Goal: Task Accomplishment & Management: Manage account settings

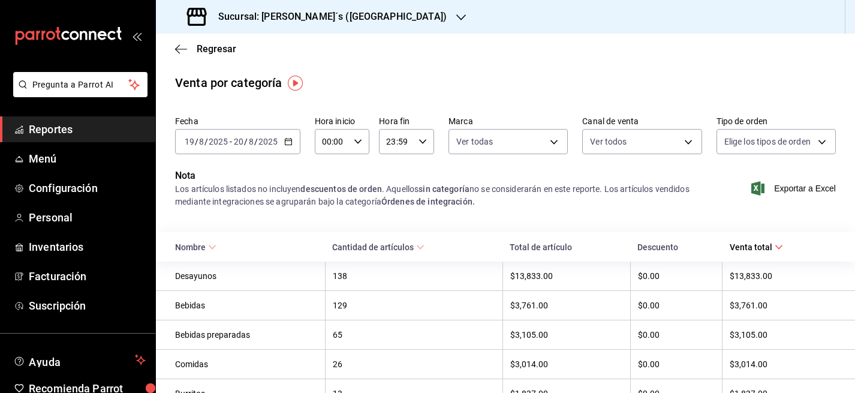
click at [284, 13] on h3 "Sucursal: [PERSON_NAME]´s ([GEOGRAPHIC_DATA])" at bounding box center [328, 17] width 238 height 14
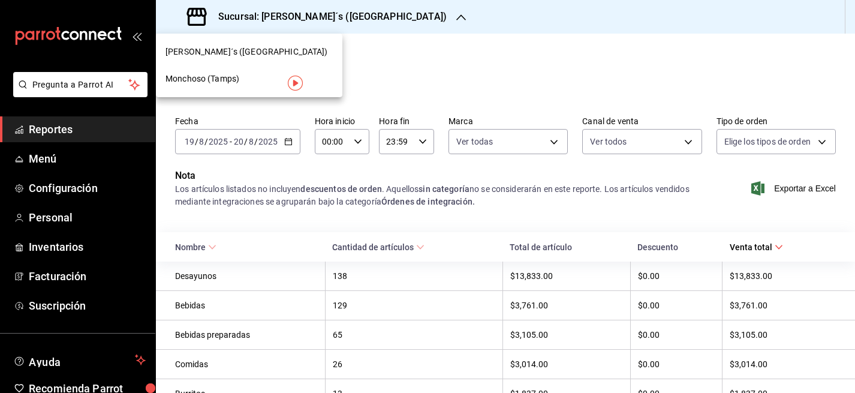
click at [234, 79] on span "Monchoso (Tamps)" at bounding box center [203, 79] width 74 height 13
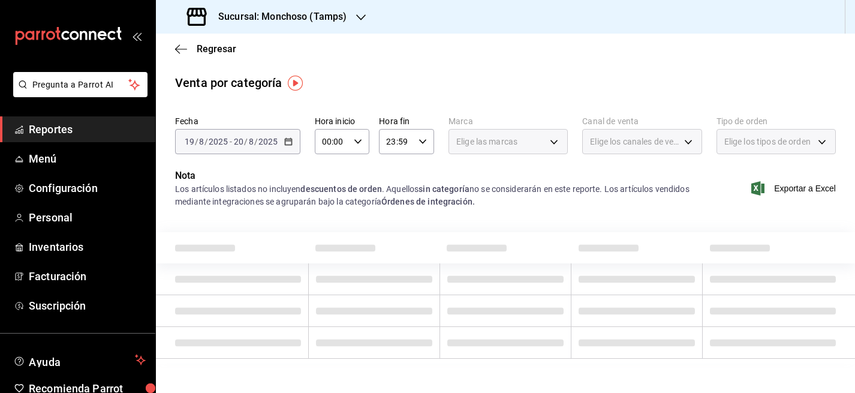
type input "e7eeebf8-c286-41d3-abda-b6d1bb78a6ef"
type input "PARROT,UBER_EATS,RAPPI,DIDI_FOOD,ONLINE"
click at [206, 49] on span "Regresar" at bounding box center [217, 48] width 40 height 11
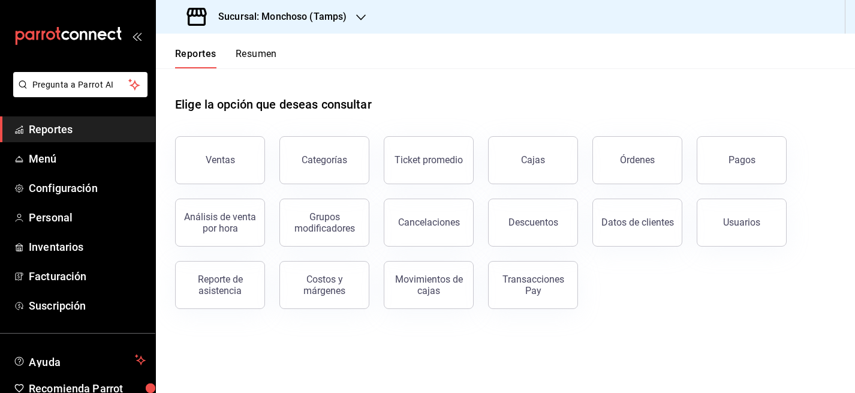
click at [303, 14] on h3 "Sucursal: Monchoso (Tamps)" at bounding box center [278, 17] width 138 height 14
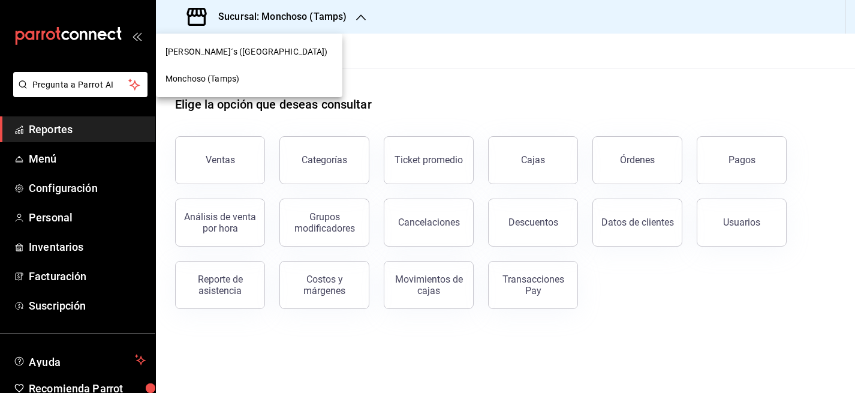
click at [381, 77] on div at bounding box center [427, 196] width 855 height 393
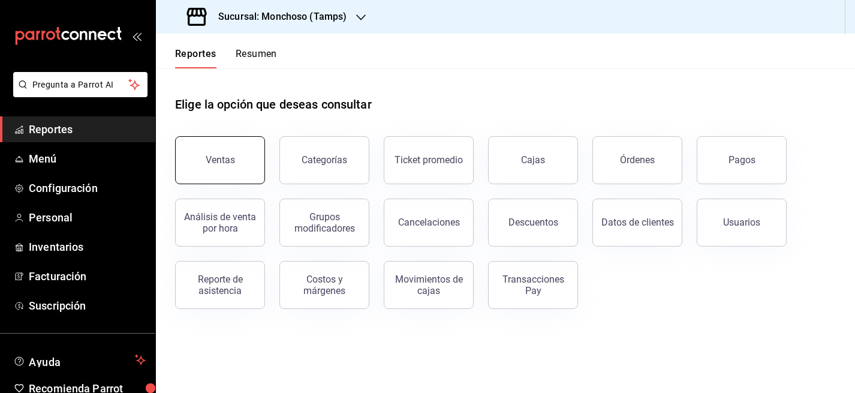
click at [194, 170] on button "Ventas" at bounding box center [220, 160] width 90 height 48
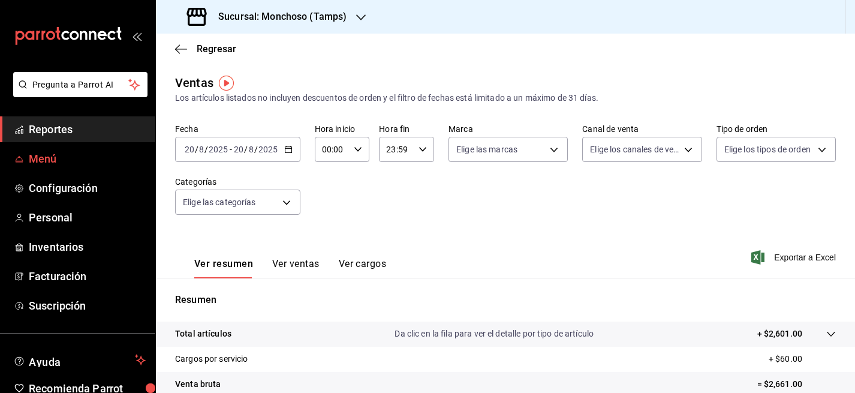
click at [44, 154] on span "Menú" at bounding box center [87, 159] width 117 height 16
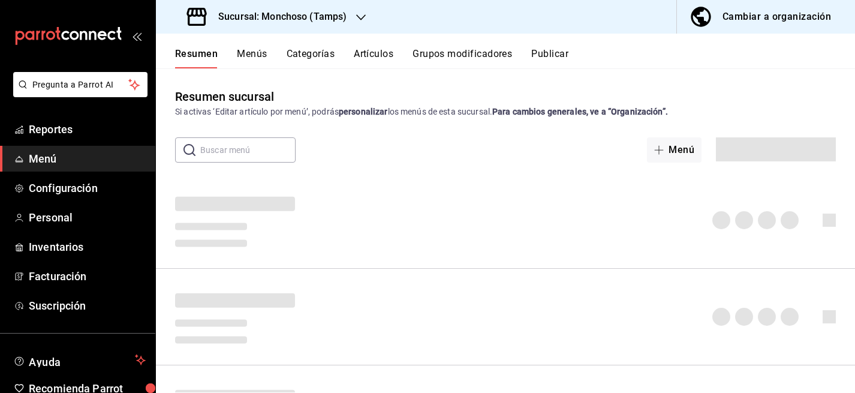
click at [377, 50] on button "Artículos" at bounding box center [374, 58] width 40 height 20
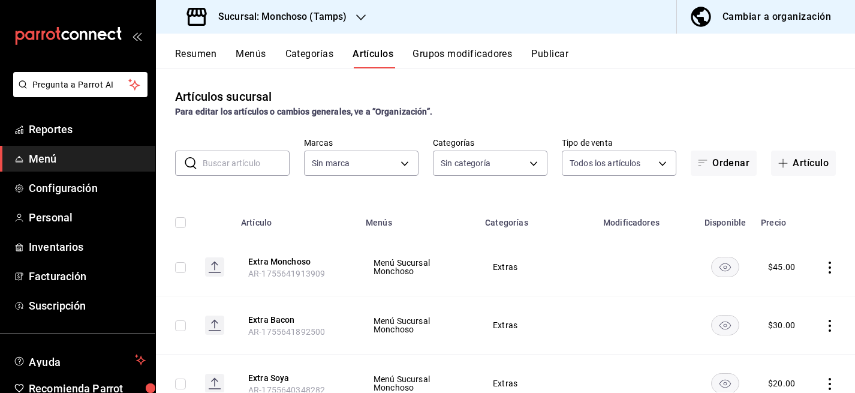
type input "e6af8318-08a8-4bfc-9078-1fa05e4bc371"
type input "80bc2a6a-bf92-4b2b-849f-451a9c090a84,03901dae-5fa4-4a55-a8f2-6a65c2275d54,32f06…"
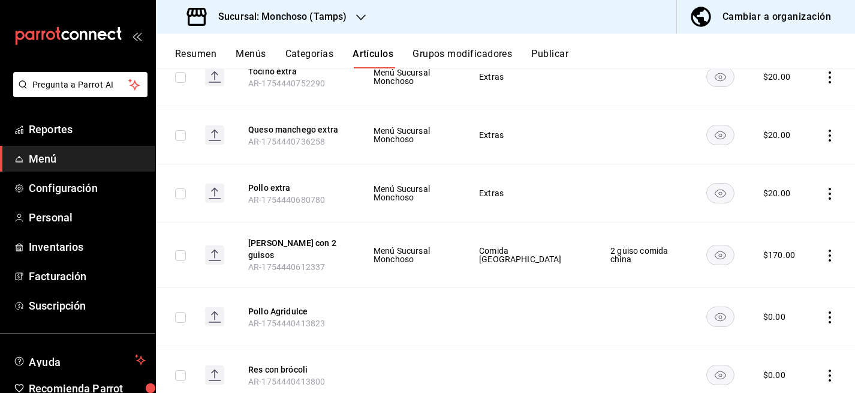
scroll to position [6709, 0]
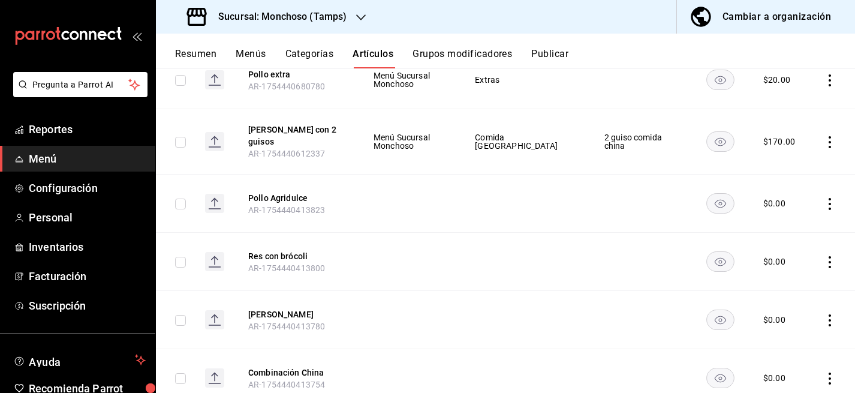
click at [832, 148] on icon "actions" at bounding box center [830, 142] width 12 height 12
click at [772, 173] on div at bounding box center [768, 174] width 22 height 14
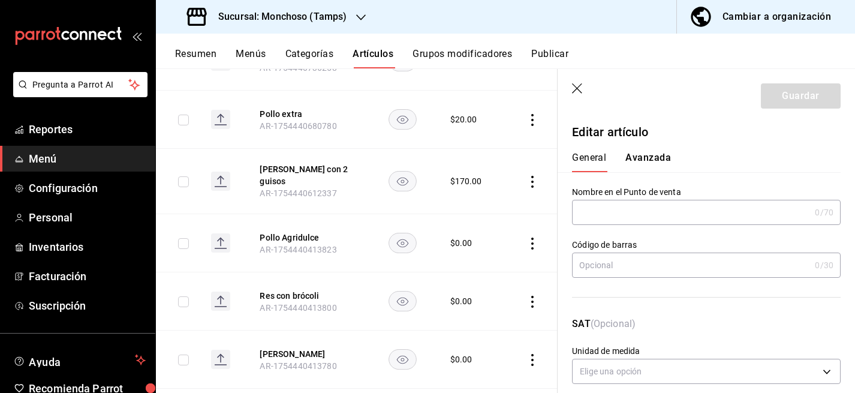
type input "E48"
type input "90101500"
radio input "true"
type input "e4c267ab-4002-4aa6-814f-a1a60c61bcf7"
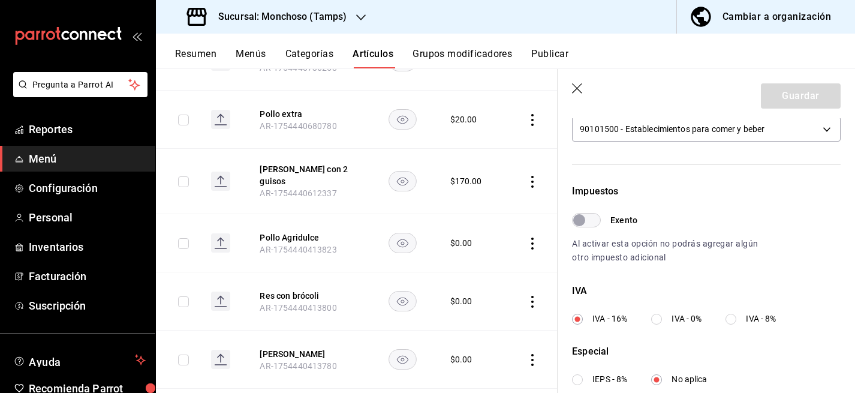
scroll to position [299, 0]
click at [660, 320] on input "IVA - 0%" at bounding box center [656, 318] width 11 height 11
radio input "true"
click at [800, 99] on button "Guardar" at bounding box center [801, 95] width 80 height 25
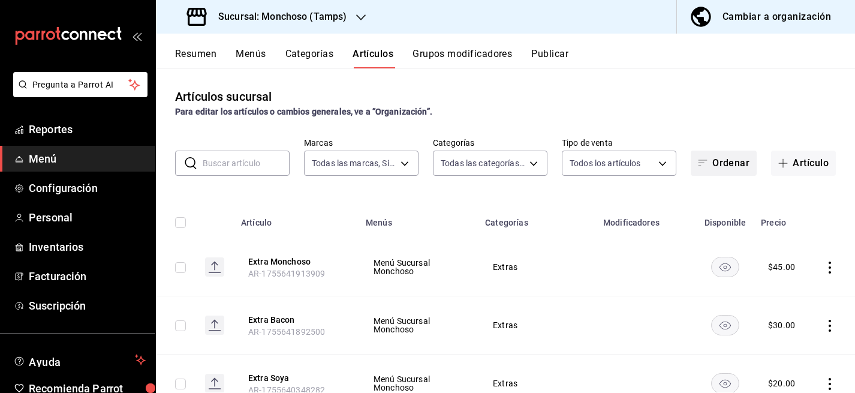
click at [730, 168] on button "Ordenar" at bounding box center [724, 163] width 66 height 25
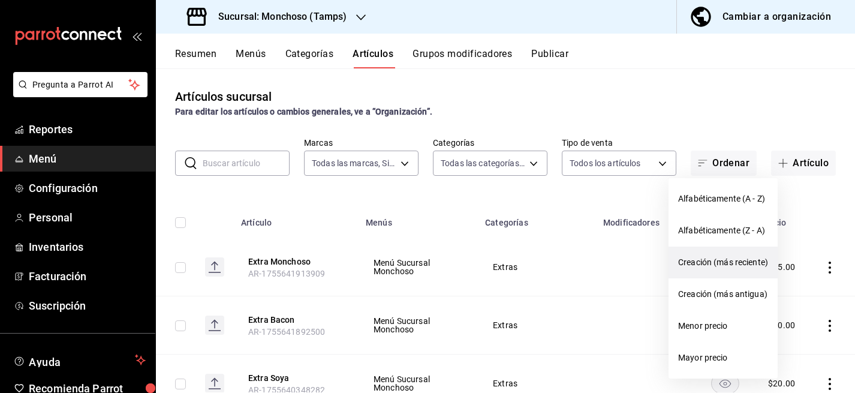
click at [720, 261] on span "Creación (más reciente)" at bounding box center [723, 262] width 90 height 13
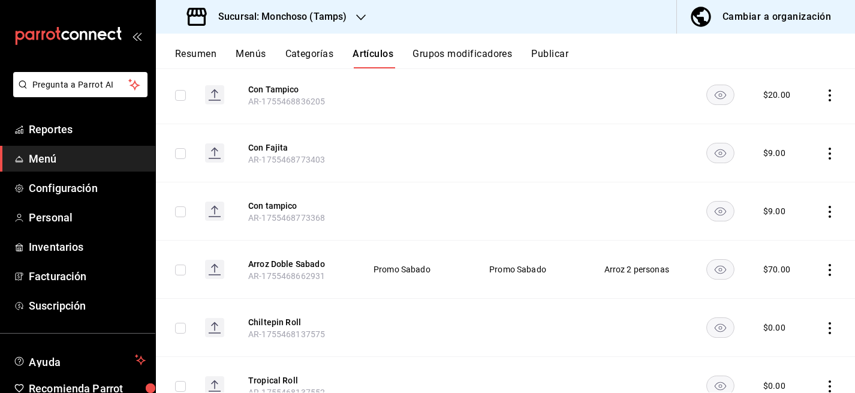
scroll to position [1140, 0]
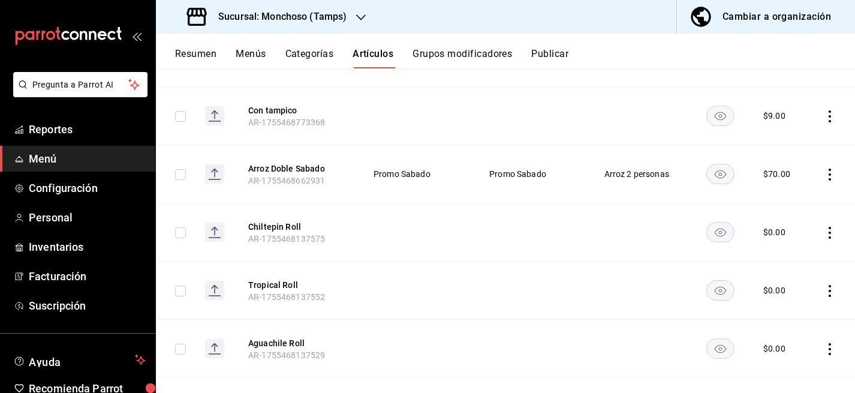
click at [828, 180] on icon "actions" at bounding box center [830, 175] width 12 height 12
click at [786, 207] on span "Editar" at bounding box center [793, 209] width 31 height 13
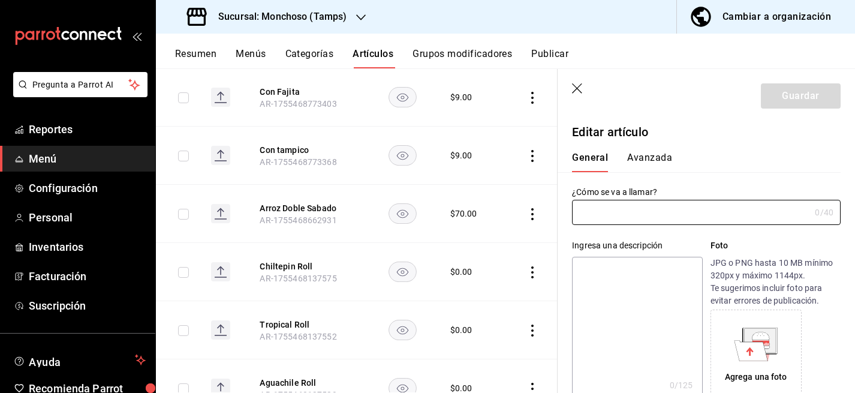
type input "Arroz Doble Sabado"
type textarea "arroz tradicional gratis"
type textarea "x"
type input "AR-1755468662931"
type textarea "x"
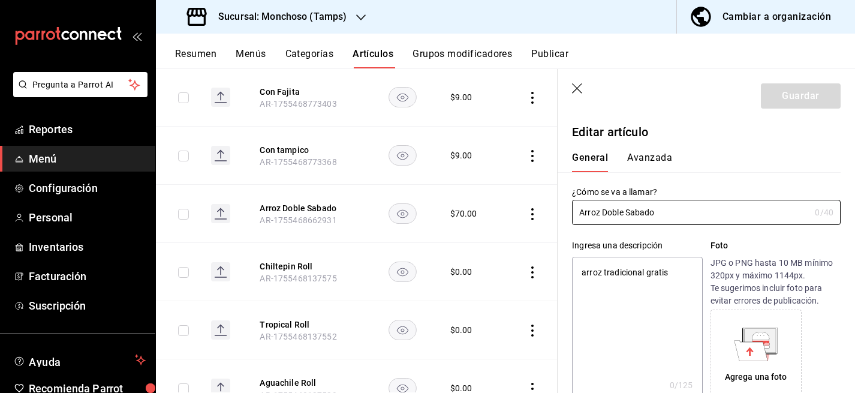
type input "$70.00"
type input "E48"
type input "90101500"
radio input "true"
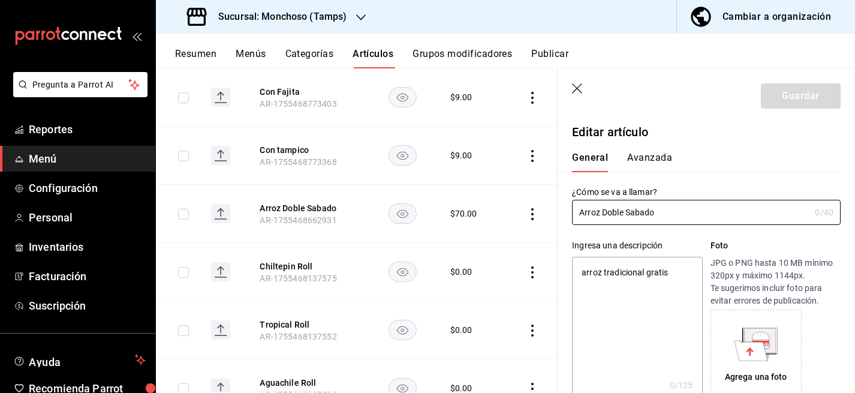
type input "e4c267ab-4002-4aa6-814f-a1a60c61bcf7"
click at [660, 158] on button "Avanzada" at bounding box center [649, 162] width 45 height 20
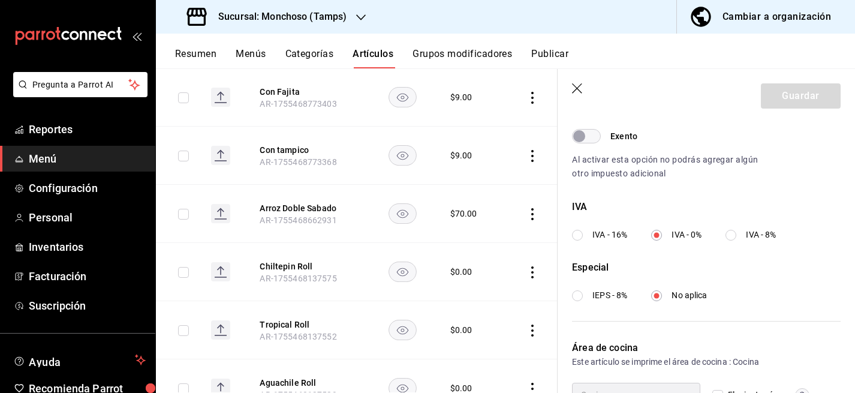
scroll to position [387, 0]
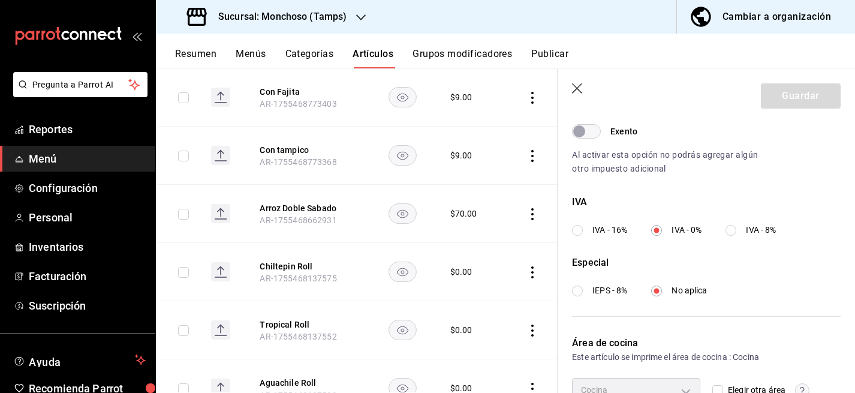
click at [578, 85] on icon "button" at bounding box center [578, 89] width 12 height 12
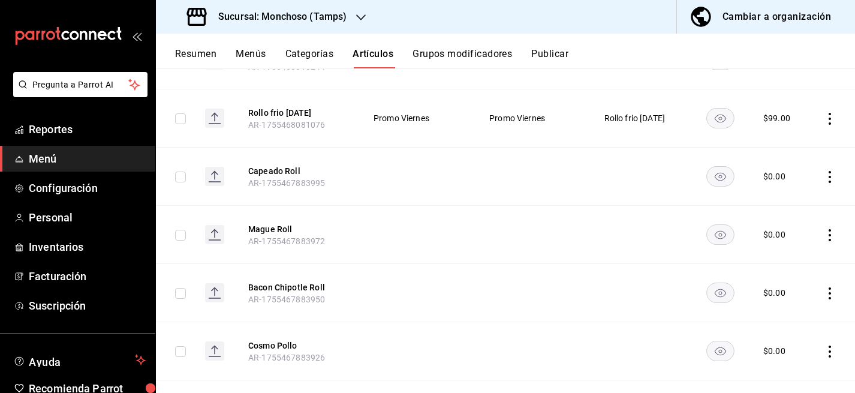
scroll to position [2009, 0]
click at [828, 126] on icon "actions" at bounding box center [830, 120] width 12 height 12
click at [787, 156] on span "Editar" at bounding box center [793, 155] width 31 height 13
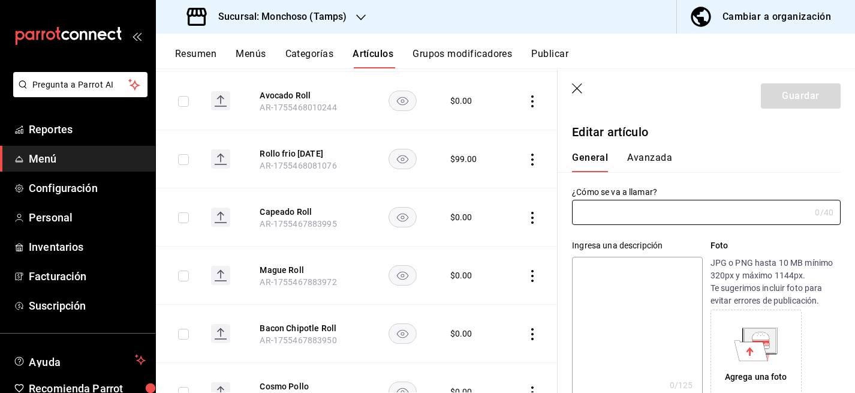
type input "Rollo frio viernes"
type textarea "incluye arroz tradicional"
type textarea "x"
type input "AR-1755468081076"
type textarea "x"
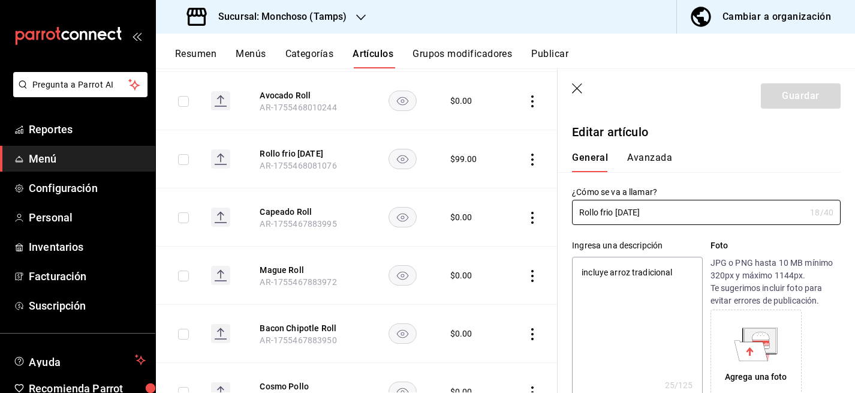
type input "$99.00"
type input "E48"
type input "90101500"
radio input "true"
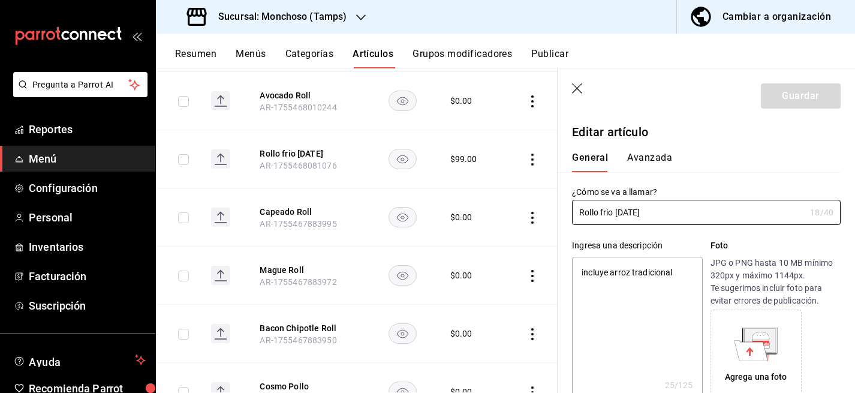
type input "e4c267ab-4002-4aa6-814f-a1a60c61bcf7"
click at [654, 158] on button "Avanzada" at bounding box center [649, 162] width 45 height 20
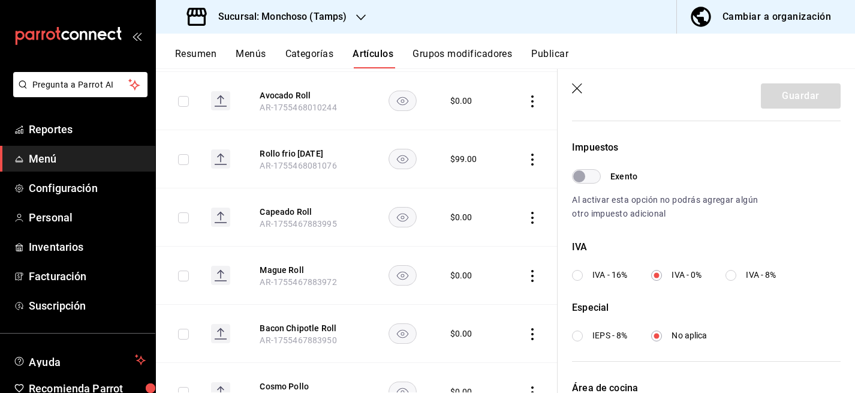
scroll to position [346, 0]
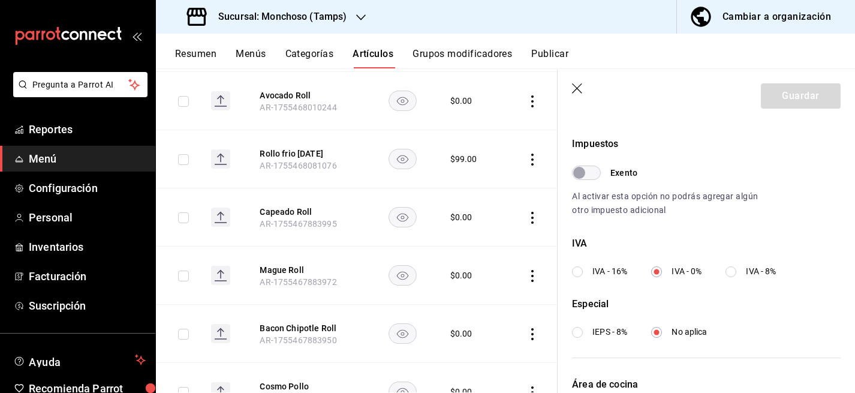
click at [577, 89] on icon "button" at bounding box center [578, 89] width 12 height 12
click at [188, 52] on button "Resumen" at bounding box center [195, 58] width 41 height 20
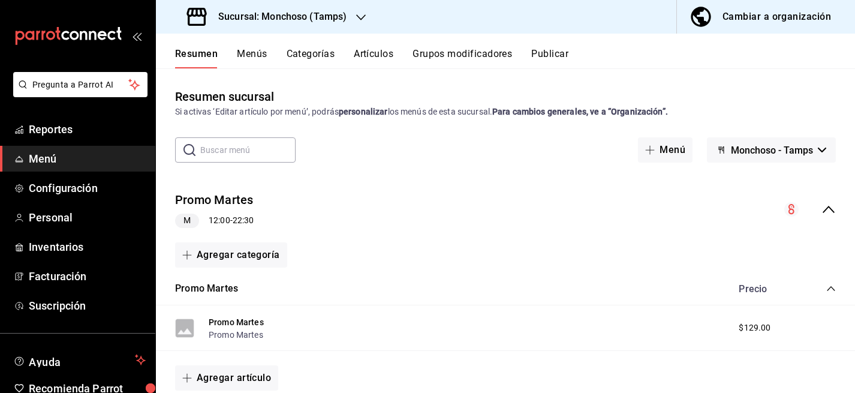
click at [201, 51] on button "Resumen" at bounding box center [196, 58] width 43 height 20
click at [67, 122] on span "Reportes" at bounding box center [87, 129] width 117 height 16
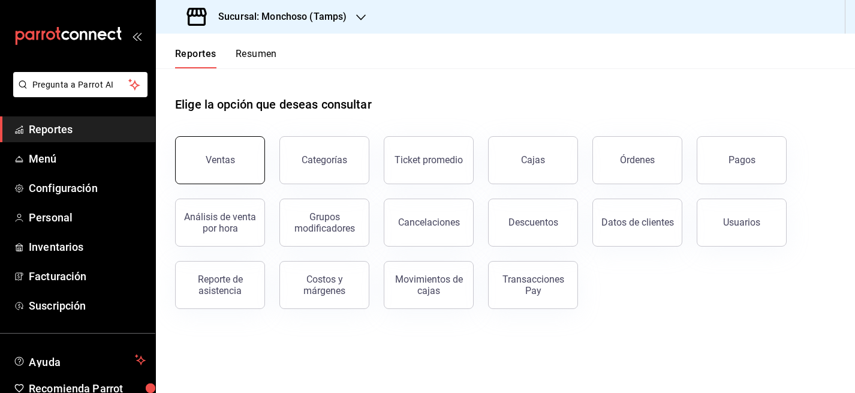
click at [227, 163] on div "Ventas" at bounding box center [220, 159] width 29 height 11
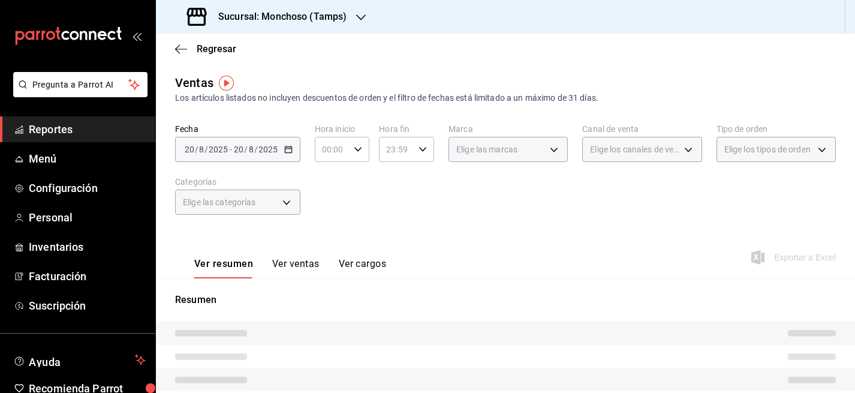
click at [298, 268] on button "Ver ventas" at bounding box center [295, 268] width 47 height 20
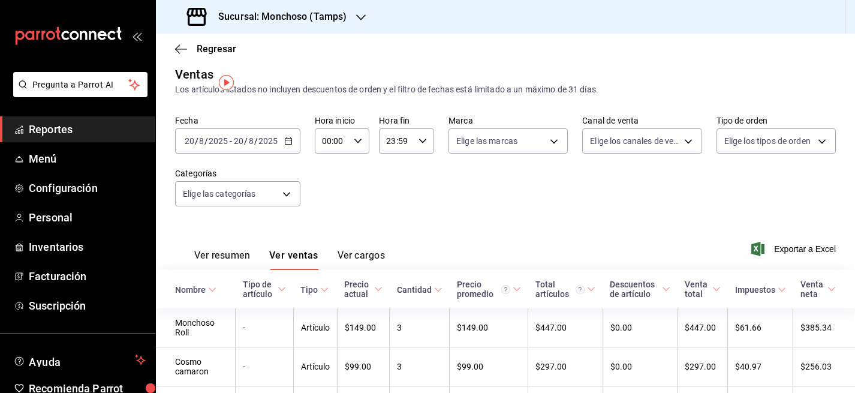
scroll to position [1, 0]
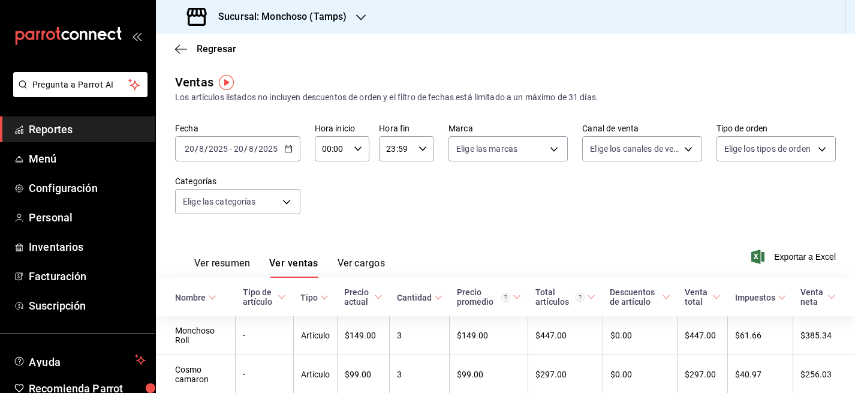
click at [278, 18] on h3 "Sucursal: Monchoso (Tamps)" at bounding box center [278, 17] width 138 height 14
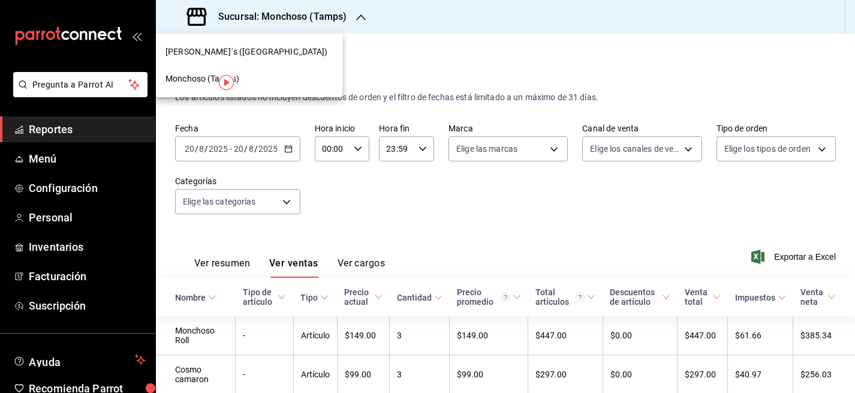
click at [271, 53] on div "[PERSON_NAME]´s ([GEOGRAPHIC_DATA])" at bounding box center [249, 52] width 167 height 13
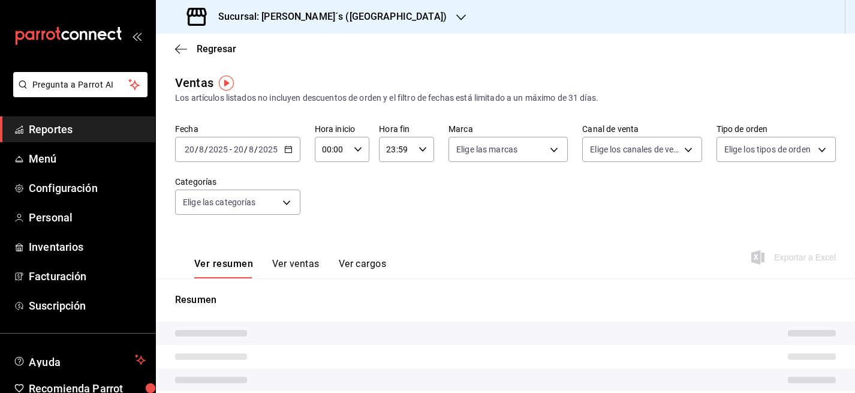
click at [236, 151] on input "20" at bounding box center [238, 150] width 11 height 10
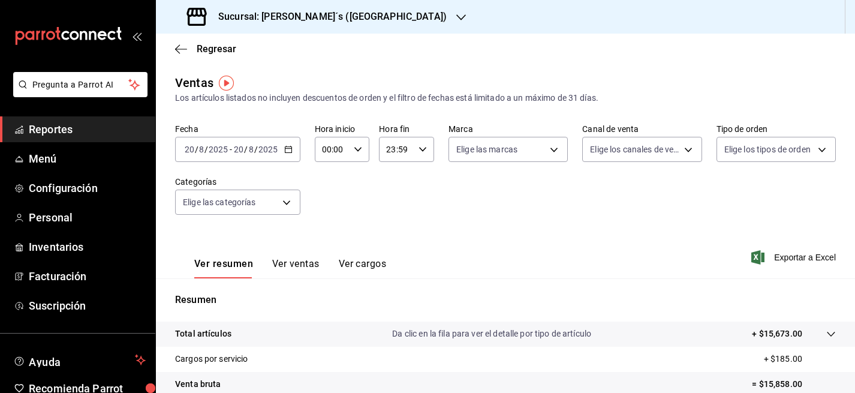
click at [240, 143] on div "2025-08-20 20 / 8 / 2025 - 2025-08-20 20 / 8 / 2025" at bounding box center [237, 149] width 125 height 25
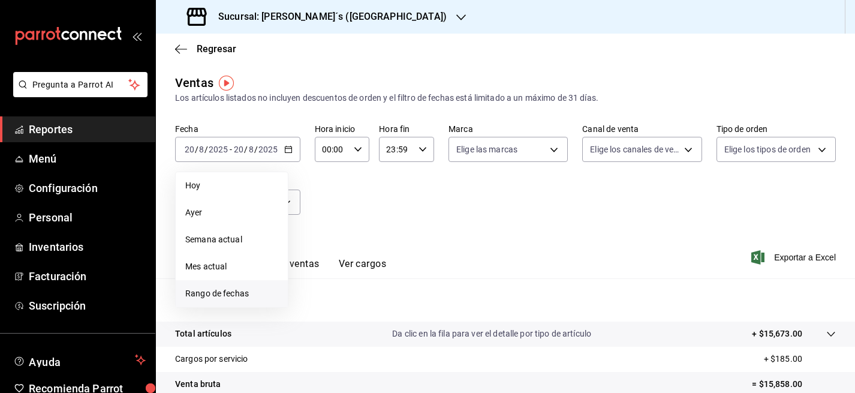
click at [230, 297] on span "Rango de fechas" at bounding box center [231, 293] width 93 height 13
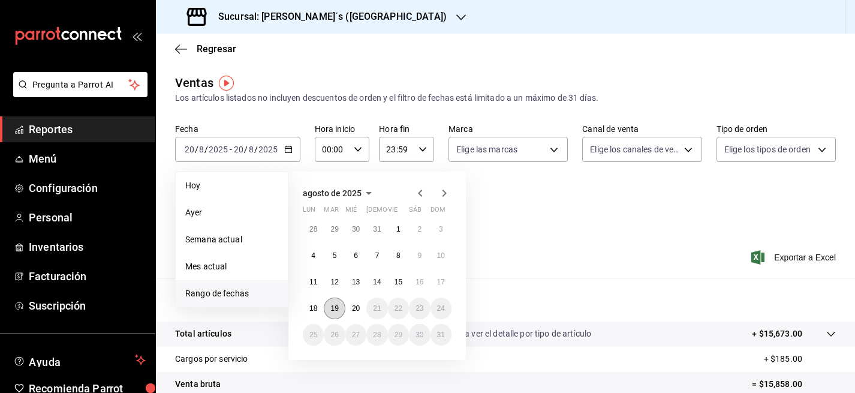
click at [336, 306] on abbr "19" at bounding box center [334, 308] width 8 height 8
click at [360, 308] on button "20" at bounding box center [355, 308] width 21 height 22
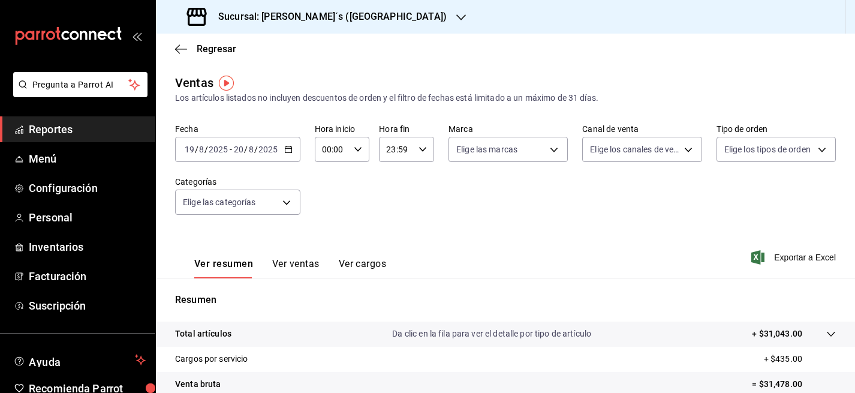
click at [297, 267] on button "Ver ventas" at bounding box center [295, 268] width 47 height 20
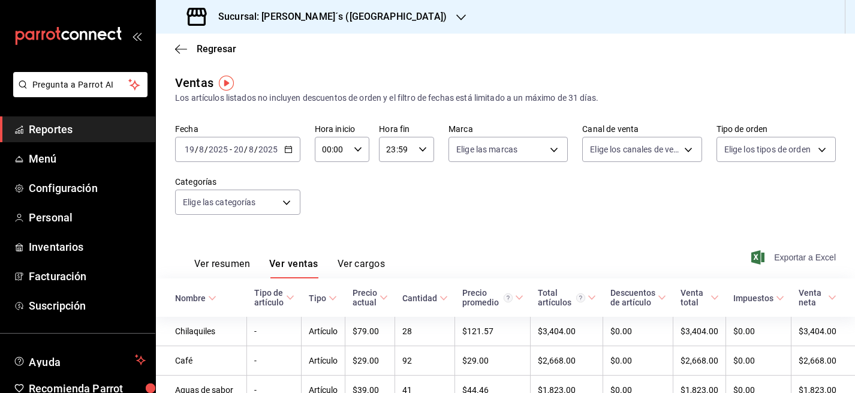
click at [799, 254] on span "Exportar a Excel" at bounding box center [795, 257] width 82 height 14
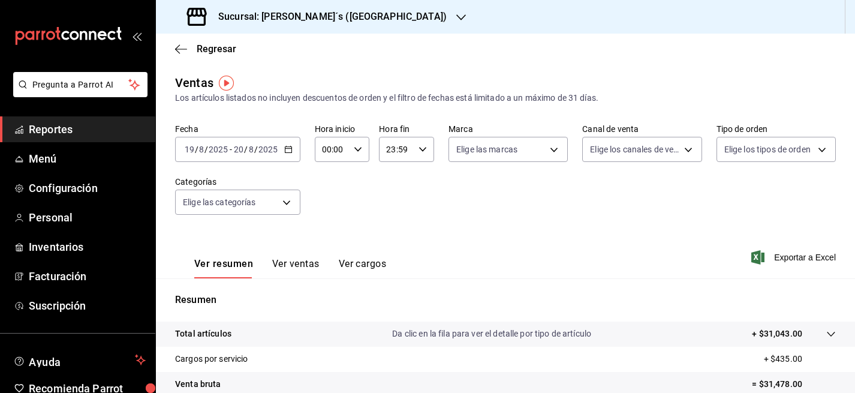
click at [230, 145] on span "-" at bounding box center [231, 150] width 2 height 10
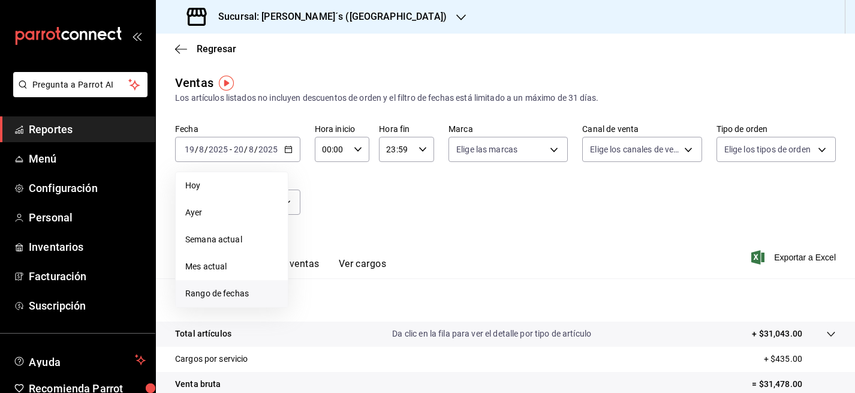
click at [222, 290] on span "Rango de fechas" at bounding box center [231, 293] width 93 height 13
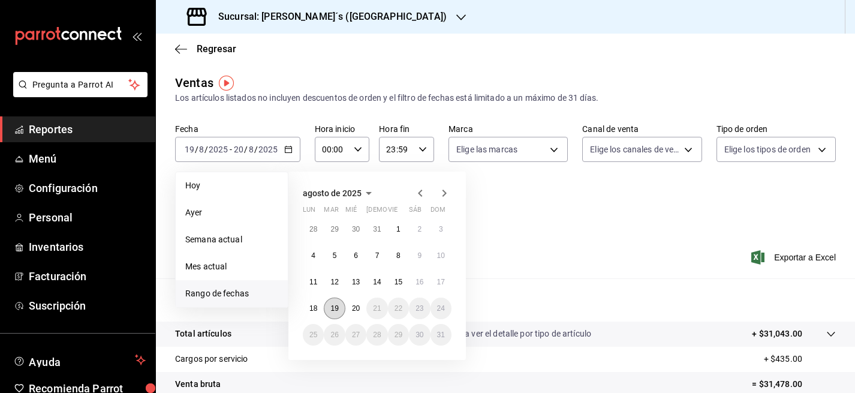
click at [334, 309] on abbr "19" at bounding box center [334, 308] width 8 height 8
click at [357, 308] on abbr "20" at bounding box center [356, 308] width 8 height 8
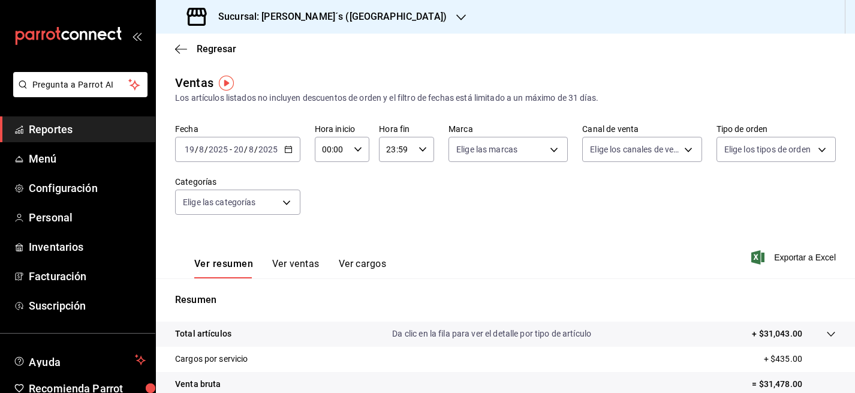
click at [300, 264] on button "Ver ventas" at bounding box center [295, 268] width 47 height 20
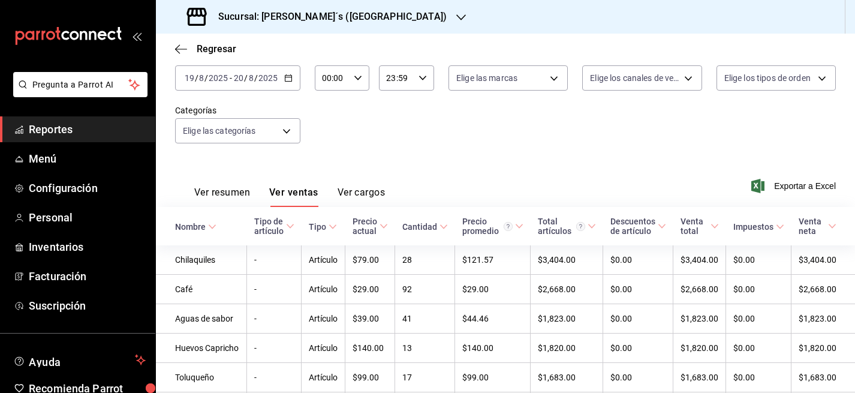
scroll to position [73, 0]
click at [803, 180] on span "Exportar a Excel" at bounding box center [795, 184] width 82 height 14
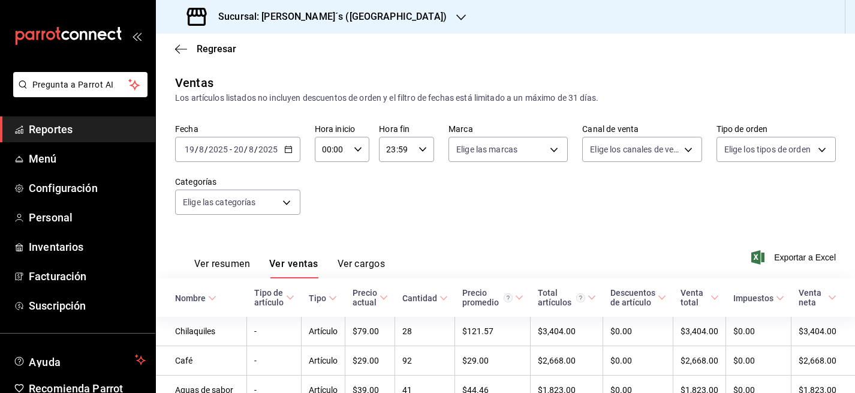
click at [266, 143] on div "[DATE] [DATE] - [DATE] [DATE]" at bounding box center [237, 149] width 125 height 25
click at [284, 149] on icon "button" at bounding box center [288, 149] width 8 height 8
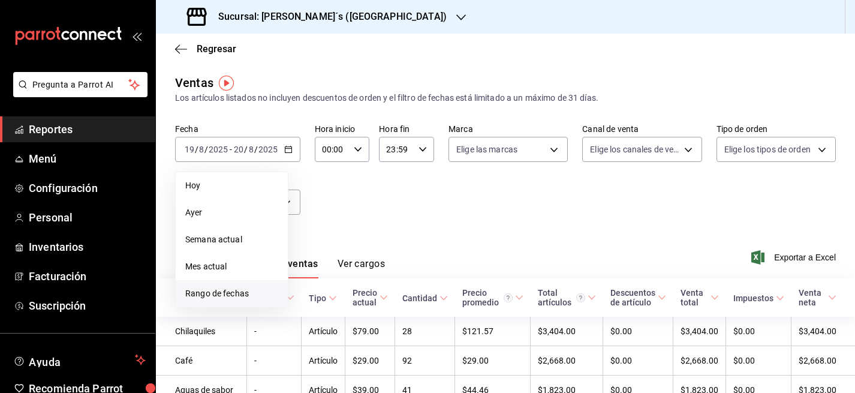
click at [228, 292] on span "Rango de fechas" at bounding box center [231, 293] width 93 height 13
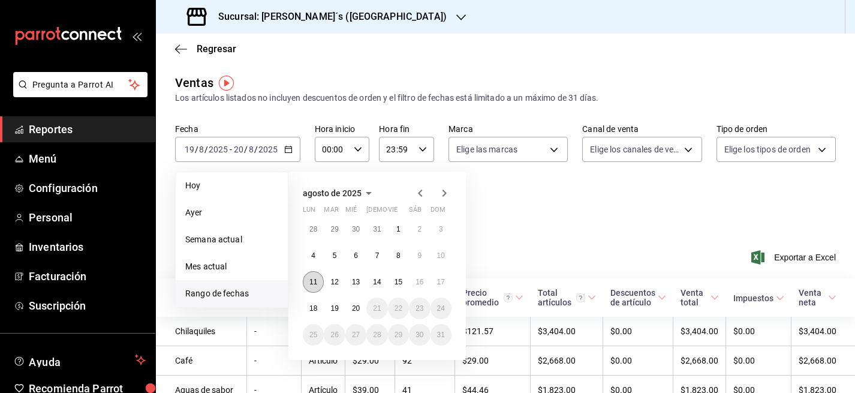
click at [315, 284] on abbr "11" at bounding box center [313, 282] width 8 height 8
click at [353, 308] on abbr "20" at bounding box center [356, 308] width 8 height 8
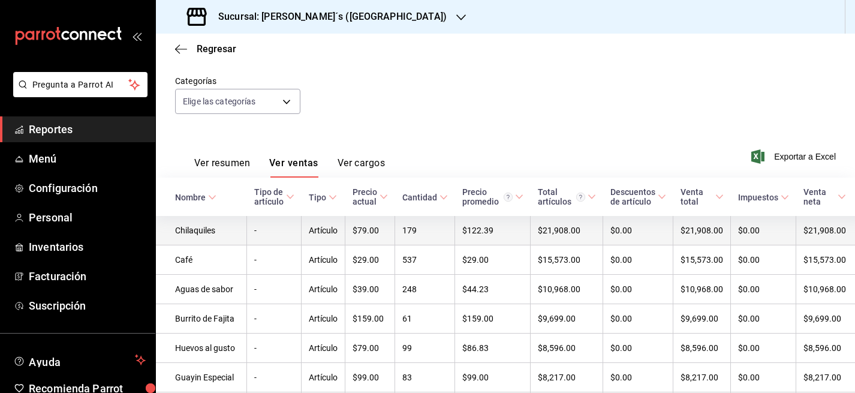
scroll to position [131, 0]
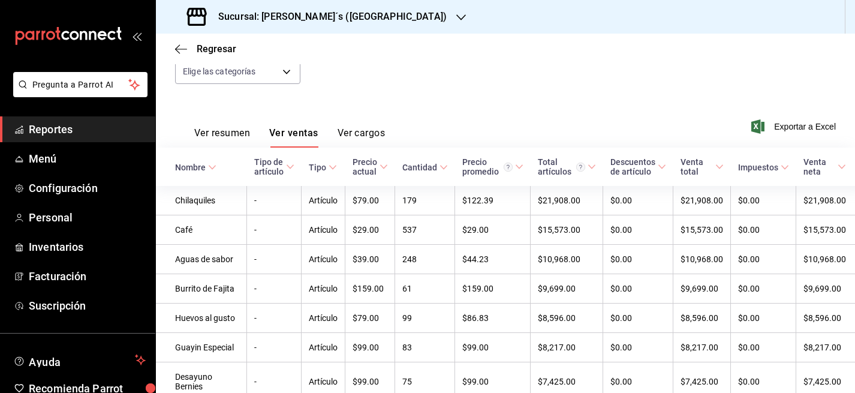
click at [209, 167] on icon at bounding box center [212, 167] width 8 height 8
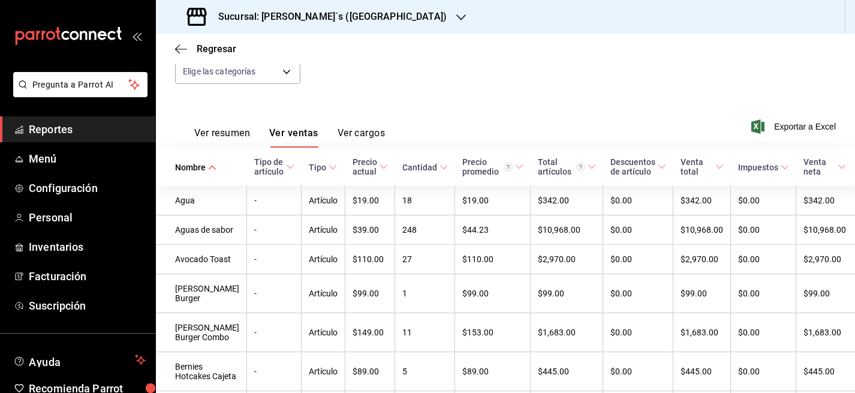
click at [213, 170] on icon at bounding box center [212, 167] width 8 height 8
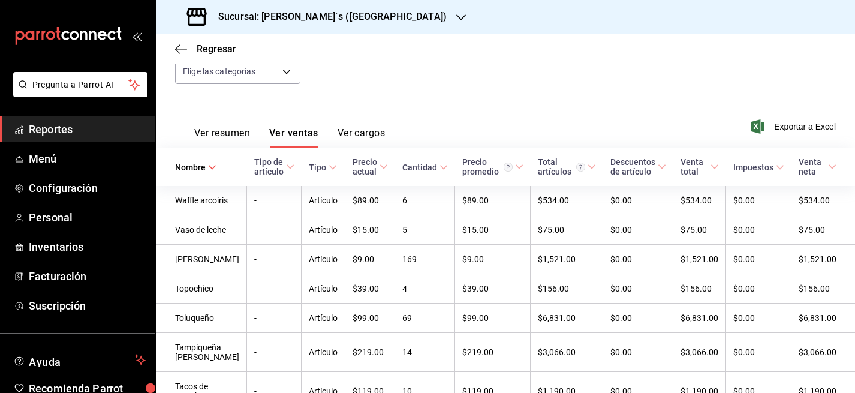
click at [208, 169] on icon at bounding box center [212, 167] width 8 height 8
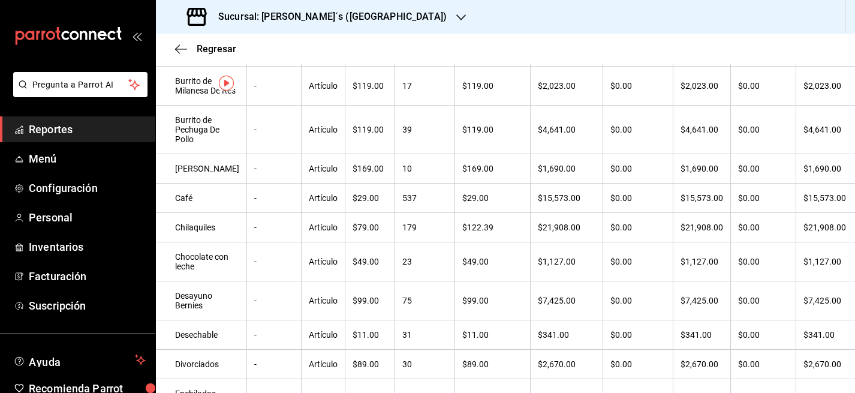
scroll to position [0, 0]
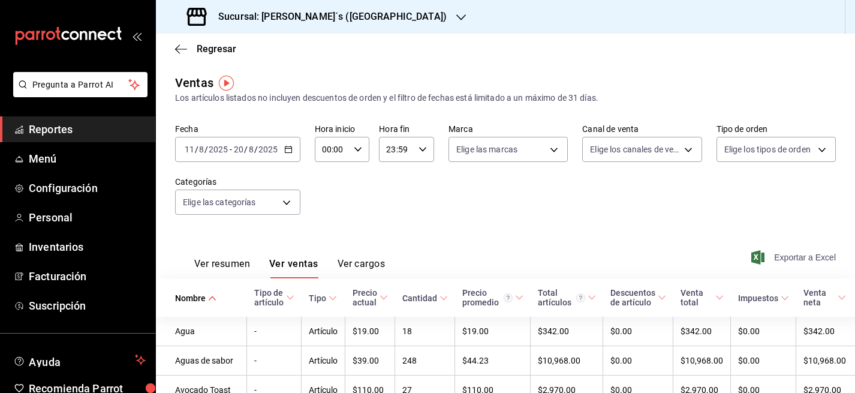
click at [796, 260] on span "Exportar a Excel" at bounding box center [795, 257] width 82 height 14
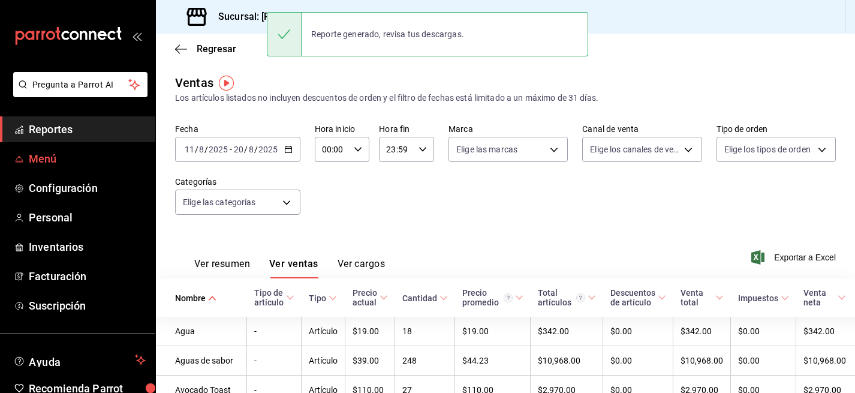
click at [42, 155] on span "Menú" at bounding box center [87, 159] width 117 height 16
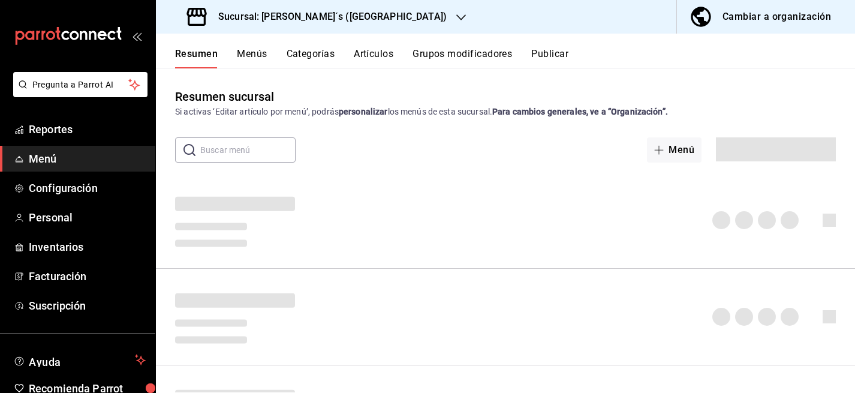
click at [463, 59] on div "Reporte generado, revisa tus descargas." at bounding box center [427, 34] width 321 height 52
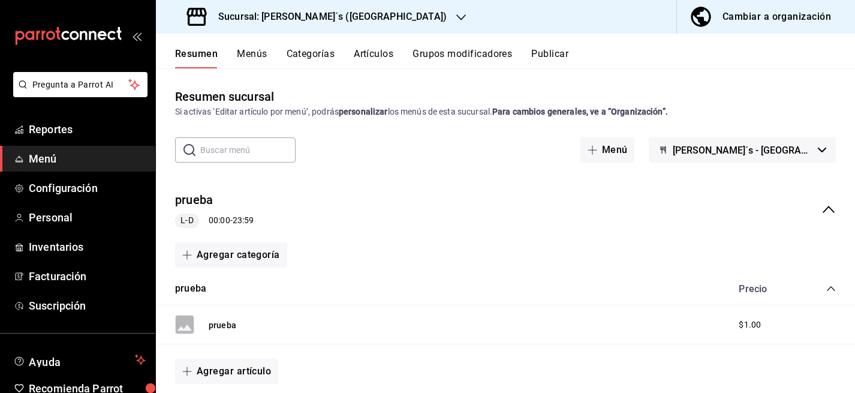
click at [484, 53] on button "Grupos modificadores" at bounding box center [463, 58] width 100 height 20
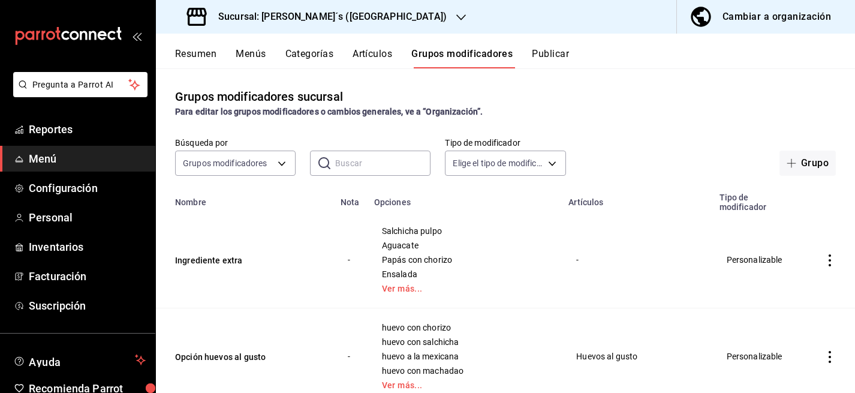
click at [339, 157] on input "text" at bounding box center [382, 163] width 95 height 24
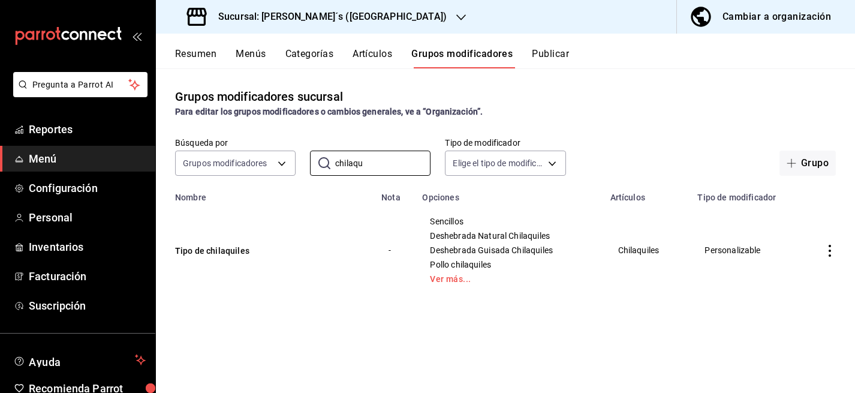
type input "chilaqu"
click at [50, 158] on span "Menú" at bounding box center [87, 159] width 117 height 16
click at [70, 128] on span "Reportes" at bounding box center [87, 129] width 117 height 16
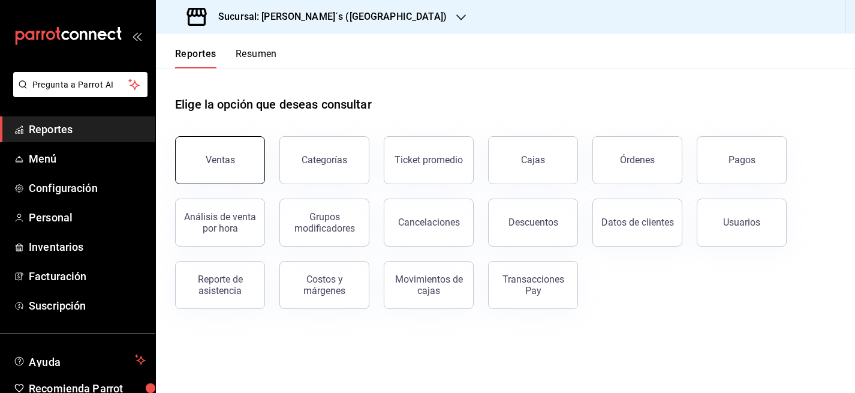
click at [227, 164] on div "Ventas" at bounding box center [220, 159] width 29 height 11
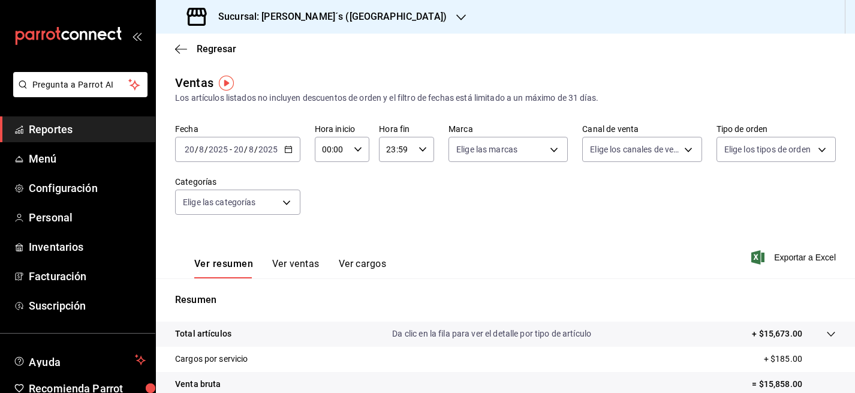
click at [270, 146] on input "2025" at bounding box center [268, 150] width 20 height 10
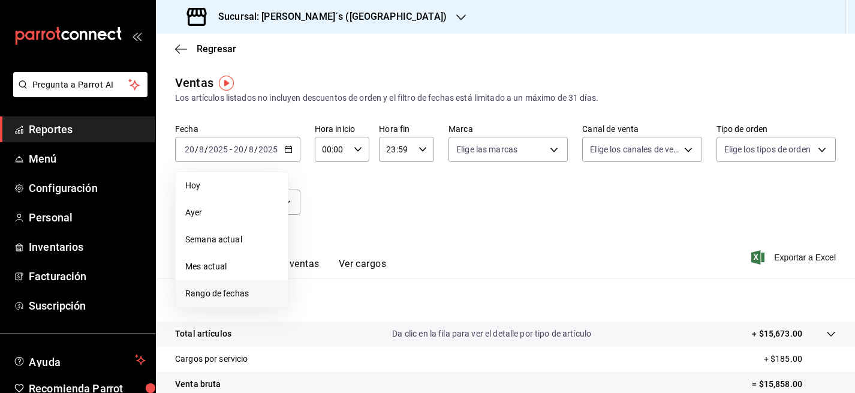
click at [222, 287] on span "Rango de fechas" at bounding box center [231, 293] width 93 height 13
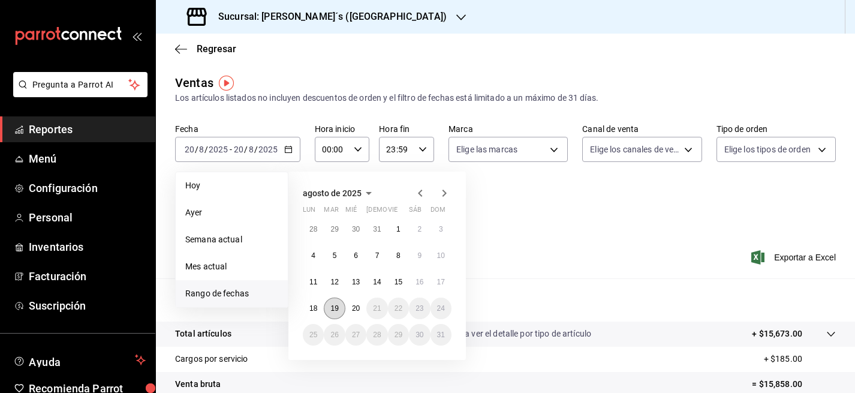
click at [327, 306] on button "19" at bounding box center [334, 308] width 21 height 22
click at [357, 308] on abbr "20" at bounding box center [356, 308] width 8 height 8
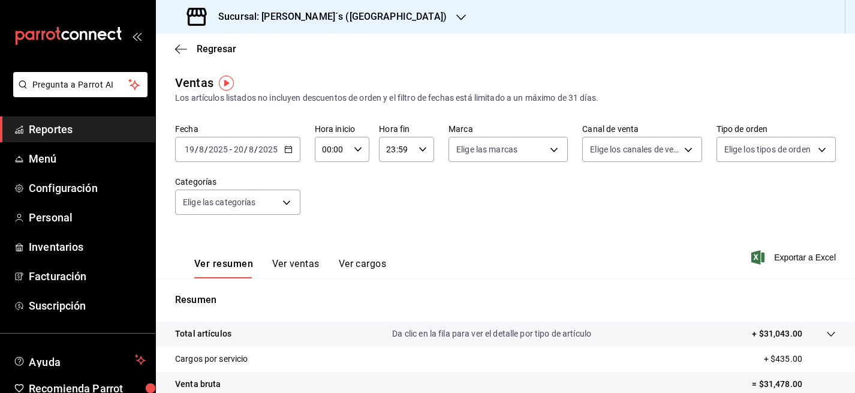
click at [302, 261] on button "Ver ventas" at bounding box center [295, 268] width 47 height 20
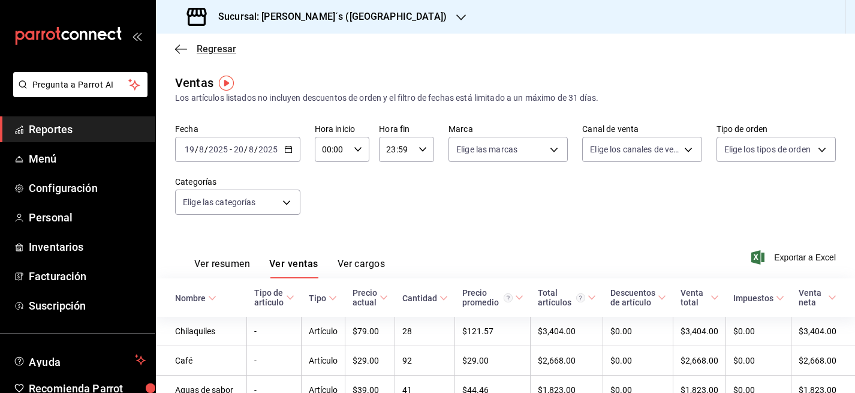
click at [216, 49] on span "Regresar" at bounding box center [217, 48] width 40 height 11
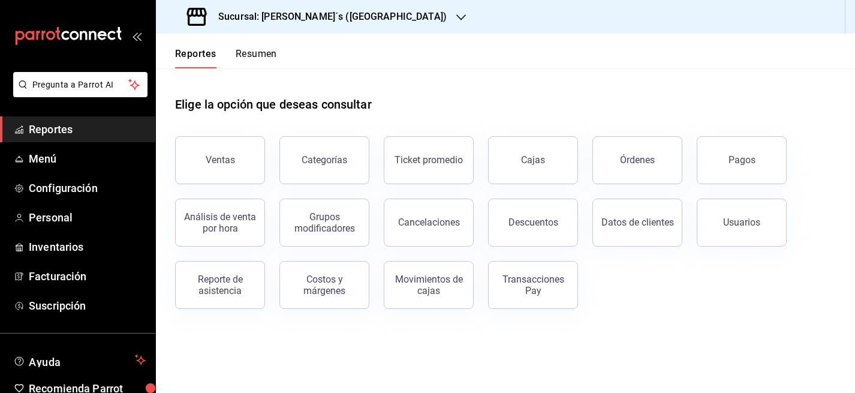
click at [264, 53] on button "Resumen" at bounding box center [256, 58] width 41 height 20
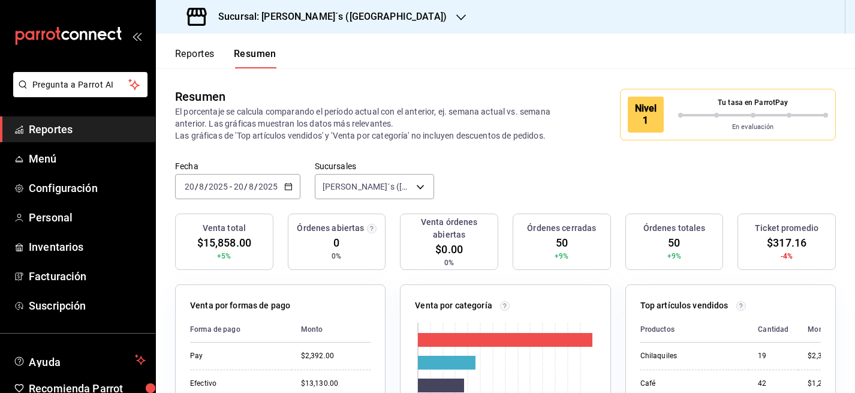
click at [203, 53] on button "Reportes" at bounding box center [195, 58] width 40 height 20
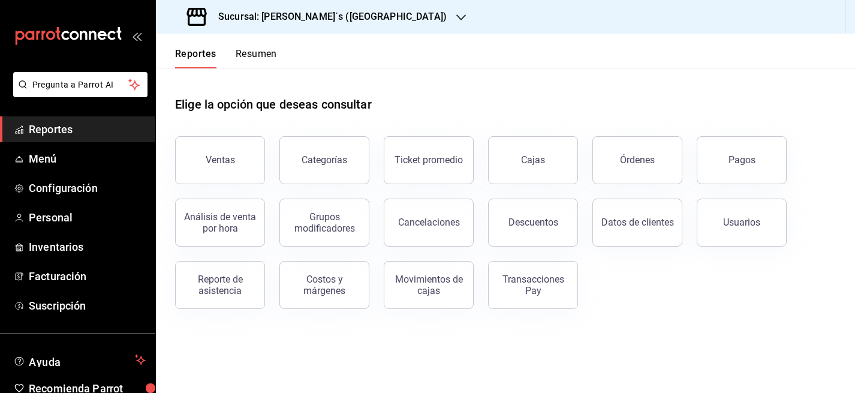
click at [64, 121] on span "Reportes" at bounding box center [87, 129] width 117 height 16
click at [326, 169] on button "Categorías" at bounding box center [324, 160] width 90 height 48
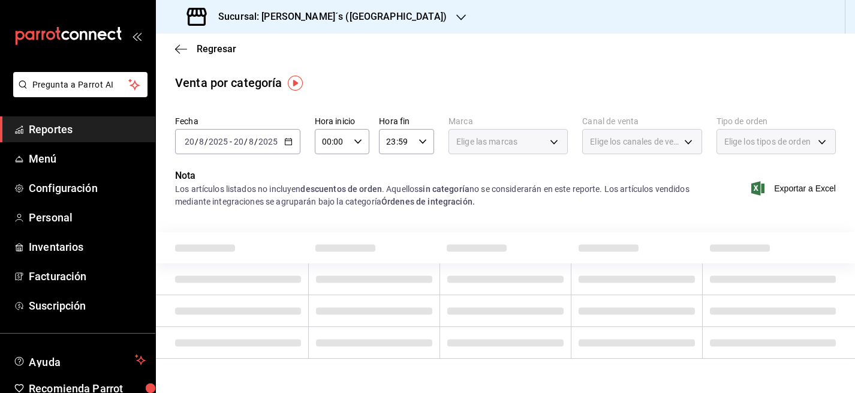
click at [255, 139] on span "/" at bounding box center [256, 142] width 4 height 10
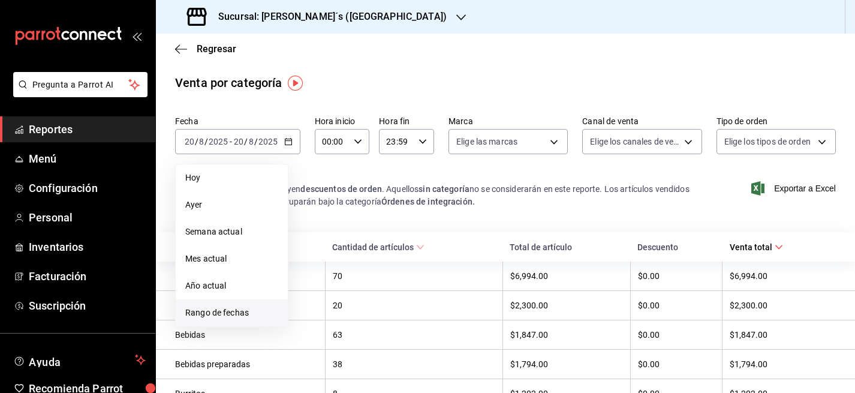
click at [214, 314] on span "Rango de fechas" at bounding box center [231, 312] width 93 height 13
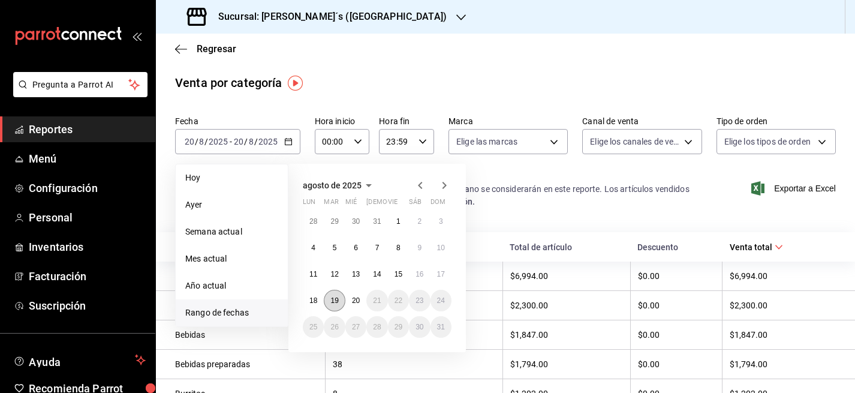
click at [329, 297] on button "19" at bounding box center [334, 301] width 21 height 22
click at [357, 300] on abbr "20" at bounding box center [356, 300] width 8 height 8
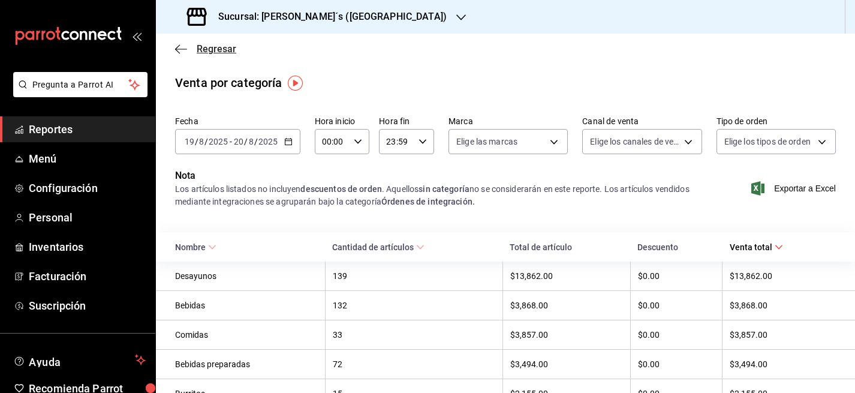
click at [209, 48] on span "Regresar" at bounding box center [217, 48] width 40 height 11
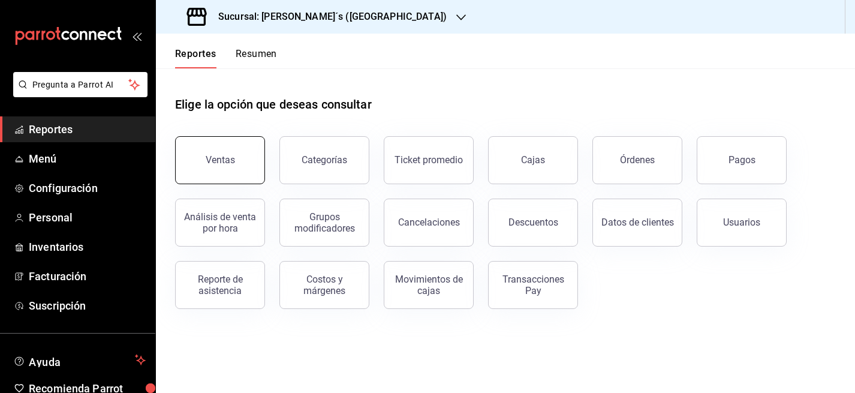
click at [218, 163] on div "Ventas" at bounding box center [220, 159] width 29 height 11
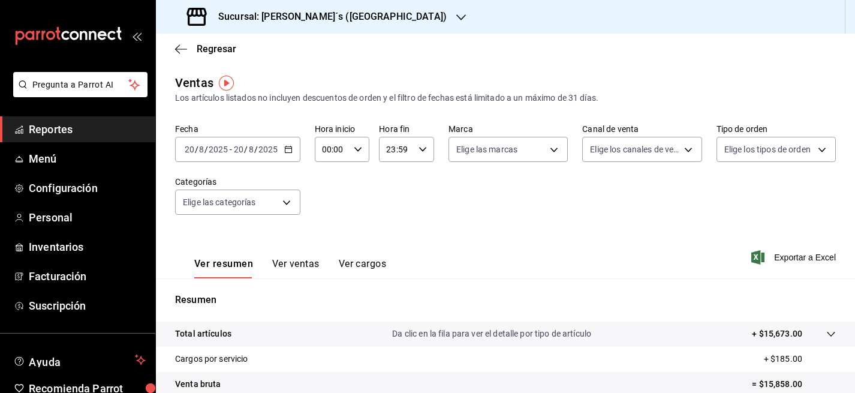
click at [309, 267] on button "Ver ventas" at bounding box center [295, 268] width 47 height 20
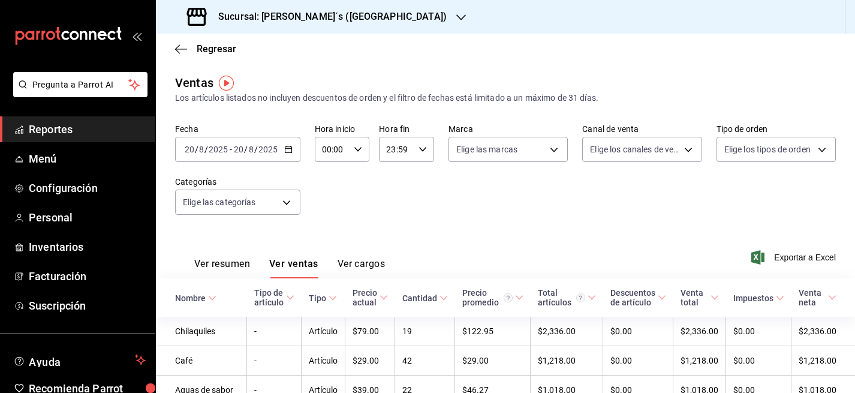
click at [251, 148] on input "8" at bounding box center [251, 150] width 6 height 10
click at [213, 50] on span "Regresar" at bounding box center [217, 48] width 40 height 11
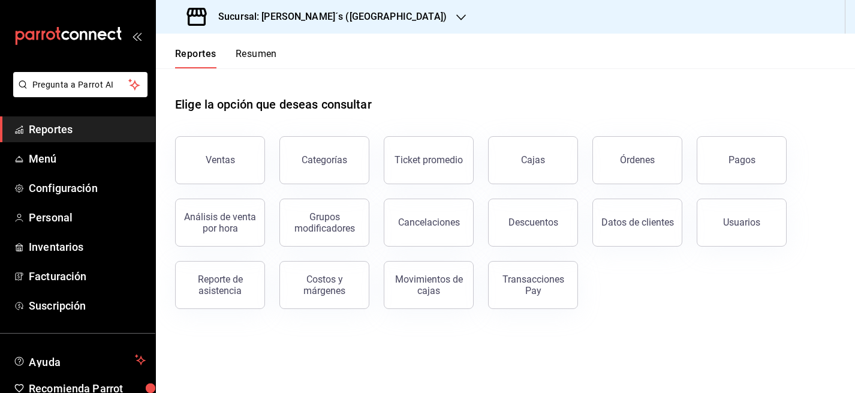
click at [300, 5] on div "Sucursal: [PERSON_NAME]´s ([GEOGRAPHIC_DATA])" at bounding box center [318, 17] width 305 height 34
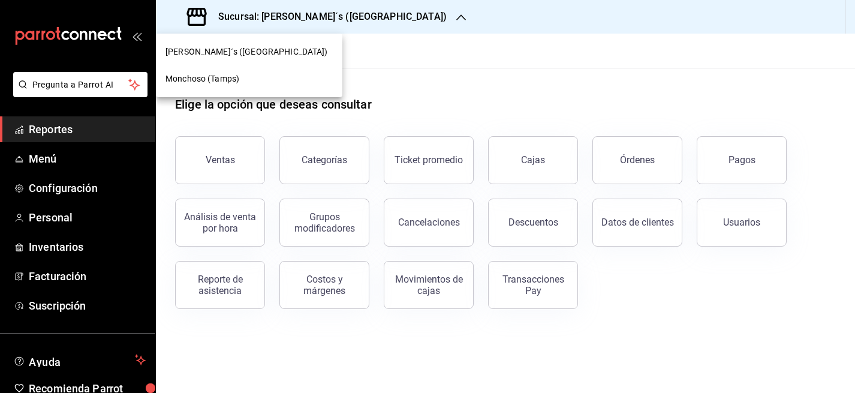
click at [243, 74] on div "Monchoso (Tamps)" at bounding box center [249, 79] width 167 height 13
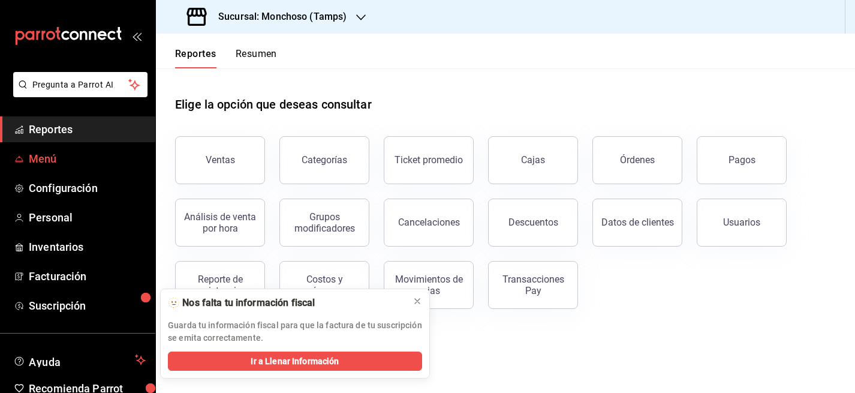
click at [57, 156] on span "Menú" at bounding box center [87, 159] width 117 height 16
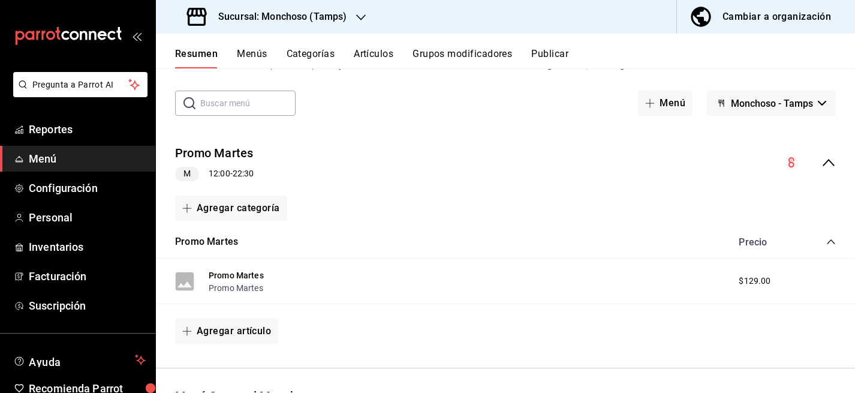
scroll to position [16, 0]
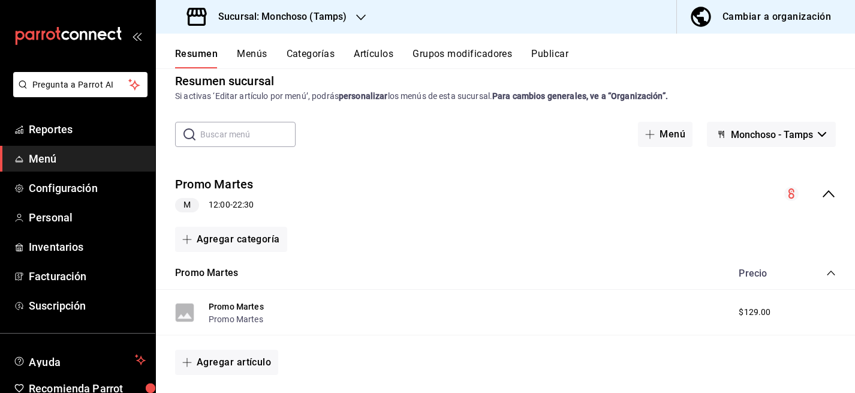
click at [257, 50] on button "Menús" at bounding box center [252, 58] width 30 height 20
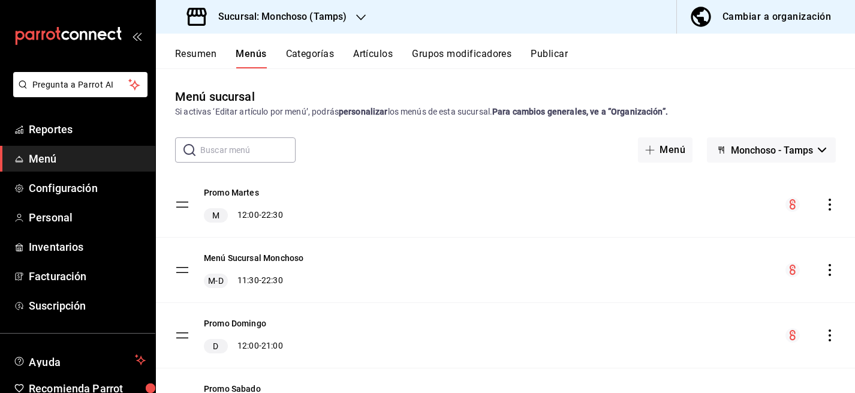
scroll to position [48, 0]
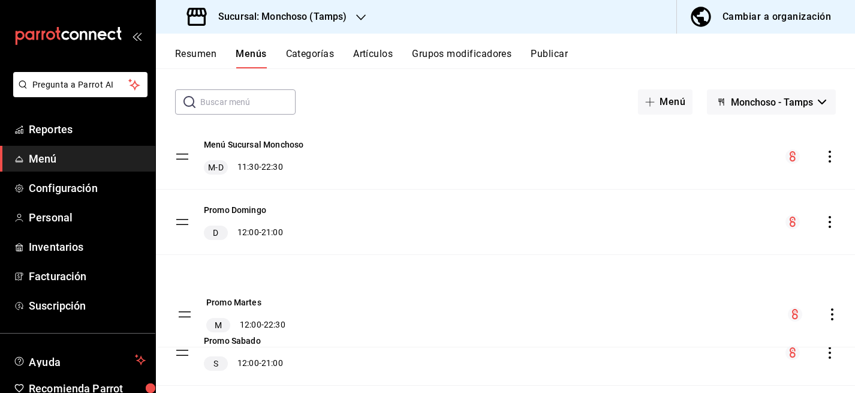
drag, startPoint x: 183, startPoint y: 155, endPoint x: 185, endPoint y: 313, distance: 157.7
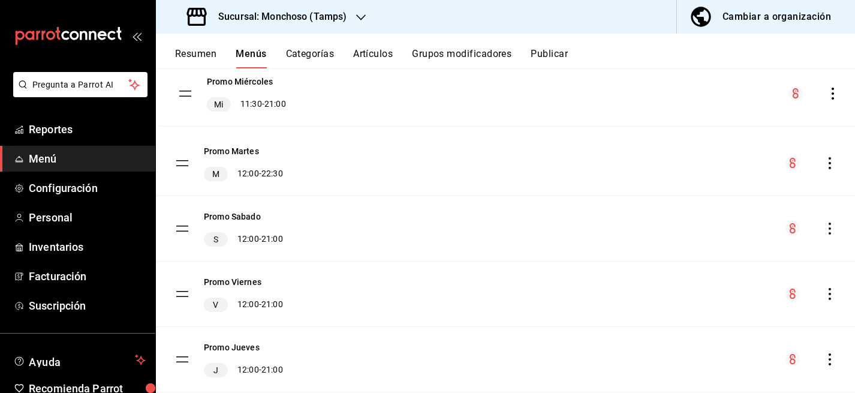
scroll to position [212, 0]
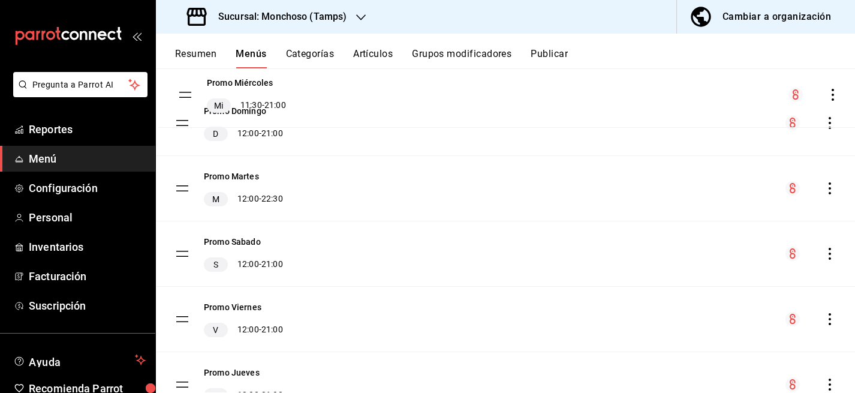
drag, startPoint x: 182, startPoint y: 324, endPoint x: 185, endPoint y: 94, distance: 230.9
click at [185, 94] on tbody "Menú Sucursal Monchoso M-D 11:30 - 22:30 Promo Domingo D 12:00 - 21:00 Promo Ma…" at bounding box center [505, 189] width 699 height 458
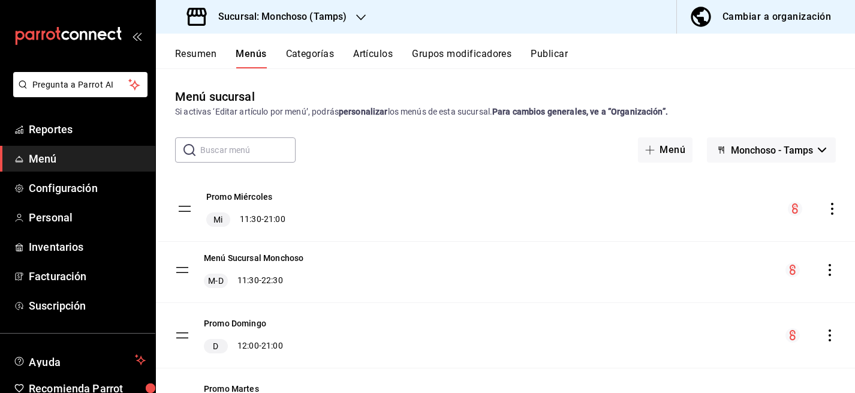
drag, startPoint x: 183, startPoint y: 267, endPoint x: 183, endPoint y: 206, distance: 60.6
click at [37, 132] on span "Reportes" at bounding box center [87, 129] width 117 height 16
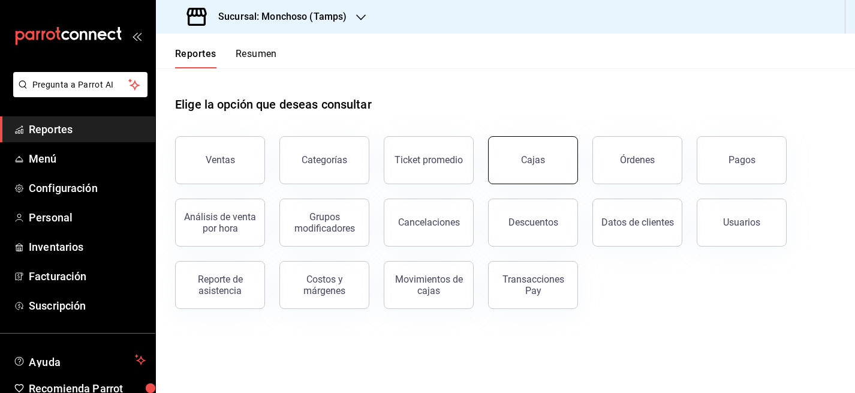
click at [525, 158] on div "Cajas" at bounding box center [533, 159] width 24 height 11
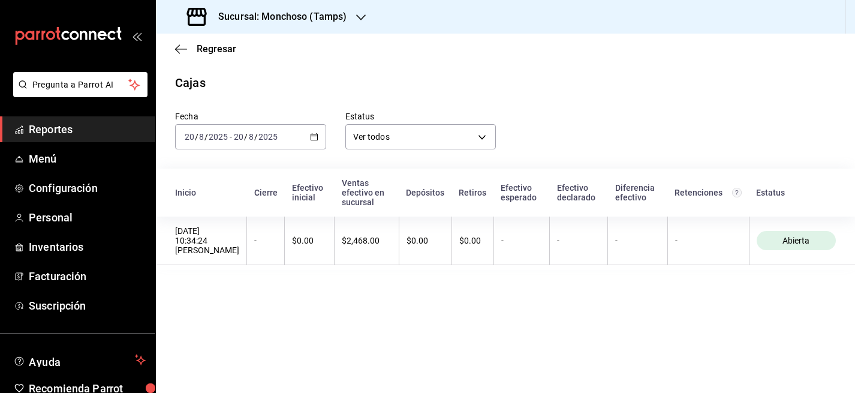
click at [237, 129] on div "2025-08-20 20 / 8 / 2025 - 2025-08-20 20 / 8 / 2025" at bounding box center [250, 136] width 151 height 25
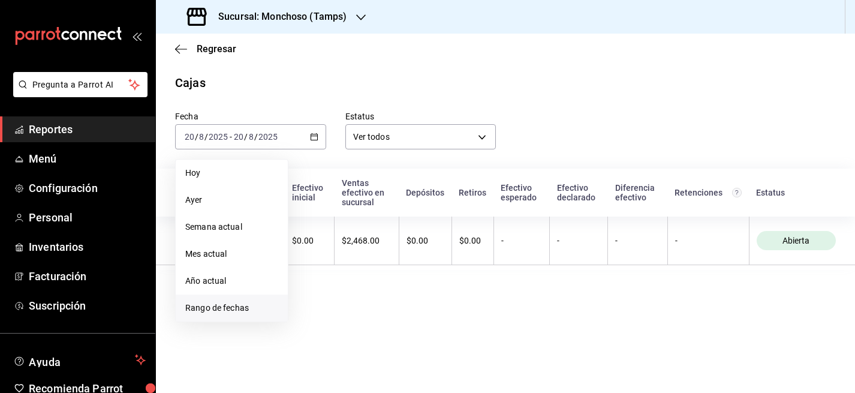
click at [239, 312] on span "Rango de fechas" at bounding box center [231, 308] width 93 height 13
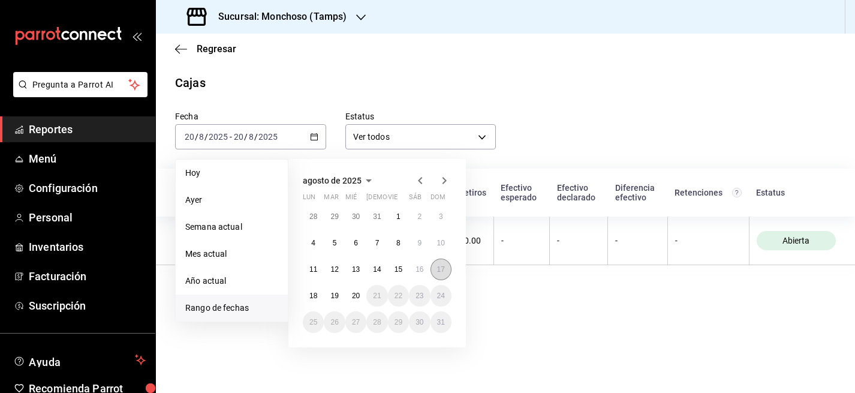
click at [440, 267] on abbr "17" at bounding box center [441, 269] width 8 height 8
click at [332, 295] on abbr "19" at bounding box center [334, 295] width 8 height 8
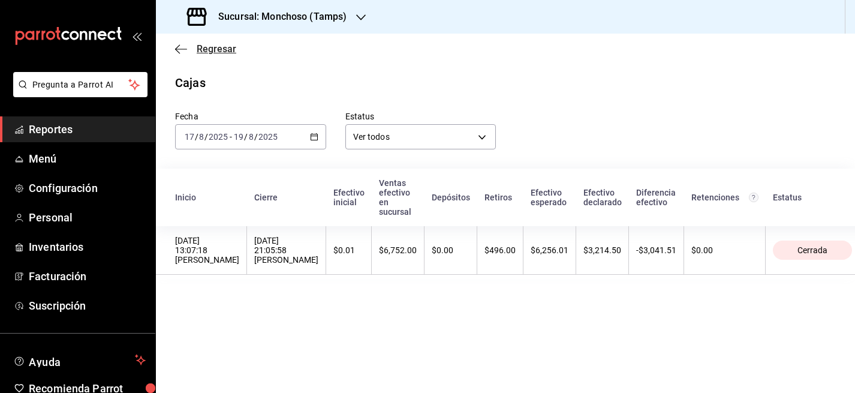
click at [200, 46] on span "Regresar" at bounding box center [217, 48] width 40 height 11
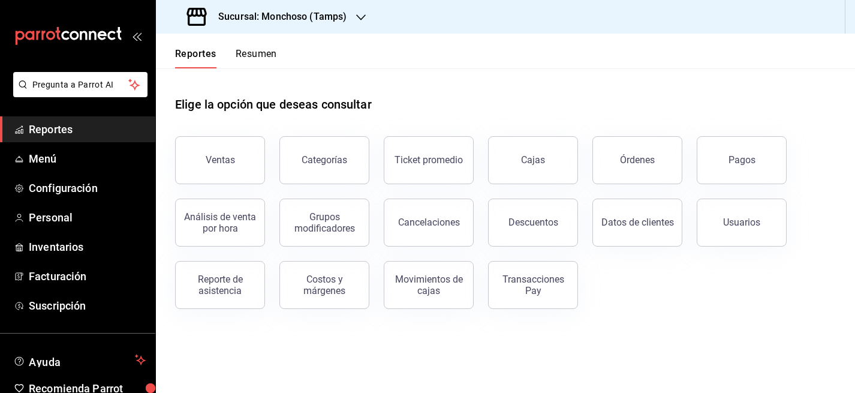
click at [206, 55] on button "Reportes" at bounding box center [195, 58] width 41 height 20
click at [212, 179] on button "Ventas" at bounding box center [220, 160] width 90 height 48
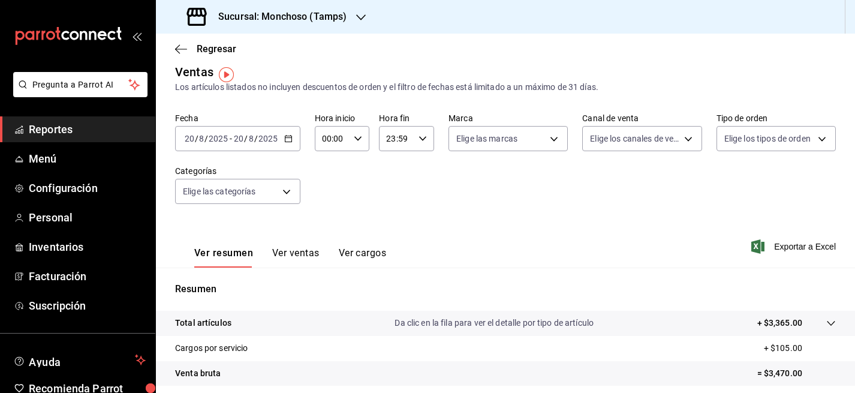
scroll to position [12, 0]
click at [255, 134] on span "/" at bounding box center [256, 138] width 4 height 10
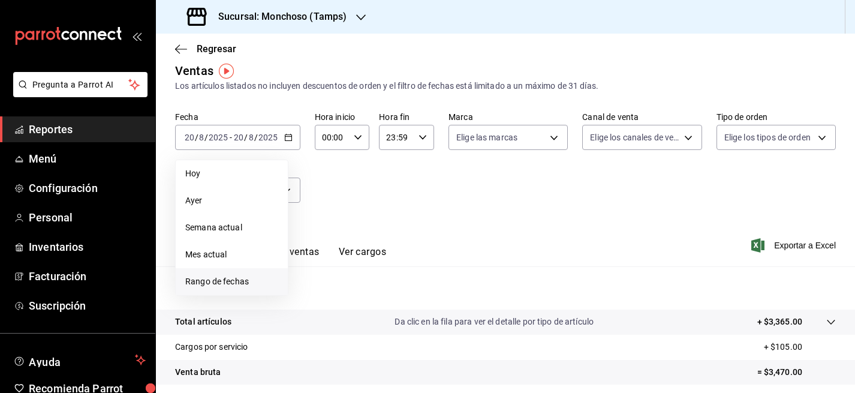
click at [228, 280] on span "Rango de fechas" at bounding box center [231, 281] width 93 height 13
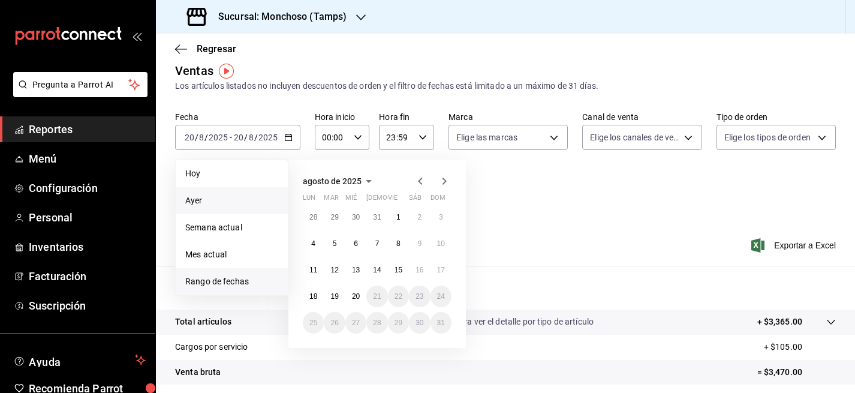
click at [217, 197] on span "Ayer" at bounding box center [231, 200] width 93 height 13
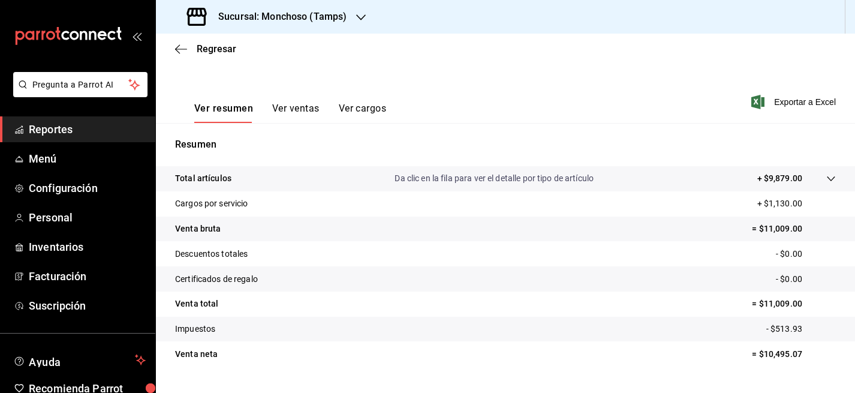
scroll to position [176, 0]
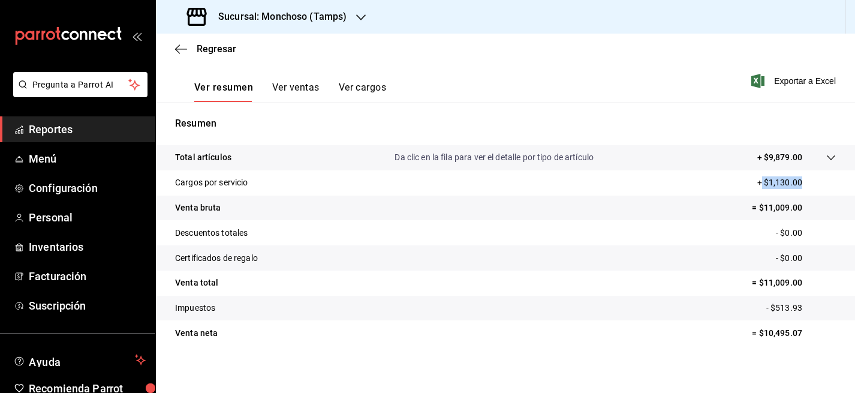
drag, startPoint x: 802, startPoint y: 182, endPoint x: 762, endPoint y: 182, distance: 40.8
click at [762, 182] on p "+ $1,130.00" at bounding box center [796, 182] width 79 height 13
copy p "$1,130.00"
click at [47, 163] on span "Menú" at bounding box center [87, 159] width 117 height 16
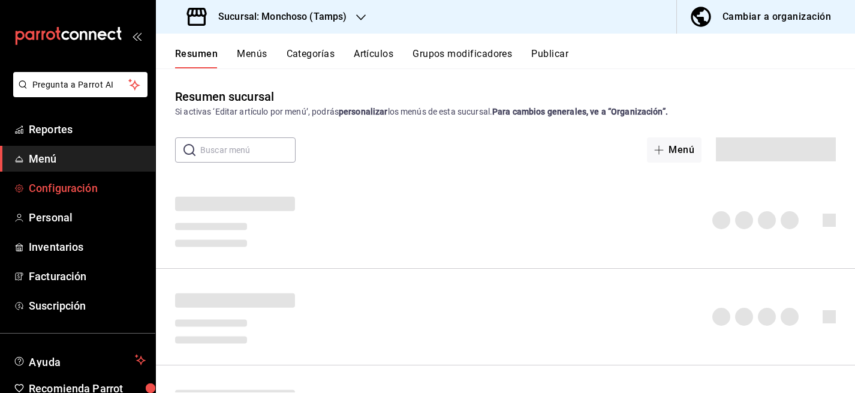
click at [65, 192] on span "Configuración" at bounding box center [87, 188] width 117 height 16
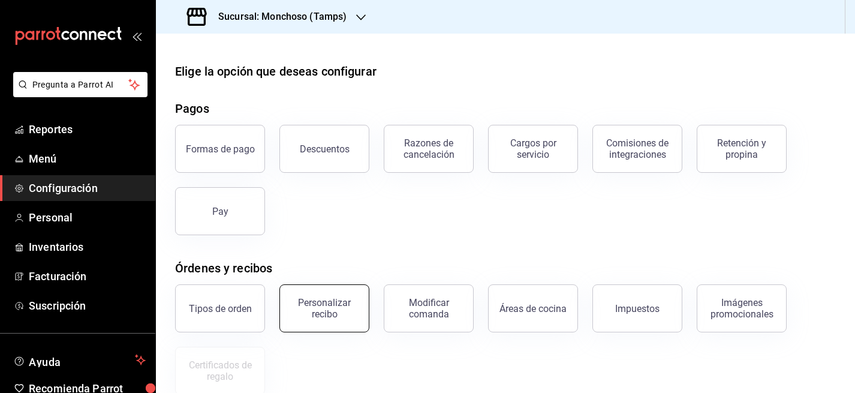
scroll to position [215, 0]
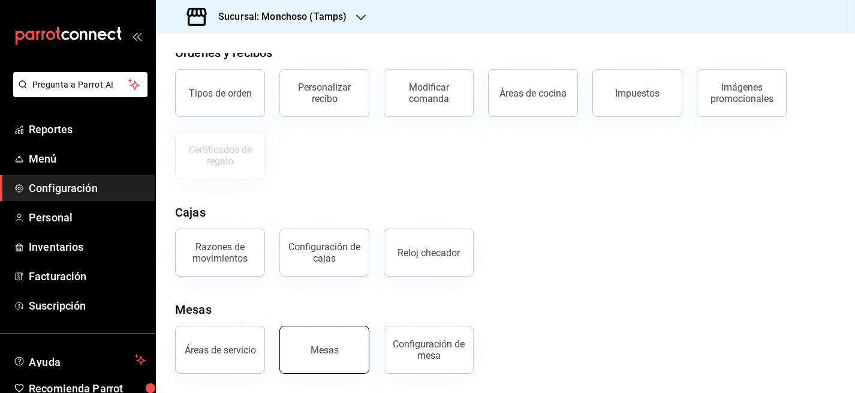
click at [363, 352] on button "Mesas" at bounding box center [324, 350] width 90 height 48
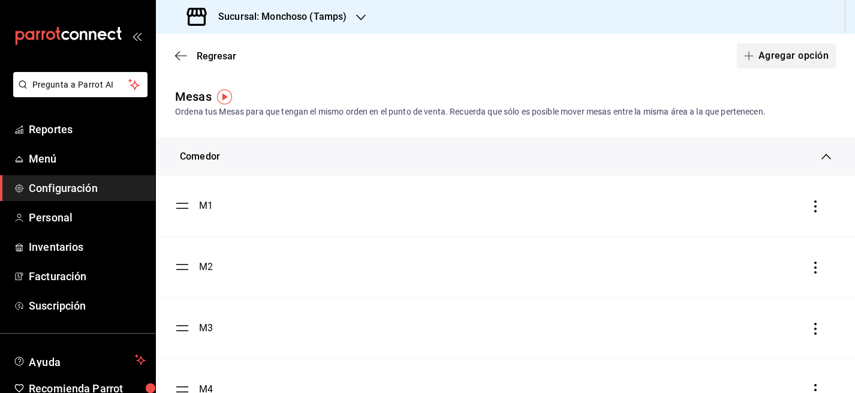
click at [790, 55] on button "Agregar opción" at bounding box center [786, 55] width 99 height 25
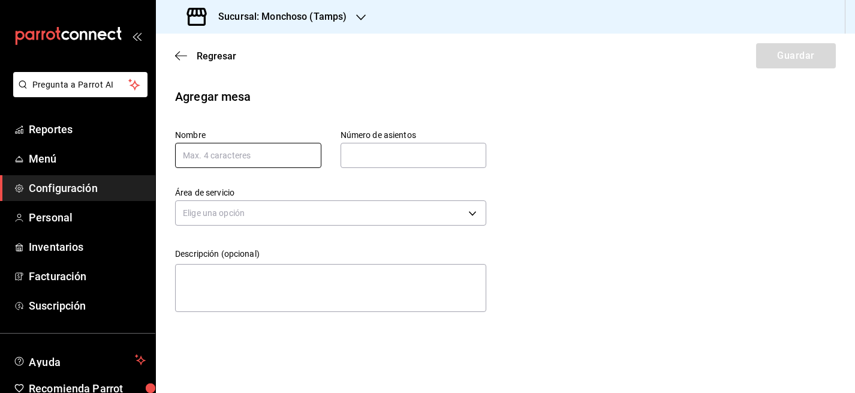
click at [228, 154] on input "text" at bounding box center [248, 155] width 146 height 25
type input "M"
click at [254, 159] on input "Cola" at bounding box center [248, 155] width 146 height 25
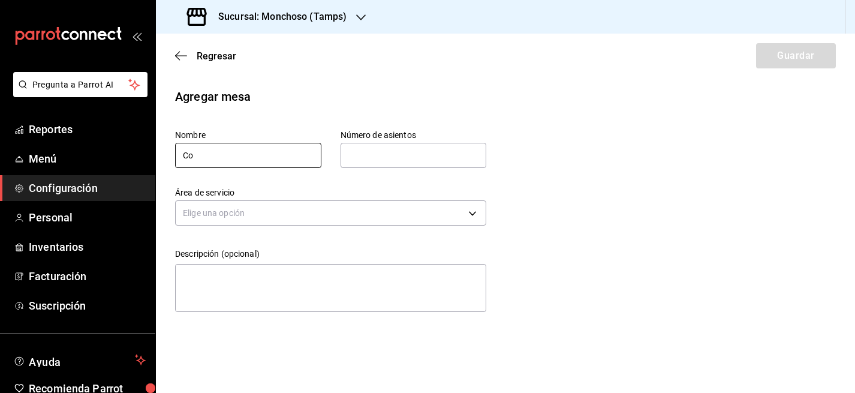
type input "C"
type input "E"
type input "C"
type input "M"
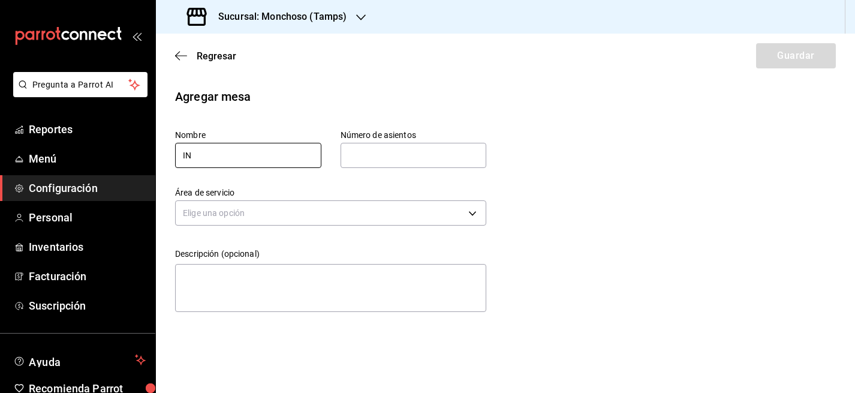
type input "I"
type input "M"
type input "C"
type input "EMPL"
click at [282, 210] on body "Pregunta a Parrot AI Reportes Menú Configuración Personal Inventarios Facturaci…" at bounding box center [427, 196] width 855 height 393
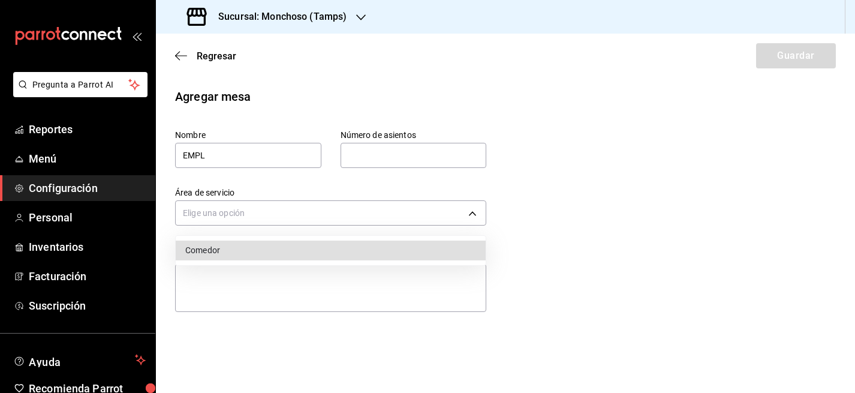
click at [262, 246] on li "Comedor" at bounding box center [331, 250] width 310 height 20
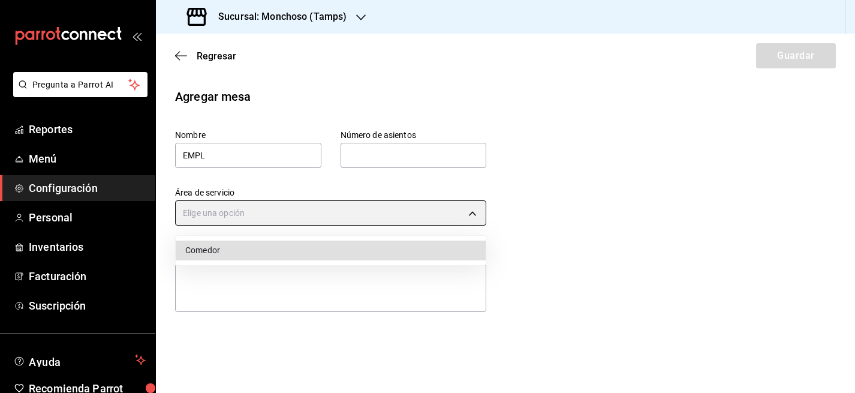
type input "64405aa3-5100-4530-baa7-151e01d9f5bc"
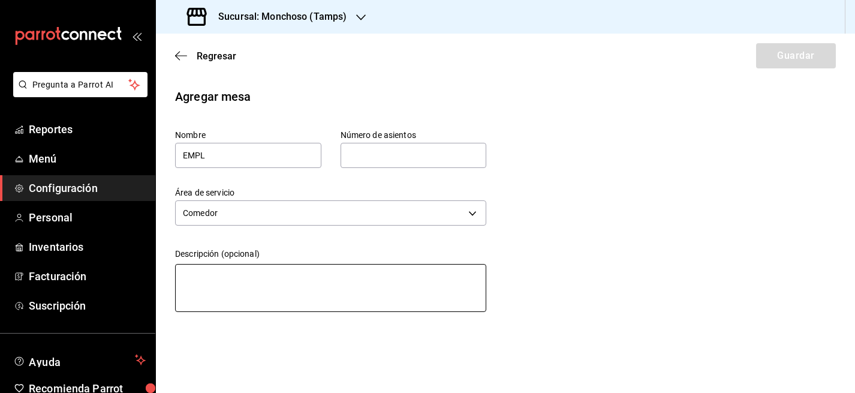
click at [249, 276] on textarea at bounding box center [330, 288] width 311 height 48
click at [365, 151] on input "text" at bounding box center [414, 155] width 146 height 24
type input "5"
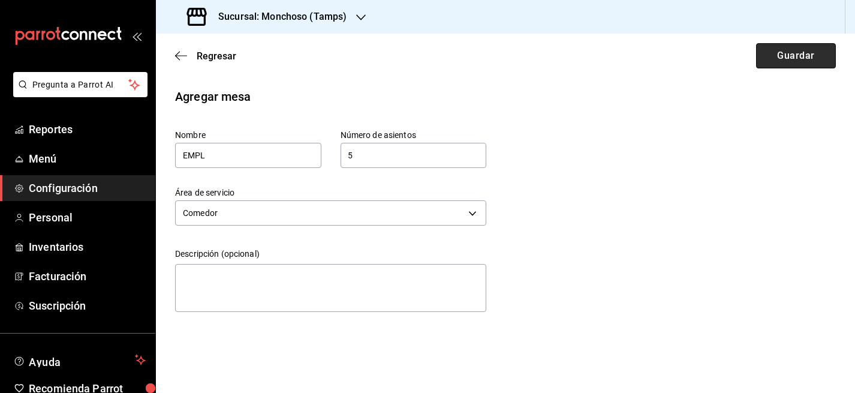
click at [787, 61] on button "Guardar" at bounding box center [796, 55] width 80 height 25
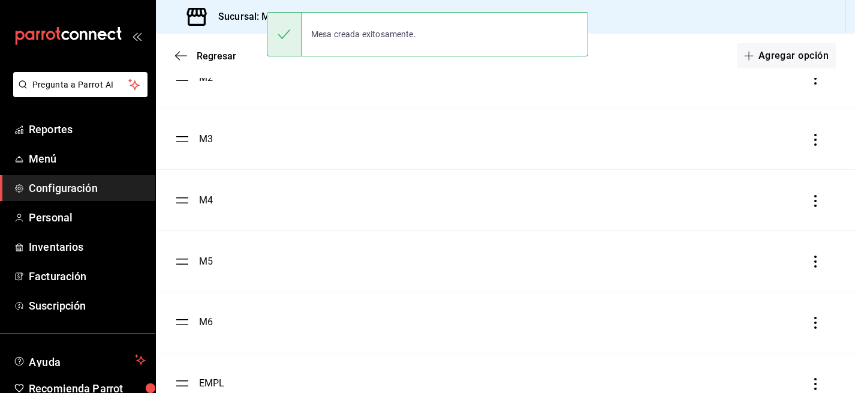
scroll to position [228, 0]
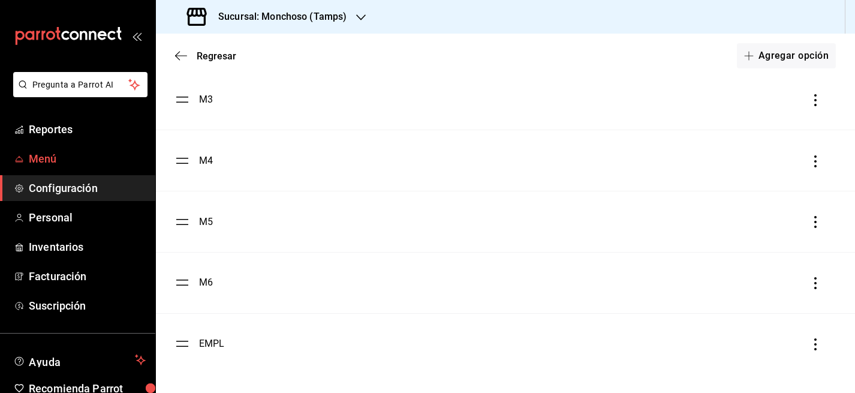
click at [58, 156] on span "Menú" at bounding box center [87, 159] width 117 height 16
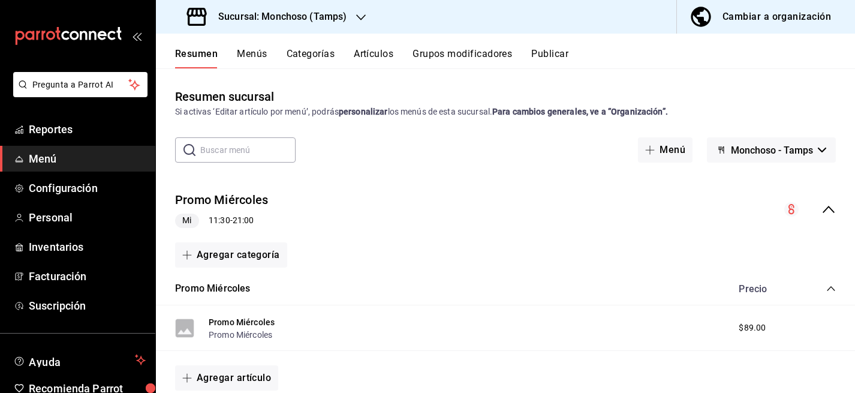
click at [237, 49] on button "Menús" at bounding box center [252, 58] width 30 height 20
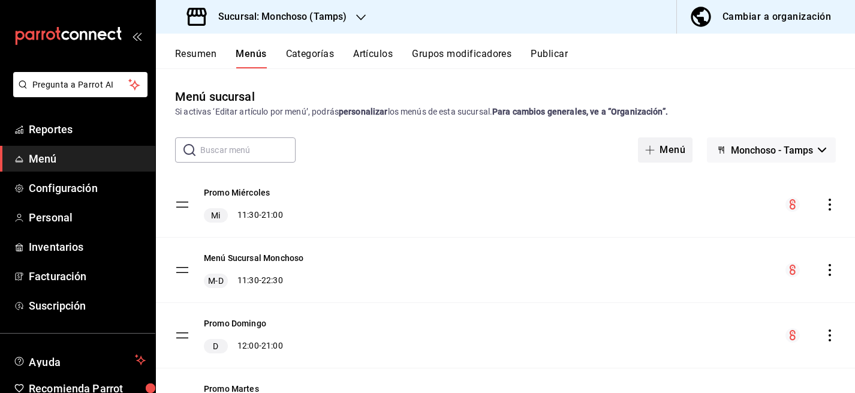
click at [668, 146] on button "Menú" at bounding box center [665, 149] width 55 height 25
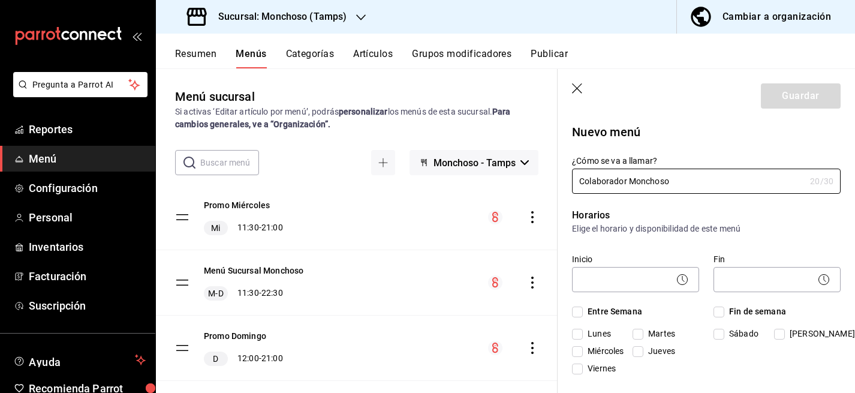
type input "Colaborador Monchoso"
click at [639, 335] on input "Martes" at bounding box center [638, 334] width 11 height 11
checkbox input "true"
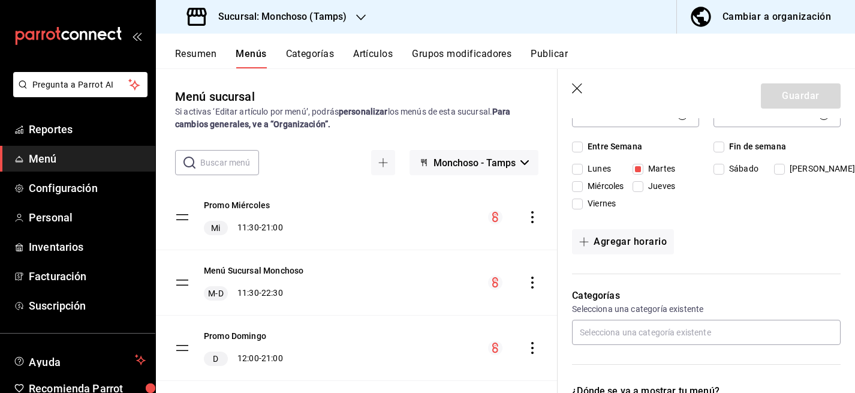
scroll to position [167, 0]
click at [583, 142] on input "Entre Semana" at bounding box center [577, 145] width 11 height 11
checkbox input "true"
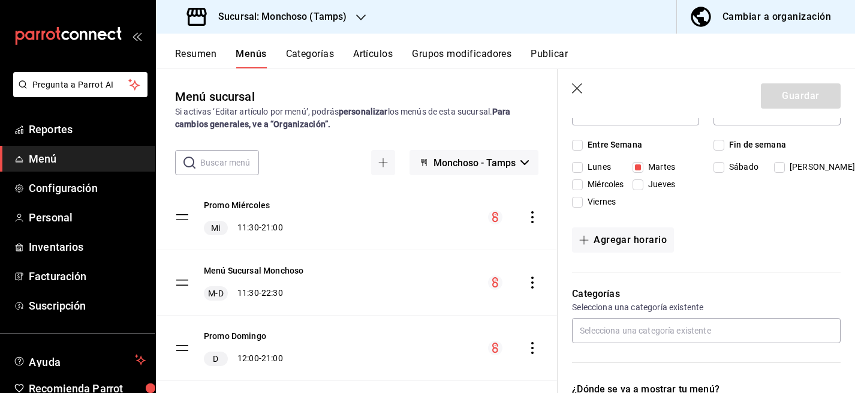
checkbox input "true"
click at [721, 144] on input "Fin de semana" at bounding box center [719, 145] width 11 height 11
checkbox input "true"
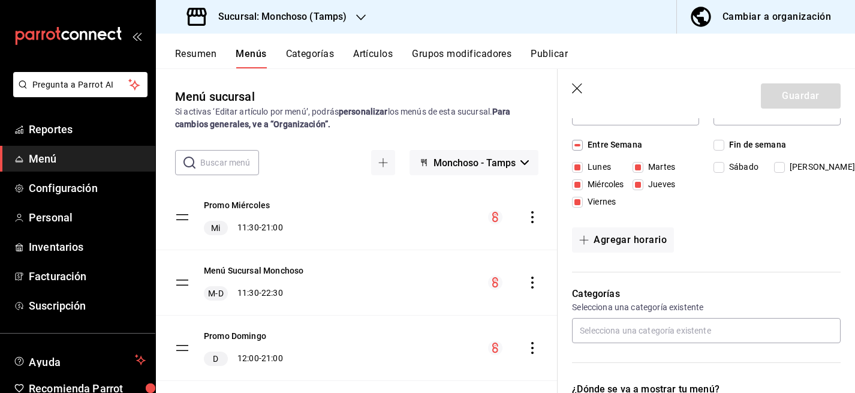
checkbox input "true"
click at [580, 168] on input "Lunes" at bounding box center [577, 167] width 11 height 11
checkbox input "false"
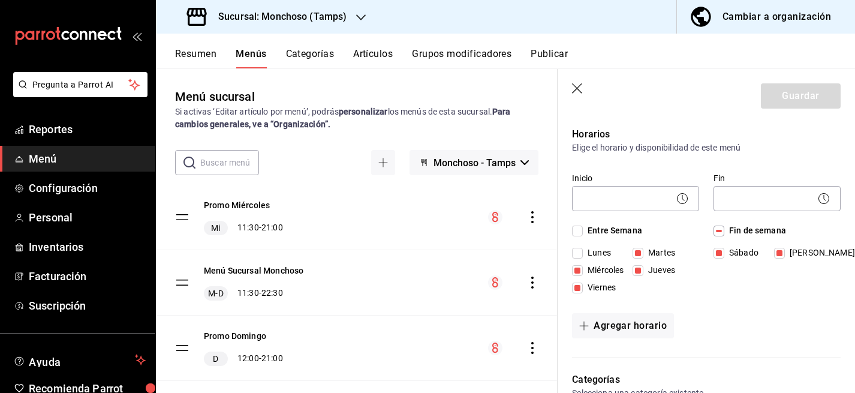
scroll to position [80, 0]
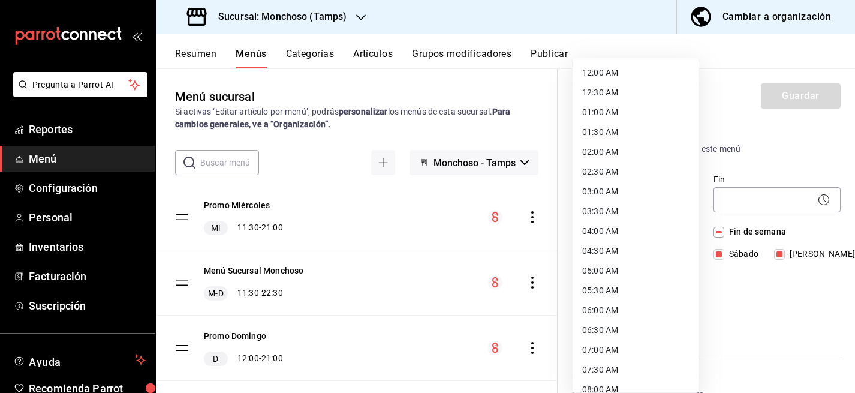
click at [628, 201] on body "Pregunta a Parrot AI Reportes Menú Configuración Personal Inventarios Facturaci…" at bounding box center [427, 196] width 855 height 393
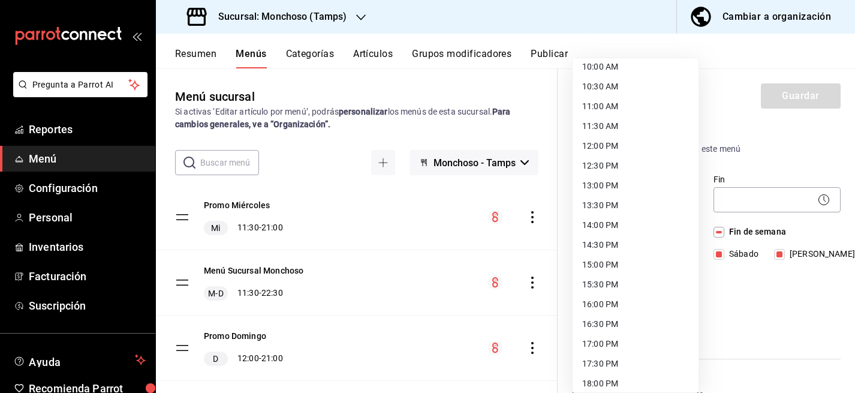
scroll to position [401, 0]
click at [622, 150] on li "12:00 PM" at bounding box center [636, 147] width 126 height 20
type input "12:00"
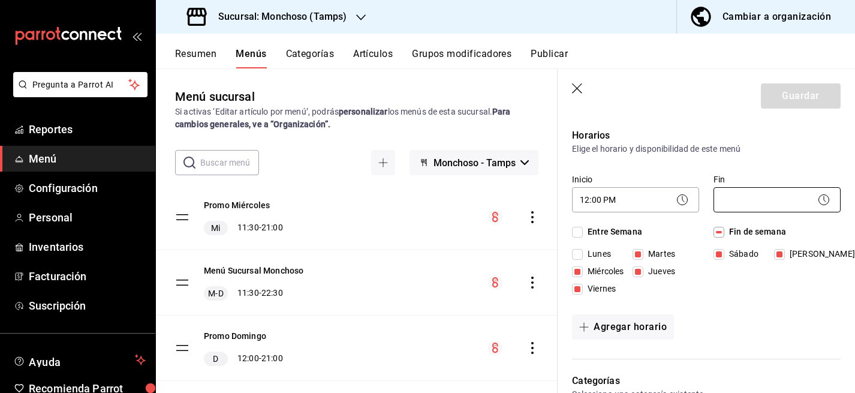
click at [750, 192] on body "Pregunta a Parrot AI Reportes Menú Configuración Personal Inventarios Facturaci…" at bounding box center [427, 196] width 855 height 393
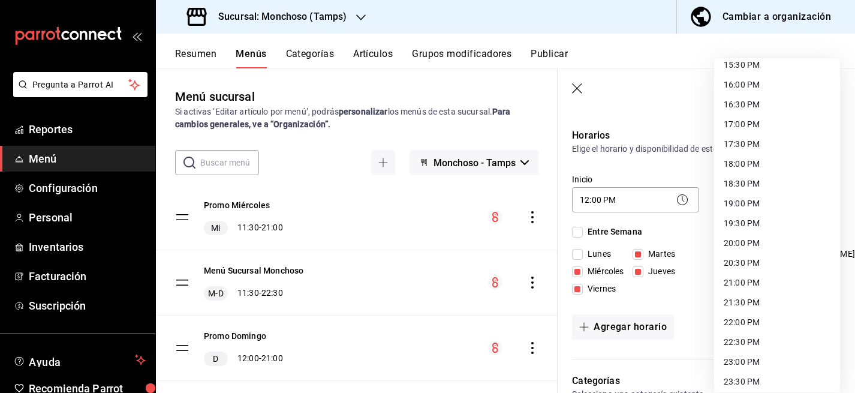
scroll to position [645, 0]
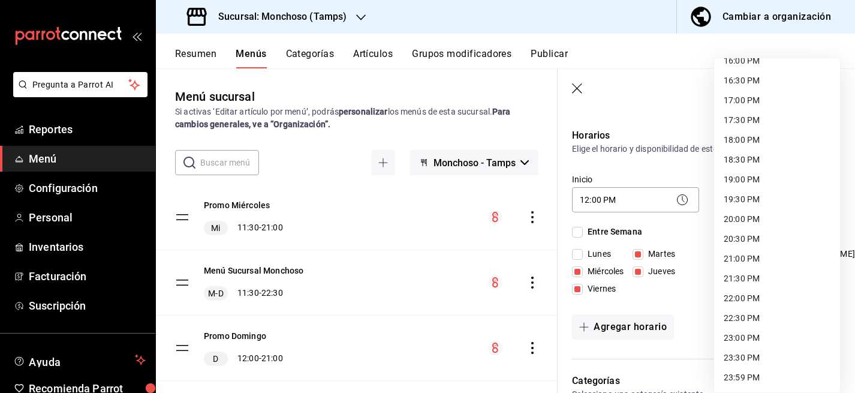
click at [739, 258] on li "21:00 PM" at bounding box center [777, 259] width 126 height 20
type input "21:00"
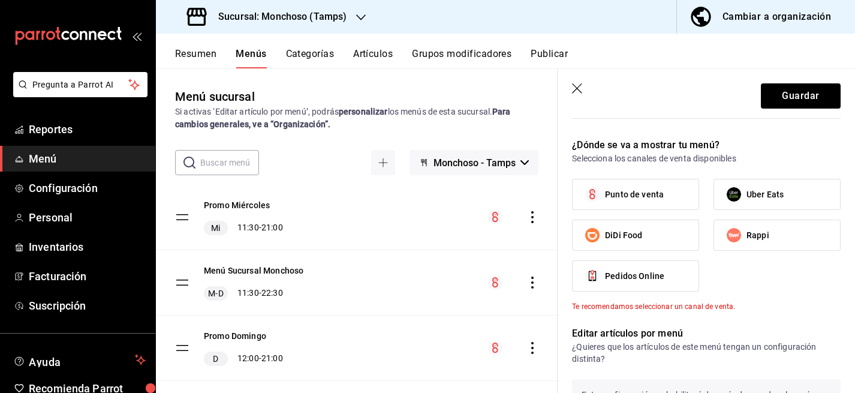
scroll to position [415, 0]
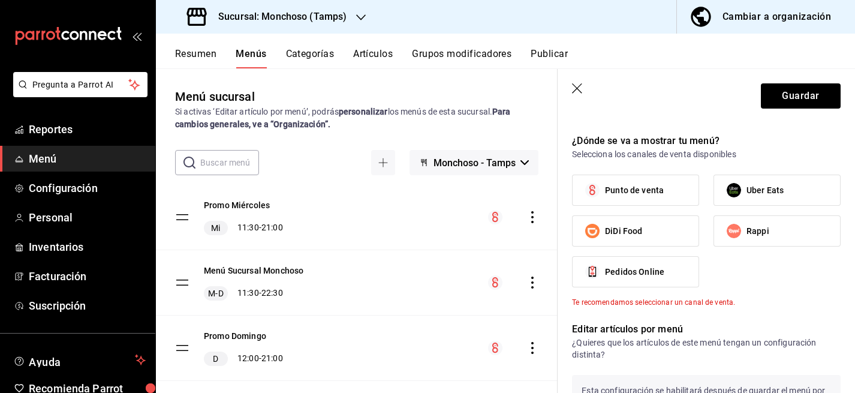
click at [652, 185] on span "Punto de venta" at bounding box center [634, 190] width 59 height 13
click at [605, 185] on input "Punto de venta" at bounding box center [592, 189] width 25 height 25
checkbox input "true"
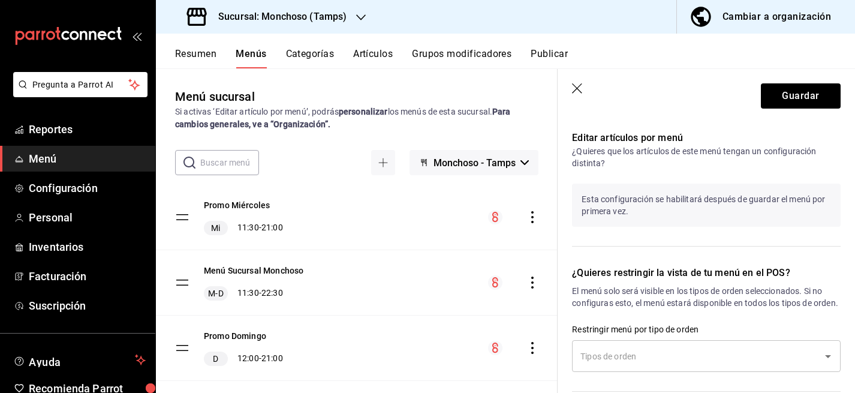
scroll to position [738, 0]
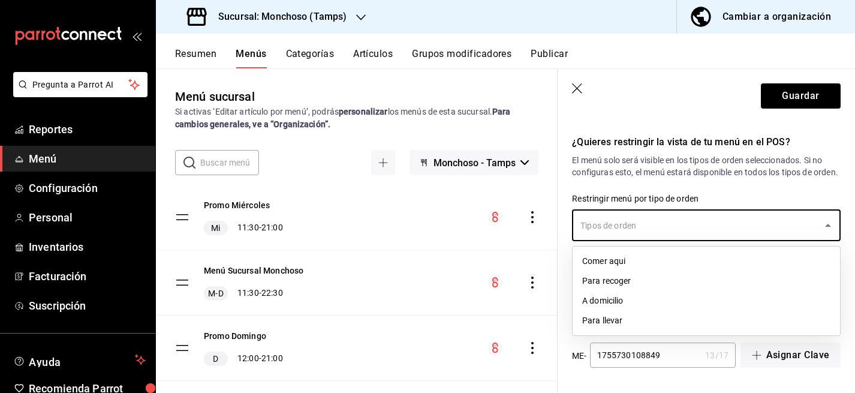
click at [694, 225] on input "text" at bounding box center [697, 225] width 240 height 21
click at [620, 258] on li "Comer aqui" at bounding box center [706, 261] width 267 height 20
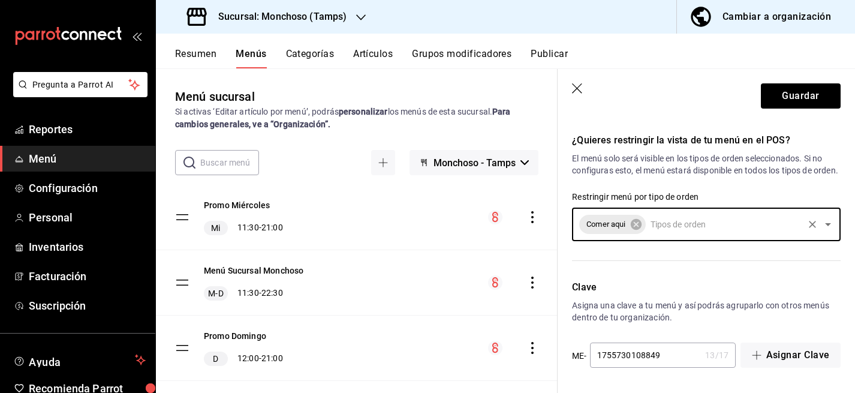
scroll to position [740, 0]
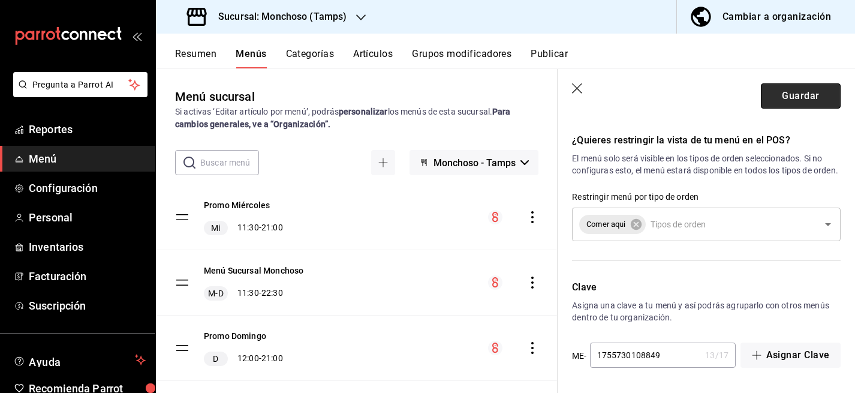
click at [789, 92] on button "Guardar" at bounding box center [801, 95] width 80 height 25
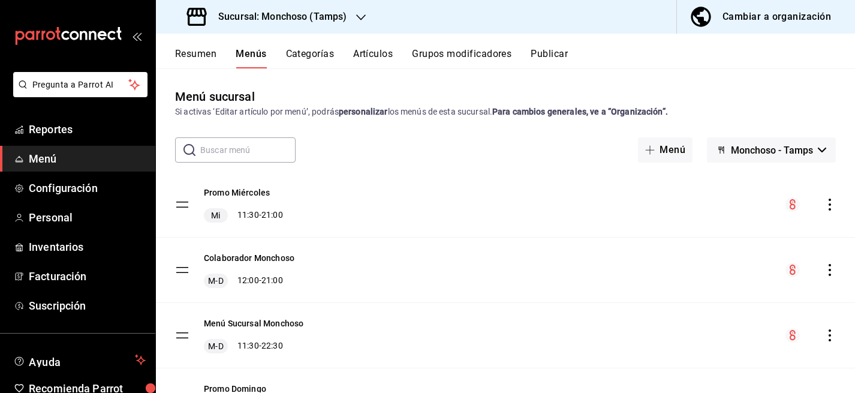
click at [329, 52] on button "Categorías" at bounding box center [310, 58] width 49 height 20
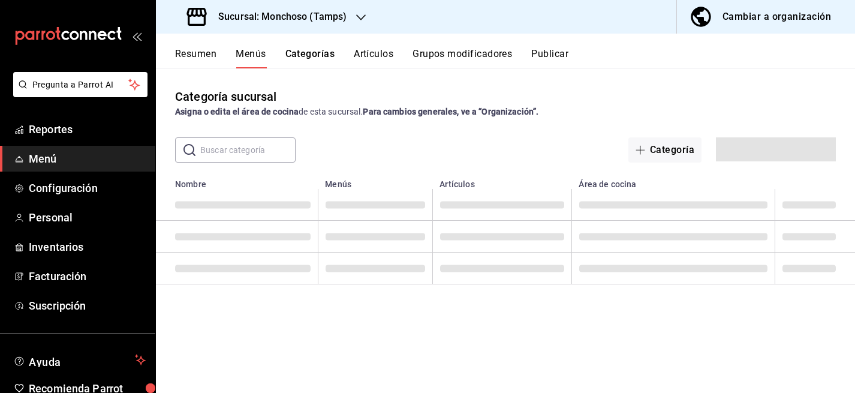
click at [377, 50] on button "Artículos" at bounding box center [374, 58] width 40 height 20
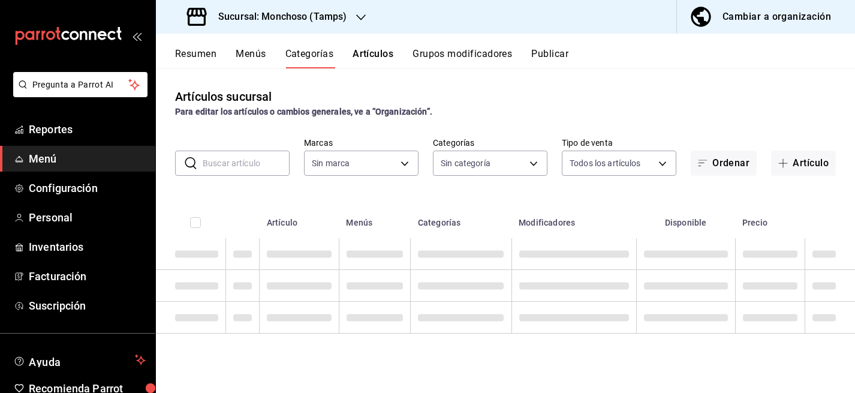
click at [377, 50] on button "Artículos" at bounding box center [373, 58] width 41 height 20
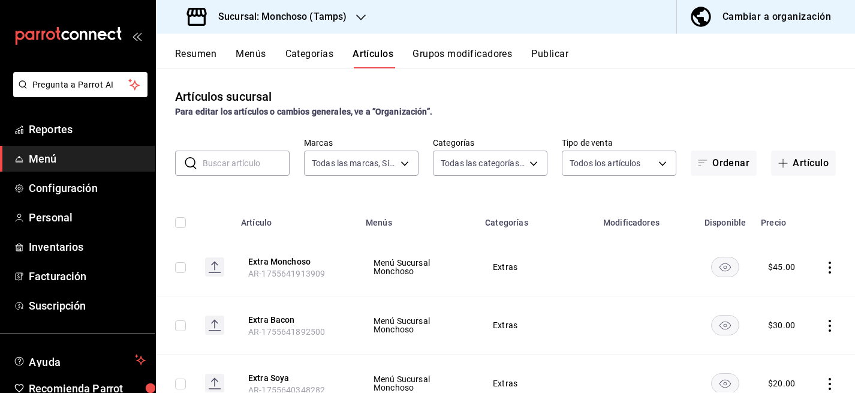
type input "e6af8318-08a8-4bfc-9078-1fa05e4bc371"
type input "80bc2a6a-bf92-4b2b-849f-451a9c090a84,03901dae-5fa4-4a55-a8f2-6a65c2275d54,32f06…"
click at [799, 167] on button "Artículo" at bounding box center [803, 163] width 65 height 25
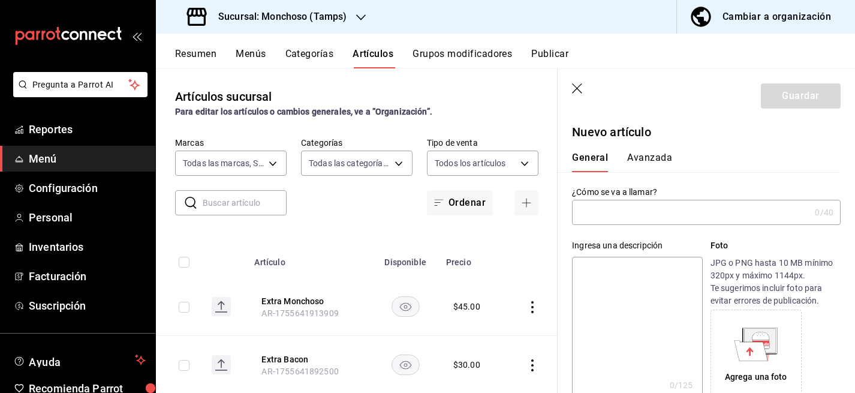
type input "AR-1755730152368"
click at [609, 213] on input "text" at bounding box center [691, 212] width 238 height 24
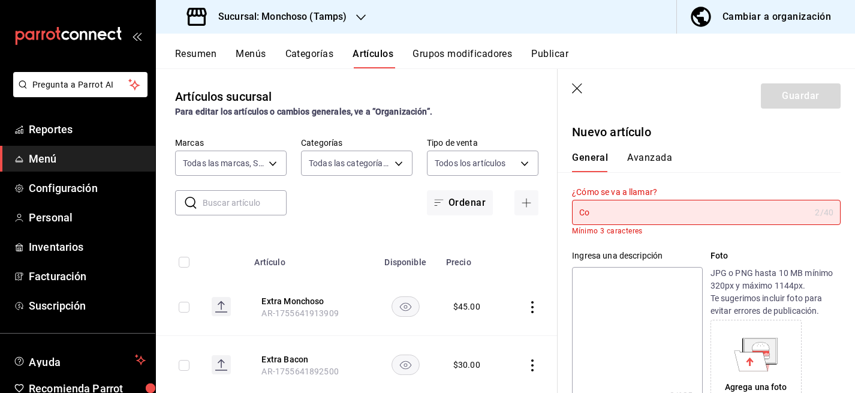
type input "C"
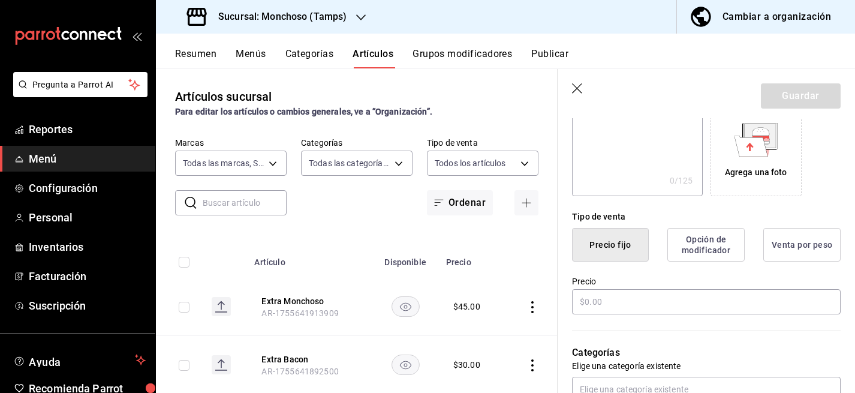
scroll to position [217, 0]
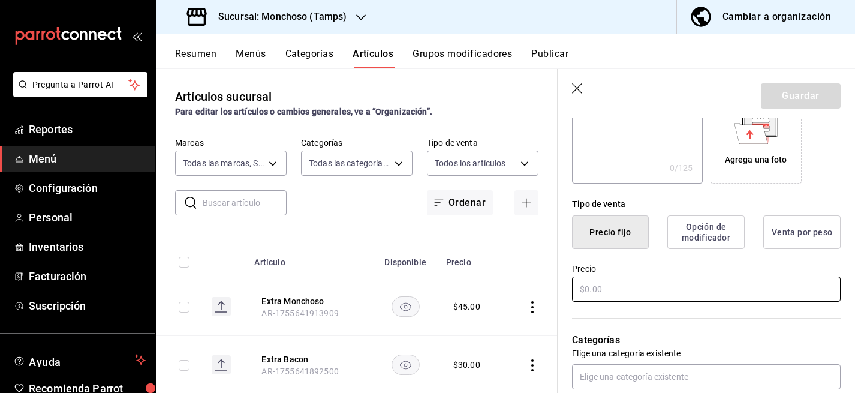
type input "Cosmo Pollo Colaborador"
click at [599, 287] on input "text" at bounding box center [706, 288] width 269 height 25
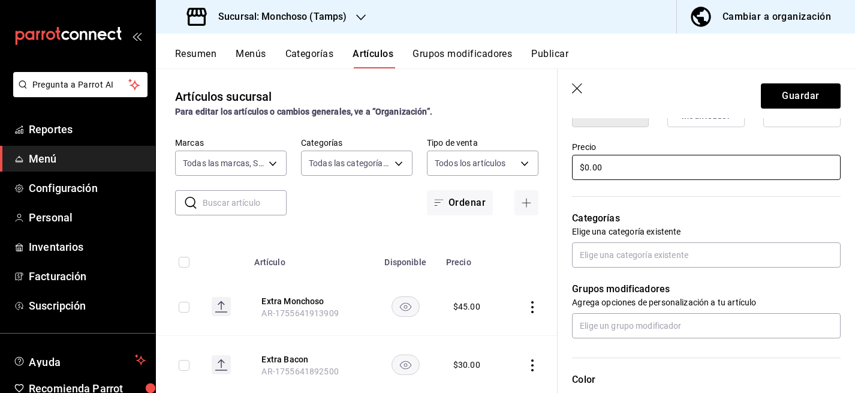
scroll to position [368, 0]
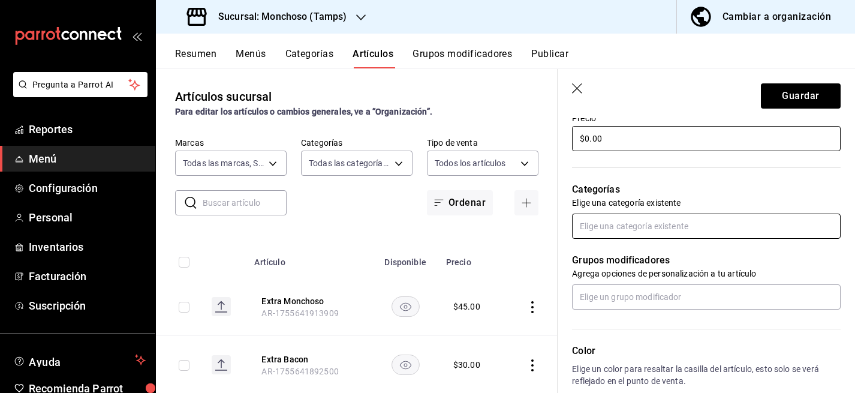
type input "$0.00"
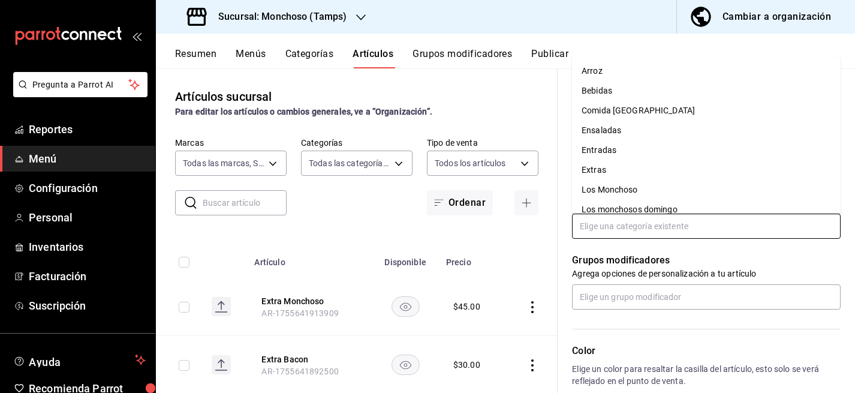
click at [621, 220] on input "text" at bounding box center [706, 225] width 269 height 25
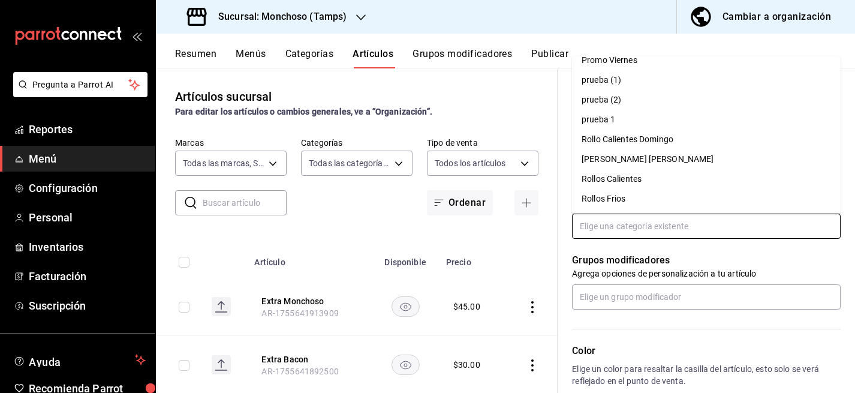
scroll to position [0, 0]
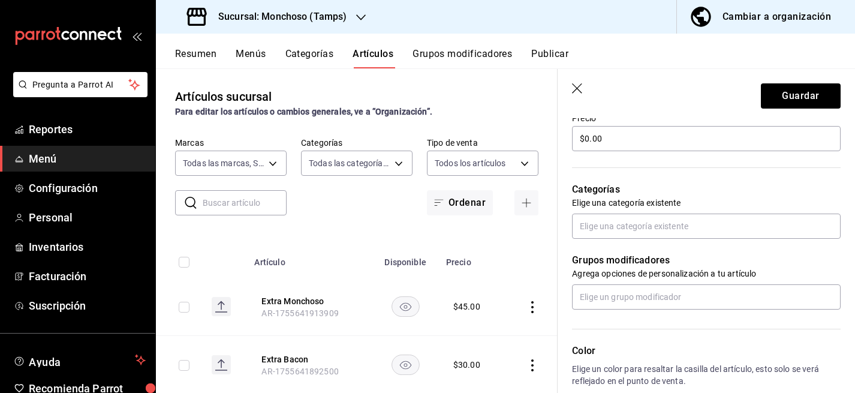
click at [693, 261] on p "Grupos modificadores" at bounding box center [706, 260] width 269 height 14
click at [627, 226] on input "text" at bounding box center [706, 225] width 269 height 25
click at [649, 264] on p "Grupos modificadores" at bounding box center [706, 260] width 269 height 14
click at [319, 53] on button "Categorías" at bounding box center [309, 58] width 49 height 20
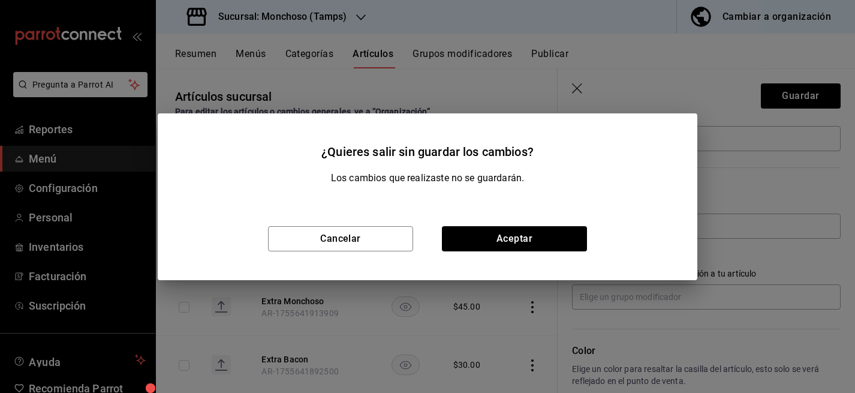
click at [511, 257] on div "Cancelar Aceptar" at bounding box center [428, 238] width 540 height 83
click at [391, 243] on button "Cancelar" at bounding box center [340, 238] width 145 height 25
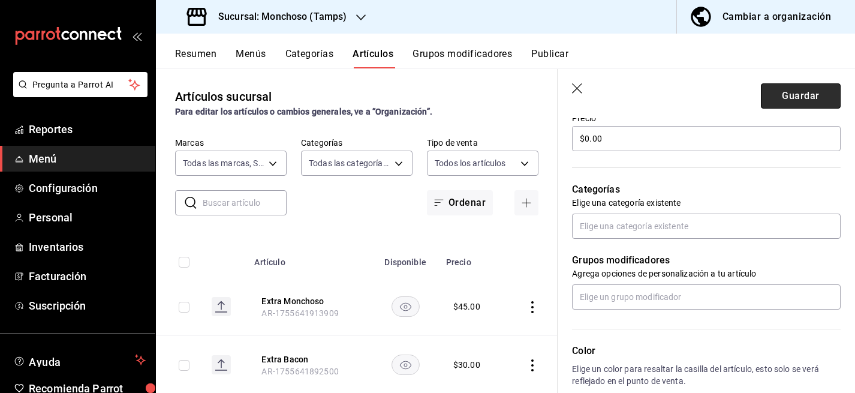
click at [783, 97] on button "Guardar" at bounding box center [801, 95] width 80 height 25
click at [298, 50] on button "Categorías" at bounding box center [309, 58] width 49 height 20
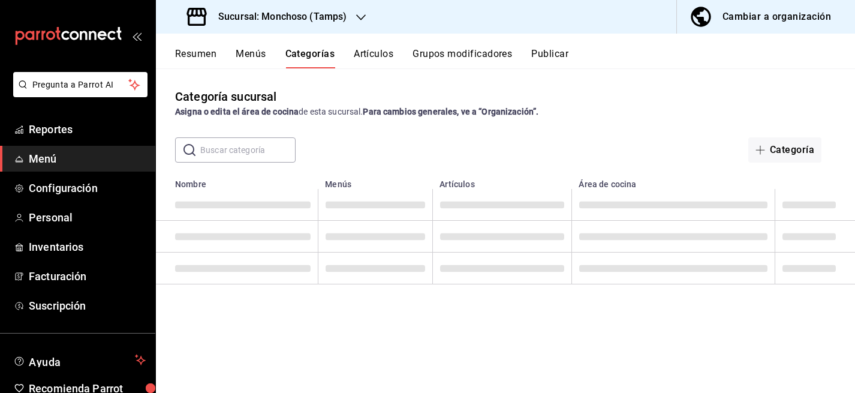
click at [303, 57] on div "Cosmo Pollo Colaborador se ha agregado exitosamente." at bounding box center [427, 34] width 321 height 52
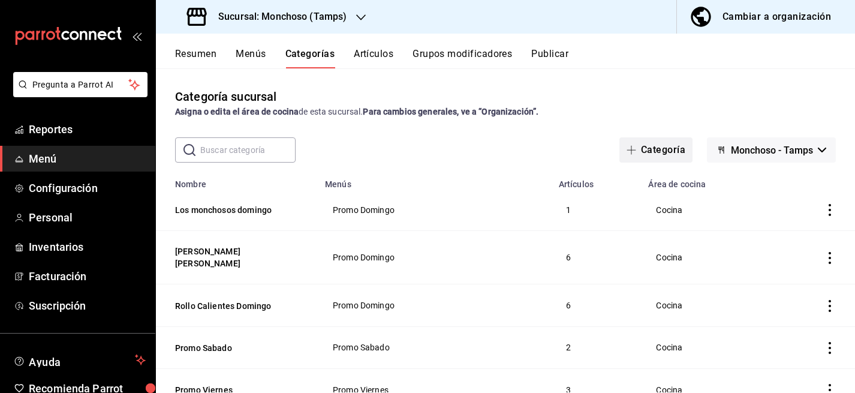
click at [663, 147] on button "Categoría" at bounding box center [655, 149] width 73 height 25
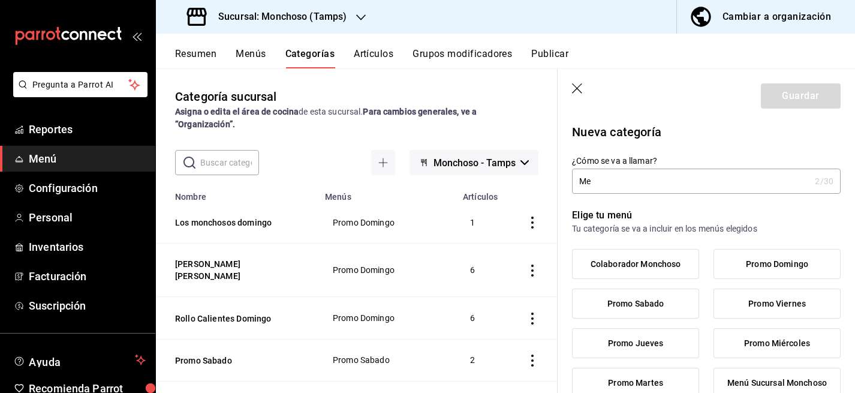
type input "M"
type input "Colaborador"
click at [631, 265] on span "Colaborador Monchoso" at bounding box center [636, 264] width 91 height 10
click at [0, 0] on input "Colaborador Monchoso" at bounding box center [0, 0] width 0 height 0
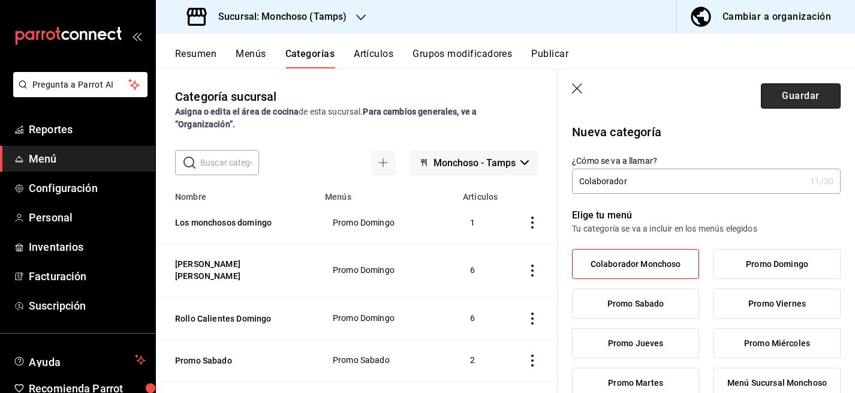
click at [786, 95] on button "Guardar" at bounding box center [801, 95] width 80 height 25
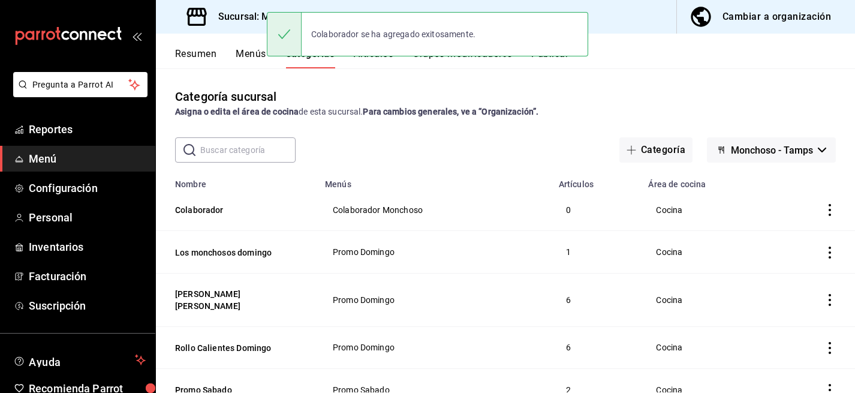
click at [378, 60] on button "Artículos" at bounding box center [374, 58] width 40 height 20
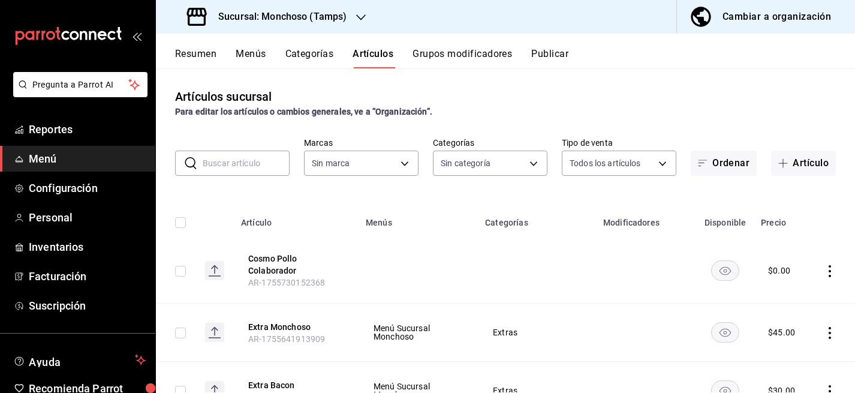
click at [241, 163] on input "text" at bounding box center [246, 163] width 87 height 24
type input "co"
type input "7a5fd46d-8560-49d6-ac26-4c7f9be5a513,80bc2a6a-bf92-4b2b-849f-451a9c090a84,03901…"
type input "e6af8318-08a8-4bfc-9078-1fa05e4bc371"
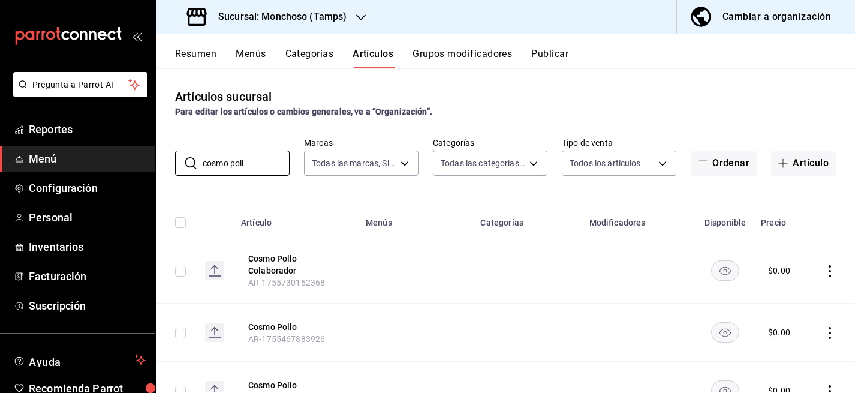
type input "cosmo poll"
click at [828, 277] on td at bounding box center [833, 270] width 46 height 65
click at [832, 269] on icon "actions" at bounding box center [830, 271] width 12 height 12
click at [796, 300] on span "Editar" at bounding box center [793, 299] width 31 height 13
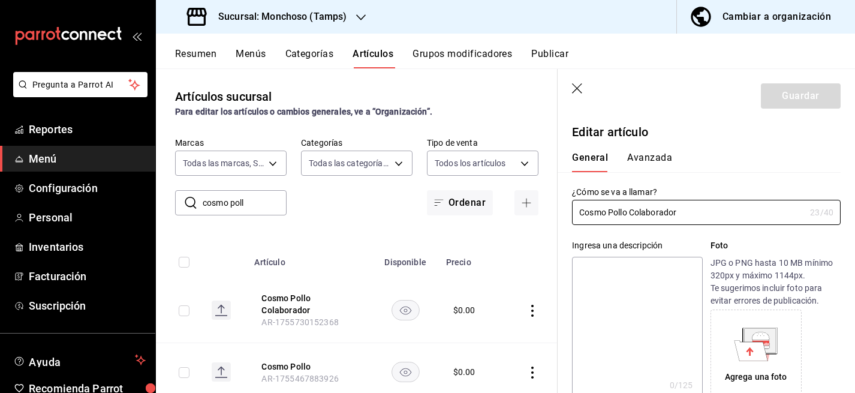
type input "$0.00"
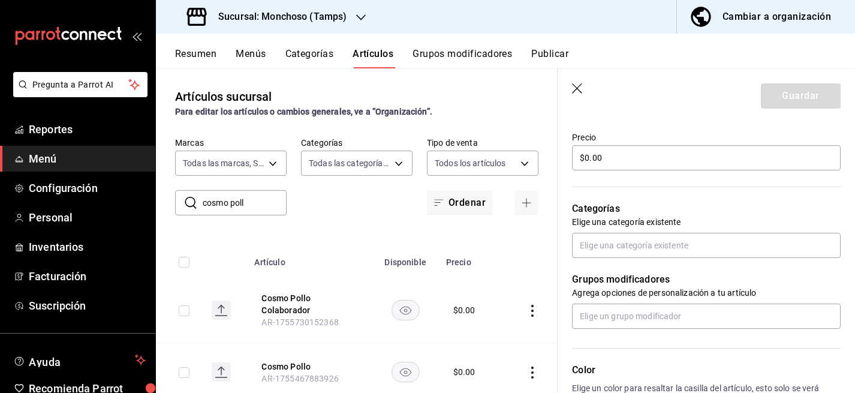
scroll to position [347, 0]
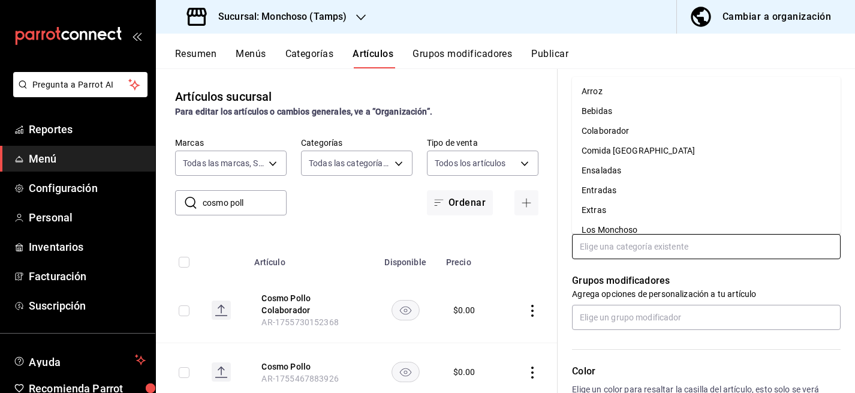
click at [624, 242] on input "text" at bounding box center [706, 246] width 269 height 25
click at [638, 134] on li "Colaborador" at bounding box center [706, 131] width 269 height 20
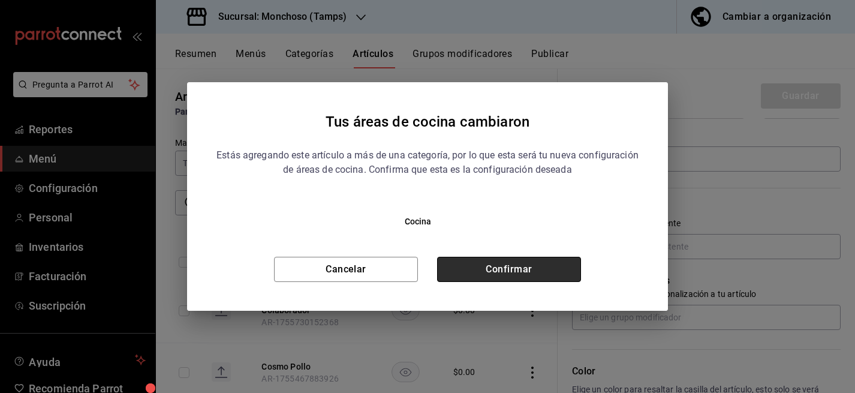
click at [530, 274] on button "Confirmar" at bounding box center [509, 269] width 144 height 25
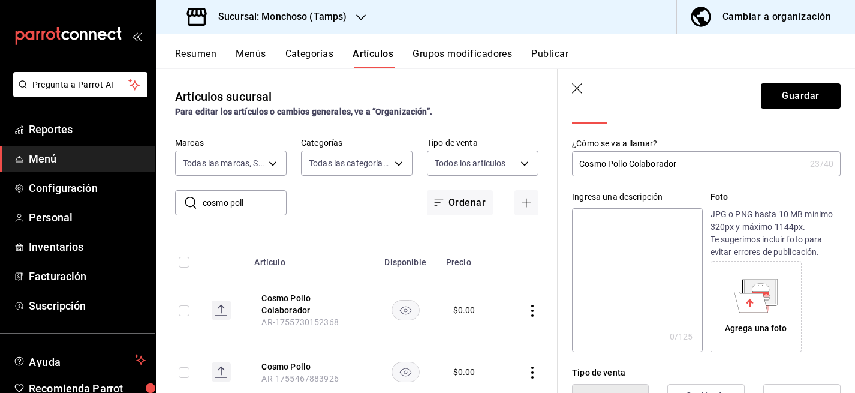
scroll to position [11, 0]
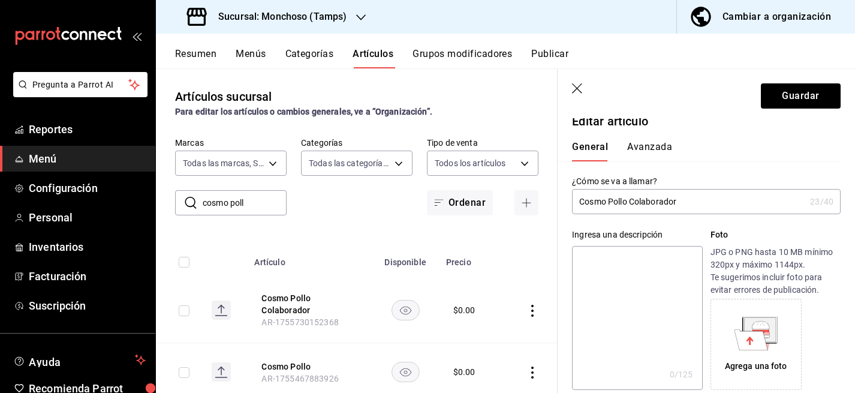
click at [657, 144] on button "Avanzada" at bounding box center [649, 151] width 45 height 20
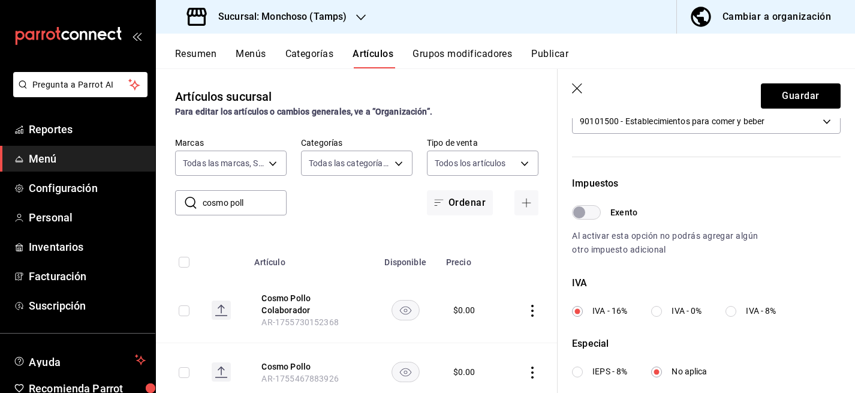
scroll to position [309, 0]
click at [655, 307] on input "IVA - 0%" at bounding box center [656, 308] width 11 height 11
radio input "true"
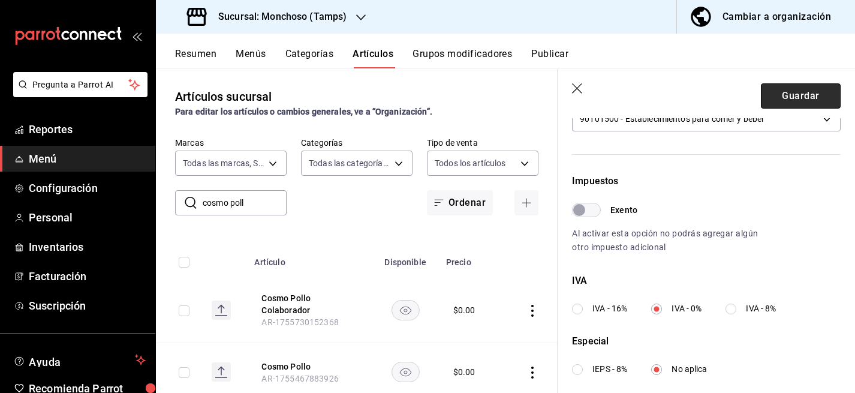
click at [785, 94] on button "Guardar" at bounding box center [801, 95] width 80 height 25
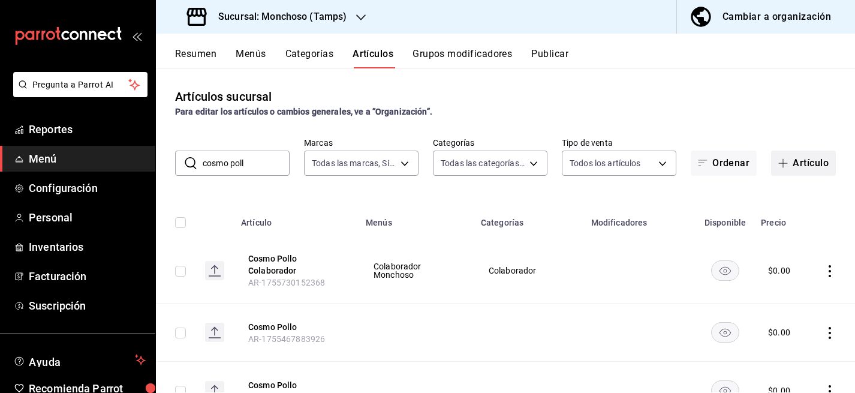
click at [802, 168] on button "Artículo" at bounding box center [803, 163] width 65 height 25
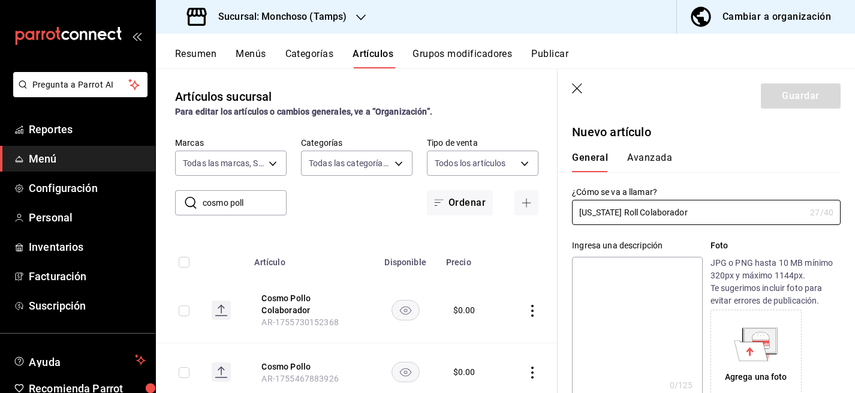
type input "California Roll Colaborador"
click at [651, 155] on button "Avanzada" at bounding box center [649, 162] width 45 height 20
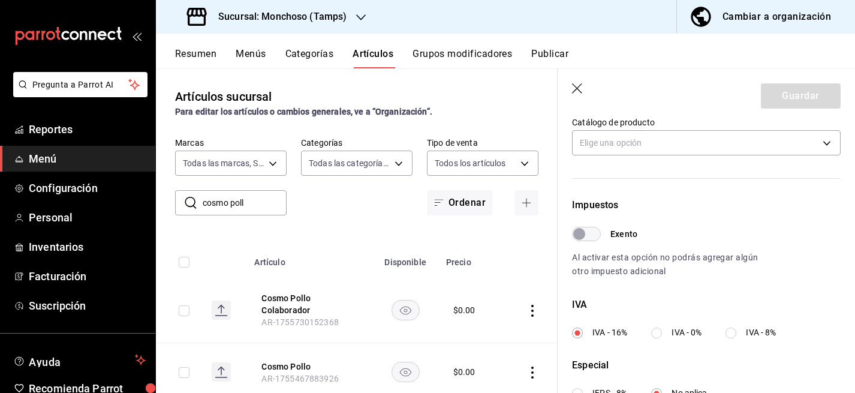
scroll to position [291, 0]
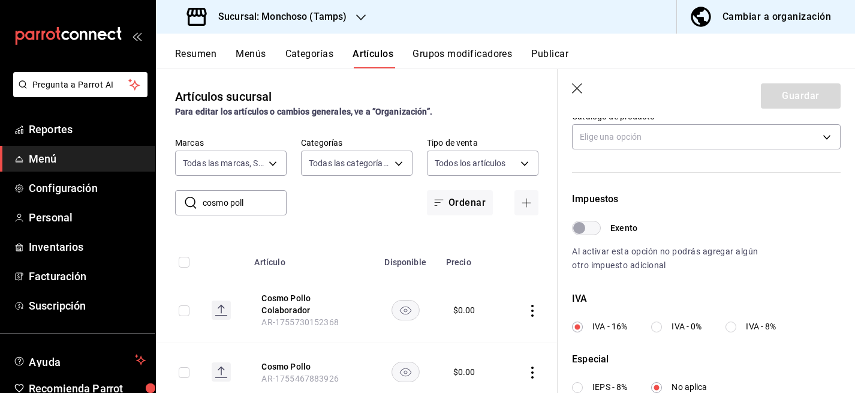
click at [658, 326] on input "IVA - 0%" at bounding box center [656, 326] width 11 height 11
radio input "true"
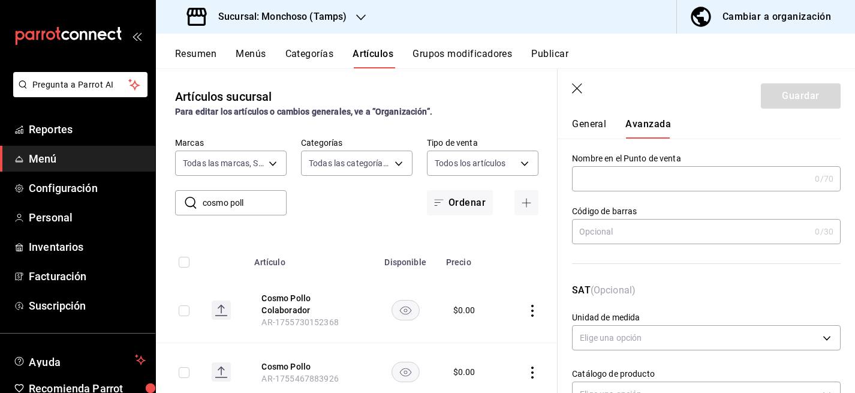
scroll to position [0, 0]
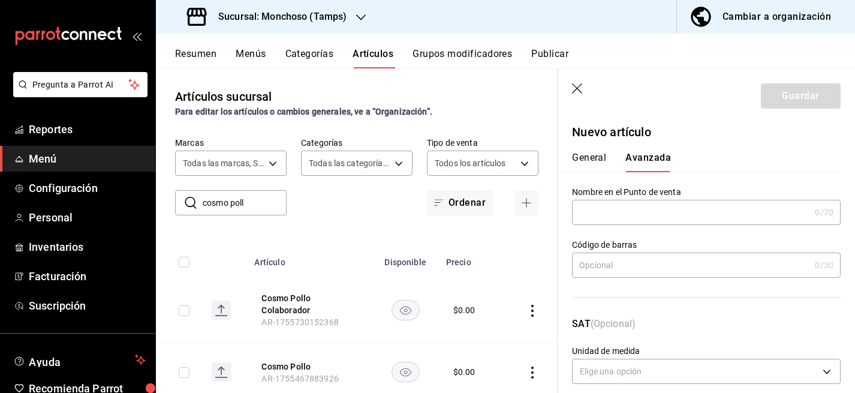
click at [591, 157] on button "General" at bounding box center [589, 162] width 34 height 20
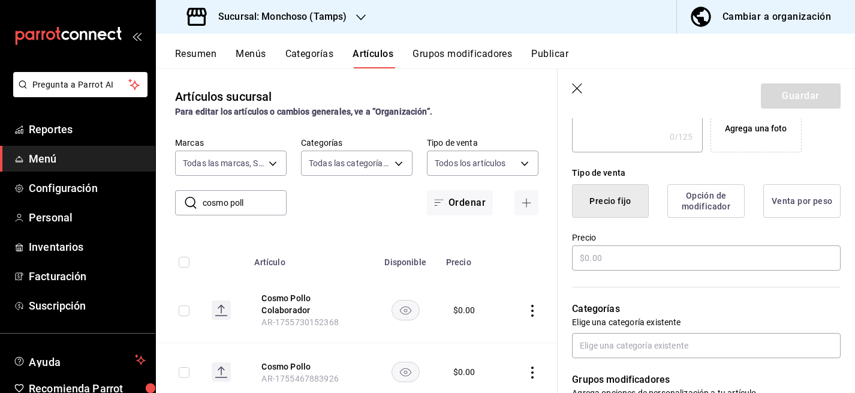
scroll to position [266, 0]
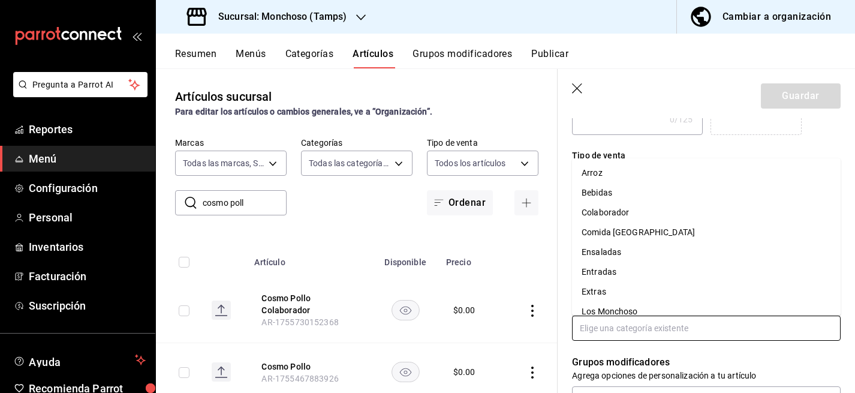
click at [634, 329] on input "text" at bounding box center [706, 327] width 269 height 25
click at [637, 215] on li "Colaborador" at bounding box center [706, 213] width 269 height 20
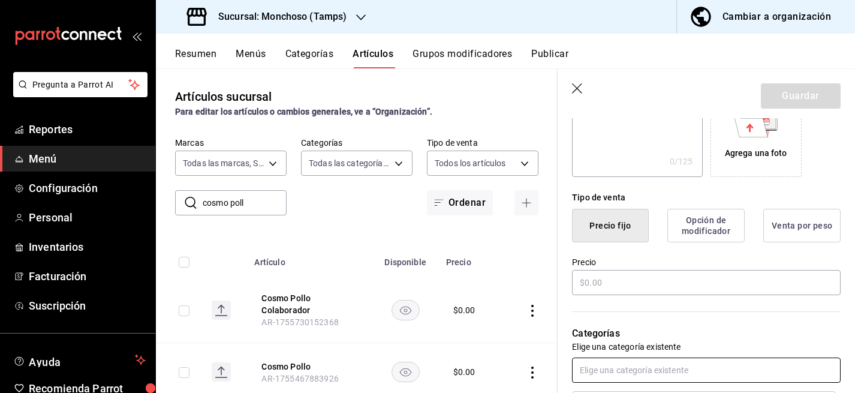
scroll to position [278, 0]
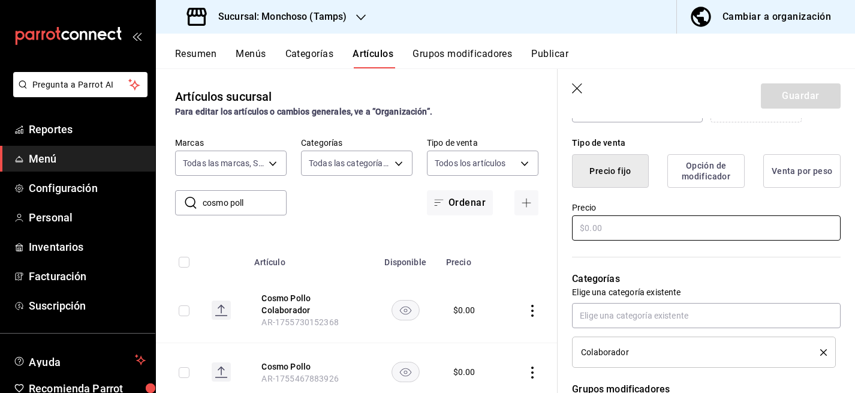
click at [606, 221] on input "text" at bounding box center [706, 227] width 269 height 25
type input "$0.00"
click at [793, 97] on button "Guardar" at bounding box center [801, 95] width 80 height 25
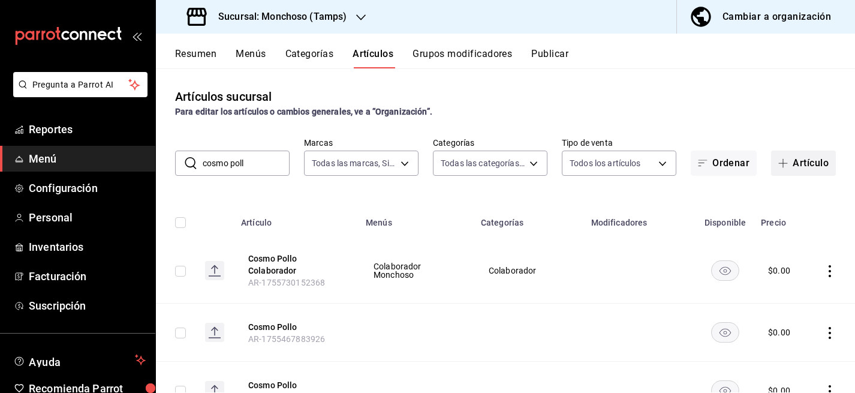
click at [794, 161] on button "Artículo" at bounding box center [803, 163] width 65 height 25
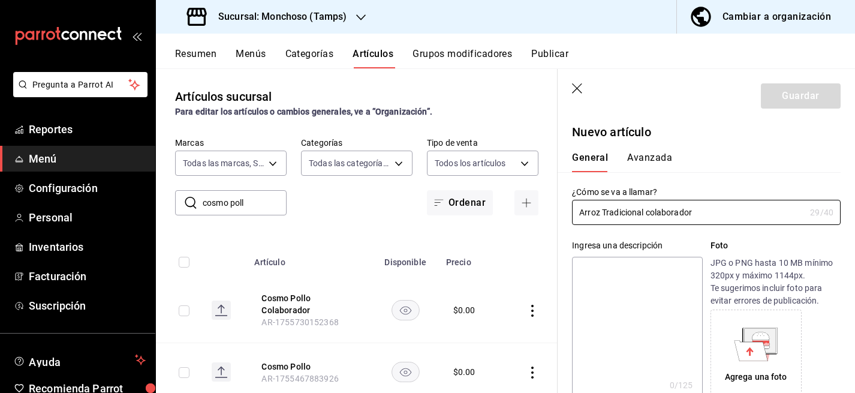
type input "Arroz Tradicional colaborador"
click at [655, 157] on button "Avanzada" at bounding box center [649, 162] width 45 height 20
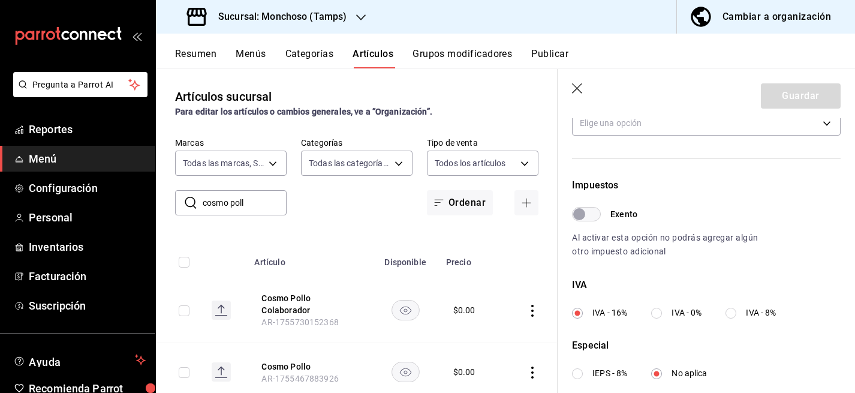
scroll to position [329, 0]
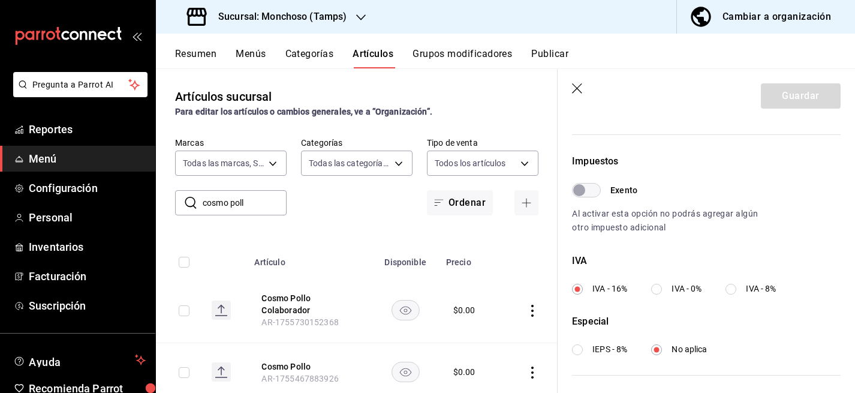
click at [658, 285] on input "IVA - 0%" at bounding box center [656, 289] width 11 height 11
radio input "true"
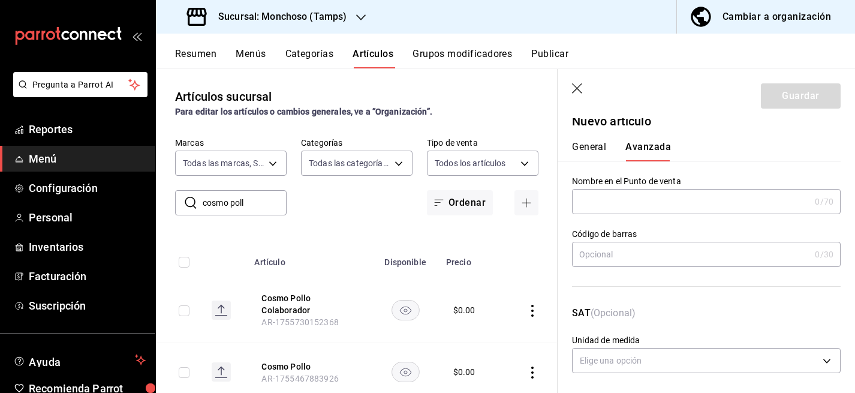
scroll to position [0, 0]
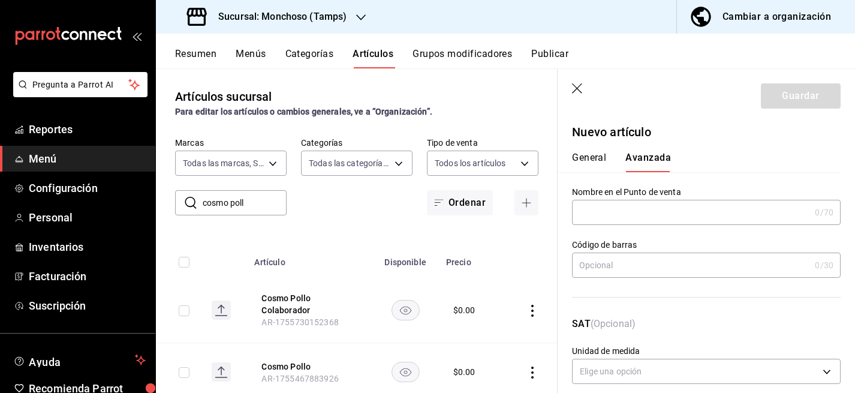
click at [592, 160] on button "General" at bounding box center [589, 162] width 34 height 20
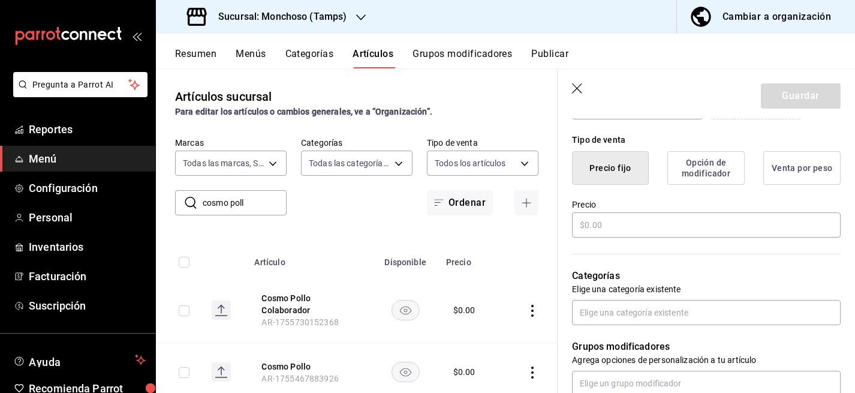
scroll to position [279, 0]
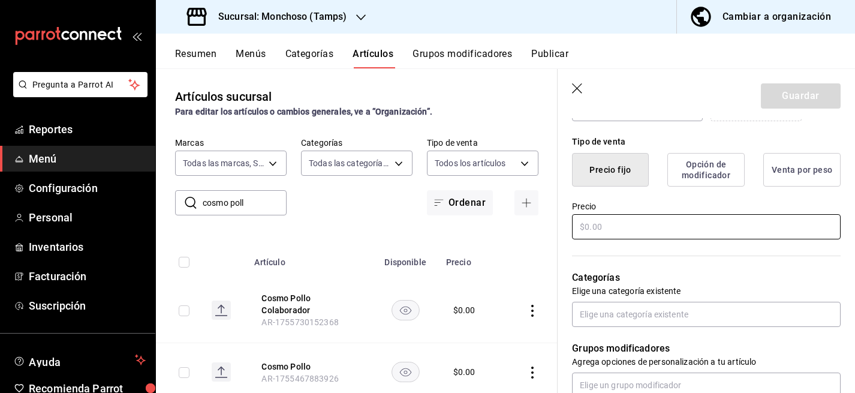
click at [609, 227] on input "text" at bounding box center [706, 226] width 269 height 25
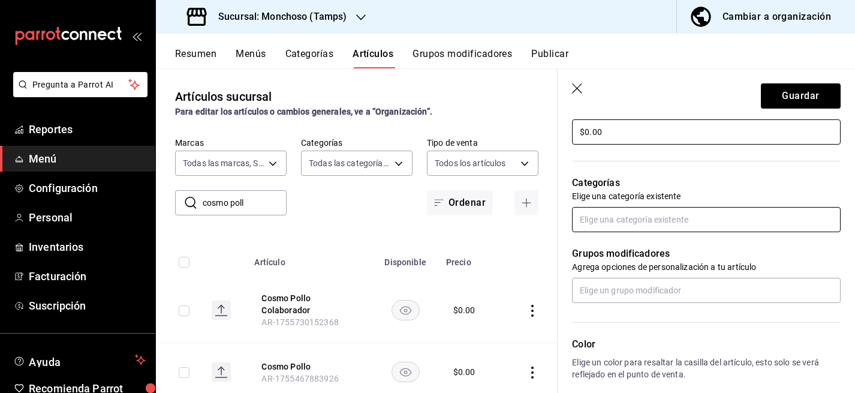
scroll to position [376, 0]
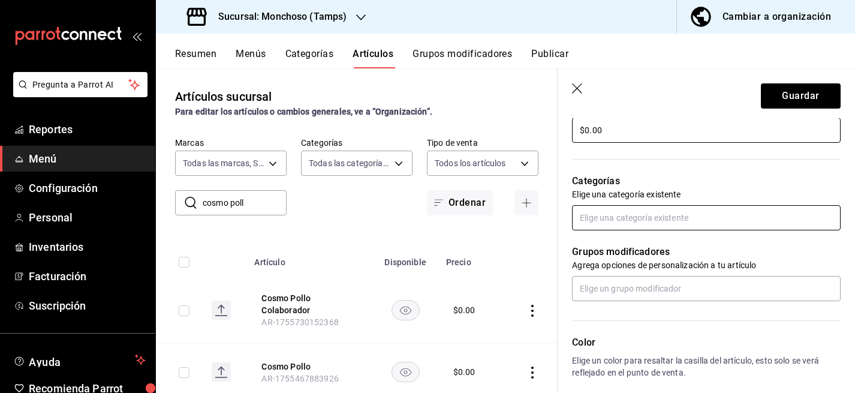
type input "$0.00"
click at [604, 215] on input "text" at bounding box center [706, 217] width 269 height 25
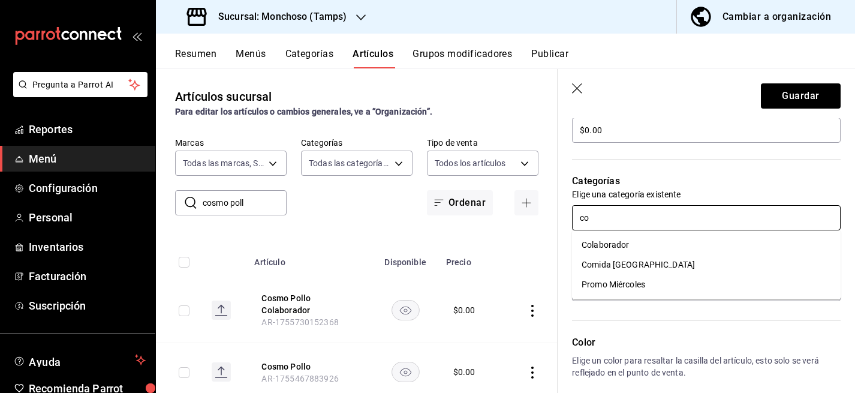
type input "col"
click at [617, 245] on li "Colaborador" at bounding box center [706, 245] width 269 height 20
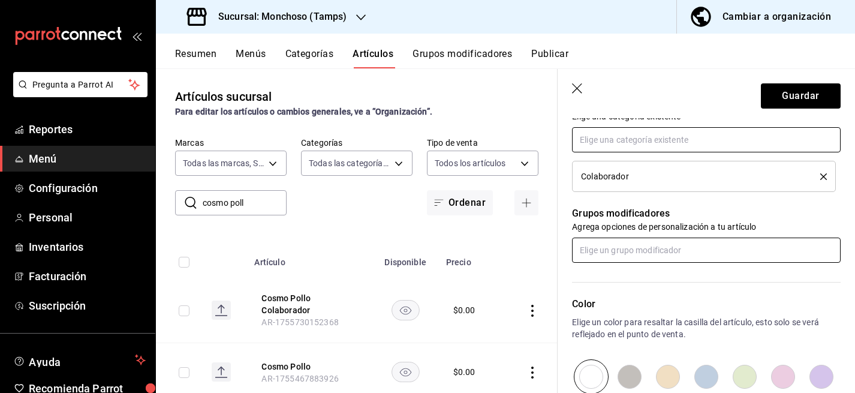
scroll to position [444, 0]
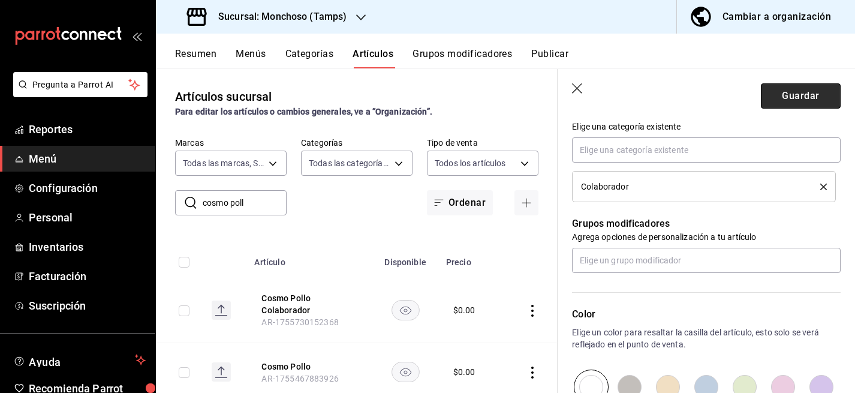
click at [783, 97] on button "Guardar" at bounding box center [801, 95] width 80 height 25
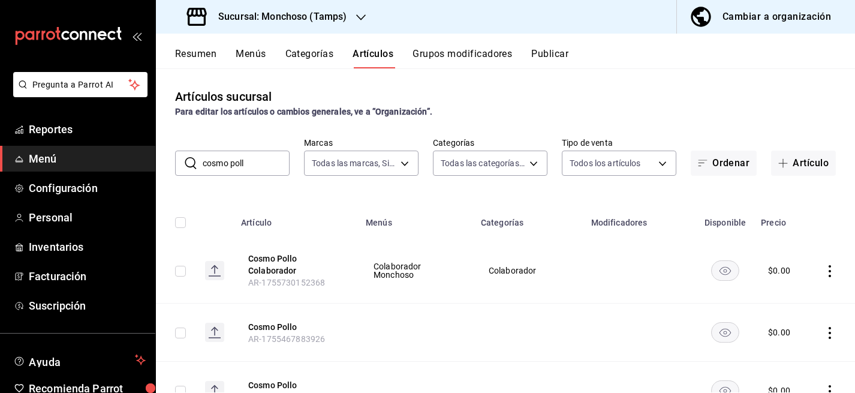
click at [324, 57] on button "Categorías" at bounding box center [309, 58] width 49 height 20
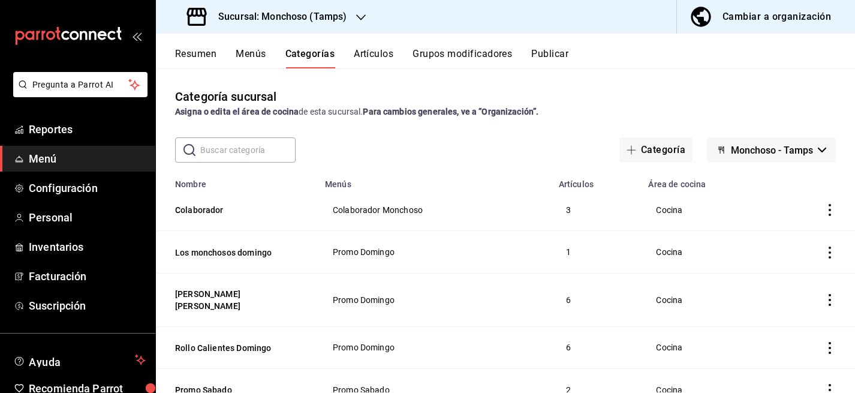
click at [88, 160] on span "Menú" at bounding box center [87, 159] width 117 height 16
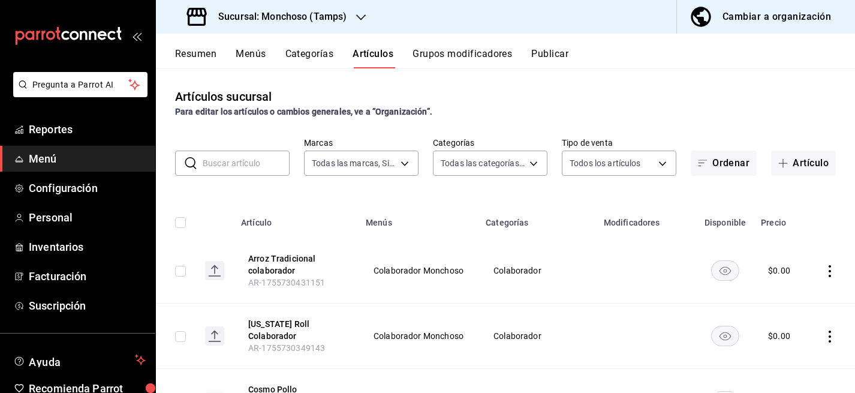
type input "e6af8318-08a8-4bfc-9078-1fa05e4bc371"
type input "7a5fd46d-8560-49d6-ac26-4c7f9be5a513,80bc2a6a-bf92-4b2b-849f-451a9c090a84,03901…"
click at [239, 166] on input "text" at bounding box center [246, 163] width 87 height 24
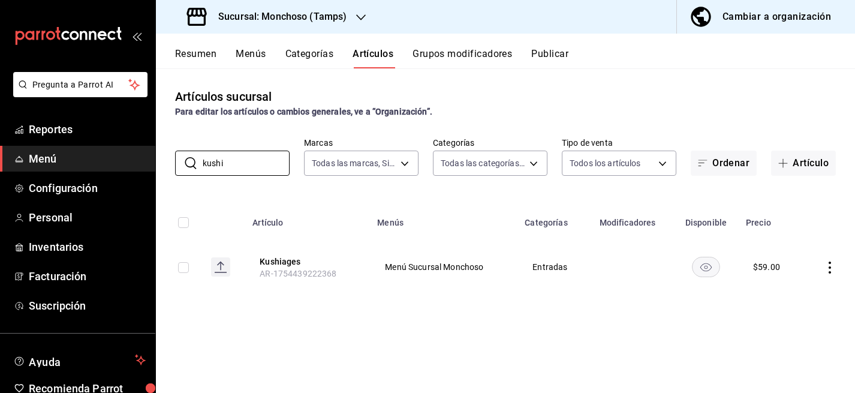
type input "kushi"
click at [831, 265] on icon "actions" at bounding box center [830, 267] width 12 height 12
click at [793, 295] on span "Editar" at bounding box center [793, 295] width 31 height 13
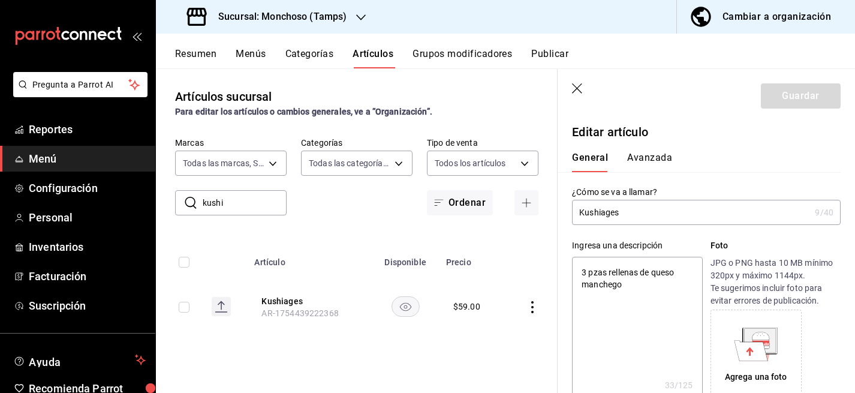
click at [651, 158] on button "Avanzada" at bounding box center [649, 162] width 45 height 20
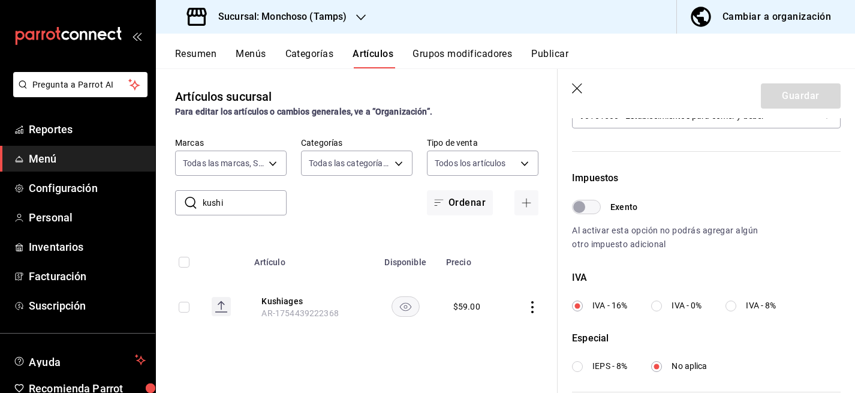
scroll to position [314, 0]
click at [659, 299] on input "IVA - 0%" at bounding box center [656, 303] width 11 height 11
radio input "true"
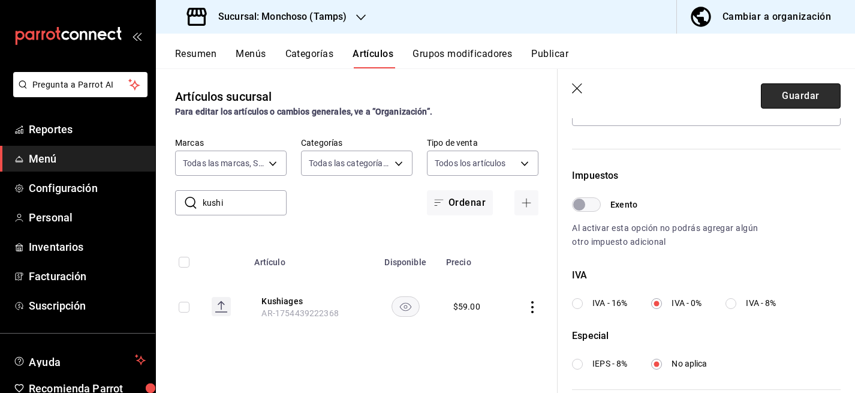
click at [794, 95] on button "Guardar" at bounding box center [801, 95] width 80 height 25
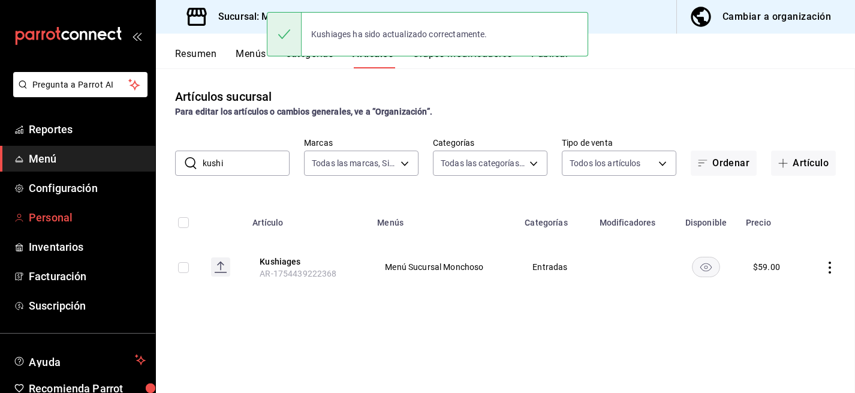
click at [60, 211] on span "Personal" at bounding box center [87, 217] width 117 height 16
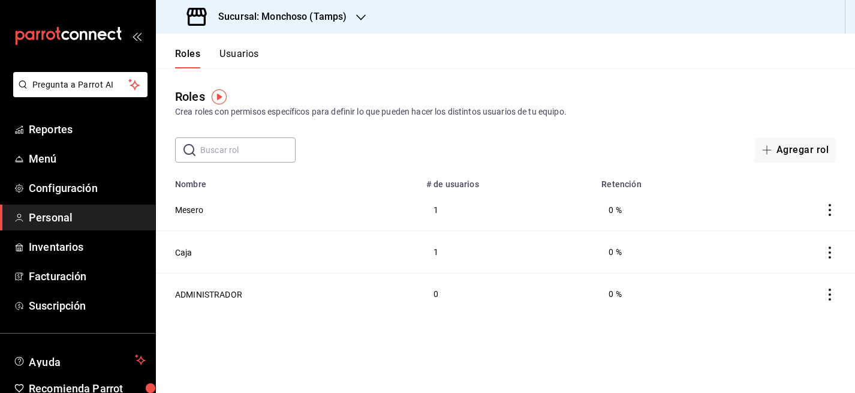
click at [248, 55] on button "Usuarios" at bounding box center [239, 58] width 40 height 20
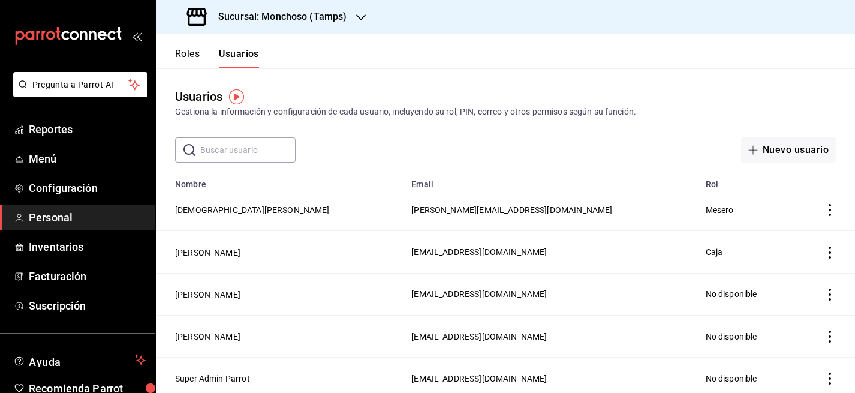
click at [175, 53] on button "Roles" at bounding box center [187, 58] width 25 height 20
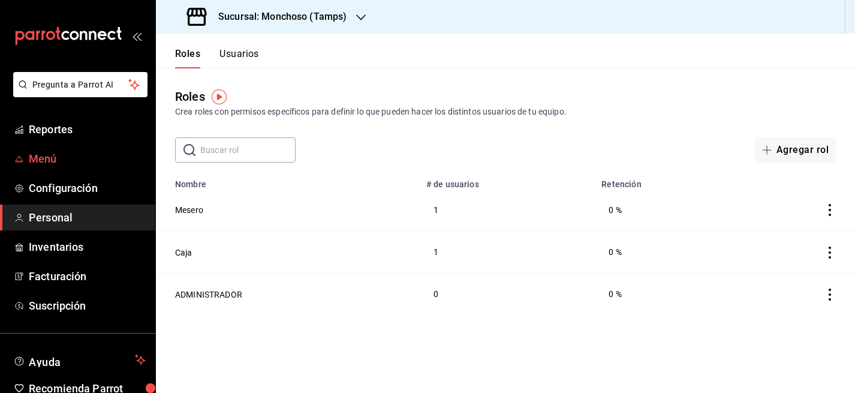
click at [59, 157] on span "Menú" at bounding box center [87, 159] width 117 height 16
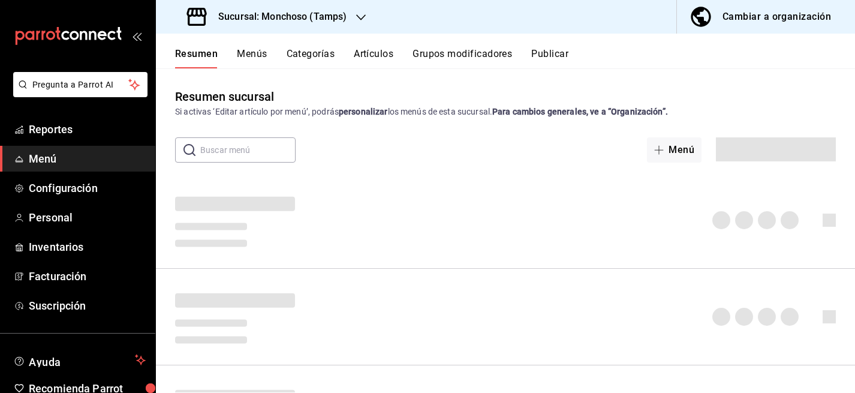
click at [392, 50] on button "Artículos" at bounding box center [374, 58] width 40 height 20
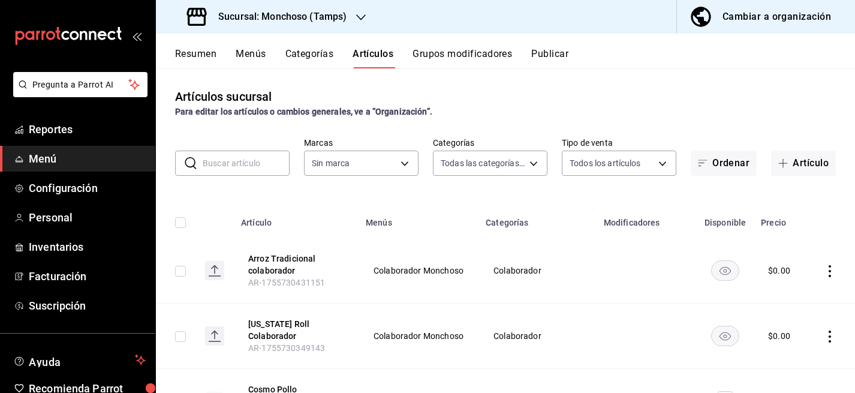
type input "7a5fd46d-8560-49d6-ac26-4c7f9be5a513,80bc2a6a-bf92-4b2b-849f-451a9c090a84,03901…"
type input "e6af8318-08a8-4bfc-9078-1fa05e4bc371"
click at [223, 167] on input "text" at bounding box center [246, 163] width 87 height 24
paste input "Edamames Salteados"
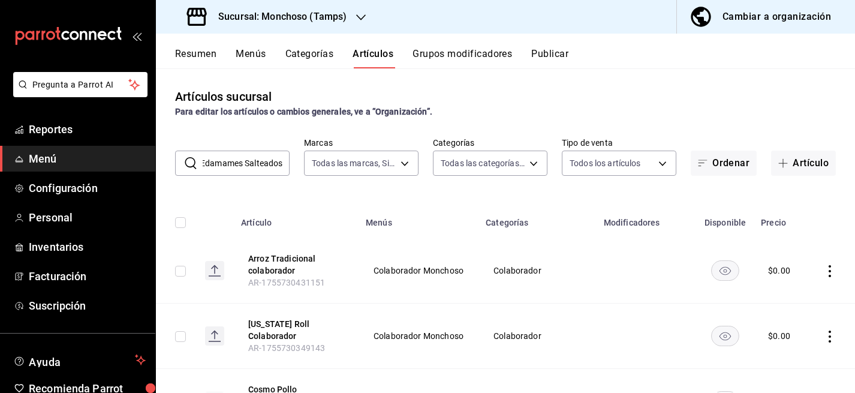
type input "Edamames Salteados"
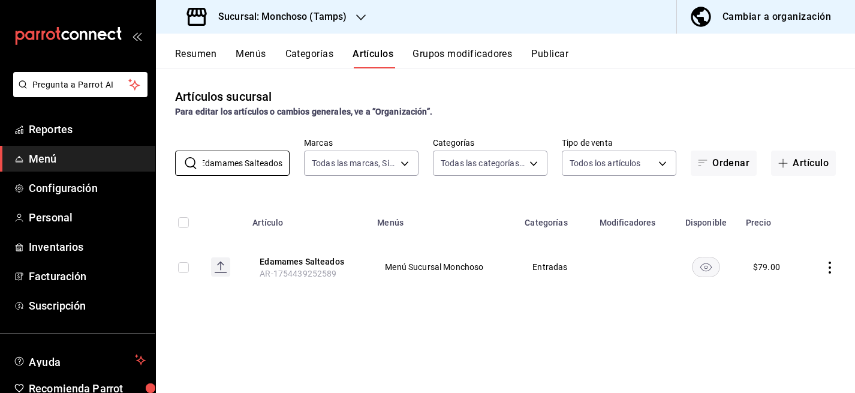
click at [834, 269] on icon "actions" at bounding box center [830, 267] width 12 height 12
click at [778, 295] on span "Editar" at bounding box center [793, 295] width 31 height 13
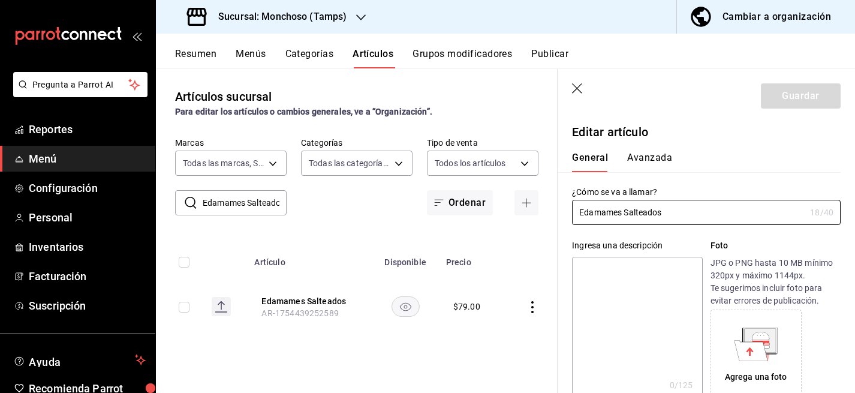
type input "$79.00"
type input "E48"
type input "90101500"
radio input "true"
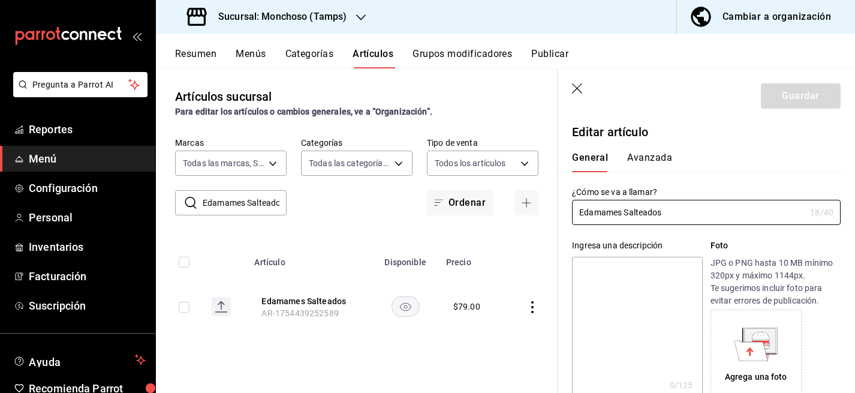
type input "e4c267ab-4002-4aa6-814f-a1a60c61bcf7"
click at [645, 155] on button "Avanzada" at bounding box center [649, 162] width 45 height 20
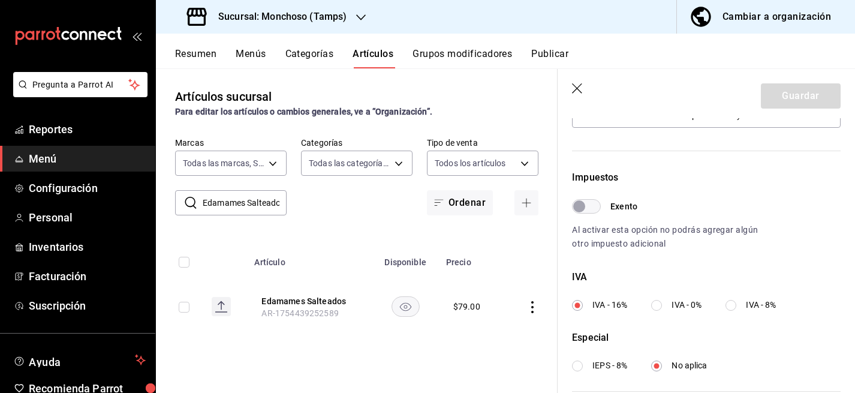
scroll to position [313, 0]
click at [656, 302] on input "IVA - 0%" at bounding box center [656, 304] width 11 height 11
radio input "true"
click at [804, 95] on button "Guardar" at bounding box center [801, 95] width 80 height 25
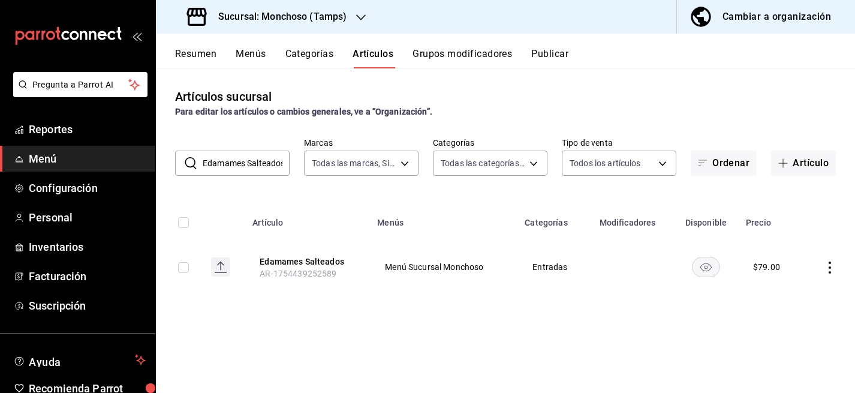
click at [237, 165] on input "Edamames Salteados" at bounding box center [246, 163] width 87 height 24
paste input "Avocado Roll"
type input "Avocado Roll"
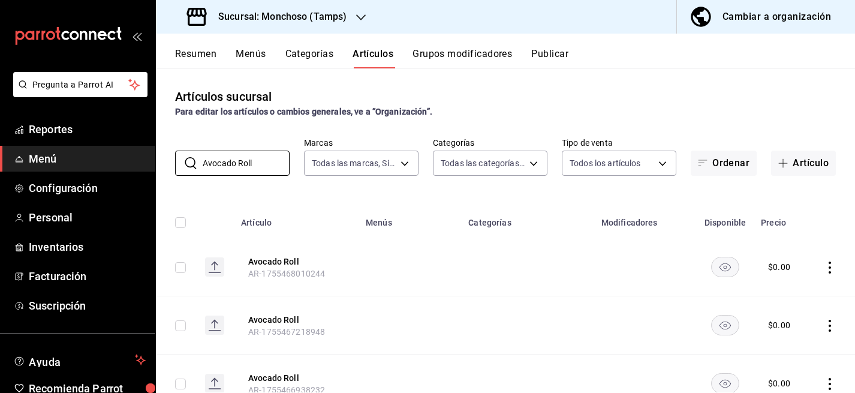
scroll to position [169, 0]
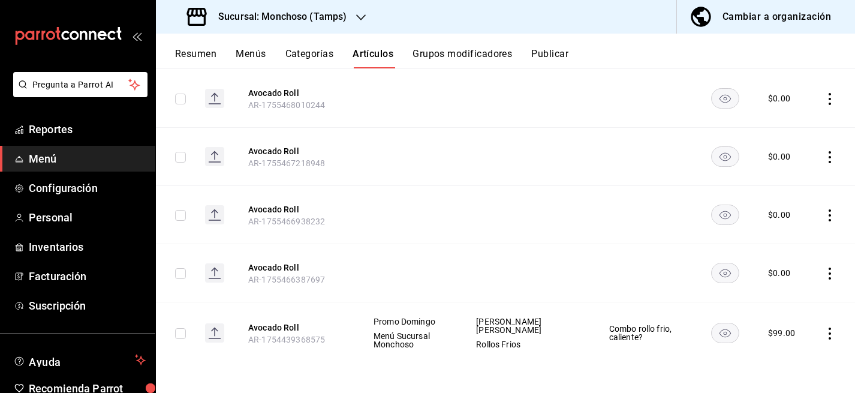
click at [829, 336] on icon "actions" at bounding box center [830, 333] width 12 height 12
click at [780, 308] on span "Editar" at bounding box center [793, 312] width 31 height 13
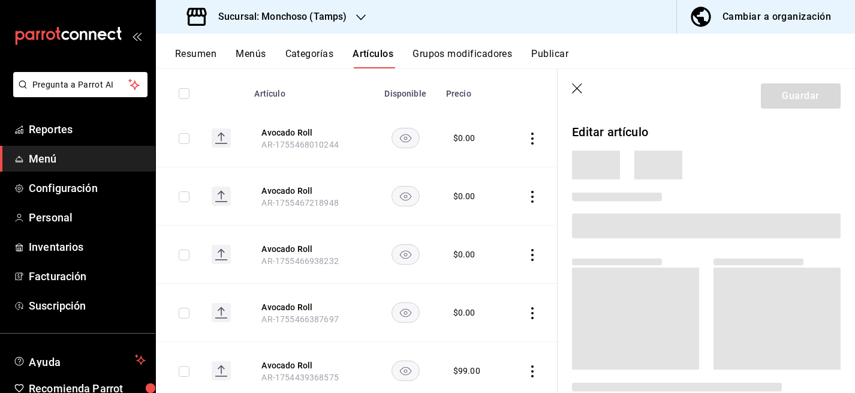
scroll to position [165, 0]
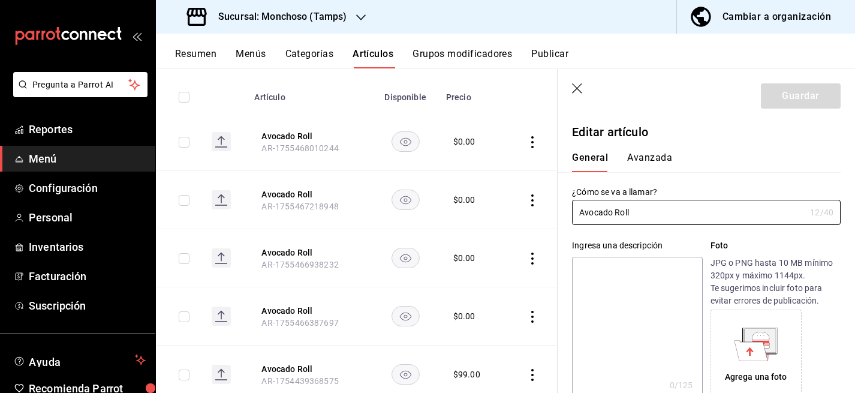
click at [652, 155] on button "Avanzada" at bounding box center [649, 162] width 45 height 20
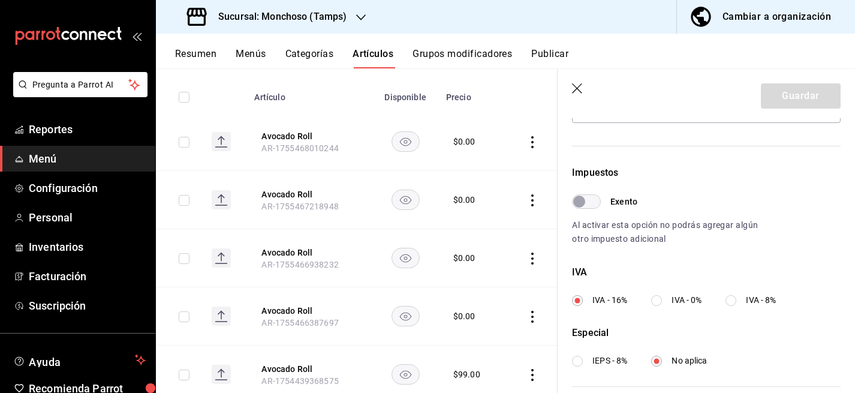
scroll to position [324, 0]
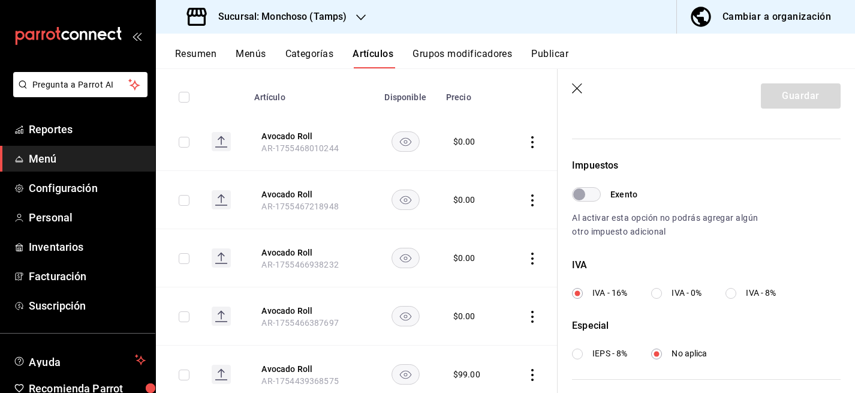
click at [652, 297] on input "IVA - 0%" at bounding box center [656, 293] width 11 height 11
radio input "true"
click at [783, 96] on button "Guardar" at bounding box center [801, 95] width 80 height 25
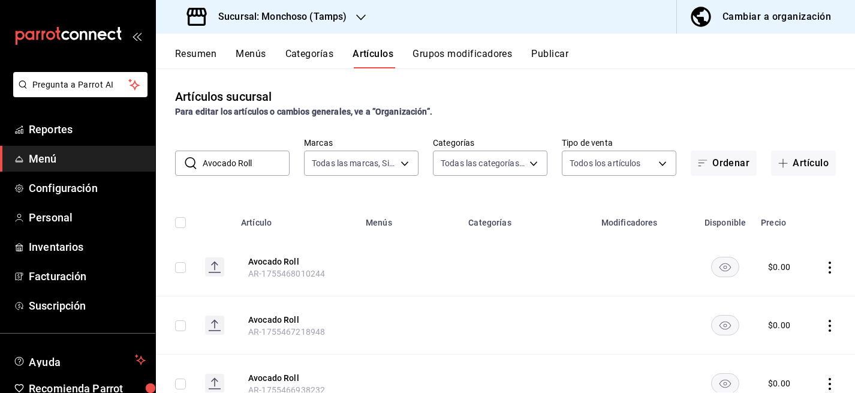
click at [250, 161] on input "Avocado Roll" at bounding box center [246, 163] width 87 height 24
paste input "California"
type input "California Roll"
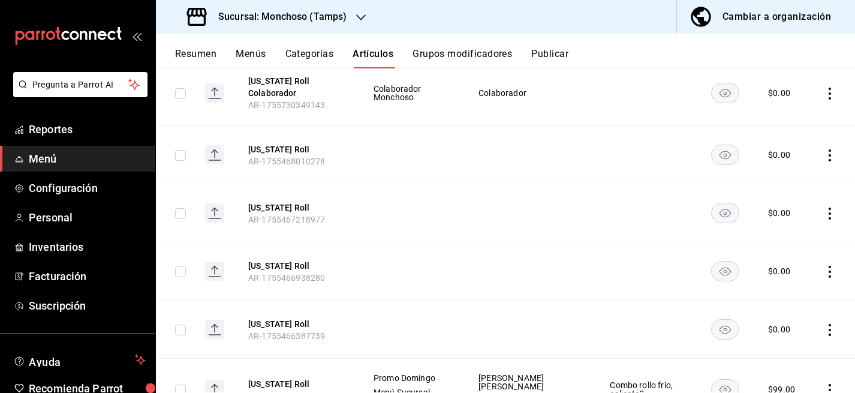
scroll to position [234, 0]
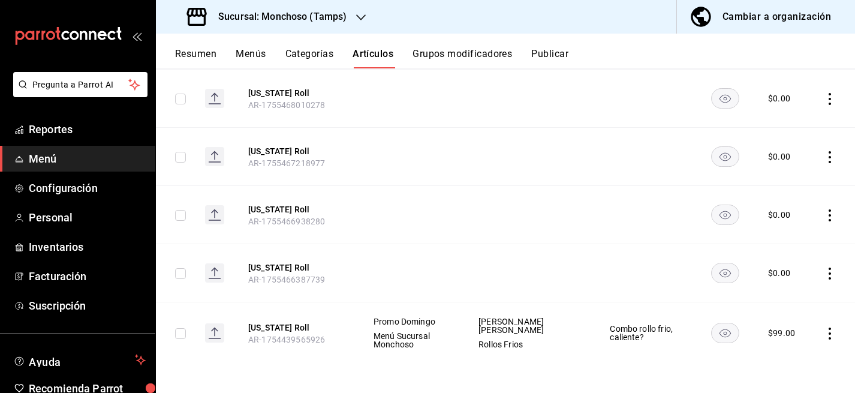
click at [829, 333] on icon "actions" at bounding box center [830, 333] width 2 height 12
click at [789, 316] on span "Editar" at bounding box center [793, 312] width 31 height 13
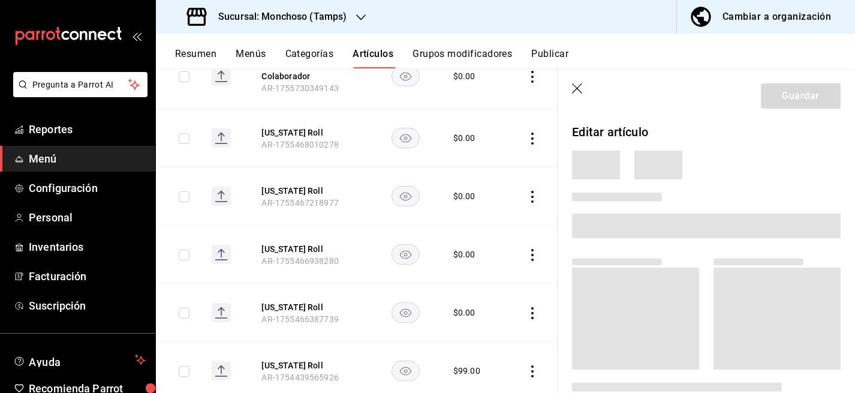
scroll to position [230, 0]
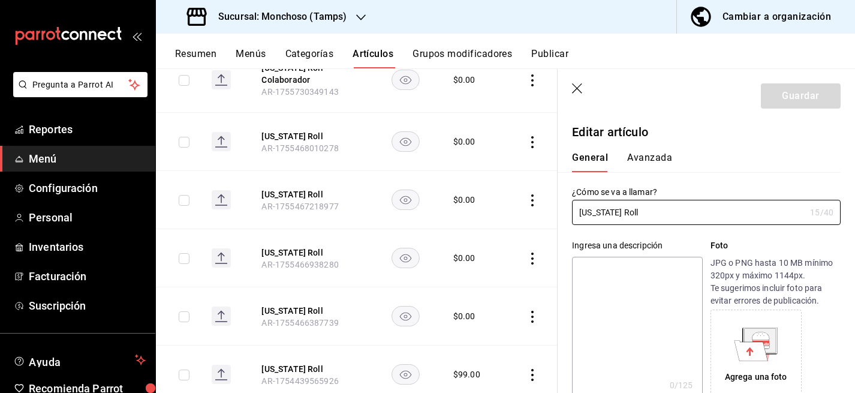
type input "$99.00"
click at [653, 155] on button "Avanzada" at bounding box center [649, 162] width 45 height 20
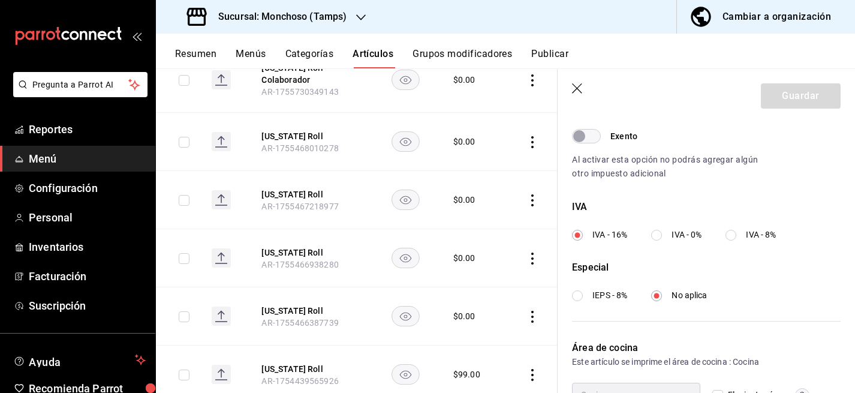
scroll to position [383, 0]
click at [657, 231] on input "IVA - 0%" at bounding box center [656, 234] width 11 height 11
radio input "true"
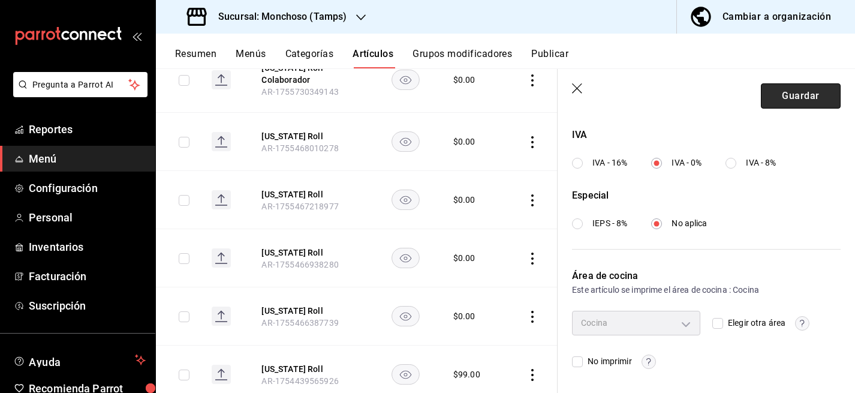
click at [816, 93] on button "Guardar" at bounding box center [801, 95] width 80 height 25
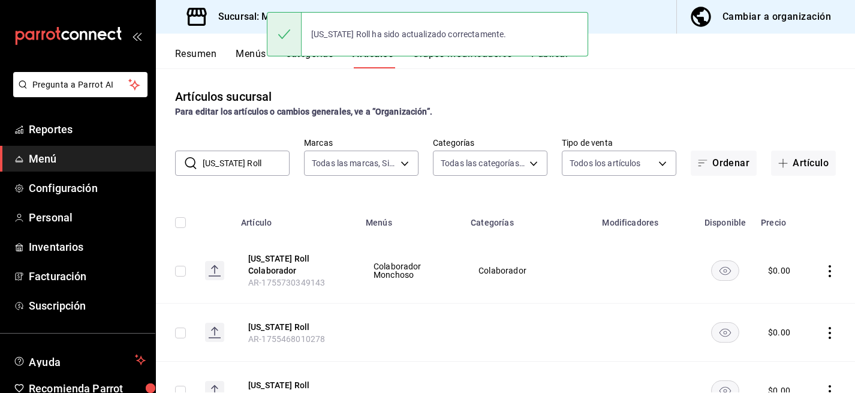
click at [269, 167] on input "California Roll" at bounding box center [246, 163] width 87 height 24
paste input "Salmon"
type input "Salmon Roll"
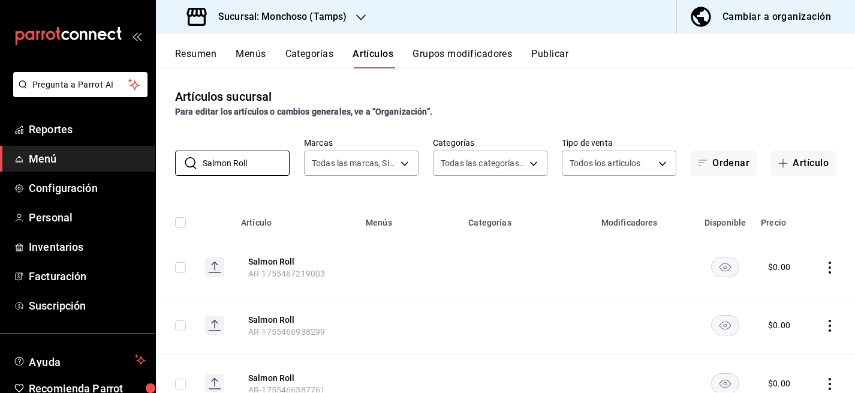
scroll to position [110, 0]
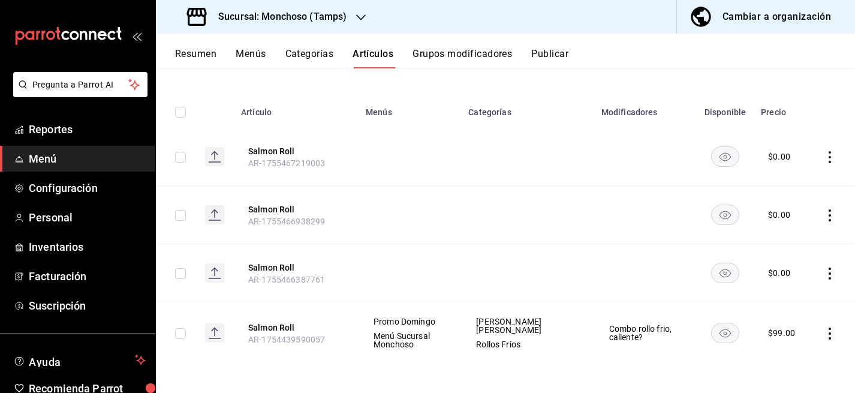
click at [826, 334] on icon "actions" at bounding box center [830, 333] width 12 height 12
click at [798, 316] on span "Editar" at bounding box center [793, 312] width 31 height 13
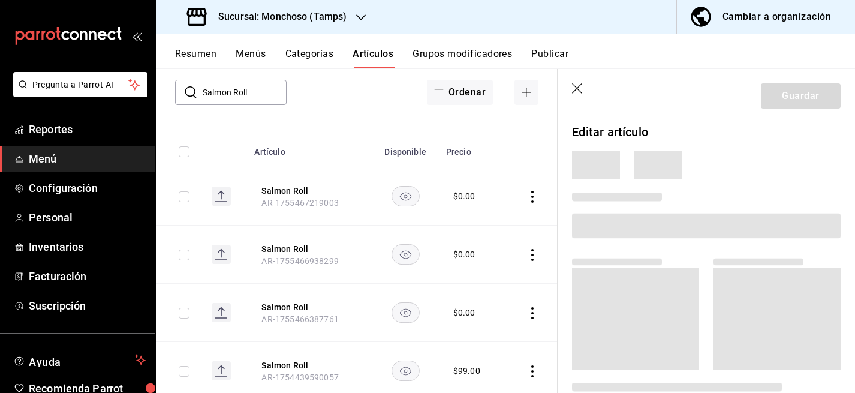
scroll to position [107, 0]
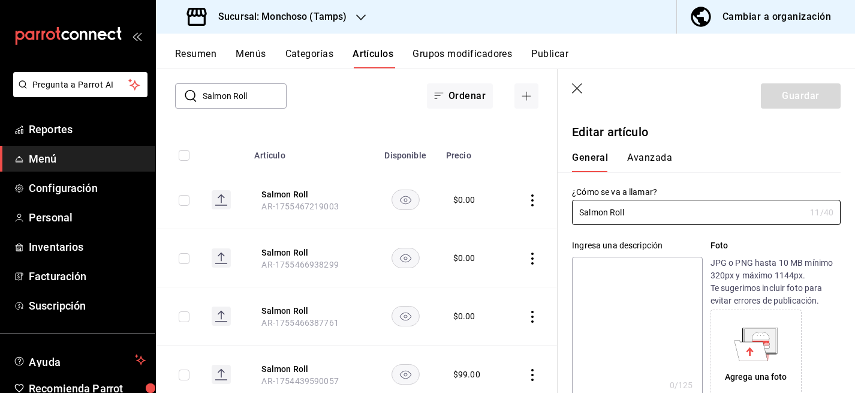
type input "$99.00"
click at [643, 161] on button "Avanzada" at bounding box center [649, 162] width 45 height 20
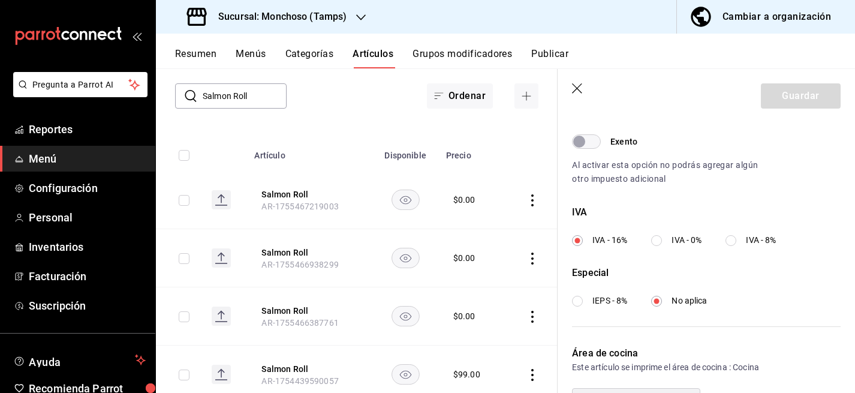
scroll to position [455, 0]
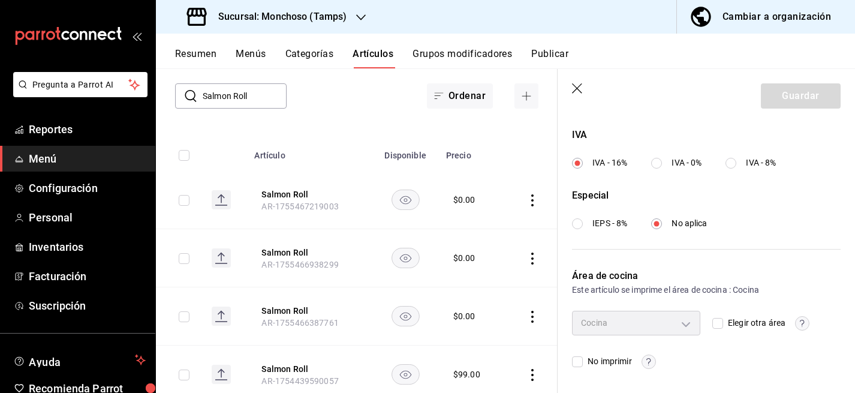
click at [662, 161] on input "IVA - 0%" at bounding box center [656, 163] width 11 height 11
radio input "true"
click at [799, 101] on button "Guardar" at bounding box center [801, 95] width 80 height 25
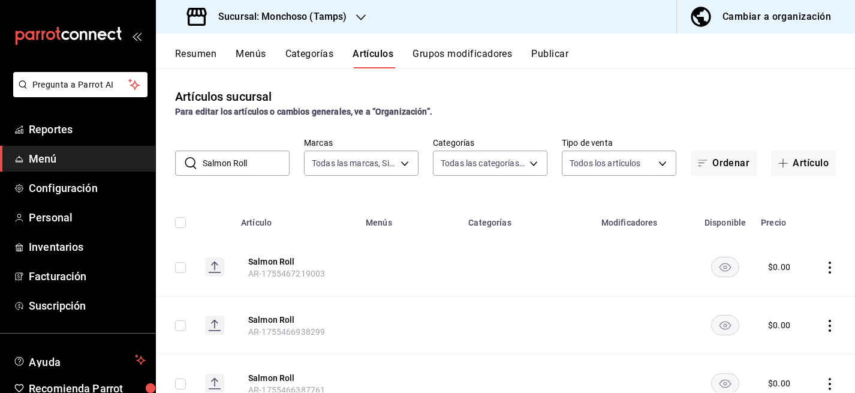
click at [236, 168] on input "Salmon Roll" at bounding box center [246, 163] width 87 height 24
paste input "picy Shrimp"
type input "Spicy Shrimp Roll"
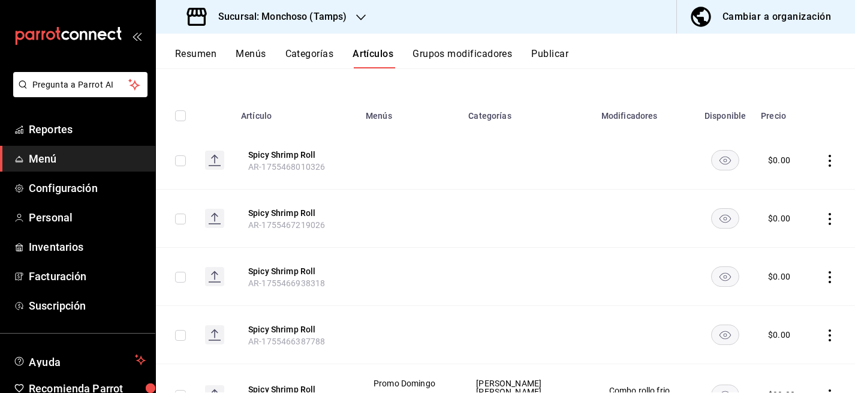
scroll to position [169, 0]
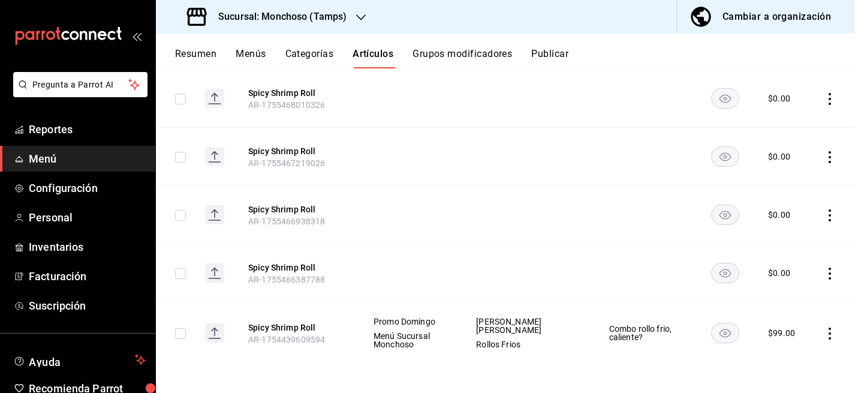
click at [826, 331] on icon "actions" at bounding box center [830, 333] width 12 height 12
click at [796, 315] on span "Editar" at bounding box center [793, 312] width 31 height 13
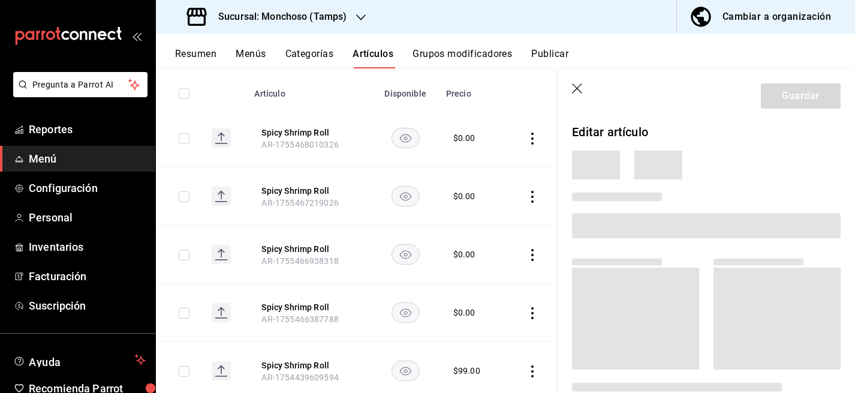
scroll to position [165, 0]
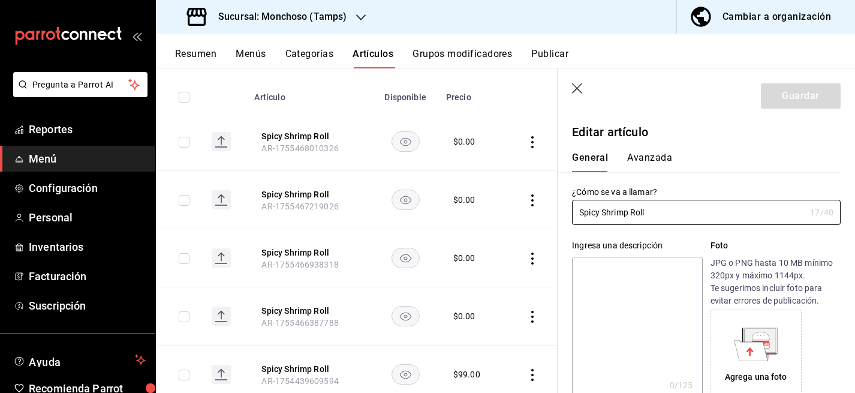
type input "$99.00"
type input "E48"
type input "90101500"
radio input "true"
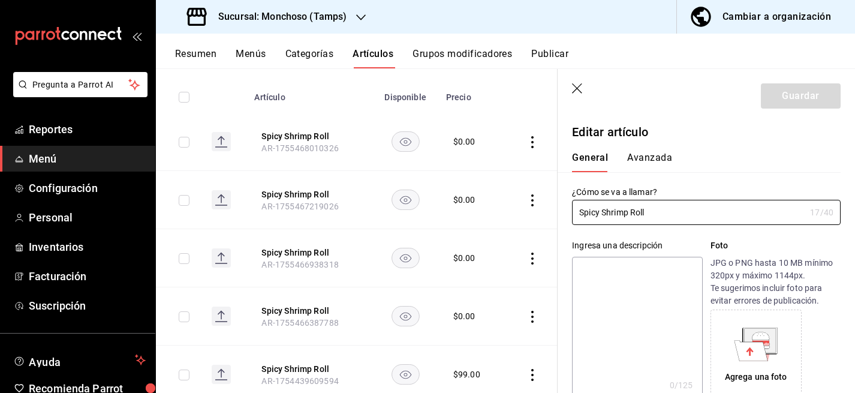
type input "e4c267ab-4002-4aa6-814f-a1a60c61bcf7"
click at [642, 157] on button "Avanzada" at bounding box center [649, 162] width 45 height 20
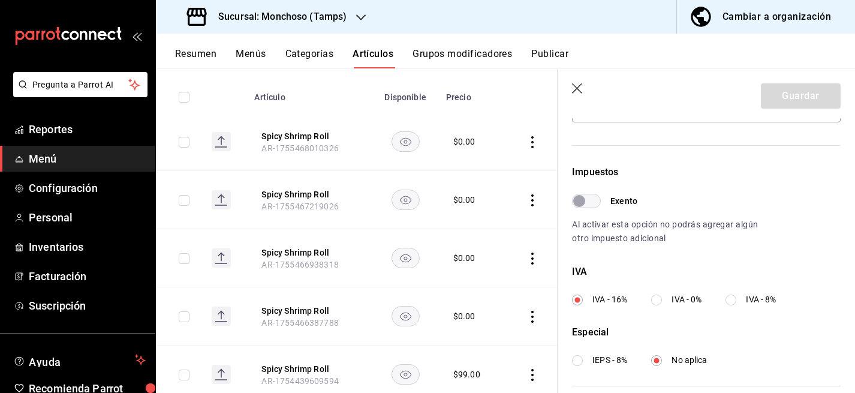
scroll to position [455, 0]
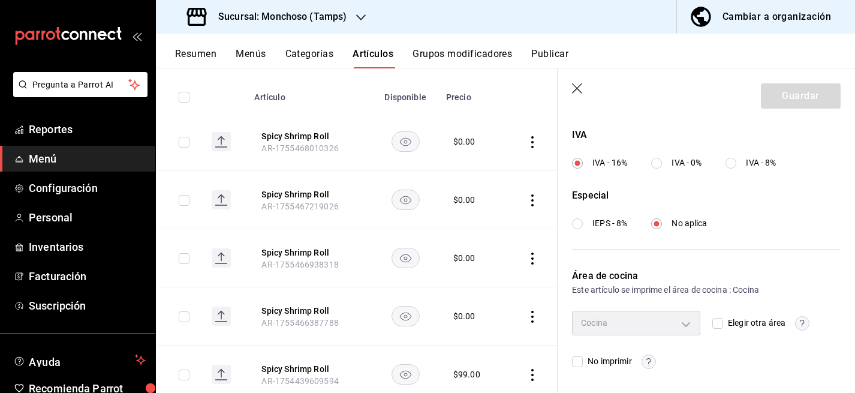
click at [657, 163] on input "IVA - 0%" at bounding box center [656, 163] width 11 height 11
radio input "true"
click at [836, 89] on button "Guardar" at bounding box center [801, 95] width 80 height 25
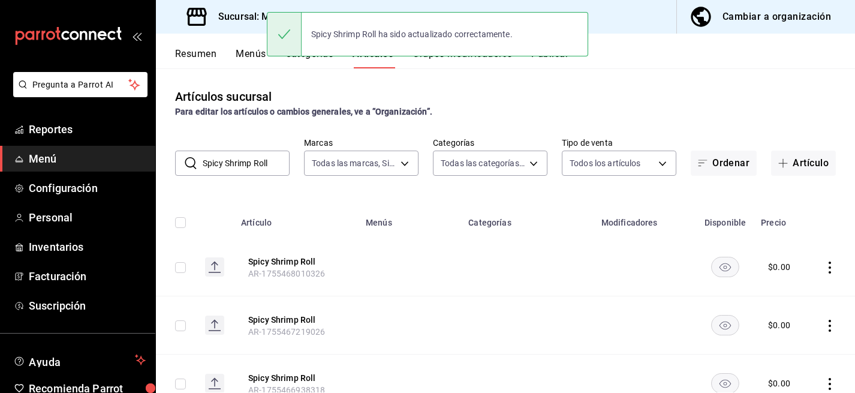
click at [261, 160] on input "Spicy Shrimp Roll" at bounding box center [246, 163] width 87 height 24
paste input "Philadelphia"
type input "Philadelphia Roll"
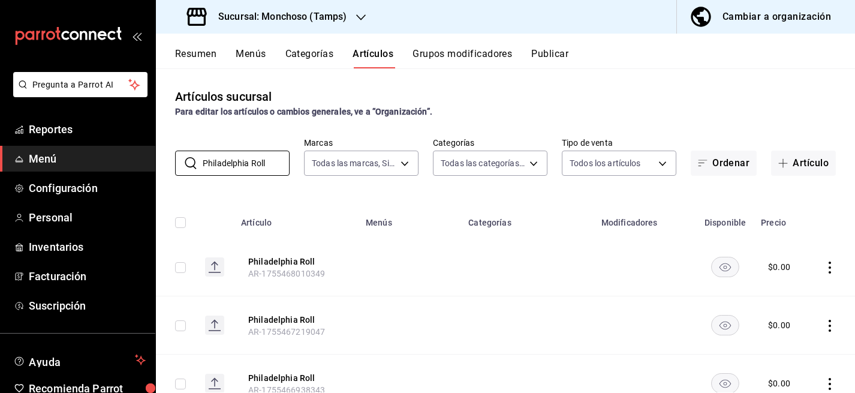
scroll to position [169, 0]
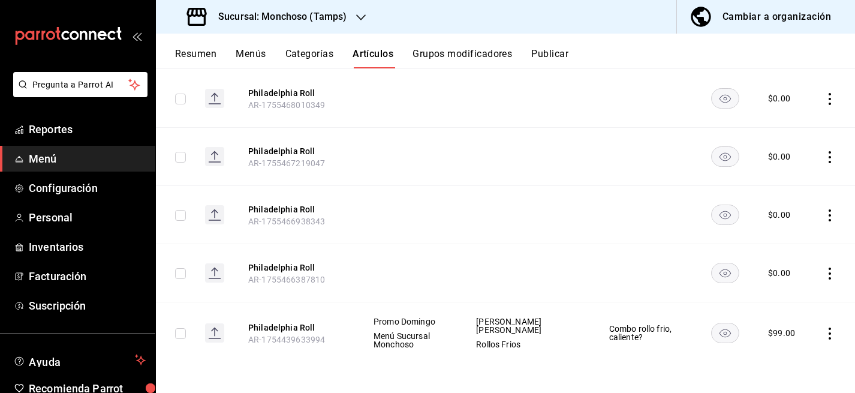
click at [831, 334] on icon "actions" at bounding box center [830, 333] width 12 height 12
click at [793, 311] on span "Editar" at bounding box center [793, 312] width 31 height 13
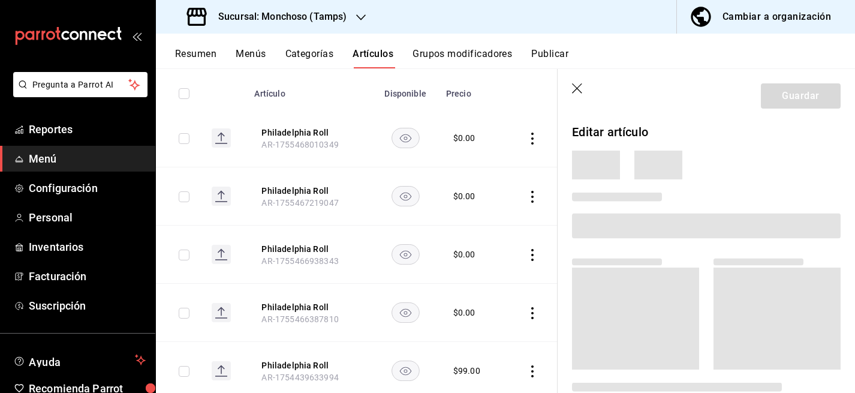
scroll to position [165, 0]
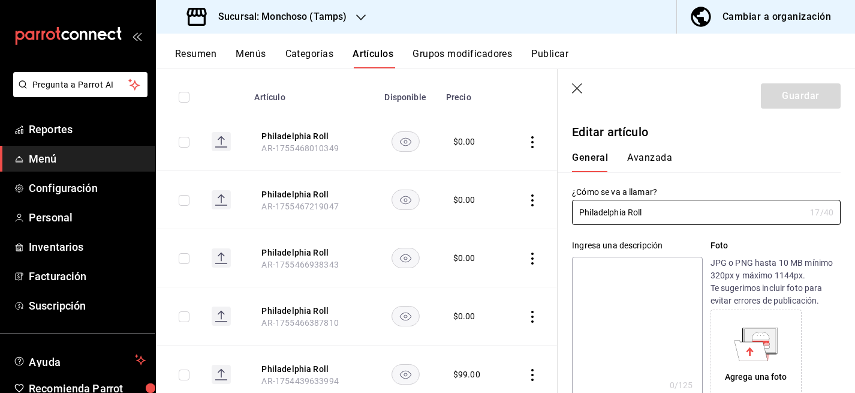
type input "$99.00"
type input "E48"
type input "90101500"
radio input "true"
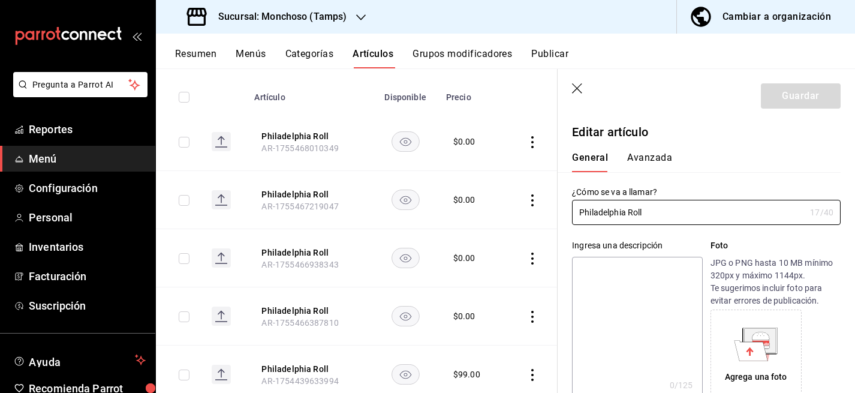
type input "e4c267ab-4002-4aa6-814f-a1a60c61bcf7"
click at [648, 155] on button "Avanzada" at bounding box center [649, 162] width 45 height 20
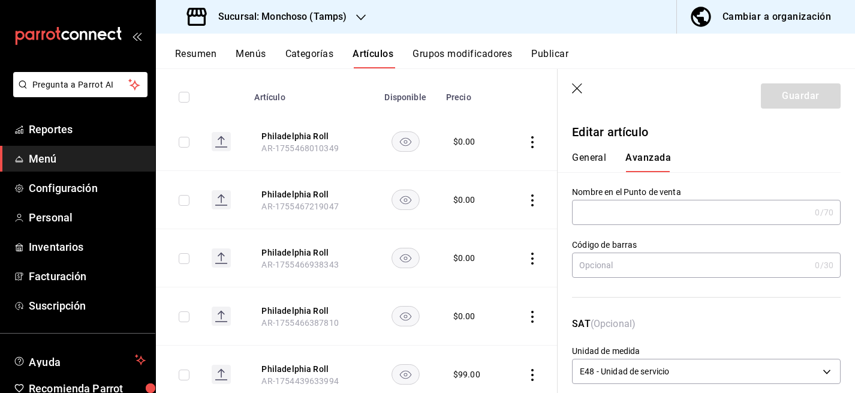
scroll to position [455, 0]
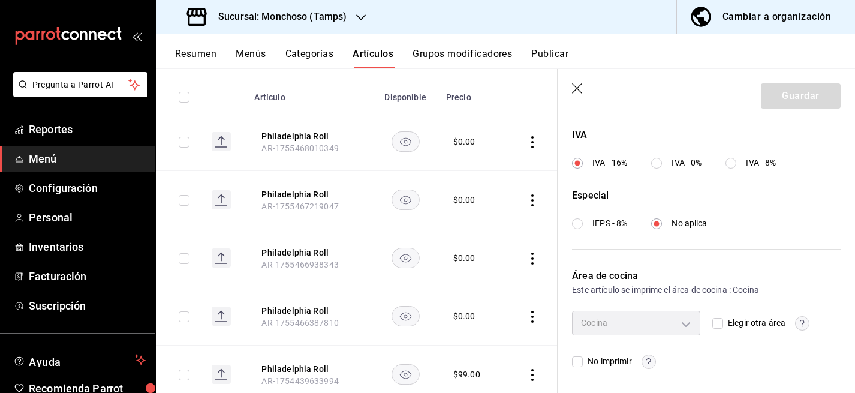
click at [660, 163] on input "IVA - 0%" at bounding box center [656, 163] width 11 height 11
radio input "true"
click at [814, 92] on button "Guardar" at bounding box center [801, 95] width 80 height 25
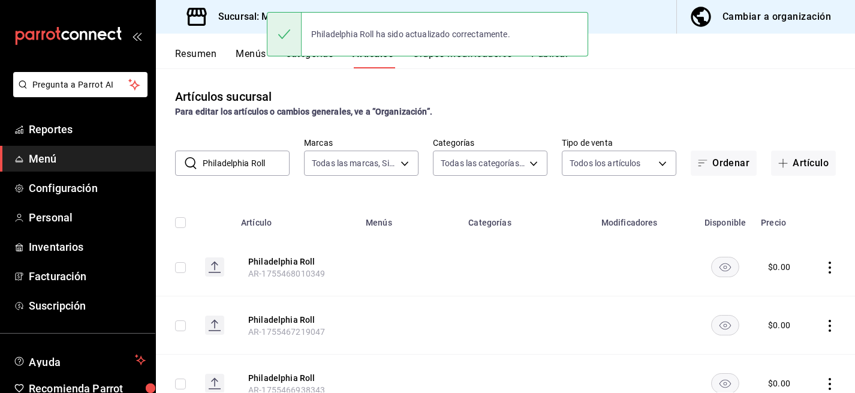
click at [261, 164] on input "Philadelphia Roll" at bounding box center [246, 163] width 87 height 24
paste input "Avocado Cream"
type input "Avocado Cream Roll"
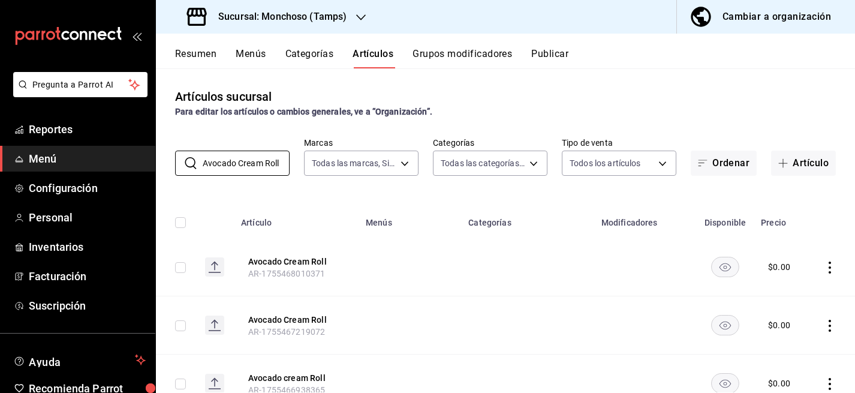
scroll to position [169, 0]
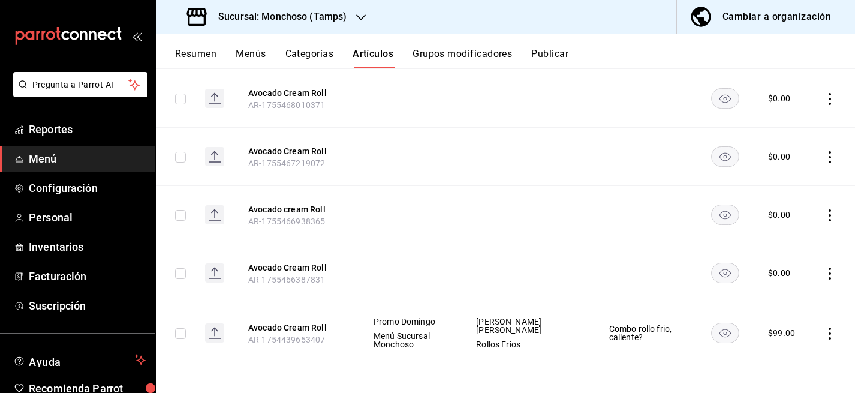
click at [832, 334] on icon "actions" at bounding box center [830, 333] width 12 height 12
click at [784, 309] on span "Editar" at bounding box center [793, 312] width 31 height 13
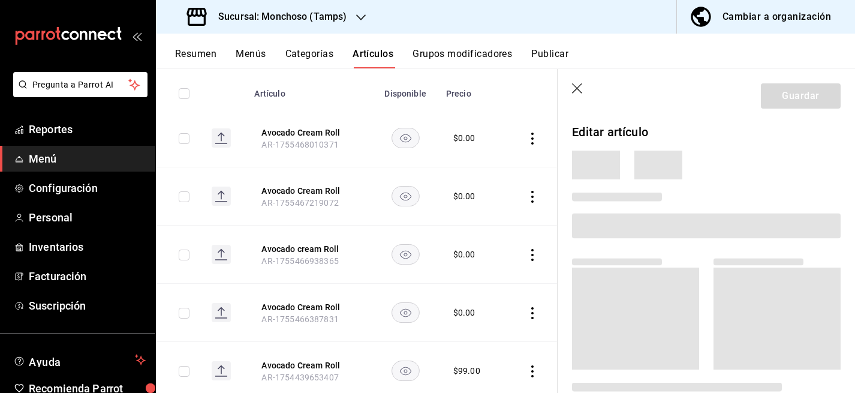
scroll to position [165, 0]
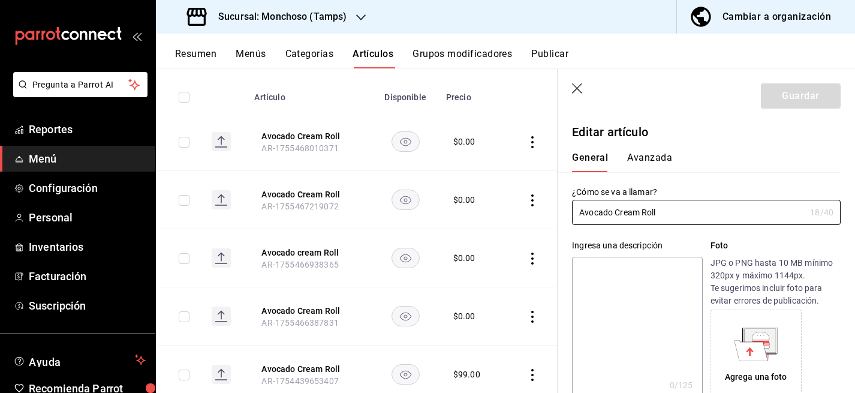
type input "$99.00"
click at [657, 155] on button "Avanzada" at bounding box center [649, 162] width 45 height 20
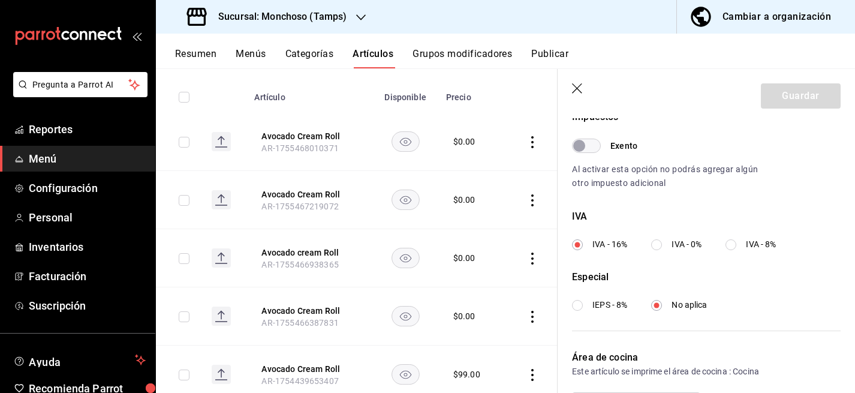
scroll to position [455, 0]
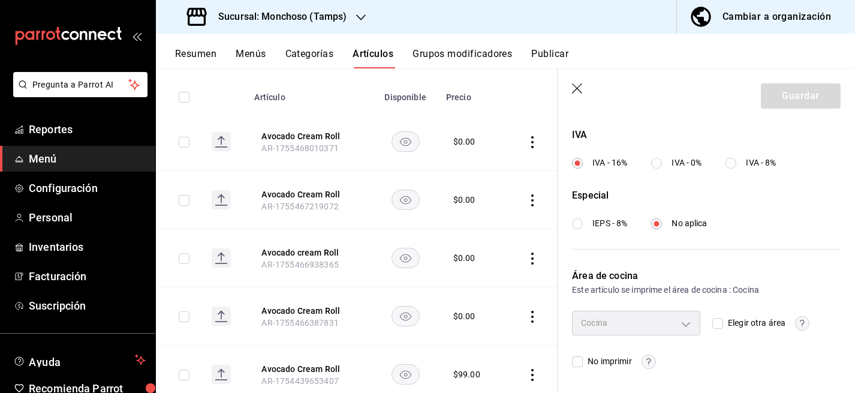
click at [657, 160] on input "IVA - 0%" at bounding box center [656, 163] width 11 height 11
radio input "true"
click at [817, 98] on button "Guardar" at bounding box center [801, 95] width 80 height 25
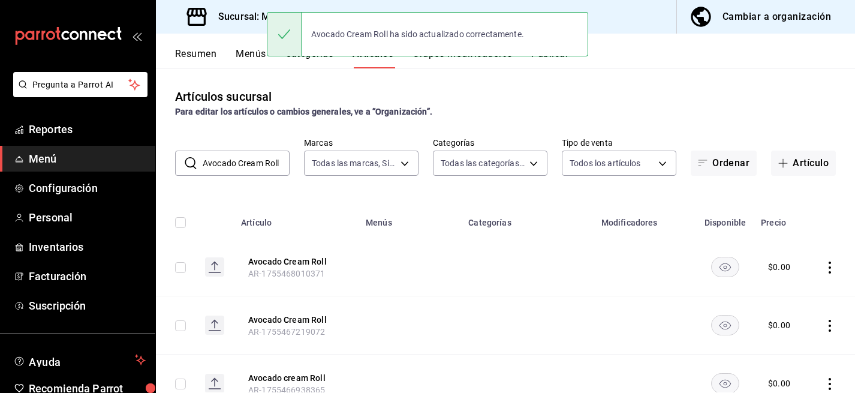
click at [245, 164] on input "Avocado Cream Roll" at bounding box center [246, 163] width 87 height 24
paste input "Monchoso"
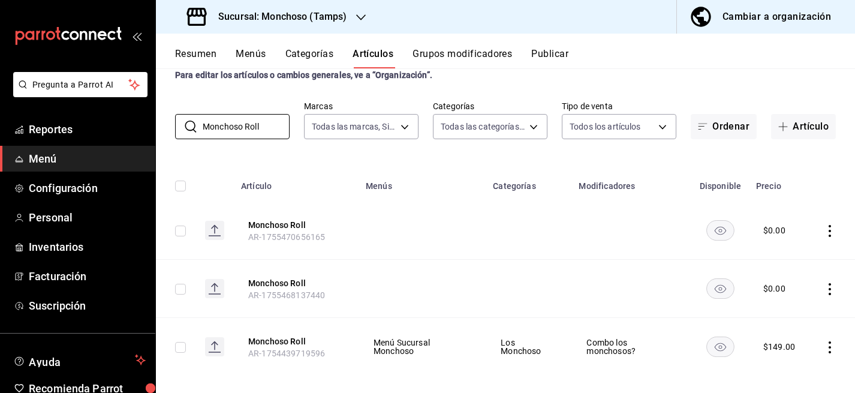
scroll to position [41, 0]
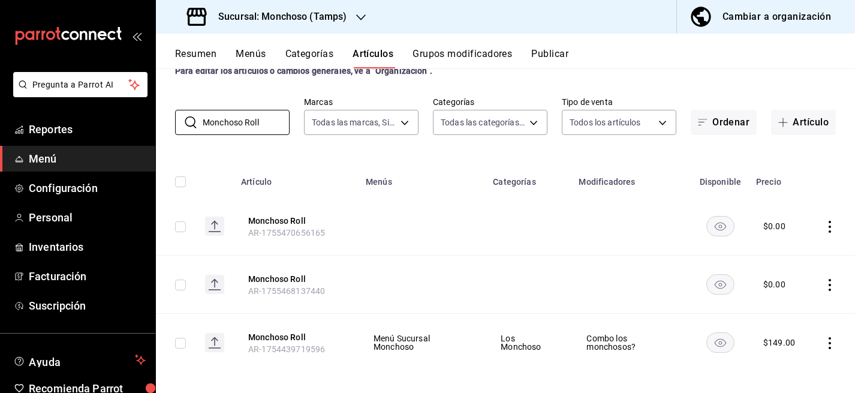
type input "Monchoso Roll"
click at [833, 341] on icon "actions" at bounding box center [830, 343] width 12 height 12
click at [790, 311] on span "Editar" at bounding box center [793, 312] width 31 height 13
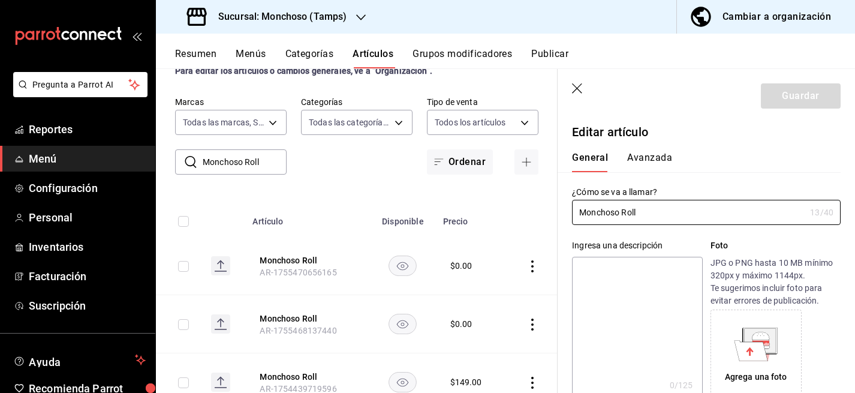
type input "$149.00"
type input "E48"
type input "90101500"
radio input "true"
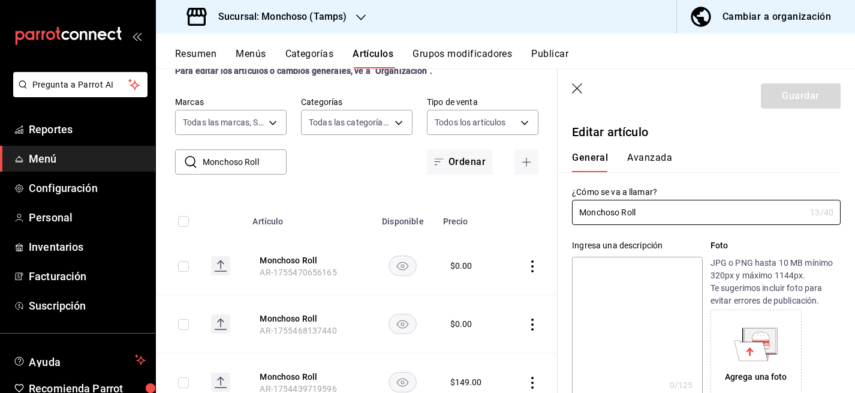
type input "e4c267ab-4002-4aa6-814f-a1a60c61bcf7"
click at [641, 164] on button "Avanzada" at bounding box center [649, 162] width 45 height 20
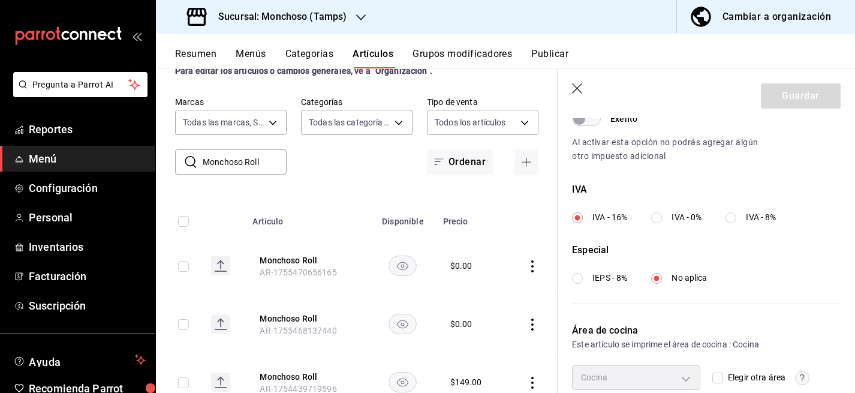
scroll to position [455, 0]
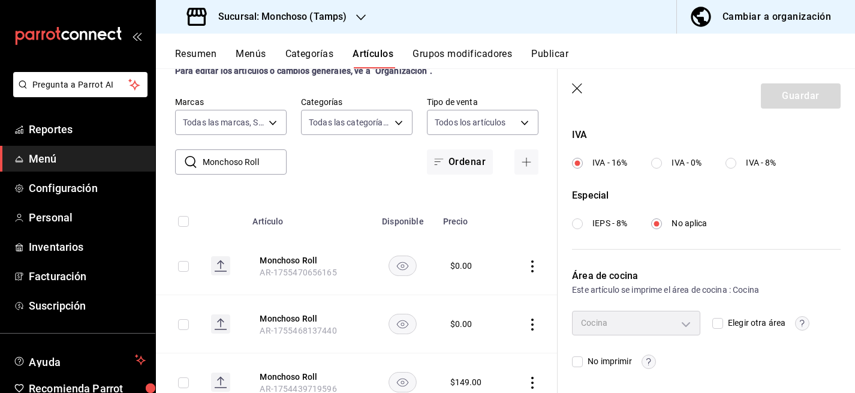
click at [653, 158] on input "IVA - 0%" at bounding box center [656, 163] width 11 height 11
radio input "true"
click at [786, 102] on button "Guardar" at bounding box center [801, 95] width 80 height 25
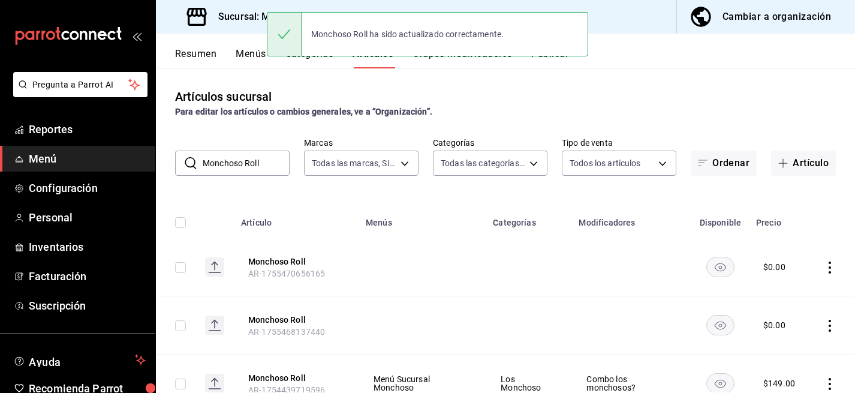
click at [456, 62] on button "Grupos modificadores" at bounding box center [463, 58] width 100 height 20
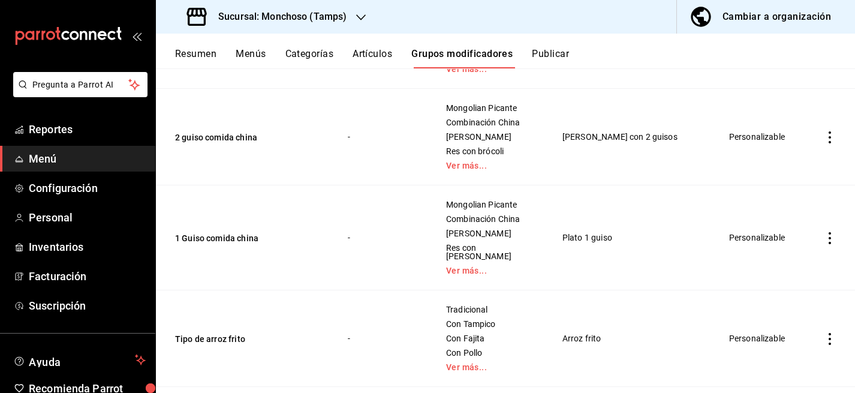
scroll to position [1229, 0]
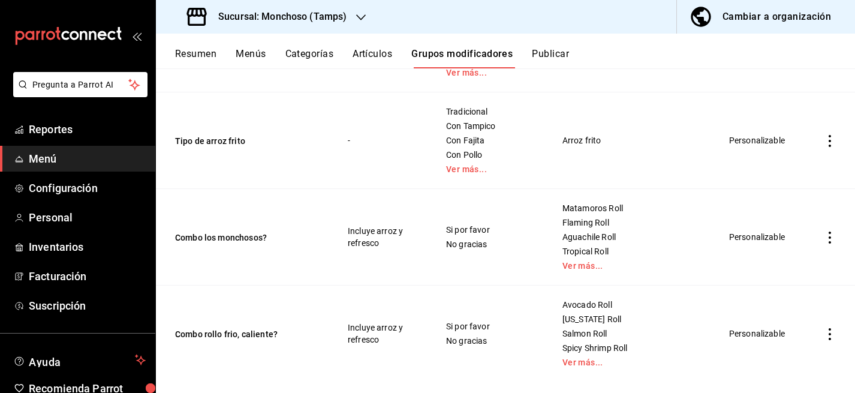
click at [828, 231] on icon "actions" at bounding box center [830, 237] width 12 height 12
click at [775, 243] on div at bounding box center [768, 247] width 22 height 14
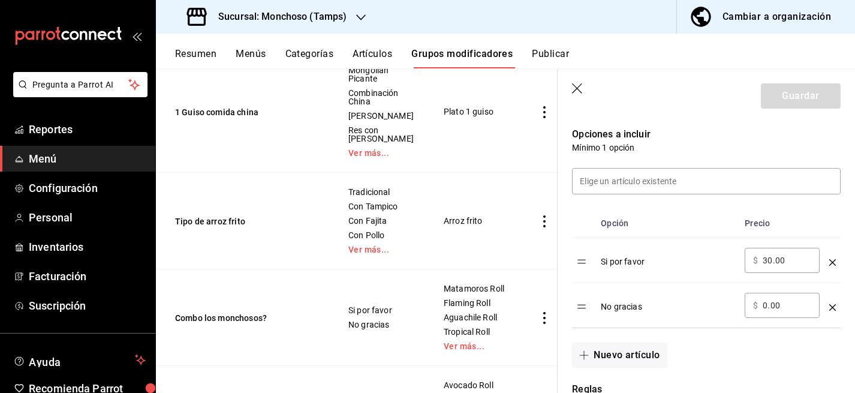
scroll to position [323, 0]
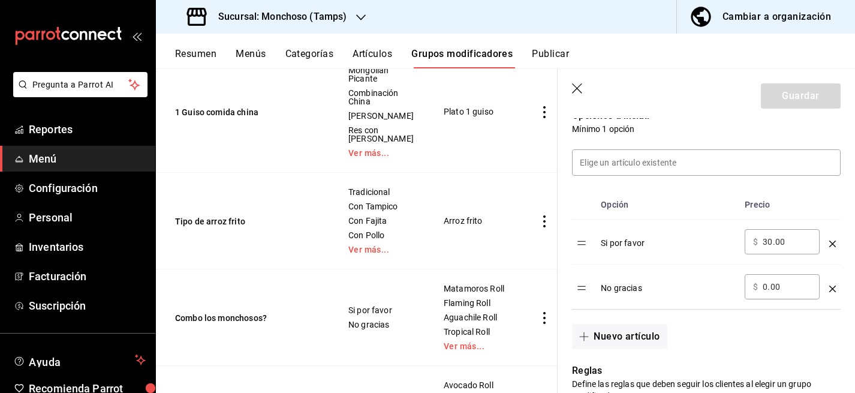
click at [623, 234] on div "Si por favor" at bounding box center [668, 239] width 134 height 20
click at [619, 243] on div "Si por favor" at bounding box center [668, 239] width 134 height 20
click at [630, 331] on button "Nuevo artículo" at bounding box center [619, 336] width 95 height 25
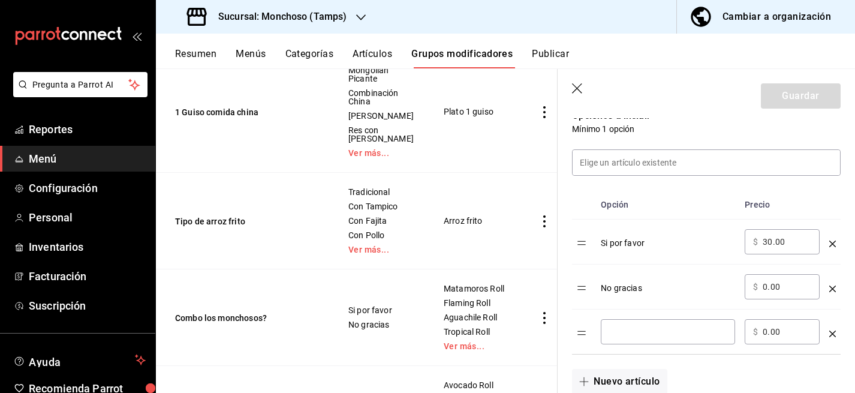
click at [633, 333] on input "optionsTable" at bounding box center [668, 332] width 118 height 12
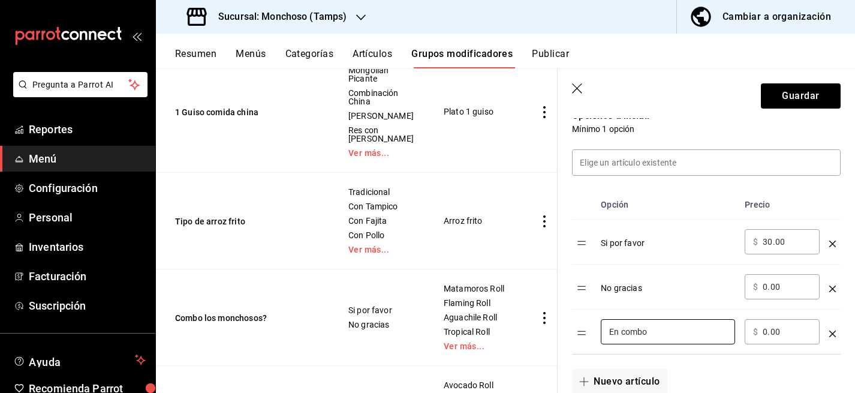
type input "En combo"
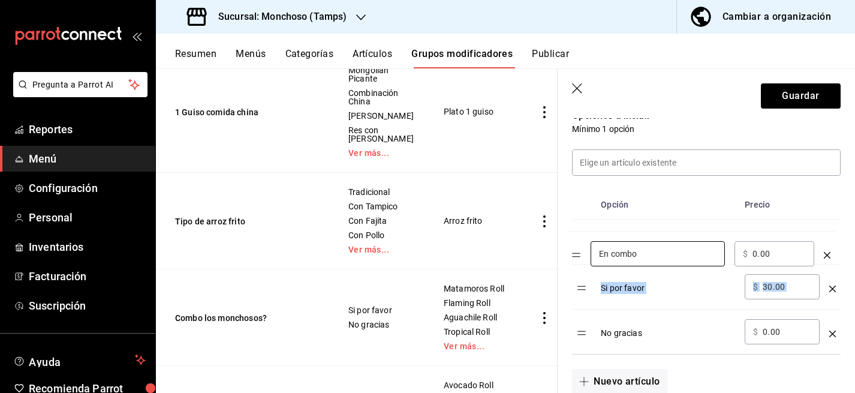
drag, startPoint x: 583, startPoint y: 333, endPoint x: 579, endPoint y: 252, distance: 81.7
click at [579, 252] on table "Opción Precio Si por favor ​ $ 30.00 ​ No gracias ​ $ 0.00 ​ En combo ​ ​ $ 0.0…" at bounding box center [706, 272] width 269 height 164
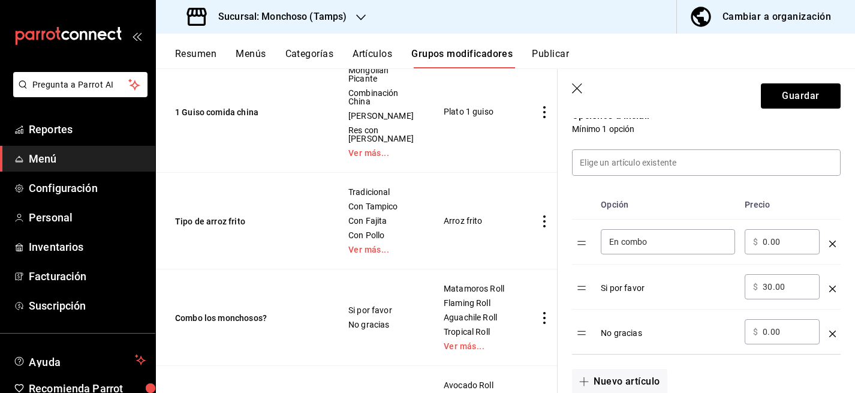
click at [764, 244] on input "0.00" at bounding box center [787, 242] width 49 height 12
type input "30.00"
click at [832, 285] on icon "optionsTable" at bounding box center [832, 288] width 7 height 7
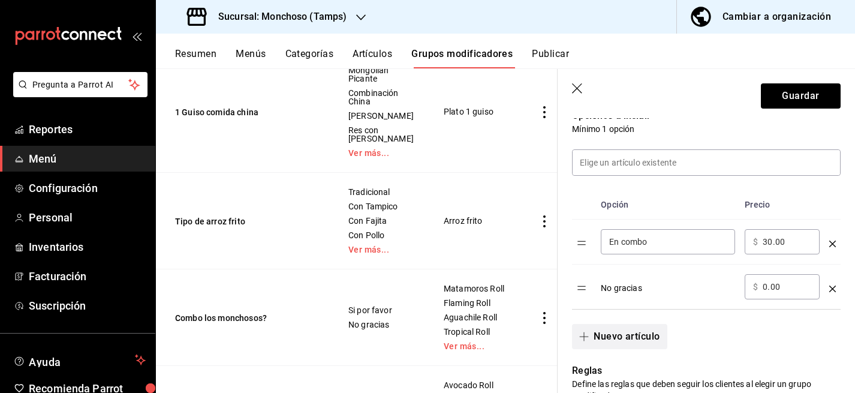
click at [595, 334] on button "Nuevo artículo" at bounding box center [619, 336] width 95 height 25
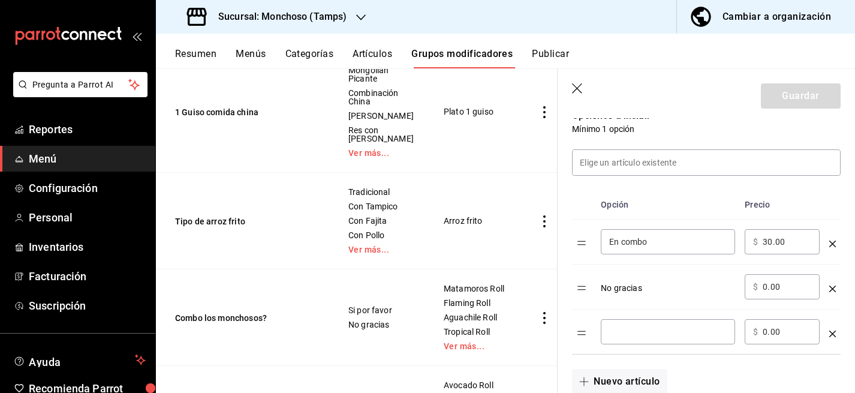
click at [628, 332] on input "optionsTable" at bounding box center [668, 332] width 118 height 12
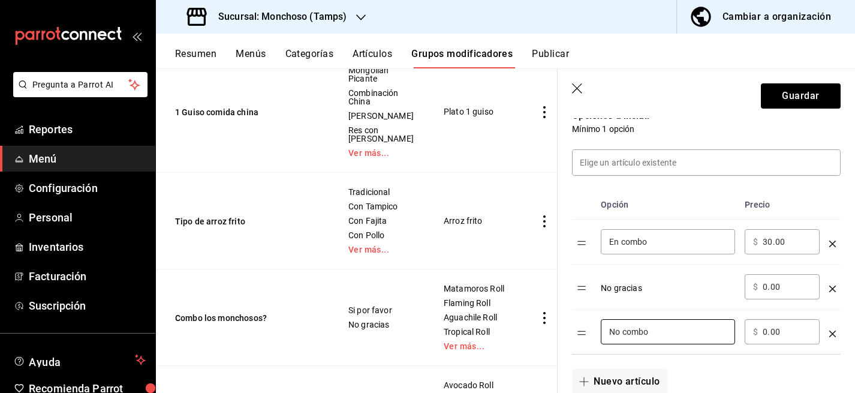
type input "No combo"
click at [833, 290] on icon "optionsTable" at bounding box center [832, 288] width 7 height 7
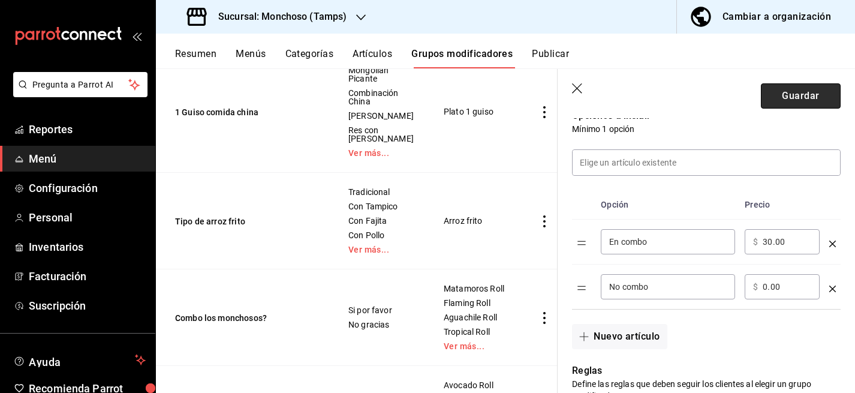
click at [789, 95] on button "Guardar" at bounding box center [801, 95] width 80 height 25
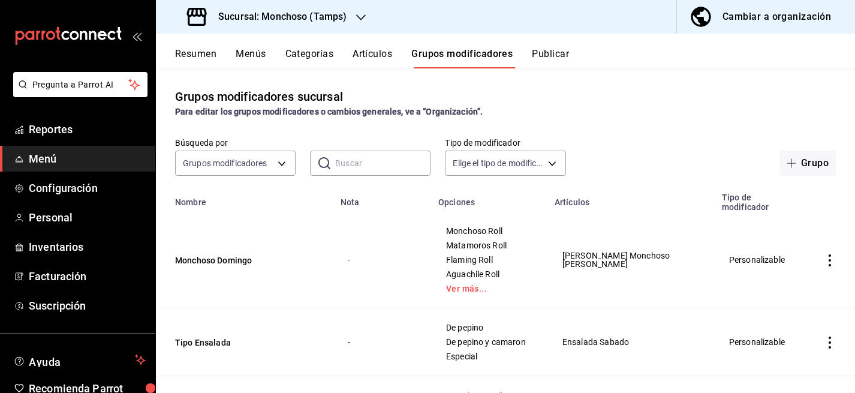
click at [303, 50] on button "Categorías" at bounding box center [309, 58] width 49 height 20
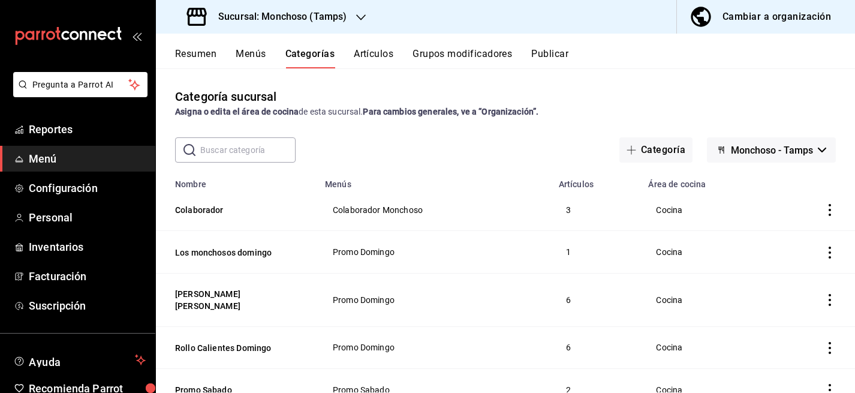
click at [374, 54] on button "Artículos" at bounding box center [374, 58] width 40 height 20
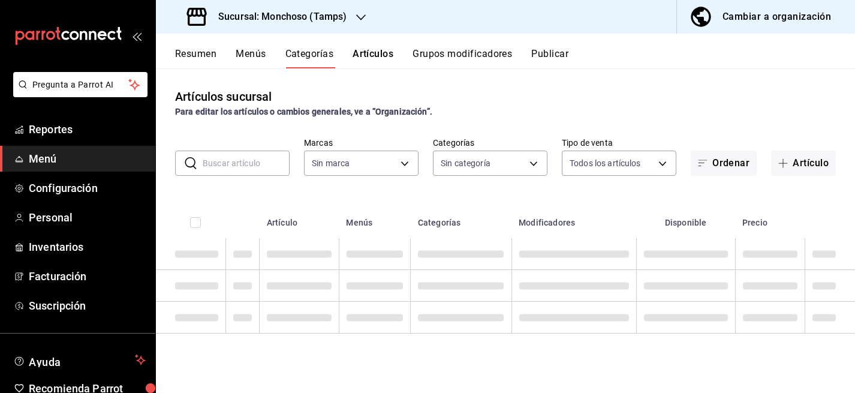
click at [224, 165] on input "text" at bounding box center [246, 163] width 87 height 24
paste input "Matamoros Roll"
type input "Matamoros Roll"
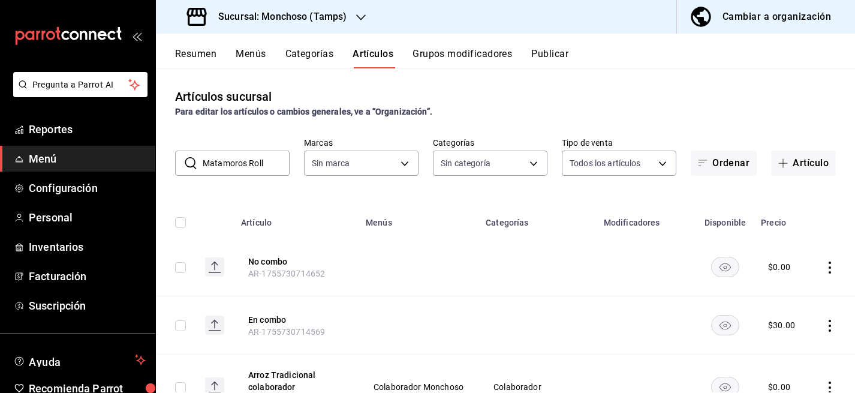
type input "7a5fd46d-8560-49d6-ac26-4c7f9be5a513,80bc2a6a-bf92-4b2b-849f-451a9c090a84,03901…"
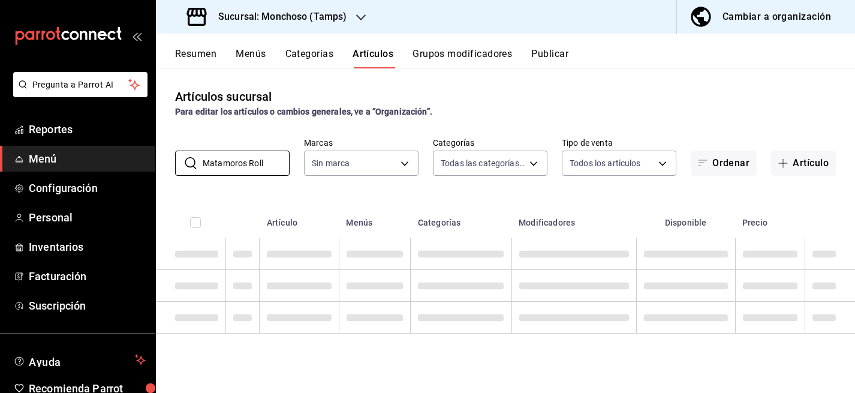
type input "e6af8318-08a8-4bfc-9078-1fa05e4bc371"
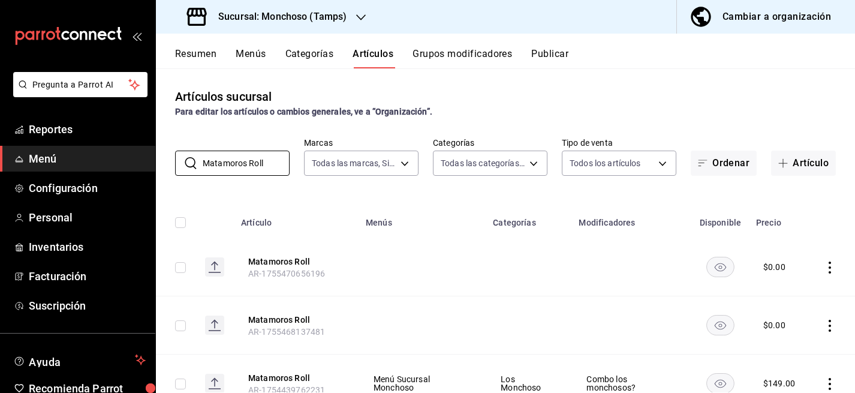
scroll to position [49, 0]
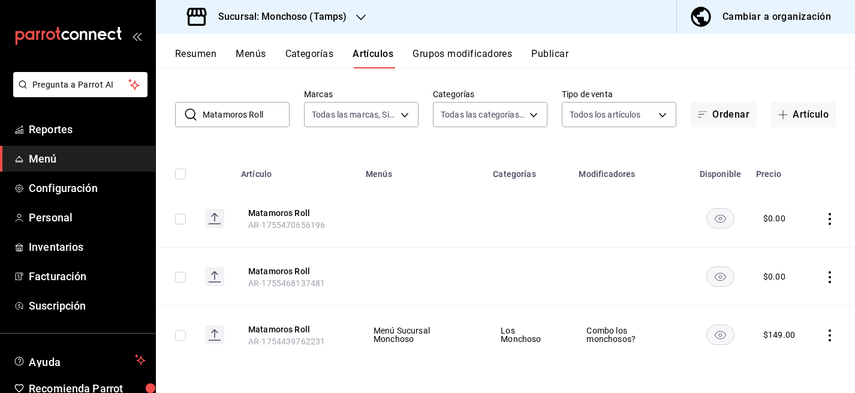
click at [831, 332] on icon "actions" at bounding box center [830, 335] width 12 height 12
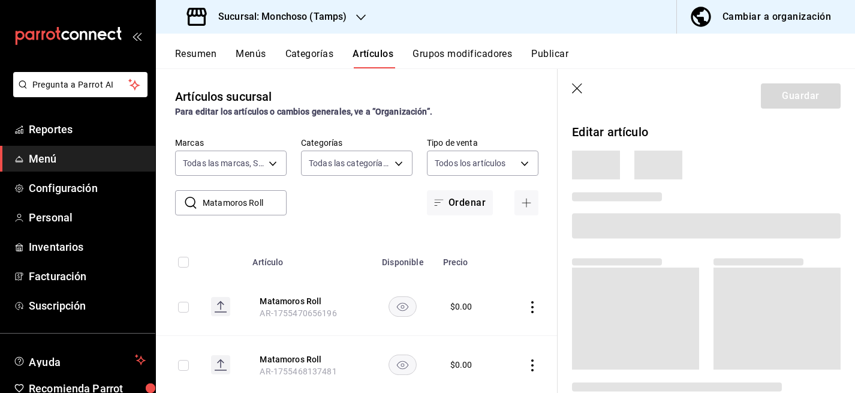
scroll to position [49, 0]
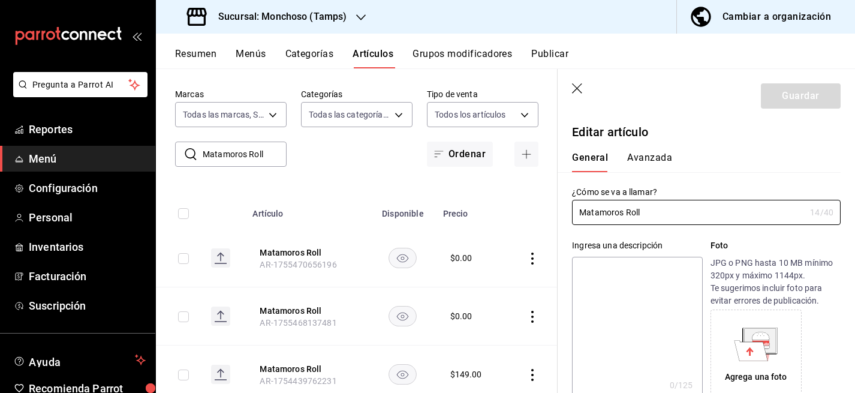
click at [650, 161] on button "Avanzada" at bounding box center [649, 162] width 45 height 20
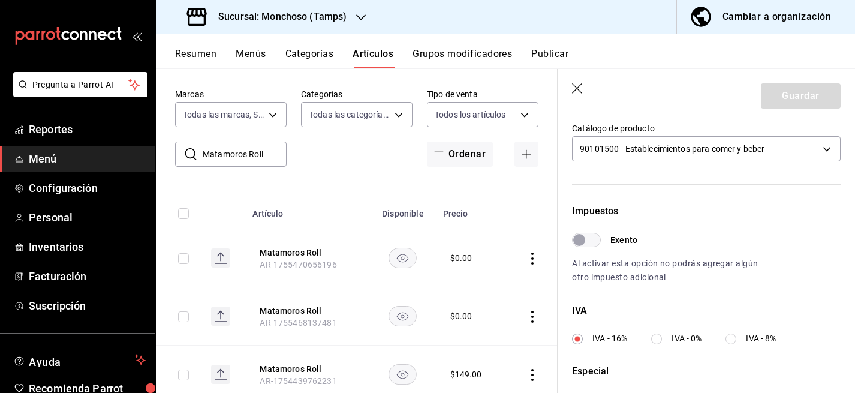
scroll to position [283, 0]
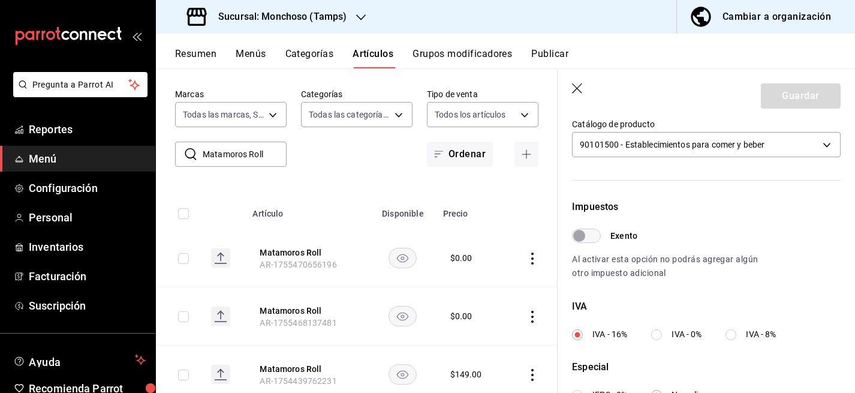
click at [655, 335] on input "IVA - 0%" at bounding box center [656, 334] width 11 height 11
radio input "true"
click at [783, 106] on button "Guardar" at bounding box center [801, 95] width 80 height 25
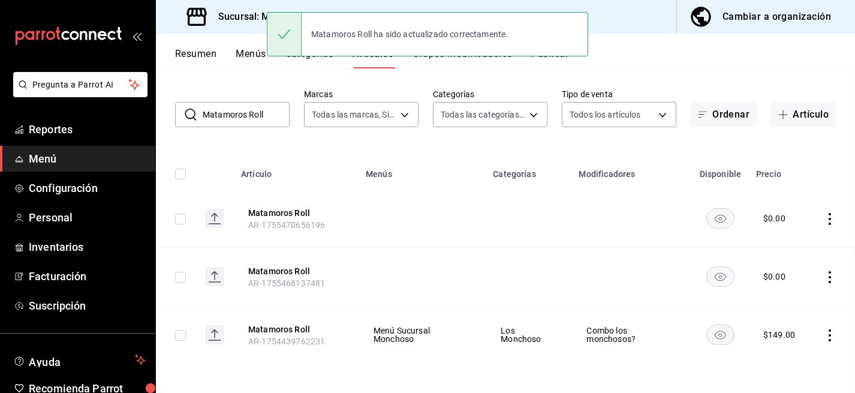
scroll to position [0, 0]
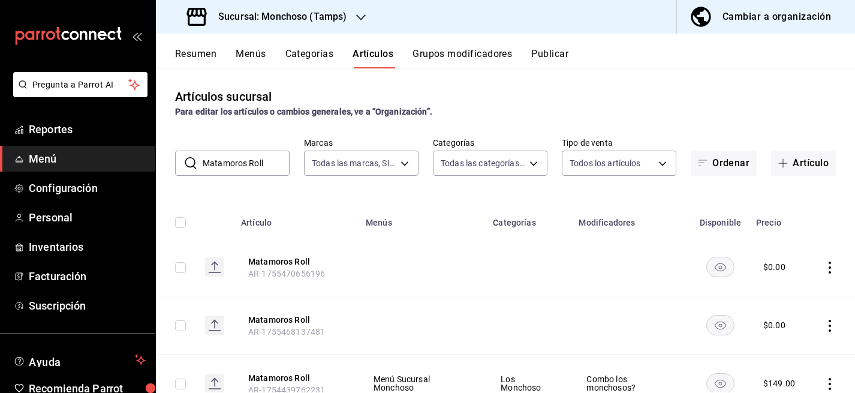
click at [257, 164] on input "Matamoros Roll" at bounding box center [246, 163] width 87 height 24
paste input "Flaming"
type input "Flaming Roll"
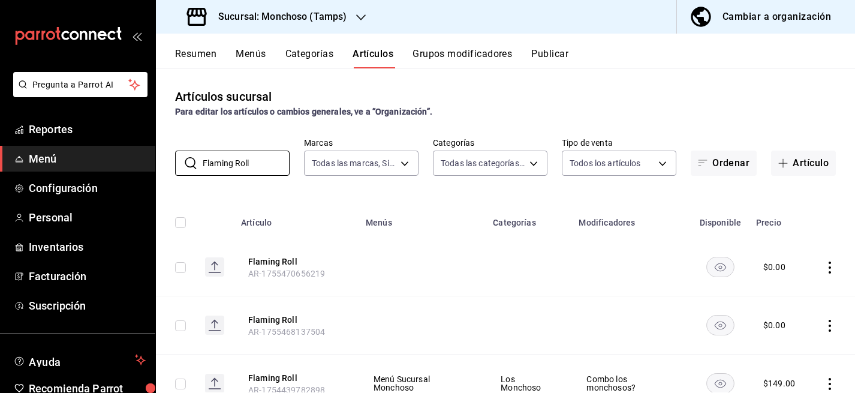
scroll to position [49, 0]
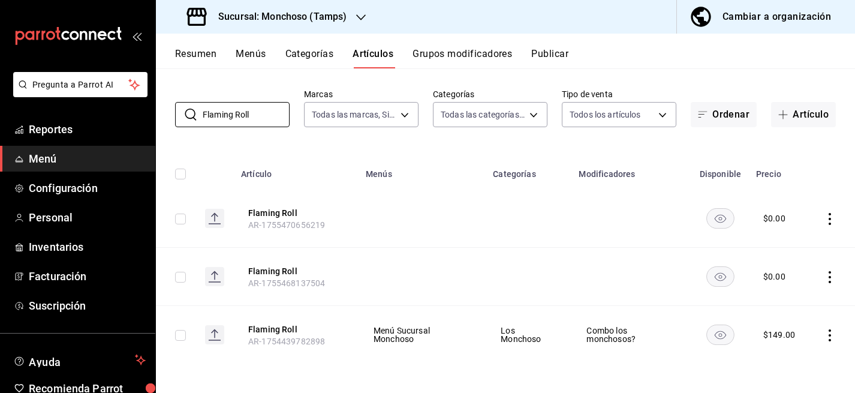
click at [828, 329] on icon "actions" at bounding box center [830, 335] width 12 height 12
click at [787, 311] on span "Editar" at bounding box center [793, 312] width 31 height 13
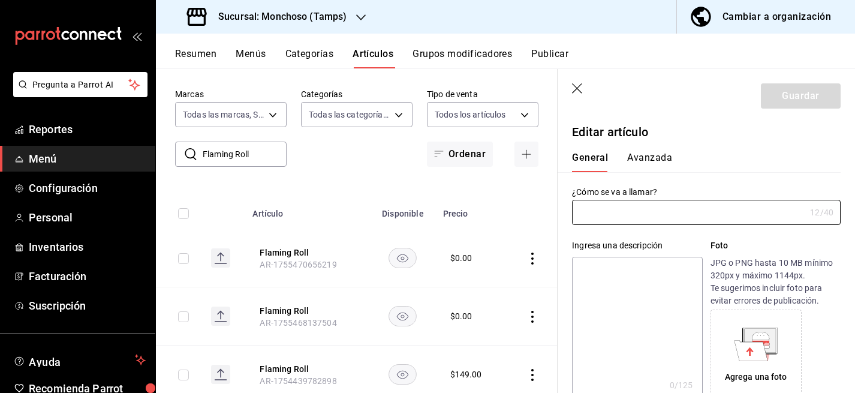
type input "Flaming Roll"
type input "AR-1754439782898"
type input "$149.00"
type input "E48"
type input "90101500"
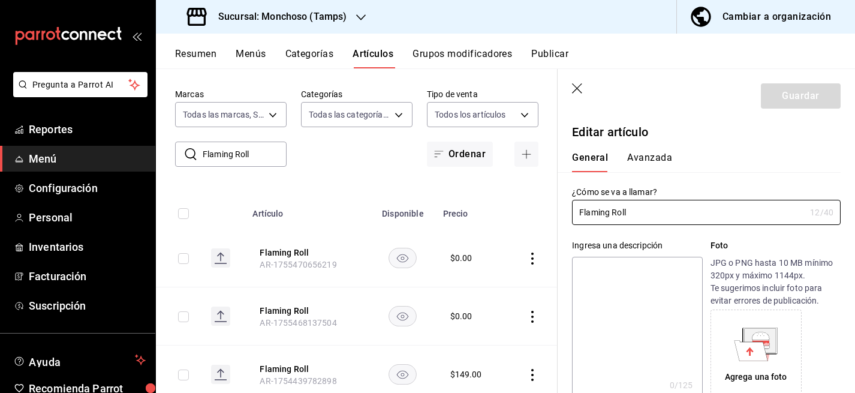
radio input "true"
type input "e4c267ab-4002-4aa6-814f-a1a60c61bcf7"
click at [646, 164] on button "Avanzada" at bounding box center [649, 162] width 45 height 20
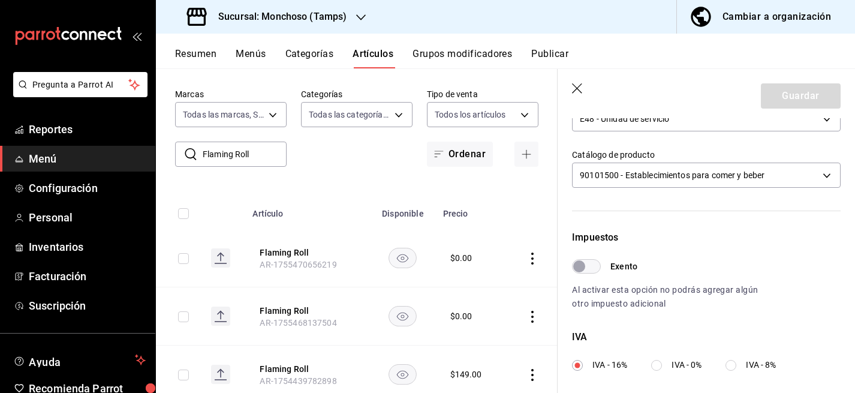
scroll to position [255, 0]
click at [663, 365] on label "IVA - 0%" at bounding box center [676, 362] width 50 height 13
click at [662, 365] on input "IVA - 0%" at bounding box center [656, 362] width 11 height 11
radio input "true"
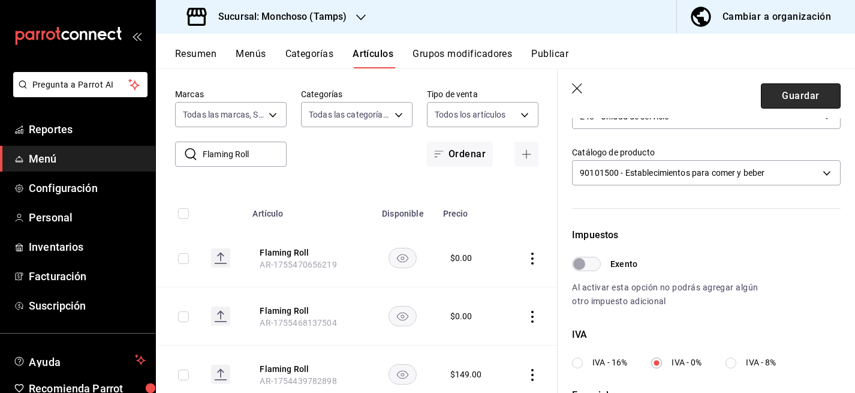
click at [786, 94] on button "Guardar" at bounding box center [801, 95] width 80 height 25
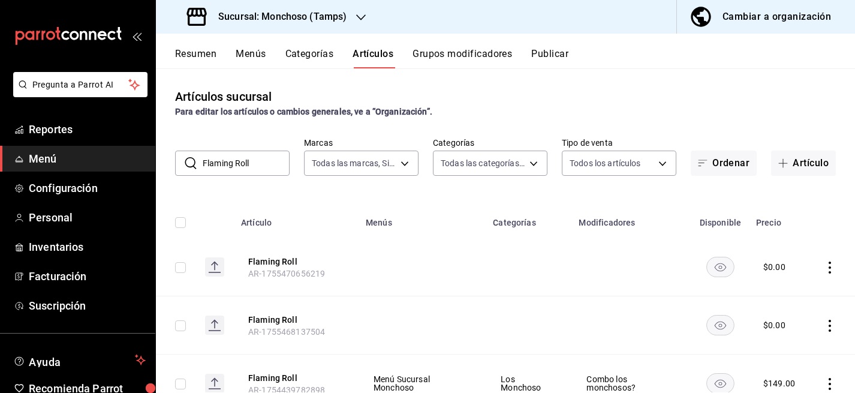
click at [254, 164] on input "Flaming Roll" at bounding box center [246, 163] width 87 height 24
paste input "Aguachile"
type input "Aguachile Roll"
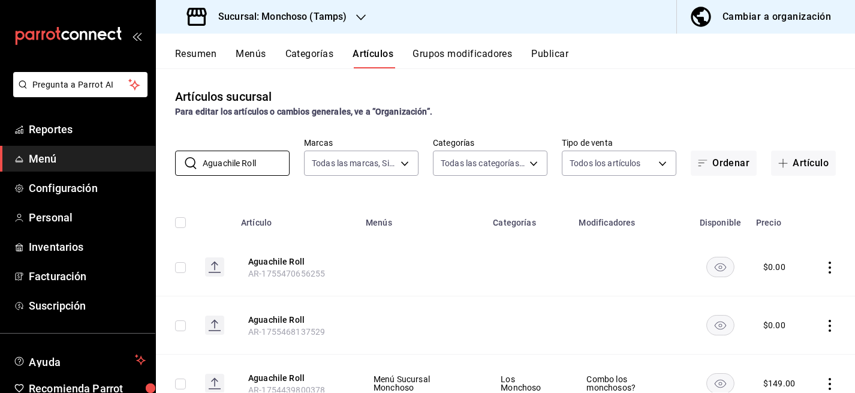
scroll to position [49, 0]
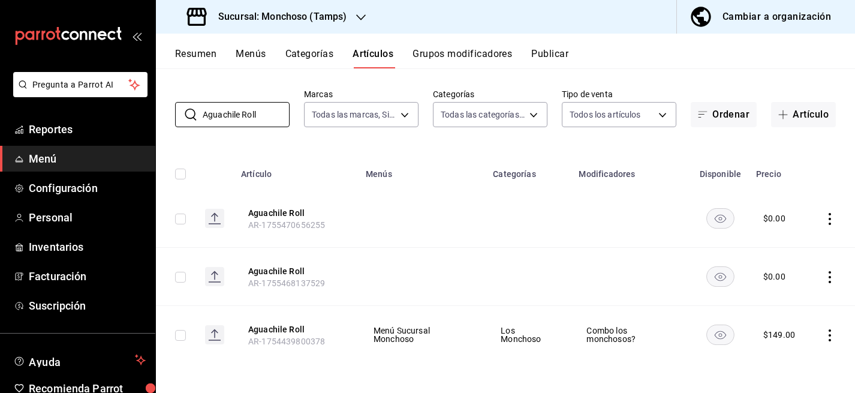
click at [826, 332] on icon "actions" at bounding box center [830, 335] width 12 height 12
click at [790, 314] on span "Editar" at bounding box center [793, 312] width 31 height 13
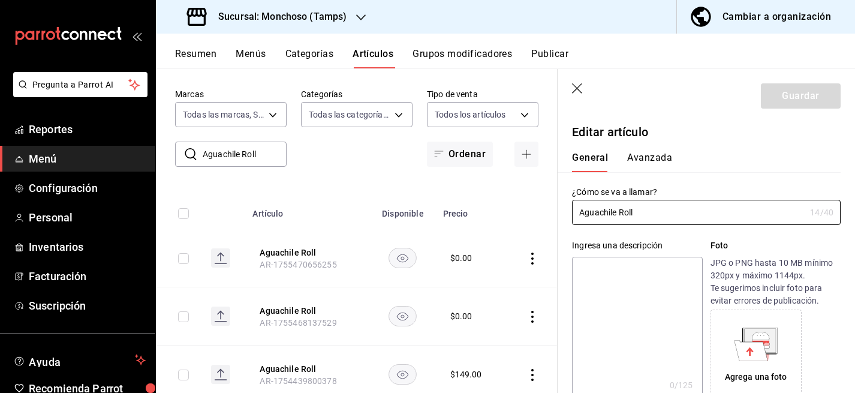
type input "$149.00"
type input "E48"
type input "90101500"
radio input "true"
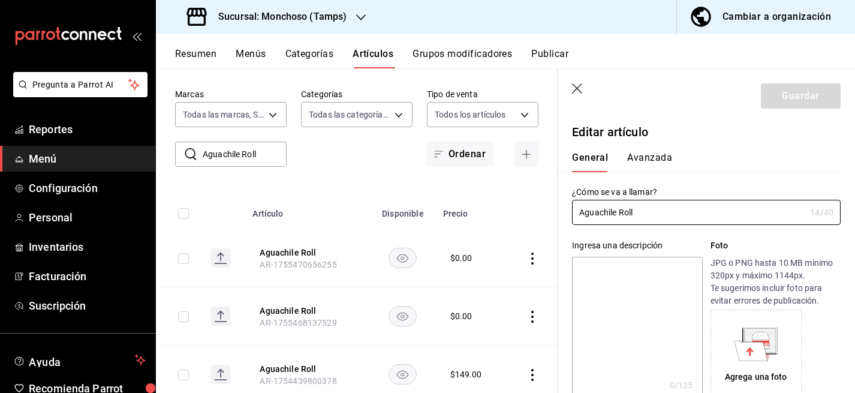
type input "e4c267ab-4002-4aa6-814f-a1a60c61bcf7"
click at [647, 157] on button "Avanzada" at bounding box center [649, 162] width 45 height 20
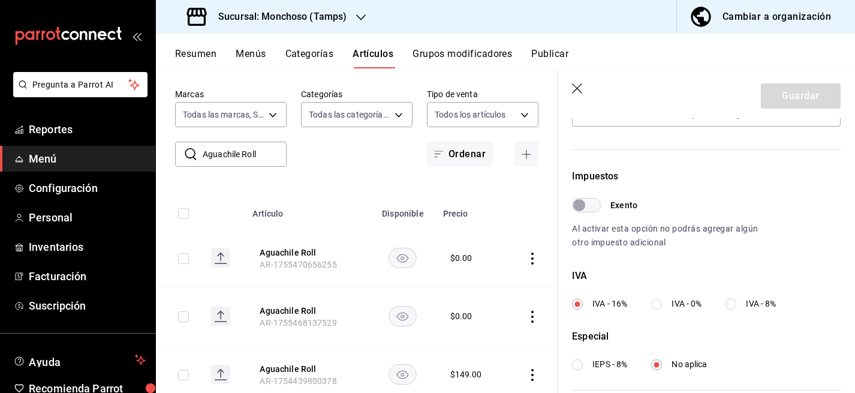
scroll to position [315, 0]
click at [657, 302] on input "IVA - 0%" at bounding box center [656, 302] width 11 height 11
radio input "true"
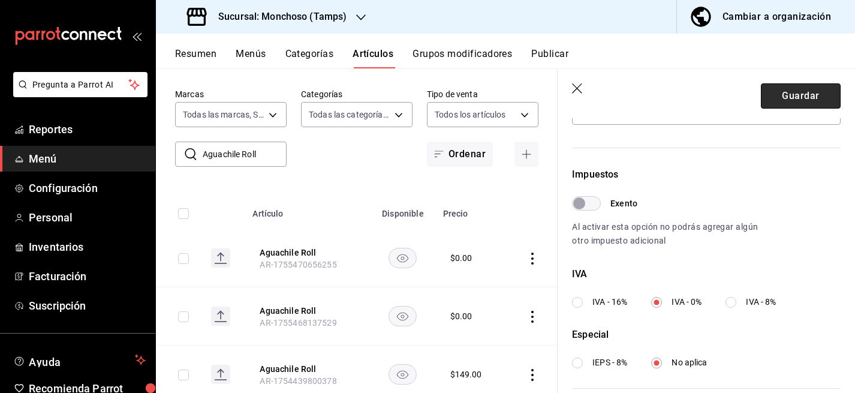
click at [783, 95] on button "Guardar" at bounding box center [801, 95] width 80 height 25
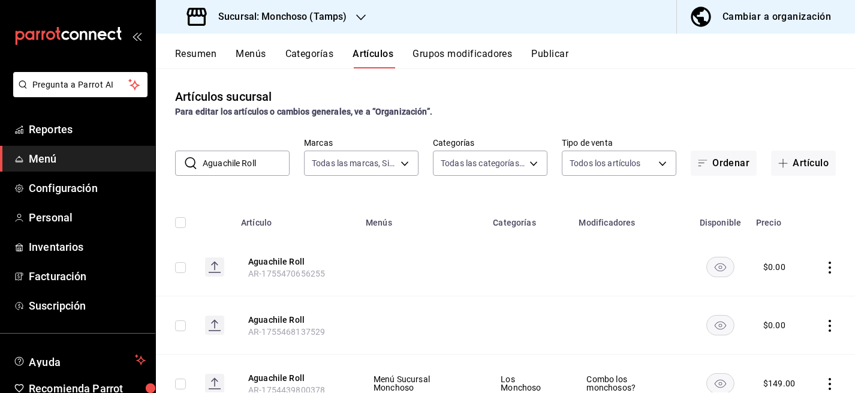
click at [253, 165] on input "Aguachile Roll" at bounding box center [246, 163] width 87 height 24
paste input "Tropical"
type input "Tropical Roll"
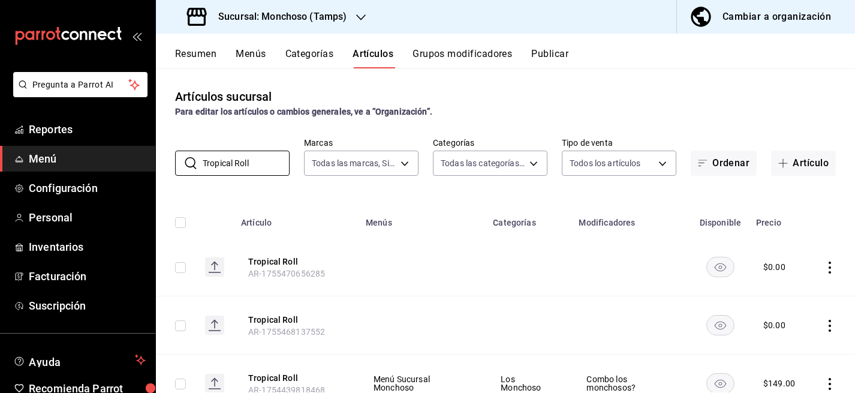
scroll to position [49, 0]
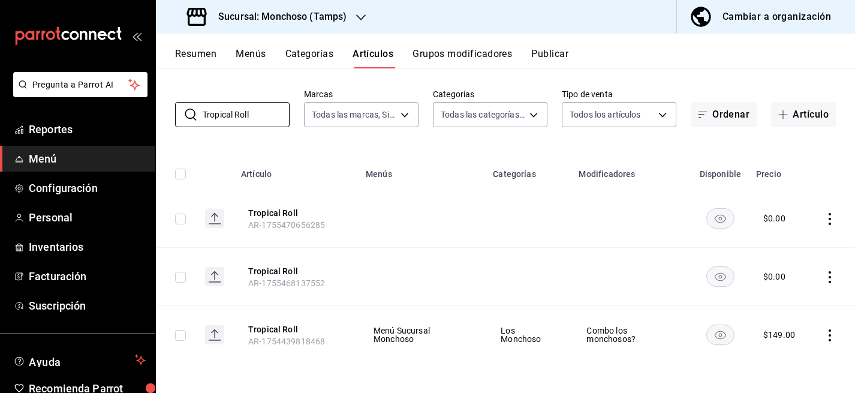
click at [828, 333] on icon "actions" at bounding box center [830, 335] width 12 height 12
click at [783, 314] on span "Editar" at bounding box center [793, 312] width 31 height 13
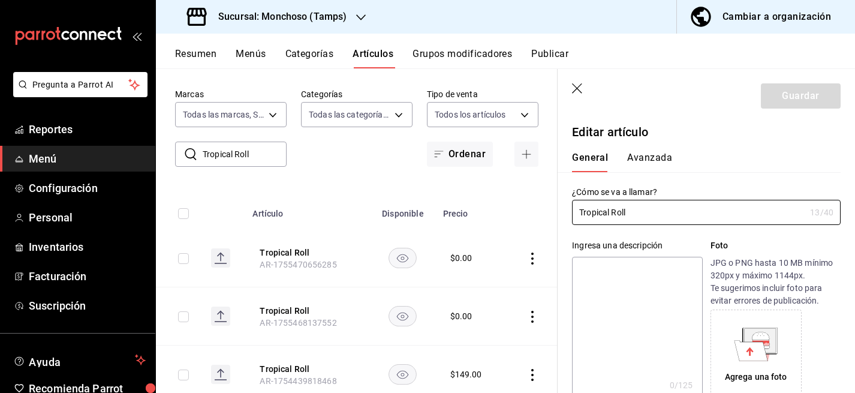
type input "$149.00"
type input "E48"
type input "90101500"
radio input "true"
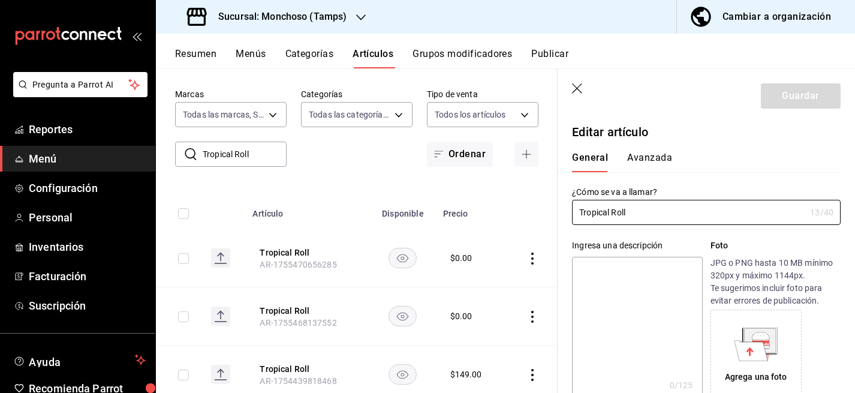
type input "e4c267ab-4002-4aa6-814f-a1a60c61bcf7"
click at [646, 157] on button "Avanzada" at bounding box center [649, 162] width 45 height 20
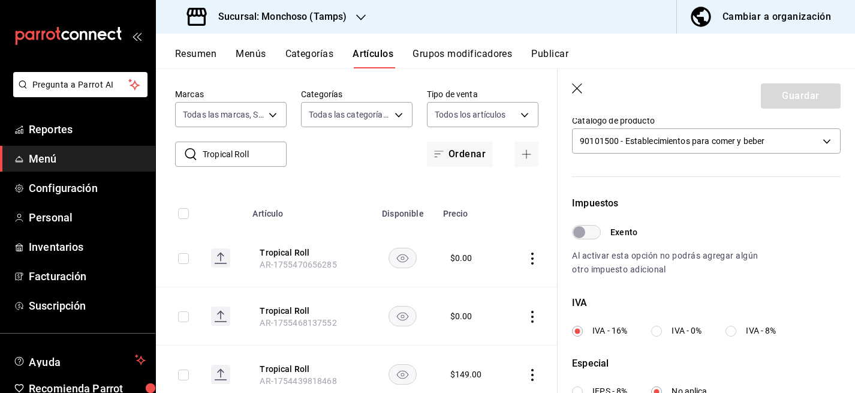
scroll to position [455, 0]
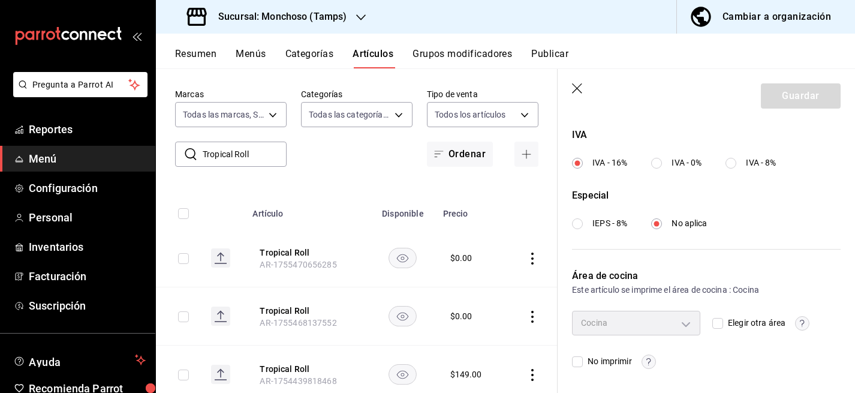
click at [657, 159] on input "IVA - 0%" at bounding box center [656, 163] width 11 height 11
radio input "true"
click at [835, 97] on button "Guardar" at bounding box center [801, 95] width 80 height 25
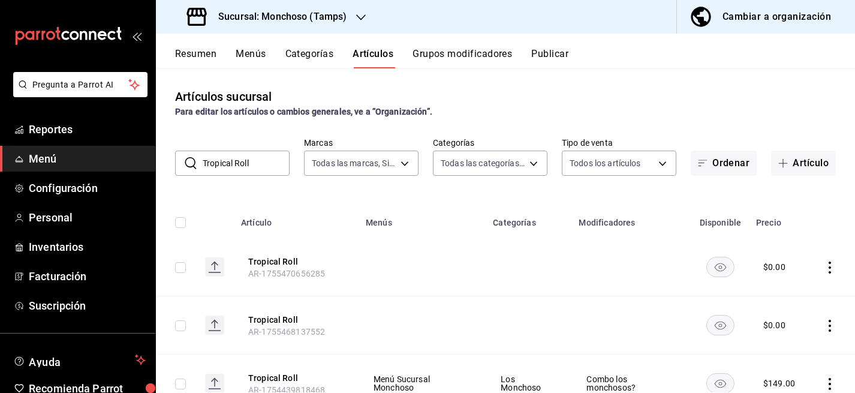
click at [245, 165] on input "Tropical Roll" at bounding box center [246, 163] width 87 height 24
paste input "Chiltepin"
type input "Chiltepin Roll"
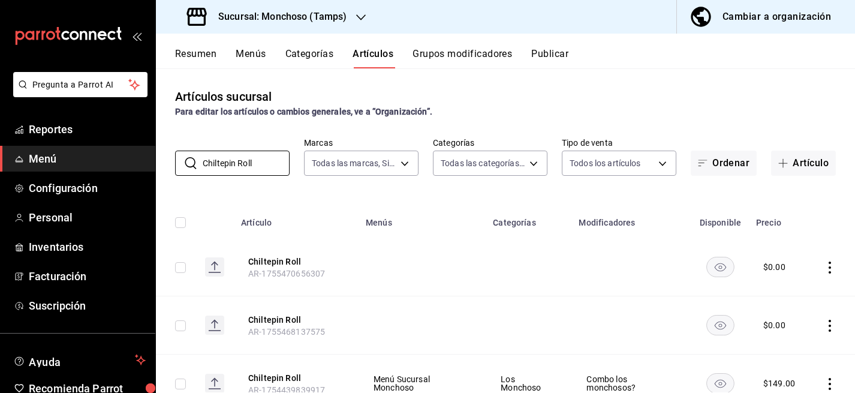
scroll to position [49, 0]
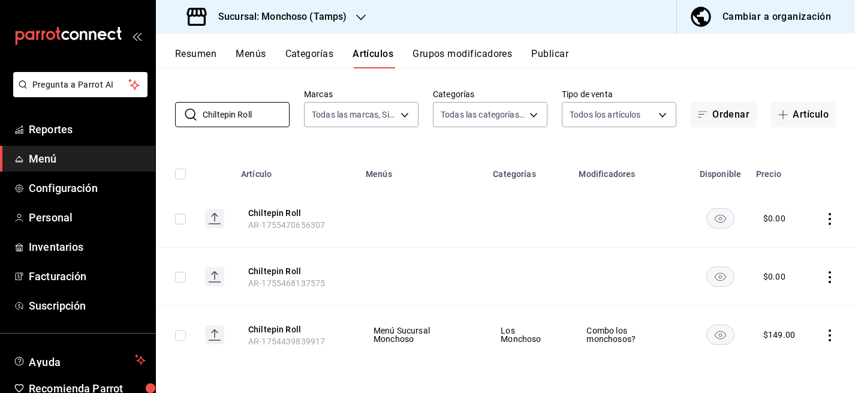
click at [826, 329] on icon "actions" at bounding box center [830, 335] width 12 height 12
click at [789, 308] on span "Editar" at bounding box center [793, 312] width 31 height 13
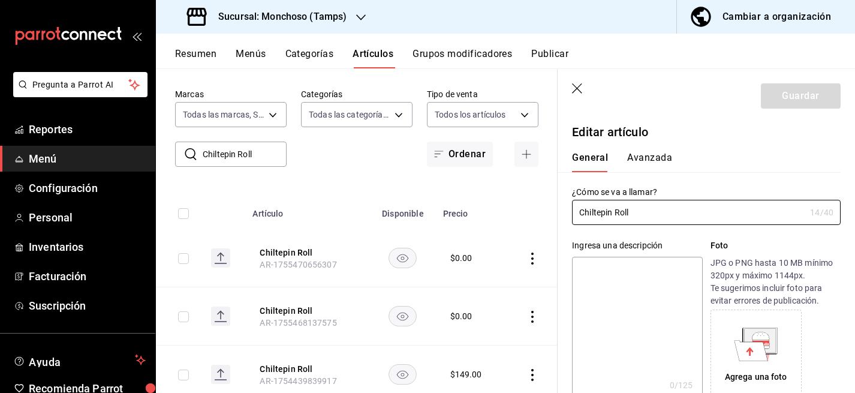
type input "$149.00"
type input "E48"
type input "90101500"
radio input "true"
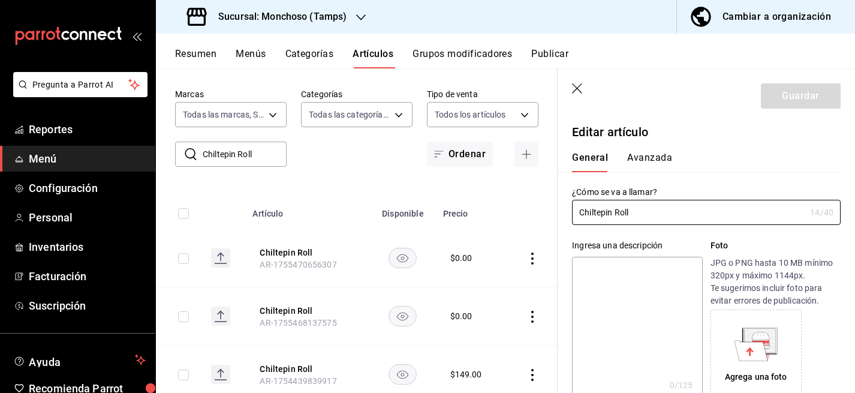
type input "e4c267ab-4002-4aa6-814f-a1a60c61bcf7"
click at [649, 158] on button "Avanzada" at bounding box center [649, 162] width 45 height 20
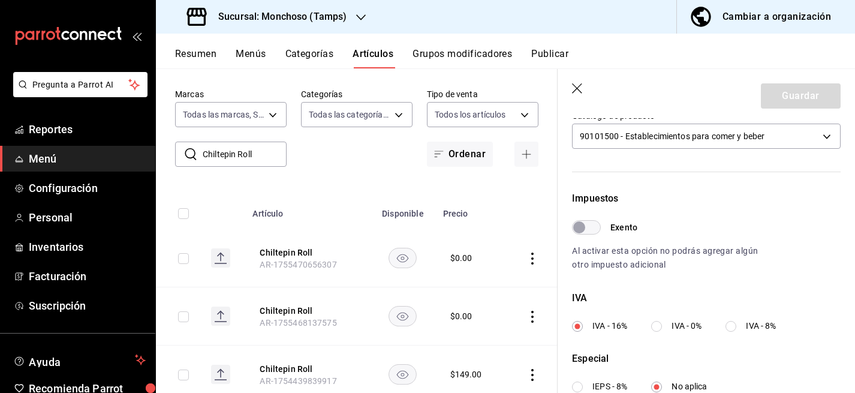
scroll to position [455, 0]
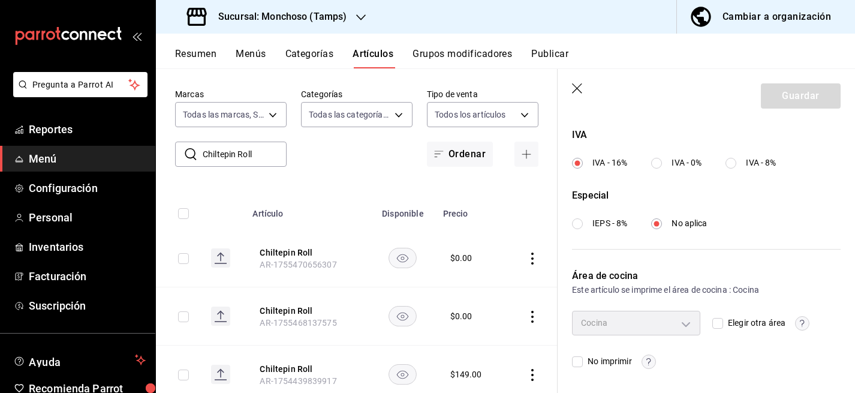
click at [660, 156] on div "IVA IVA - 16% IVA - 0% IVA - 8%" at bounding box center [706, 148] width 269 height 41
click at [660, 161] on input "IVA - 0%" at bounding box center [656, 163] width 11 height 11
radio input "true"
click at [796, 96] on button "Guardar" at bounding box center [801, 95] width 80 height 25
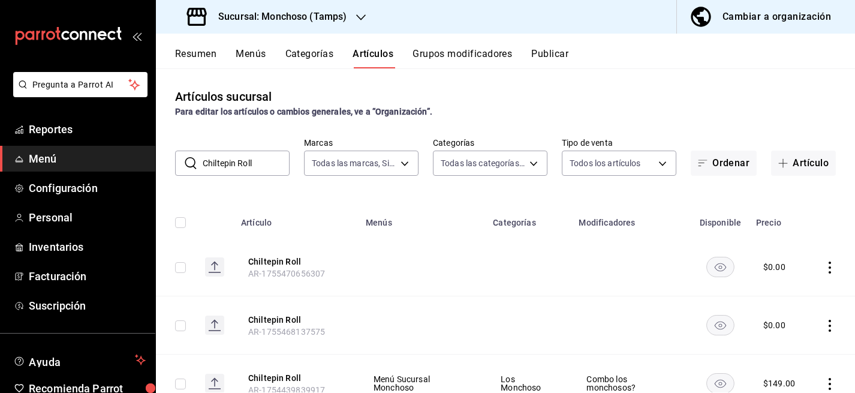
click at [252, 158] on input "Chiltepin Roll" at bounding box center [246, 163] width 87 height 24
paste input "Fajita"
type input "Fajita Roll"
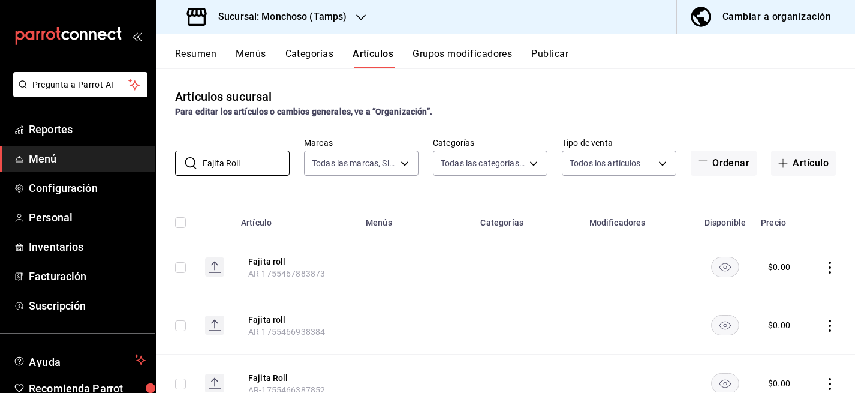
scroll to position [110, 0]
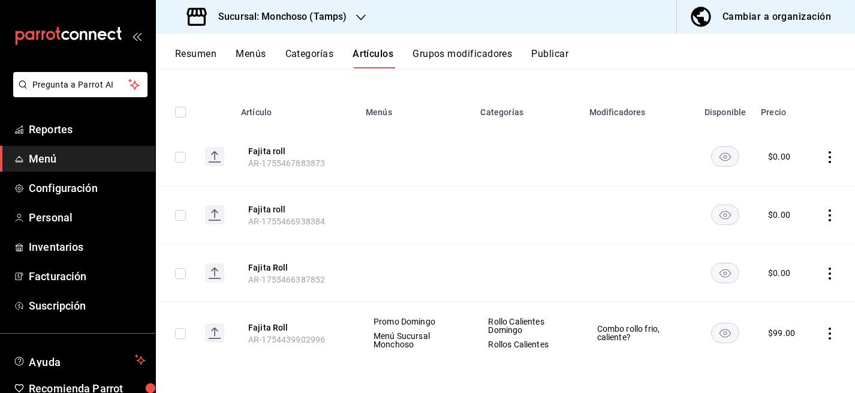
click at [831, 334] on icon "actions" at bounding box center [830, 333] width 12 height 12
click at [799, 315] on span "Editar" at bounding box center [793, 312] width 31 height 13
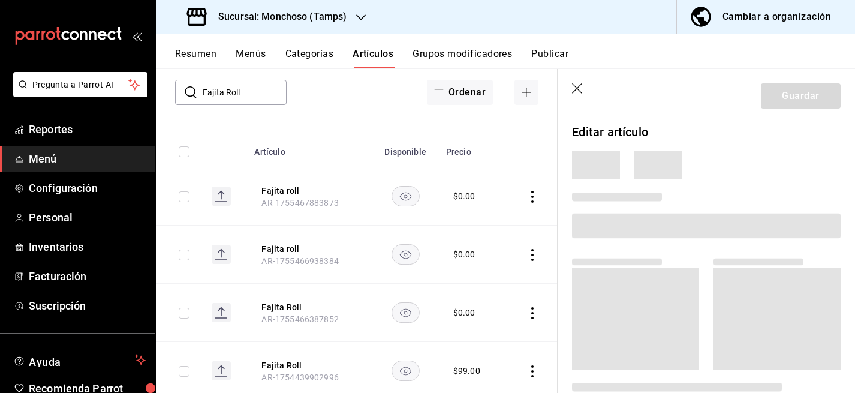
scroll to position [107, 0]
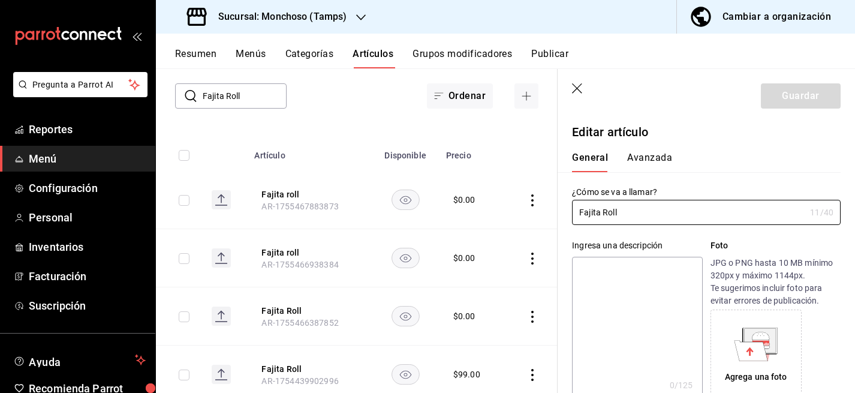
type input "$99.00"
type input "E48"
type input "90101500"
radio input "true"
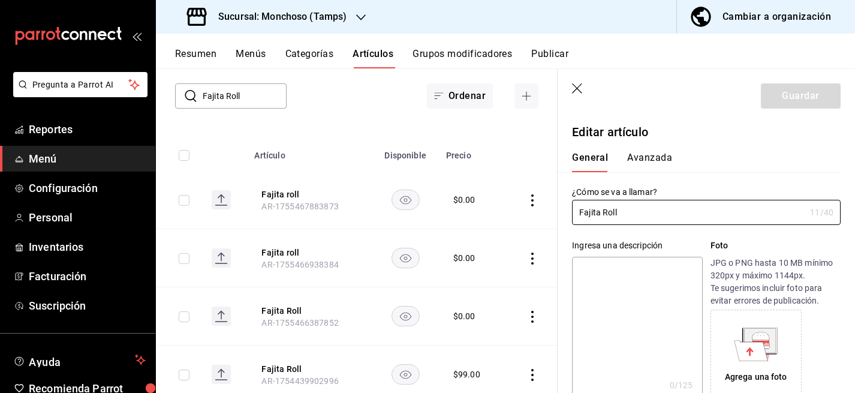
type input "e4c267ab-4002-4aa6-814f-a1a60c61bcf7"
click at [656, 156] on button "Avanzada" at bounding box center [649, 162] width 45 height 20
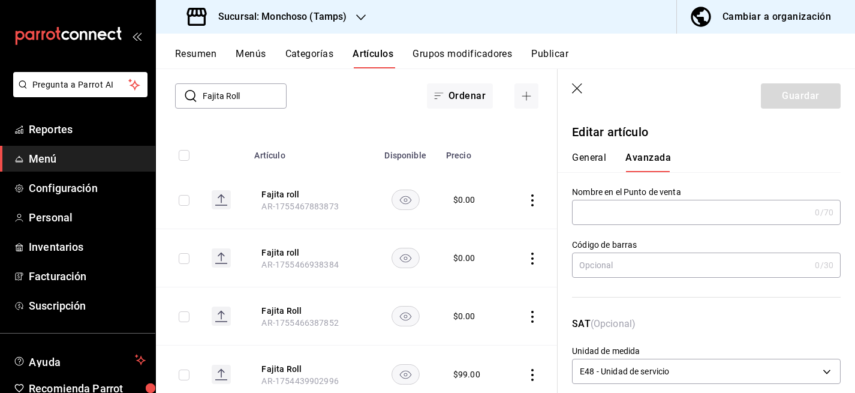
click at [612, 207] on input "text" at bounding box center [691, 212] width 238 height 24
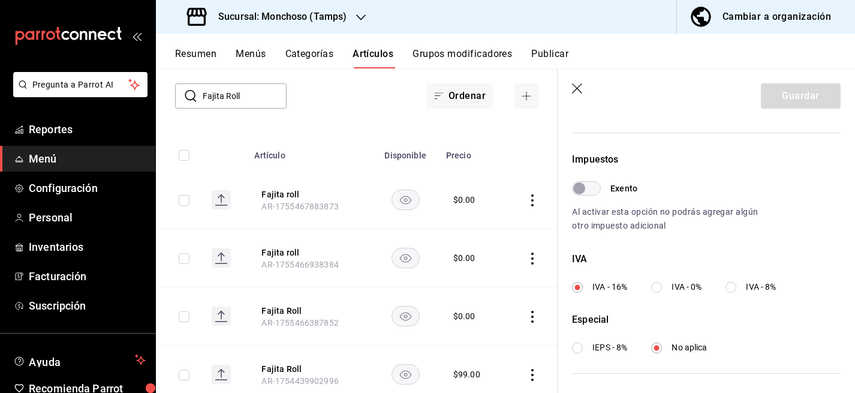
scroll to position [332, 0]
click at [654, 285] on input "IVA - 0%" at bounding box center [656, 285] width 11 height 11
radio input "true"
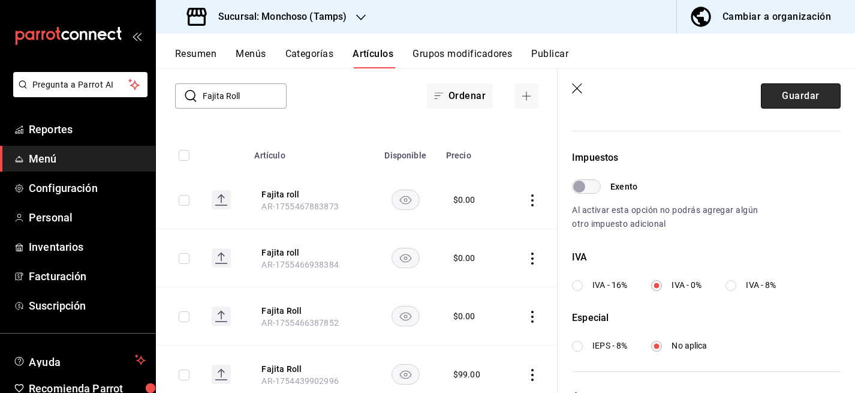
click at [788, 93] on button "Guardar" at bounding box center [801, 95] width 80 height 25
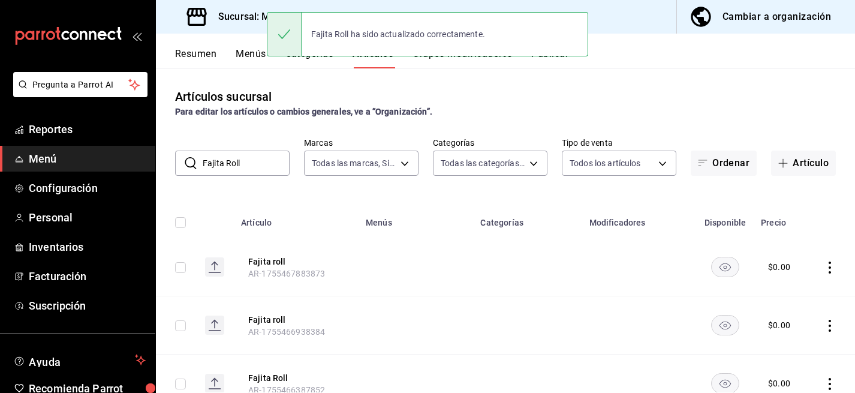
click at [264, 159] on input "Fajita Roll" at bounding box center [246, 163] width 87 height 24
paste input "Cosmo camaron"
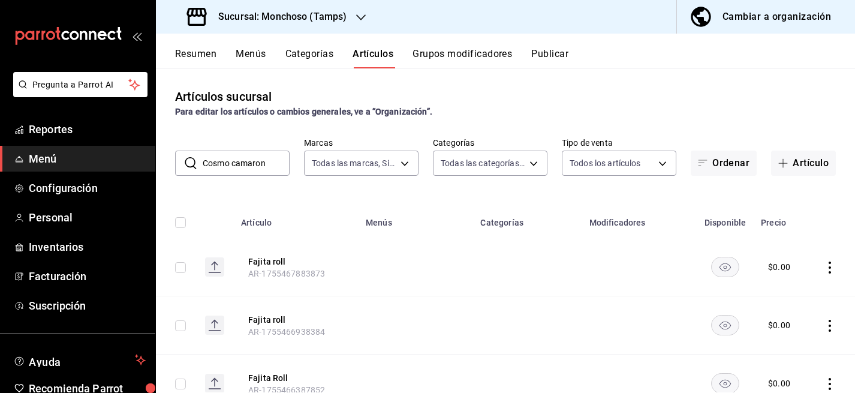
type input "Cosmo camaron"
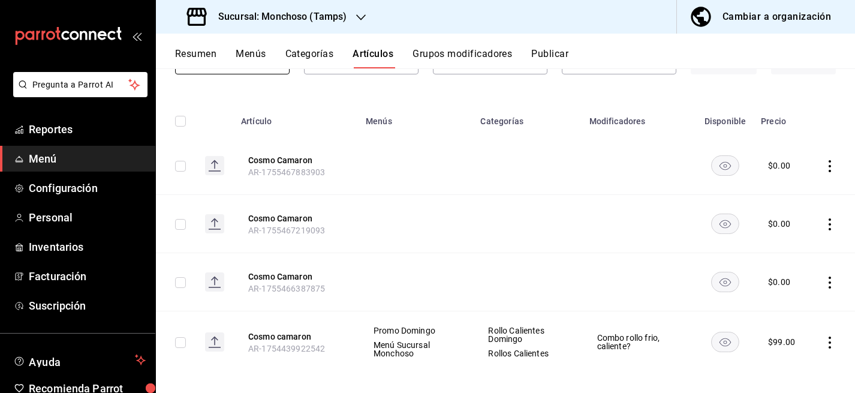
scroll to position [110, 0]
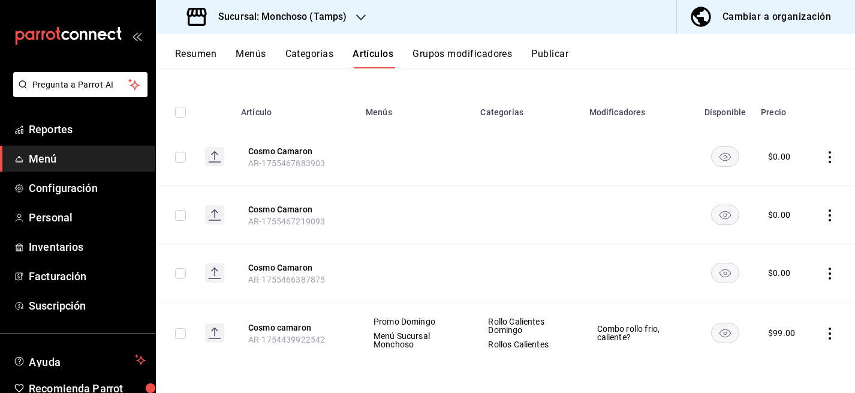
click at [831, 339] on td at bounding box center [833, 333] width 46 height 62
click at [830, 335] on icon "actions" at bounding box center [830, 333] width 12 height 12
click at [783, 312] on span "Editar" at bounding box center [793, 312] width 31 height 13
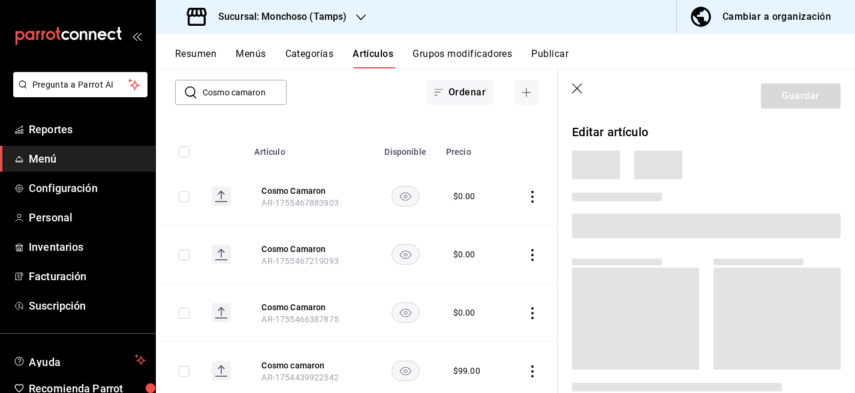
scroll to position [107, 0]
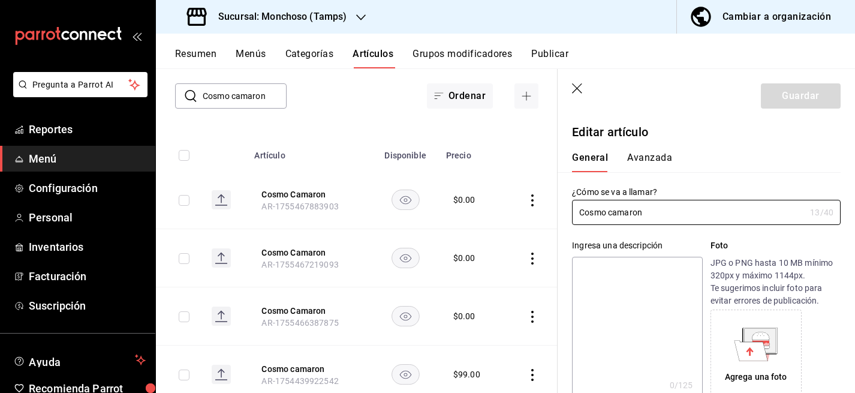
type input "$99.00"
click at [664, 161] on button "Avanzada" at bounding box center [649, 162] width 45 height 20
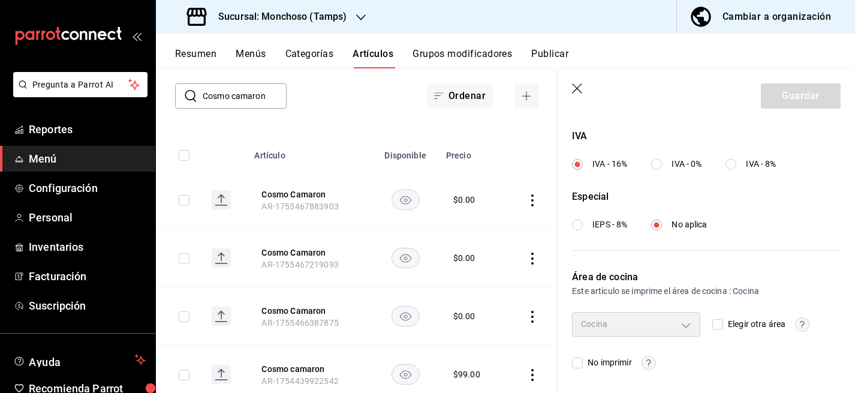
scroll to position [455, 0]
click at [660, 167] on input "IVA - 0%" at bounding box center [656, 163] width 11 height 11
radio input "true"
click at [811, 107] on button "Guardar" at bounding box center [801, 95] width 80 height 25
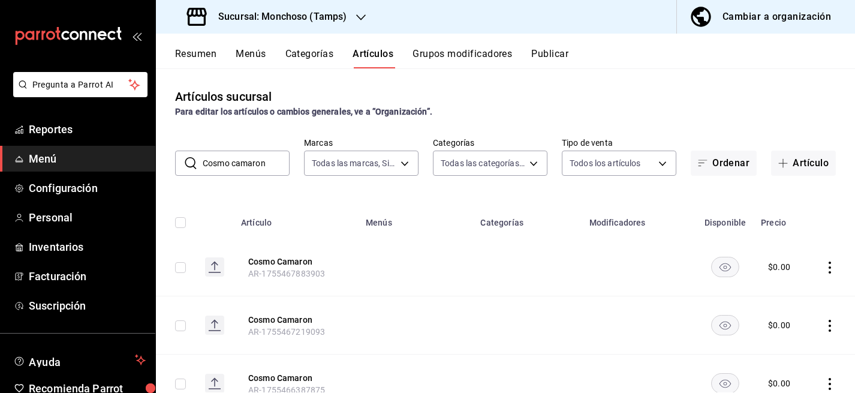
click at [250, 163] on input "Cosmo camaron" at bounding box center [246, 163] width 87 height 24
paste input "Pollo"
type input "Cosmo Pollo"
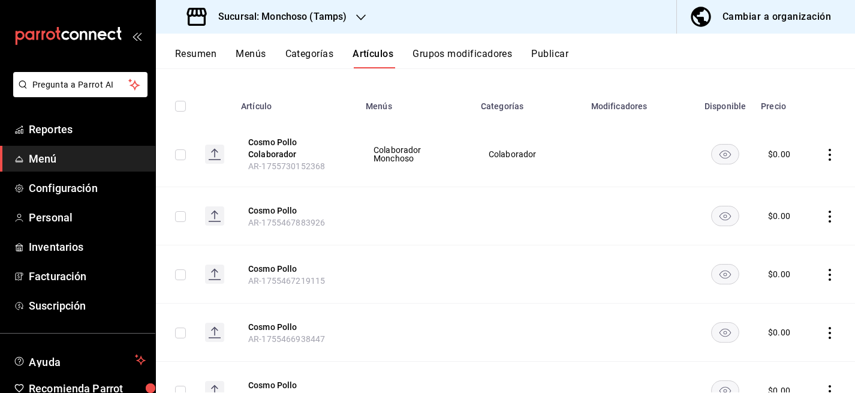
scroll to position [234, 0]
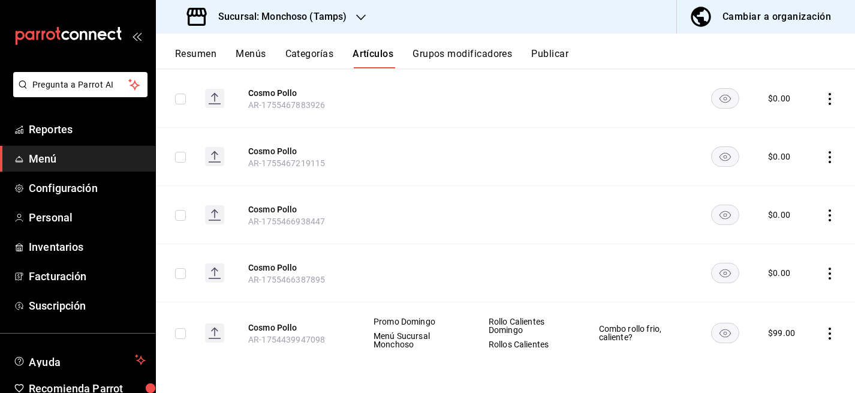
click at [832, 333] on icon "actions" at bounding box center [830, 333] width 12 height 12
click at [789, 310] on span "Editar" at bounding box center [793, 312] width 31 height 13
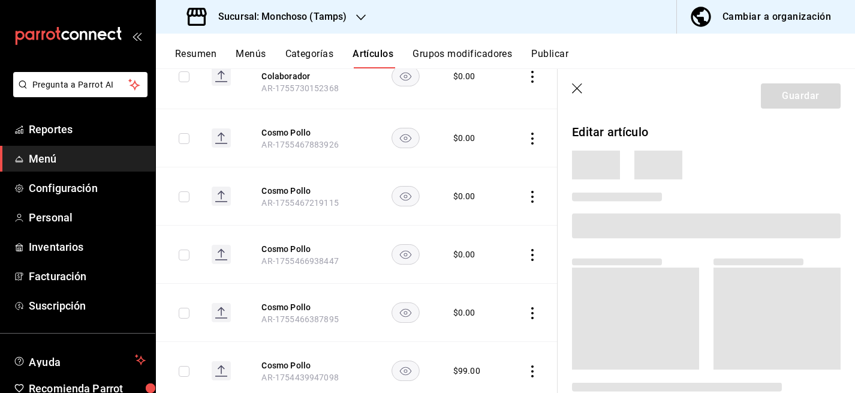
scroll to position [230, 0]
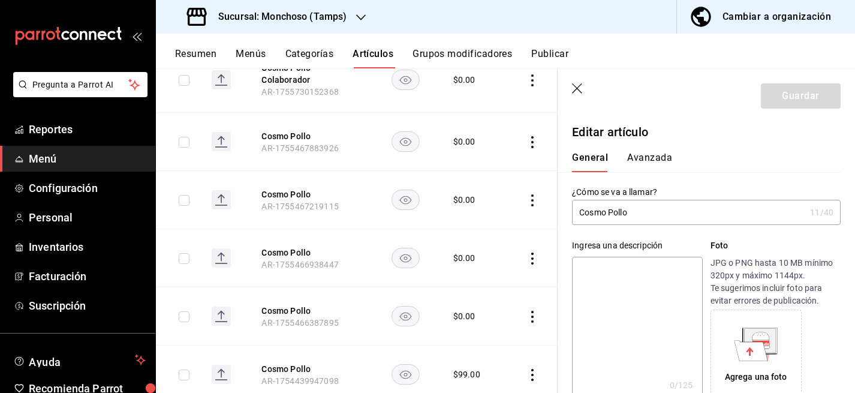
type input "$99.00"
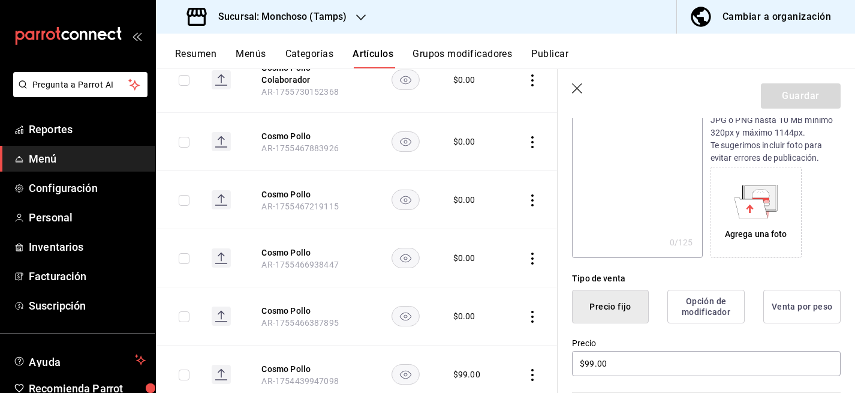
scroll to position [0, 0]
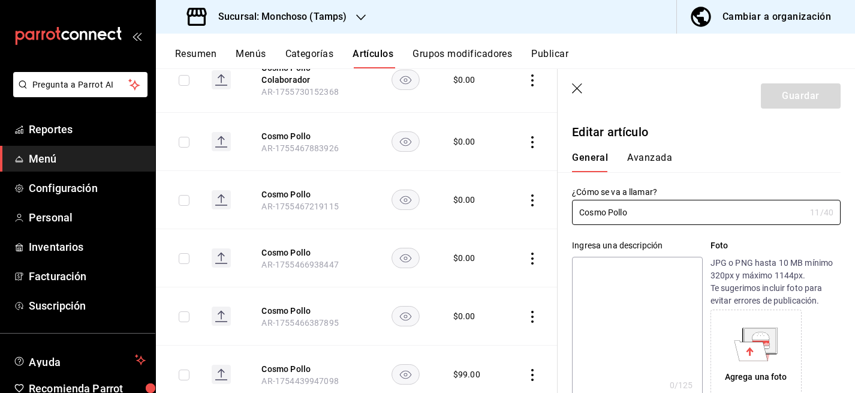
click at [654, 155] on button "Avanzada" at bounding box center [649, 162] width 45 height 20
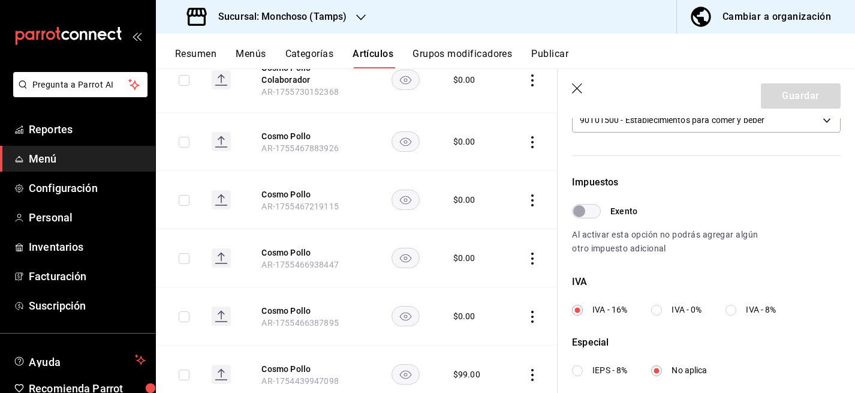
scroll to position [316, 0]
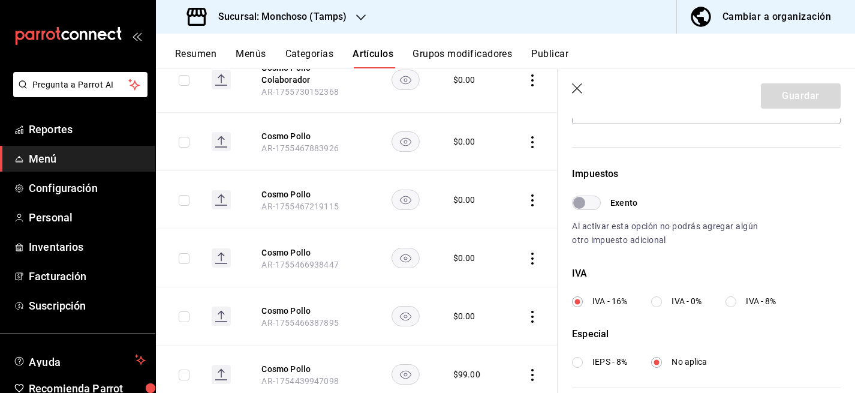
click at [660, 302] on input "IVA - 0%" at bounding box center [656, 301] width 11 height 11
radio input "true"
click at [786, 100] on button "Guardar" at bounding box center [801, 95] width 80 height 25
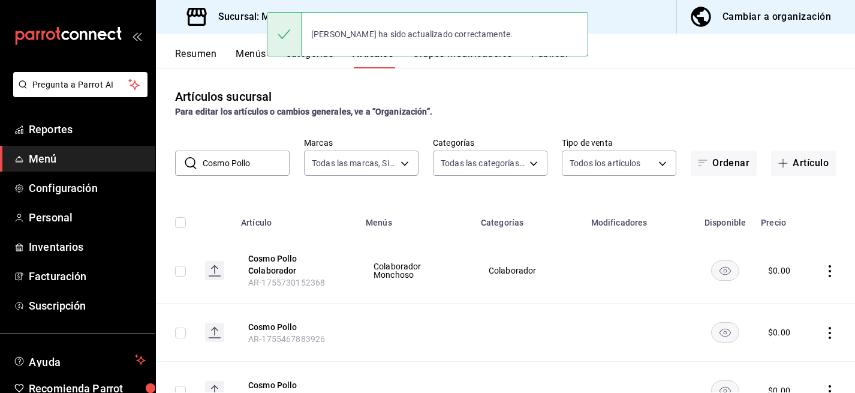
click at [240, 158] on input "Cosmo Pollo" at bounding box center [246, 163] width 87 height 24
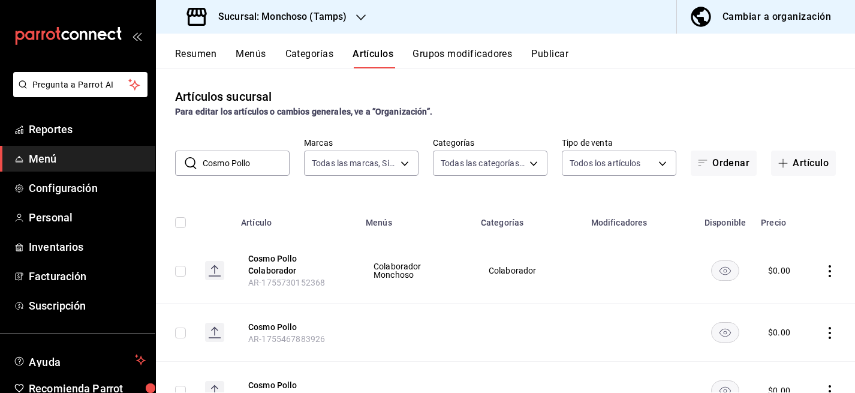
click at [240, 158] on input "Cosmo Pollo" at bounding box center [246, 163] width 87 height 24
paste input "Bacon Chipotle Roll"
type input "Bacon Chipotle Roll"
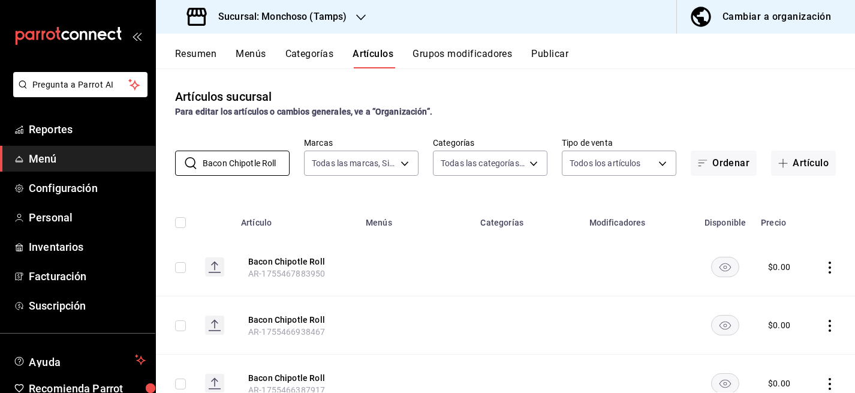
scroll to position [110, 0]
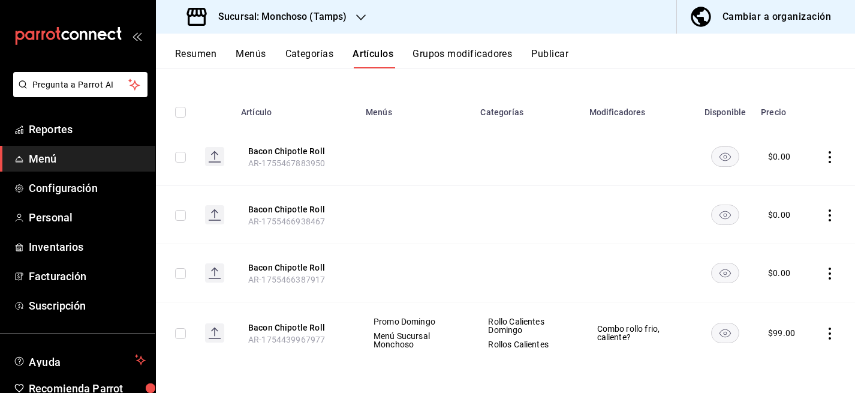
click at [826, 329] on icon "actions" at bounding box center [830, 333] width 12 height 12
click at [790, 312] on span "Editar" at bounding box center [793, 312] width 31 height 13
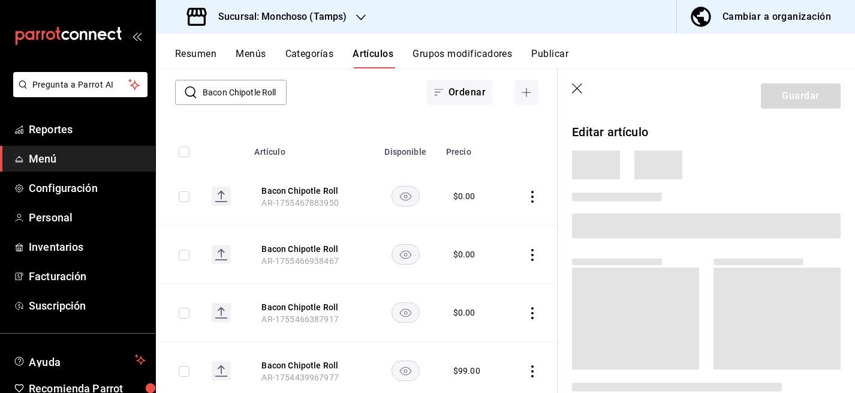
scroll to position [107, 0]
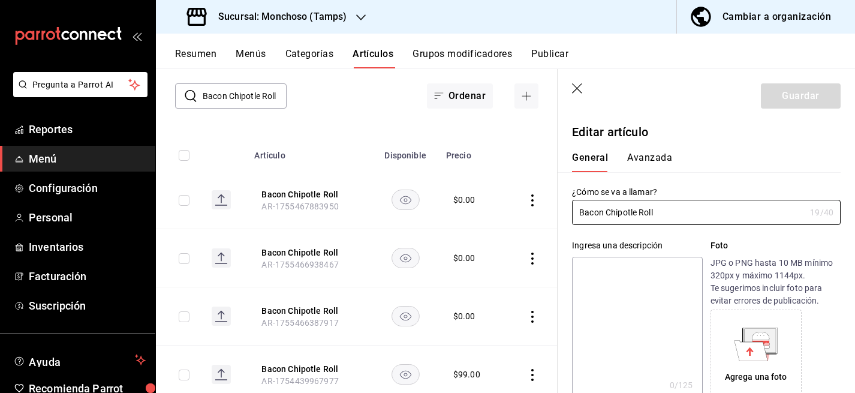
type input "$99.00"
click at [646, 152] on button "Avanzada" at bounding box center [649, 162] width 45 height 20
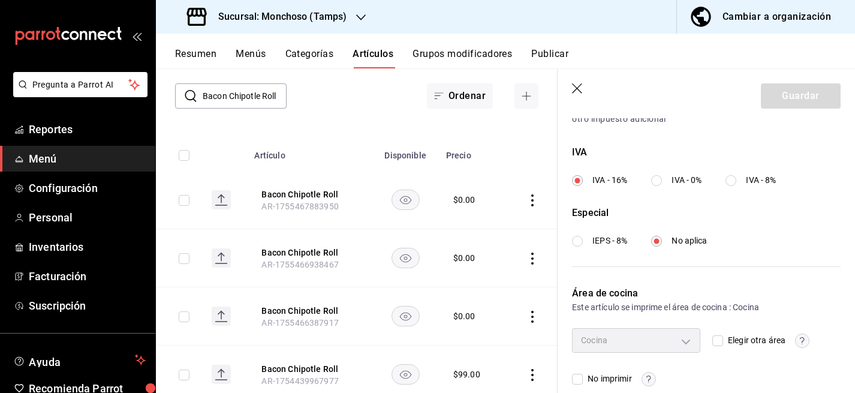
scroll to position [455, 0]
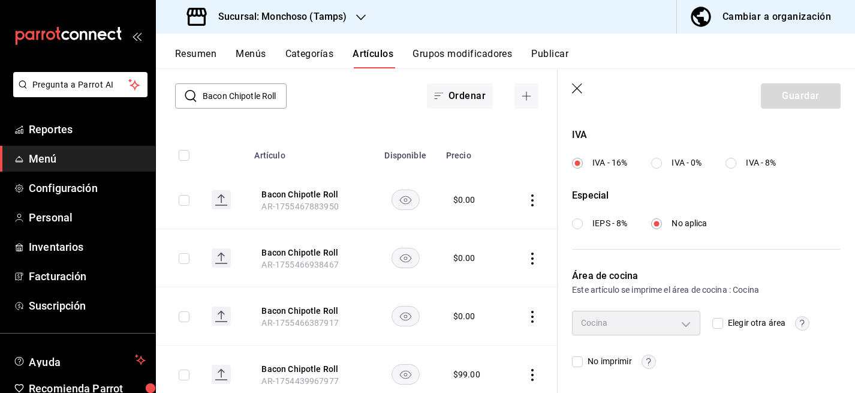
click at [660, 161] on input "IVA - 0%" at bounding box center [656, 163] width 11 height 11
radio input "true"
click at [805, 102] on button "Guardar" at bounding box center [801, 95] width 80 height 25
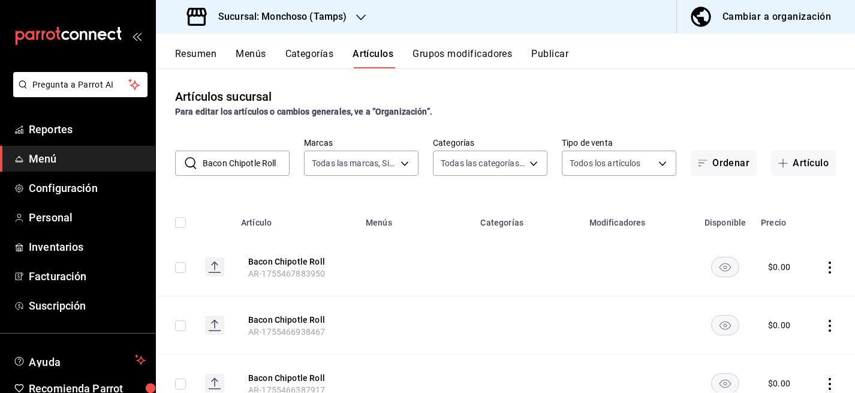
click at [246, 161] on input "Bacon Chipotle Roll" at bounding box center [246, 163] width 87 height 24
paste input "Magu"
type input "Mague Roll"
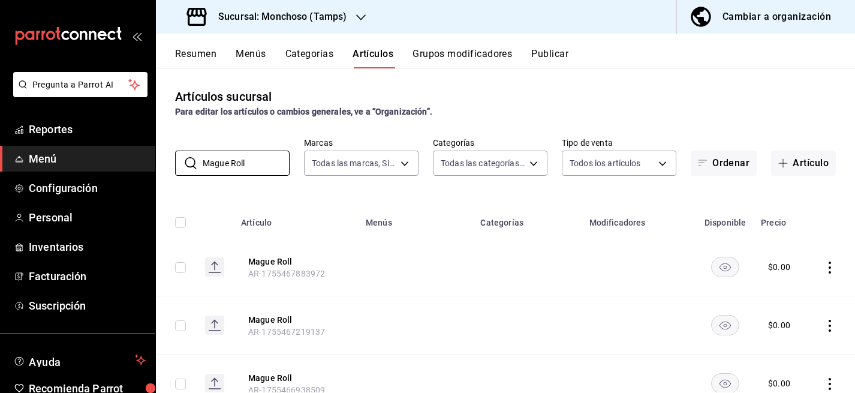
scroll to position [169, 0]
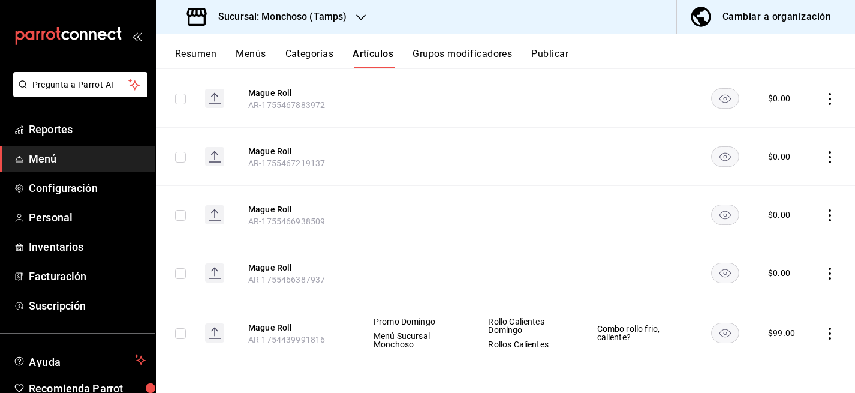
click at [827, 335] on icon "actions" at bounding box center [830, 333] width 12 height 12
click at [783, 315] on span "Editar" at bounding box center [793, 312] width 31 height 13
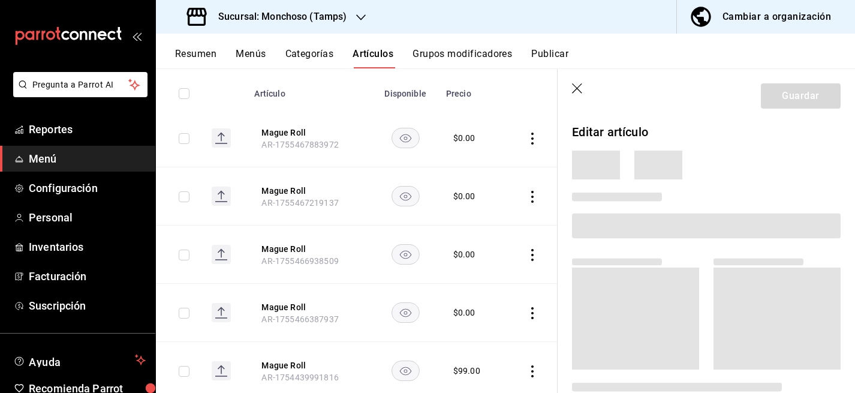
scroll to position [165, 0]
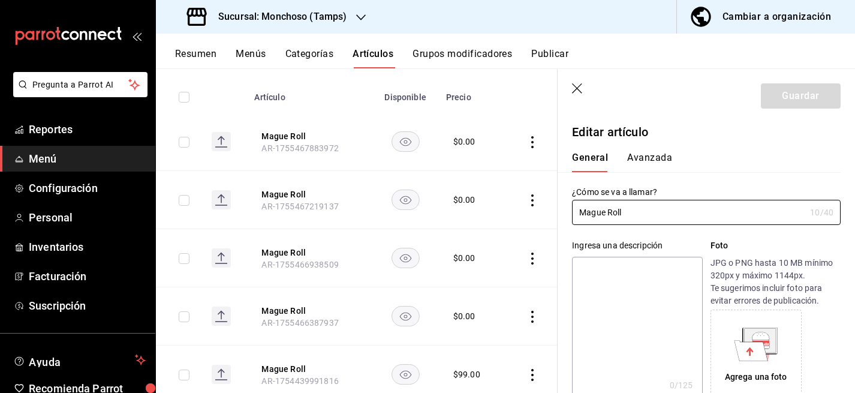
type input "$99.00"
type input "E48"
type input "90101500"
radio input "true"
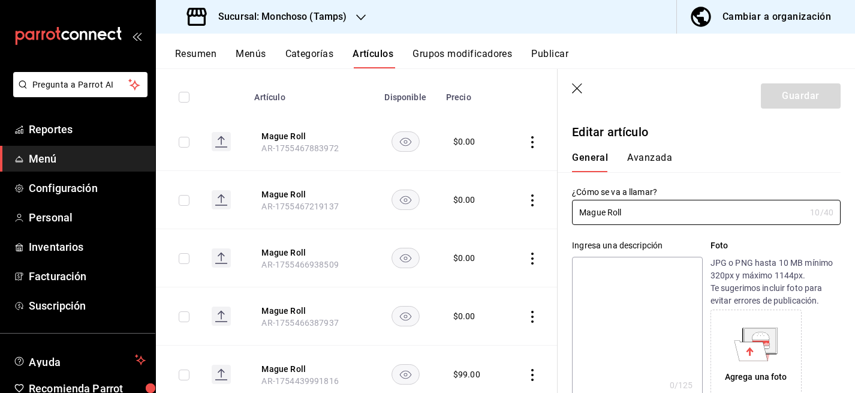
type input "e4c267ab-4002-4aa6-814f-a1a60c61bcf7"
click at [649, 159] on button "Avanzada" at bounding box center [649, 162] width 45 height 20
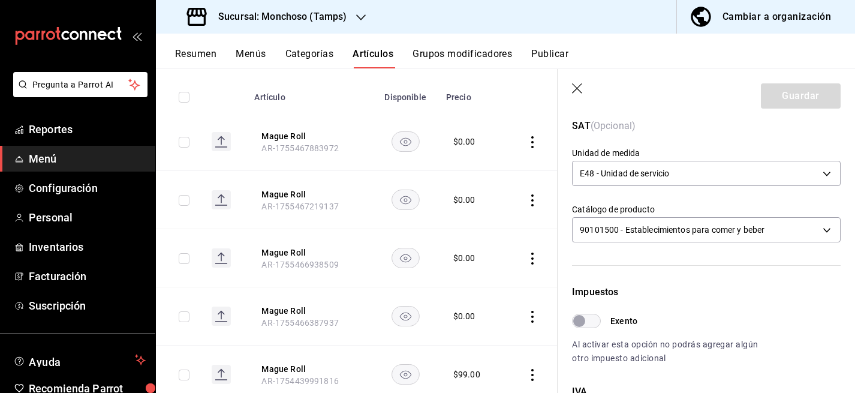
scroll to position [359, 0]
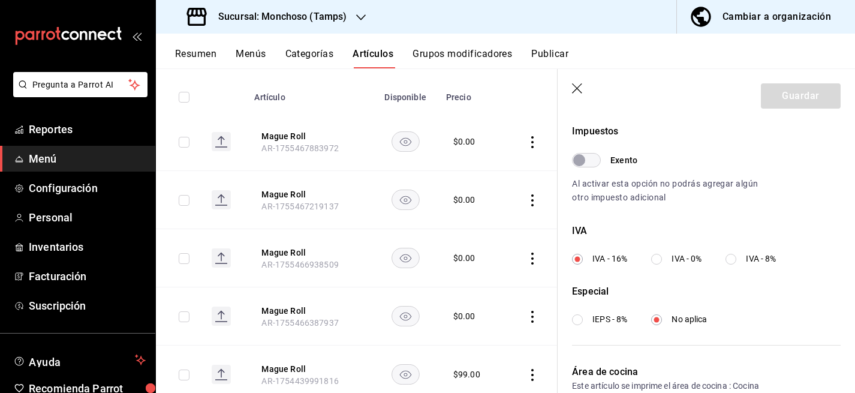
click at [654, 250] on div "IVA IVA - 16% IVA - 0% IVA - 8%" at bounding box center [706, 244] width 269 height 41
click at [657, 258] on input "IVA - 0%" at bounding box center [656, 259] width 11 height 11
radio input "true"
click at [792, 98] on button "Guardar" at bounding box center [801, 95] width 80 height 25
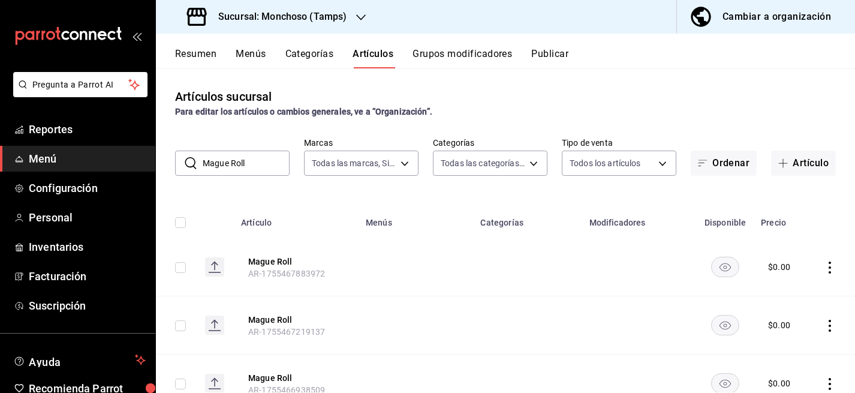
click at [239, 176] on div "Artículos sucursal Para editar los artículos o cambios generales, ve a “Organiz…" at bounding box center [505, 230] width 699 height 324
click at [228, 169] on input "Mague Roll" at bounding box center [246, 163] width 87 height 24
click at [237, 168] on input "Mague Roll" at bounding box center [246, 163] width 87 height 24
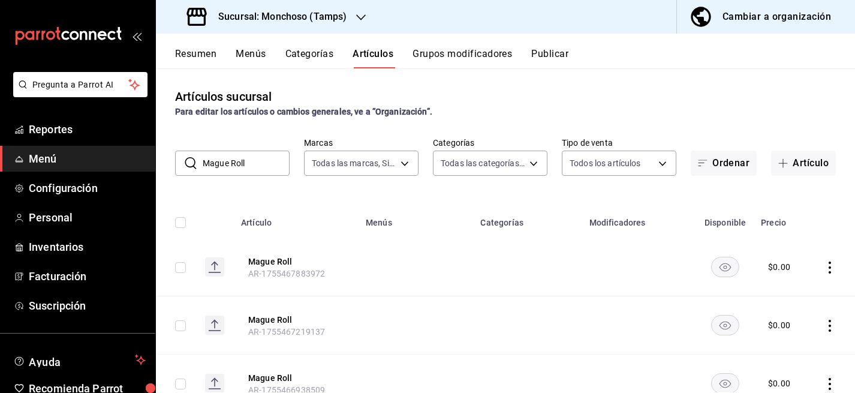
click at [237, 168] on input "Mague Roll" at bounding box center [246, 163] width 87 height 24
paste input "Capeado"
type input "Capeado Roll"
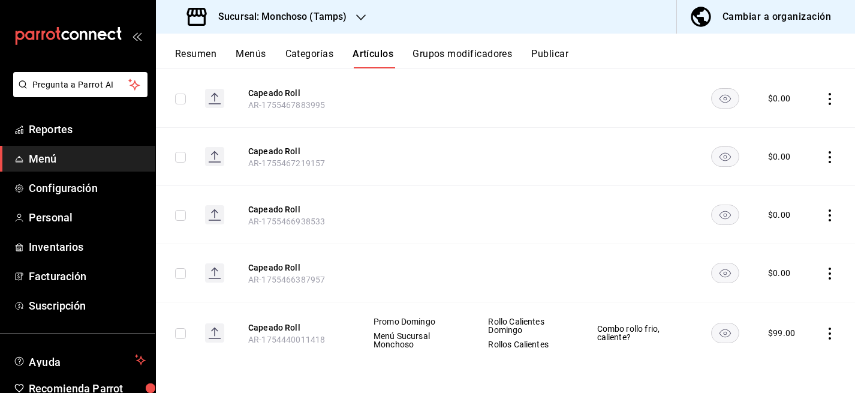
click at [829, 337] on icon "actions" at bounding box center [830, 333] width 2 height 12
click at [788, 315] on span "Editar" at bounding box center [793, 312] width 31 height 13
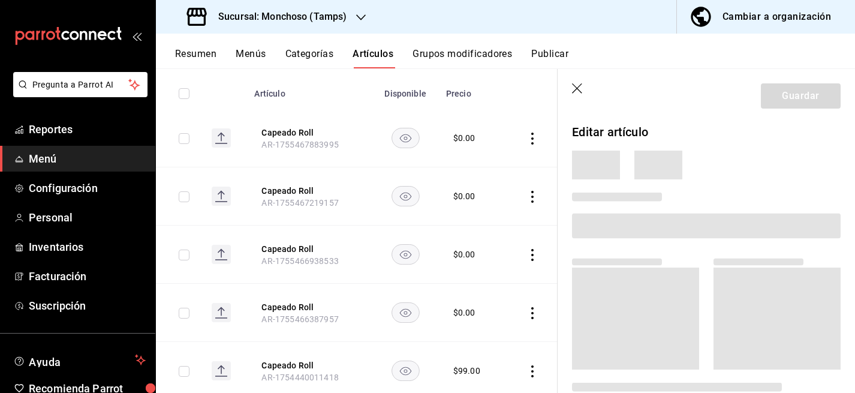
scroll to position [165, 0]
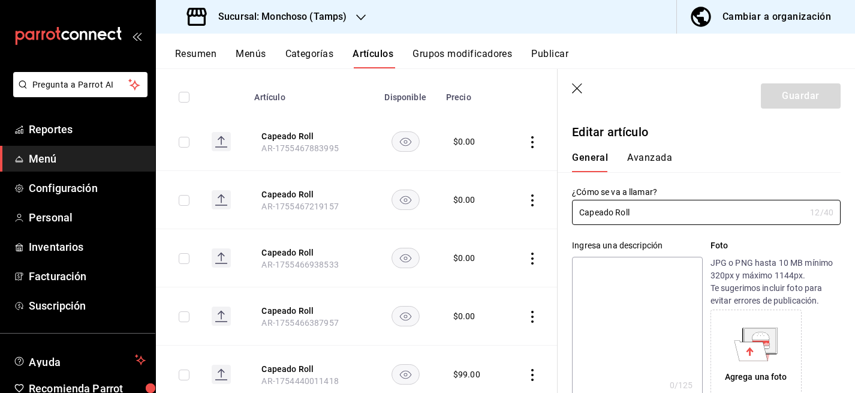
type input "$99.00"
type input "E48"
type input "90101500"
radio input "true"
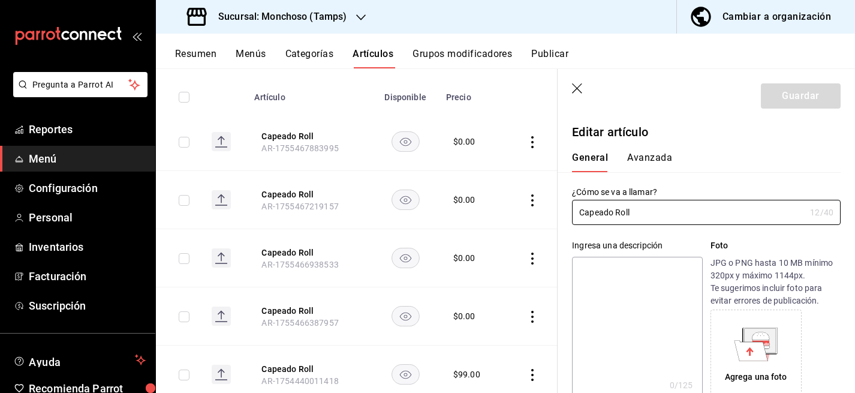
type input "e4c267ab-4002-4aa6-814f-a1a60c61bcf7"
click at [648, 162] on button "Avanzada" at bounding box center [649, 162] width 45 height 20
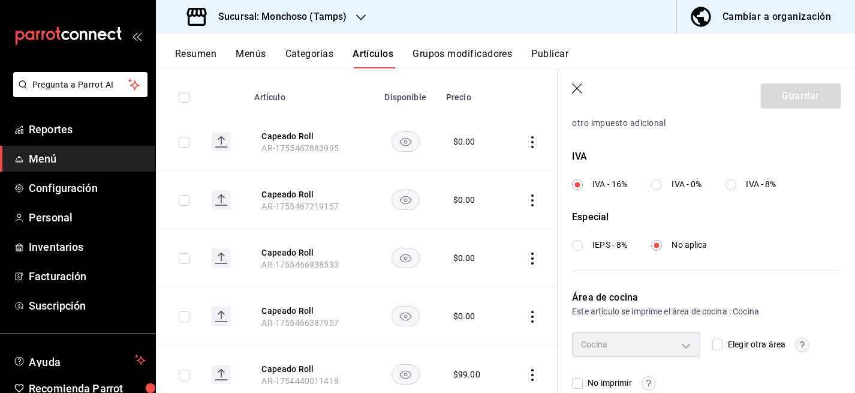
scroll to position [455, 0]
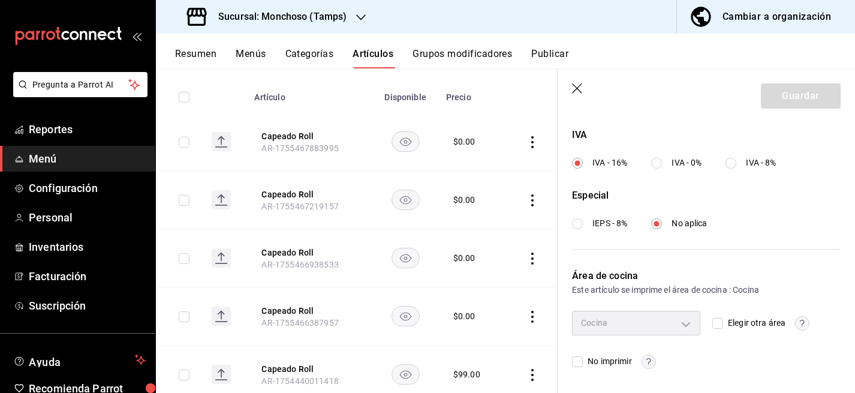
click at [656, 164] on input "IVA - 0%" at bounding box center [656, 163] width 11 height 11
radio input "true"
click at [808, 93] on button "Guardar" at bounding box center [801, 95] width 80 height 25
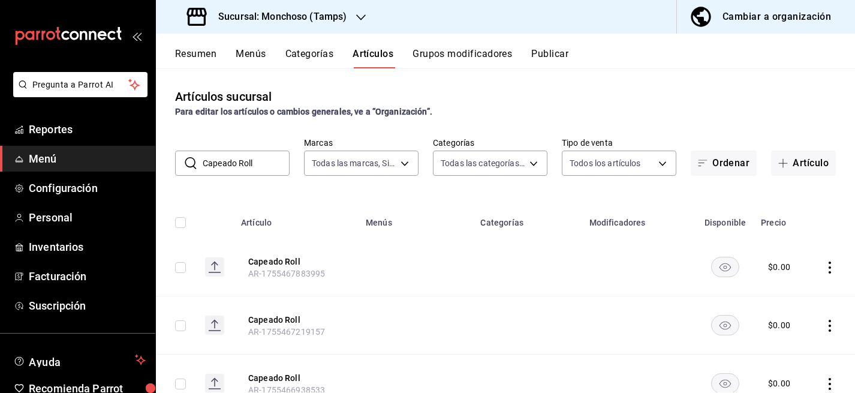
click at [251, 163] on input "Capeado Roll" at bounding box center [246, 163] width 87 height 24
paste input "Ensalada de pepino"
type input "Ensalada de pepino"
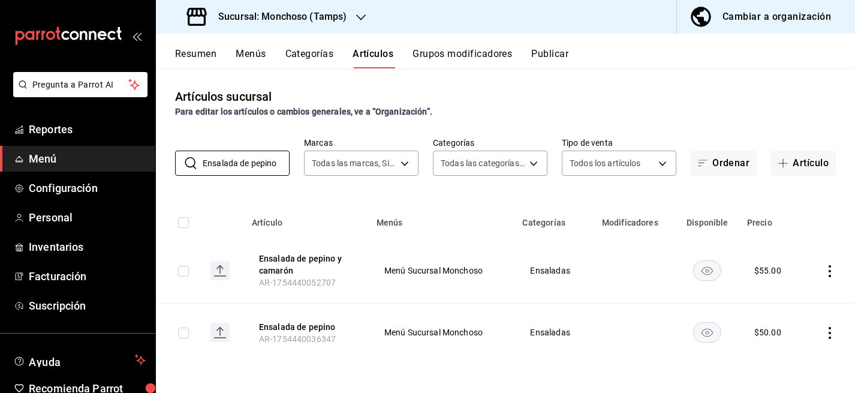
click at [826, 269] on icon "actions" at bounding box center [830, 271] width 12 height 12
click at [780, 294] on span "Editar" at bounding box center [793, 299] width 31 height 13
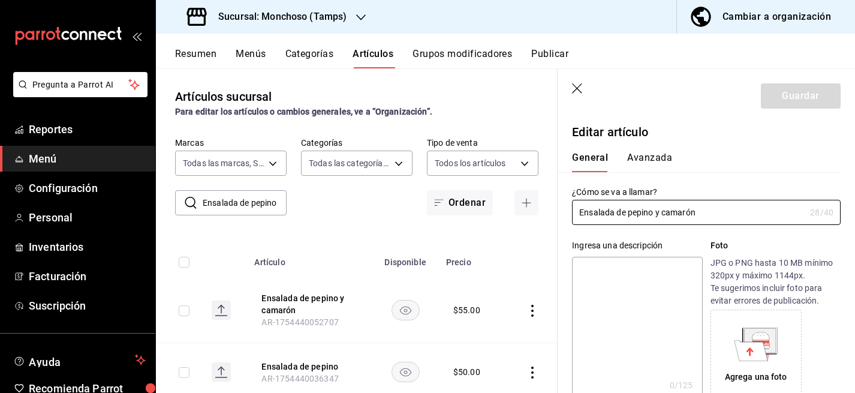
type input "$55.00"
type input "E48"
type input "90101500"
radio input "true"
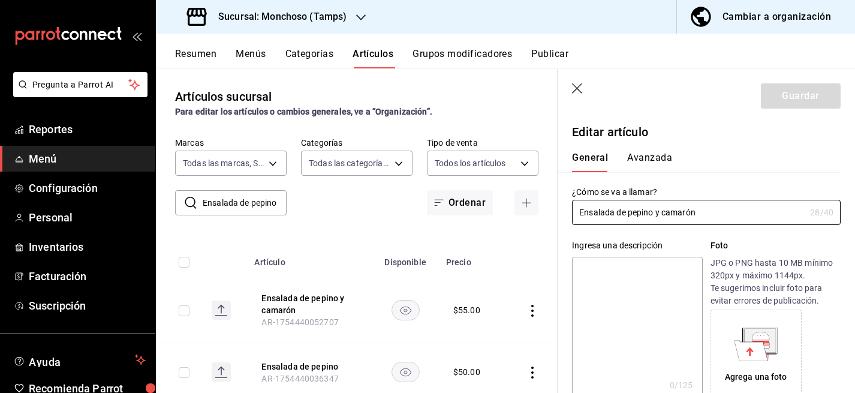
type input "e4c267ab-4002-4aa6-814f-a1a60c61bcf7"
click at [658, 155] on button "Avanzada" at bounding box center [649, 162] width 45 height 20
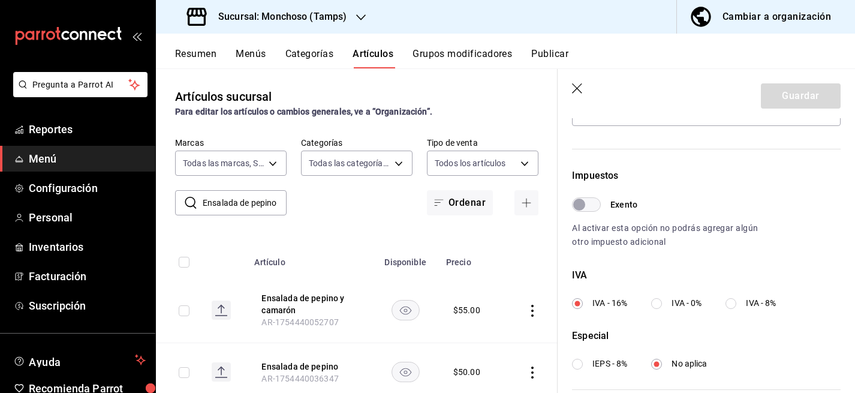
scroll to position [320, 0]
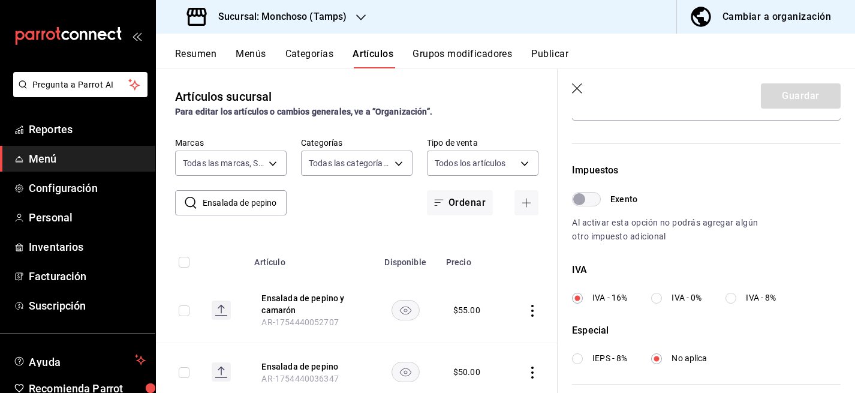
click at [657, 291] on div "IVA IVA - 16% IVA - 0% IVA - 8%" at bounding box center [706, 283] width 269 height 41
click at [657, 296] on input "IVA - 0%" at bounding box center [656, 298] width 11 height 11
radio input "true"
click at [787, 94] on button "Guardar" at bounding box center [801, 95] width 80 height 25
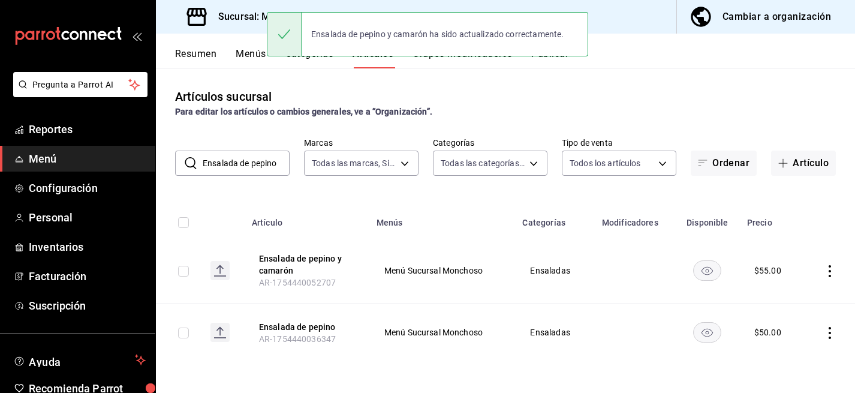
click at [266, 161] on input "Ensalada de pepino" at bounding box center [246, 163] width 87 height 24
paste input "y camarón"
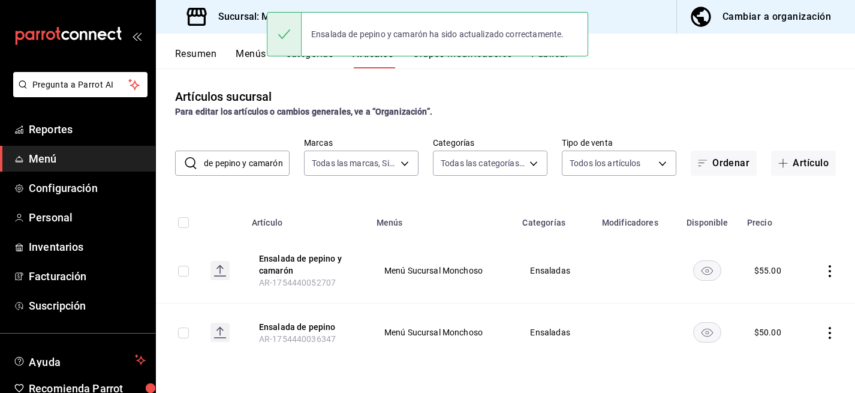
type input "Ensalada de pepino y camarón"
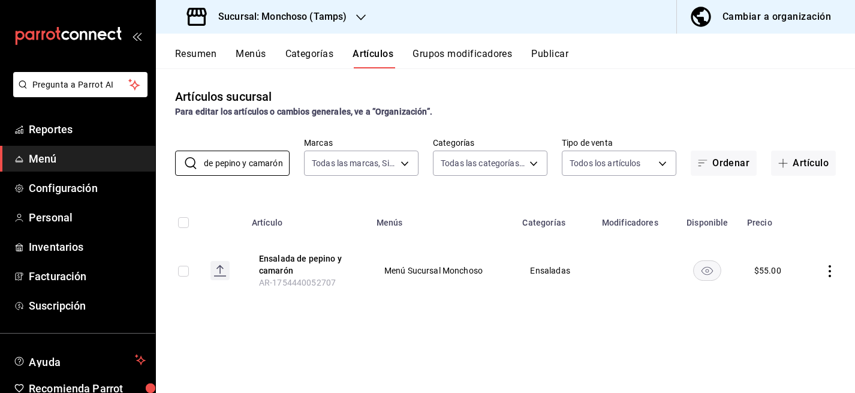
scroll to position [0, 0]
click at [829, 270] on icon "actions" at bounding box center [830, 271] width 2 height 12
click at [801, 299] on span "Editar" at bounding box center [793, 299] width 31 height 13
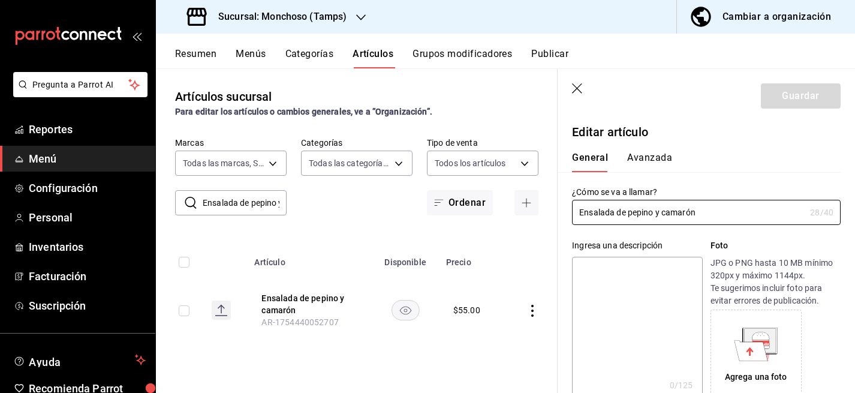
type input "$55.00"
click at [637, 167] on button "Avanzada" at bounding box center [649, 162] width 45 height 20
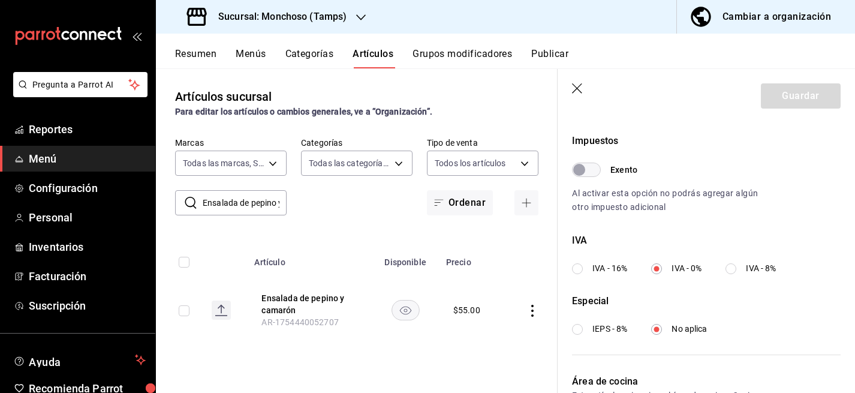
scroll to position [353, 0]
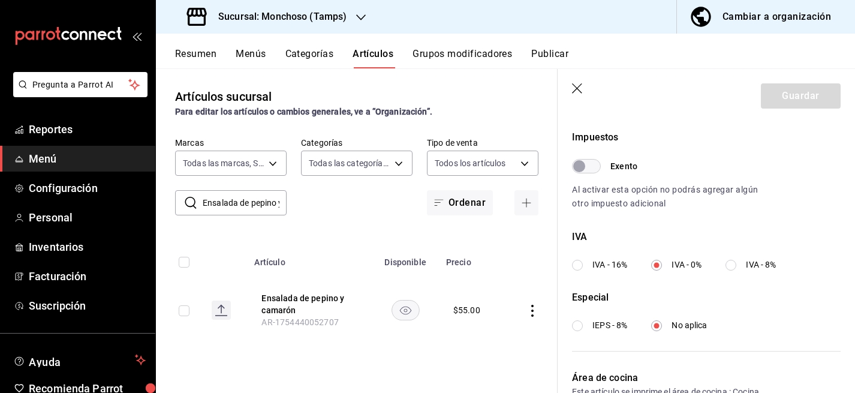
click at [579, 88] on icon "button" at bounding box center [578, 89] width 12 height 12
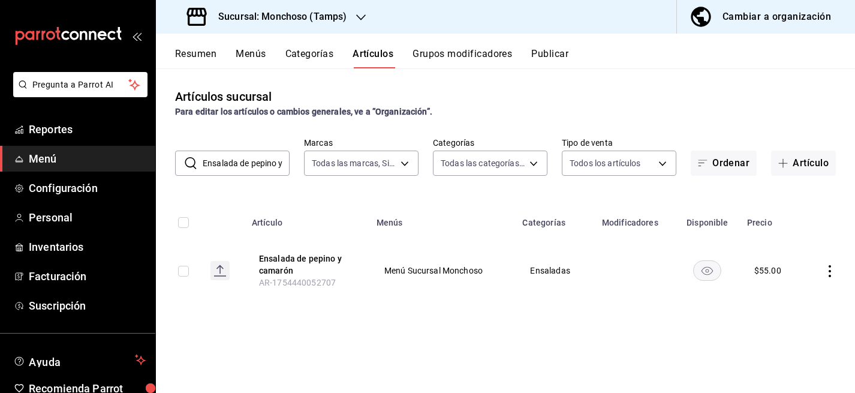
click at [233, 157] on input "Ensalada de pepino y camarón" at bounding box center [246, 163] width 87 height 24
paste input "especial"
type input "Ensalada especial"
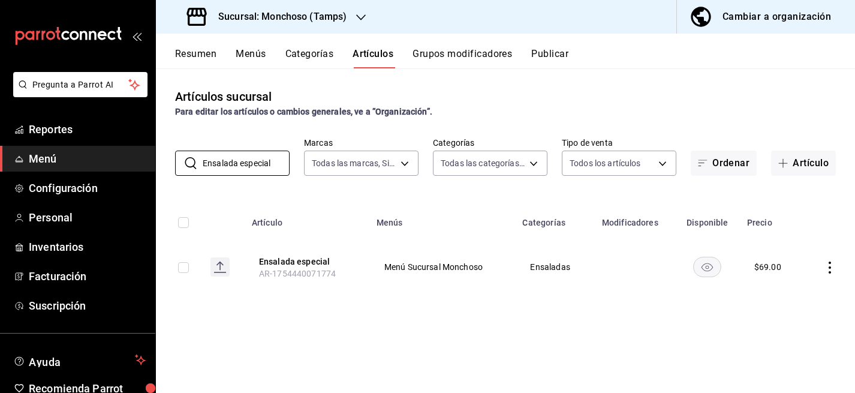
click at [828, 263] on icon "actions" at bounding box center [830, 267] width 12 height 12
click at [787, 289] on span "Editar" at bounding box center [793, 295] width 31 height 13
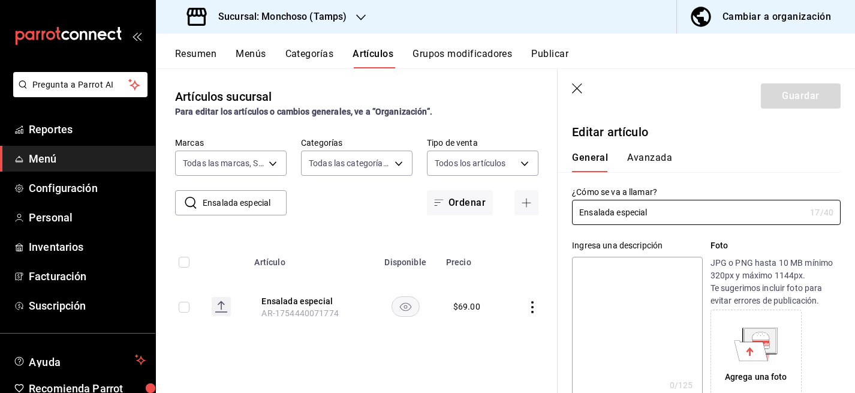
type input "$69.00"
click at [654, 160] on button "Avanzada" at bounding box center [649, 162] width 45 height 20
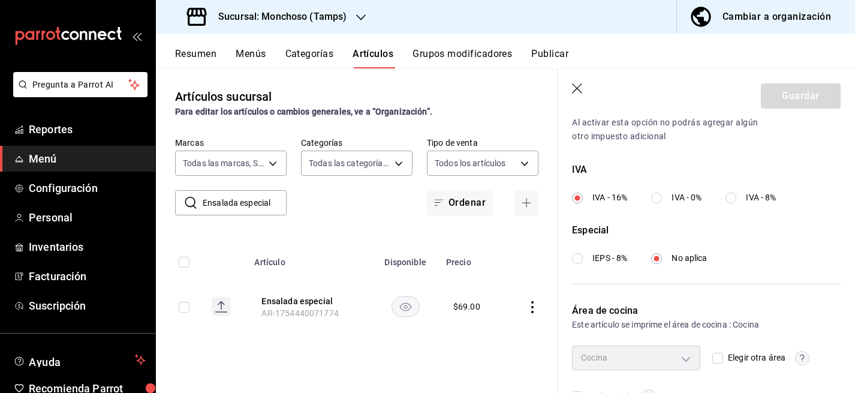
scroll to position [455, 0]
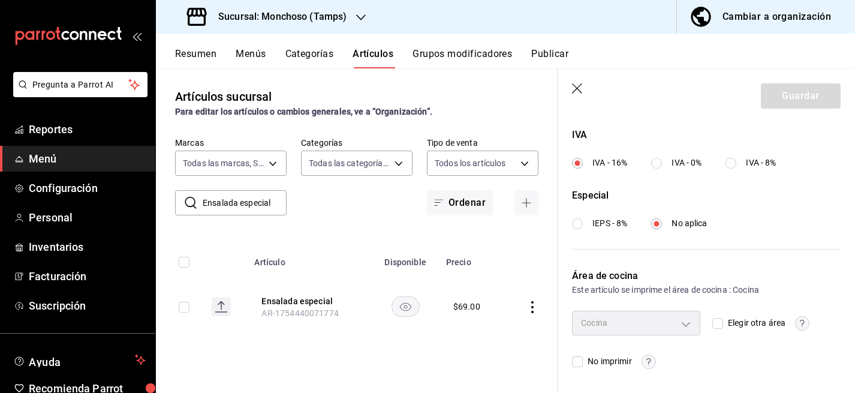
click at [654, 166] on input "IVA - 0%" at bounding box center [656, 163] width 11 height 11
radio input "true"
click at [800, 97] on button "Guardar" at bounding box center [801, 95] width 80 height 25
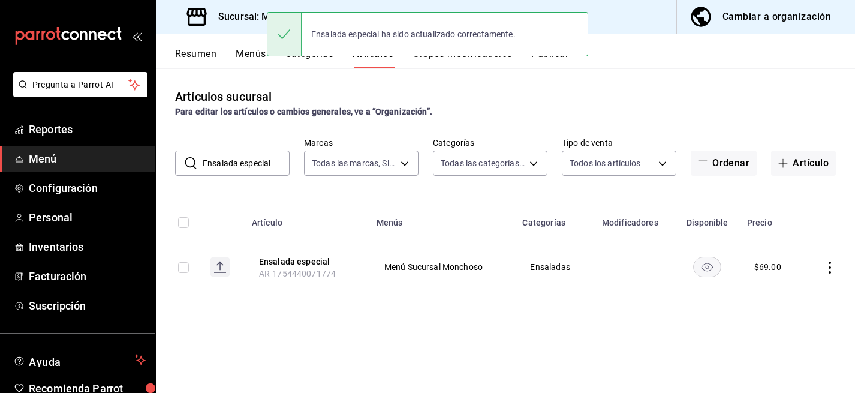
click at [266, 153] on input "Ensalada especial" at bounding box center [246, 163] width 87 height 24
paste input "Arroz frito"
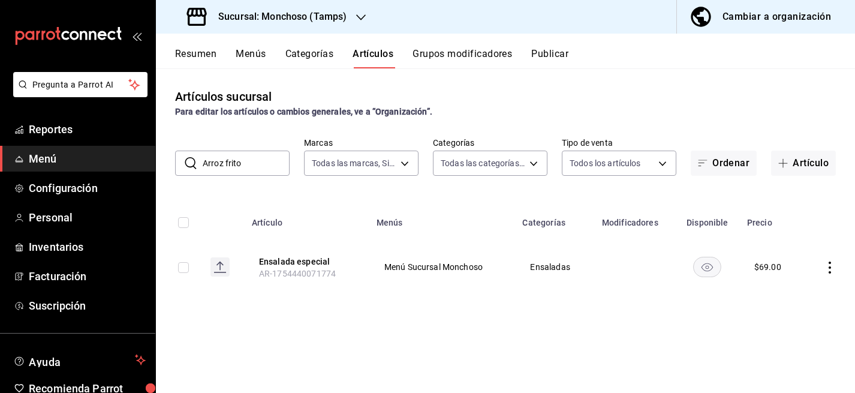
type input "Arroz frito"
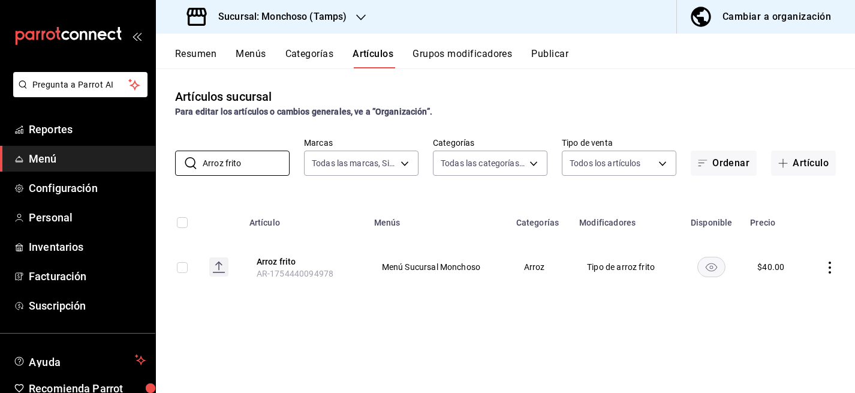
click at [836, 263] on td at bounding box center [830, 267] width 50 height 58
click at [830, 264] on icon "actions" at bounding box center [830, 267] width 12 height 12
click at [782, 283] on li "Editar" at bounding box center [783, 295] width 72 height 25
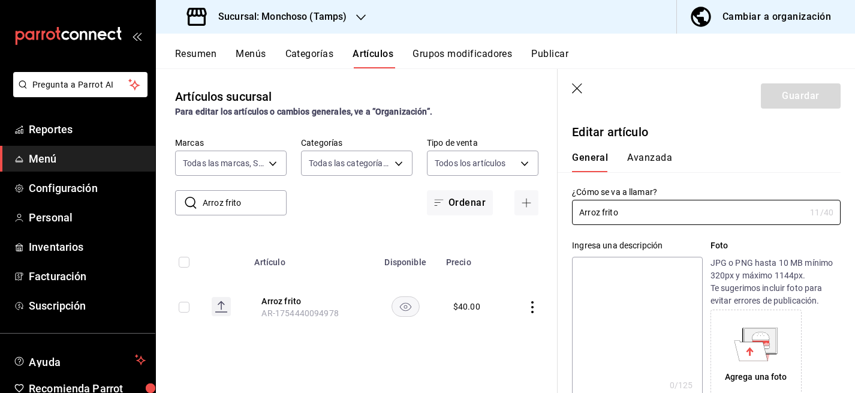
type input "$40.00"
type input "E48"
type input "90101500"
radio input "true"
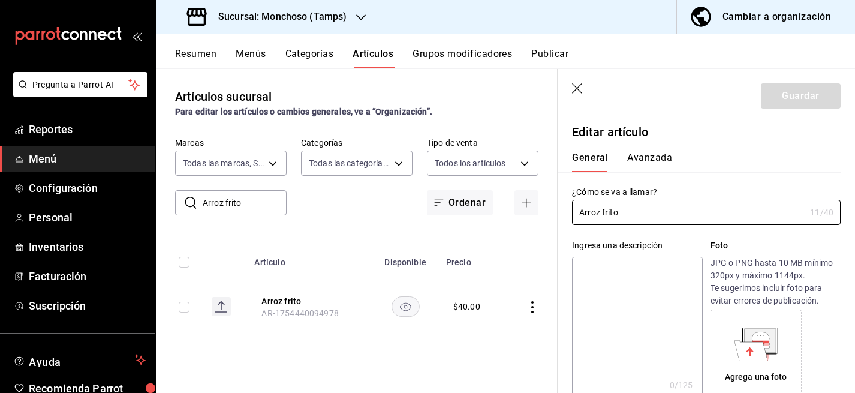
type input "e4c267ab-4002-4aa6-814f-a1a60c61bcf7"
click at [657, 154] on button "Avanzada" at bounding box center [649, 162] width 45 height 20
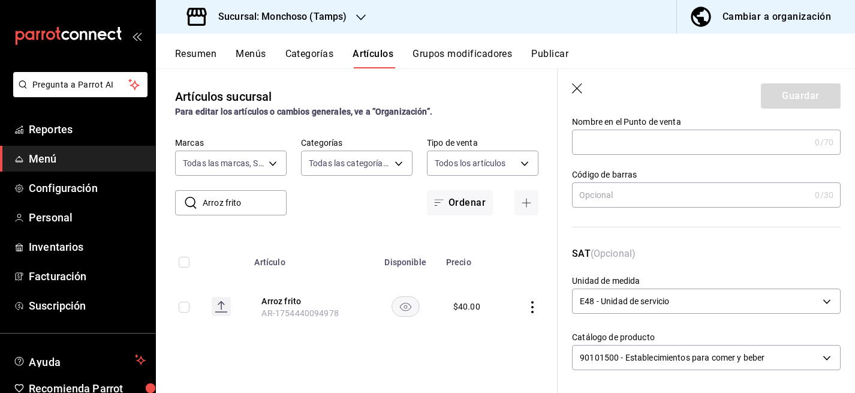
scroll to position [455, 0]
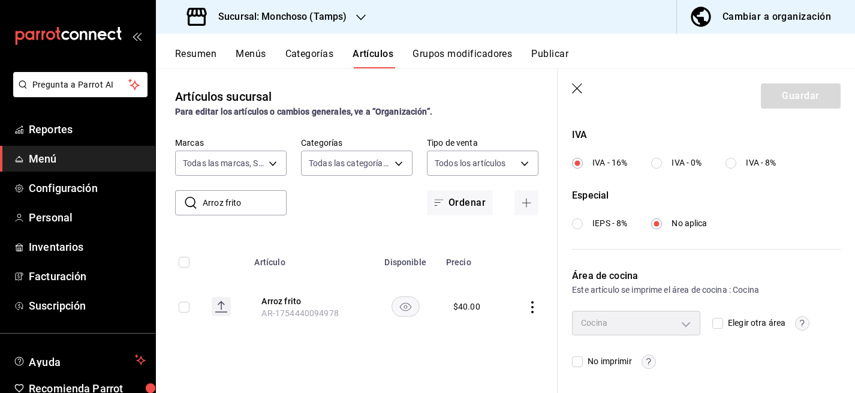
click at [657, 163] on input "IVA - 0%" at bounding box center [656, 163] width 11 height 11
radio input "true"
click at [813, 101] on button "Guardar" at bounding box center [801, 95] width 80 height 25
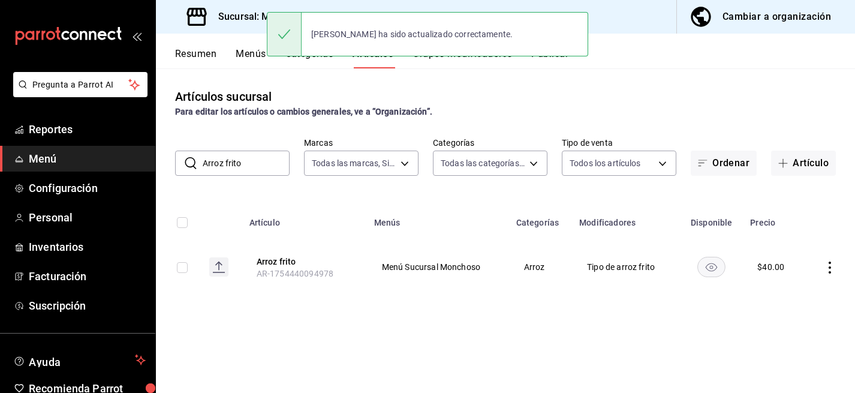
click at [247, 151] on input "Arroz frito" at bounding box center [246, 163] width 87 height 24
paste input "guacate extra"
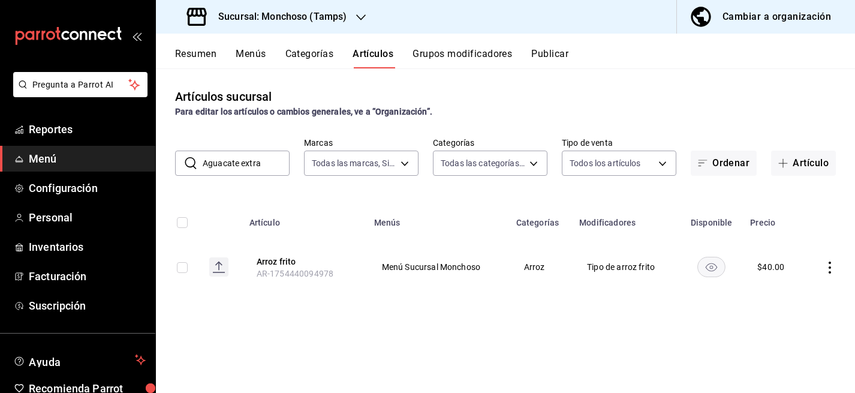
type input "Aguacate extra"
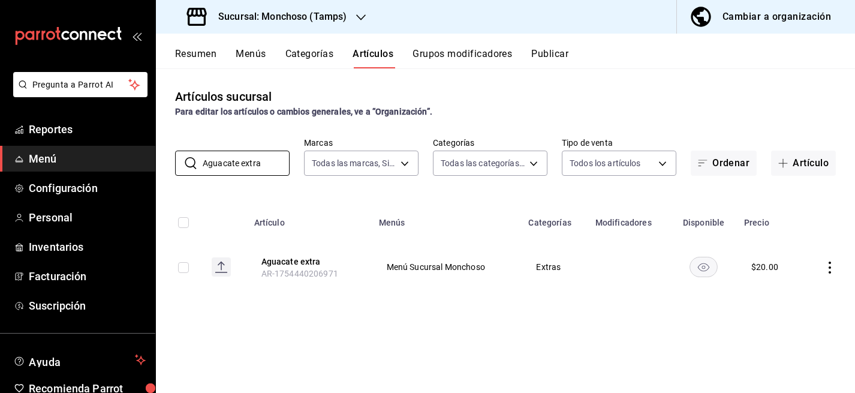
click at [829, 267] on icon "actions" at bounding box center [830, 267] width 2 height 12
click at [778, 295] on span "Editar" at bounding box center [793, 295] width 31 height 13
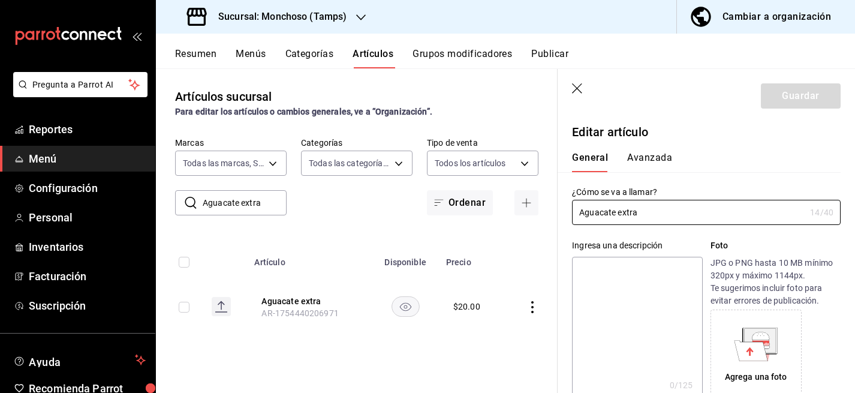
type input "$20.00"
click at [644, 163] on button "Avanzada" at bounding box center [649, 162] width 45 height 20
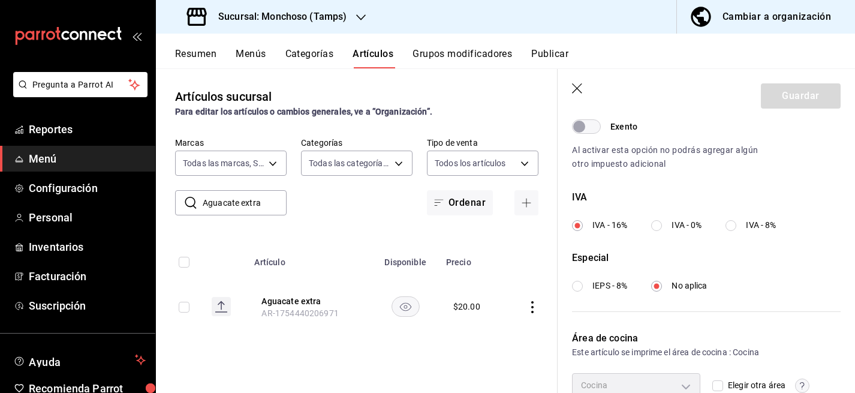
scroll to position [455, 0]
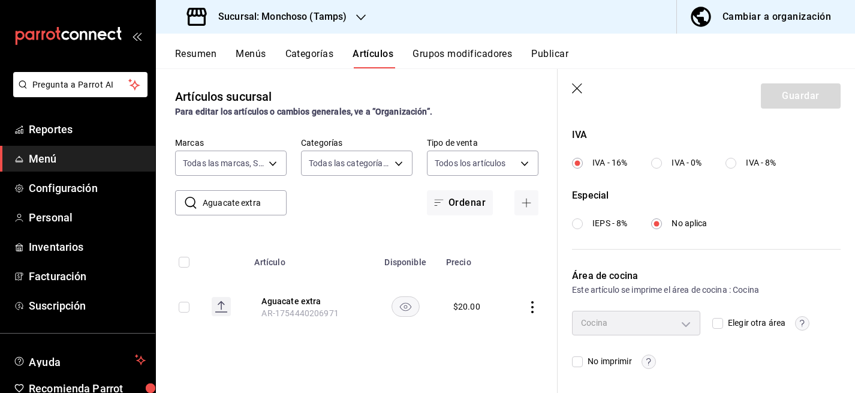
click at [659, 167] on input "IVA - 0%" at bounding box center [656, 163] width 11 height 11
radio input "true"
click at [809, 95] on button "Guardar" at bounding box center [801, 95] width 80 height 25
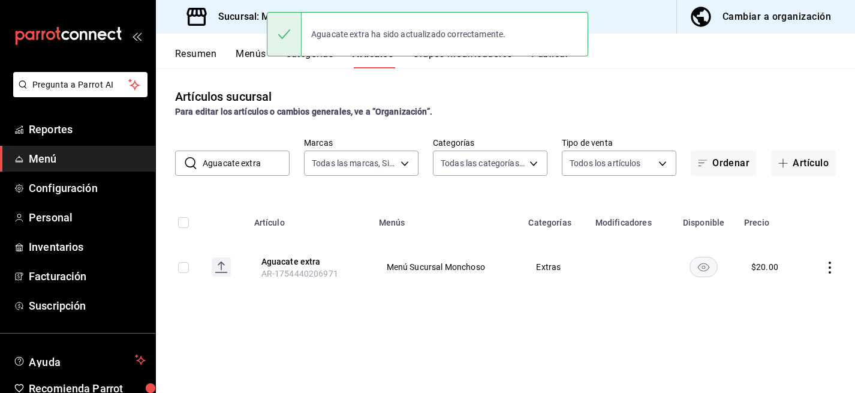
click at [257, 161] on input "Aguacate extra" at bounding box center [246, 163] width 87 height 24
paste input "Queso crema"
type input "Queso crema extra"
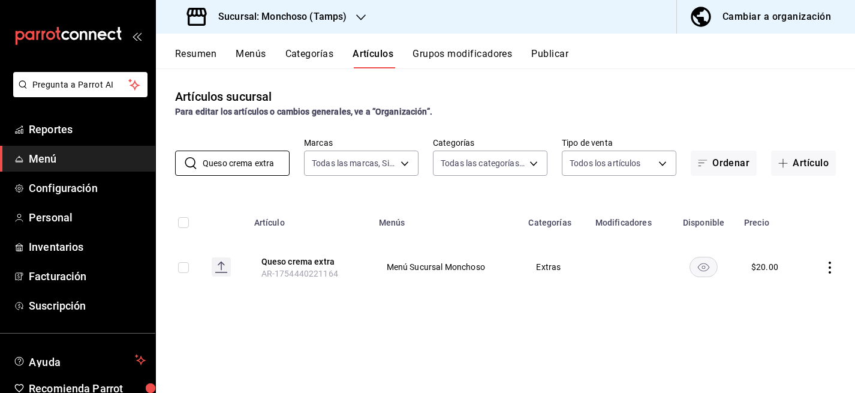
click at [837, 266] on td at bounding box center [828, 267] width 53 height 58
click at [831, 266] on icon "actions" at bounding box center [830, 267] width 12 height 12
click at [782, 290] on span "Editar" at bounding box center [793, 295] width 31 height 13
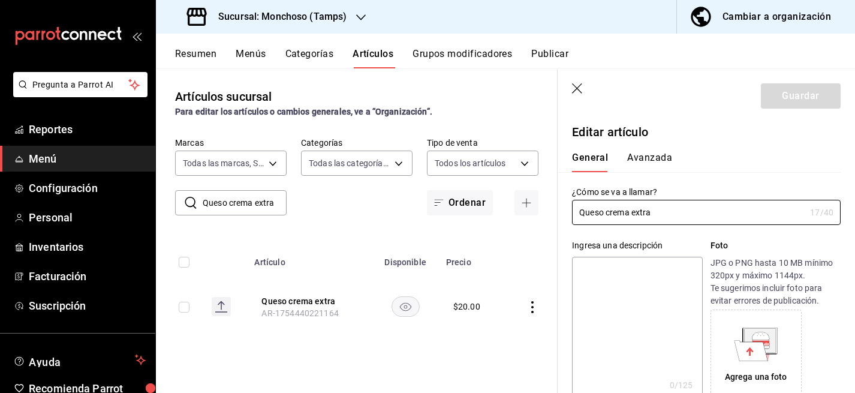
type input "$20.00"
type input "E48"
type input "90101500"
radio input "true"
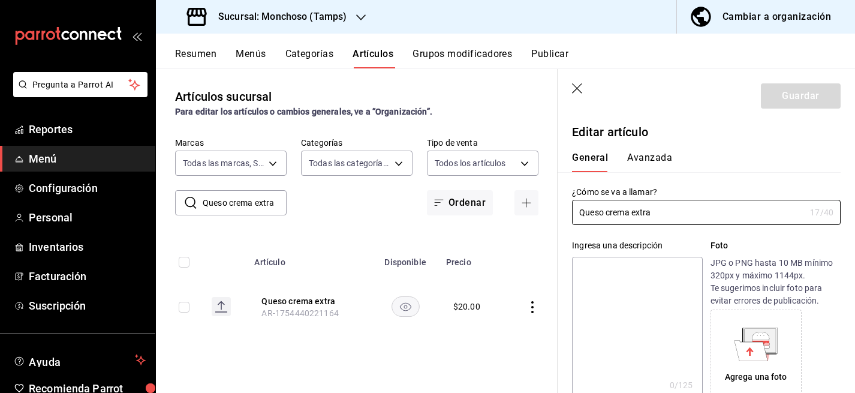
type input "e4c267ab-4002-4aa6-814f-a1a60c61bcf7"
click at [641, 154] on button "Avanzada" at bounding box center [649, 162] width 45 height 20
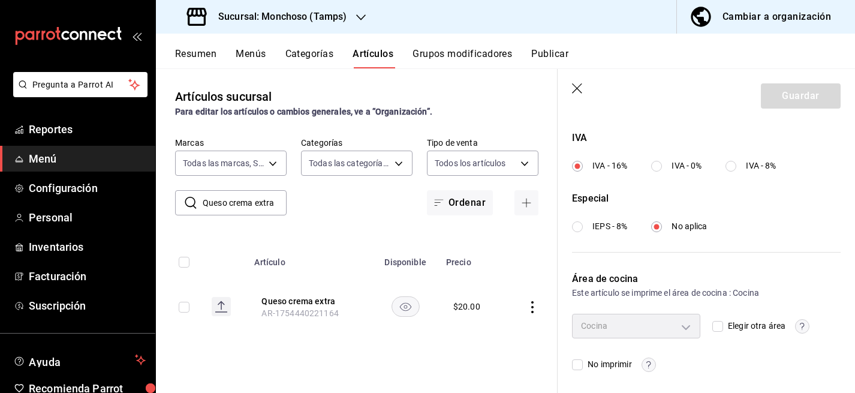
scroll to position [455, 0]
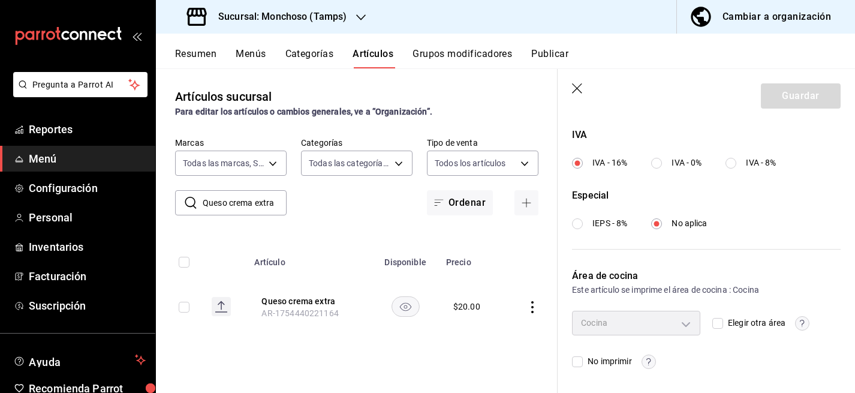
click at [657, 163] on input "IVA - 0%" at bounding box center [656, 163] width 11 height 11
radio input "true"
click at [808, 87] on button "Guardar" at bounding box center [801, 95] width 80 height 25
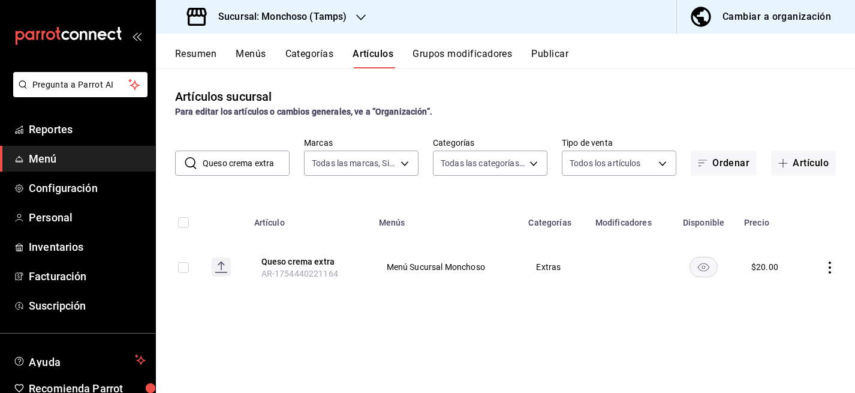
click at [254, 160] on input "Queso crema extra" at bounding box center [246, 163] width 87 height 24
paste input "Tampico"
type input "Tampico extra"
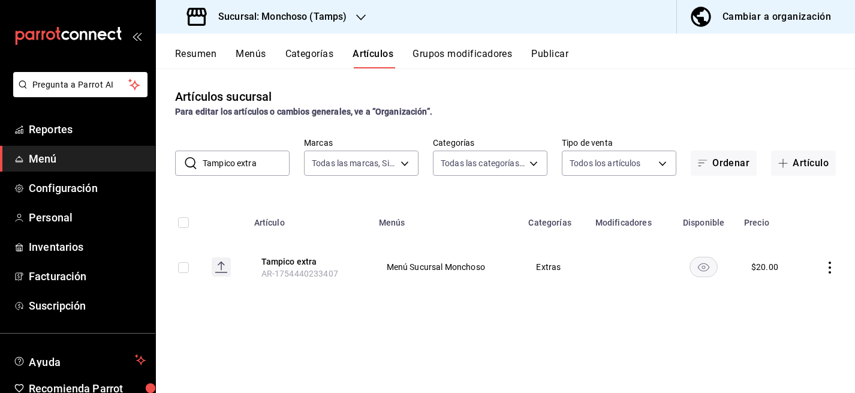
click at [825, 273] on icon "actions" at bounding box center [830, 267] width 12 height 12
click at [781, 300] on span "Editar" at bounding box center [793, 295] width 31 height 13
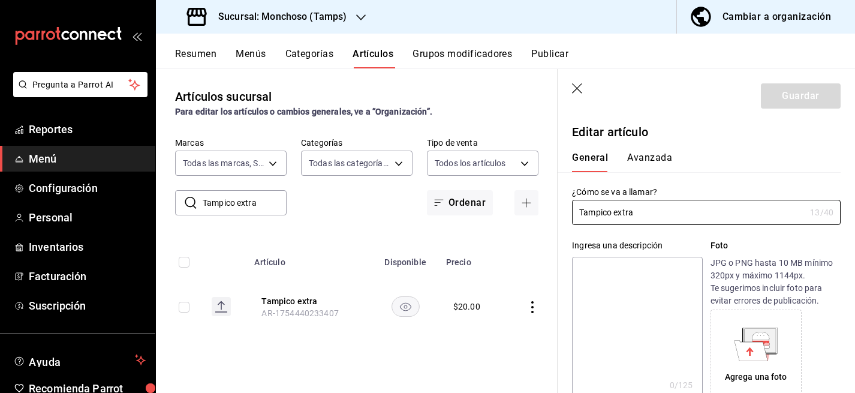
click at [654, 160] on button "Avanzada" at bounding box center [649, 162] width 45 height 20
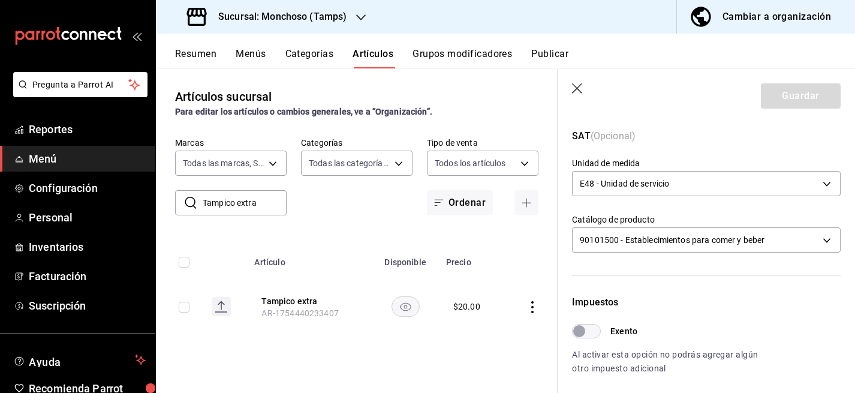
scroll to position [392, 0]
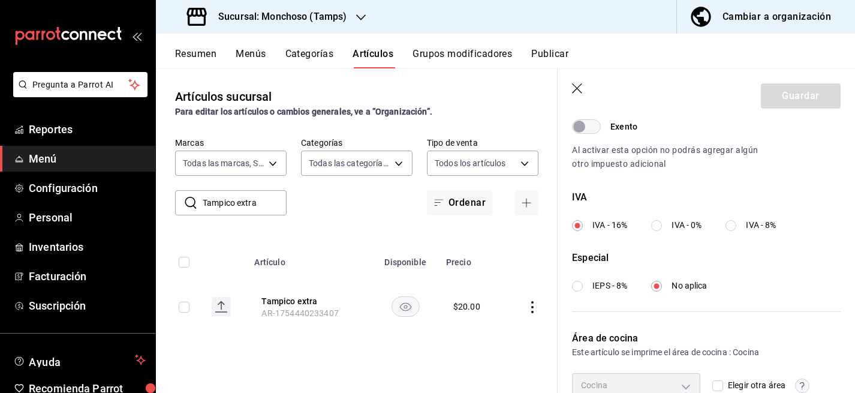
click at [657, 221] on input "IVA - 0%" at bounding box center [656, 225] width 11 height 11
radio input "true"
click at [804, 89] on button "Guardar" at bounding box center [801, 95] width 80 height 25
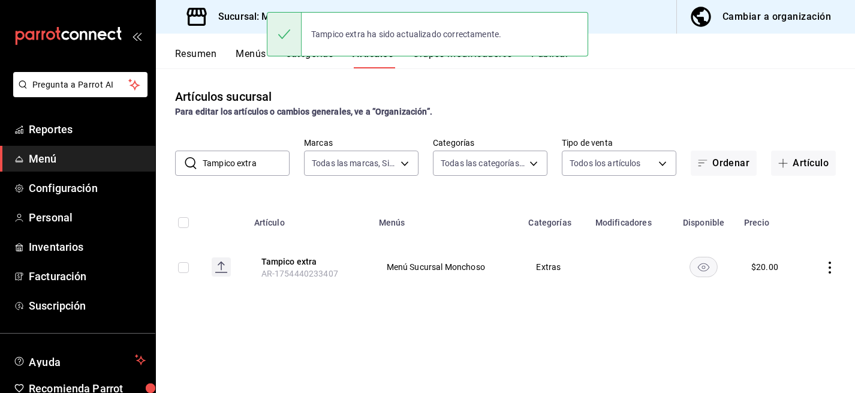
click at [269, 166] on input "Tampico extra" at bounding box center [246, 163] width 87 height 24
paste input "Chipotle"
type input "Chipotle extra"
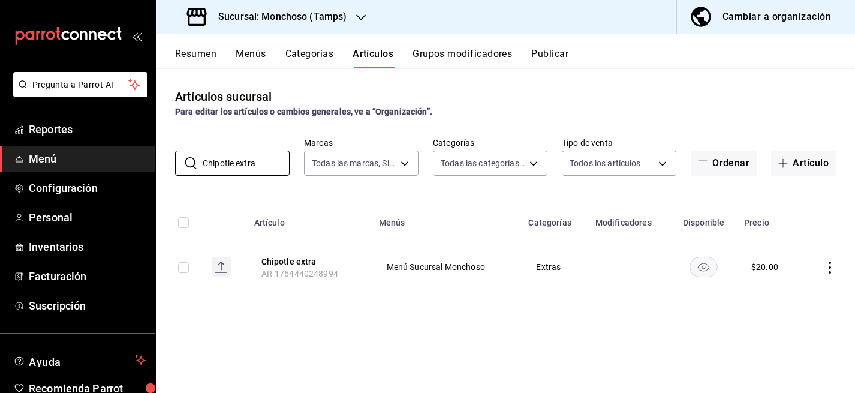
click at [830, 268] on icon "actions" at bounding box center [830, 267] width 2 height 12
click at [780, 290] on span "Editar" at bounding box center [793, 295] width 31 height 13
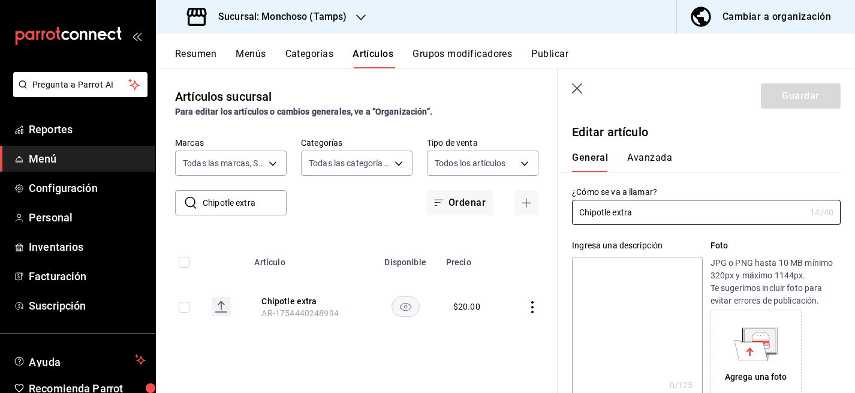
type input "$20.00"
type input "E48"
type input "90101500"
radio input "true"
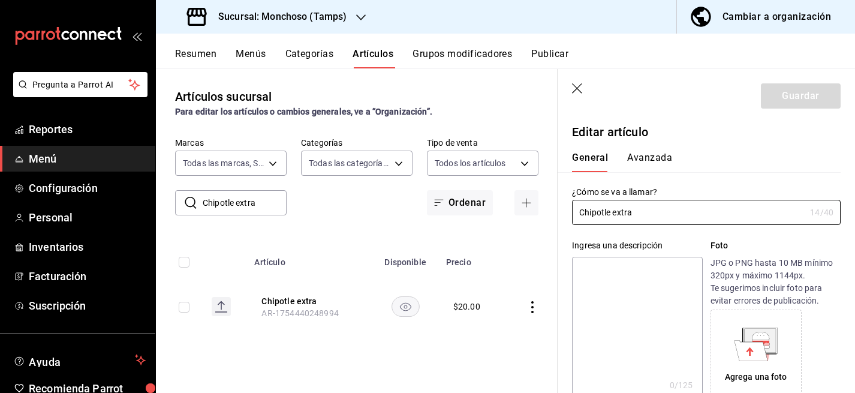
type input "e4c267ab-4002-4aa6-814f-a1a60c61bcf7"
click at [655, 154] on button "Avanzada" at bounding box center [649, 162] width 45 height 20
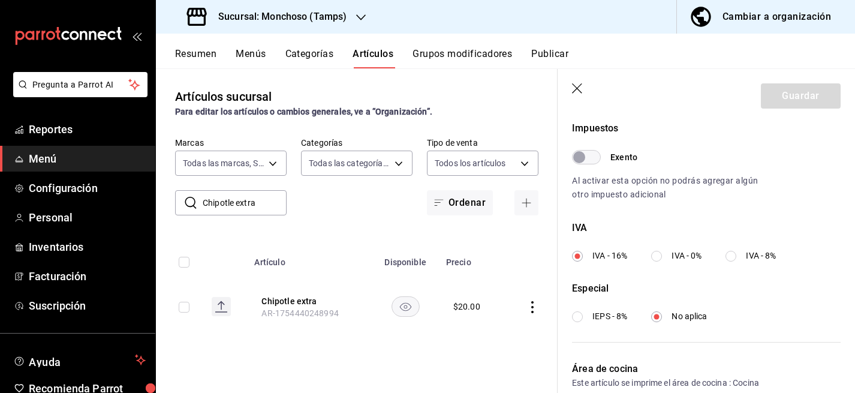
scroll to position [370, 0]
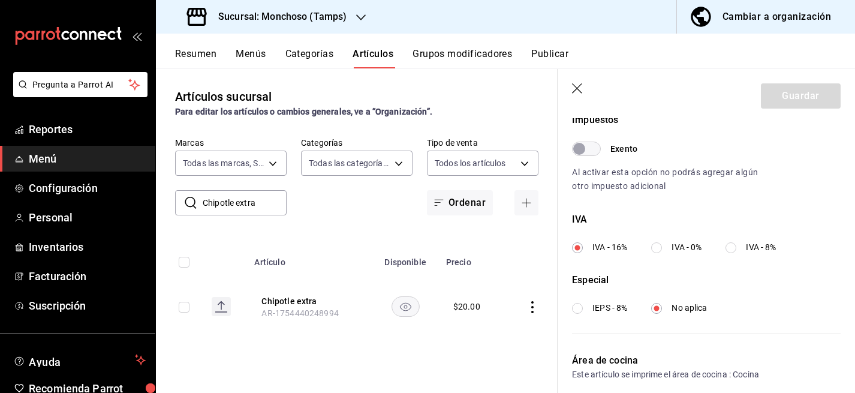
click at [654, 254] on div "Impuestos Exento Al activar esta opción no podrás agregar algún otro impuesto a…" at bounding box center [706, 213] width 269 height 201
click at [655, 247] on input "IVA - 0%" at bounding box center [656, 247] width 11 height 11
radio input "true"
click at [795, 93] on button "Guardar" at bounding box center [801, 95] width 80 height 25
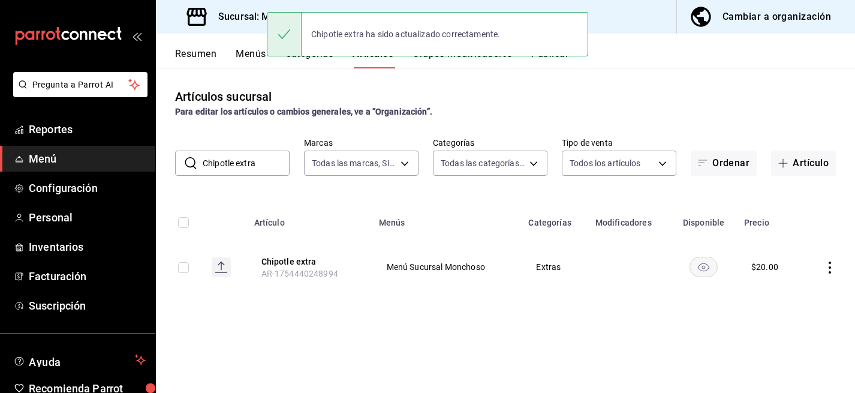
click at [258, 157] on input "Chipotle extra" at bounding box center [246, 163] width 87 height 24
paste input "Aderezo de serrano"
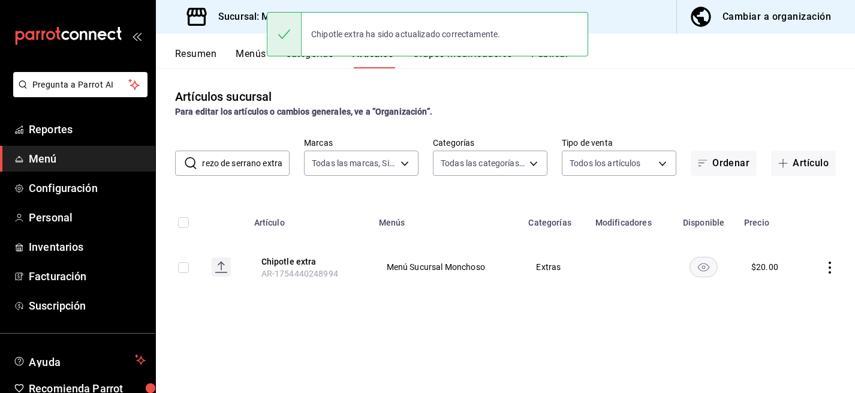
type input "Aderezo de serrano extra"
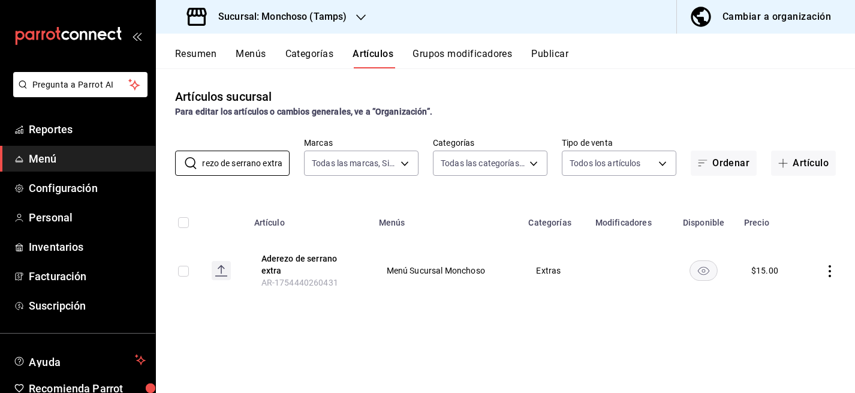
click at [828, 273] on icon "actions" at bounding box center [830, 271] width 12 height 12
click at [785, 297] on span "Editar" at bounding box center [793, 299] width 31 height 13
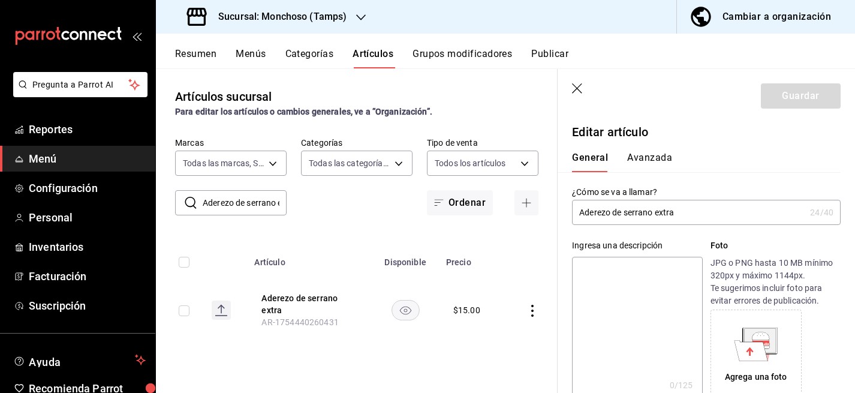
click at [654, 153] on button "Avanzada" at bounding box center [649, 162] width 45 height 20
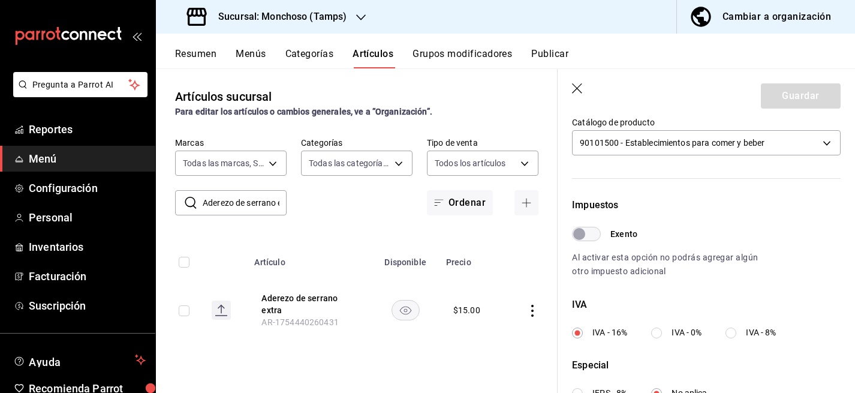
scroll to position [455, 0]
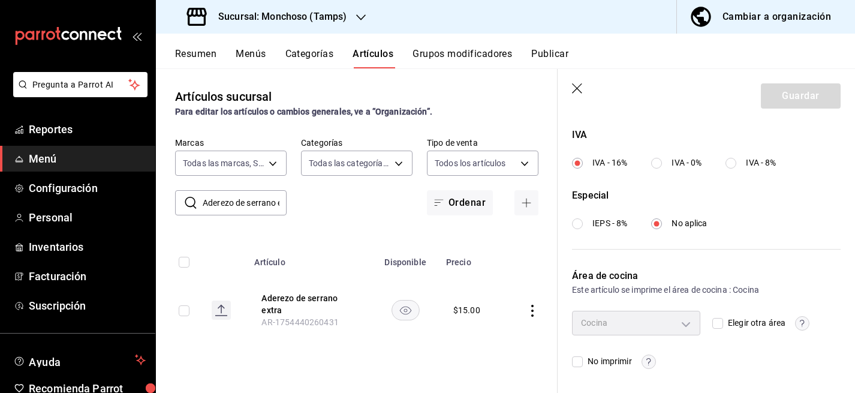
click at [662, 167] on input "IVA - 0%" at bounding box center [656, 163] width 11 height 11
radio input "true"
click at [807, 95] on button "Guardar" at bounding box center [801, 95] width 80 height 25
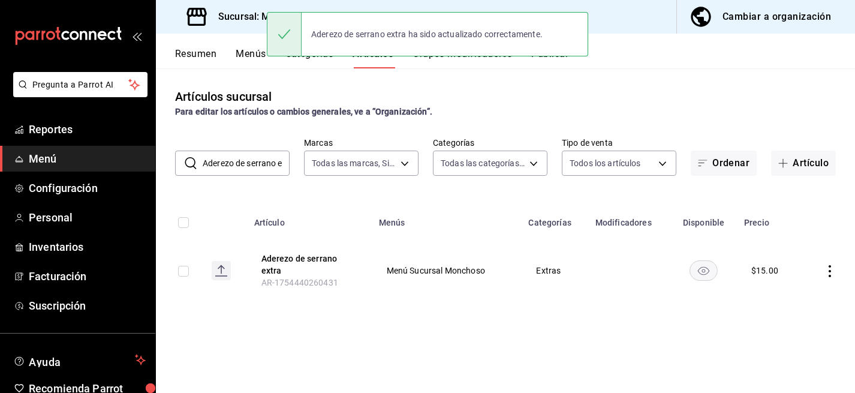
click at [261, 163] on input "Aderezo de serrano extra" at bounding box center [246, 163] width 87 height 24
paste input "Chiles toreados"
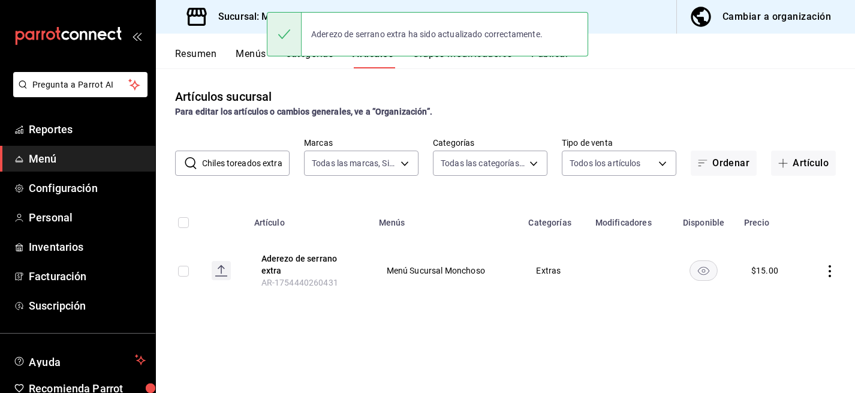
type input "Chiles toreados extra"
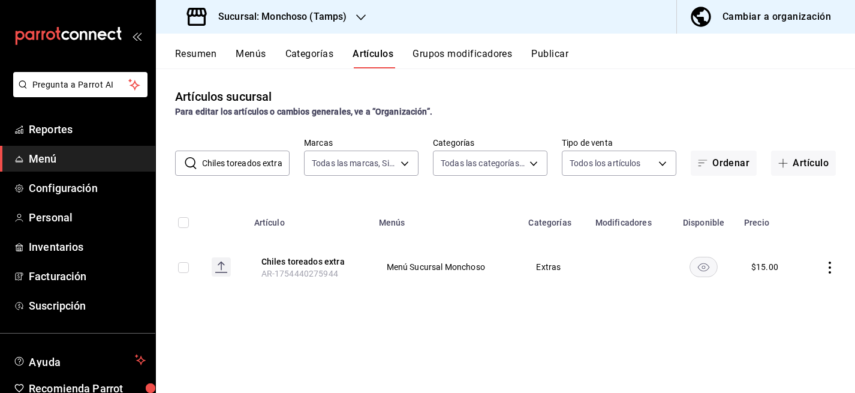
scroll to position [0, 0]
click at [832, 265] on icon "actions" at bounding box center [830, 267] width 12 height 12
click at [787, 289] on span "Editar" at bounding box center [793, 295] width 31 height 13
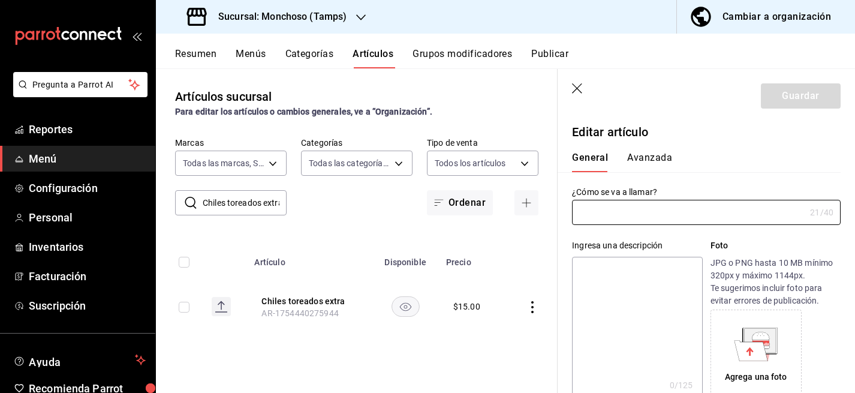
type input "Chiles toreados extra"
type input "AR-1754440275944"
type input "$15.00"
click at [653, 158] on button "Avanzada" at bounding box center [649, 162] width 45 height 20
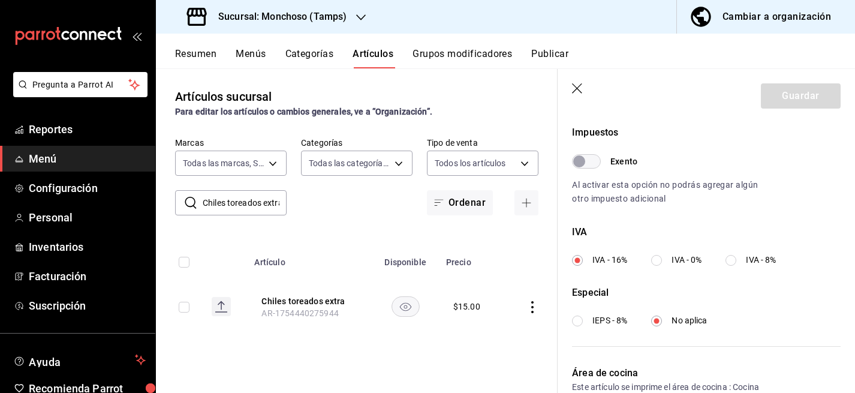
scroll to position [362, 0]
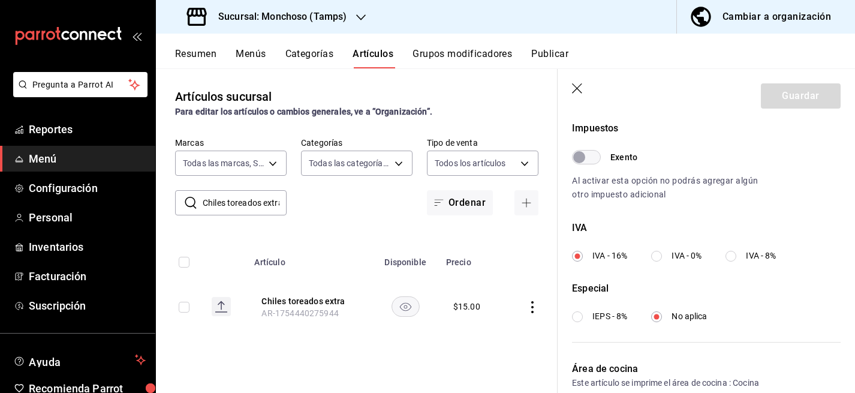
click at [654, 255] on input "IVA - 0%" at bounding box center [656, 256] width 11 height 11
radio input "true"
click at [779, 80] on header "Guardar" at bounding box center [706, 93] width 297 height 49
click at [779, 89] on button "Guardar" at bounding box center [801, 95] width 80 height 25
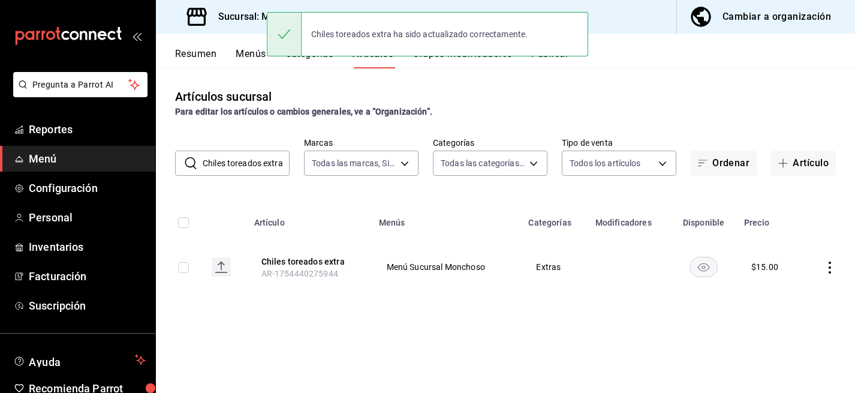
click at [258, 164] on input "Chiles toreados extra" at bounding box center [246, 163] width 87 height 24
paste input "Salsas preparadas viaje"
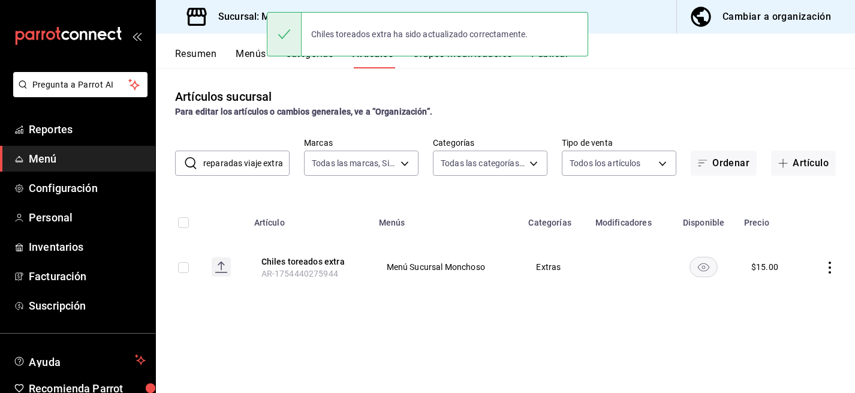
type input "Salsas preparadas viaje extra"
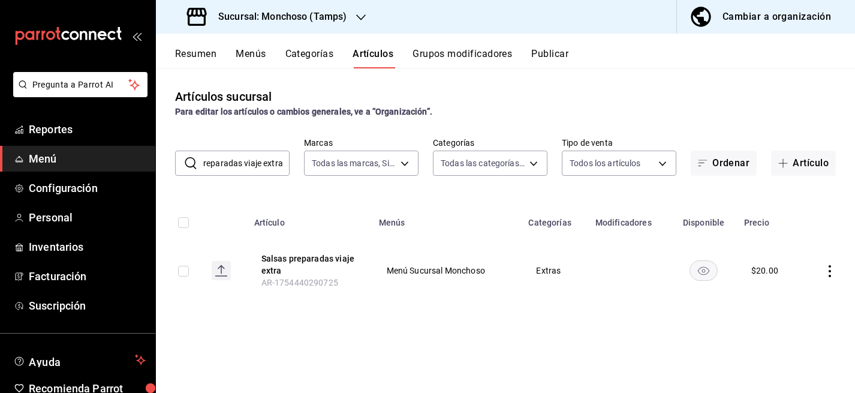
scroll to position [0, 0]
click at [825, 265] on icon "actions" at bounding box center [830, 271] width 12 height 12
click at [785, 294] on span "Editar" at bounding box center [793, 299] width 31 height 13
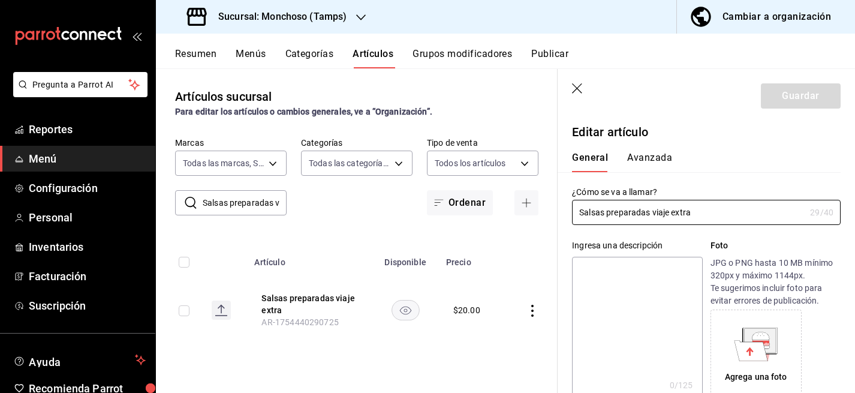
type input "$20.00"
type input "E48"
type input "90101500"
radio input "true"
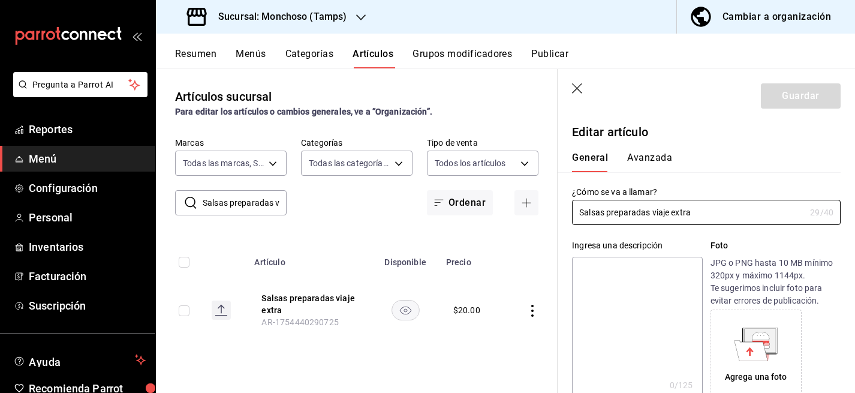
type input "e4c267ab-4002-4aa6-814f-a1a60c61bcf7"
click at [661, 157] on button "Avanzada" at bounding box center [649, 162] width 45 height 20
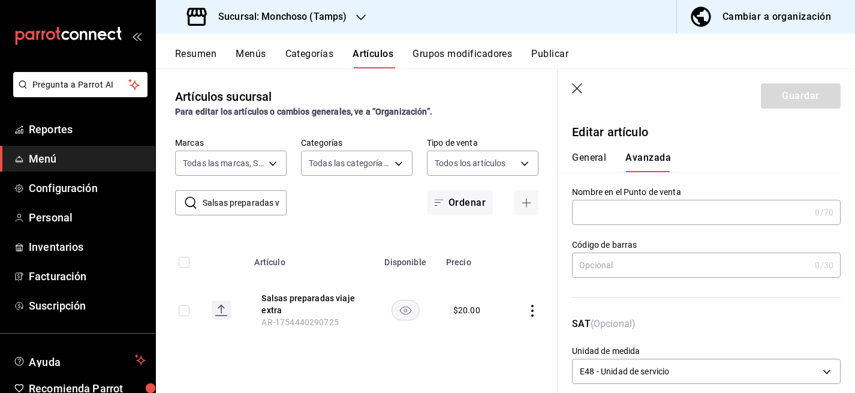
scroll to position [455, 0]
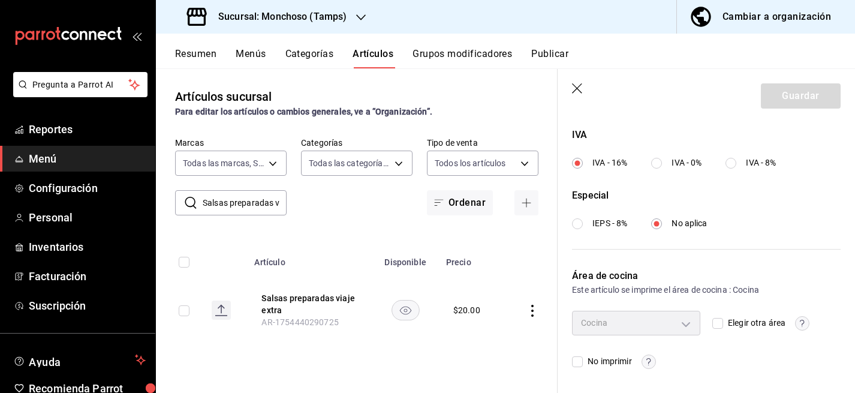
click at [656, 163] on input "IVA - 0%" at bounding box center [656, 163] width 11 height 11
radio input "true"
click at [810, 104] on button "Guardar" at bounding box center [801, 95] width 80 height 25
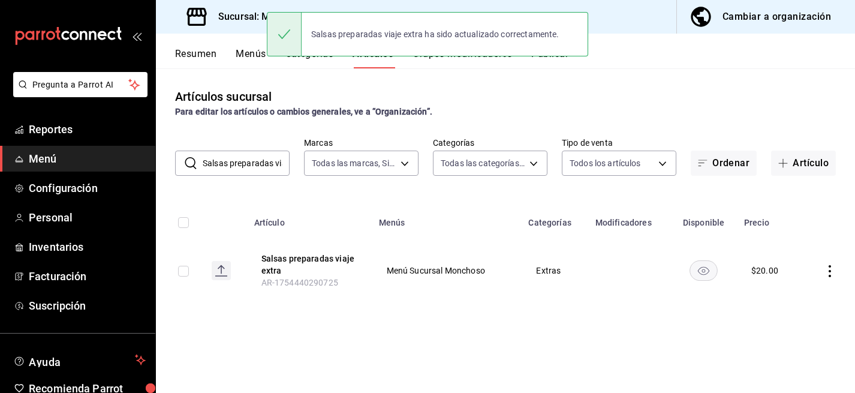
click at [258, 159] on input "Salsas preparadas viaje extra" at bounding box center [246, 163] width 87 height 24
paste input "Plato 1 guiso"
type input "Plato 1 guiso"
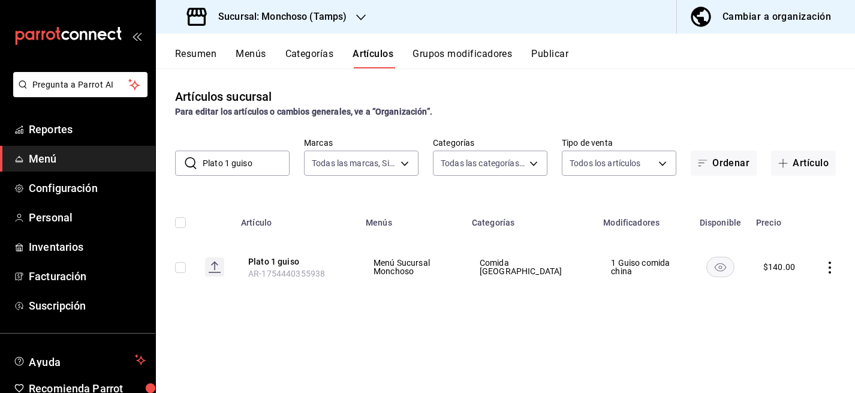
click at [828, 264] on icon "actions" at bounding box center [830, 267] width 12 height 12
click at [790, 296] on span "Editar" at bounding box center [793, 295] width 31 height 13
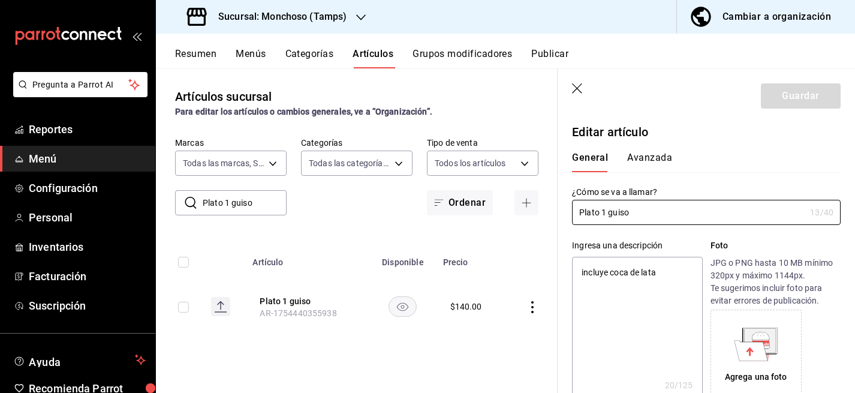
click at [657, 160] on button "Avanzada" at bounding box center [649, 162] width 45 height 20
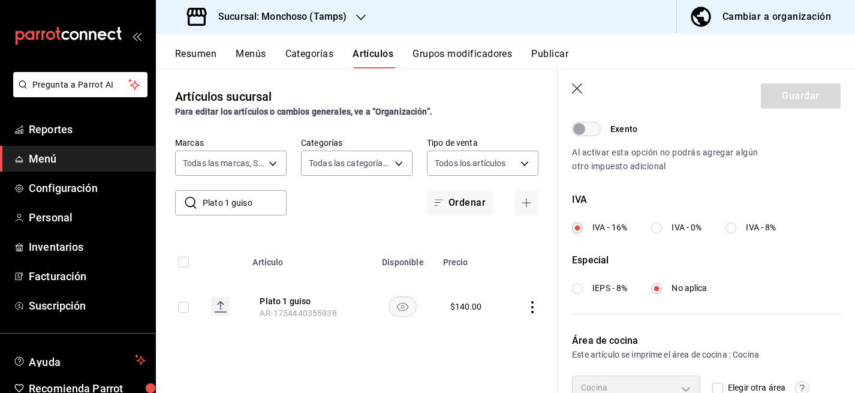
scroll to position [394, 0]
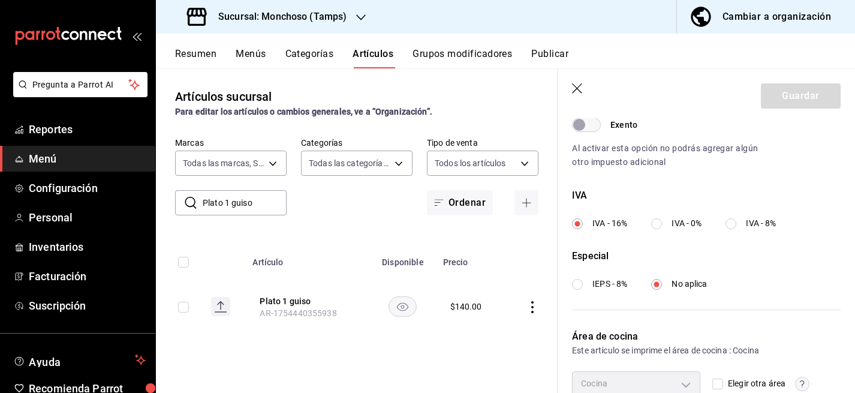
click at [652, 216] on div "IVA IVA - 16% IVA - 0% IVA - 8%" at bounding box center [706, 208] width 269 height 41
click at [660, 223] on input "IVA - 0%" at bounding box center [656, 223] width 11 height 11
radio input "true"
click at [810, 102] on button "Guardar" at bounding box center [801, 95] width 80 height 25
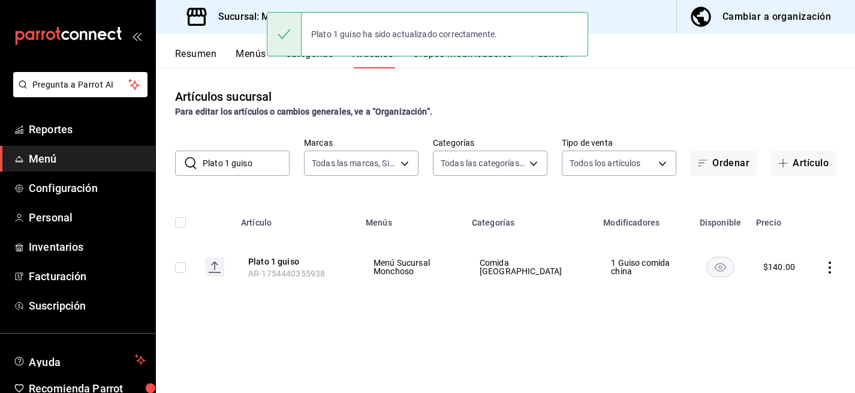
click at [245, 163] on input "Plato 1 guiso" at bounding box center [246, 163] width 87 height 24
paste input "con 2 guisos"
type input "Plato con 2 guisos"
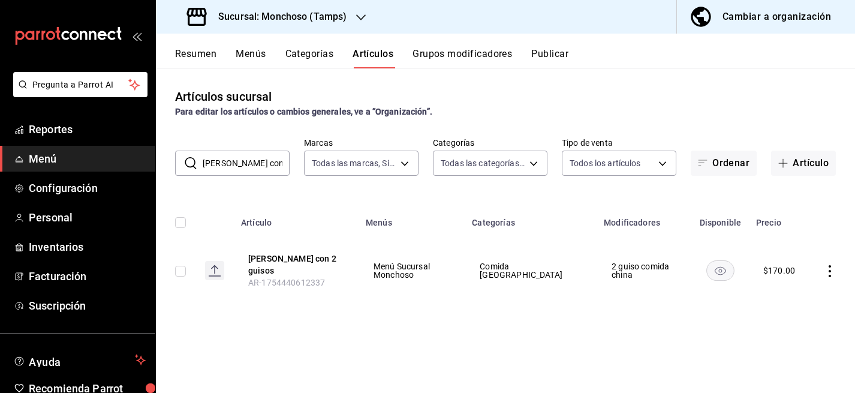
click at [830, 265] on icon "actions" at bounding box center [830, 271] width 2 height 12
click at [802, 299] on span "Editar" at bounding box center [793, 295] width 31 height 13
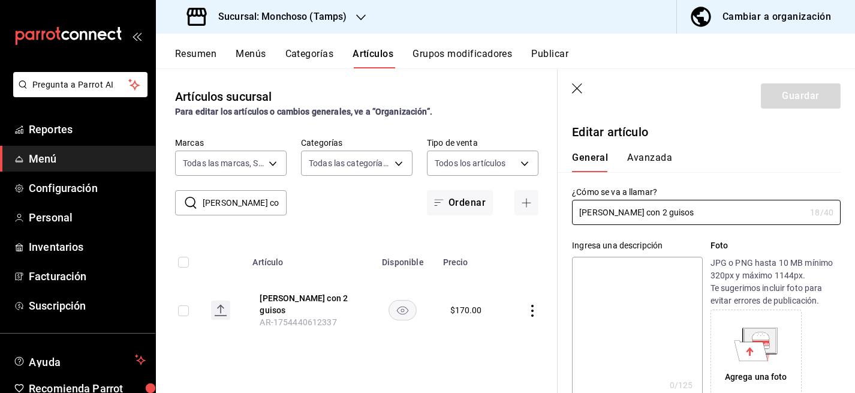
type input "$170.00"
type input "E48"
type input "90101500"
radio input "true"
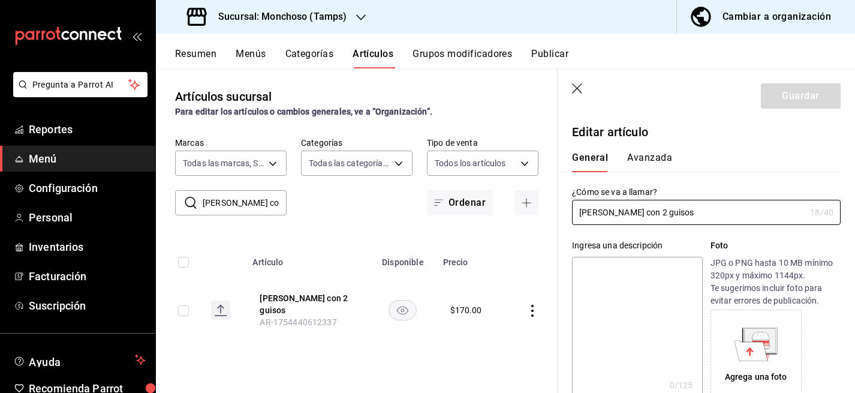
type input "e4c267ab-4002-4aa6-814f-a1a60c61bcf7"
click at [666, 164] on button "Avanzada" at bounding box center [649, 162] width 45 height 20
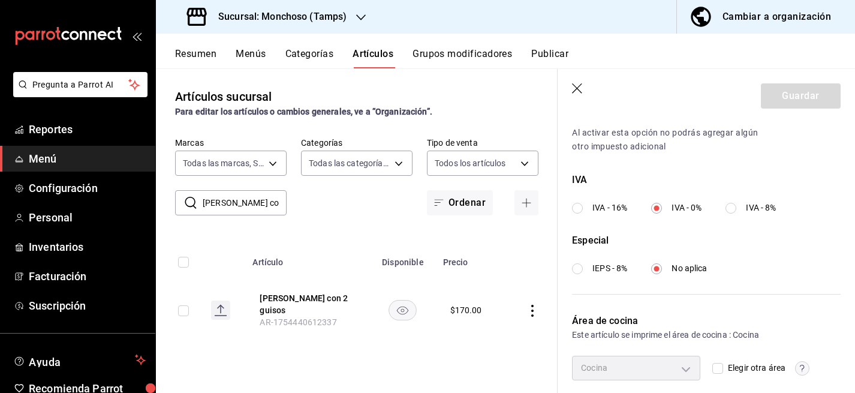
scroll to position [412, 0]
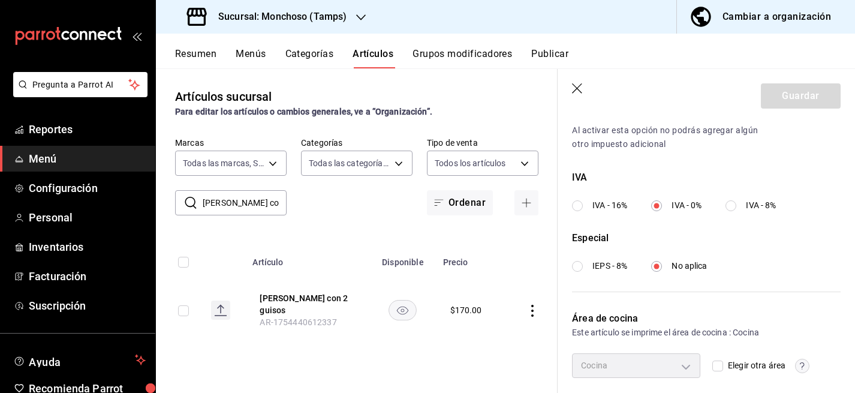
click at [573, 89] on icon "button" at bounding box center [578, 89] width 12 height 12
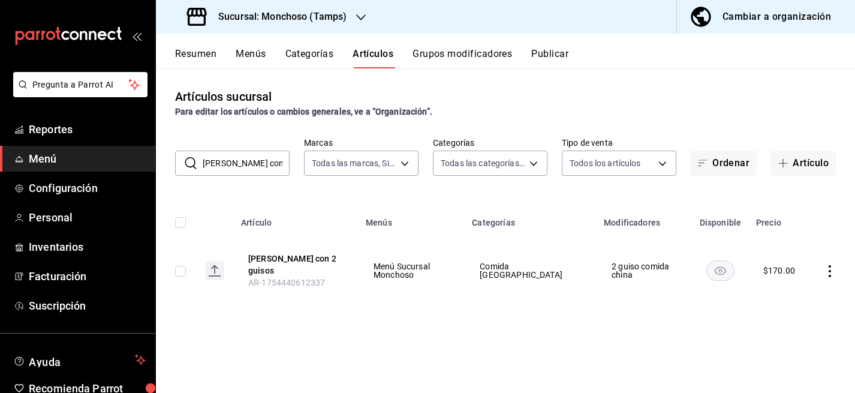
click at [254, 162] on input "Plato con 2 guisos" at bounding box center [246, 163] width 87 height 24
paste input "ollo extra"
type input "Pollo extra"
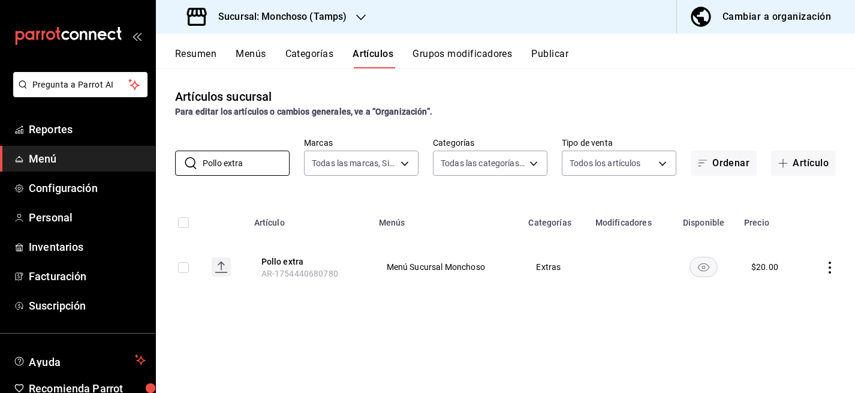
click at [820, 260] on td at bounding box center [828, 267] width 53 height 58
click at [831, 262] on icon "actions" at bounding box center [830, 267] width 12 height 12
click at [789, 286] on li "Editar" at bounding box center [783, 295] width 72 height 25
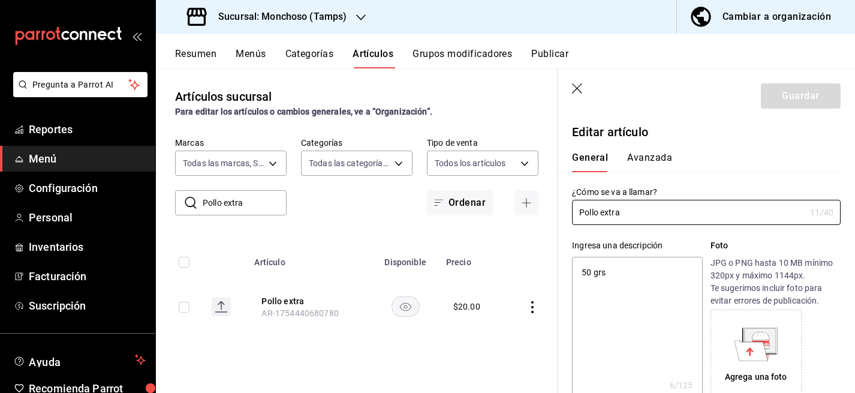
type textarea "x"
type input "$20.00"
type input "E48"
type input "90101500"
radio input "true"
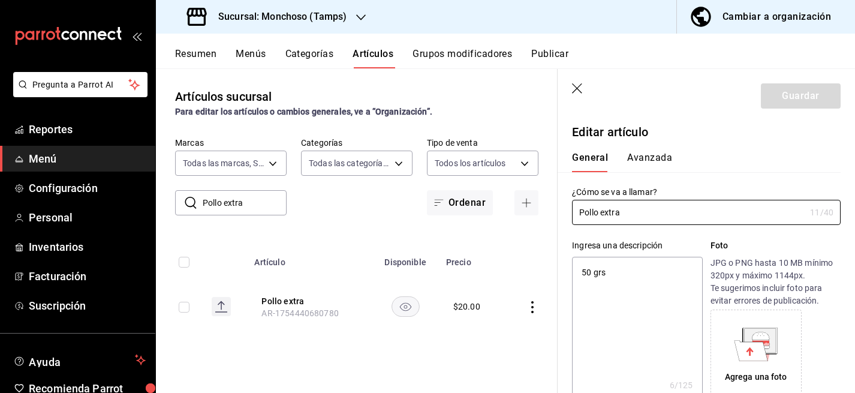
radio input "true"
type input "e4c267ab-4002-4aa6-814f-a1a60c61bcf7"
click at [642, 156] on button "Avanzada" at bounding box center [649, 162] width 45 height 20
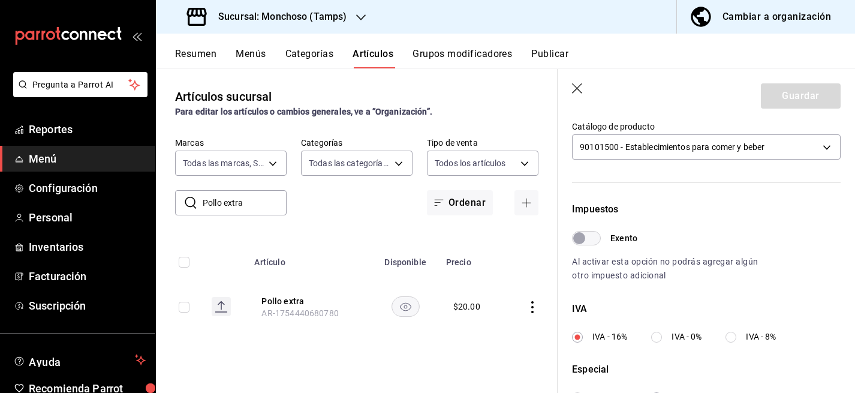
scroll to position [455, 0]
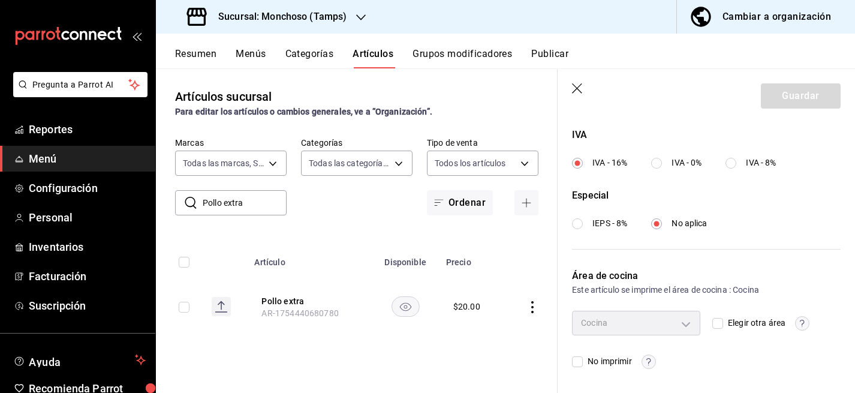
click at [661, 163] on input "IVA - 0%" at bounding box center [656, 163] width 11 height 11
radio input "true"
click at [795, 104] on button "Guardar" at bounding box center [801, 95] width 80 height 25
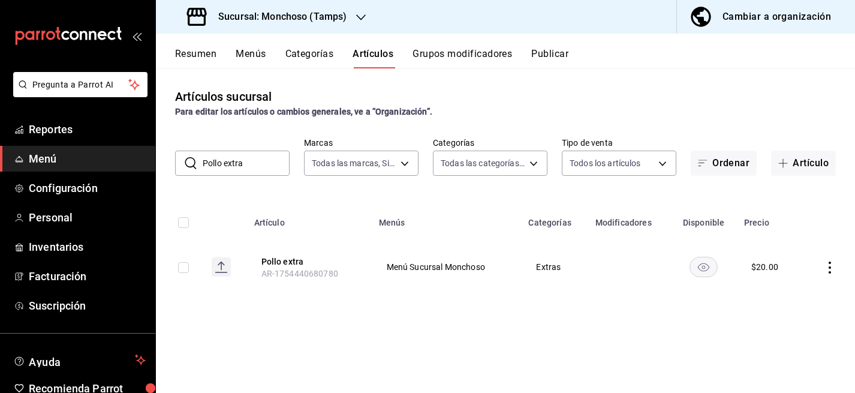
click at [254, 160] on input "Pollo extra" at bounding box center [246, 163] width 87 height 24
paste input "Camarón"
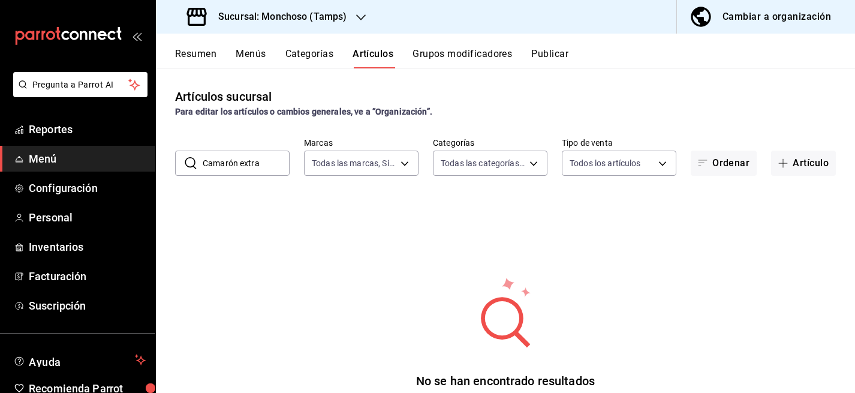
click at [276, 161] on input "Camarón extra" at bounding box center [246, 163] width 87 height 24
click at [249, 159] on input "Camarón extra" at bounding box center [246, 163] width 87 height 24
click at [249, 160] on input "Camarón extra" at bounding box center [246, 163] width 87 height 24
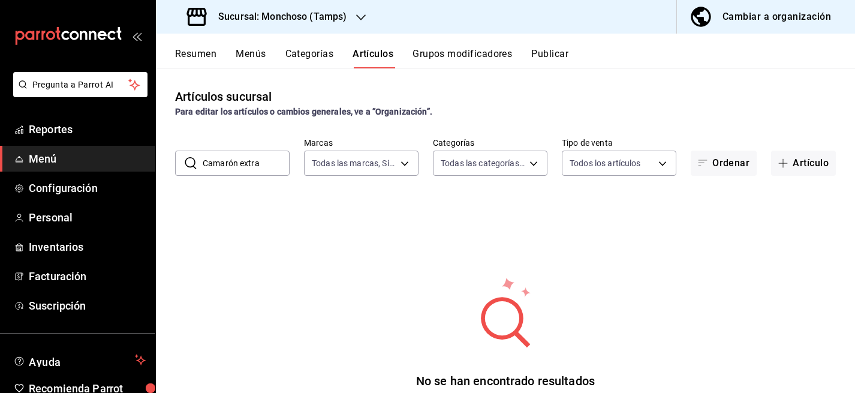
click at [249, 160] on input "Camarón extra" at bounding box center [246, 163] width 87 height 24
paste input "Queso manchego"
type input "Queso manchego extra"
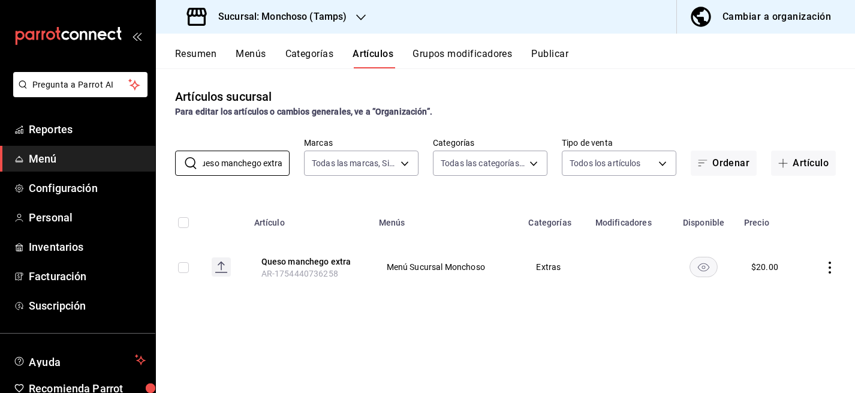
scroll to position [0, 0]
click at [831, 267] on icon "actions" at bounding box center [830, 267] width 12 height 12
click at [780, 285] on li "Editar" at bounding box center [783, 295] width 72 height 25
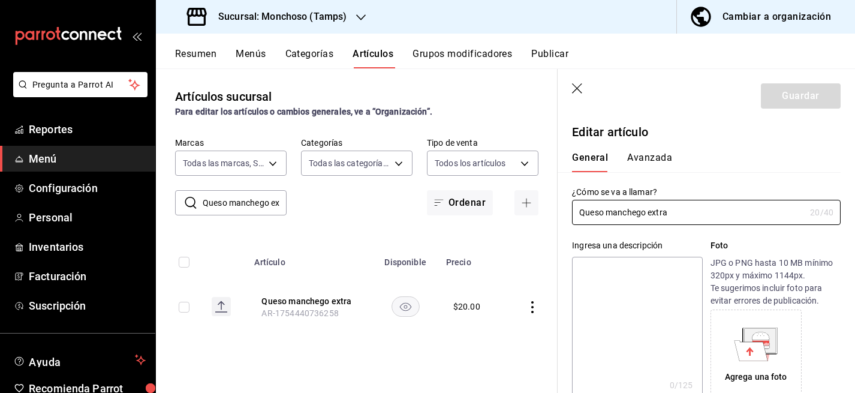
type input "$20.00"
type input "E48"
type input "90101500"
radio input "true"
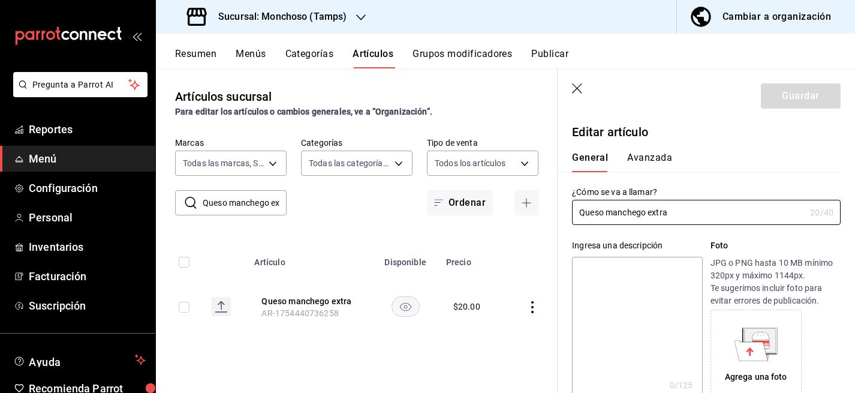
type input "e4c267ab-4002-4aa6-814f-a1a60c61bcf7"
click at [649, 155] on button "Avanzada" at bounding box center [649, 162] width 45 height 20
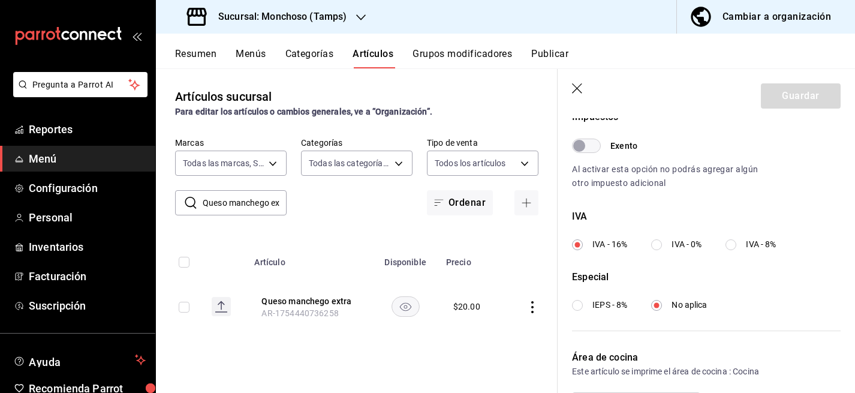
scroll to position [377, 0]
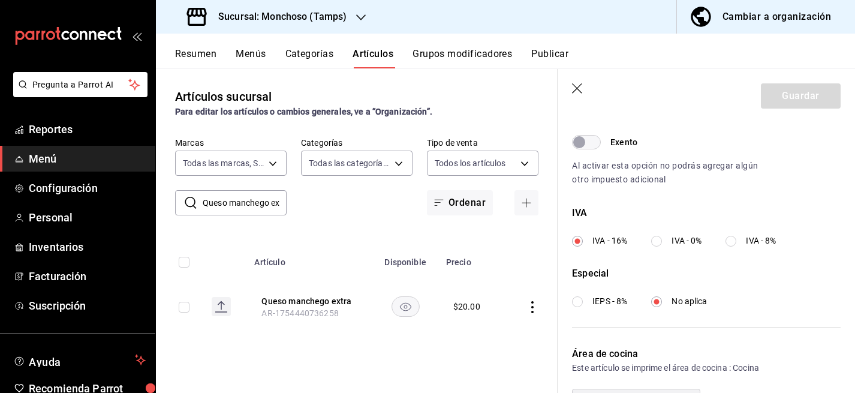
click at [657, 242] on input "IVA - 0%" at bounding box center [656, 241] width 11 height 11
radio input "true"
click at [791, 95] on button "Guardar" at bounding box center [801, 95] width 80 height 25
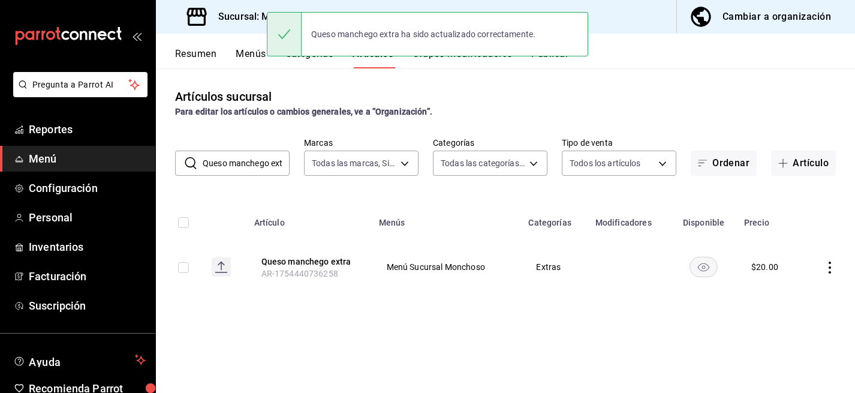
click at [275, 161] on input "Queso manchego extra" at bounding box center [246, 163] width 87 height 24
paste input "Tocin"
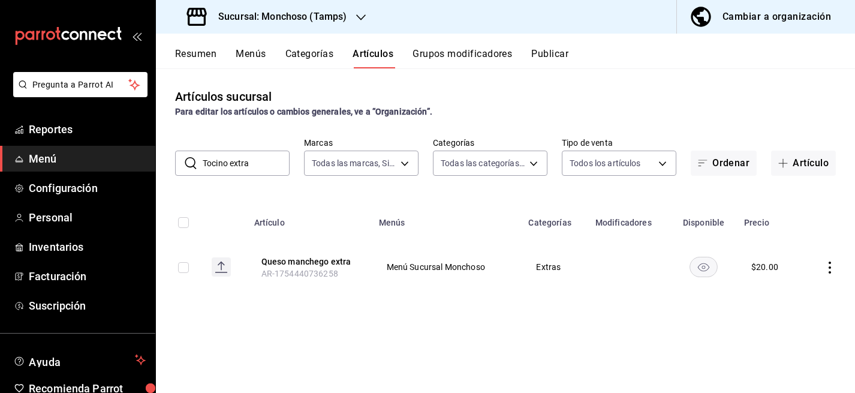
type input "Tocino extra"
click at [833, 267] on icon "actions" at bounding box center [830, 267] width 12 height 12
click at [780, 286] on li "Editar" at bounding box center [783, 295] width 72 height 25
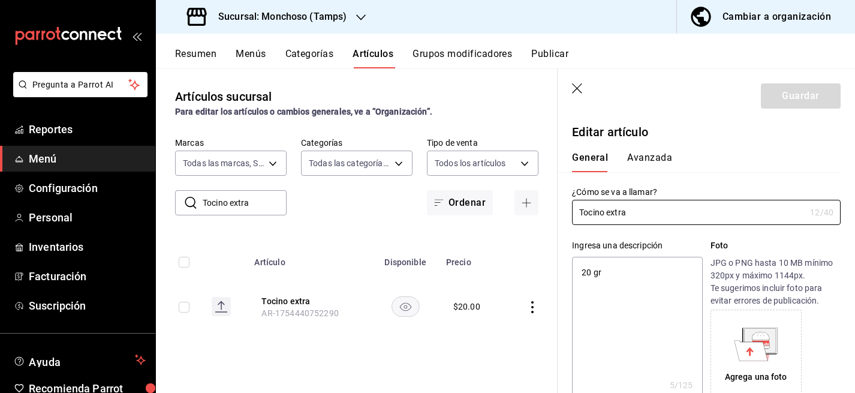
click at [647, 155] on button "Avanzada" at bounding box center [649, 162] width 45 height 20
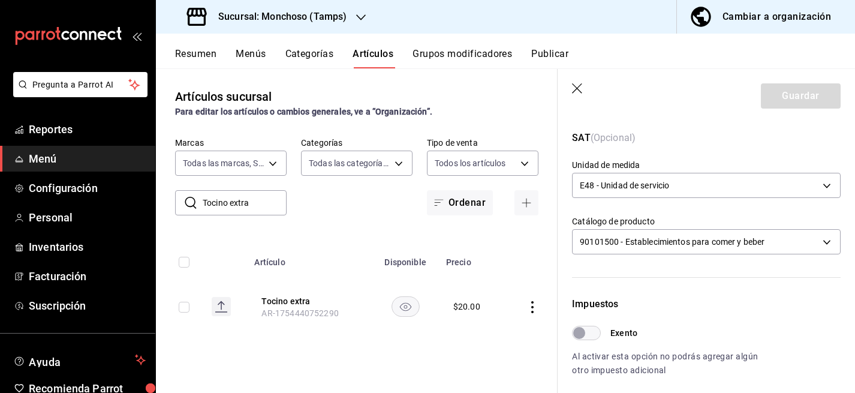
scroll to position [455, 0]
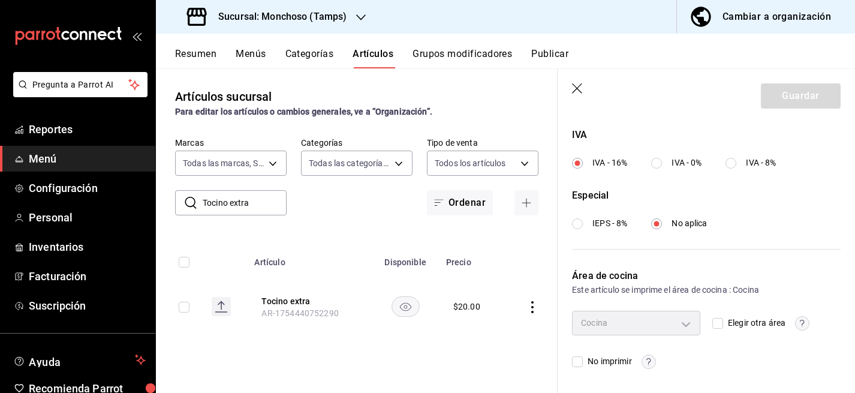
click at [658, 168] on input "IVA - 0%" at bounding box center [656, 163] width 11 height 11
radio input "true"
click at [789, 97] on button "Guardar" at bounding box center [801, 95] width 80 height 25
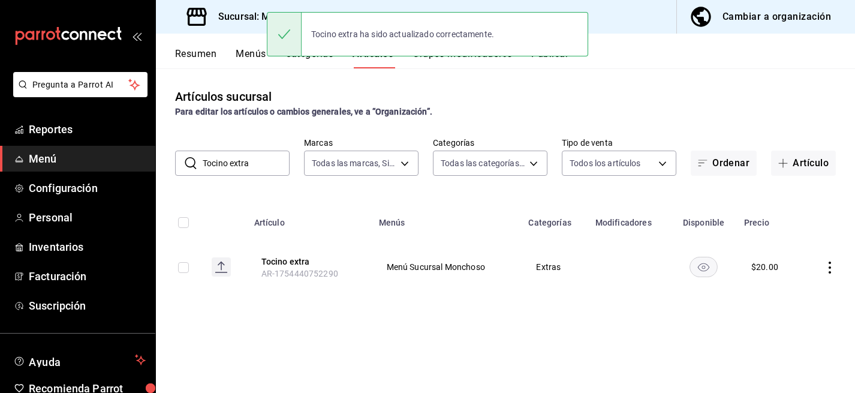
click at [253, 166] on input "Tocino extra" at bounding box center [246, 163] width 87 height 24
paste input "Puerc"
type input "Puerco extra"
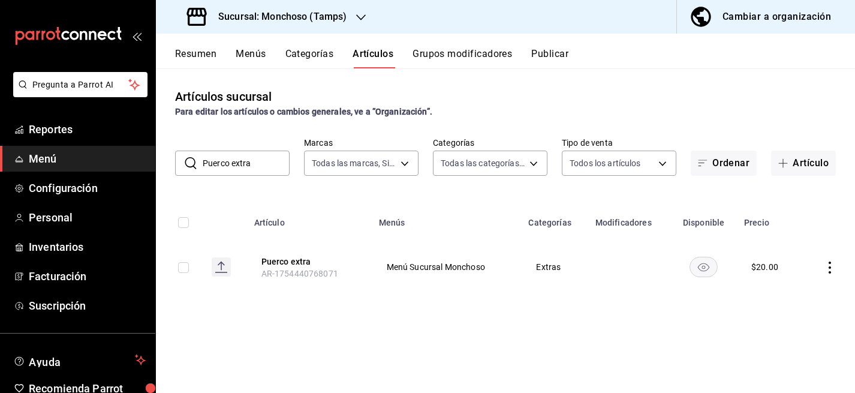
click at [834, 268] on icon "actions" at bounding box center [830, 267] width 12 height 12
click at [793, 289] on span "Editar" at bounding box center [793, 295] width 31 height 13
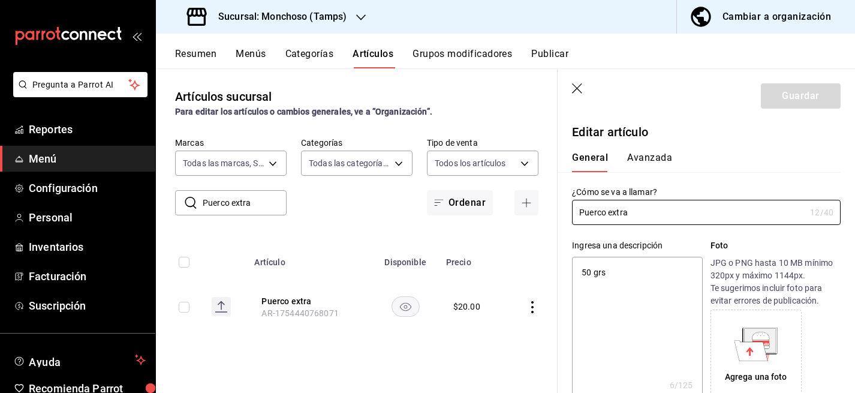
click at [655, 154] on button "Avanzada" at bounding box center [649, 162] width 45 height 20
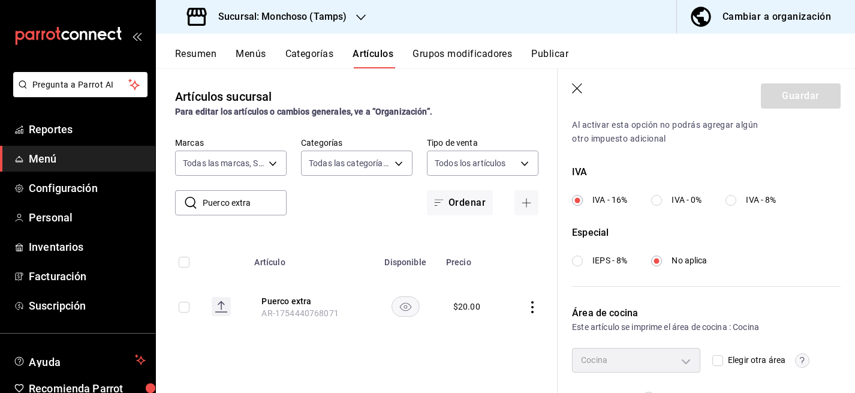
scroll to position [435, 0]
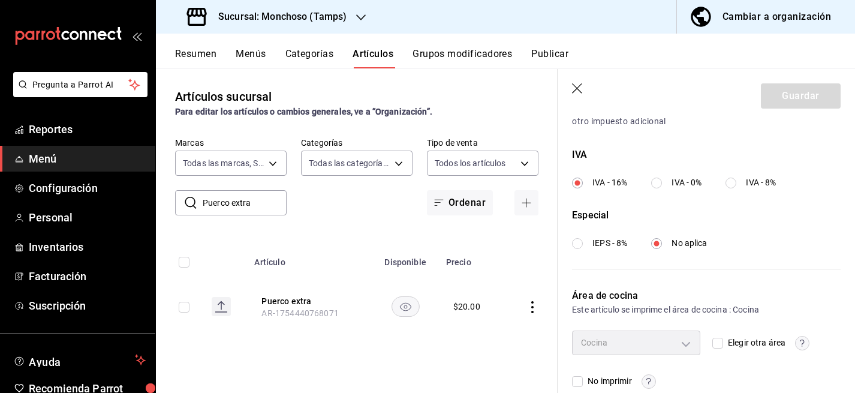
click at [657, 185] on input "IVA - 0%" at bounding box center [656, 182] width 11 height 11
radio input "true"
click at [792, 101] on button "Guardar" at bounding box center [801, 95] width 80 height 25
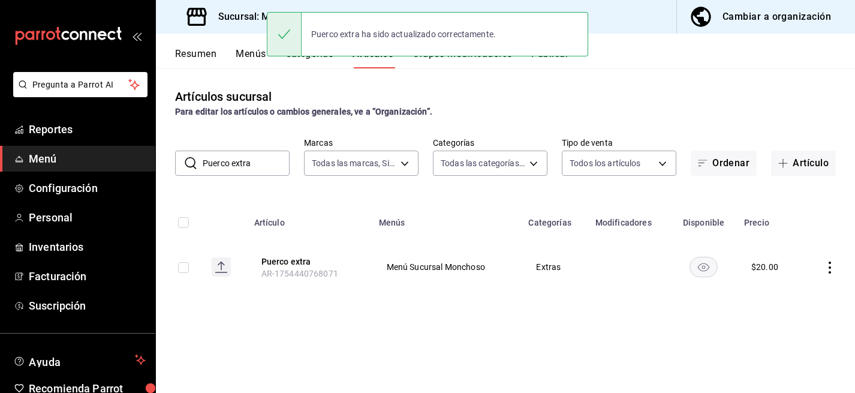
click at [258, 161] on input "Puerco extra" at bounding box center [246, 163] width 87 height 24
paste input "Salsa Siracha"
type input "Salsa Siracha extra"
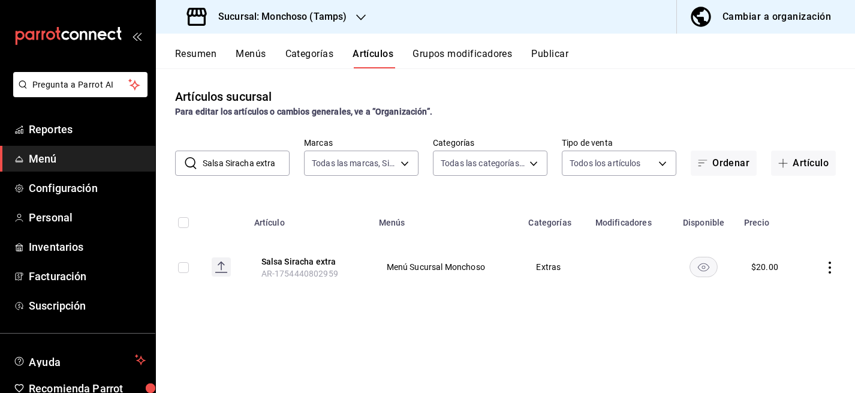
click at [826, 266] on icon "actions" at bounding box center [830, 267] width 12 height 12
click at [779, 291] on span "Editar" at bounding box center [793, 295] width 31 height 13
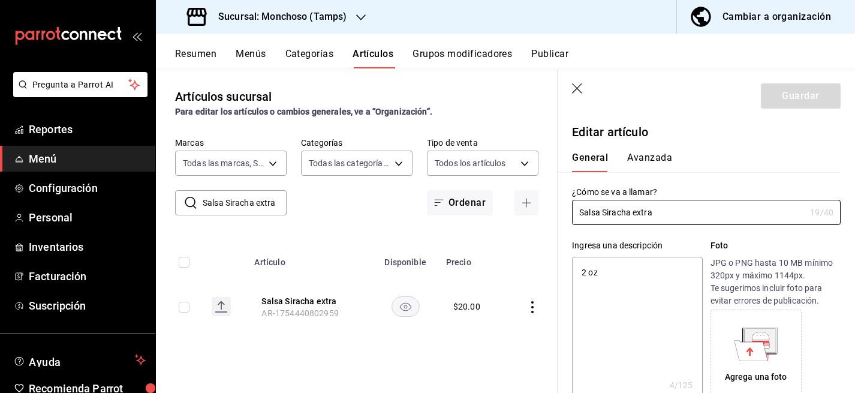
click at [654, 149] on div "General Avanzada" at bounding box center [699, 156] width 283 height 31
click at [654, 152] on button "Avanzada" at bounding box center [649, 162] width 45 height 20
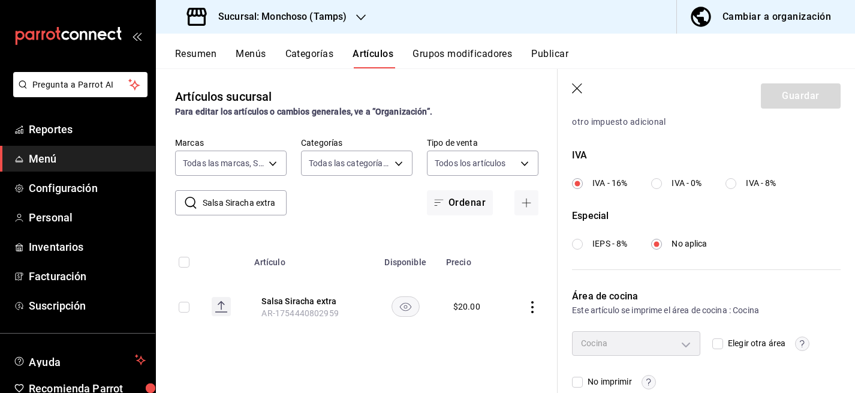
scroll to position [435, 0]
click at [657, 182] on input "IVA - 0%" at bounding box center [656, 182] width 11 height 11
radio input "true"
click at [801, 89] on button "Guardar" at bounding box center [801, 95] width 80 height 25
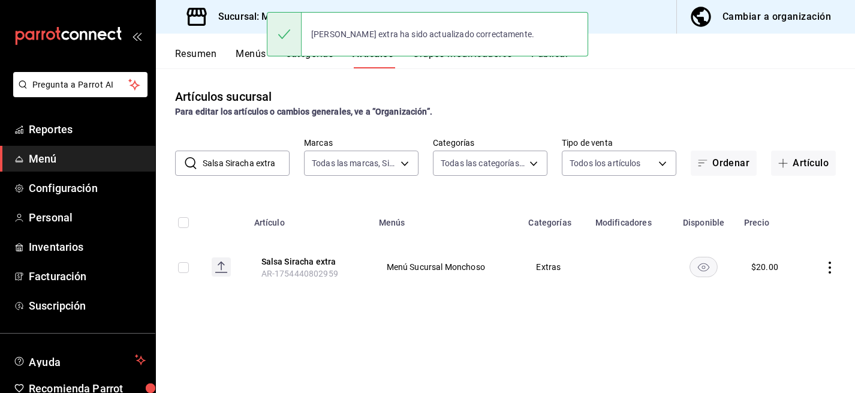
click at [264, 163] on input "Salsa Siracha extra" at bounding box center [246, 163] width 87 height 24
paste input "anguil"
type input "Salsa anguila extra"
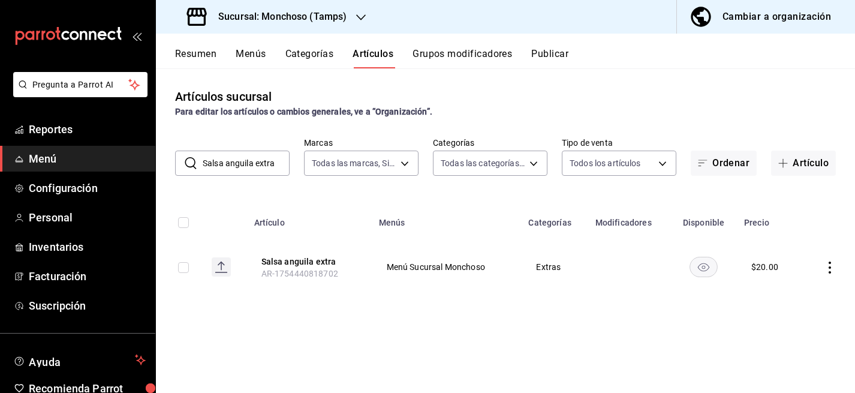
click at [836, 268] on td at bounding box center [828, 267] width 53 height 58
click at [829, 268] on icon "actions" at bounding box center [830, 267] width 12 height 12
click at [793, 291] on span "Editar" at bounding box center [793, 295] width 31 height 13
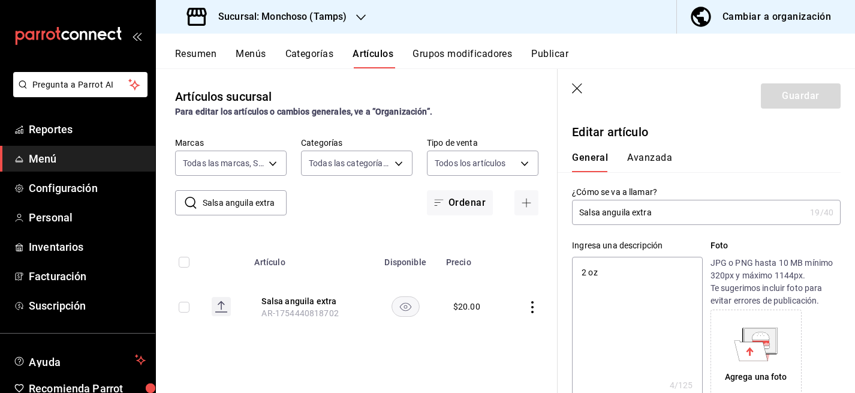
click at [651, 155] on button "Avanzada" at bounding box center [649, 162] width 45 height 20
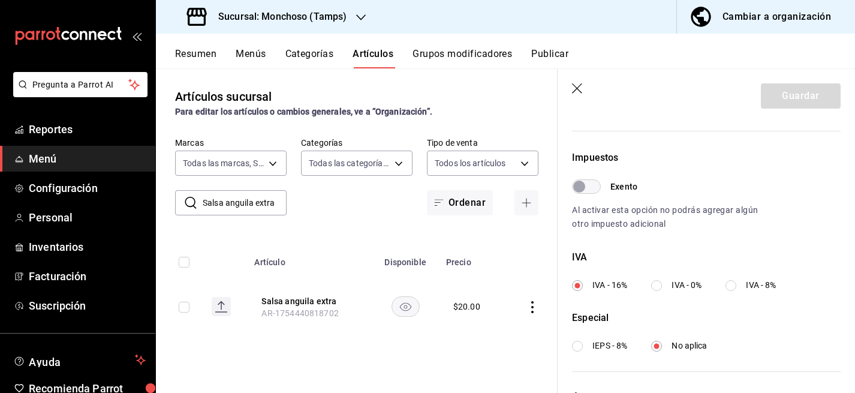
scroll to position [345, 0]
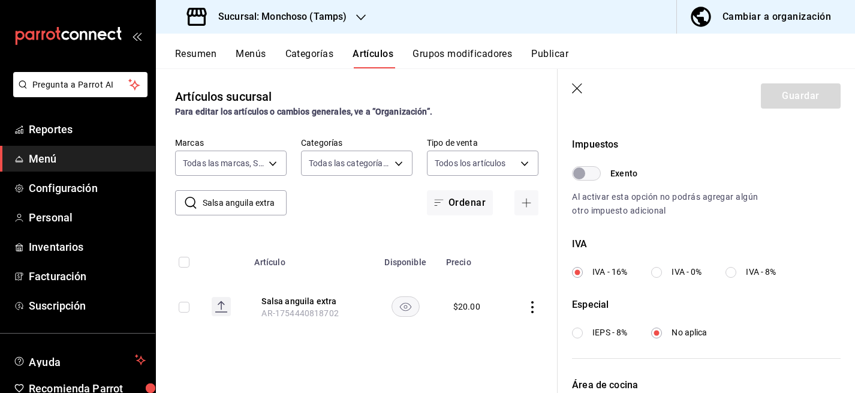
click at [655, 270] on input "IVA - 0%" at bounding box center [656, 272] width 11 height 11
radio input "true"
click at [790, 93] on button "Guardar" at bounding box center [801, 95] width 80 height 25
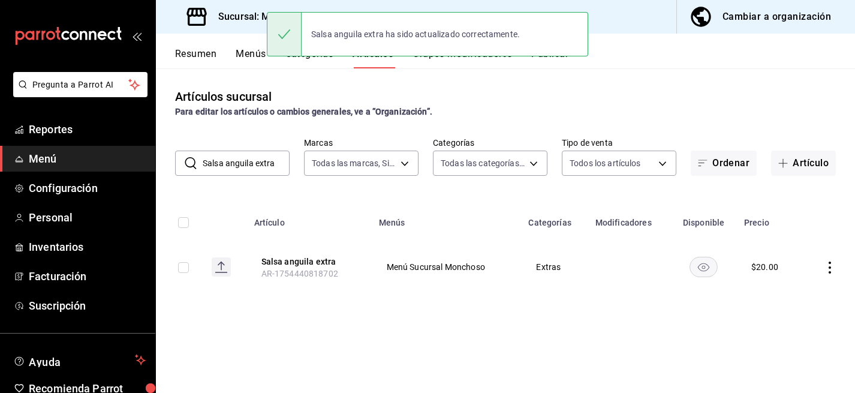
click at [829, 269] on icon "actions" at bounding box center [830, 267] width 12 height 12
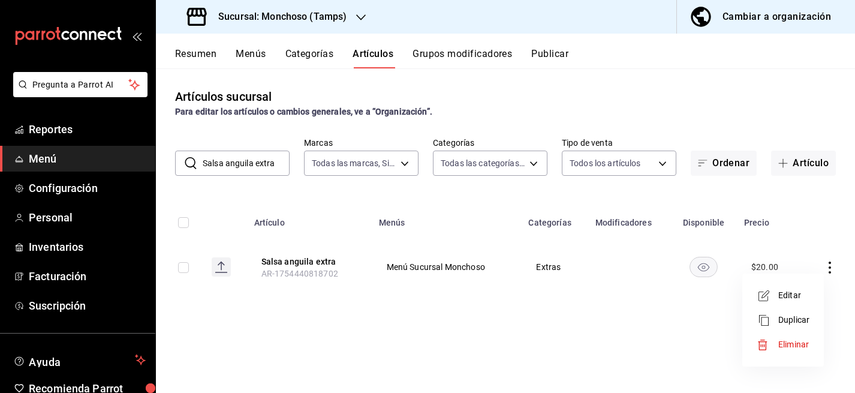
click at [793, 294] on span "Editar" at bounding box center [793, 295] width 31 height 13
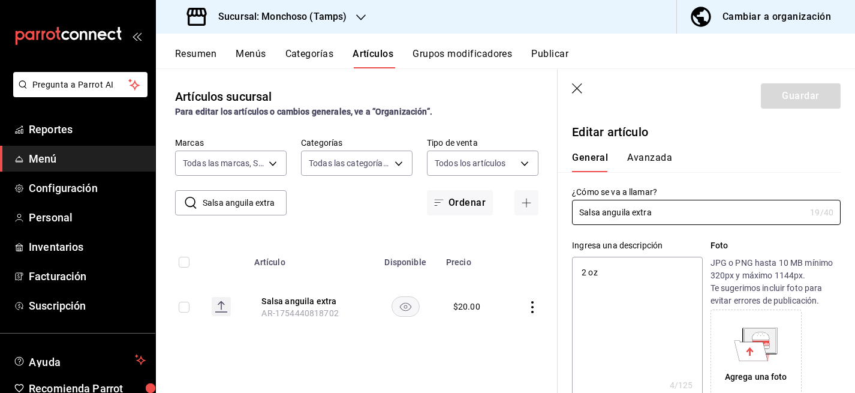
type textarea "x"
type input "$20.00"
click at [654, 157] on button "Avanzada" at bounding box center [649, 162] width 45 height 20
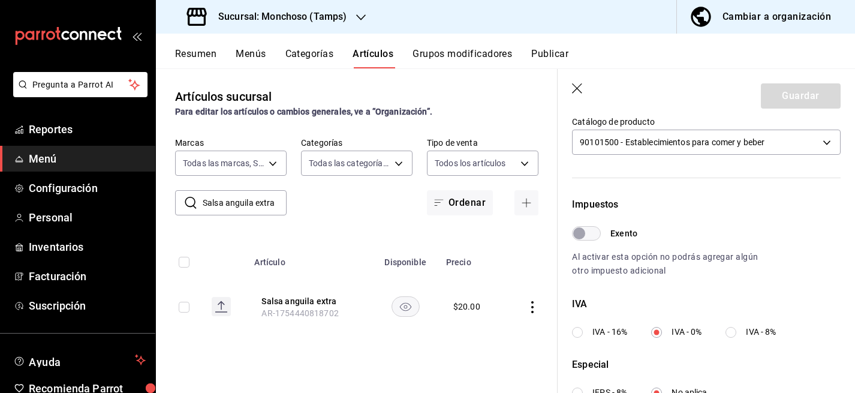
scroll to position [286, 0]
click at [579, 88] on icon "button" at bounding box center [578, 89] width 12 height 12
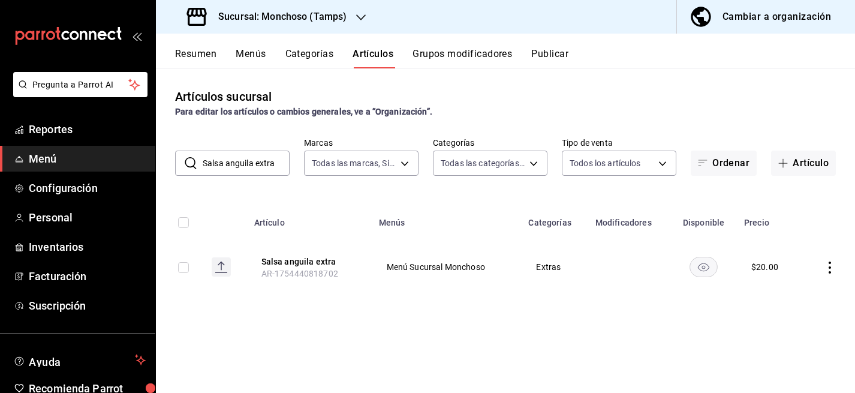
click at [264, 161] on input "Salsa anguila extra" at bounding box center [246, 163] width 87 height 24
paste input "errano con soy"
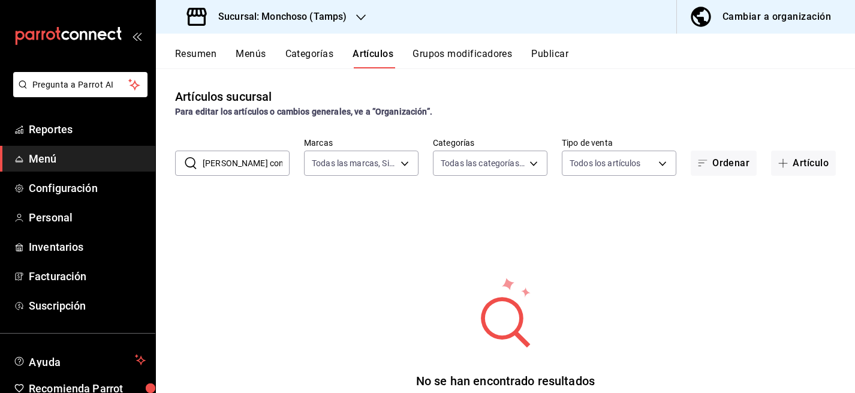
click at [246, 163] on input "Serrano con soya extra" at bounding box center [246, 163] width 87 height 24
paste input "alsa Matamoros"
click at [255, 154] on input "Salsa Matamoros" at bounding box center [246, 163] width 87 height 24
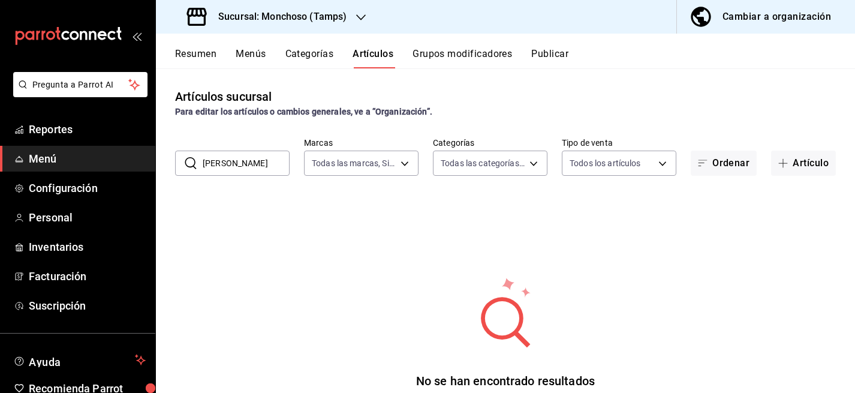
click at [255, 154] on input "Salsa Matamoros" at bounding box center [246, 163] width 87 height 24
paste input "Orden Arroz 2 persona"
type input "Orden Arroz 2 personas"
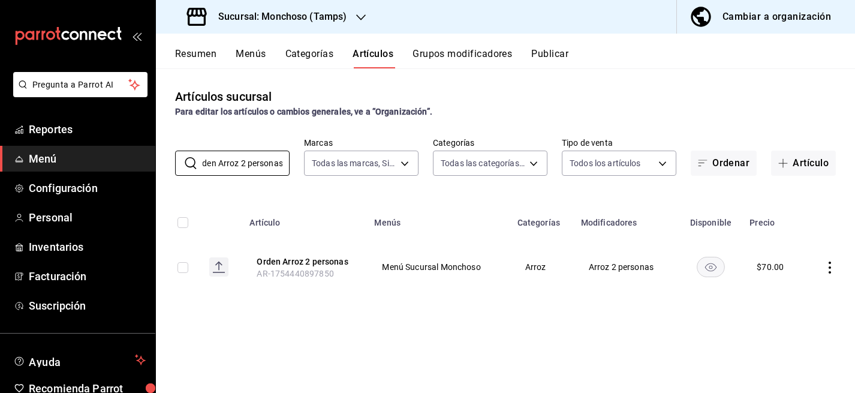
click at [833, 272] on icon "actions" at bounding box center [830, 267] width 12 height 12
click at [797, 296] on span "Editar" at bounding box center [793, 295] width 31 height 13
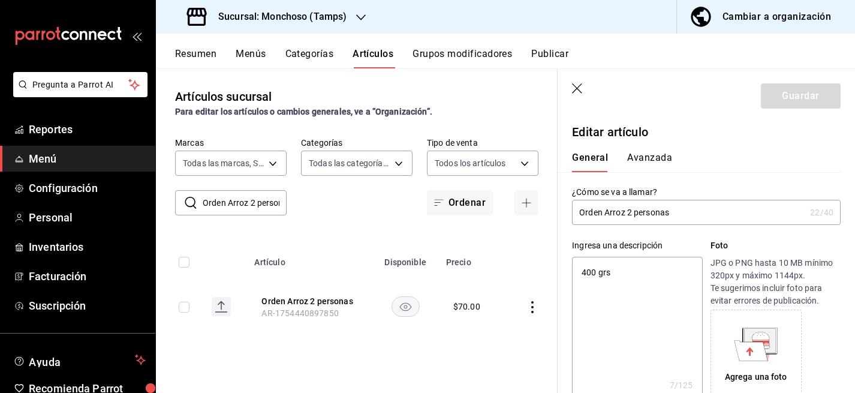
click at [640, 152] on button "Avanzada" at bounding box center [649, 162] width 45 height 20
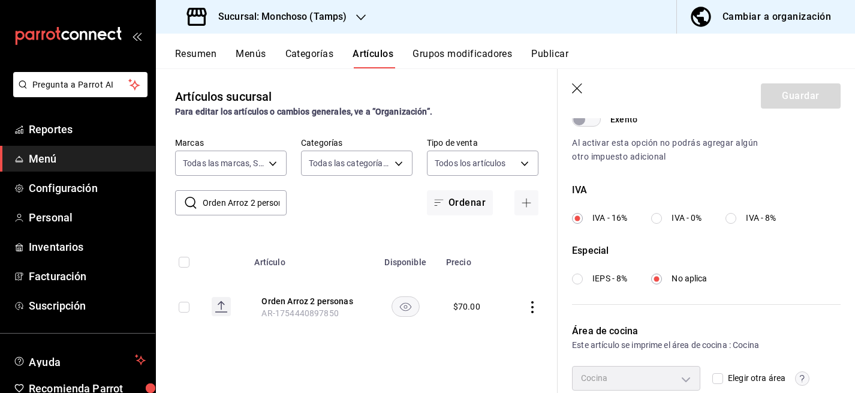
scroll to position [402, 0]
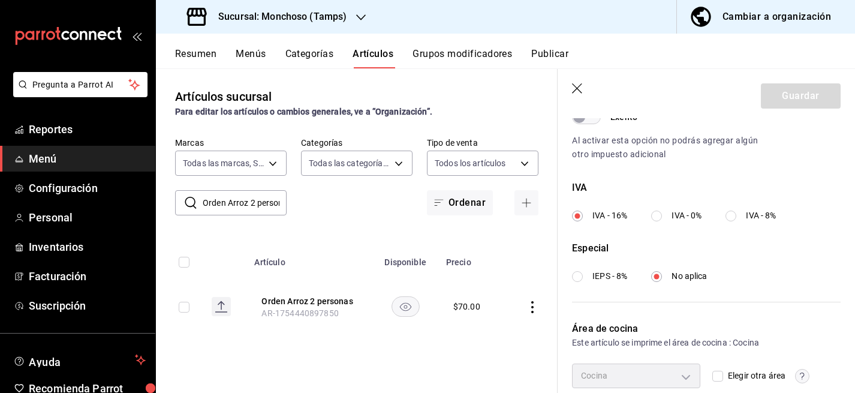
click at [654, 216] on input "IVA - 0%" at bounding box center [656, 215] width 11 height 11
radio input "true"
click at [788, 84] on button "Guardar" at bounding box center [801, 95] width 80 height 25
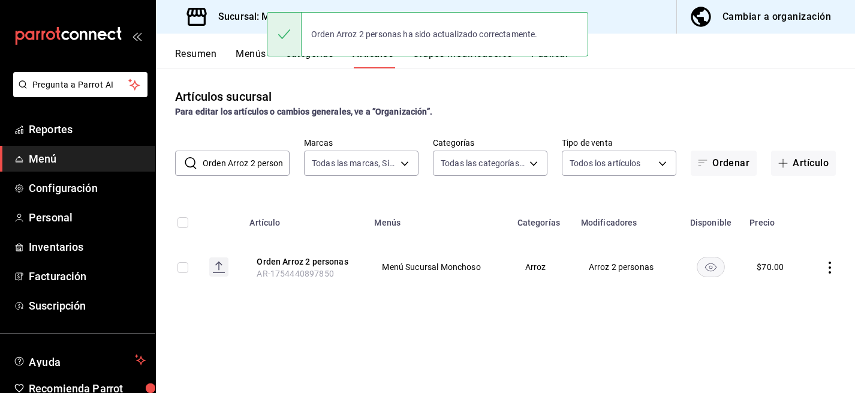
click at [242, 160] on input "Orden Arroz 2 personas" at bounding box center [246, 163] width 87 height 24
click at [241, 160] on input "Orden Arroz 2 personas" at bounding box center [246, 163] width 87 height 24
paste input "Queso fresco extra"
type input "Queso fresco extra"
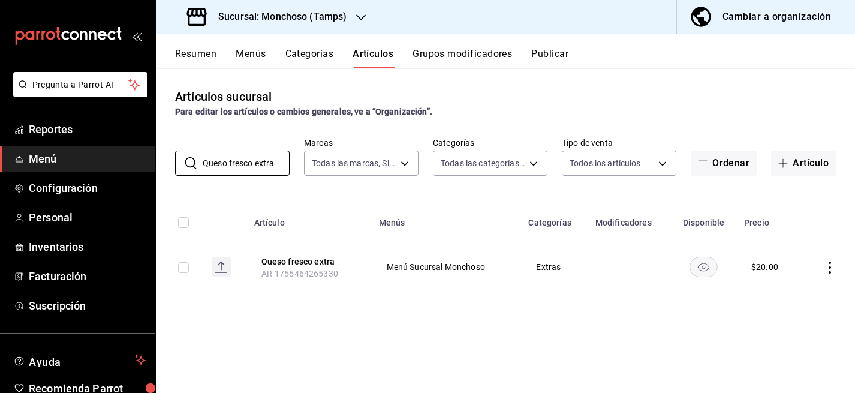
click at [834, 269] on icon "actions" at bounding box center [830, 267] width 12 height 12
click at [783, 293] on span "Editar" at bounding box center [793, 295] width 31 height 13
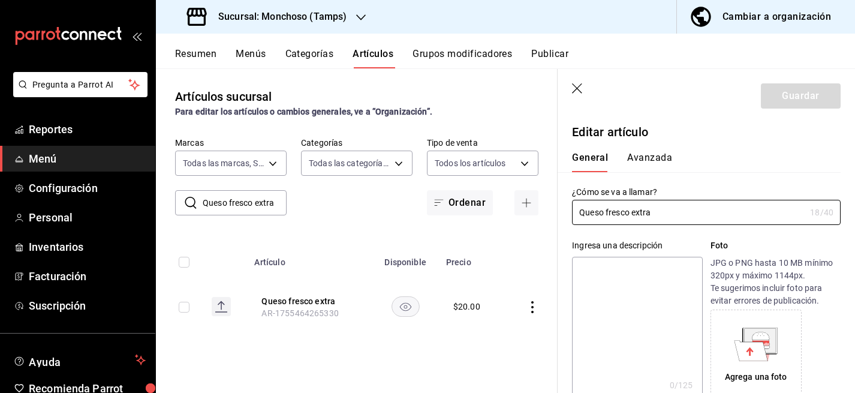
type input "$20.00"
type input "E48"
type input "90101500"
radio input "true"
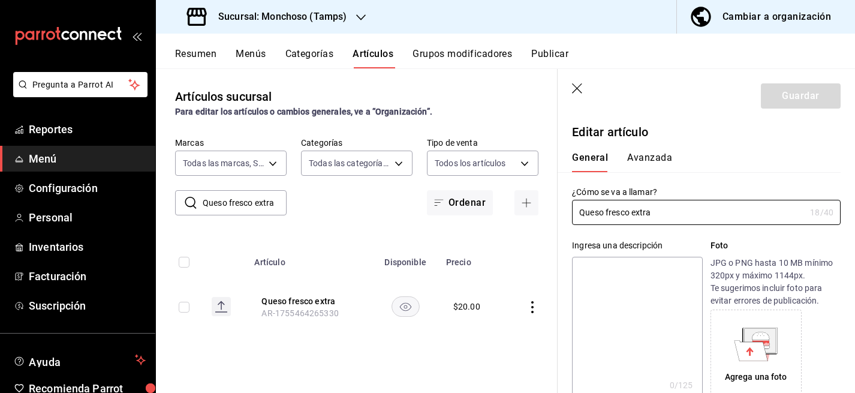
type input "e4c267ab-4002-4aa6-814f-a1a60c61bcf7"
click at [649, 162] on button "Avanzada" at bounding box center [649, 162] width 45 height 20
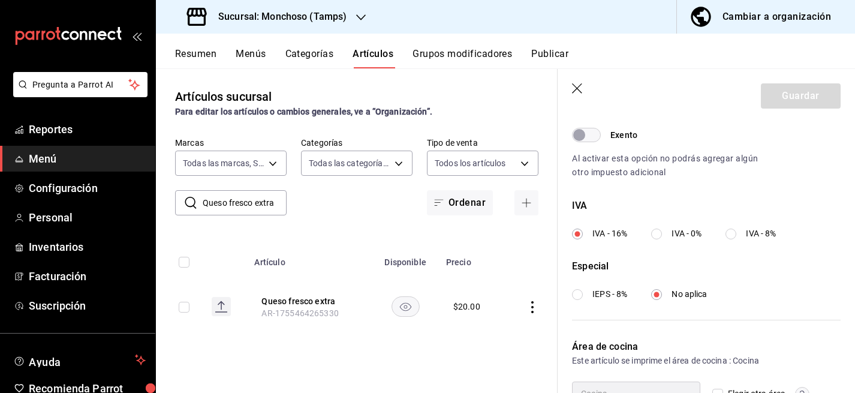
scroll to position [389, 0]
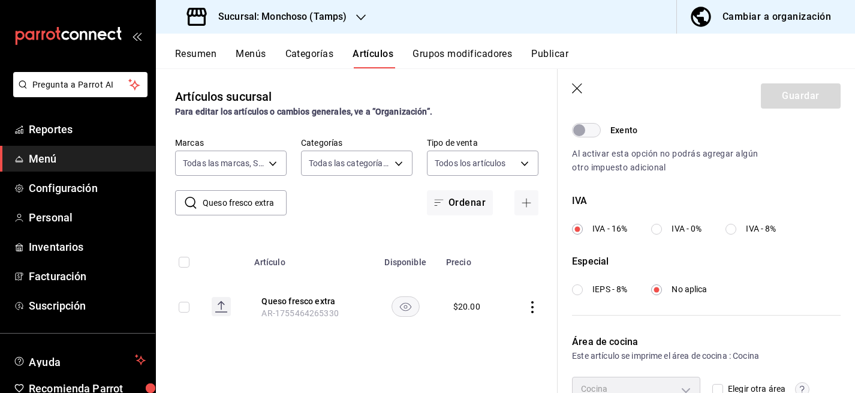
click at [662, 228] on input "IVA - 0%" at bounding box center [656, 229] width 11 height 11
radio input "true"
click at [787, 94] on button "Guardar" at bounding box center [801, 95] width 80 height 25
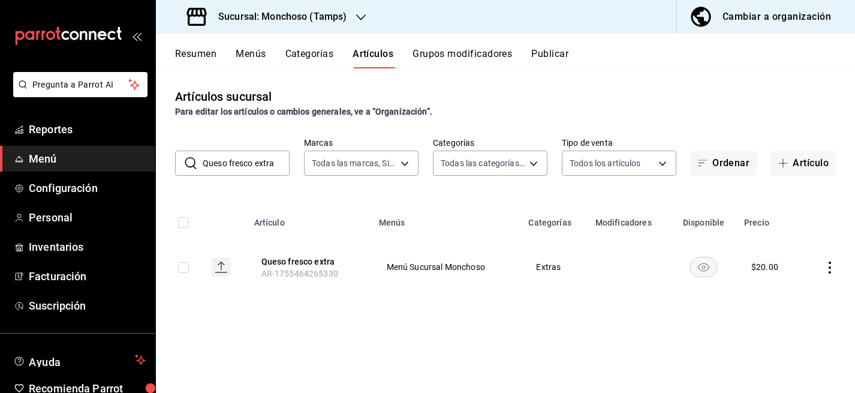
click at [239, 163] on input "Queso fresco extra" at bounding box center [246, 163] width 87 height 24
paste input "Camaron empanizad"
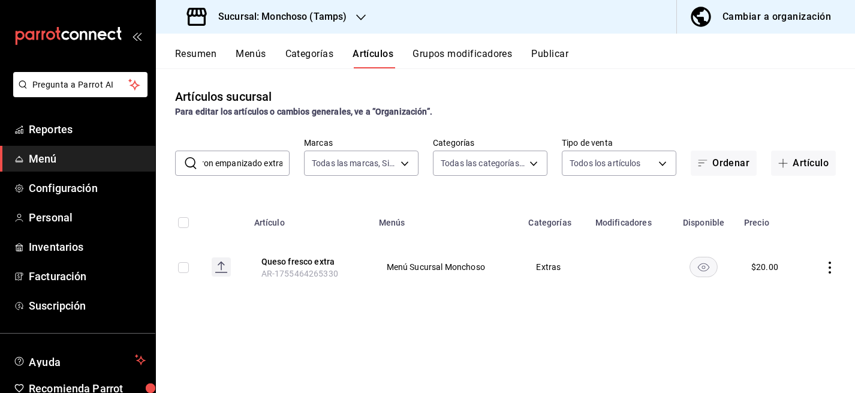
type input "Camaron empanizado extra"
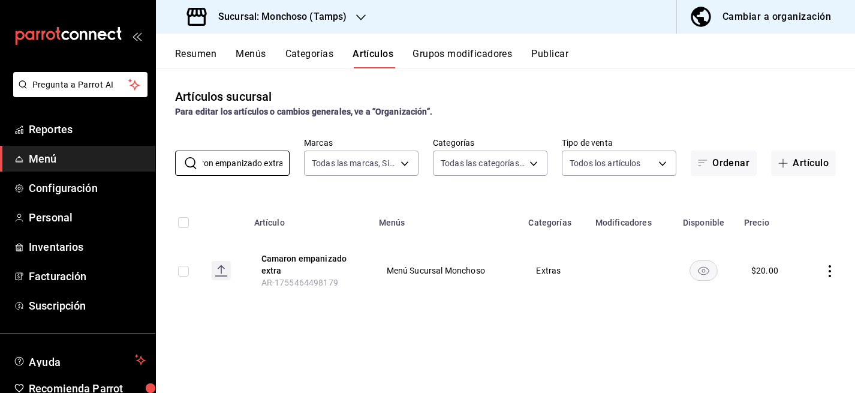
click at [829, 267] on icon "actions" at bounding box center [830, 271] width 12 height 12
click at [777, 300] on div at bounding box center [768, 299] width 22 height 14
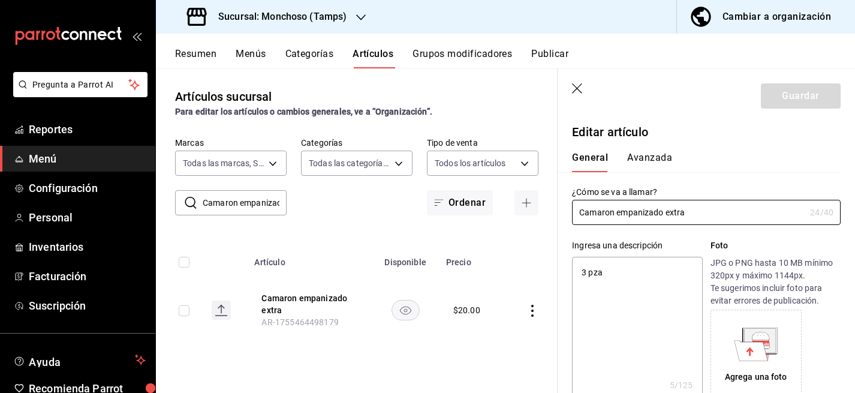
type textarea "x"
type input "$20.00"
type input "E48"
type input "90101500"
radio input "true"
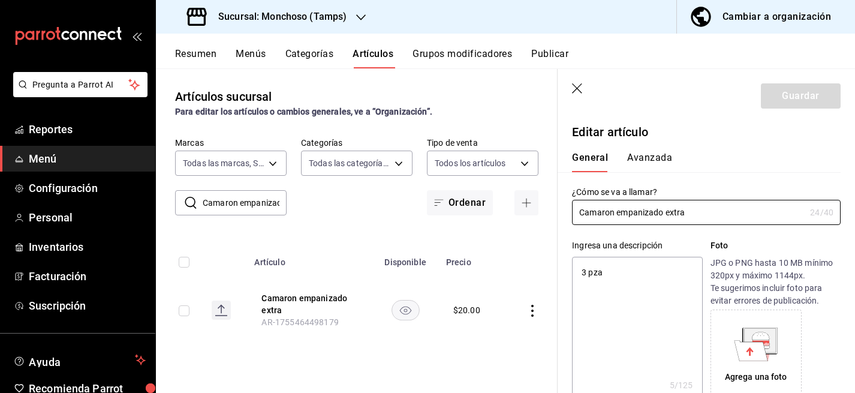
radio input "true"
type input "e4c267ab-4002-4aa6-814f-a1a60c61bcf7"
click at [649, 152] on button "Avanzada" at bounding box center [649, 162] width 45 height 20
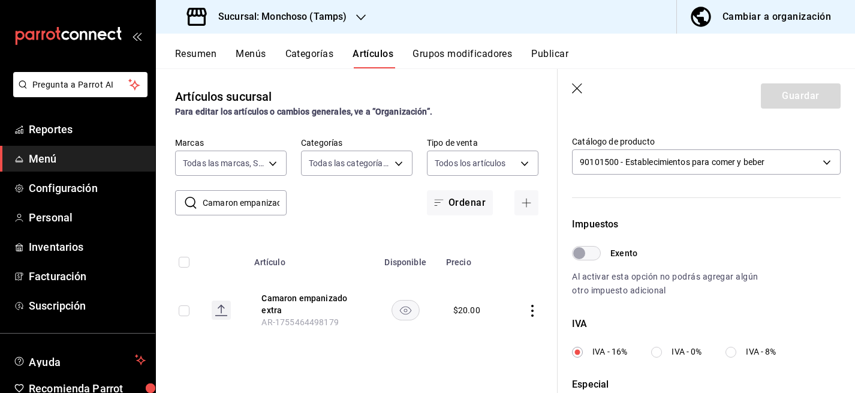
scroll to position [360, 0]
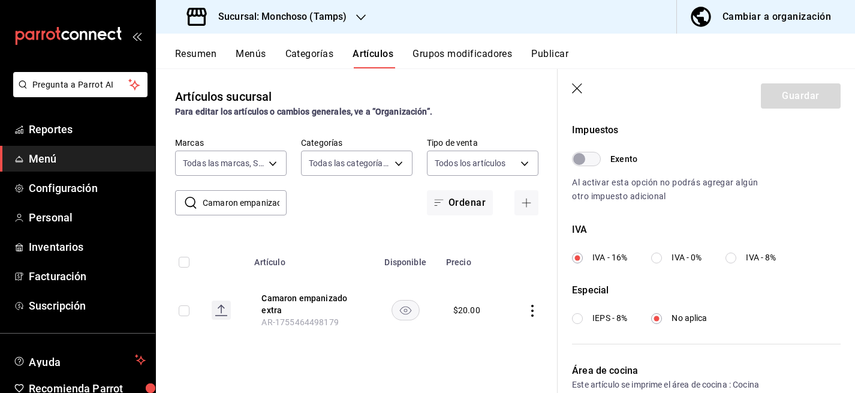
click at [657, 258] on input "IVA - 0%" at bounding box center [656, 257] width 11 height 11
radio input "true"
click at [784, 105] on button "Guardar" at bounding box center [801, 95] width 80 height 25
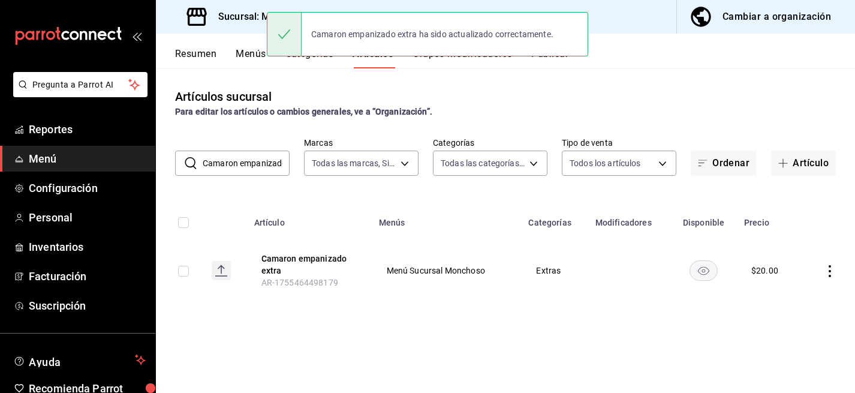
click at [251, 156] on input "Camaron empanizado extra" at bounding box center [246, 163] width 87 height 24
paste input "Fajita"
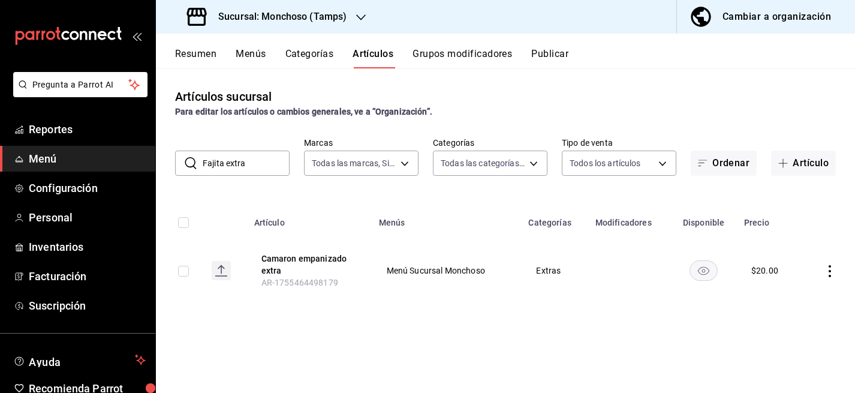
type input "Fajita extra"
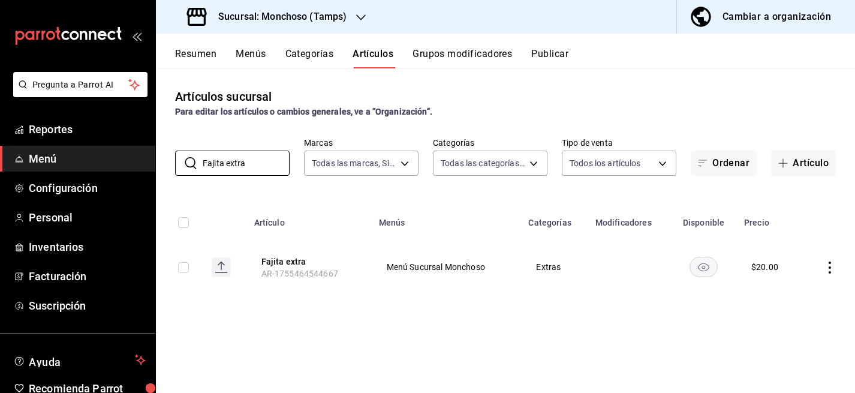
click at [829, 270] on icon "actions" at bounding box center [830, 267] width 12 height 12
click at [796, 293] on span "Editar" at bounding box center [793, 295] width 31 height 13
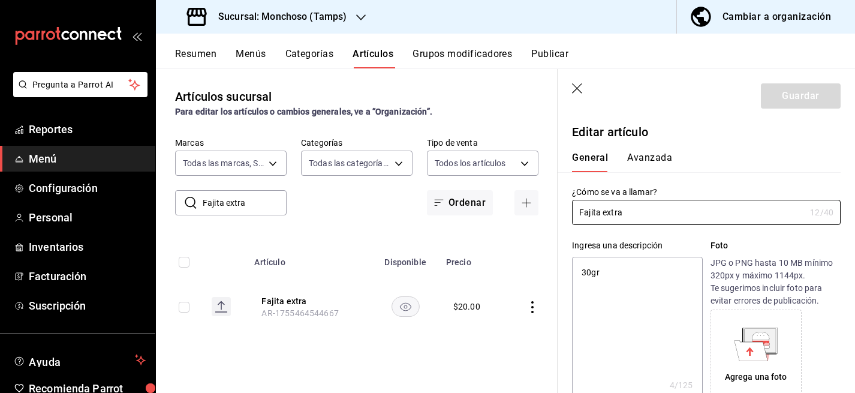
type textarea "x"
type input "$20.00"
click at [652, 160] on button "Avanzada" at bounding box center [649, 162] width 45 height 20
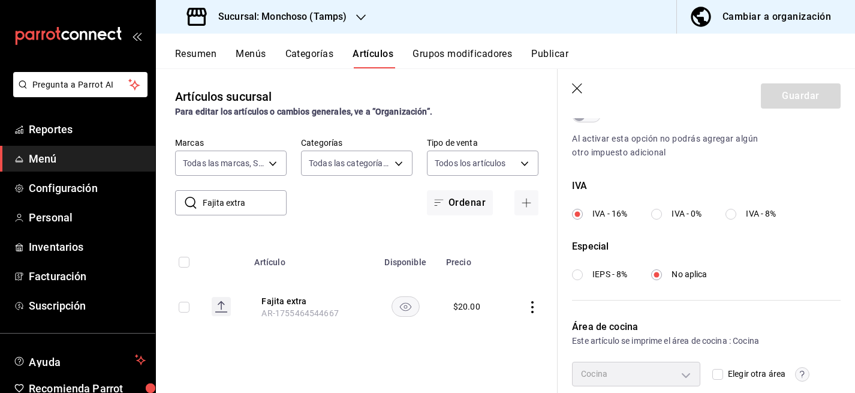
scroll to position [409, 0]
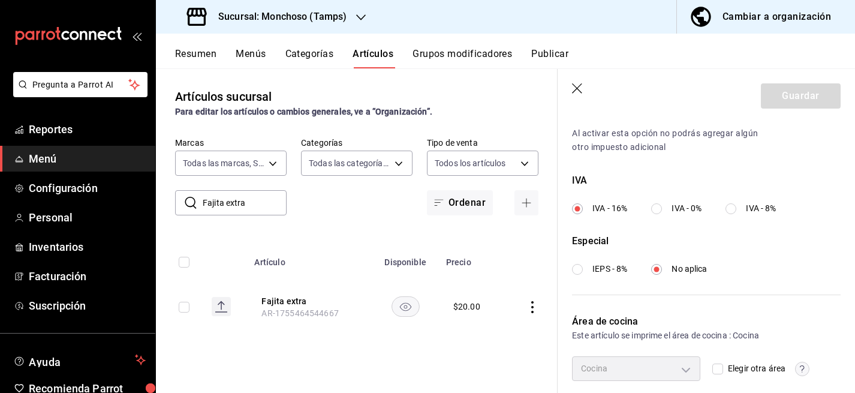
click at [657, 209] on input "IVA - 0%" at bounding box center [656, 208] width 11 height 11
radio input "true"
click at [804, 90] on button "Guardar" at bounding box center [801, 95] width 80 height 25
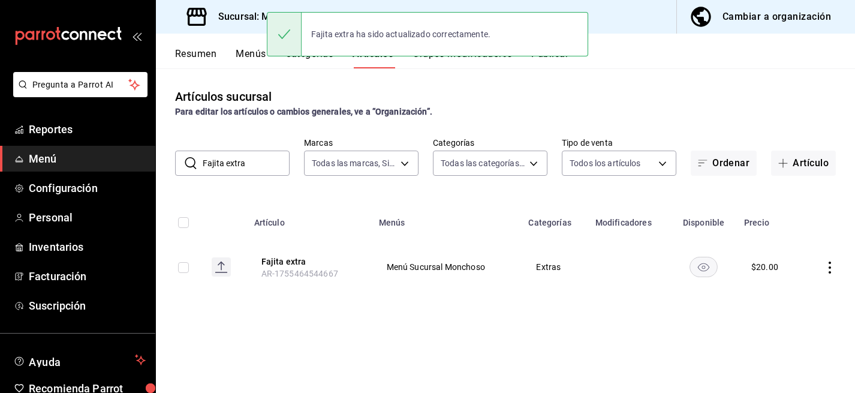
click at [241, 167] on input "Fajita extra" at bounding box center [246, 163] width 87 height 24
paste input "Pulpo"
type input "Pulpo extra"
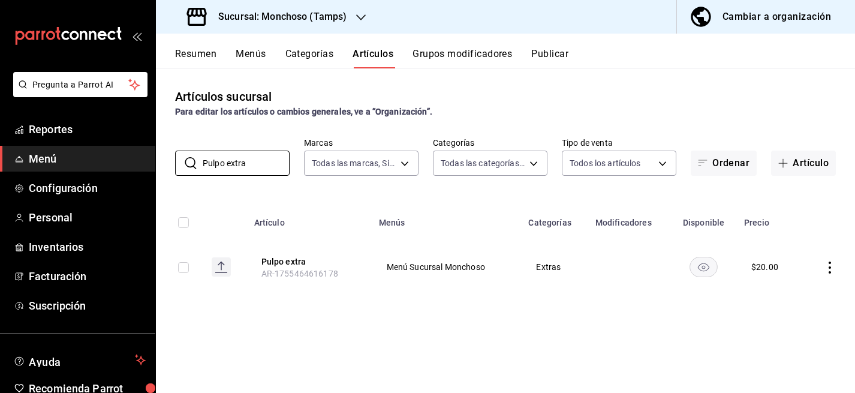
click at [830, 257] on td at bounding box center [828, 267] width 53 height 58
click at [830, 276] on td at bounding box center [828, 267] width 53 height 58
click at [830, 272] on icon "actions" at bounding box center [830, 267] width 2 height 12
click at [771, 294] on div at bounding box center [768, 295] width 22 height 14
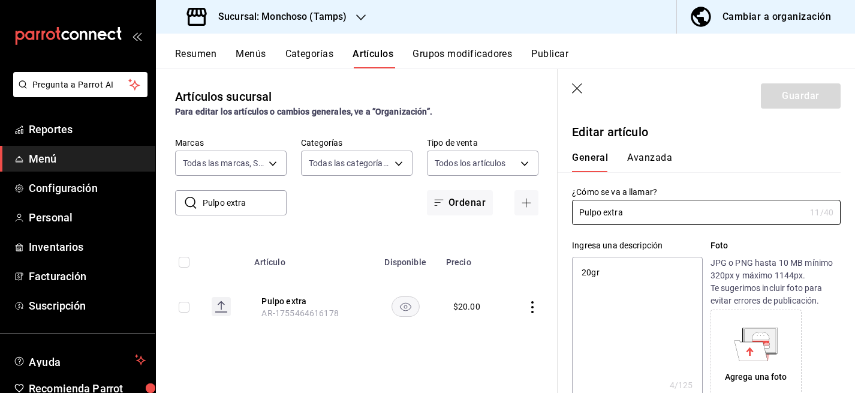
type textarea "x"
type input "$20.00"
type input "E48"
type input "90101500"
radio input "true"
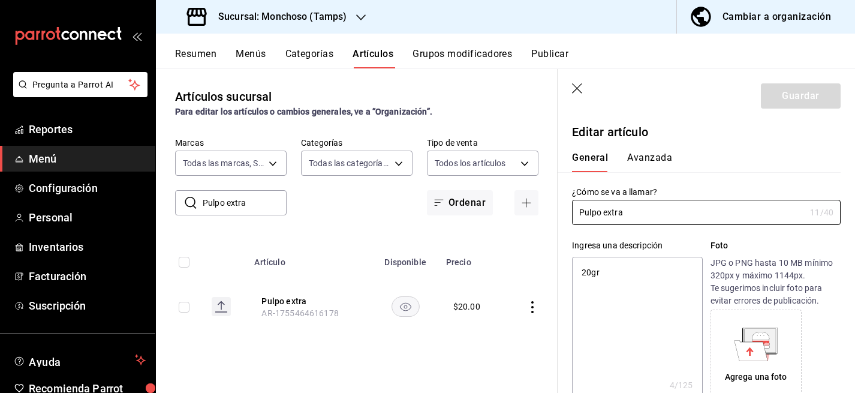
radio input "true"
type input "e4c267ab-4002-4aa6-814f-a1a60c61bcf7"
click at [655, 157] on button "Avanzada" at bounding box center [649, 162] width 45 height 20
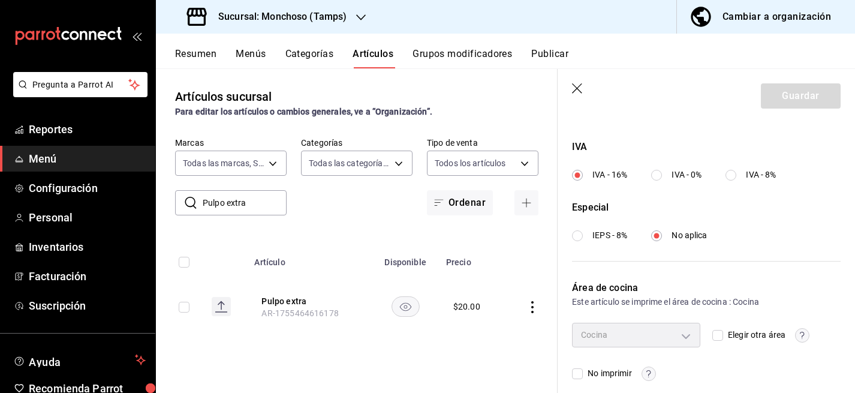
scroll to position [455, 0]
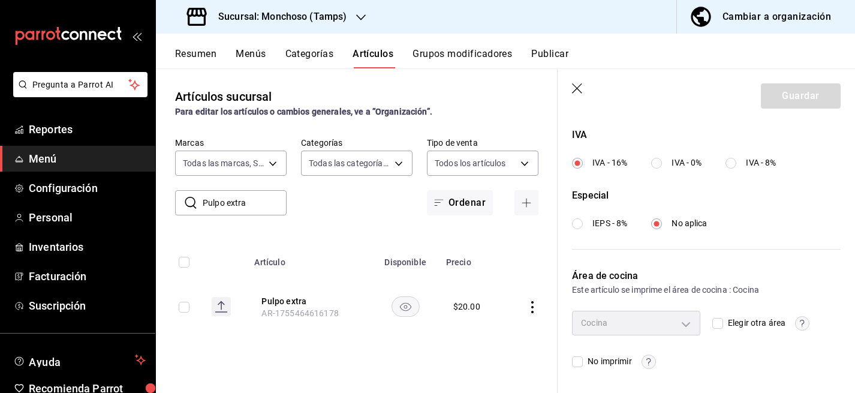
click at [660, 169] on div "Impuestos Exento Al activar esta opción no podrás agregar algún otro impuesto a…" at bounding box center [706, 128] width 269 height 201
click at [657, 164] on input "IVA - 0%" at bounding box center [656, 163] width 11 height 11
radio input "true"
click at [804, 100] on button "Guardar" at bounding box center [801, 95] width 80 height 25
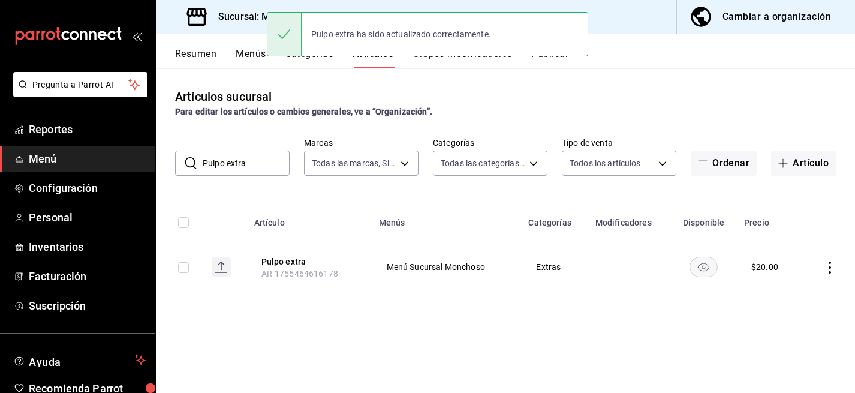
click at [250, 163] on input "Pulpo extra" at bounding box center [246, 163] width 87 height 24
paste input "orción protein"
type input "Porción proteina"
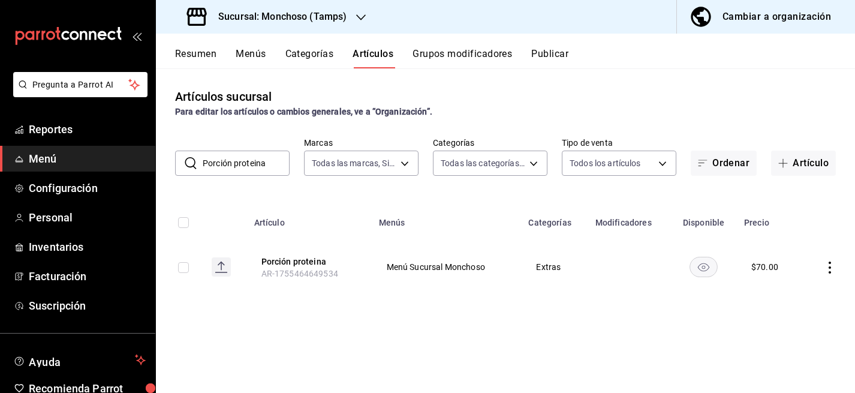
click at [835, 266] on icon "actions" at bounding box center [830, 267] width 12 height 12
click at [796, 296] on span "Editar" at bounding box center [793, 295] width 31 height 13
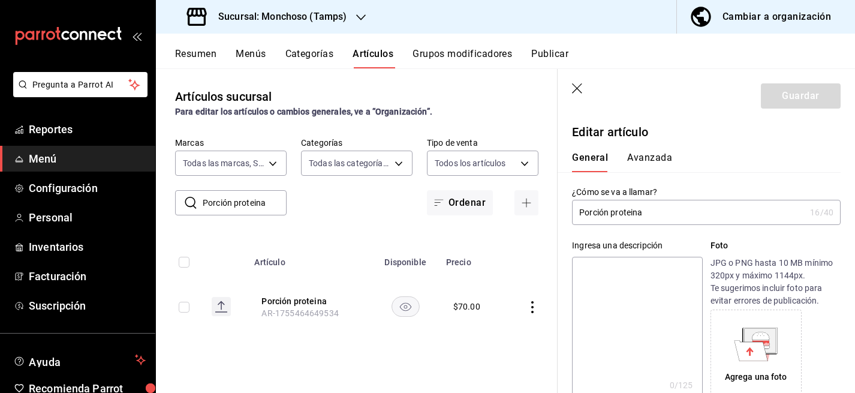
click at [656, 158] on button "Avanzada" at bounding box center [649, 162] width 45 height 20
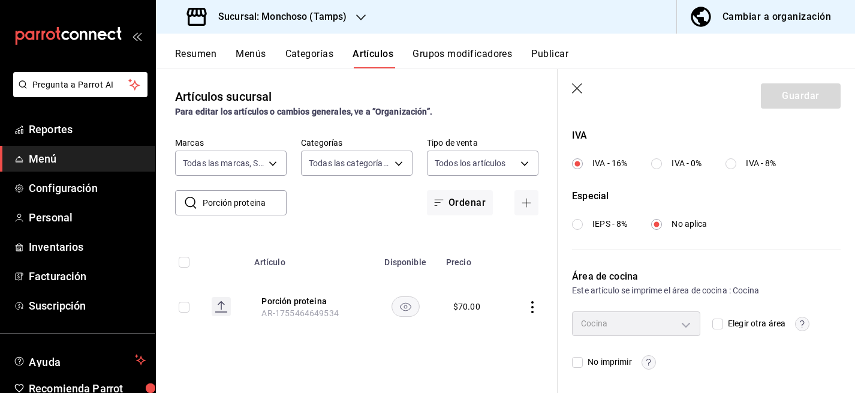
scroll to position [455, 0]
click at [662, 154] on div "IVA IVA - 16% IVA - 0% IVA - 8%" at bounding box center [706, 148] width 269 height 41
click at [657, 167] on input "IVA - 0%" at bounding box center [656, 163] width 11 height 11
radio input "true"
click at [809, 97] on button "Guardar" at bounding box center [801, 95] width 80 height 25
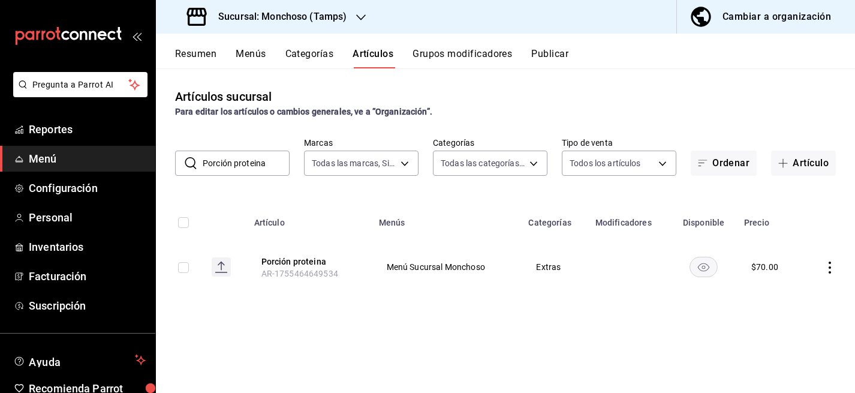
click at [279, 164] on input "Porción proteina" at bounding box center [246, 163] width 87 height 24
paste input "Mixto para arroz"
type input "Mixto para arroz"
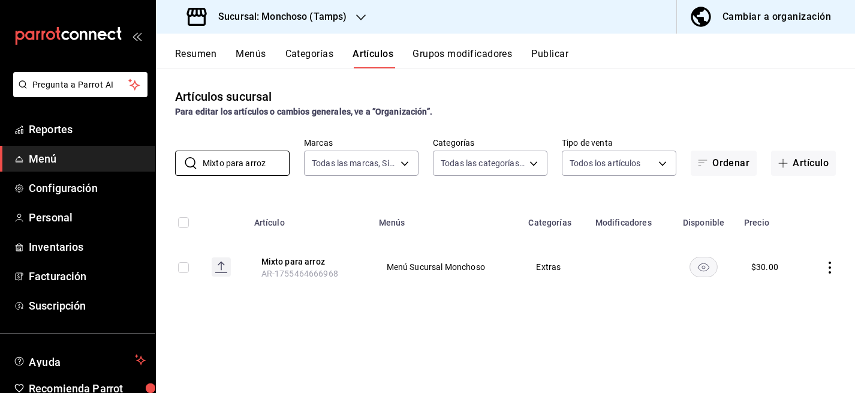
click at [832, 262] on icon "actions" at bounding box center [830, 267] width 12 height 12
click at [798, 291] on span "Editar" at bounding box center [793, 295] width 31 height 13
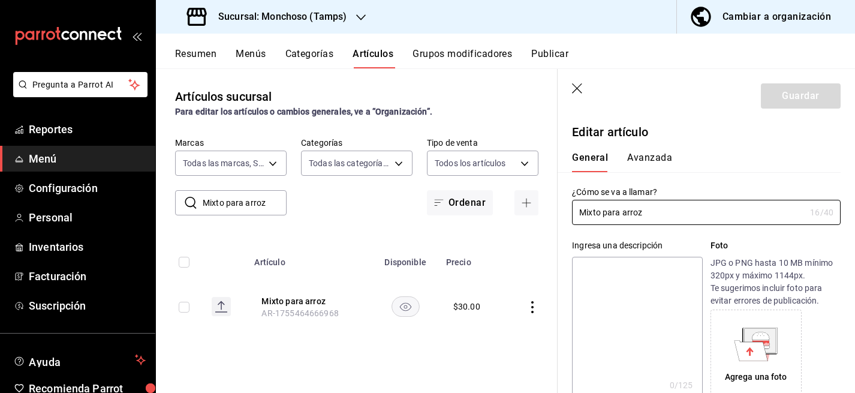
type input "$30.00"
click at [659, 157] on button "Avanzada" at bounding box center [649, 162] width 45 height 20
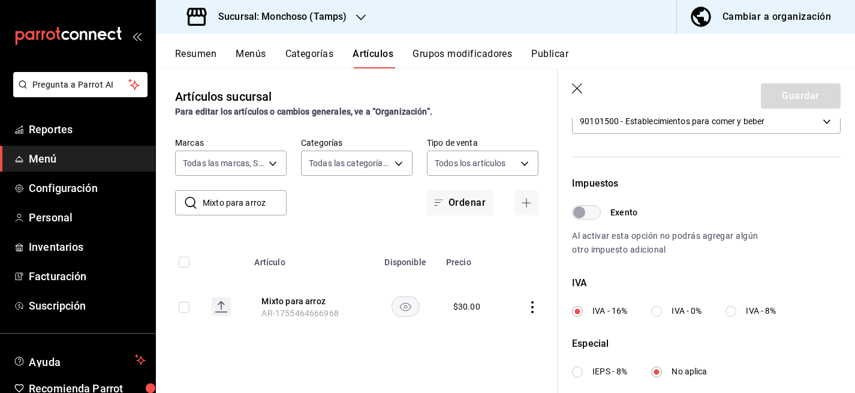
scroll to position [421, 0]
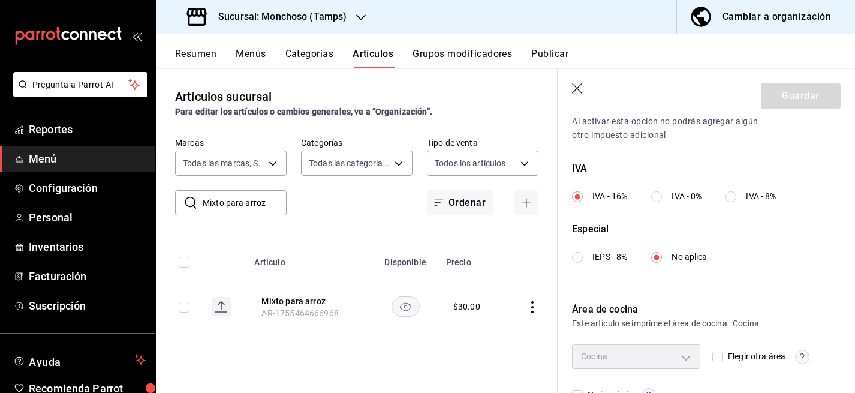
click at [658, 194] on input "IVA - 0%" at bounding box center [656, 196] width 11 height 11
radio input "true"
click at [801, 89] on button "Guardar" at bounding box center [801, 95] width 80 height 25
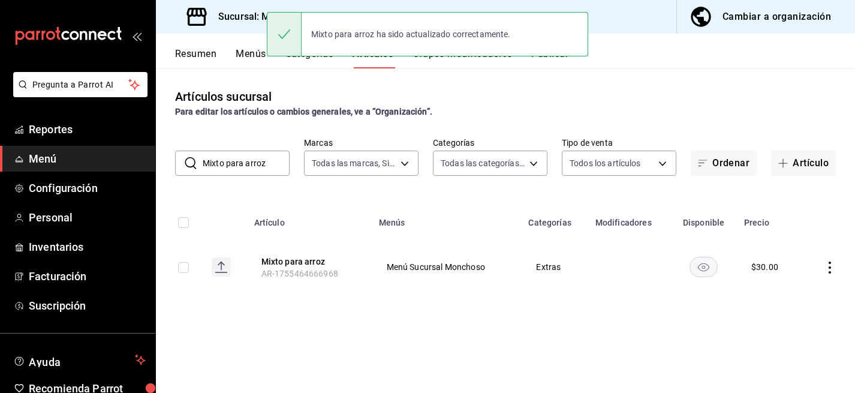
click at [317, 61] on button "Categorías" at bounding box center [309, 58] width 49 height 20
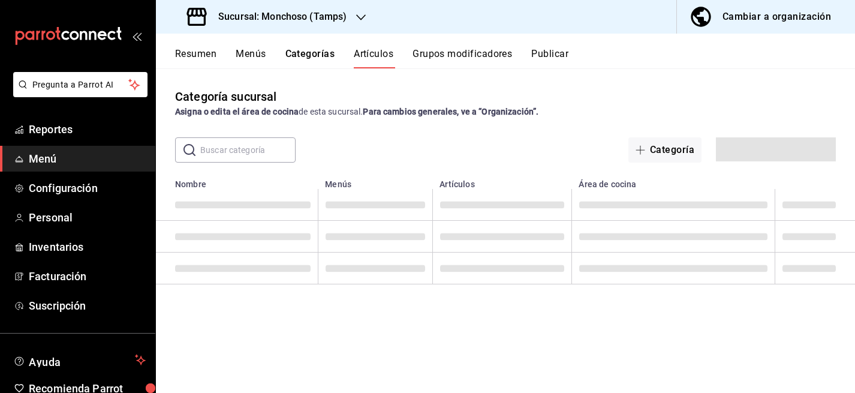
click at [240, 149] on input "text" at bounding box center [247, 150] width 95 height 24
paste input "Plato viaje chico"
type input "Plato viaje chico"
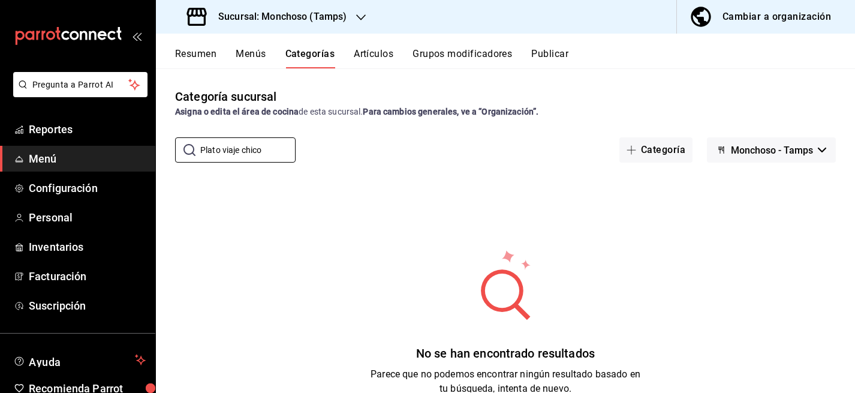
click at [375, 50] on button "Artículos" at bounding box center [374, 58] width 40 height 20
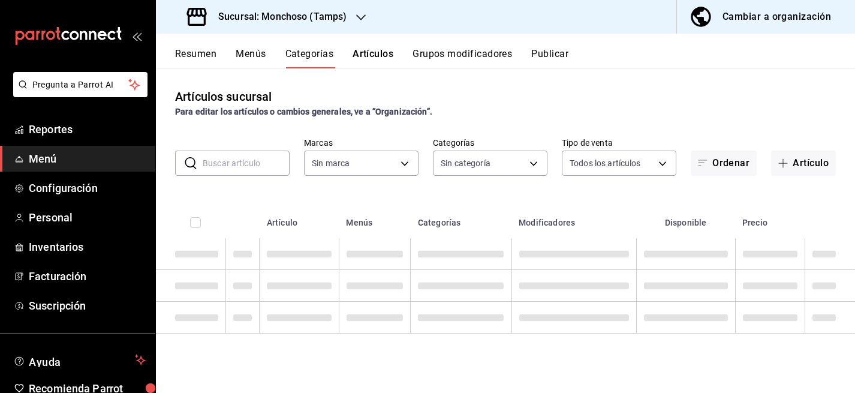
click at [224, 158] on input "text" at bounding box center [246, 163] width 87 height 24
paste input "Plato viaje chico"
type input "Plato viaje chico"
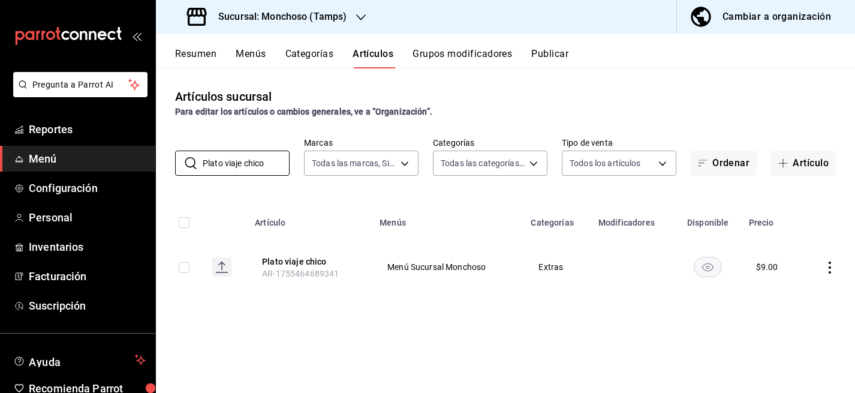
click at [828, 263] on icon "actions" at bounding box center [830, 267] width 12 height 12
click at [801, 293] on span "Editar" at bounding box center [793, 295] width 31 height 13
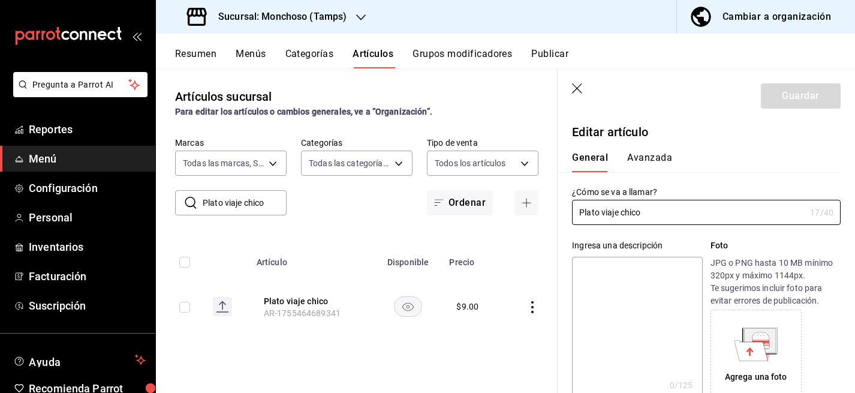
click at [658, 160] on button "Avanzada" at bounding box center [649, 162] width 45 height 20
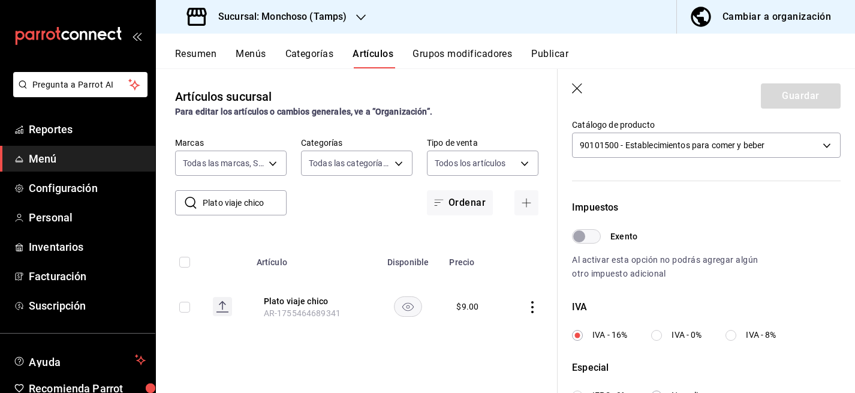
scroll to position [406, 0]
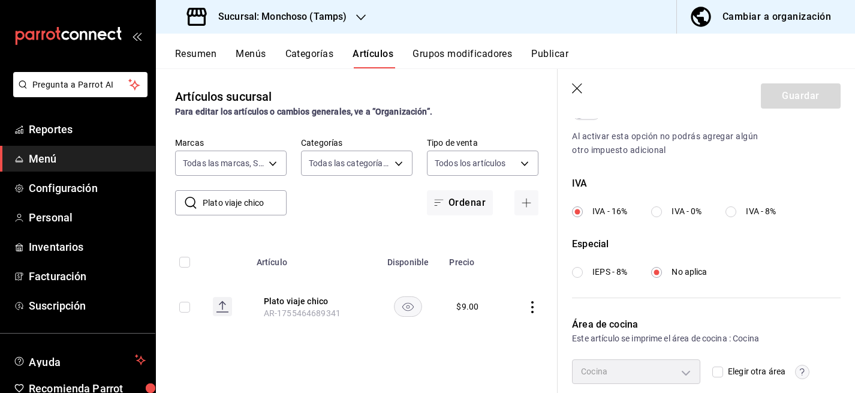
click at [659, 209] on input "IVA - 0%" at bounding box center [656, 211] width 11 height 11
click at [805, 89] on button "Guardar" at bounding box center [801, 95] width 80 height 25
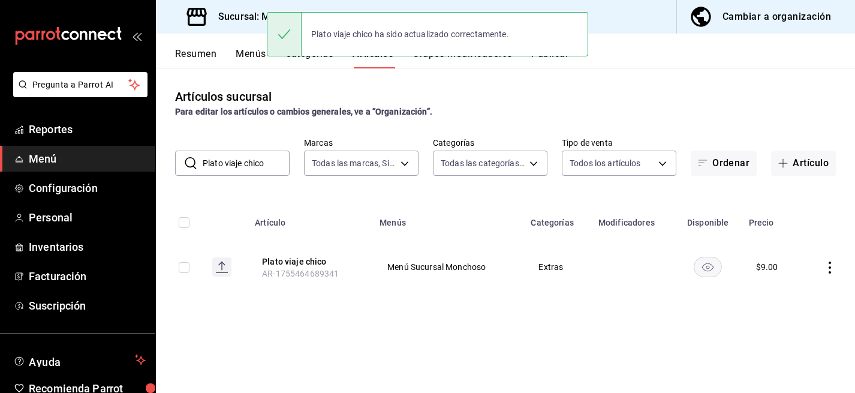
click at [258, 163] on input "Plato viaje chico" at bounding box center [246, 163] width 87 height 24
paste input "grande"
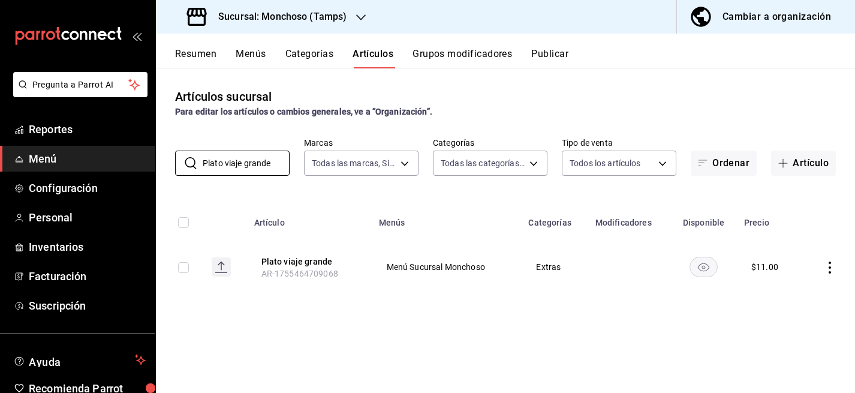
click at [831, 269] on icon "actions" at bounding box center [830, 267] width 12 height 12
click at [784, 304] on li "Editar" at bounding box center [783, 295] width 72 height 25
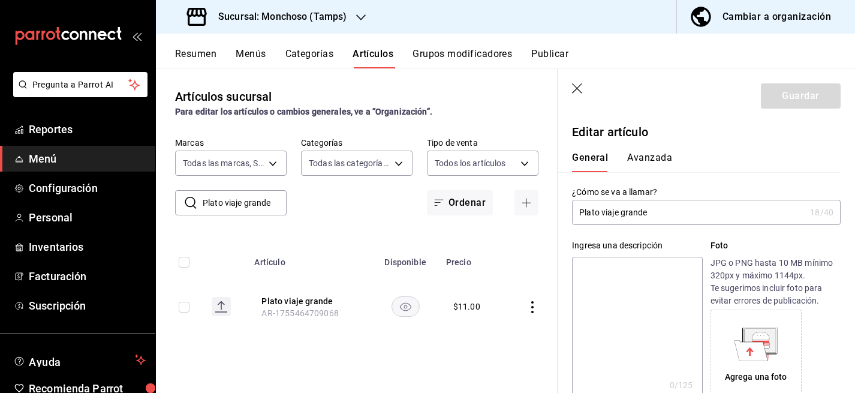
click at [652, 152] on button "Avanzada" at bounding box center [649, 162] width 45 height 20
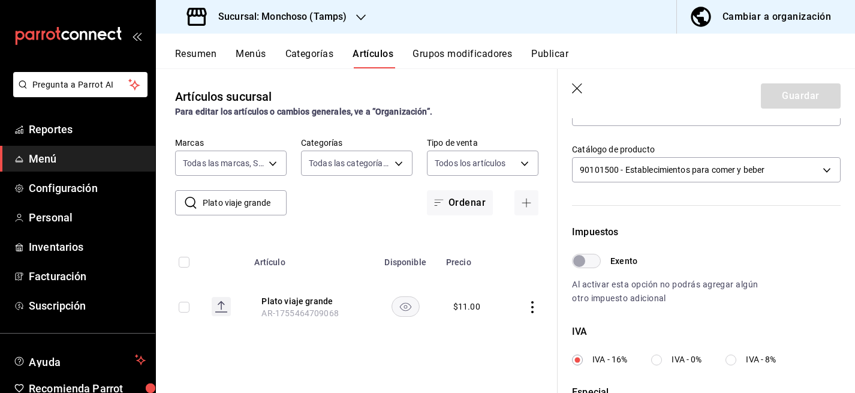
scroll to position [363, 0]
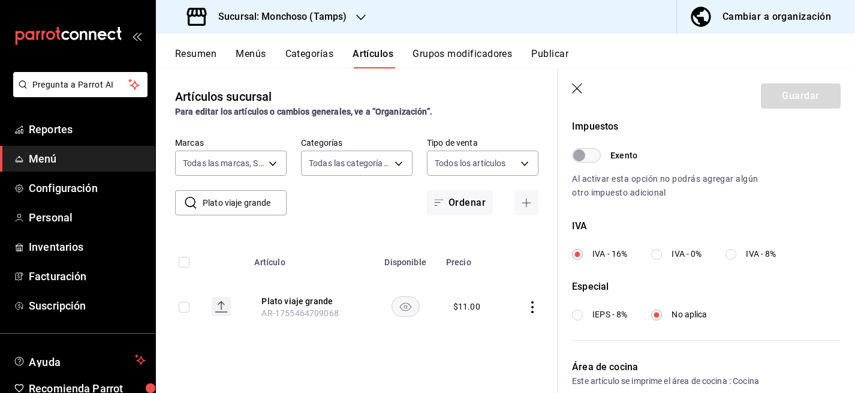
click at [656, 251] on input "IVA - 0%" at bounding box center [656, 254] width 11 height 11
click at [783, 97] on button "Guardar" at bounding box center [801, 95] width 80 height 25
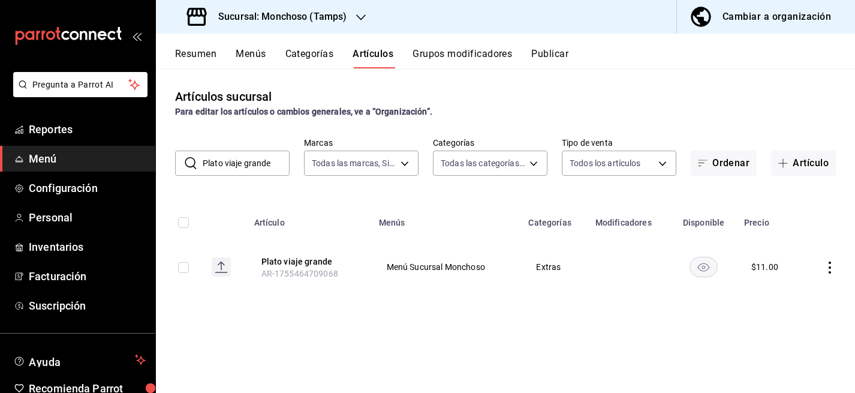
click at [235, 163] on input "Plato viaje grande" at bounding box center [246, 163] width 87 height 24
paste input "Refresco"
click at [829, 269] on icon "actions" at bounding box center [830, 267] width 12 height 12
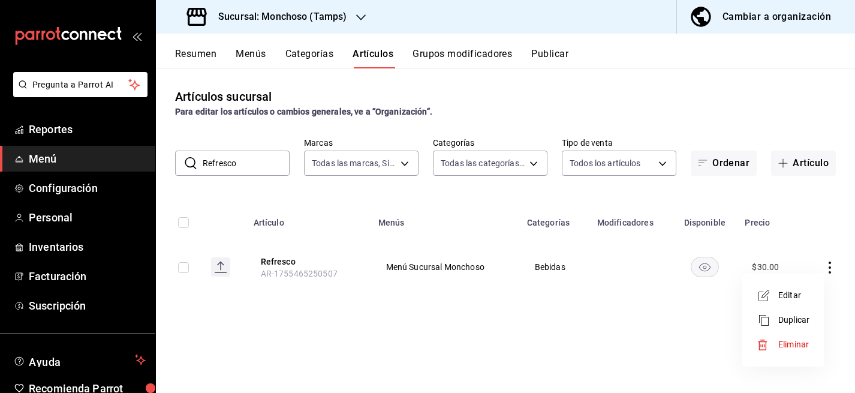
click at [793, 297] on span "Editar" at bounding box center [793, 295] width 31 height 13
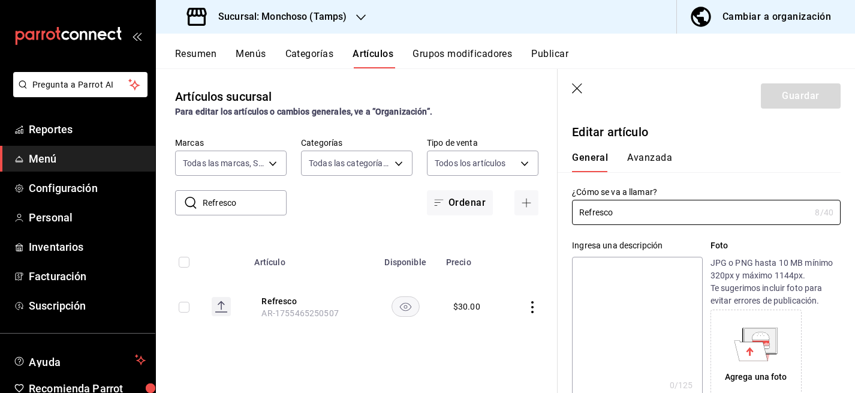
click at [648, 158] on button "Avanzada" at bounding box center [649, 162] width 45 height 20
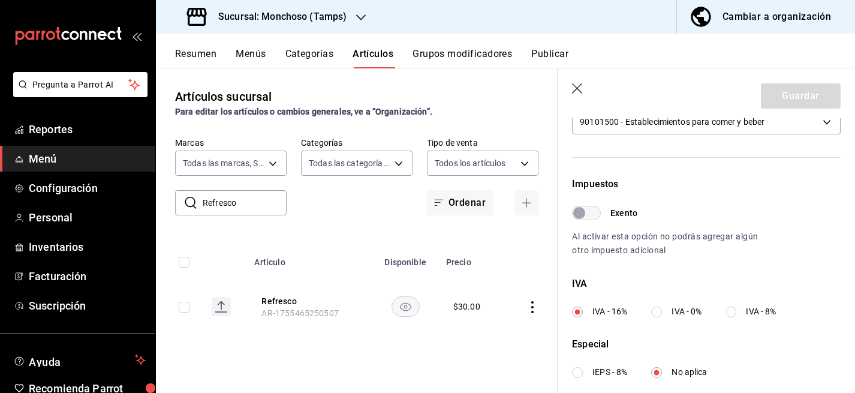
scroll to position [309, 0]
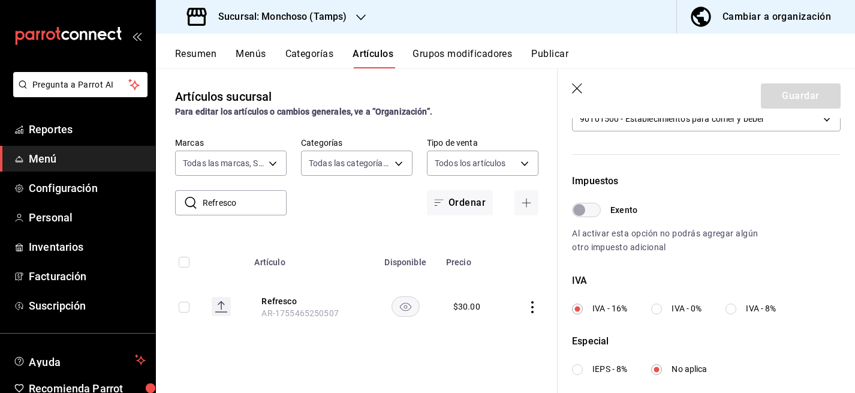
click at [667, 306] on label "IVA - 0%" at bounding box center [676, 308] width 50 height 13
click at [662, 306] on input "IVA - 0%" at bounding box center [656, 308] width 11 height 11
click at [795, 103] on button "Guardar" at bounding box center [801, 95] width 80 height 25
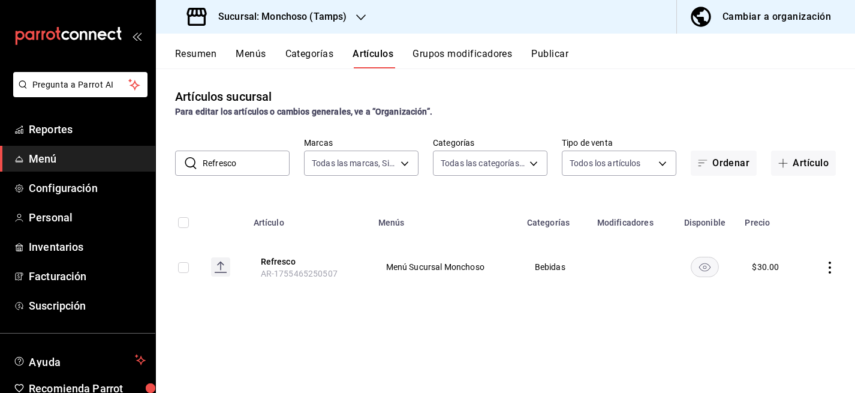
click at [245, 168] on input "Refresco" at bounding box center [246, 163] width 87 height 24
paste input "Limonada Sabores"
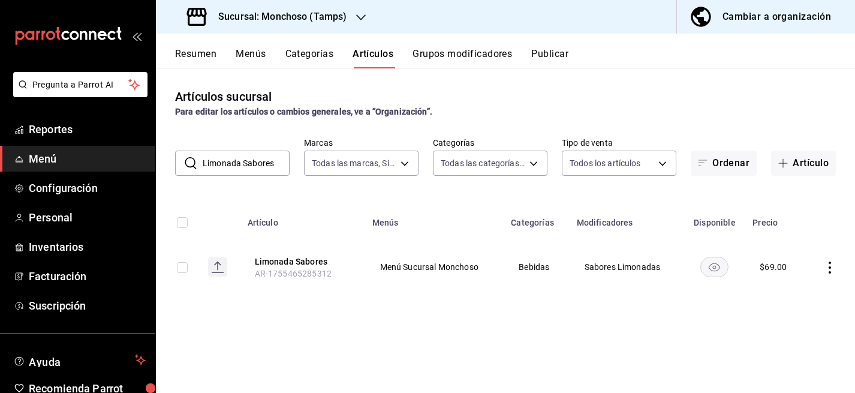
click at [829, 263] on icon "actions" at bounding box center [830, 267] width 2 height 12
click at [789, 293] on span "Editar" at bounding box center [793, 295] width 31 height 13
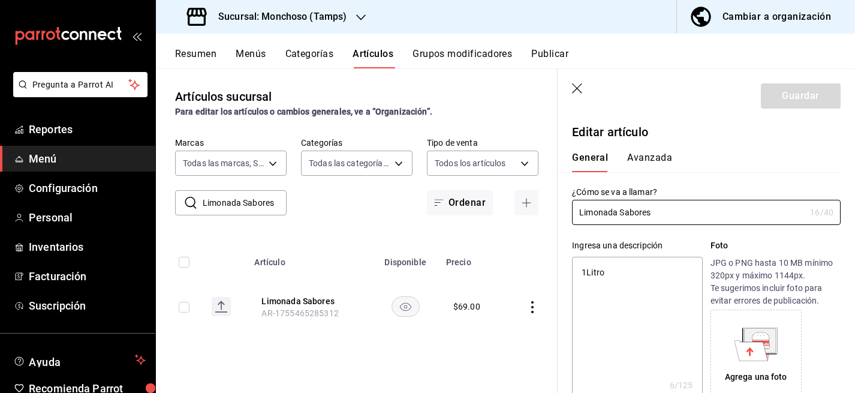
click at [645, 161] on button "Avanzada" at bounding box center [649, 162] width 45 height 20
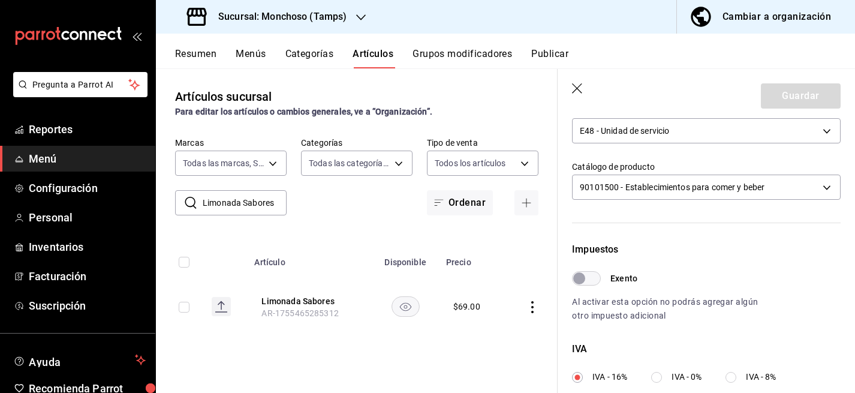
scroll to position [350, 0]
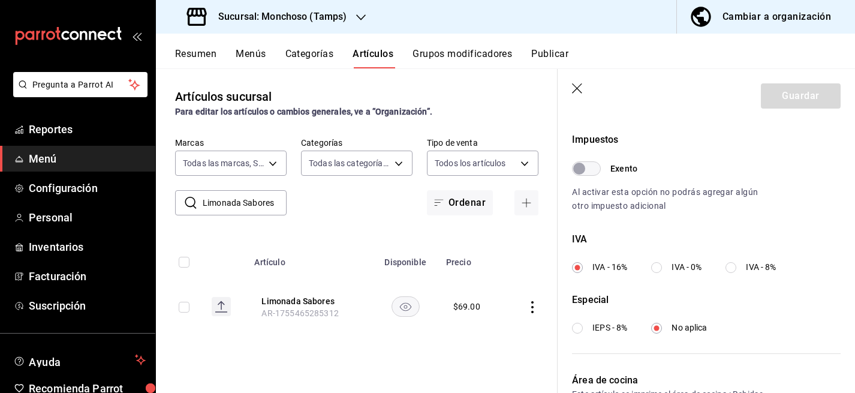
click at [658, 268] on input "IVA - 0%" at bounding box center [656, 267] width 11 height 11
click at [799, 94] on button "Guardar" at bounding box center [801, 95] width 80 height 25
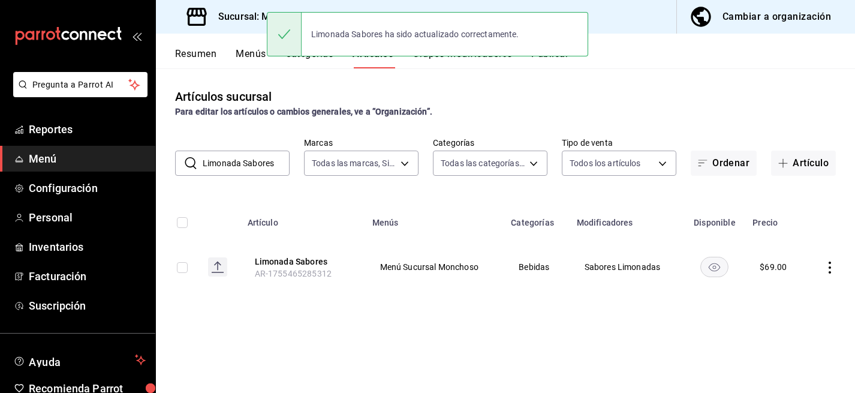
click at [247, 163] on input "Limonada Sabores" at bounding box center [246, 163] width 87 height 24
paste input "Natural"
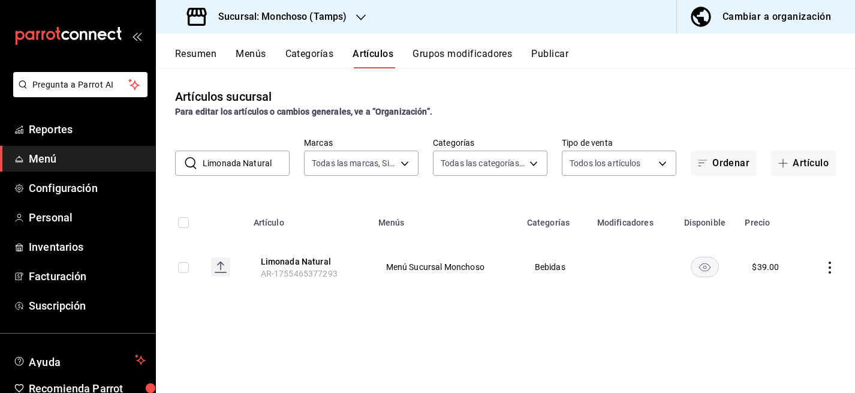
click at [826, 265] on icon "actions" at bounding box center [830, 267] width 12 height 12
click at [793, 288] on li "Editar" at bounding box center [783, 295] width 72 height 25
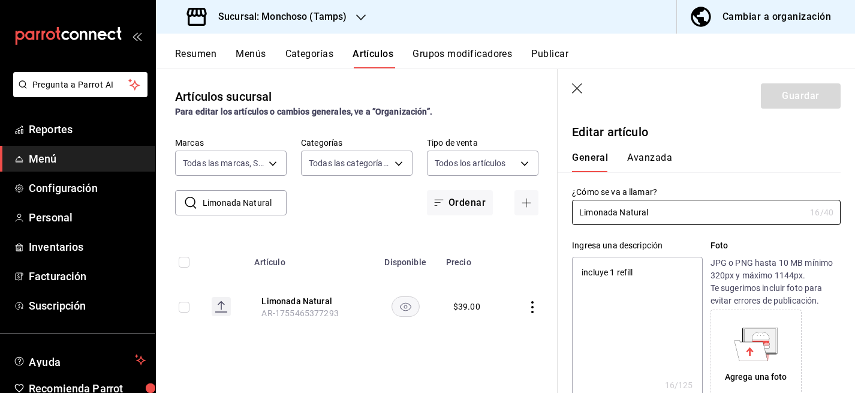
click at [636, 161] on button "Avanzada" at bounding box center [649, 162] width 45 height 20
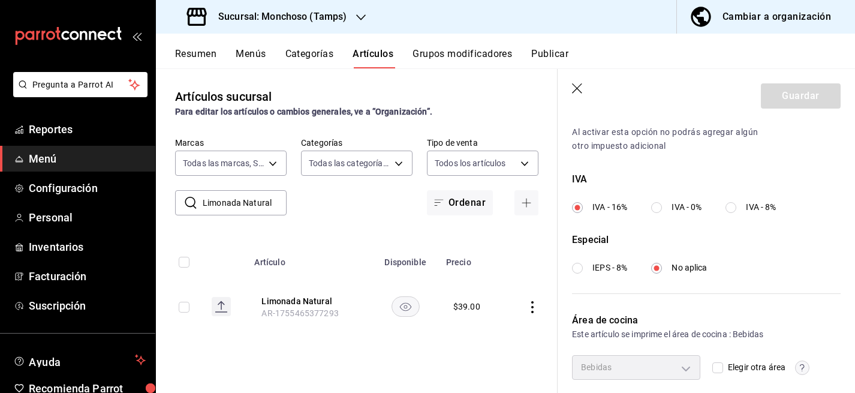
scroll to position [418, 0]
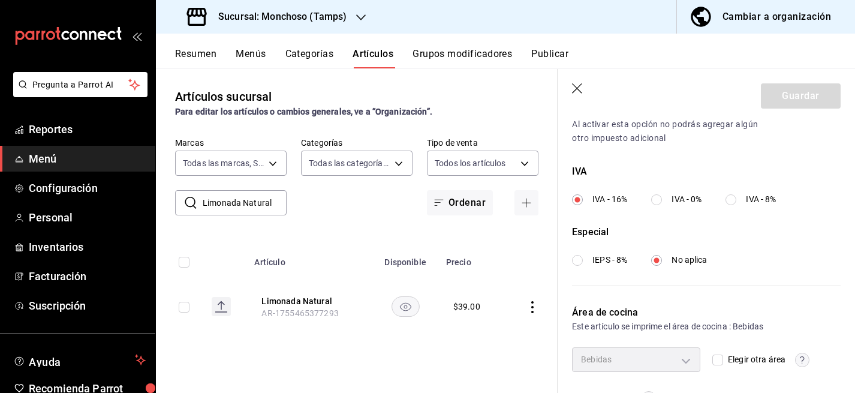
click at [660, 198] on input "IVA - 0%" at bounding box center [656, 199] width 11 height 11
click at [805, 89] on button "Guardar" at bounding box center [801, 95] width 80 height 25
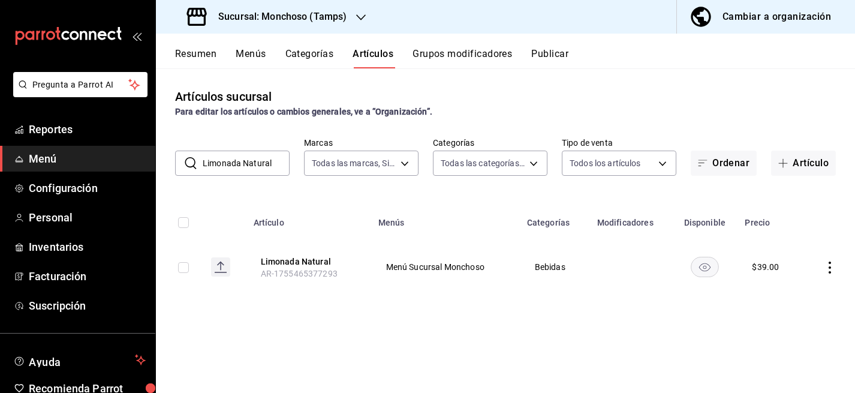
click at [251, 153] on input "Limonada Natural" at bounding box center [246, 163] width 87 height 24
paste input "Promo Miércoles"
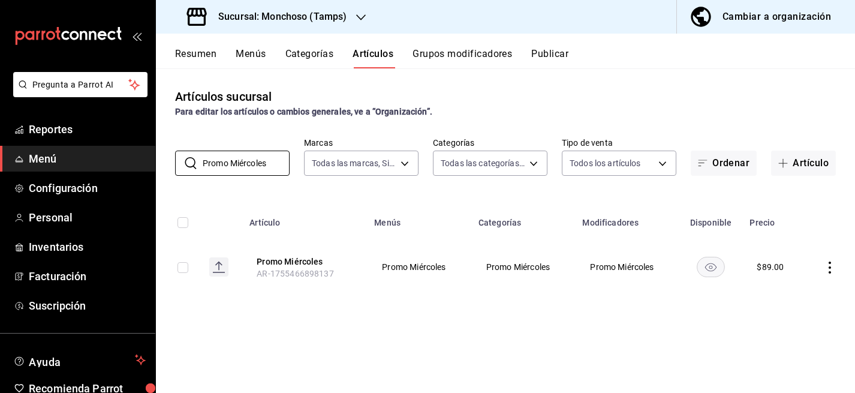
click at [833, 263] on icon "actions" at bounding box center [830, 267] width 12 height 12
click at [798, 295] on span "Editar" at bounding box center [793, 295] width 31 height 13
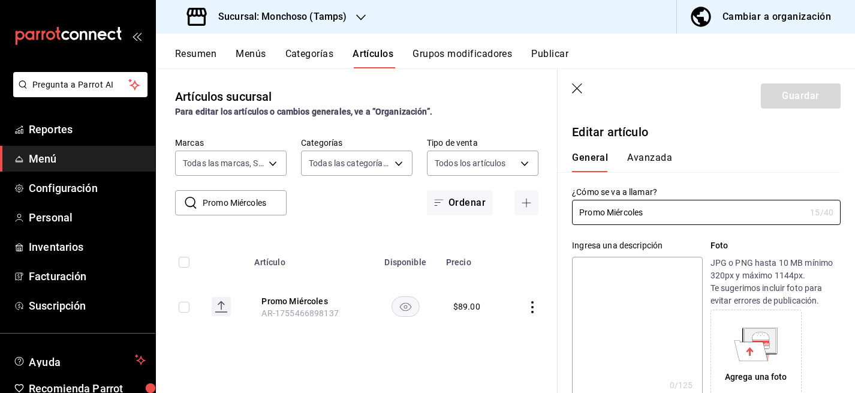
click at [654, 156] on button "Avanzada" at bounding box center [649, 162] width 45 height 20
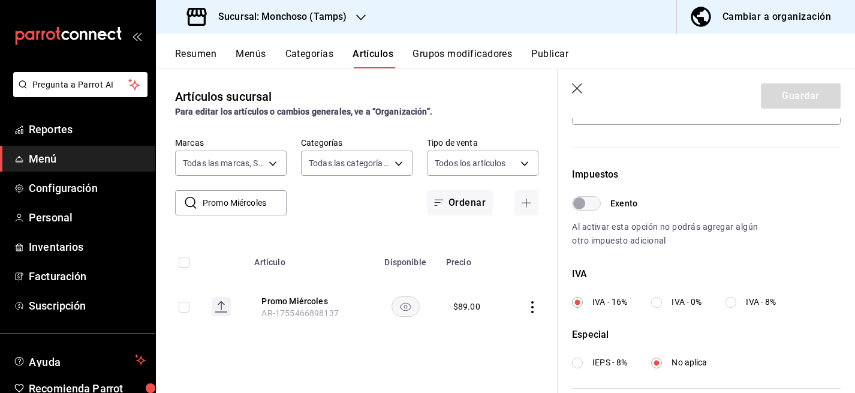
scroll to position [455, 0]
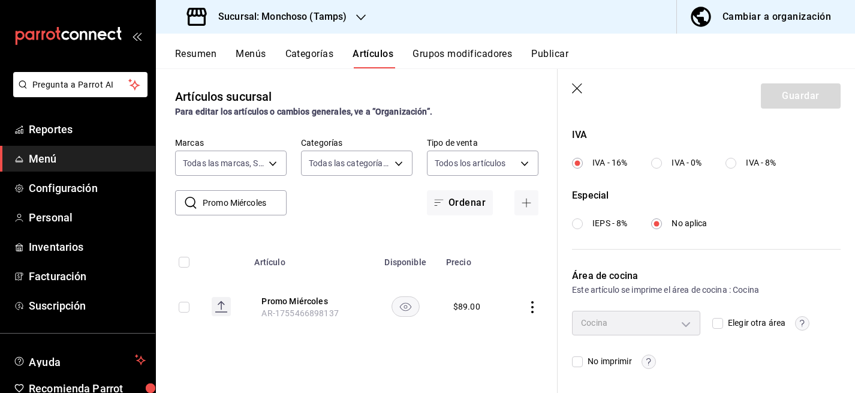
click at [660, 161] on input "IVA - 0%" at bounding box center [656, 163] width 11 height 11
click at [804, 110] on header "Guardar" at bounding box center [706, 93] width 297 height 49
click at [792, 99] on button "Guardar" at bounding box center [801, 95] width 80 height 25
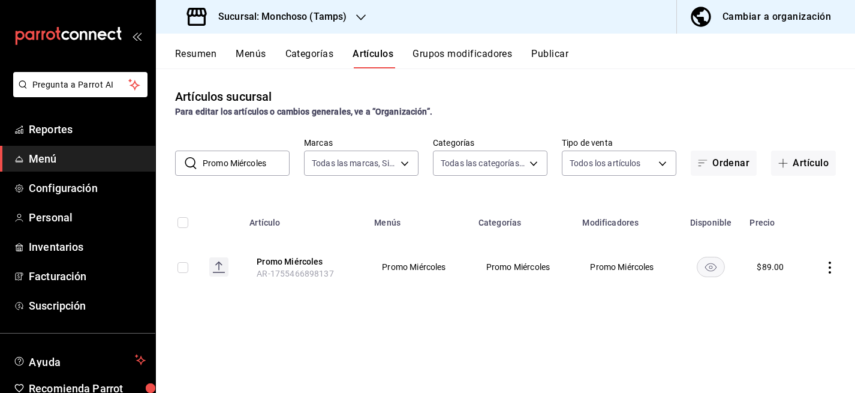
click at [259, 167] on input "Promo Miércoles" at bounding box center [246, 163] width 87 height 24
paste input "Rollo Caliente Viern"
click at [825, 267] on icon "actions" at bounding box center [830, 267] width 12 height 12
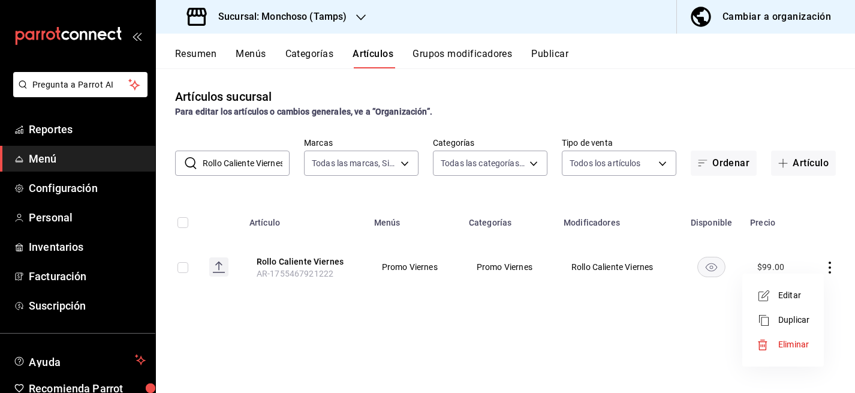
click at [802, 293] on span "Editar" at bounding box center [793, 295] width 31 height 13
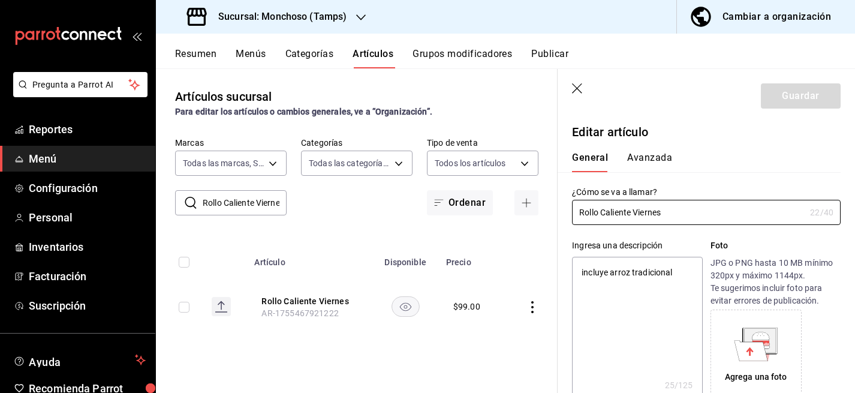
click at [649, 161] on button "Avanzada" at bounding box center [649, 162] width 45 height 20
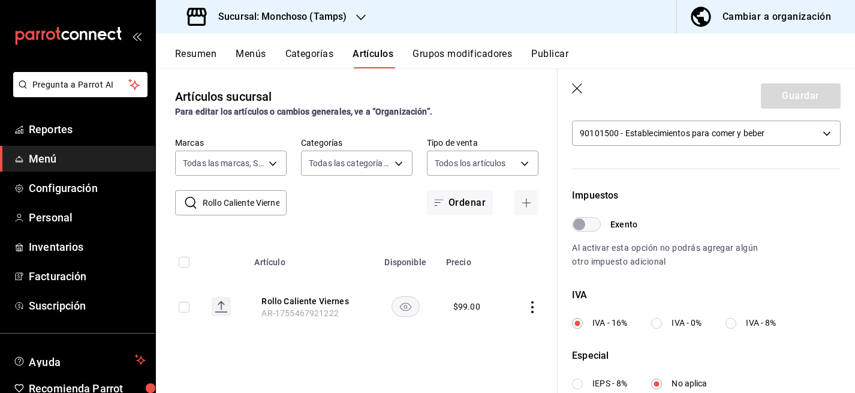
scroll to position [415, 0]
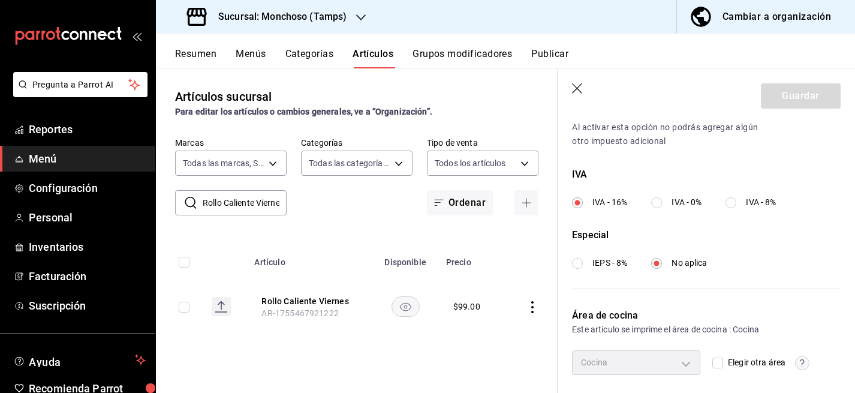
click at [658, 202] on input "IVA - 0%" at bounding box center [656, 202] width 11 height 11
click at [804, 95] on button "Guardar" at bounding box center [801, 95] width 80 height 25
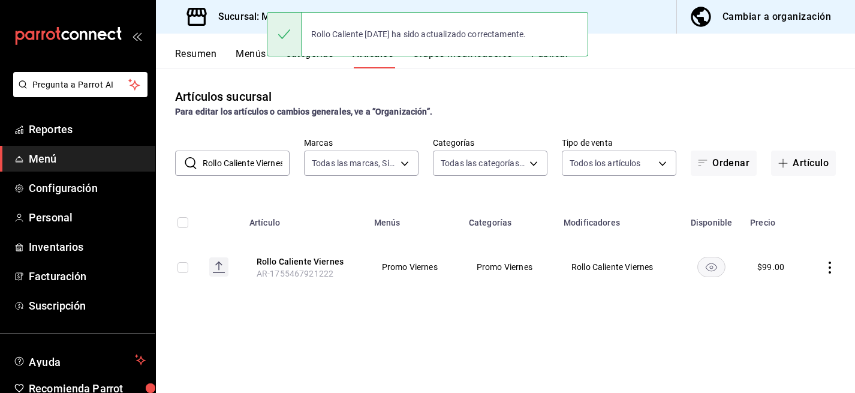
click at [247, 161] on input "Rollo Caliente Viernes" at bounding box center [246, 163] width 87 height 24
paste input "Ensalada Sabado"
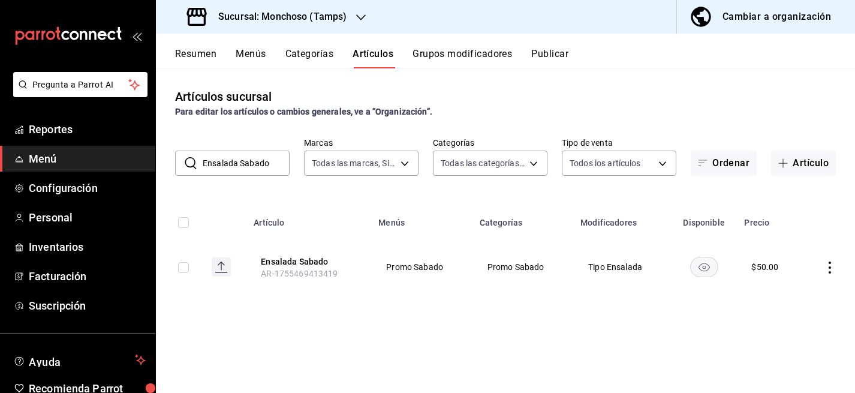
click at [828, 267] on icon "actions" at bounding box center [830, 267] width 12 height 12
click at [781, 299] on span "Editar" at bounding box center [793, 295] width 31 height 13
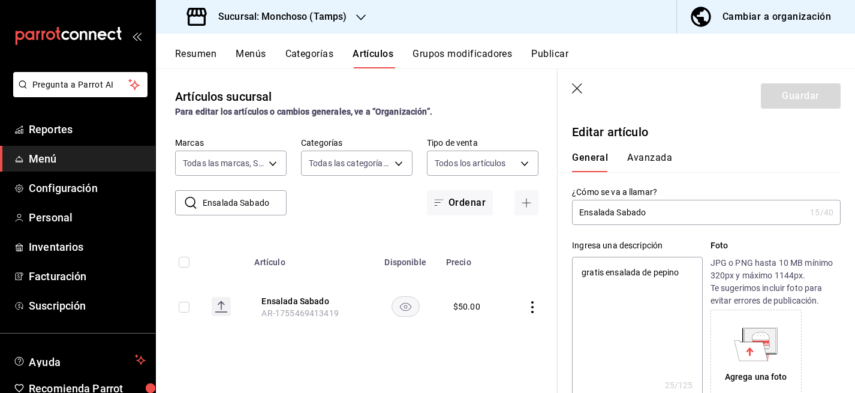
click at [647, 154] on button "Avanzada" at bounding box center [649, 162] width 45 height 20
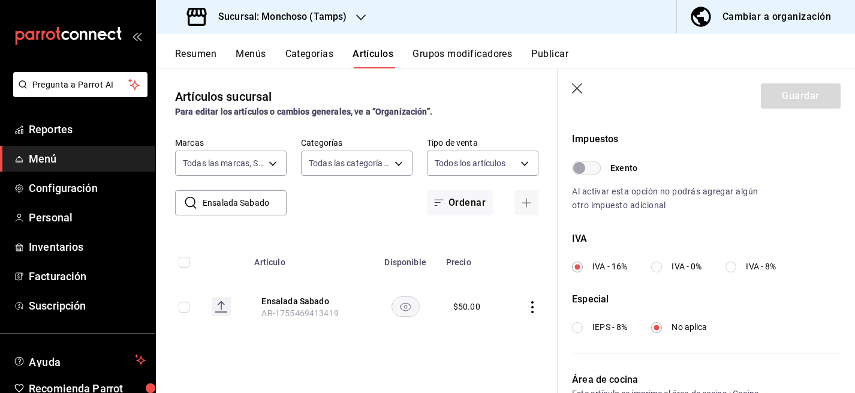
scroll to position [363, 0]
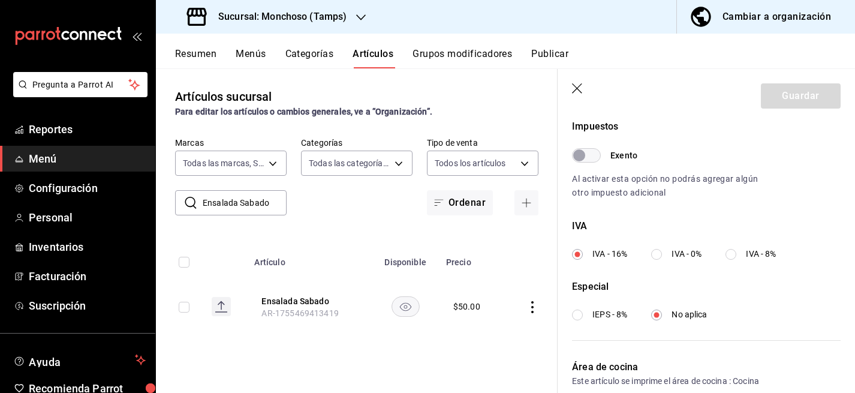
click at [659, 252] on input "IVA - 0%" at bounding box center [656, 254] width 11 height 11
click at [772, 94] on button "Guardar" at bounding box center [801, 95] width 80 height 25
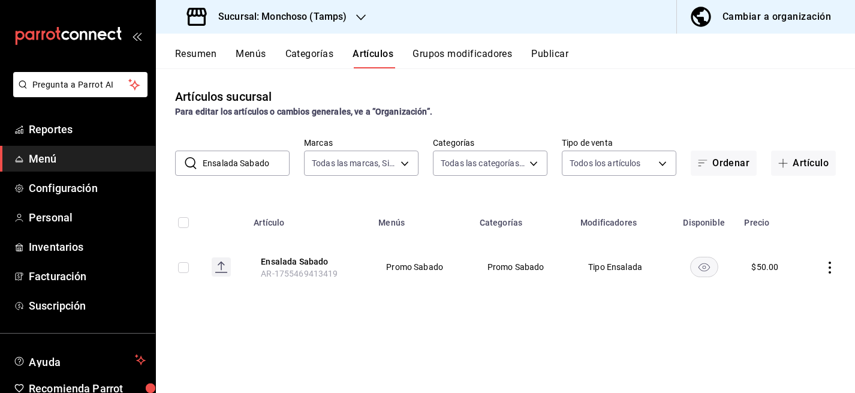
click at [260, 167] on input "Ensalada Sabado" at bounding box center [246, 163] width 87 height 24
paste input "xtra Soya"
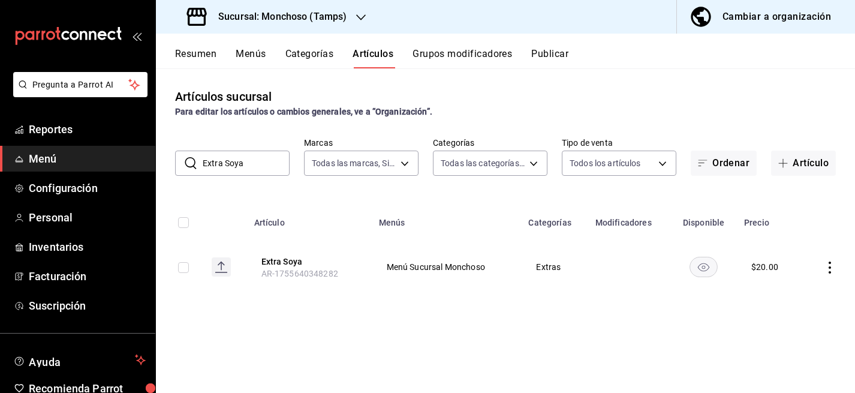
click at [828, 273] on td at bounding box center [828, 267] width 53 height 58
click at [828, 272] on icon "actions" at bounding box center [830, 267] width 12 height 12
click at [790, 288] on li "Editar" at bounding box center [783, 295] width 72 height 25
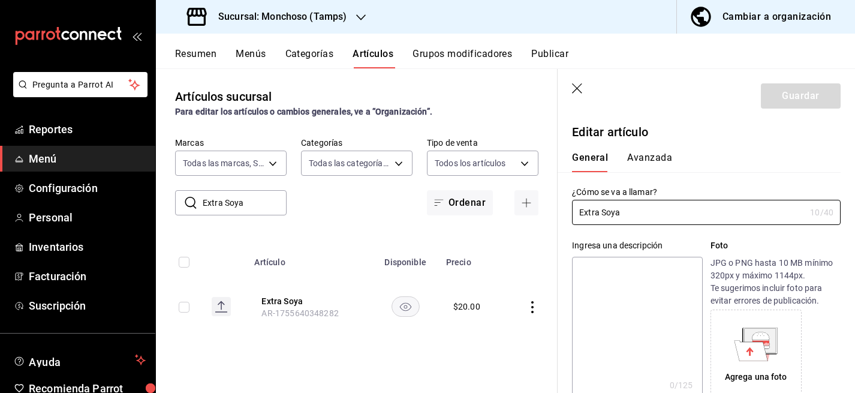
click at [647, 163] on button "Avanzada" at bounding box center [649, 162] width 45 height 20
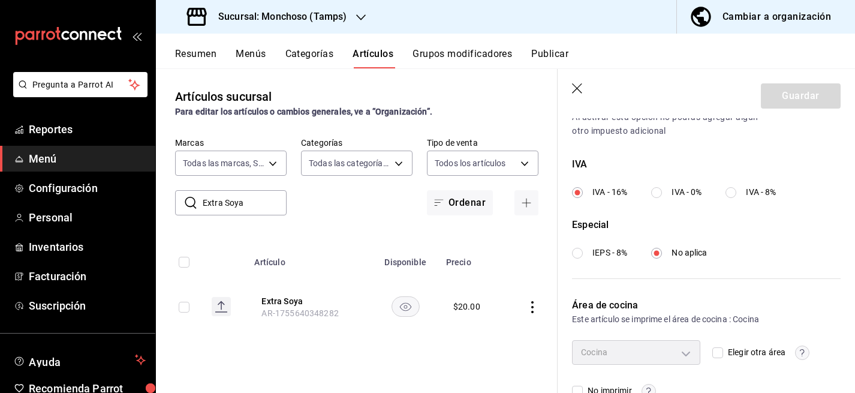
scroll to position [455, 0]
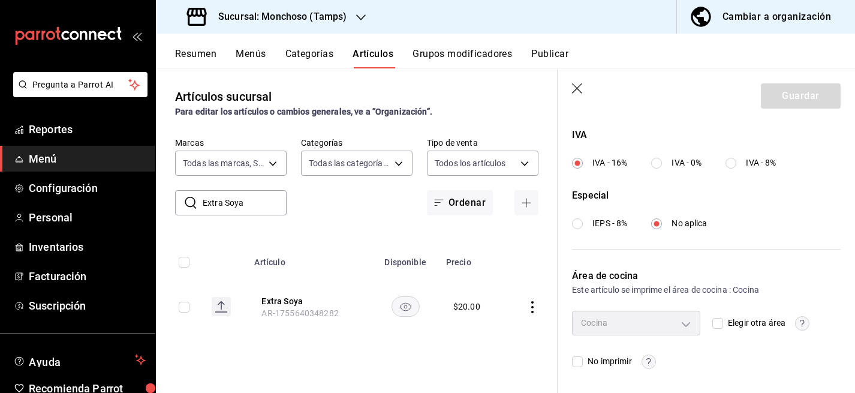
click at [663, 162] on label "IVA - 0%" at bounding box center [676, 163] width 50 height 13
click at [662, 162] on input "IVA - 0%" at bounding box center [656, 163] width 11 height 11
click at [802, 108] on button "Guardar" at bounding box center [801, 95] width 80 height 25
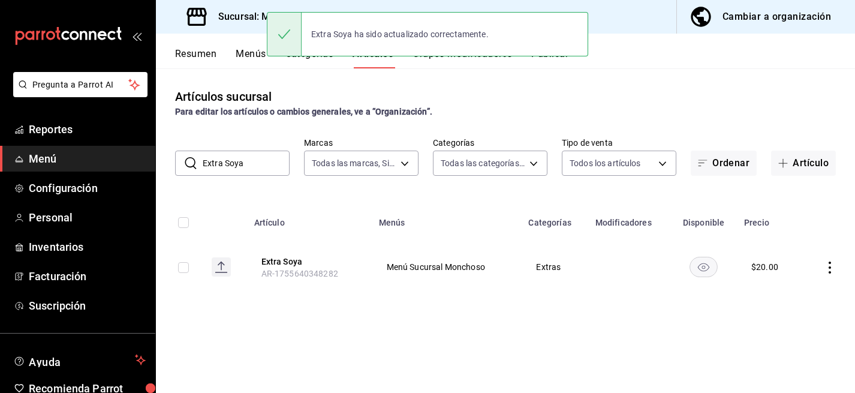
click at [260, 165] on input "Extra Soya" at bounding box center [246, 163] width 87 height 24
paste input "Bacon"
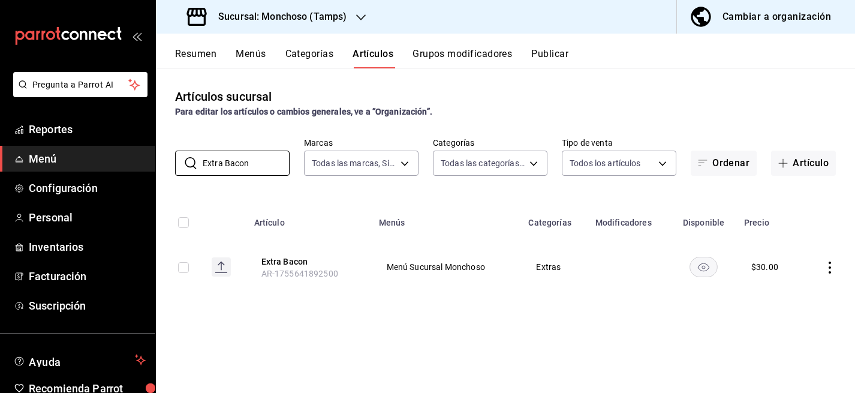
click at [825, 263] on icon "actions" at bounding box center [830, 267] width 12 height 12
click at [816, 288] on li "Editar" at bounding box center [783, 295] width 72 height 25
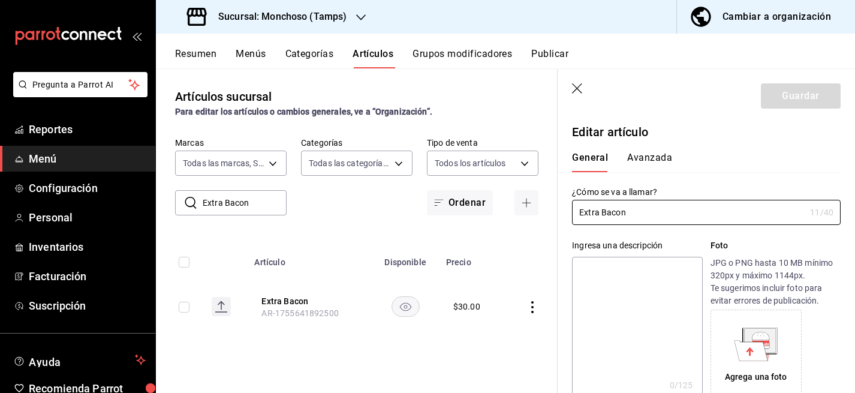
click at [659, 154] on button "Avanzada" at bounding box center [649, 162] width 45 height 20
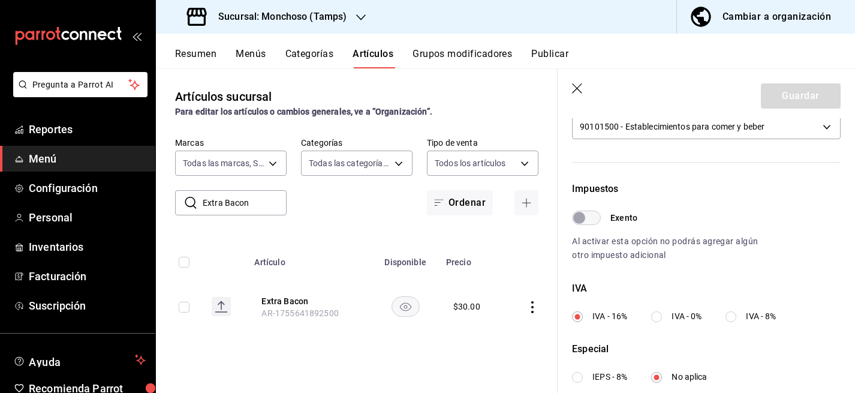
scroll to position [455, 0]
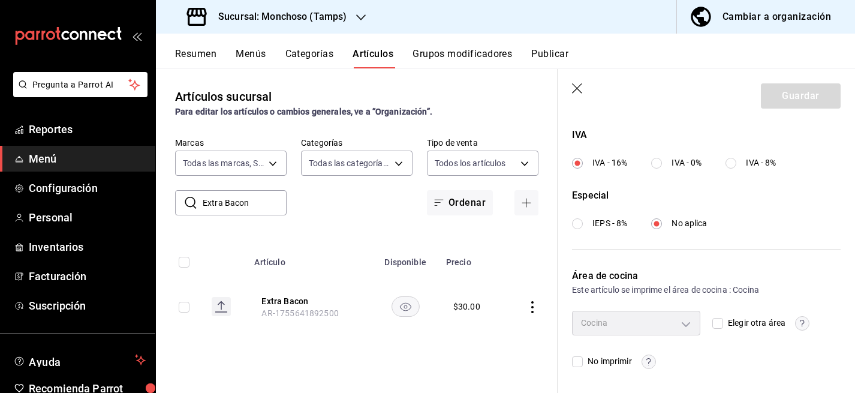
click at [660, 154] on div "IVA IVA - 16% IVA - 0% IVA - 8%" at bounding box center [706, 148] width 269 height 41
click at [660, 164] on input "IVA - 0%" at bounding box center [656, 163] width 11 height 11
click at [820, 100] on button "Guardar" at bounding box center [801, 95] width 80 height 25
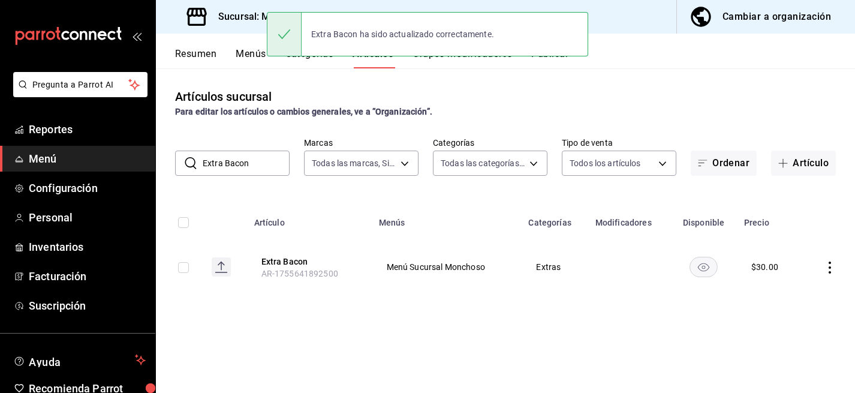
click at [263, 158] on input "Extra Bacon" at bounding box center [246, 163] width 87 height 24
paste input "Monchoso"
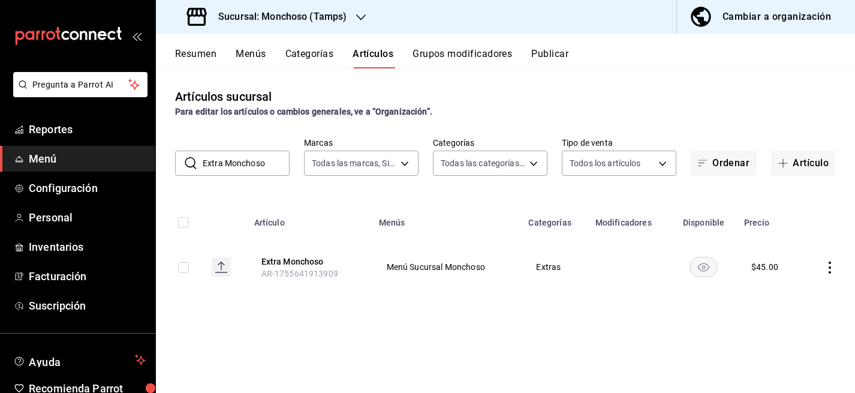
click at [832, 269] on icon "actions" at bounding box center [830, 267] width 12 height 12
click at [789, 293] on span "Editar" at bounding box center [793, 295] width 31 height 13
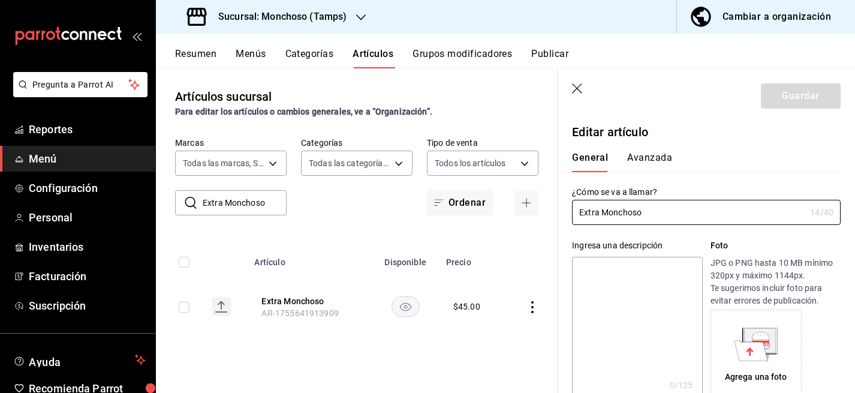
click at [656, 156] on button "Avanzada" at bounding box center [649, 162] width 45 height 20
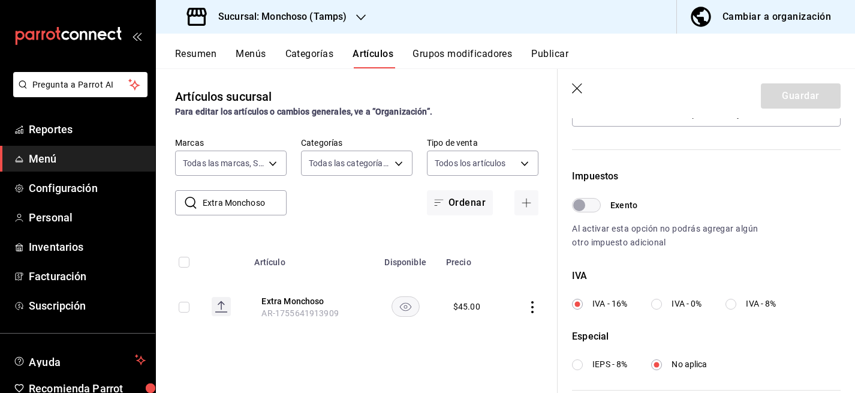
scroll to position [354, 0]
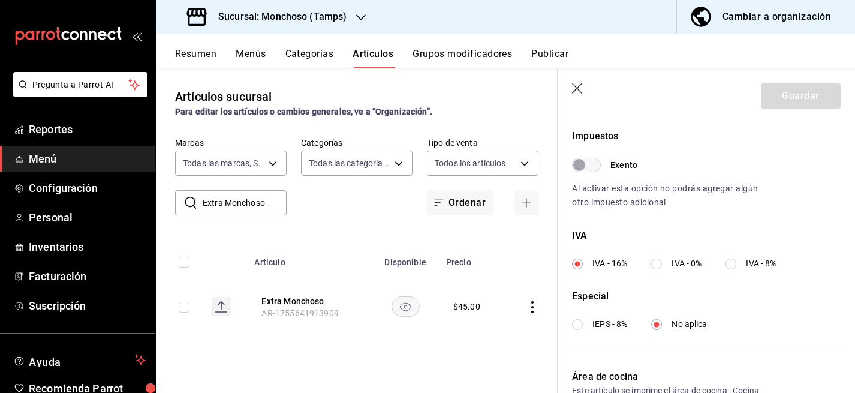
click at [661, 260] on input "IVA - 0%" at bounding box center [656, 263] width 11 height 11
click at [807, 88] on button "Guardar" at bounding box center [801, 95] width 80 height 25
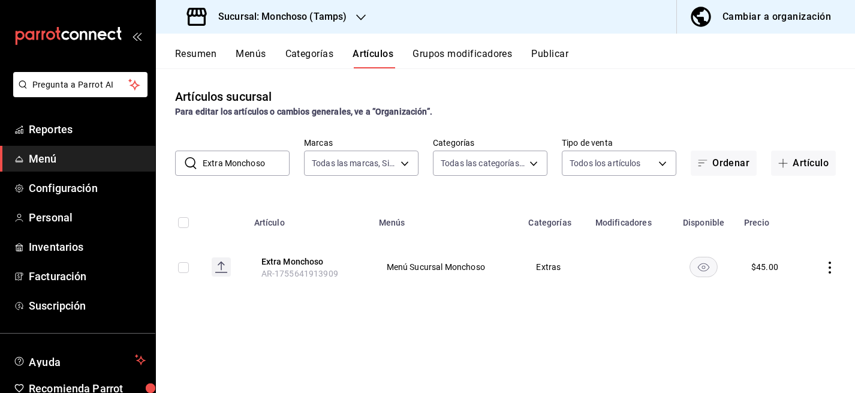
click at [375, 55] on button "Artículos" at bounding box center [373, 58] width 41 height 20
click at [782, 165] on icon "button" at bounding box center [783, 163] width 10 height 10
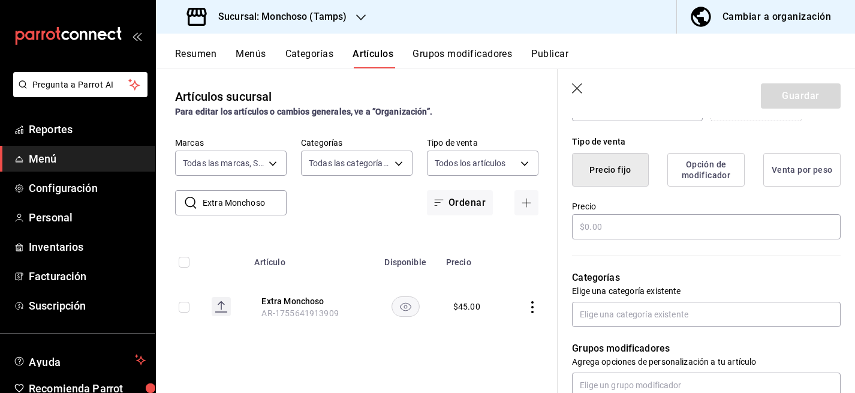
scroll to position [285, 0]
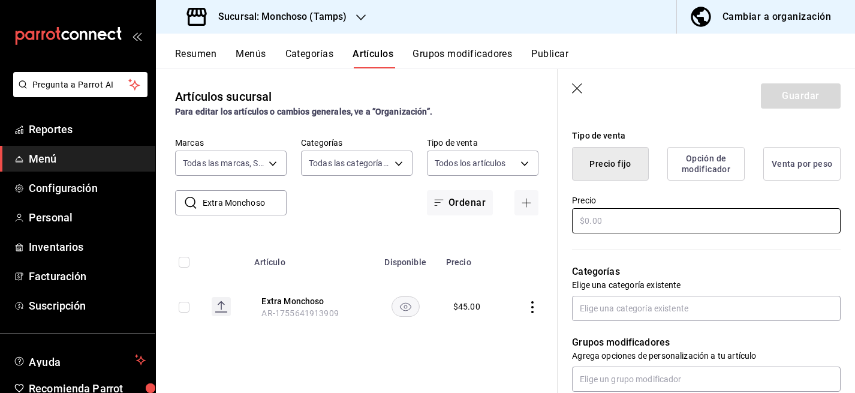
click at [605, 220] on input "text" at bounding box center [706, 220] width 269 height 25
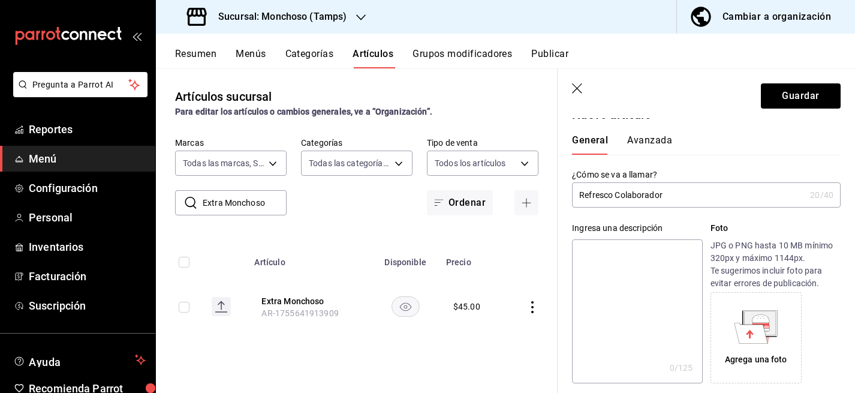
scroll to position [17, 0]
click at [648, 136] on button "Avanzada" at bounding box center [649, 145] width 45 height 20
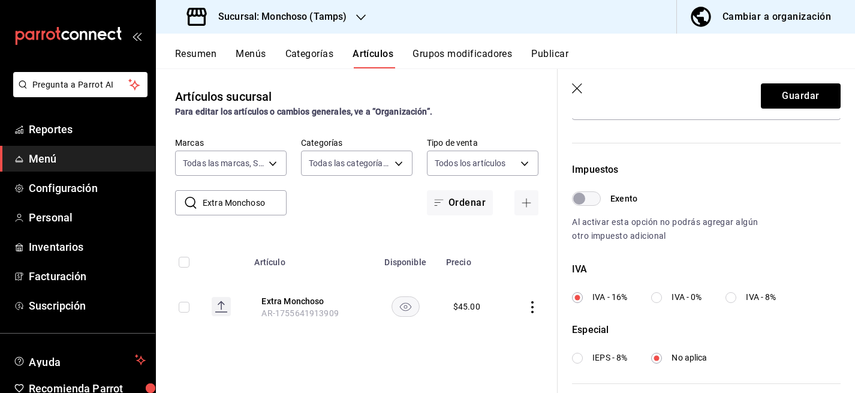
scroll to position [323, 0]
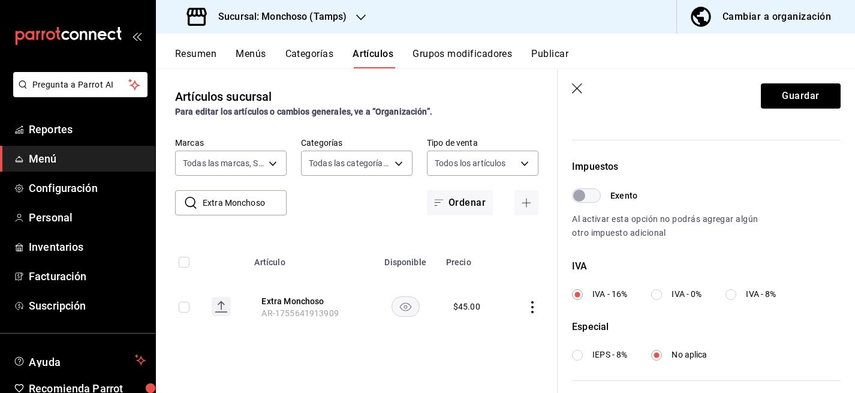
click at [655, 291] on input "IVA - 0%" at bounding box center [656, 294] width 11 height 11
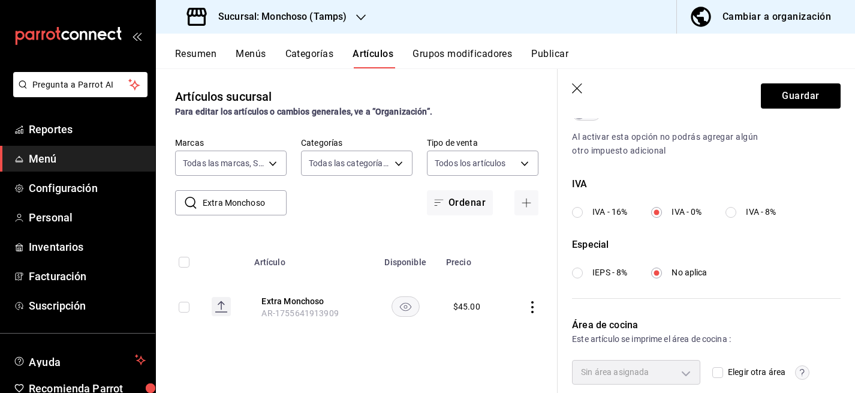
scroll to position [406, 0]
click at [799, 104] on button "Guardar" at bounding box center [801, 95] width 80 height 25
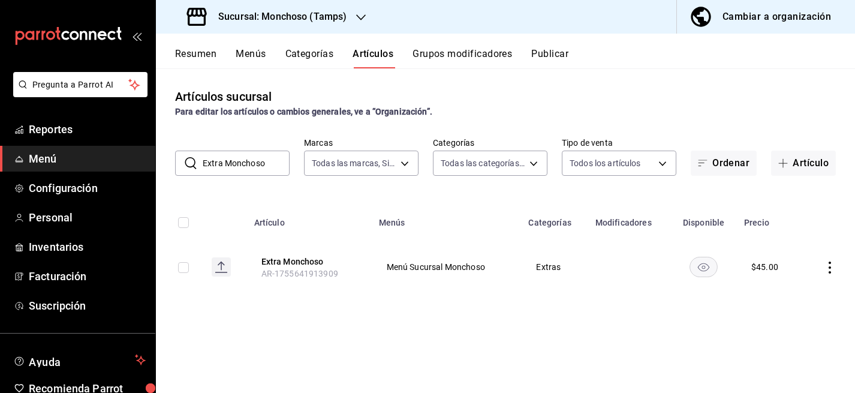
click at [258, 163] on input "Extra Monchoso" at bounding box center [246, 163] width 87 height 24
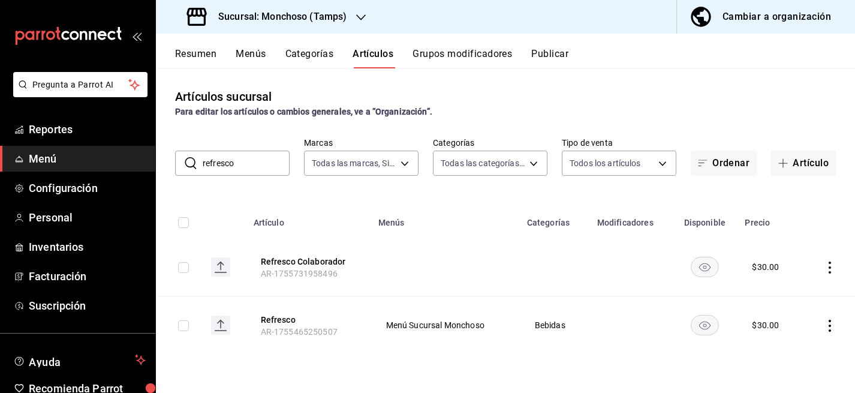
click at [833, 268] on icon "actions" at bounding box center [830, 267] width 12 height 12
click at [791, 295] on span "Editar" at bounding box center [793, 295] width 31 height 13
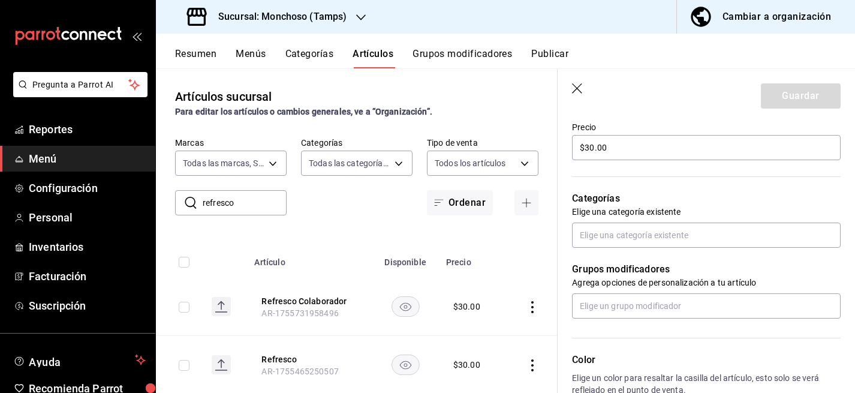
scroll to position [356, 0]
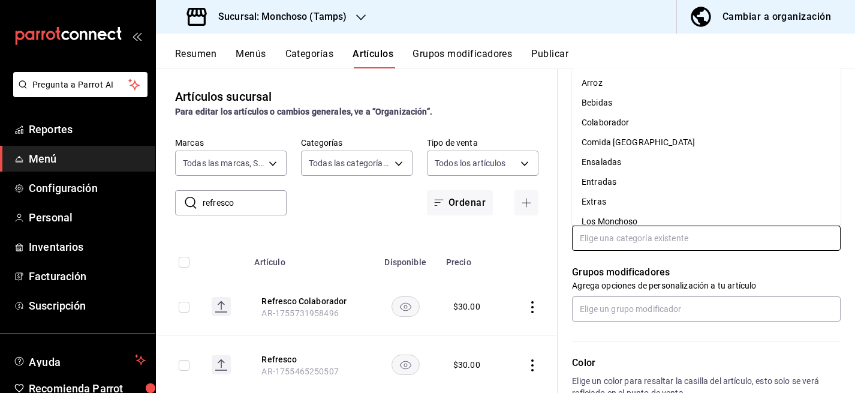
click at [633, 242] on input "text" at bounding box center [706, 237] width 269 height 25
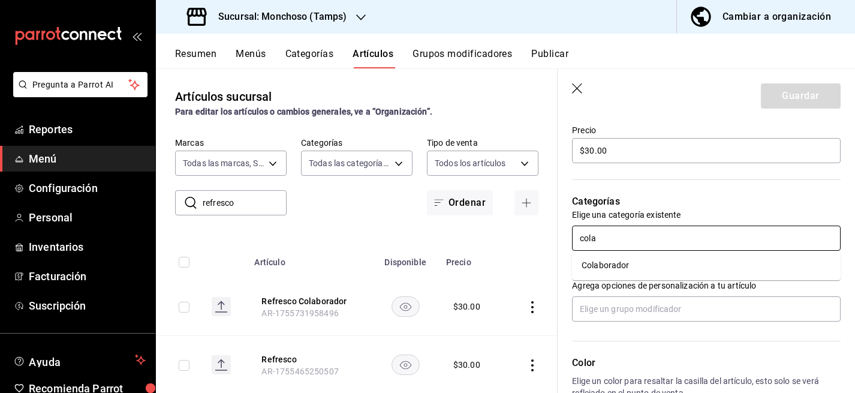
click at [608, 263] on li "Colaborador" at bounding box center [706, 265] width 269 height 20
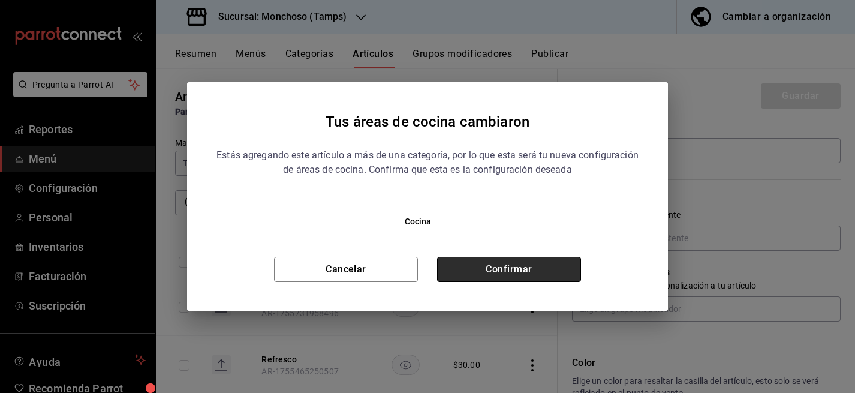
click at [537, 266] on button "Confirmar" at bounding box center [509, 269] width 144 height 25
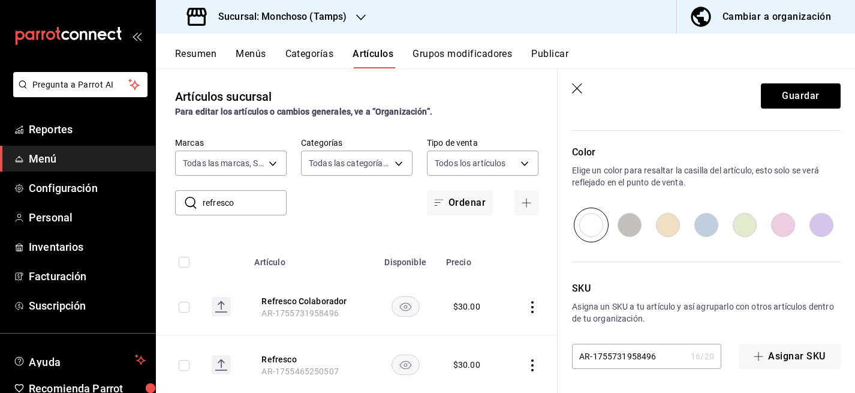
scroll to position [0, 0]
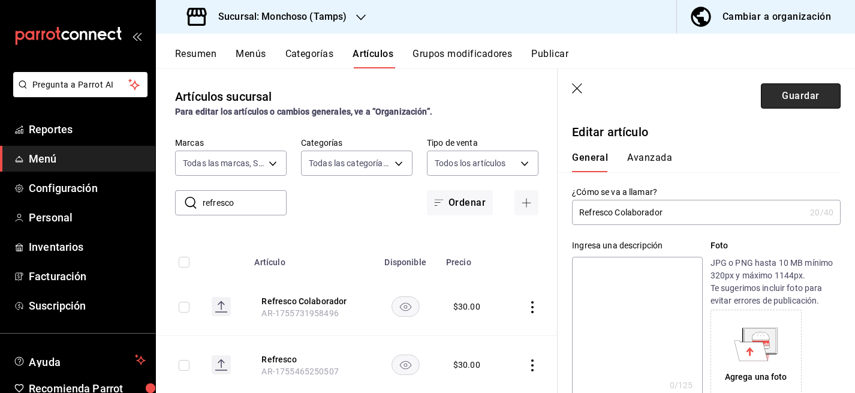
click at [810, 91] on button "Guardar" at bounding box center [801, 95] width 80 height 25
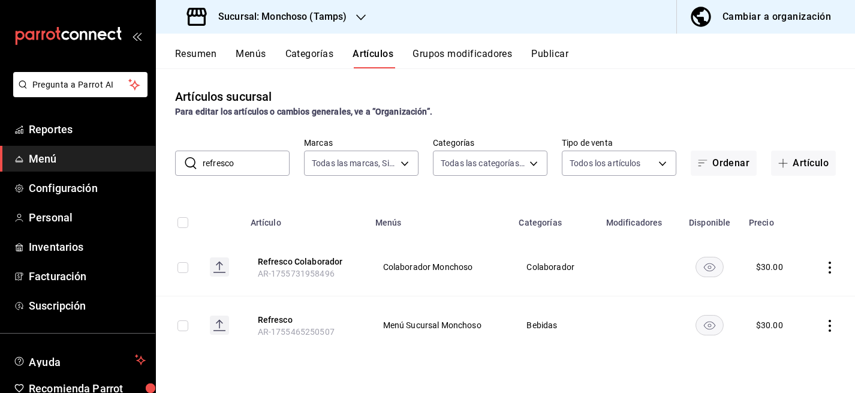
click at [259, 163] on input "refresco" at bounding box center [246, 163] width 87 height 24
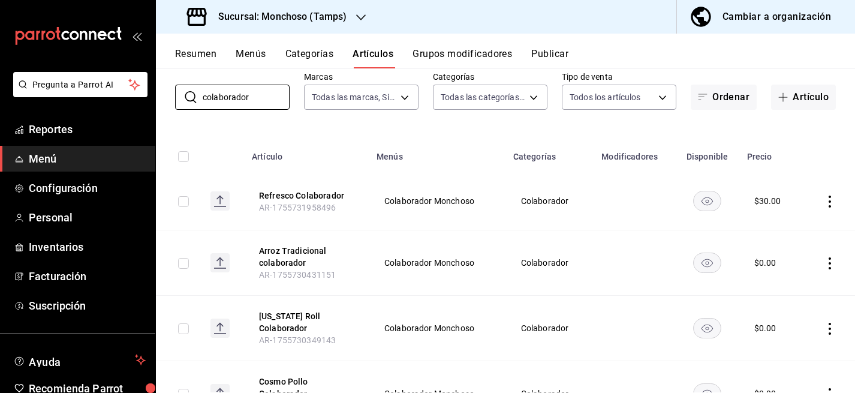
scroll to position [79, 0]
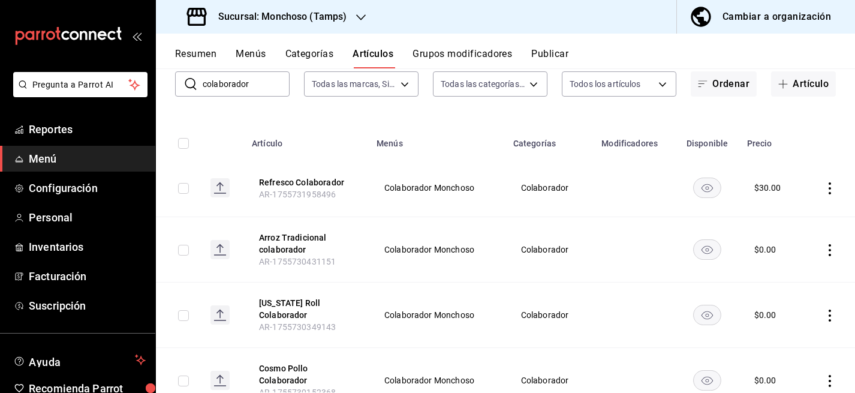
click at [828, 248] on icon "actions" at bounding box center [830, 250] width 12 height 12
click at [787, 275] on span "Editar" at bounding box center [793, 278] width 31 height 13
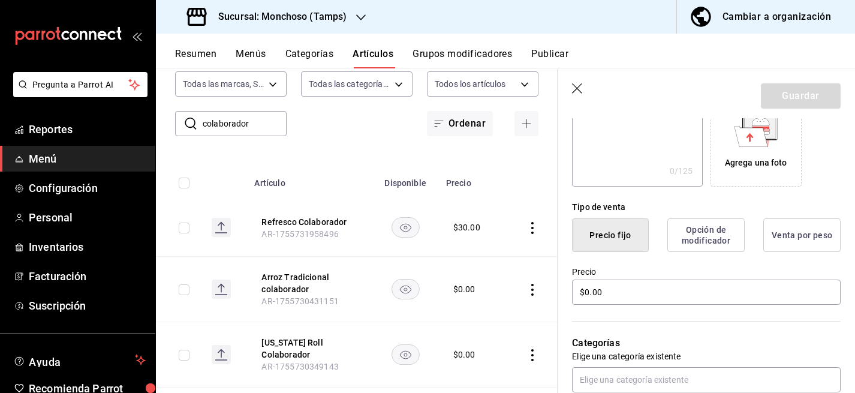
scroll to position [219, 0]
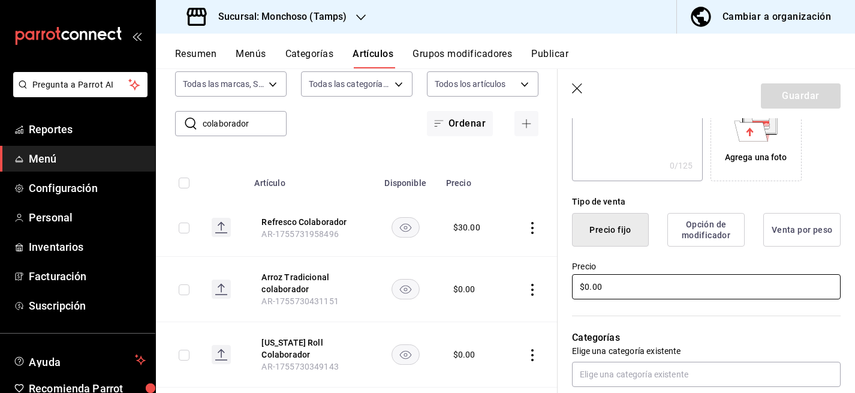
click at [586, 287] on input "$0.00" at bounding box center [706, 286] width 269 height 25
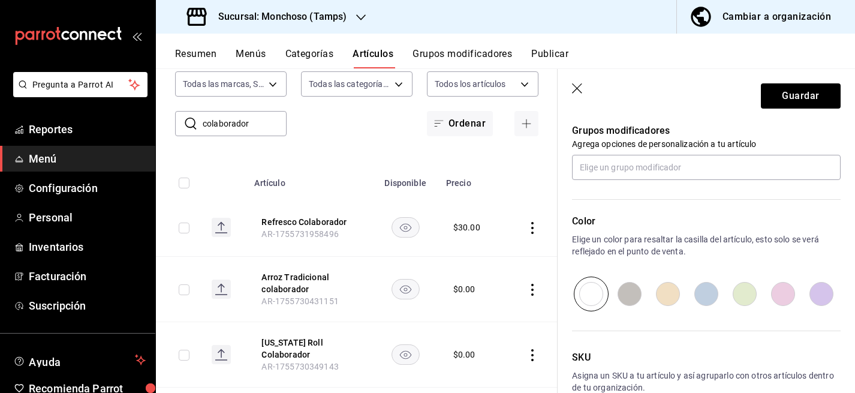
scroll to position [606, 0]
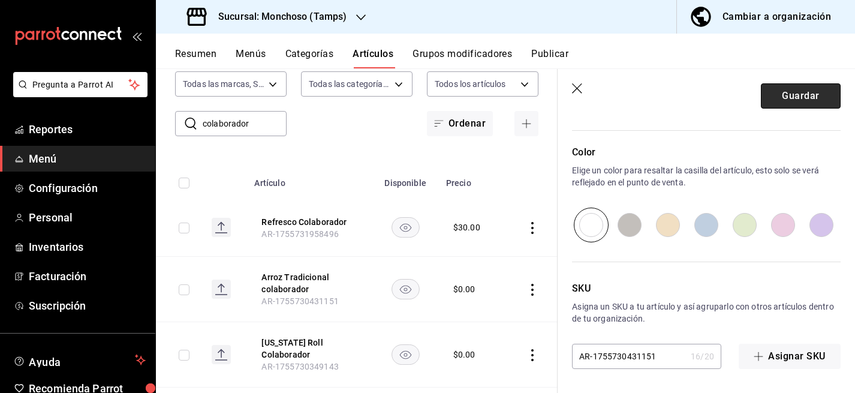
click at [794, 96] on button "Guardar" at bounding box center [801, 95] width 80 height 25
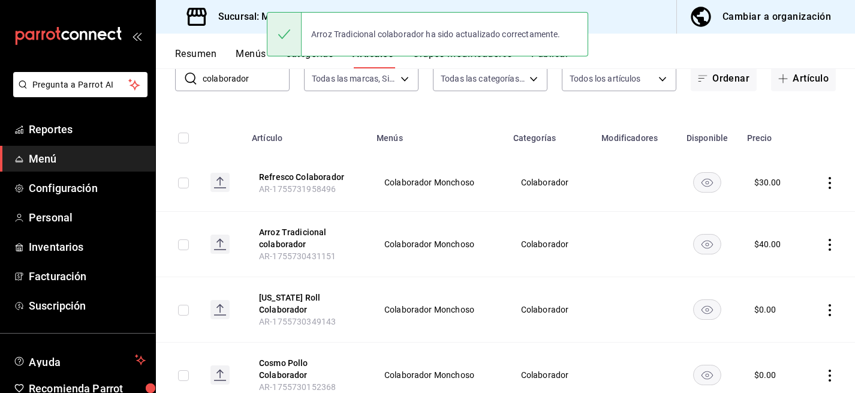
scroll to position [128, 0]
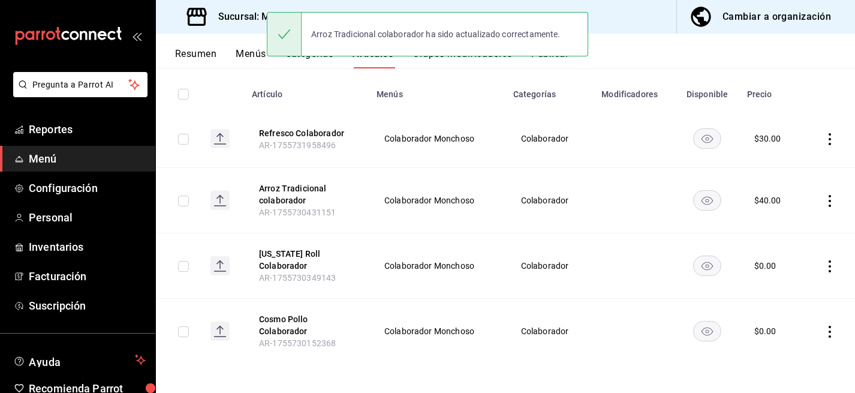
click at [833, 263] on icon "actions" at bounding box center [830, 266] width 12 height 12
click at [784, 281] on ul "Editar Duplicar Eliminar" at bounding box center [783, 318] width 72 height 83
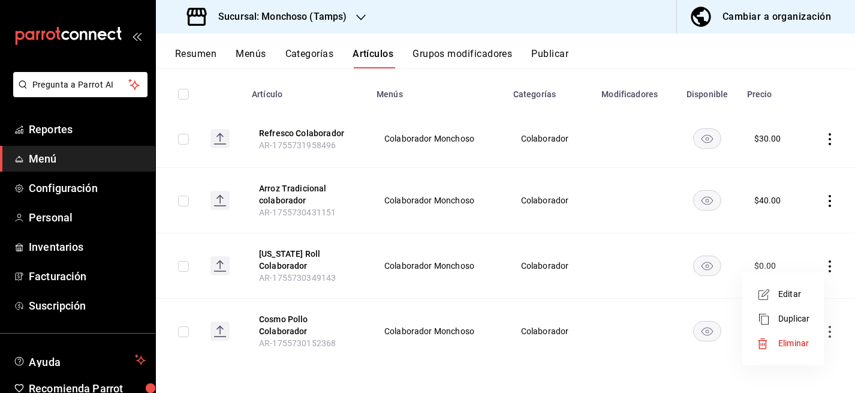
click at [784, 285] on li "Editar" at bounding box center [783, 294] width 72 height 25
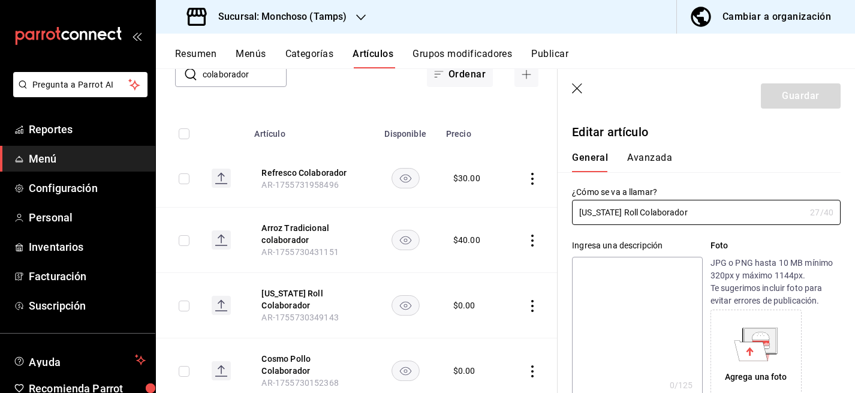
scroll to position [341, 0]
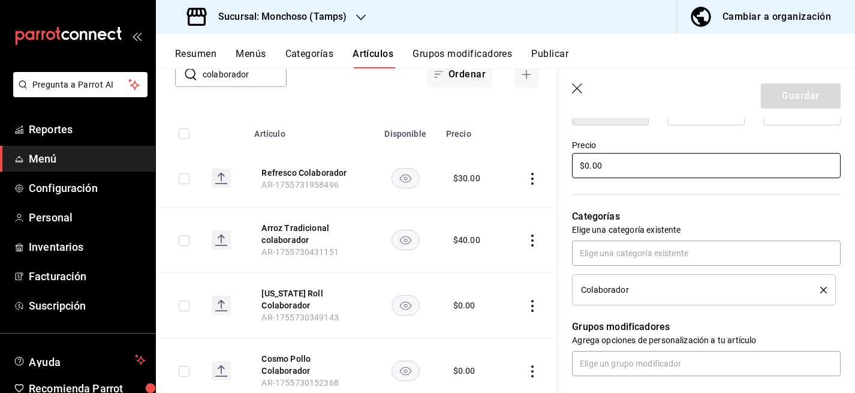
click at [589, 166] on input "$0.00" at bounding box center [706, 165] width 269 height 25
click at [804, 94] on button "Guardar" at bounding box center [801, 95] width 80 height 25
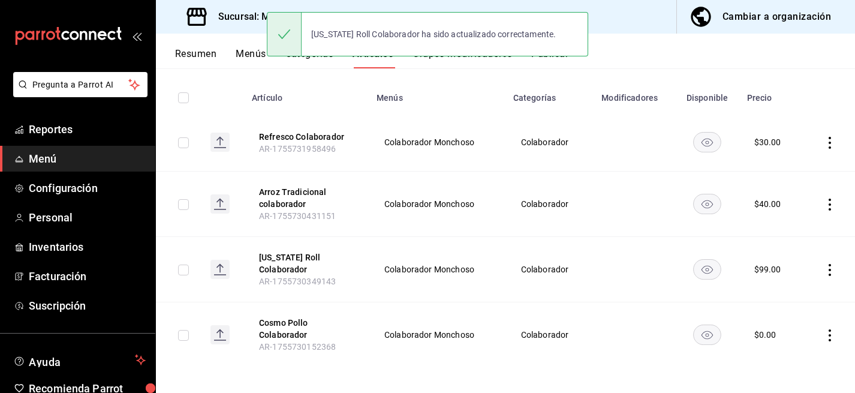
scroll to position [128, 0]
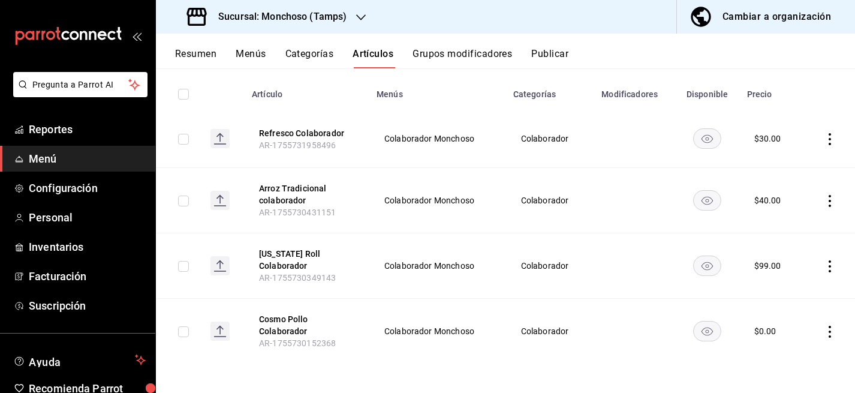
click at [829, 327] on icon "actions" at bounding box center [830, 332] width 12 height 12
click at [786, 312] on span "Editar" at bounding box center [793, 312] width 31 height 13
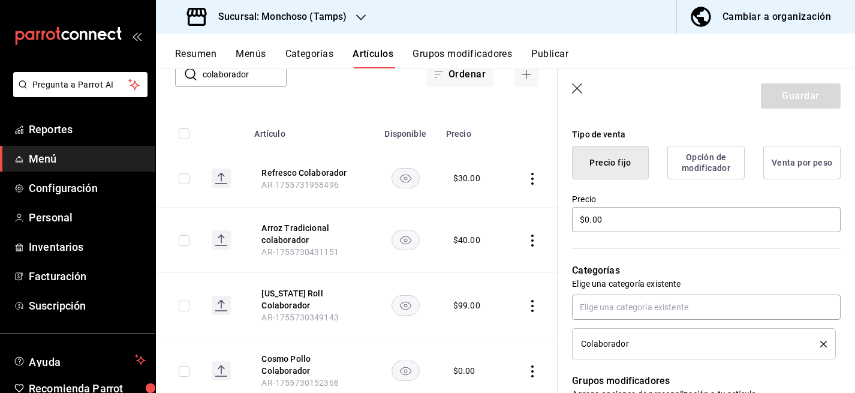
scroll to position [288, 0]
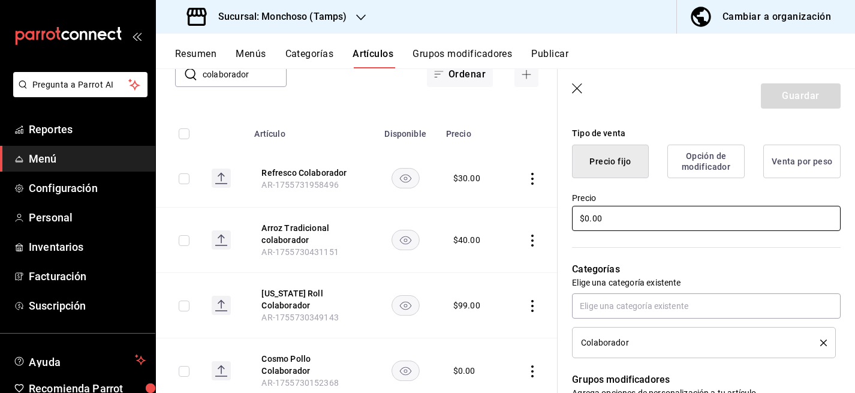
click at [585, 217] on input "$0.00" at bounding box center [706, 218] width 269 height 25
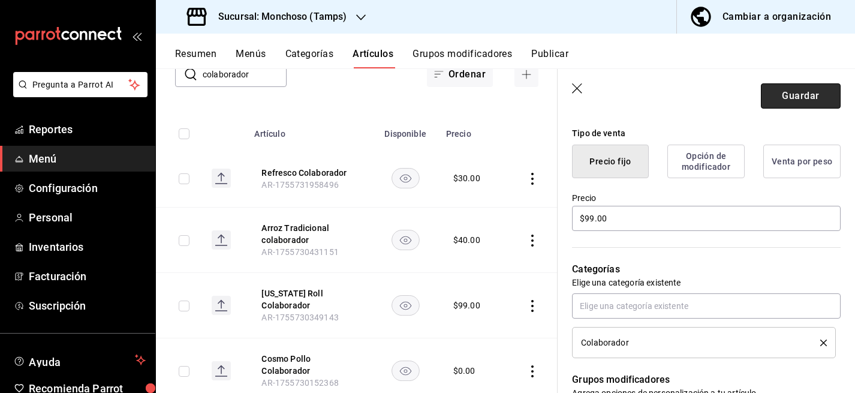
click at [804, 92] on button "Guardar" at bounding box center [801, 95] width 80 height 25
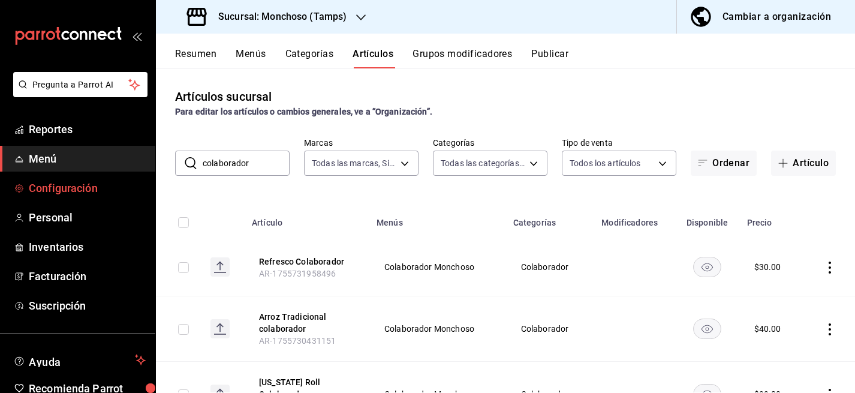
click at [78, 182] on span "Configuración" at bounding box center [87, 188] width 117 height 16
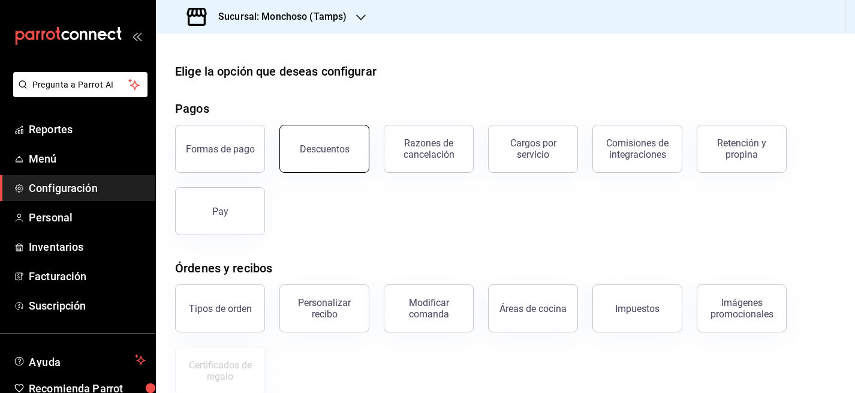
click at [332, 154] on div "Descuentos" at bounding box center [325, 148] width 50 height 11
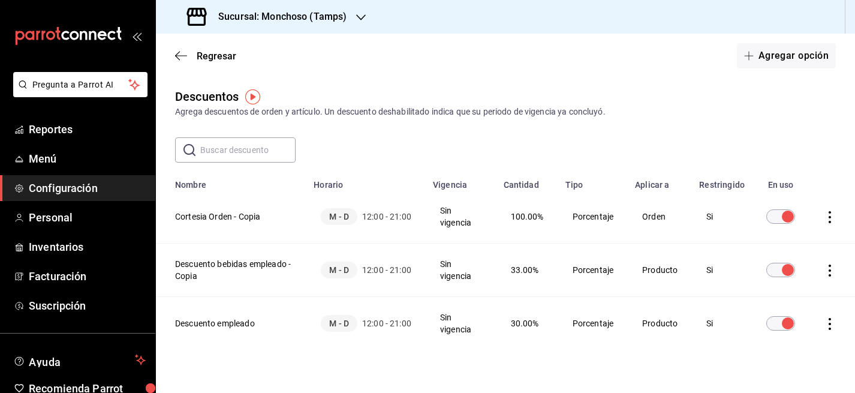
click at [832, 270] on icon "actions" at bounding box center [830, 270] width 12 height 12
click at [778, 261] on li "Duplicar" at bounding box center [785, 254] width 101 height 34
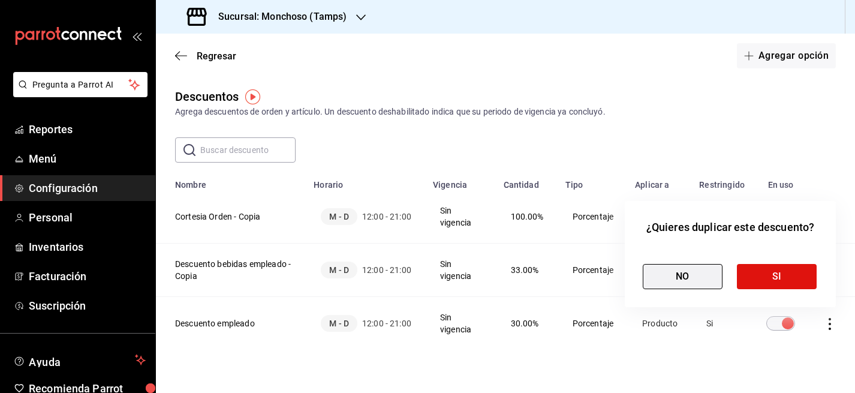
click at [685, 282] on button "NO" at bounding box center [683, 276] width 80 height 25
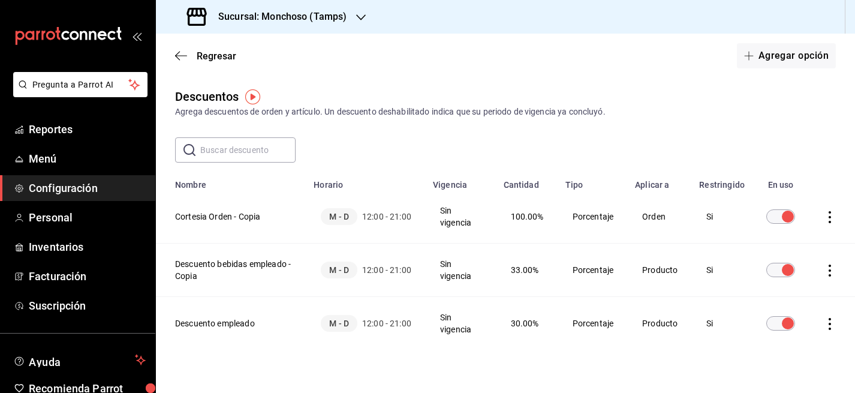
click at [257, 267] on th "Descuento bebidas empleado - Copia" at bounding box center [231, 269] width 151 height 53
click at [836, 216] on td "discountsTable" at bounding box center [833, 216] width 46 height 53
click at [832, 216] on icon "actions" at bounding box center [830, 217] width 12 height 12
click at [464, 244] on div at bounding box center [427, 196] width 855 height 393
click at [211, 215] on th "Cortesia Orden - Copia" at bounding box center [231, 216] width 151 height 53
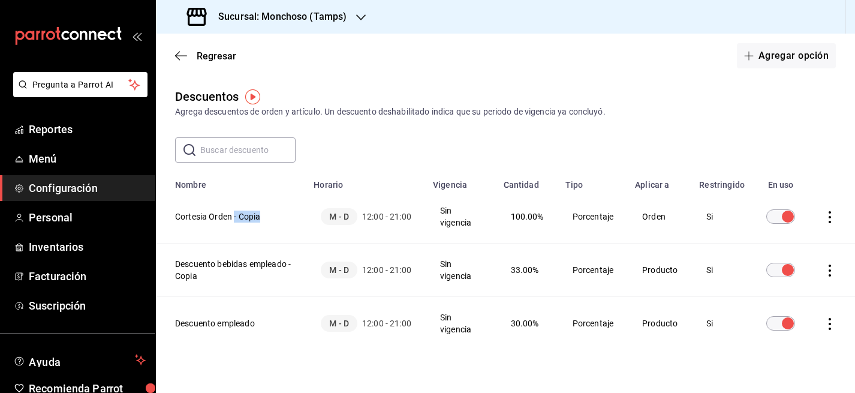
drag, startPoint x: 238, startPoint y: 216, endPoint x: 293, endPoint y: 221, distance: 55.4
click at [293, 218] on th "Cortesia Orden - Copia" at bounding box center [231, 216] width 151 height 53
click at [262, 301] on th "Descuento empleado" at bounding box center [231, 323] width 151 height 53
click at [831, 324] on icon "actions" at bounding box center [830, 324] width 2 height 12
click at [782, 339] on span "Eliminar" at bounding box center [786, 341] width 31 height 10
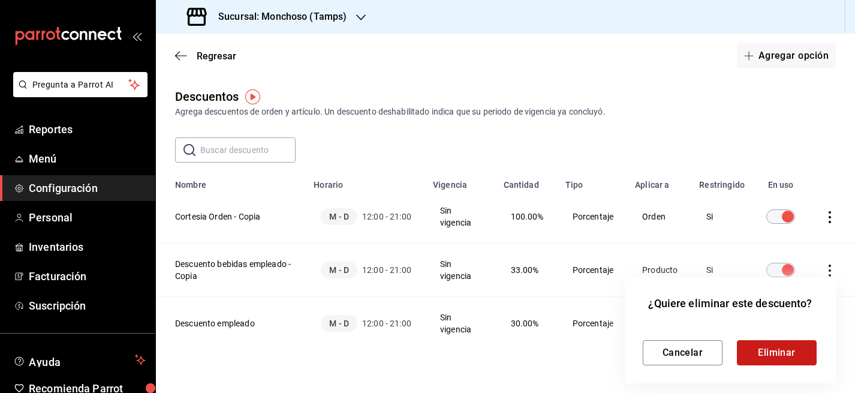
click at [757, 354] on button "Eliminar" at bounding box center [777, 352] width 80 height 25
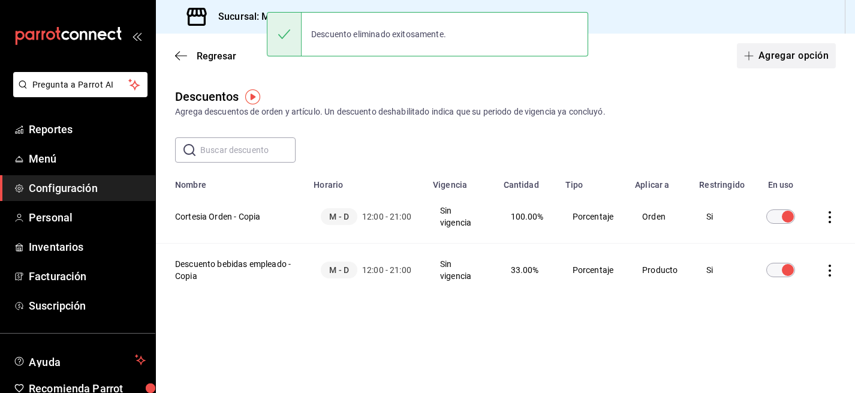
click at [781, 57] on button "Agregar opción" at bounding box center [786, 55] width 99 height 25
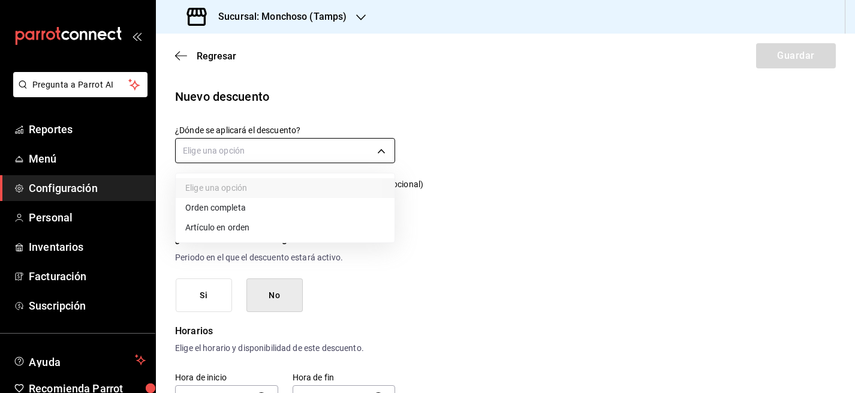
click at [252, 152] on body "Pregunta a Parrot AI Reportes Menú Configuración Personal Inventarios Facturaci…" at bounding box center [427, 196] width 855 height 393
click at [275, 224] on li "Artículo en orden" at bounding box center [285, 228] width 219 height 20
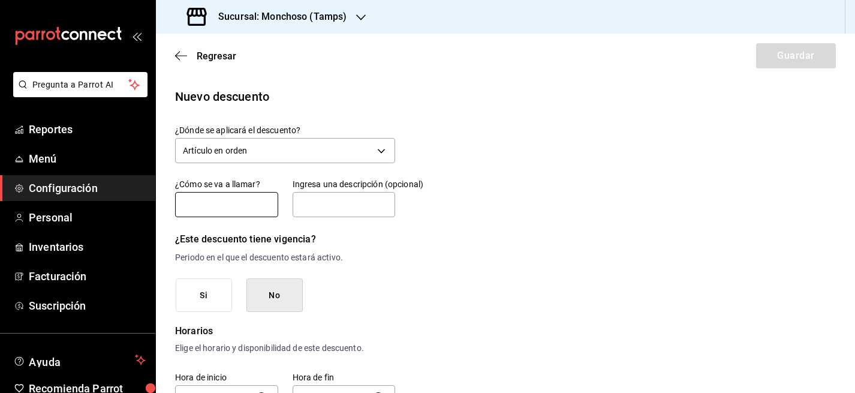
click at [233, 204] on input "text" at bounding box center [226, 204] width 103 height 25
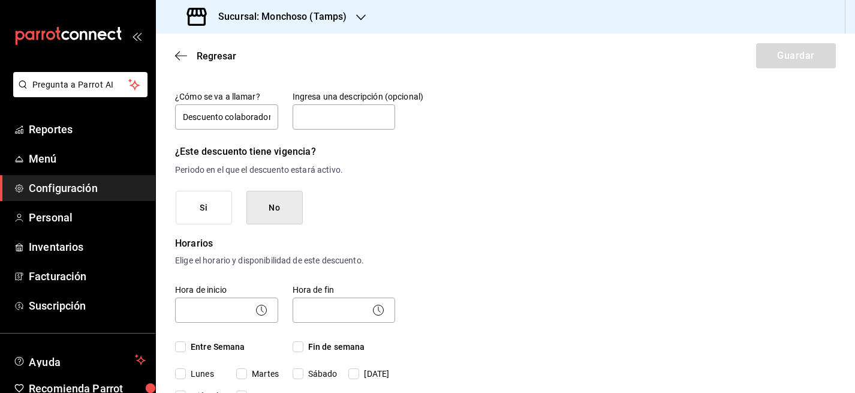
click at [206, 210] on button "Si" at bounding box center [204, 208] width 56 height 34
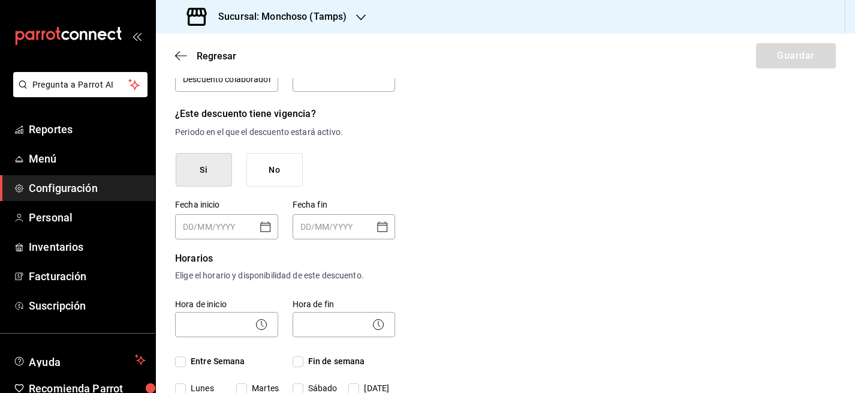
scroll to position [126, 0]
click at [273, 172] on button "No" at bounding box center [274, 169] width 56 height 34
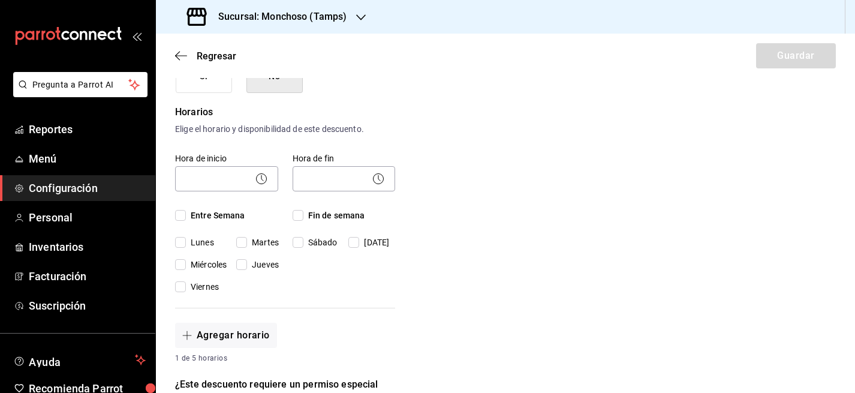
scroll to position [219, 0]
click at [242, 243] on input "Martes" at bounding box center [241, 241] width 11 height 11
click at [178, 212] on input "Entre Semana" at bounding box center [180, 214] width 11 height 11
click at [299, 214] on input "Fin de semana" at bounding box center [298, 214] width 11 height 11
click at [184, 241] on input "Lunes" at bounding box center [180, 241] width 11 height 11
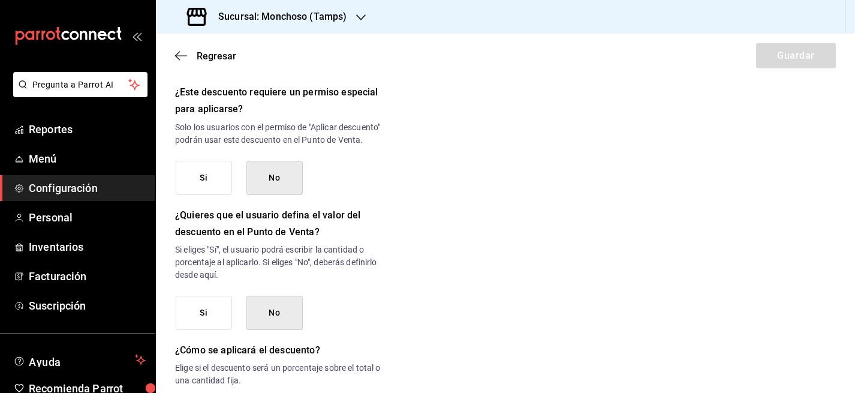
scroll to position [514, 0]
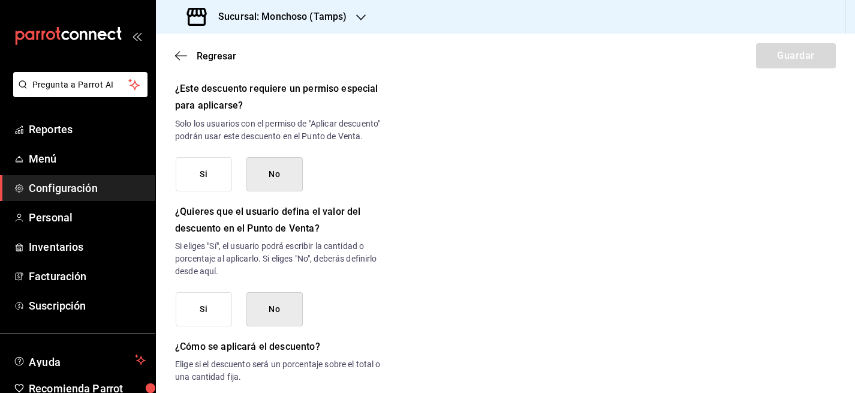
click at [215, 170] on button "Si" at bounding box center [204, 174] width 56 height 34
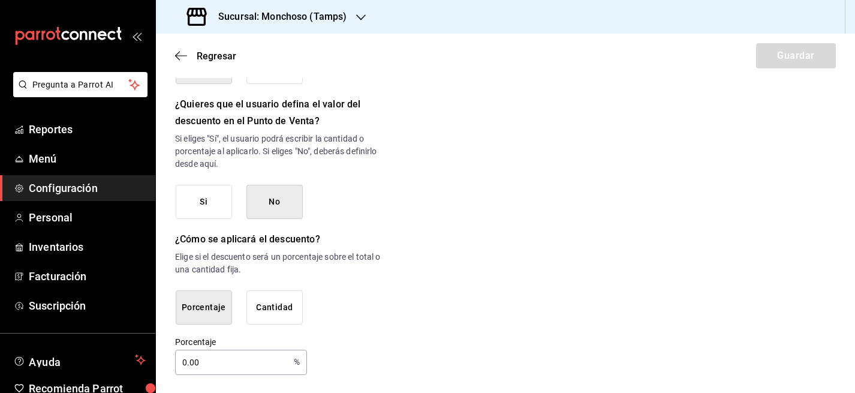
scroll to position [623, 0]
click at [186, 362] on input "0.00" at bounding box center [232, 361] width 114 height 24
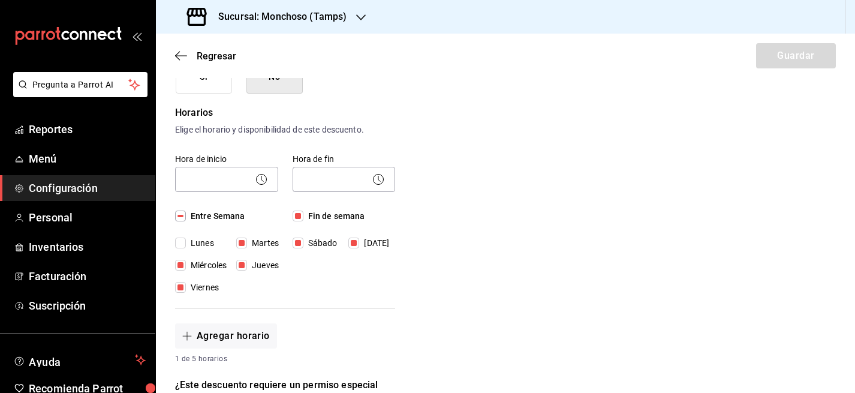
scroll to position [154, 0]
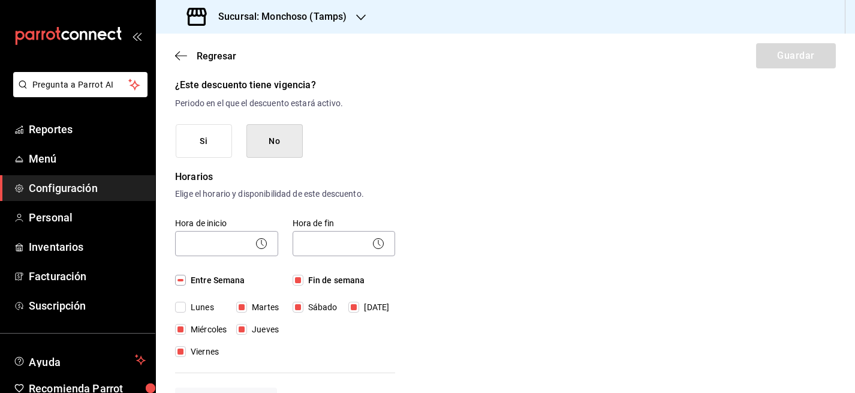
click at [238, 230] on div "​" at bounding box center [226, 242] width 103 height 32
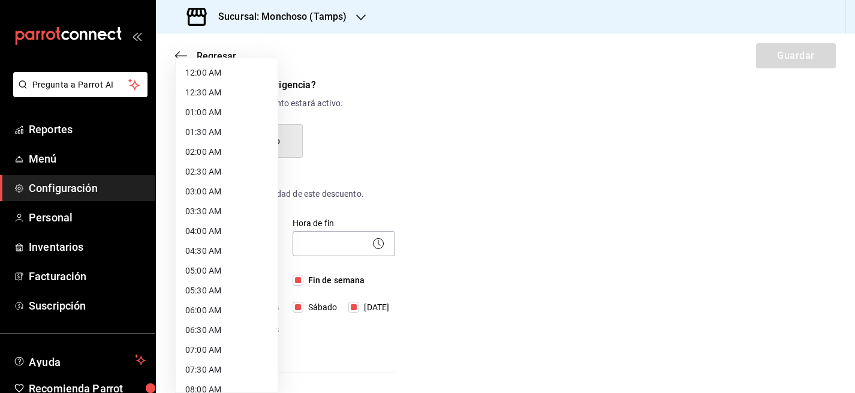
click at [246, 237] on body "Pregunta a Parrot AI Reportes Menú Configuración Personal Inventarios Facturaci…" at bounding box center [427, 196] width 855 height 393
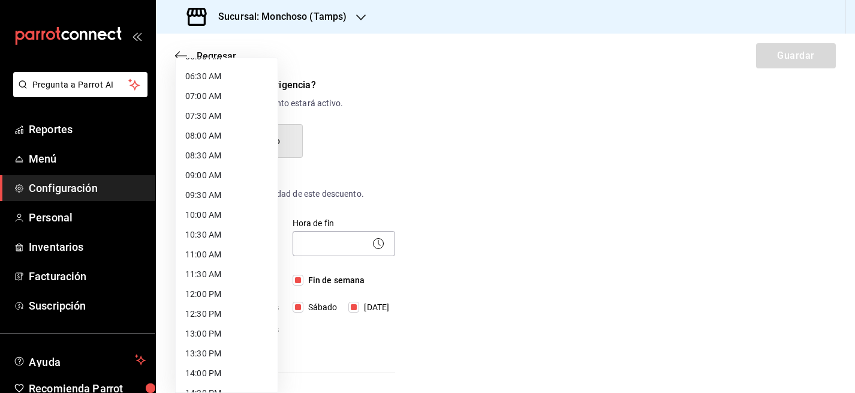
scroll to position [263, 0]
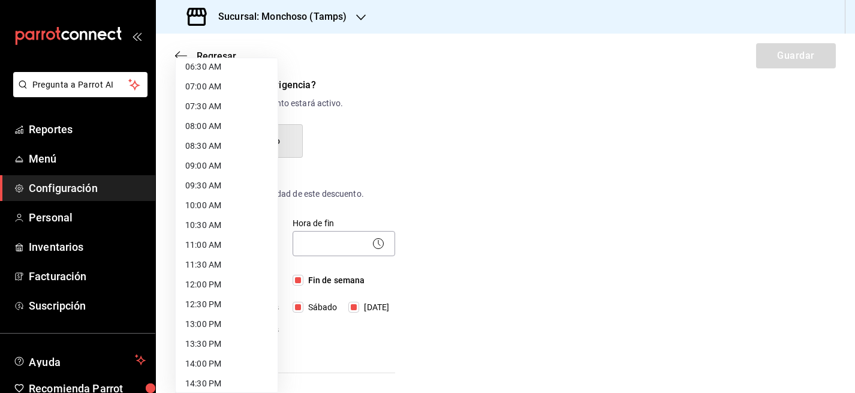
click at [215, 283] on li "12:00 PM" at bounding box center [227, 285] width 102 height 20
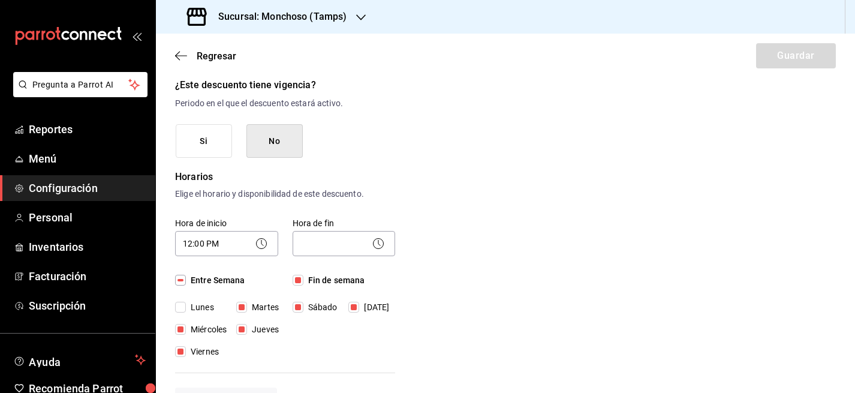
click at [352, 239] on div "12:00 AM 12:30 AM 01:00 AM 01:30 AM 02:00 AM 02:30 AM 03:00 AM 03:30 AM 04:00 A…" at bounding box center [427, 196] width 855 height 393
click at [383, 243] on circle at bounding box center [379, 243] width 10 height 10
click at [351, 243] on body "Pregunta a Parrot AI Reportes Menú Configuración Personal Inventarios Facturaci…" at bounding box center [427, 196] width 855 height 393
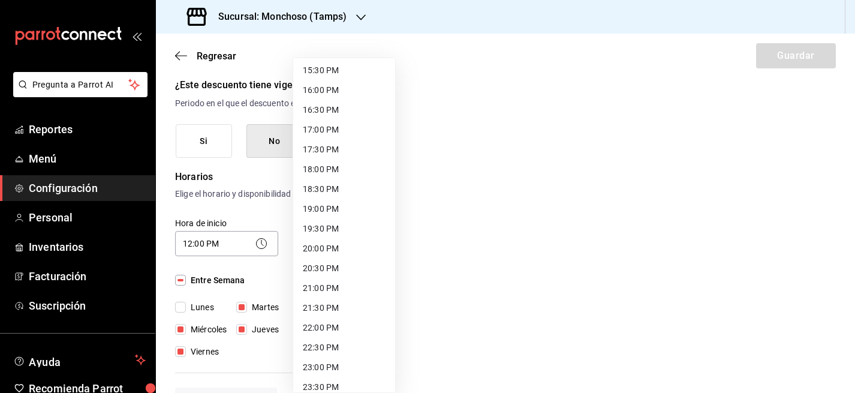
scroll to position [645, 0]
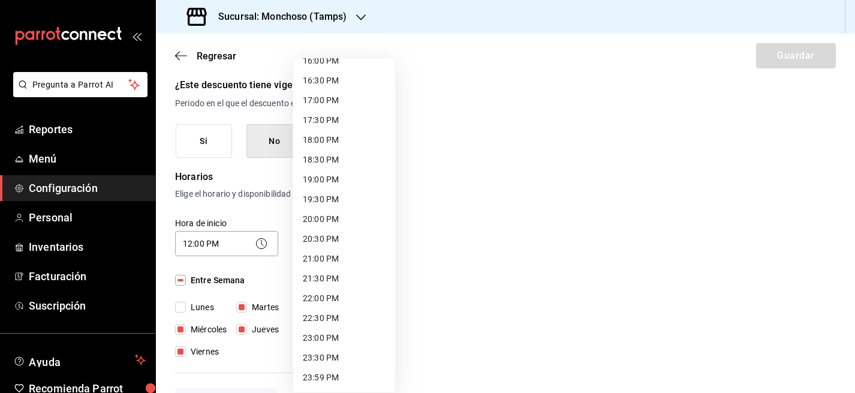
click at [330, 261] on li "21:00 PM" at bounding box center [344, 259] width 102 height 20
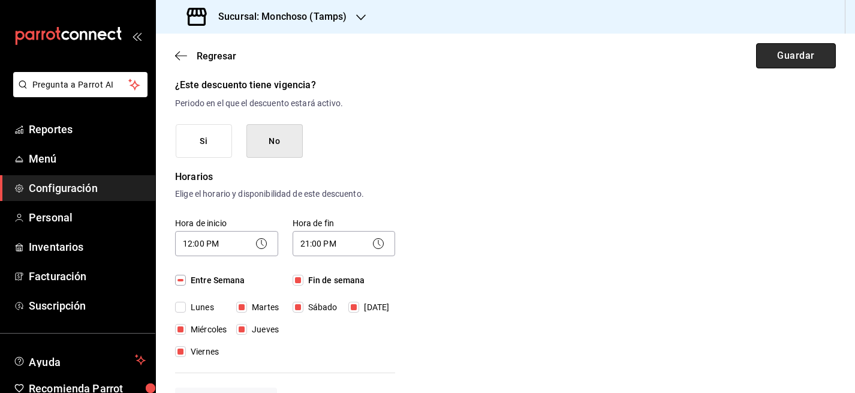
click at [783, 61] on button "Guardar" at bounding box center [796, 55] width 80 height 25
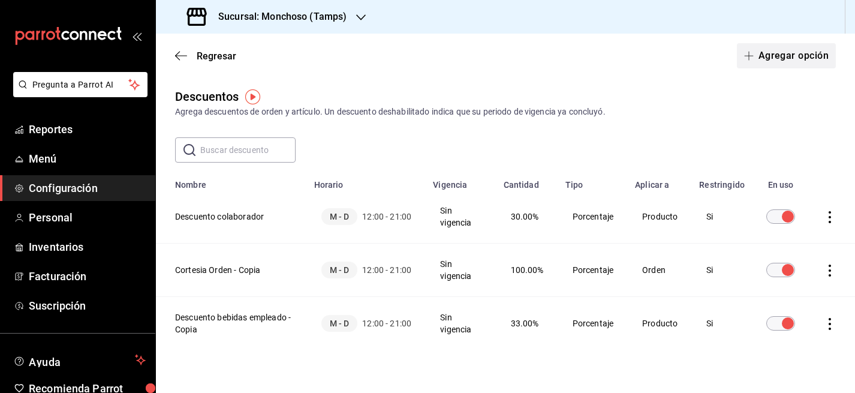
click at [797, 55] on button "Agregar opción" at bounding box center [786, 55] width 99 height 25
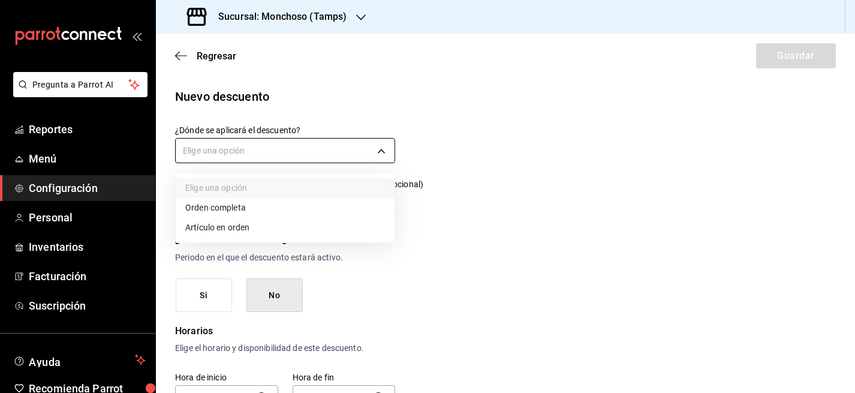
click at [265, 151] on body "Pregunta a Parrot AI Reportes Menú Configuración Personal Inventarios Facturaci…" at bounding box center [427, 196] width 855 height 393
click at [291, 206] on li "Orden completa" at bounding box center [285, 208] width 219 height 20
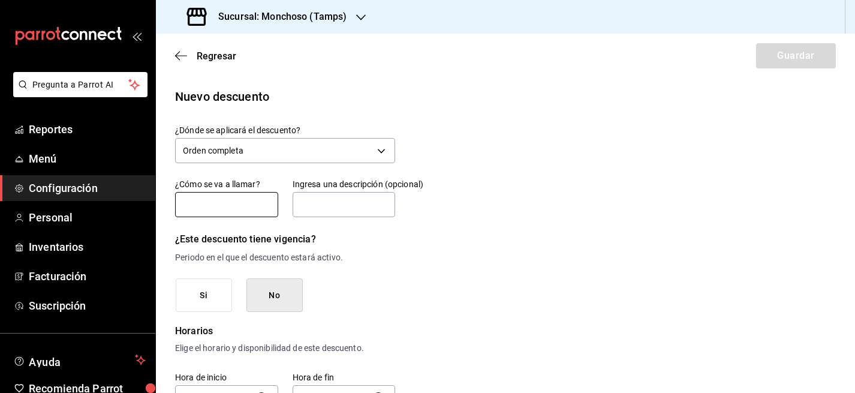
click at [221, 206] on input "text" at bounding box center [226, 204] width 103 height 25
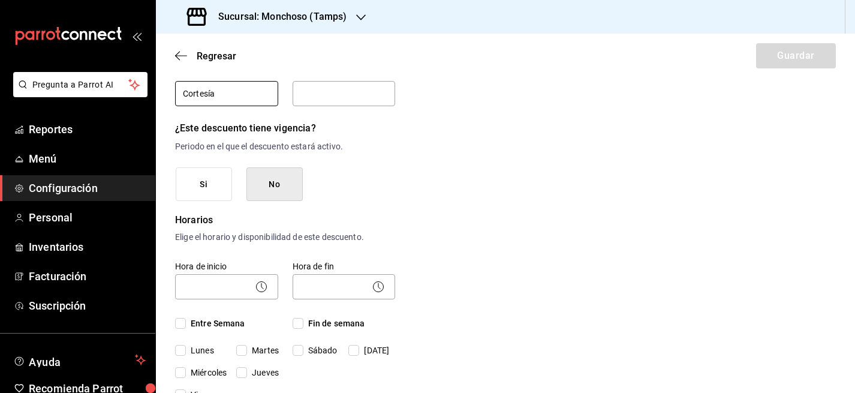
scroll to position [112, 0]
click at [276, 188] on button "No" at bounding box center [274, 183] width 56 height 34
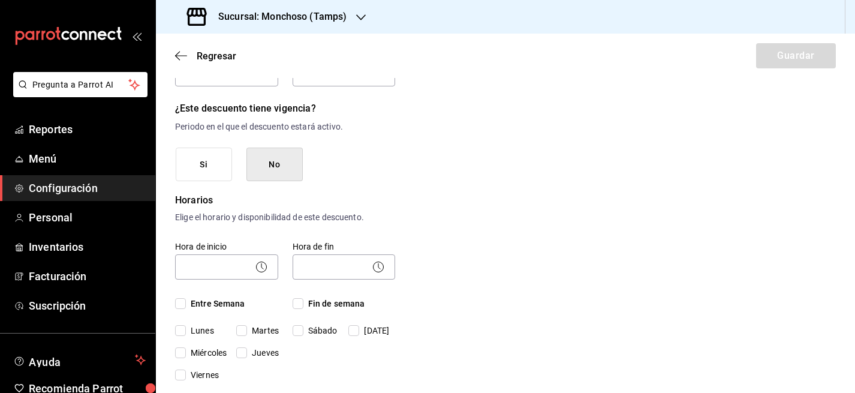
scroll to position [134, 0]
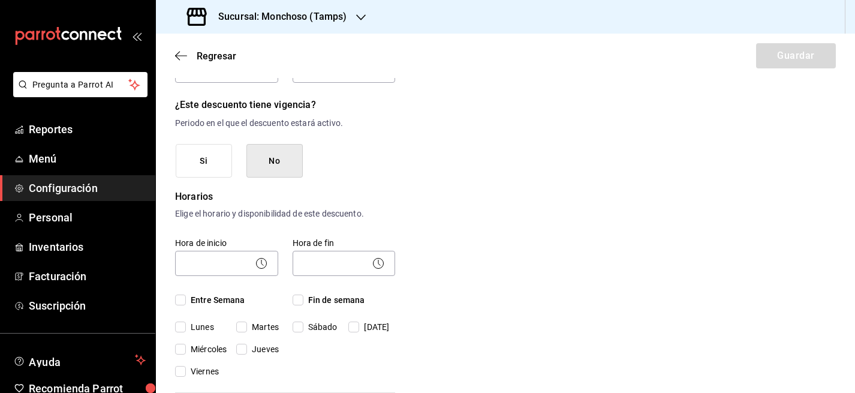
click at [180, 302] on input "Entre Semana" at bounding box center [180, 299] width 11 height 11
click at [180, 325] on input "Lunes" at bounding box center [180, 326] width 11 height 11
click at [303, 301] on span "Fin de semana" at bounding box center [334, 300] width 62 height 13
click at [303, 301] on input "Fin de semana" at bounding box center [298, 299] width 11 height 11
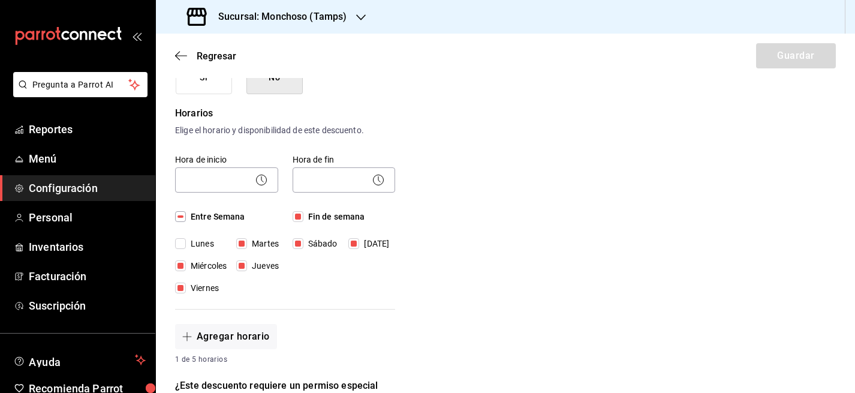
scroll to position [219, 0]
click at [234, 176] on body "Pregunta a Parrot AI Reportes Menú Configuración Personal Inventarios Facturaci…" at bounding box center [427, 196] width 855 height 393
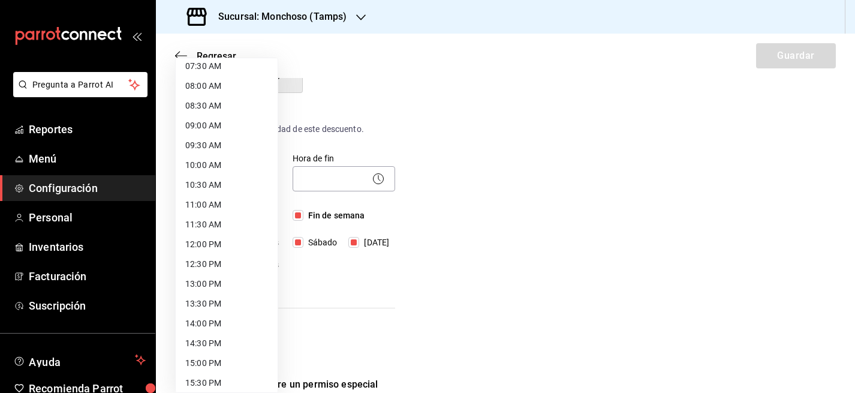
scroll to position [304, 0]
click at [226, 245] on li "12:00 PM" at bounding box center [227, 244] width 102 height 20
click at [319, 194] on div at bounding box center [427, 196] width 855 height 393
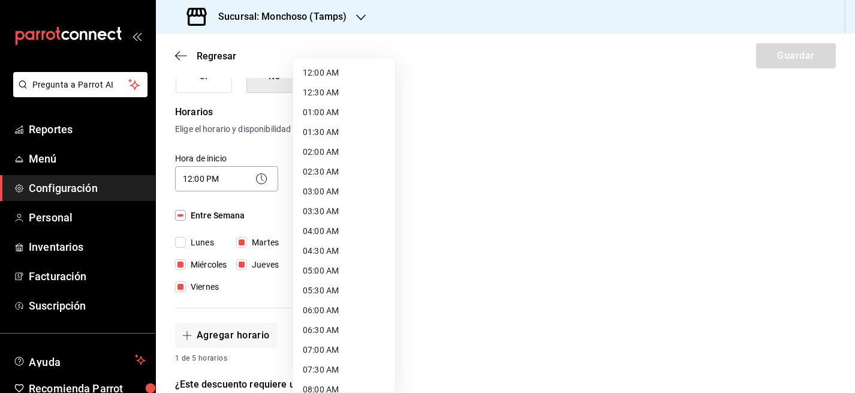
click at [320, 177] on body "Pregunta a Parrot AI Reportes Menú Configuración Personal Inventarios Facturaci…" at bounding box center [427, 196] width 855 height 393
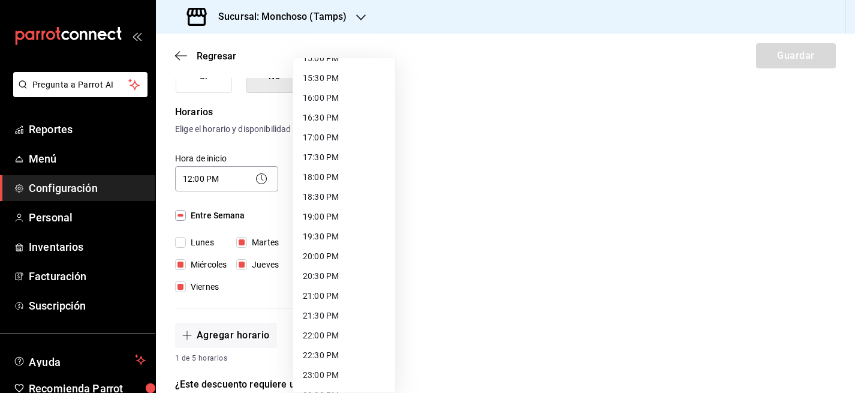
scroll to position [611, 0]
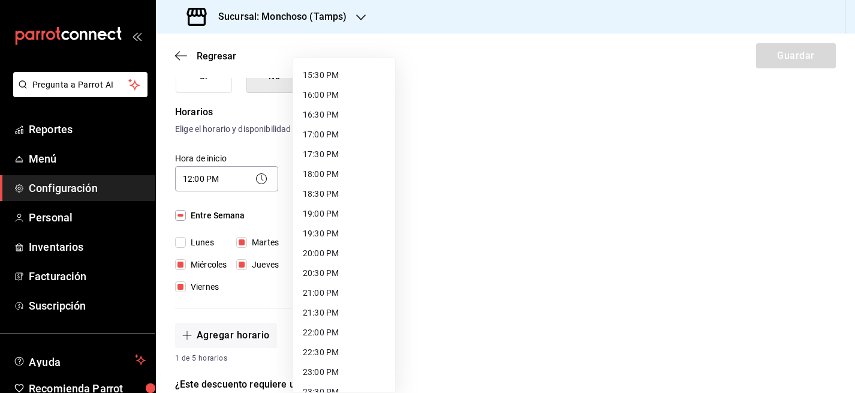
click at [336, 288] on li "21:00 PM" at bounding box center [344, 293] width 102 height 20
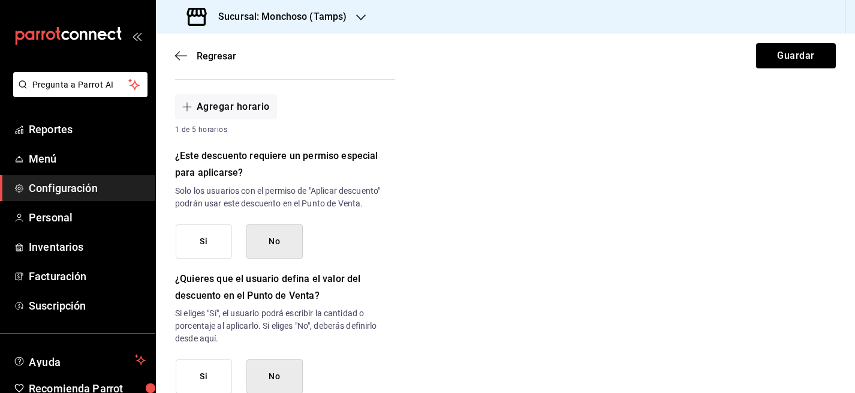
scroll to position [451, 0]
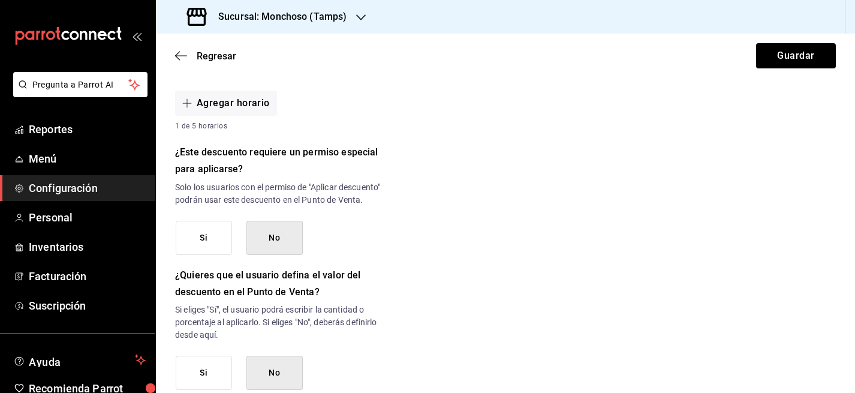
click at [182, 243] on button "Si" at bounding box center [204, 238] width 56 height 34
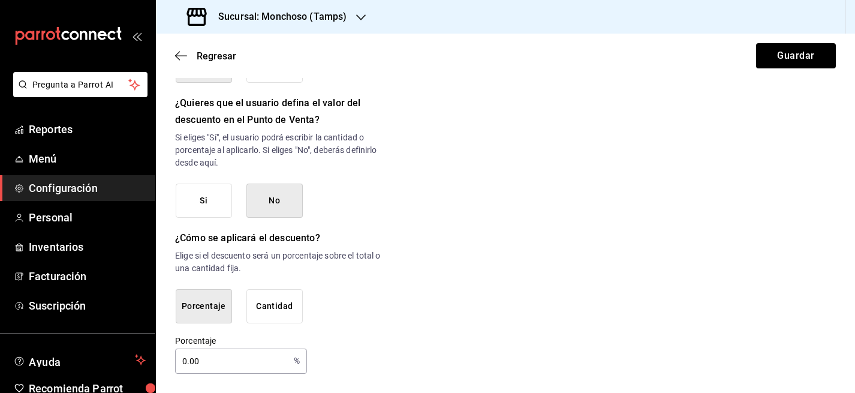
click at [189, 364] on input "0.00" at bounding box center [232, 361] width 114 height 24
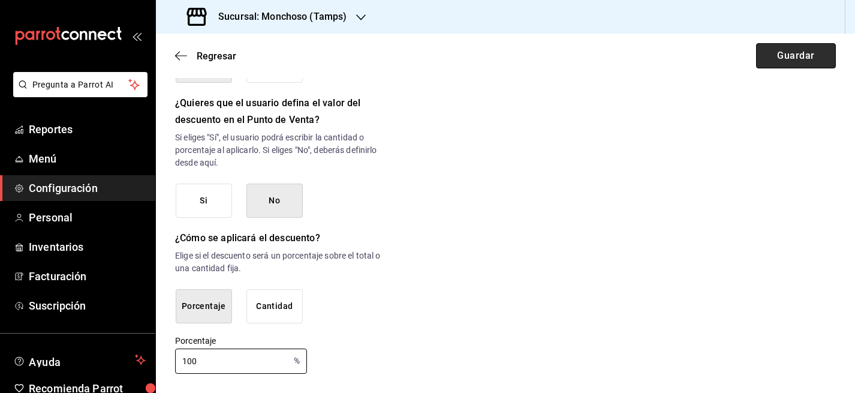
click at [787, 53] on button "Guardar" at bounding box center [796, 55] width 80 height 25
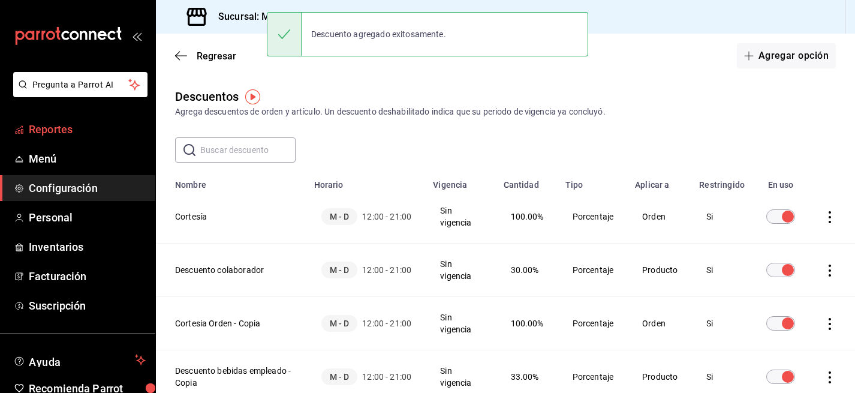
click at [71, 127] on span "Reportes" at bounding box center [87, 129] width 117 height 16
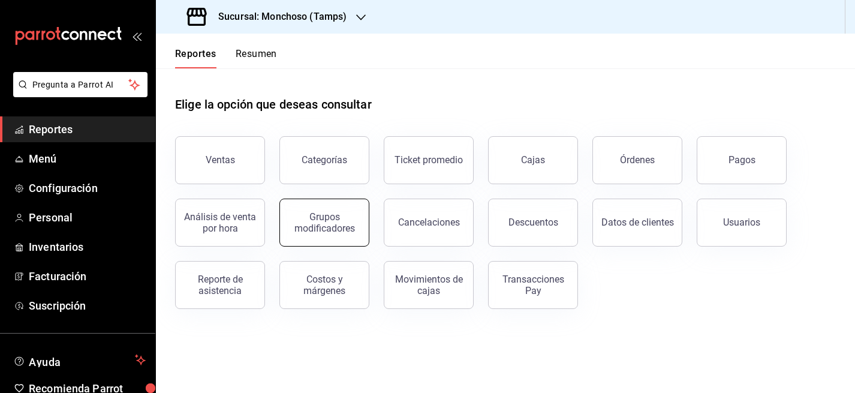
click at [336, 228] on div "Grupos modificadores" at bounding box center [324, 222] width 74 height 23
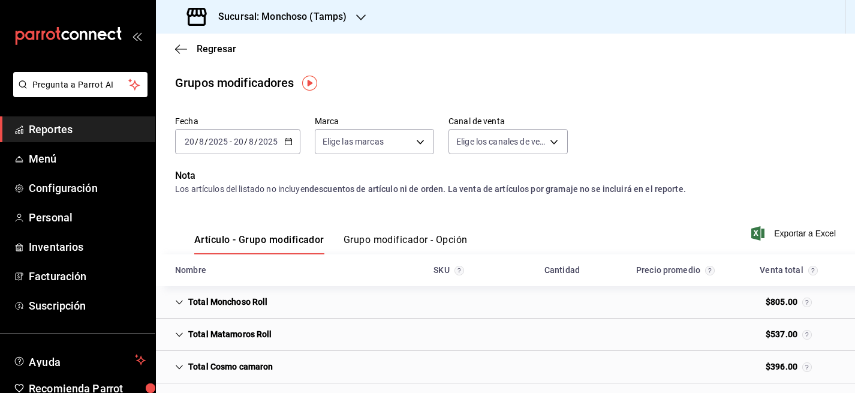
click at [269, 143] on input "2025" at bounding box center [268, 142] width 20 height 10
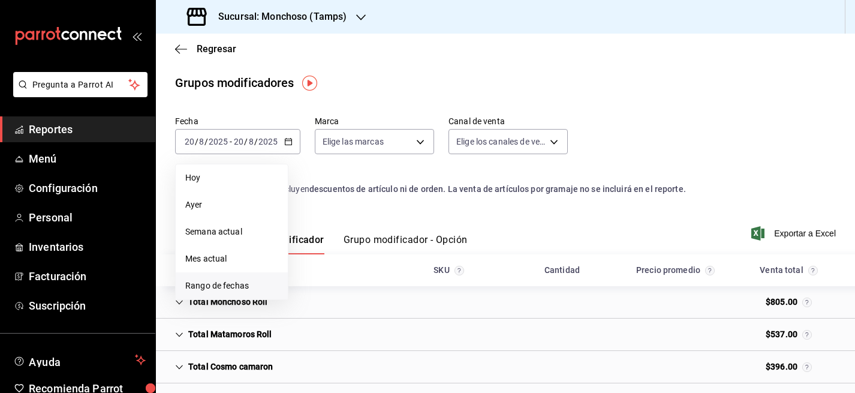
click at [220, 284] on span "Rango de fechas" at bounding box center [231, 285] width 93 height 13
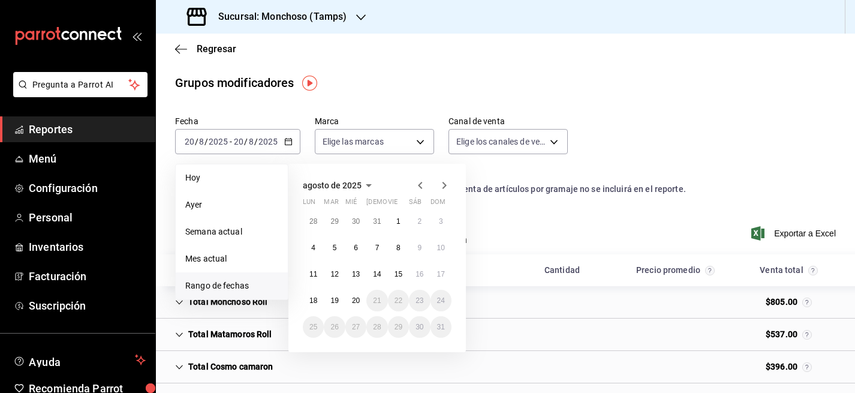
click at [300, 16] on h3 "Sucursal: Monchoso (Tamps)" at bounding box center [278, 17] width 138 height 14
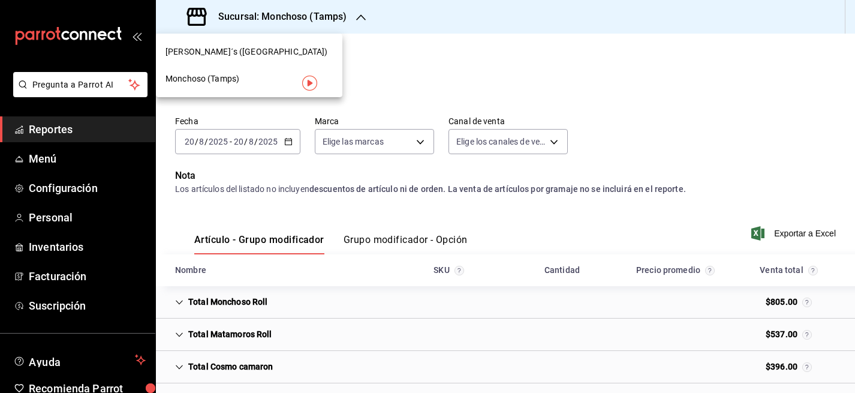
click at [234, 52] on span "[PERSON_NAME]´s ([GEOGRAPHIC_DATA])" at bounding box center [247, 52] width 163 height 13
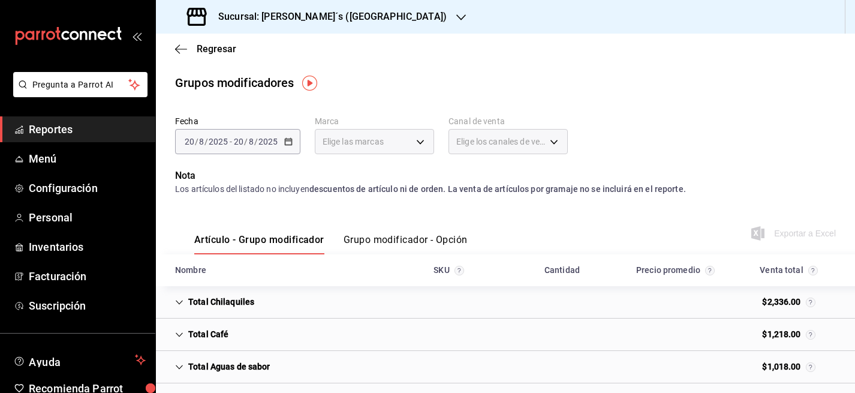
click at [245, 140] on span "/" at bounding box center [246, 142] width 4 height 10
click at [243, 139] on input "20" at bounding box center [238, 142] width 11 height 10
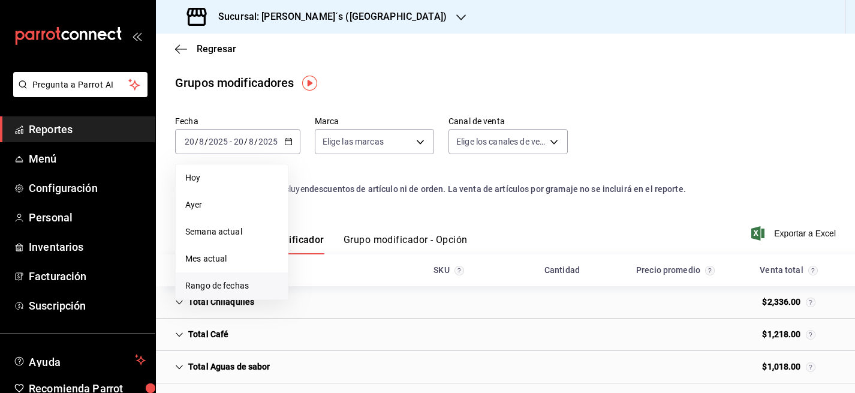
click at [211, 288] on span "Rango de fechas" at bounding box center [231, 285] width 93 height 13
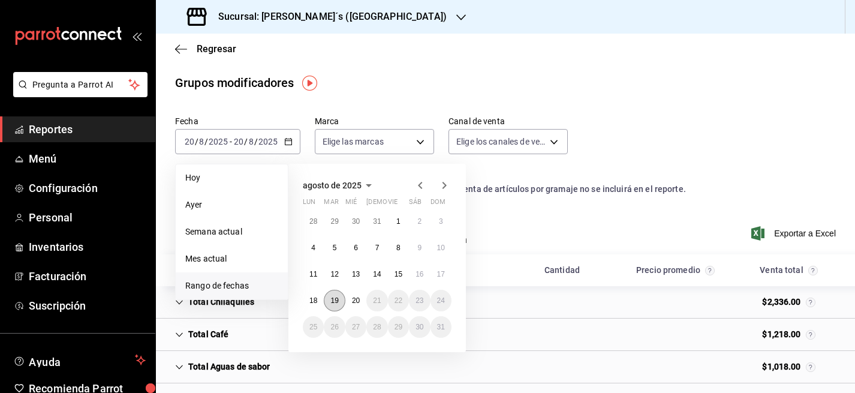
click at [335, 303] on abbr "19" at bounding box center [334, 300] width 8 height 8
click at [352, 300] on abbr "20" at bounding box center [356, 300] width 8 height 8
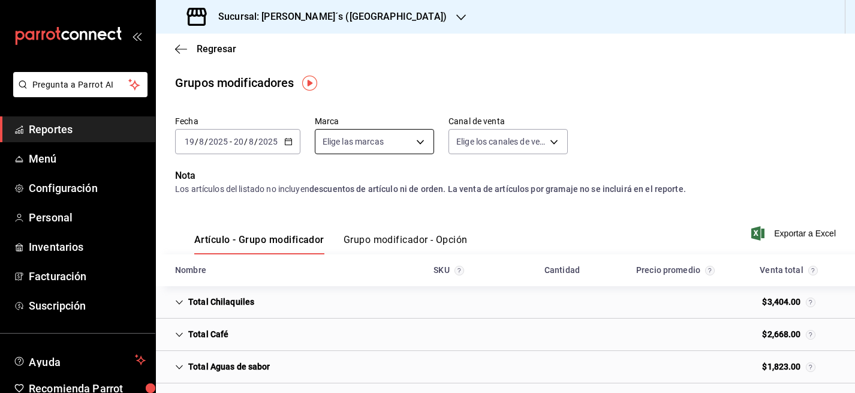
click at [357, 138] on body "Pregunta a Parrot AI Reportes Menú Configuración Personal Inventarios Facturaci…" at bounding box center [427, 196] width 855 height 393
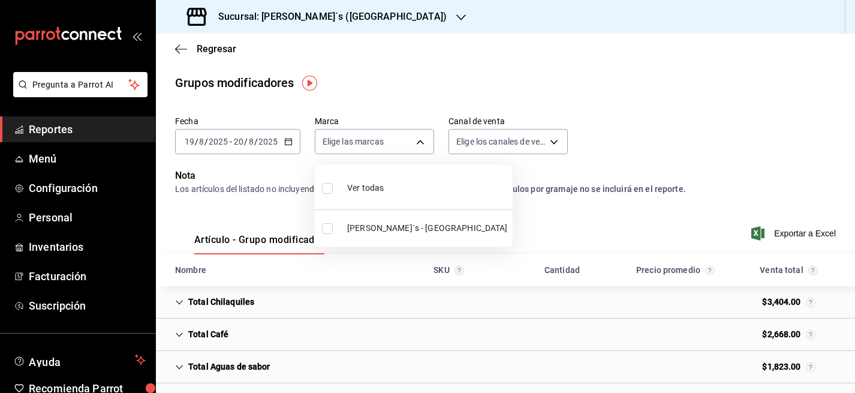
click at [367, 80] on div at bounding box center [427, 196] width 855 height 393
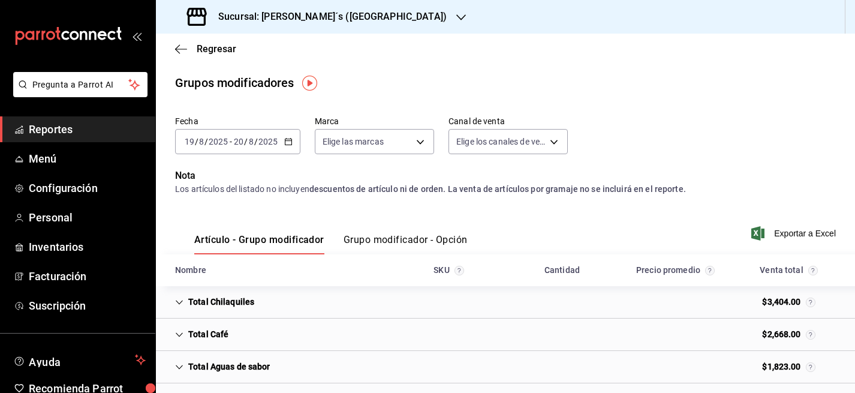
click at [281, 134] on div "[DATE] [DATE] - [DATE] [DATE]" at bounding box center [237, 141] width 125 height 25
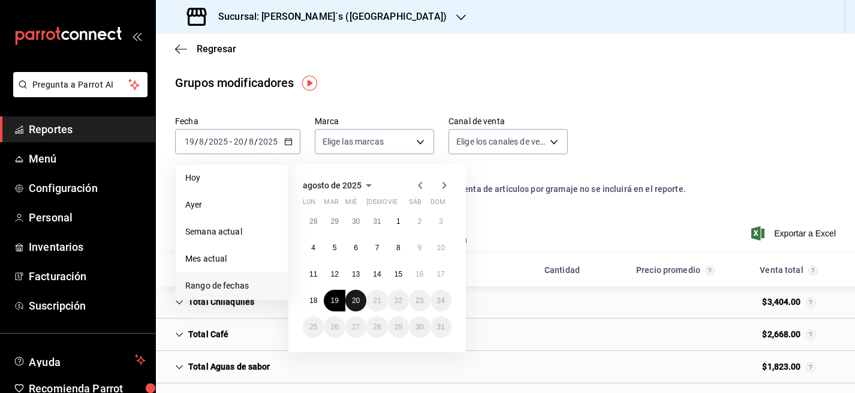
click at [358, 299] on abbr "20" at bounding box center [356, 300] width 8 height 8
click at [335, 303] on abbr "19" at bounding box center [334, 300] width 8 height 8
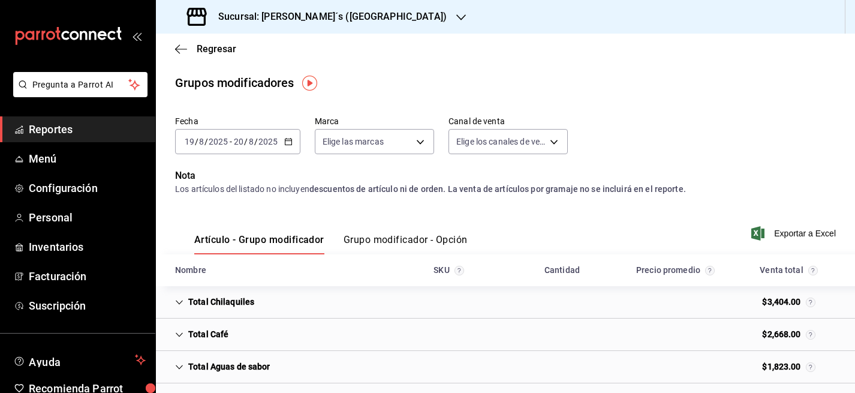
click at [267, 134] on div "[DATE] [DATE] - [DATE] [DATE]" at bounding box center [237, 141] width 125 height 25
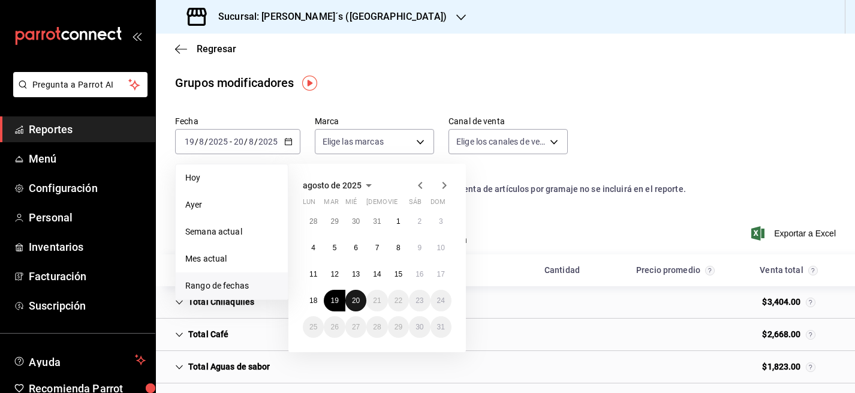
click at [360, 305] on button "20" at bounding box center [355, 301] width 21 height 22
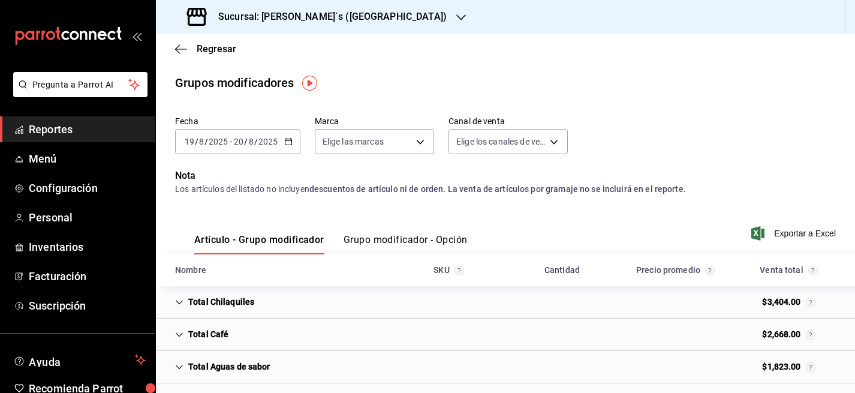
click at [261, 139] on input "2025" at bounding box center [268, 142] width 20 height 10
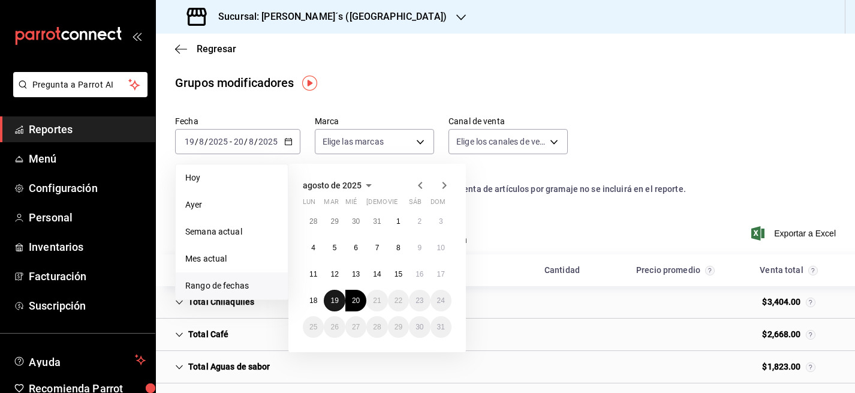
click at [333, 294] on button "19" at bounding box center [334, 301] width 21 height 22
click at [334, 300] on abbr "19" at bounding box center [334, 300] width 8 height 8
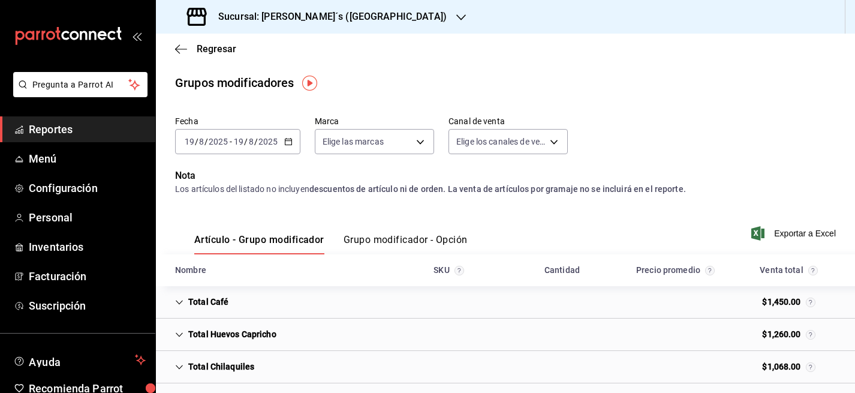
click at [260, 137] on input "2025" at bounding box center [268, 142] width 20 height 10
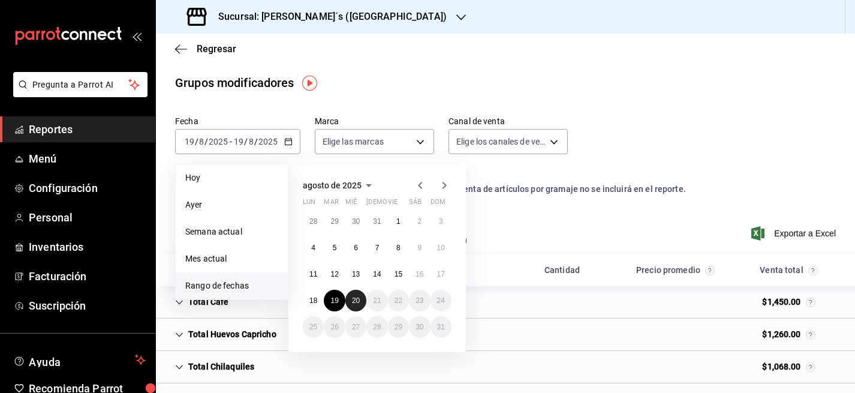
click at [354, 302] on abbr "20" at bounding box center [356, 300] width 8 height 8
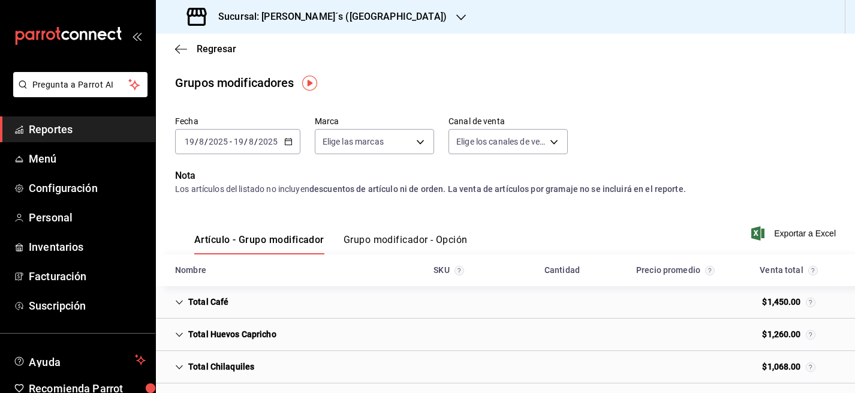
click at [341, 97] on main "Regresar Grupos modificadores Fecha 2025-08-19 19 / 8 / 2025 - 2025-08-19 19 / …" at bounding box center [505, 351] width 699 height 634
click at [219, 139] on input "2025" at bounding box center [218, 142] width 20 height 10
click at [339, 93] on main "Regresar Grupos modificadores Fecha 2025-08-19 19 / 8 / 2025 - 2025-08-19 19 / …" at bounding box center [505, 351] width 699 height 634
click at [246, 140] on span "/" at bounding box center [246, 142] width 4 height 10
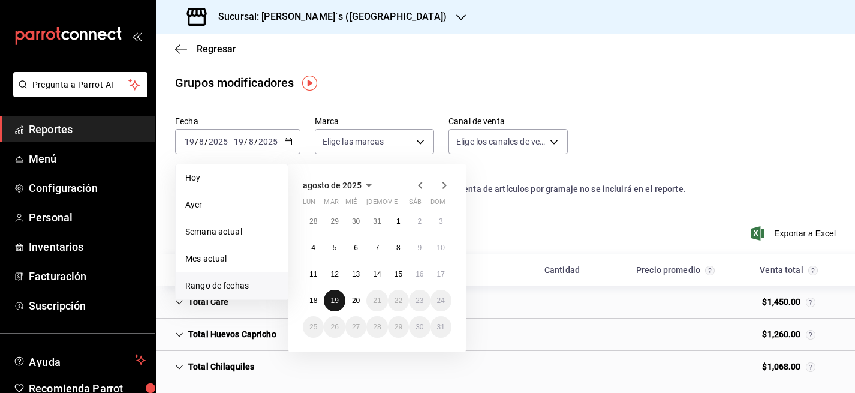
click at [333, 300] on abbr "19" at bounding box center [334, 300] width 8 height 8
click at [318, 299] on button "18" at bounding box center [313, 301] width 21 height 22
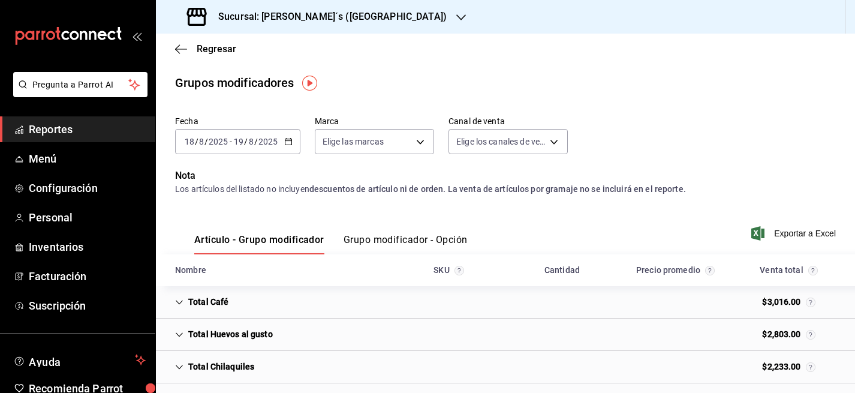
click at [243, 144] on input "19" at bounding box center [238, 142] width 11 height 10
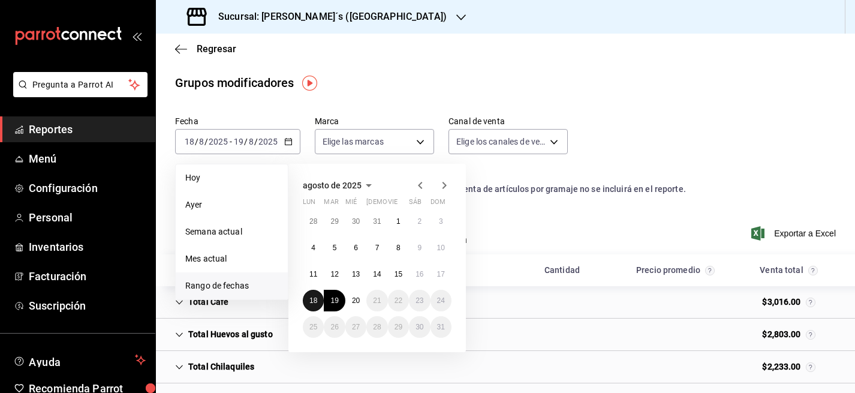
click at [312, 296] on abbr "18" at bounding box center [313, 300] width 8 height 8
click at [354, 305] on button "20" at bounding box center [355, 301] width 21 height 22
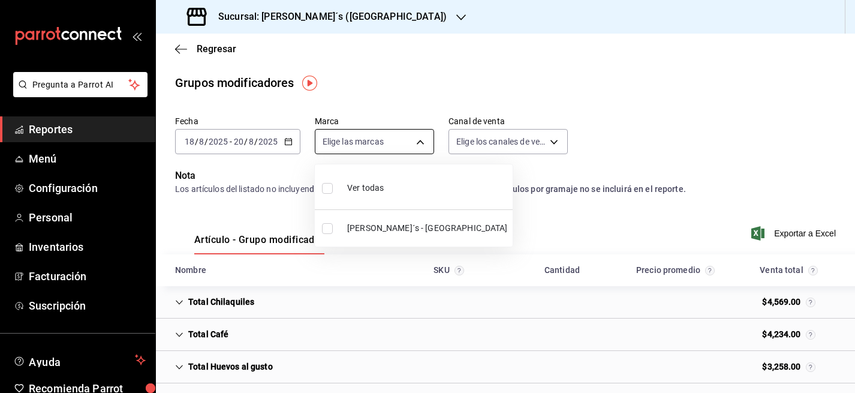
click at [395, 145] on body "Pregunta a Parrot AI Reportes Menú Configuración Personal Inventarios Facturaci…" at bounding box center [427, 196] width 855 height 393
click at [345, 184] on div "Ver todas" at bounding box center [353, 187] width 62 height 26
type input "e7eeebf8-c286-41d3-abda-b6d1bb78a6ef"
checkbox input "true"
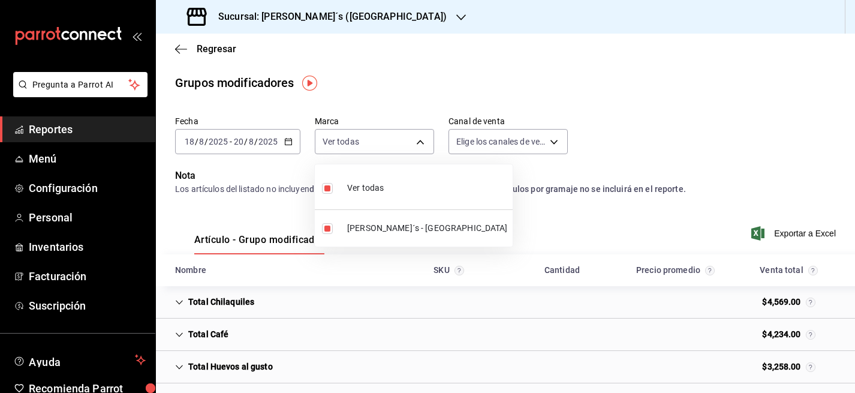
click at [542, 140] on div at bounding box center [427, 196] width 855 height 393
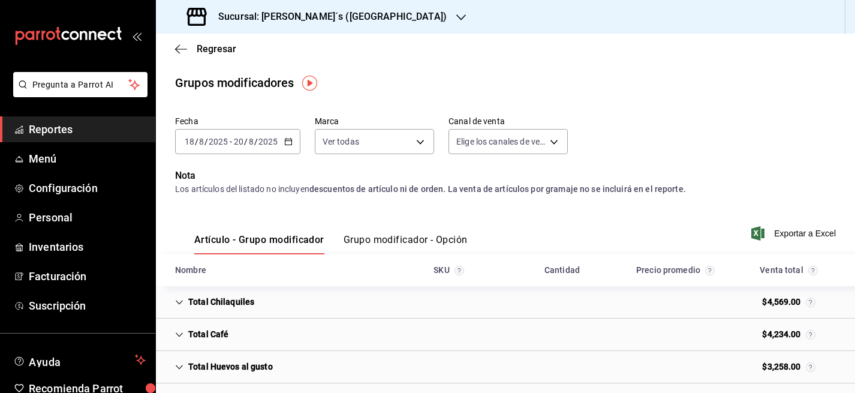
click at [661, 152] on div "Fecha 2025-08-18 18 / 8 / 2025 - 2025-08-20 20 / 8 / 2025 Marca Ver todas e7eee…" at bounding box center [505, 140] width 661 height 58
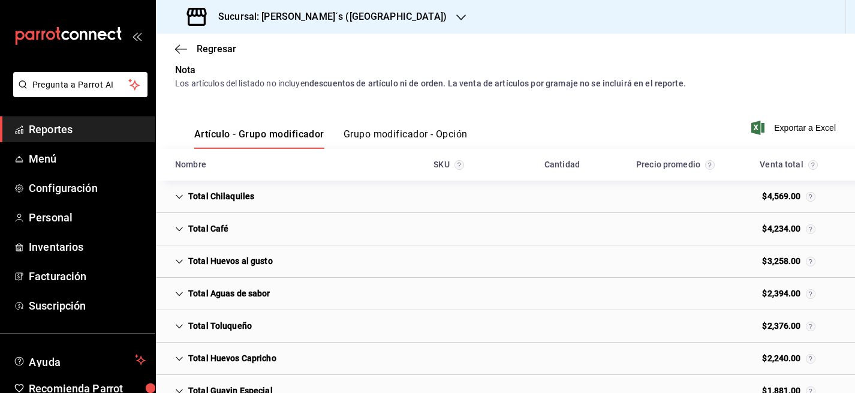
scroll to position [107, 0]
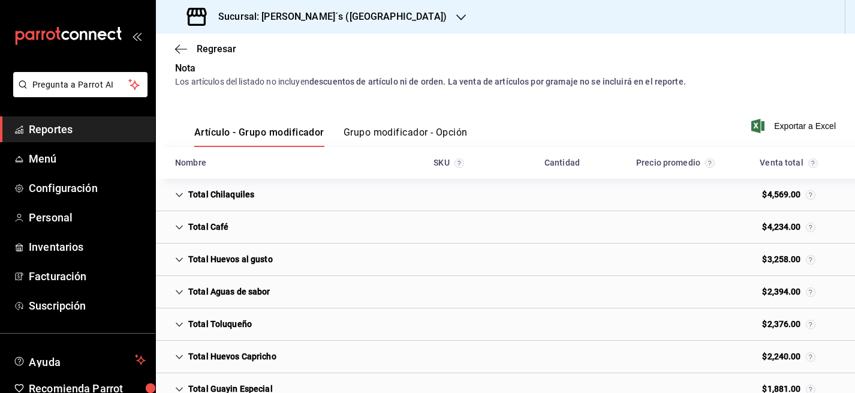
click at [179, 192] on icon "Cell" at bounding box center [179, 195] width 8 height 8
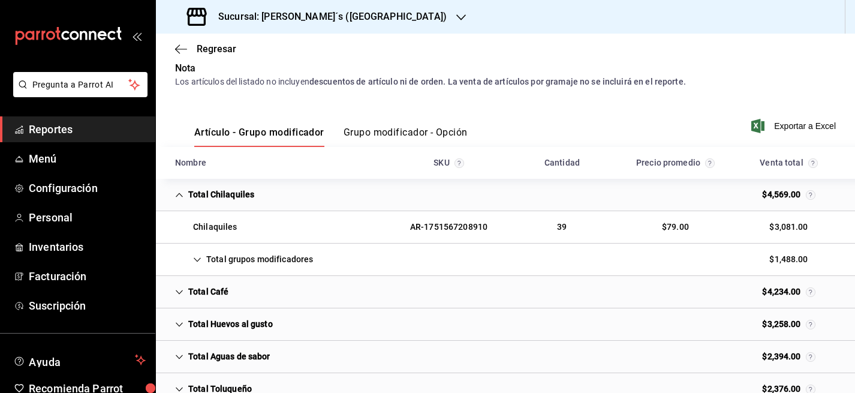
click at [200, 257] on icon "Cell" at bounding box center [197, 259] width 8 height 8
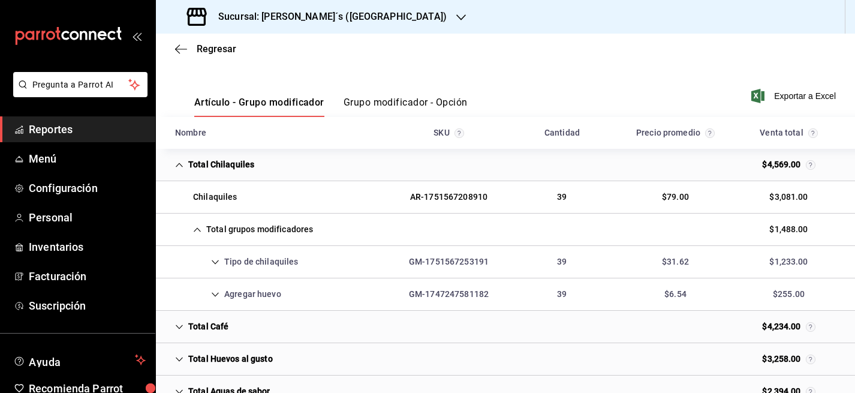
scroll to position [144, 0]
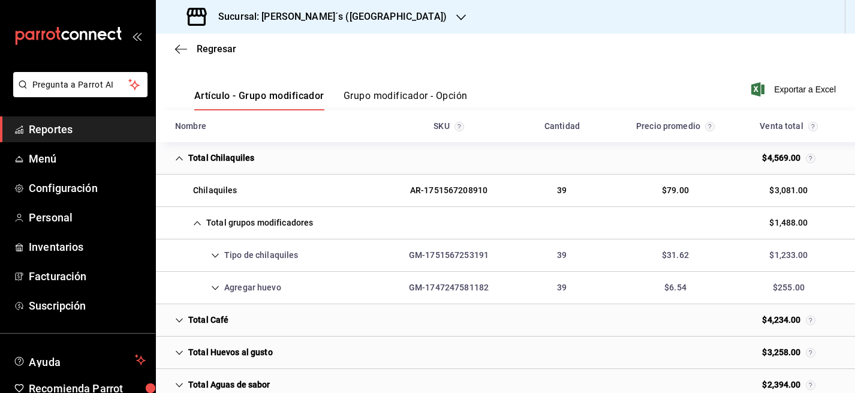
click at [213, 257] on icon "Cell" at bounding box center [215, 255] width 8 height 8
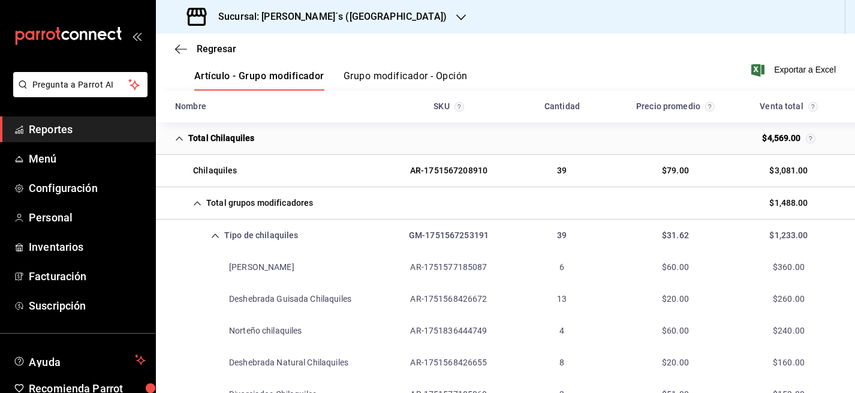
scroll to position [154, 0]
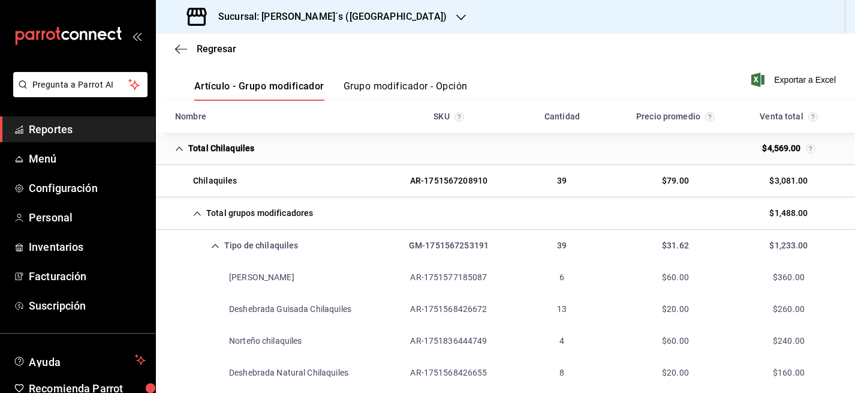
click at [229, 275] on div "Ramos chilaquiles" at bounding box center [235, 277] width 139 height 22
click at [405, 86] on button "Grupo modificador - Opción" at bounding box center [406, 90] width 124 height 20
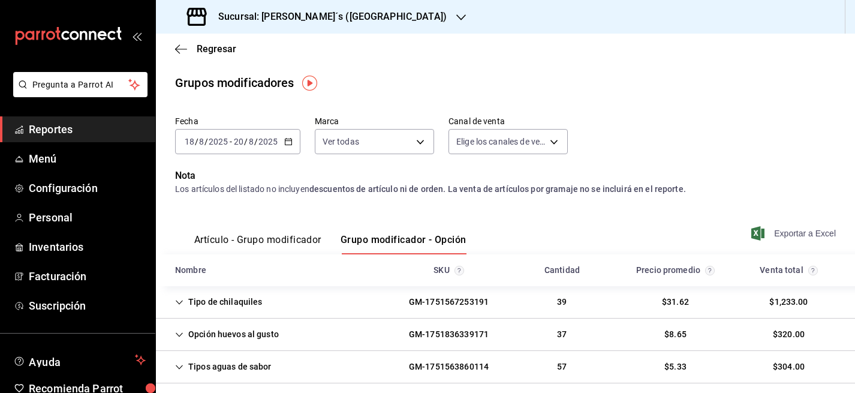
click at [803, 228] on span "Exportar a Excel" at bounding box center [795, 233] width 82 height 14
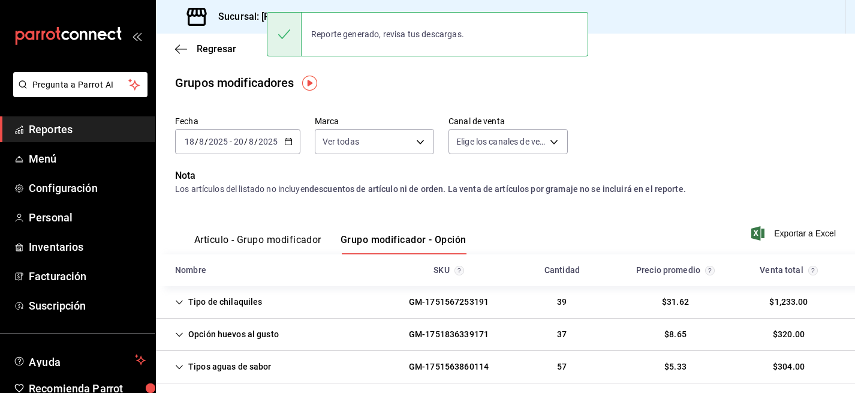
click at [293, 240] on button "Artículo - Grupo modificador" at bounding box center [257, 244] width 127 height 20
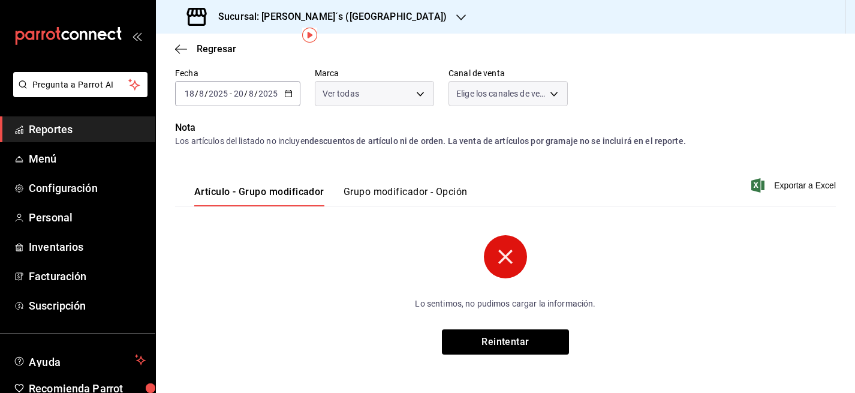
scroll to position [48, 0]
click at [501, 335] on button "Reintentar" at bounding box center [505, 341] width 127 height 25
click at [489, 343] on button "Reintentar" at bounding box center [505, 341] width 127 height 25
click at [62, 128] on span "Reportes" at bounding box center [87, 129] width 117 height 16
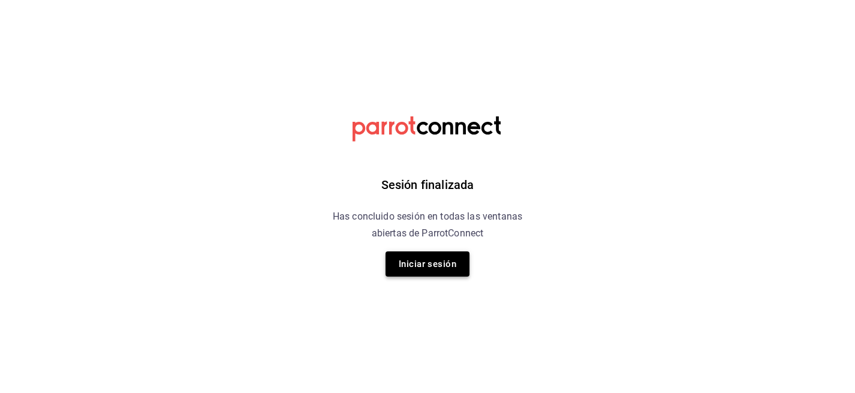
click at [418, 272] on button "Iniciar sesión" at bounding box center [428, 263] width 84 height 25
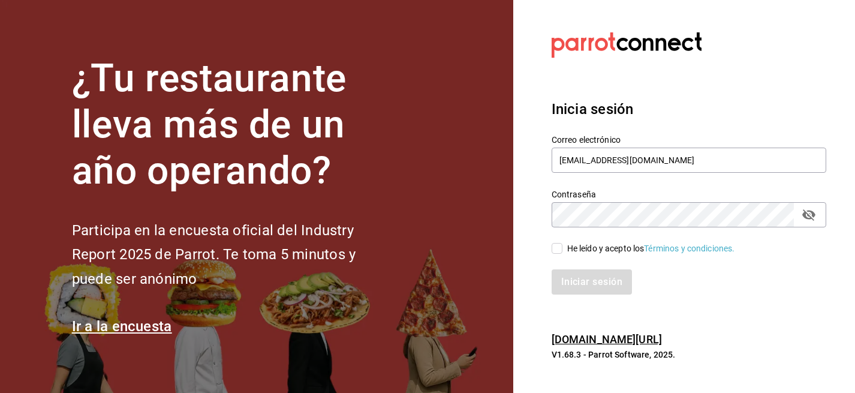
click at [557, 249] on input "He leído y acepto los Términos y condiciones." at bounding box center [557, 248] width 11 height 11
checkbox input "true"
click at [570, 281] on button "Iniciar sesión" at bounding box center [593, 281] width 82 height 25
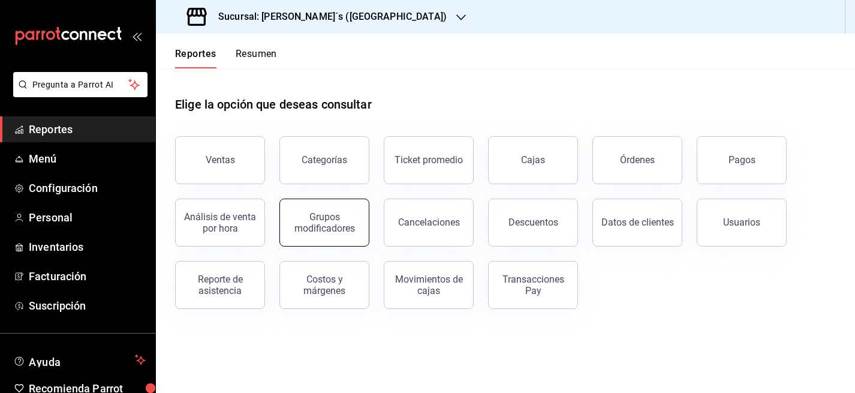
click at [320, 224] on div "Grupos modificadores" at bounding box center [324, 222] width 74 height 23
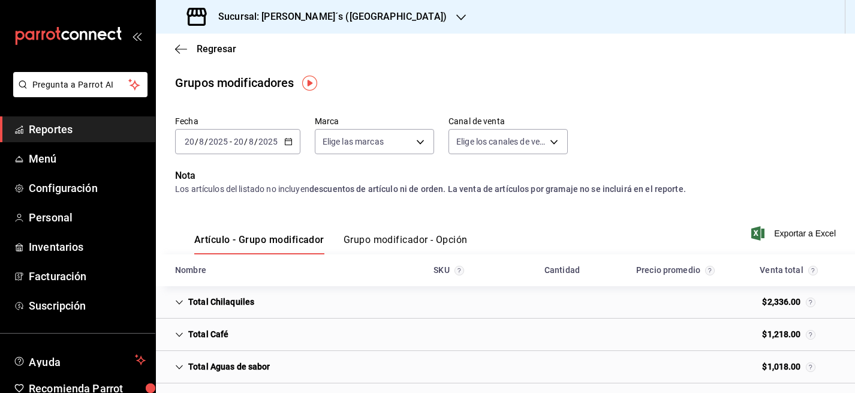
click at [241, 139] on input "20" at bounding box center [238, 142] width 11 height 10
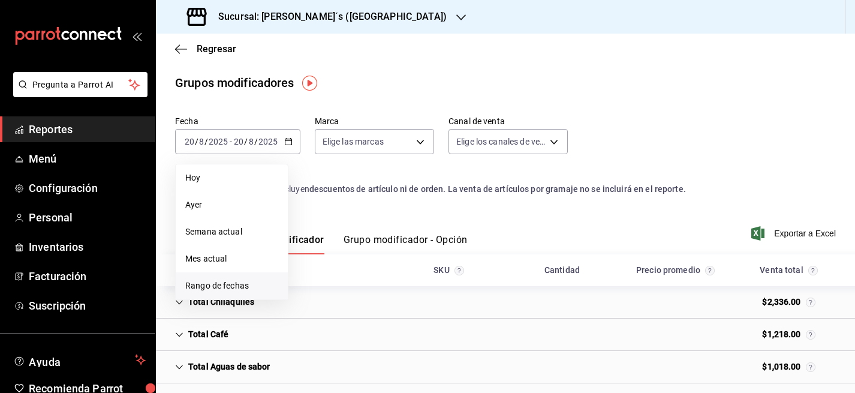
click at [209, 282] on span "Rango de fechas" at bounding box center [231, 285] width 93 height 13
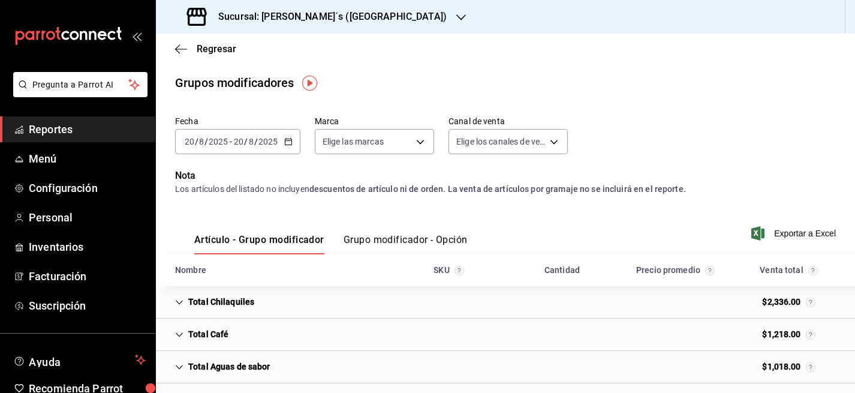
click at [562, 88] on div "Grupos modificadores" at bounding box center [505, 83] width 699 height 18
click at [224, 52] on span "Regresar" at bounding box center [217, 48] width 40 height 11
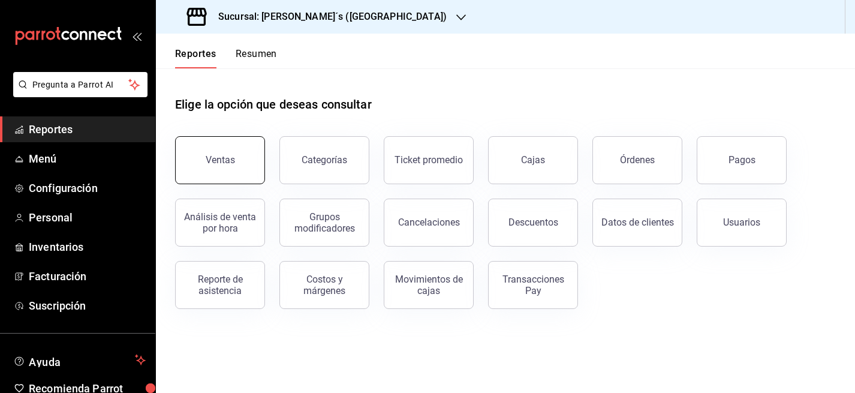
click at [230, 143] on button "Ventas" at bounding box center [220, 160] width 90 height 48
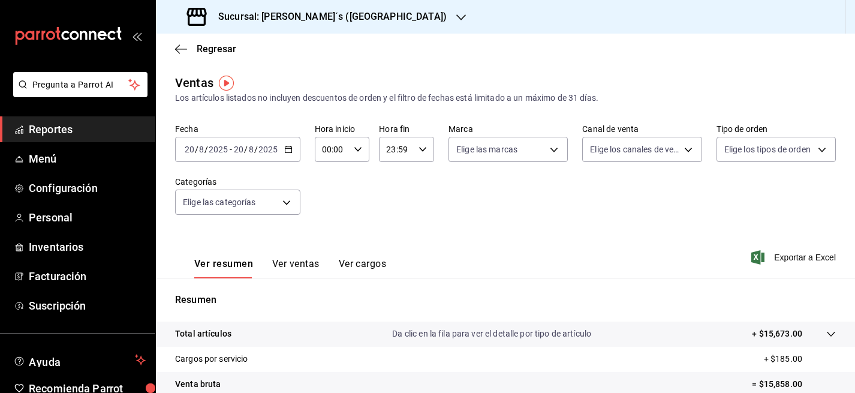
click at [302, 261] on button "Ver ventas" at bounding box center [295, 268] width 47 height 20
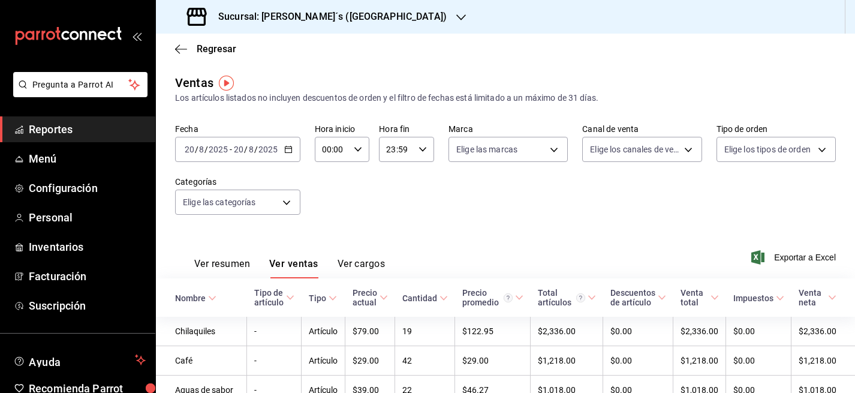
click at [226, 149] on input "2025" at bounding box center [218, 150] width 20 height 10
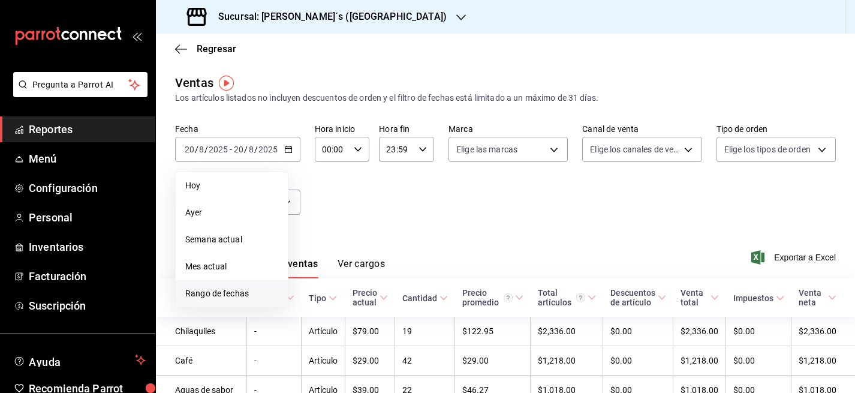
click at [205, 292] on span "Rango de fechas" at bounding box center [231, 293] width 93 height 13
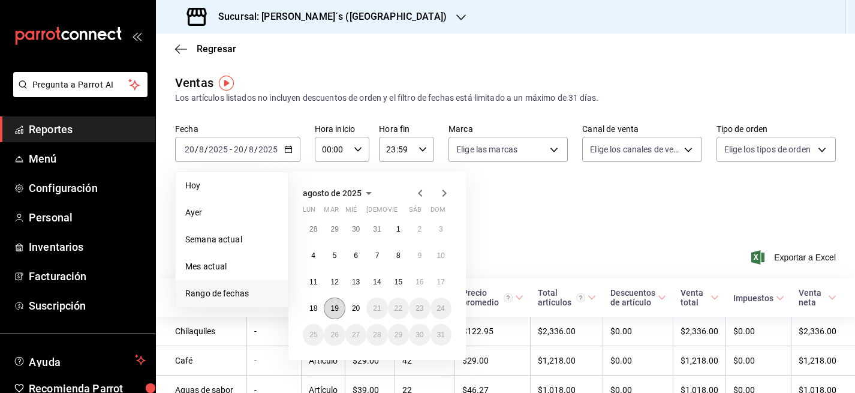
click at [336, 311] on abbr "19" at bounding box center [334, 308] width 8 height 8
click at [354, 311] on abbr "20" at bounding box center [356, 308] width 8 height 8
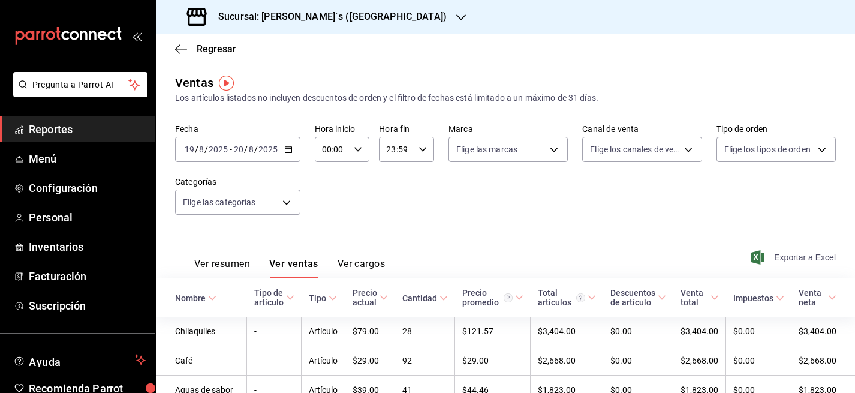
click at [804, 255] on span "Exportar a Excel" at bounding box center [795, 257] width 82 height 14
click at [62, 125] on span "Reportes" at bounding box center [87, 129] width 117 height 16
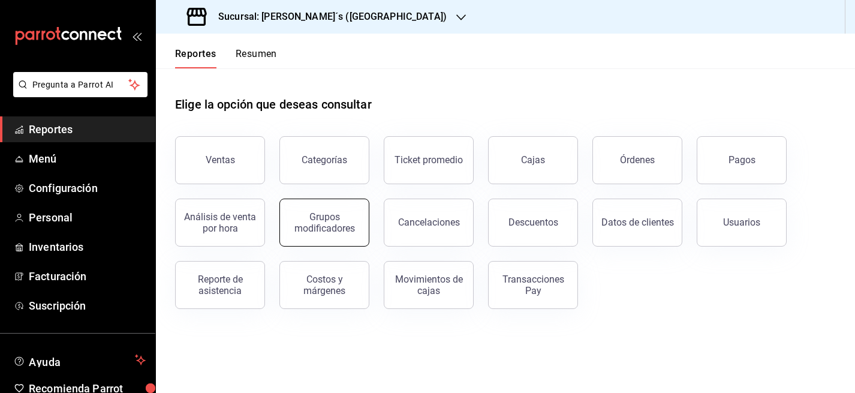
click at [324, 210] on button "Grupos modificadores" at bounding box center [324, 222] width 90 height 48
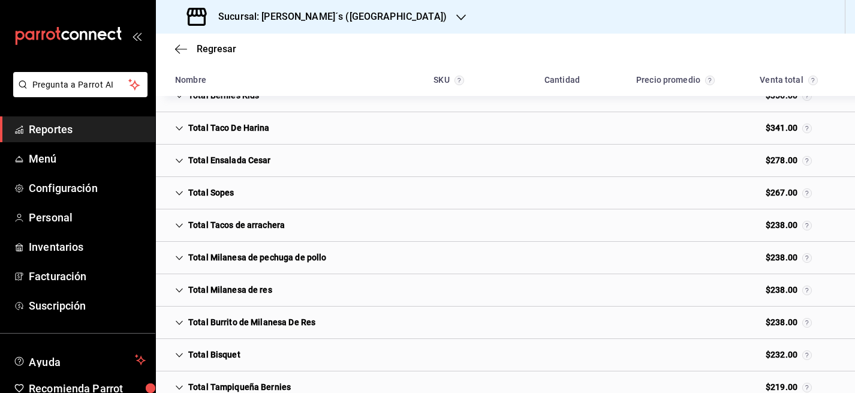
scroll to position [619, 0]
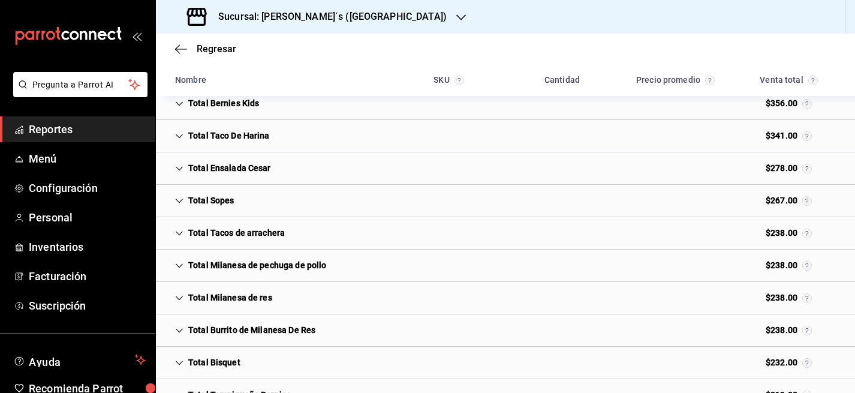
click at [192, 133] on div "Total Taco De Harina" at bounding box center [223, 136] width 114 height 22
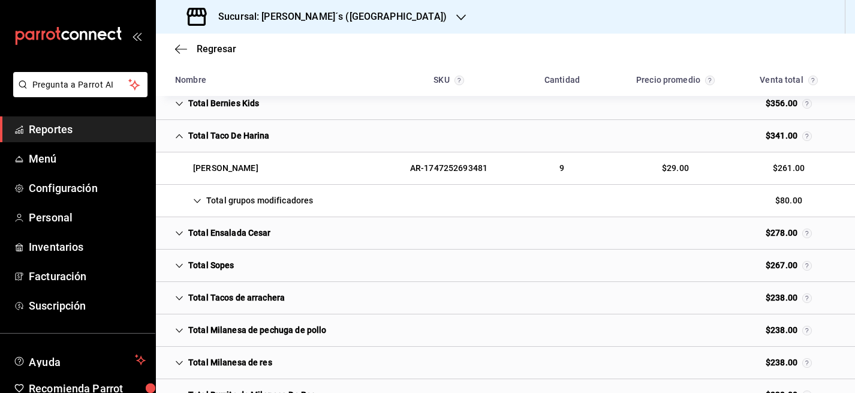
click at [207, 195] on div "Total grupos modificadores" at bounding box center [244, 200] width 157 height 22
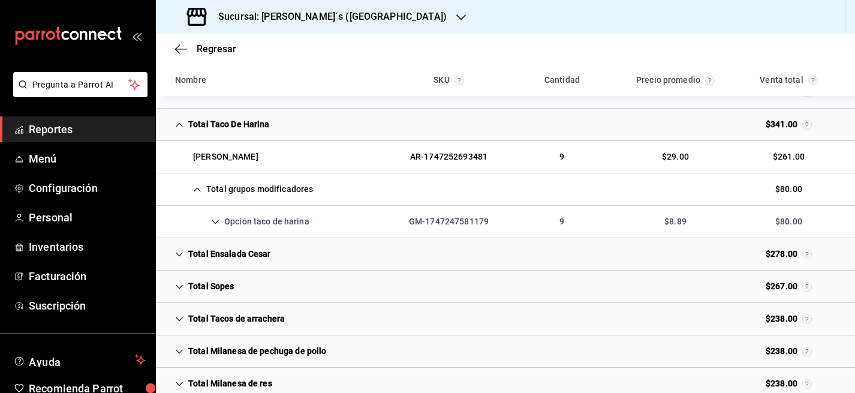
scroll to position [640, 0]
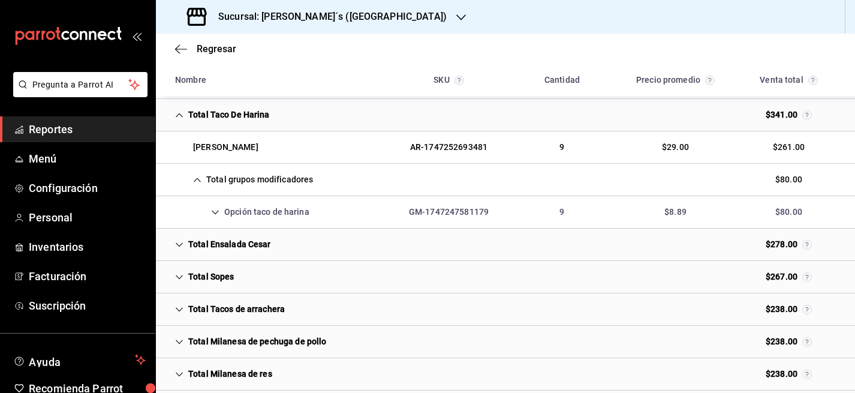
click at [281, 209] on div "Opción taco de harina" at bounding box center [243, 212] width 154 height 22
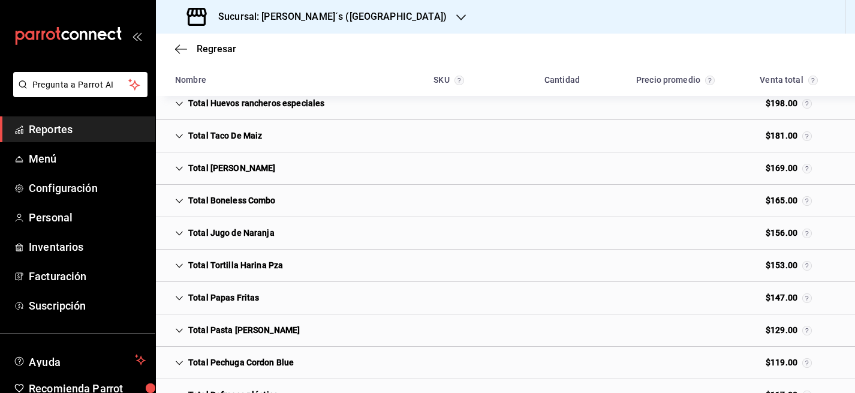
scroll to position [1298, 0]
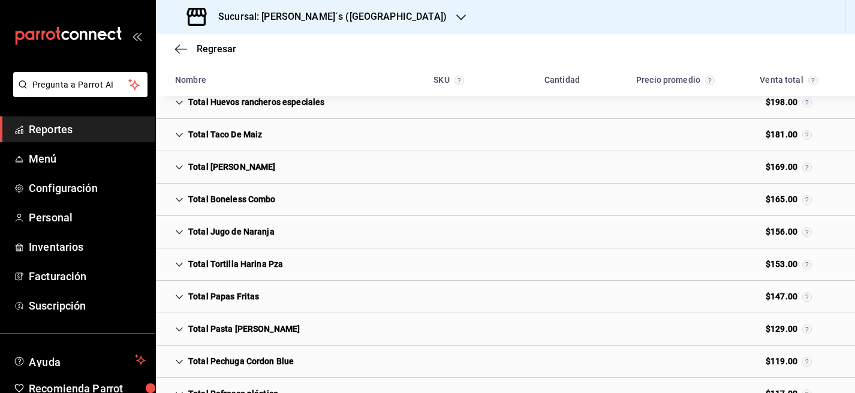
click at [242, 170] on div "Total [PERSON_NAME]" at bounding box center [226, 167] width 120 height 22
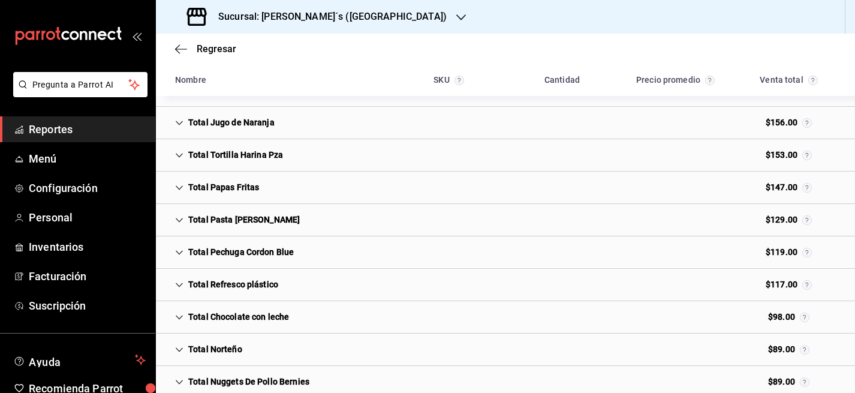
scroll to position [1473, 0]
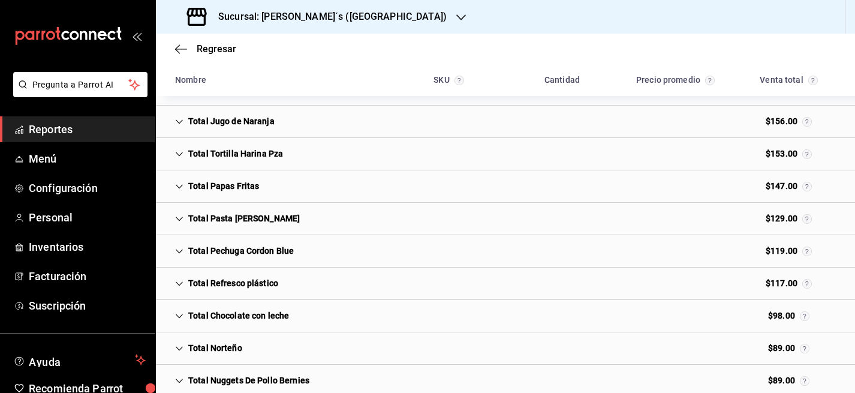
click at [254, 156] on div "Total Tortilla Harina Pza" at bounding box center [229, 154] width 127 height 22
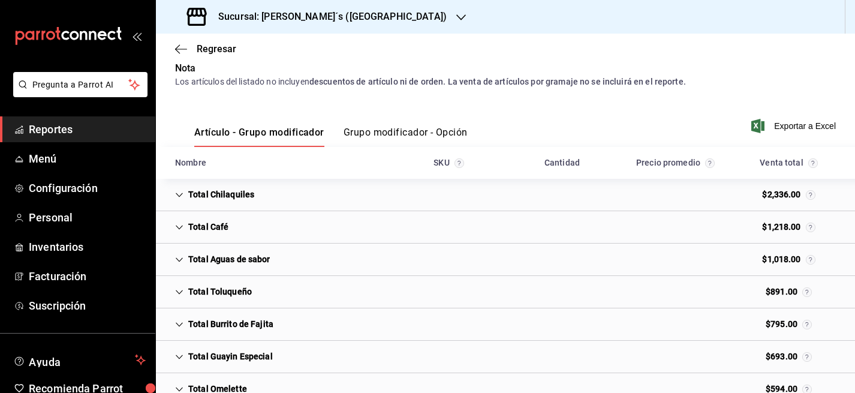
scroll to position [88, 0]
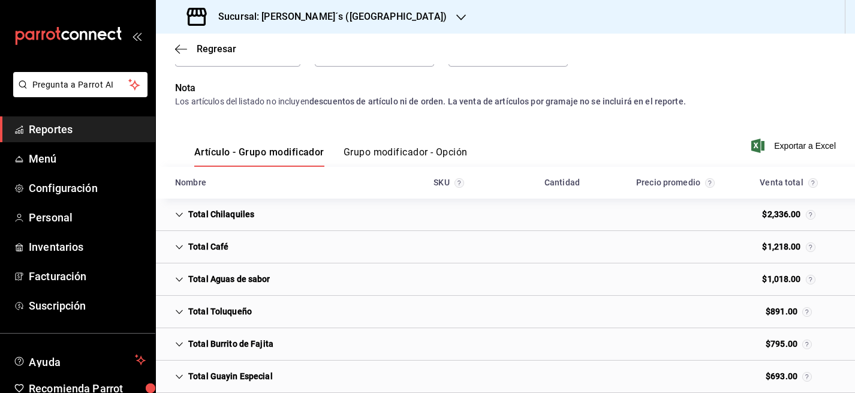
click at [217, 212] on div "Total Chilaquiles" at bounding box center [215, 214] width 98 height 22
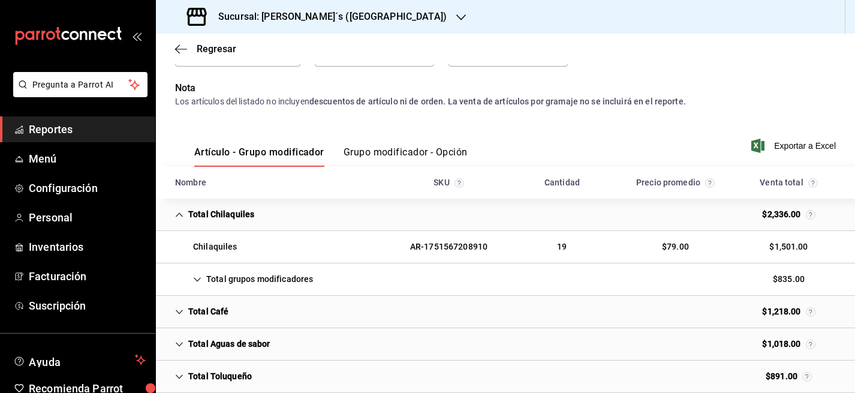
scroll to position [106, 0]
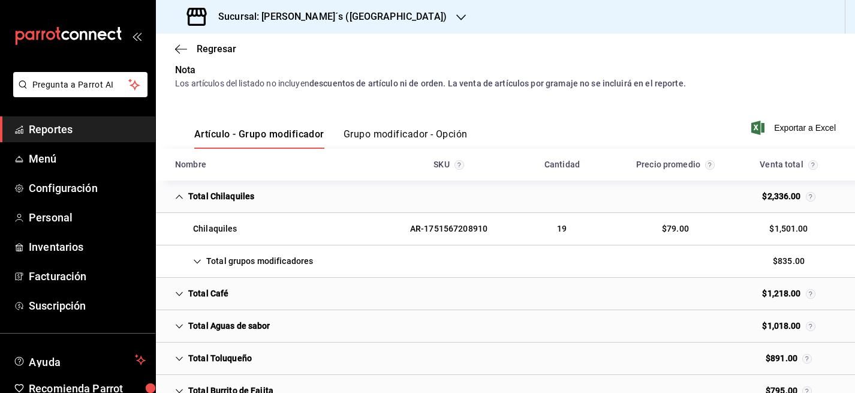
click at [249, 264] on div "Total grupos modificadores" at bounding box center [244, 261] width 157 height 22
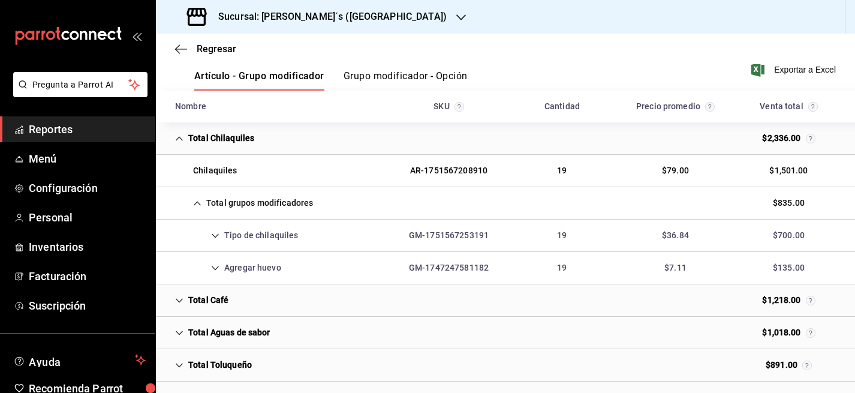
scroll to position [167, 0]
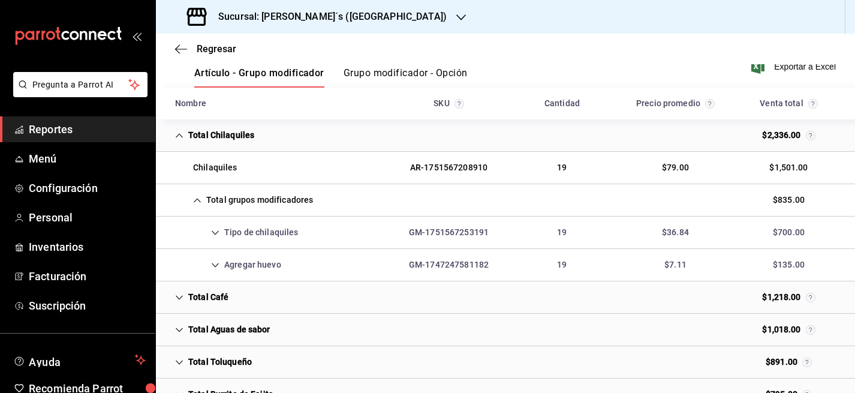
click at [266, 264] on div "Agregar huevo" at bounding box center [228, 265] width 125 height 22
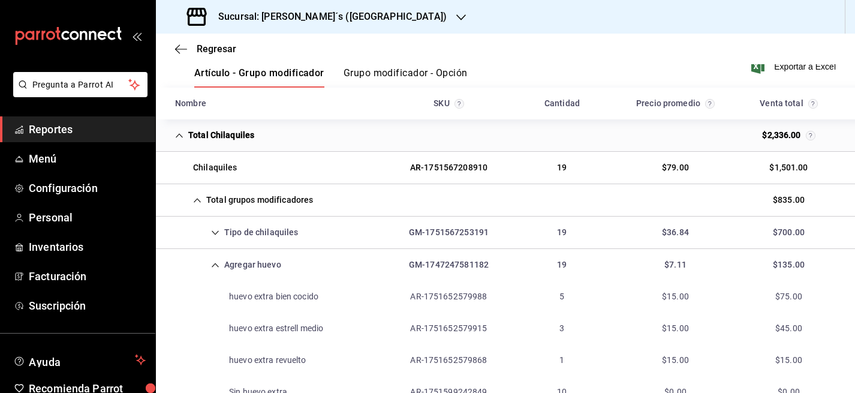
click at [266, 264] on div "Agregar huevo" at bounding box center [228, 265] width 125 height 22
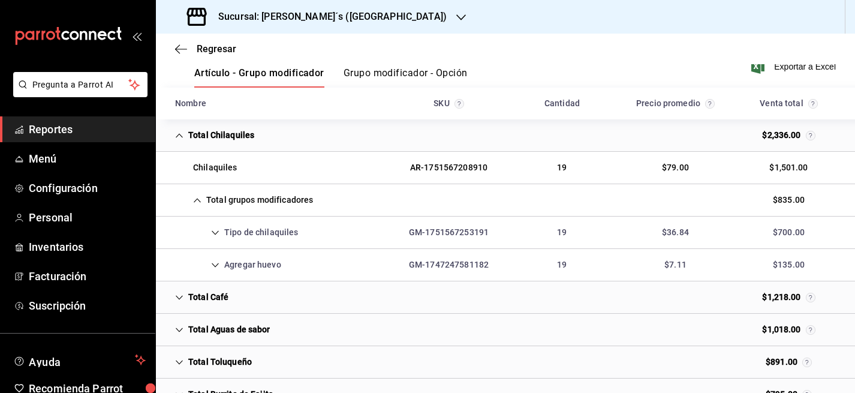
click at [258, 239] on div "Tipo de chilaquiles" at bounding box center [237, 232] width 143 height 22
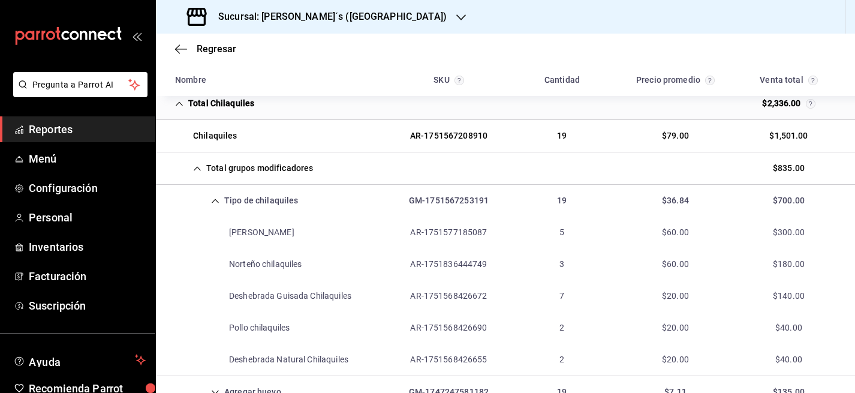
scroll to position [190, 0]
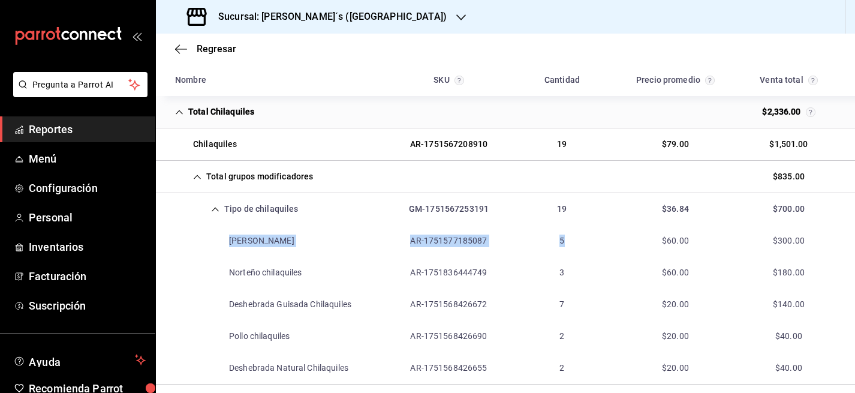
drag, startPoint x: 228, startPoint y: 239, endPoint x: 577, endPoint y: 243, distance: 349.0
click at [577, 243] on div "[PERSON_NAME] AR-1751577185087 5 $60.00 $300.00" at bounding box center [505, 241] width 699 height 32
copy div "[PERSON_NAME] AR-1751577185087 5"
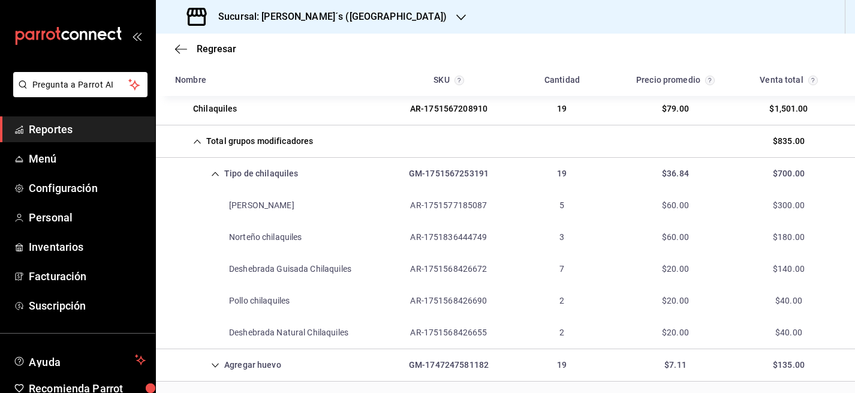
click at [218, 176] on icon "Cell" at bounding box center [215, 173] width 7 height 4
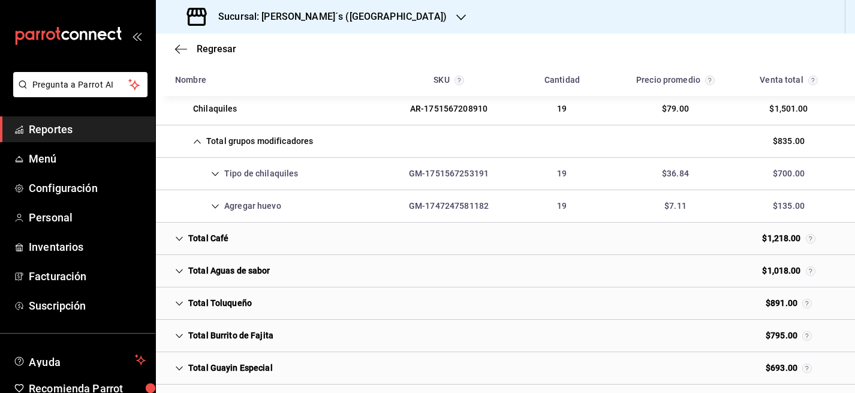
click at [192, 137] on div "Total grupos modificadores" at bounding box center [244, 141] width 157 height 22
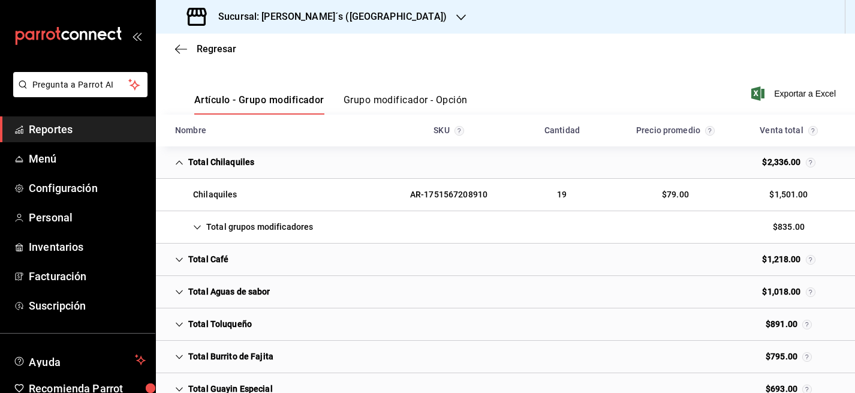
scroll to position [61, 0]
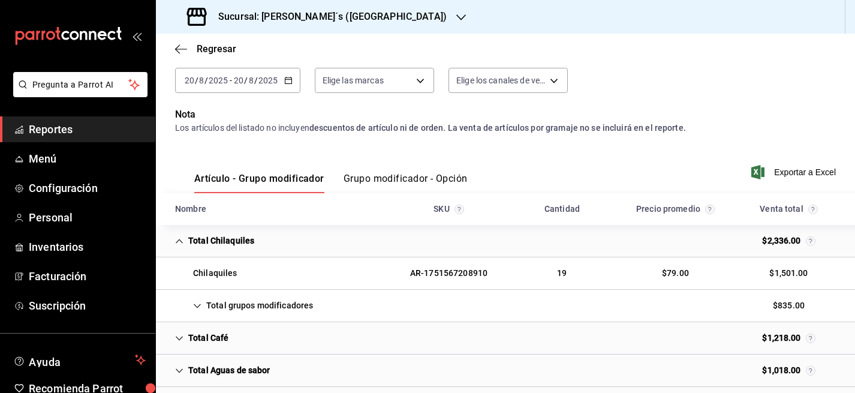
click at [186, 242] on div "Total Chilaquiles" at bounding box center [215, 241] width 98 height 22
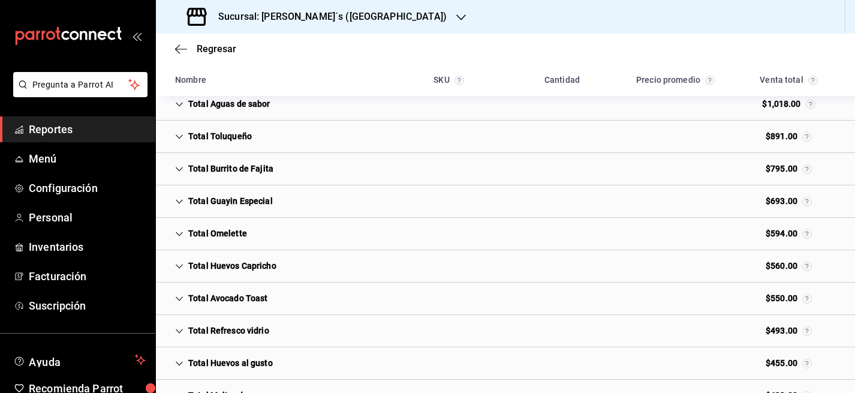
scroll to position [268, 0]
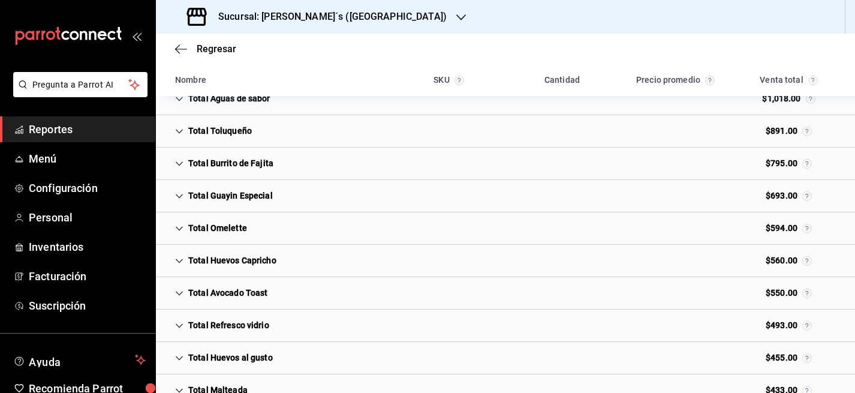
click at [181, 161] on icon "Cell" at bounding box center [179, 164] width 8 height 8
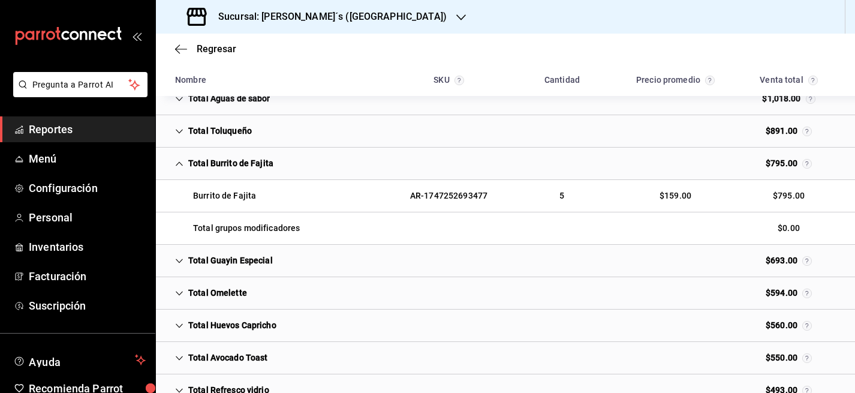
click at [180, 163] on icon "Cell" at bounding box center [179, 163] width 7 height 4
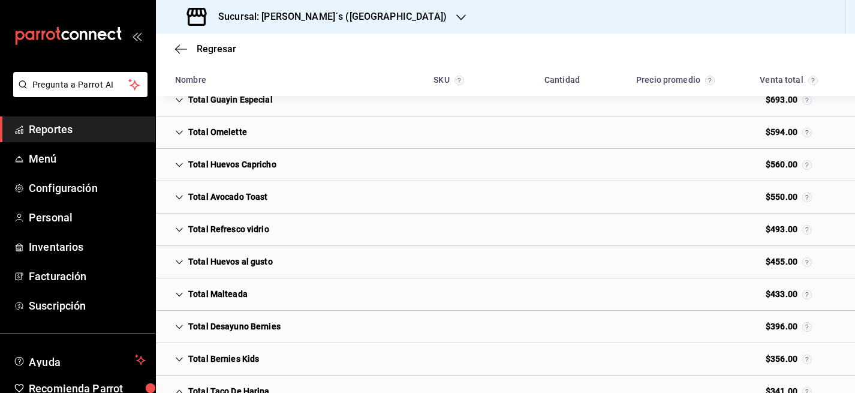
scroll to position [365, 0]
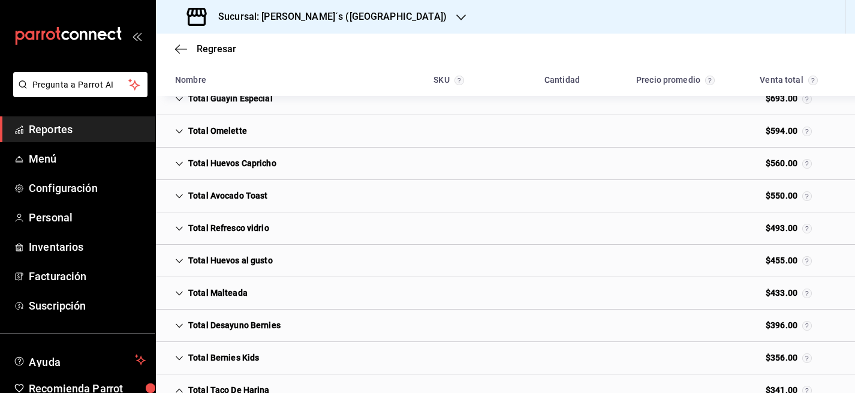
click at [179, 162] on icon "Cell" at bounding box center [179, 164] width 8 height 8
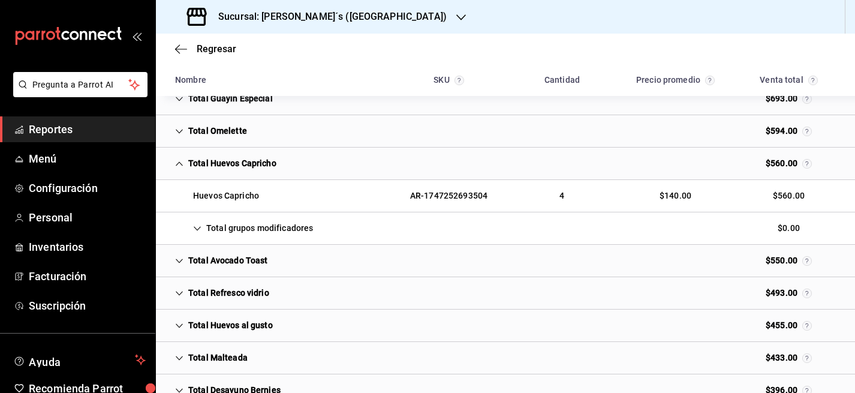
click at [196, 227] on icon "Cell" at bounding box center [197, 228] width 8 height 8
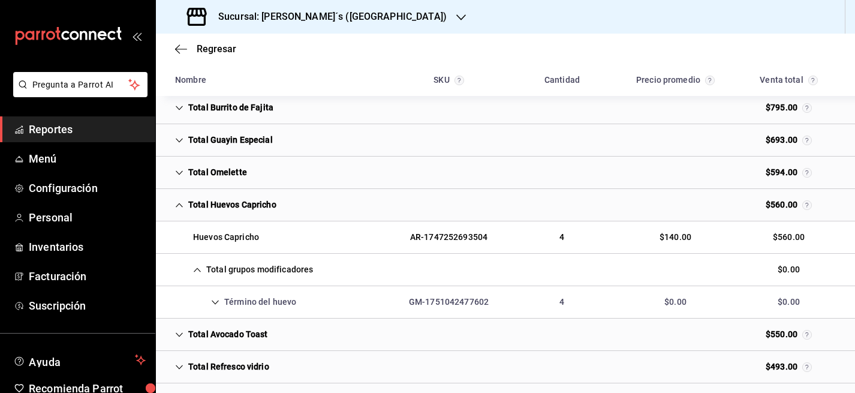
scroll to position [324, 0]
click at [185, 139] on div "Total Guayin Especial" at bounding box center [224, 139] width 117 height 22
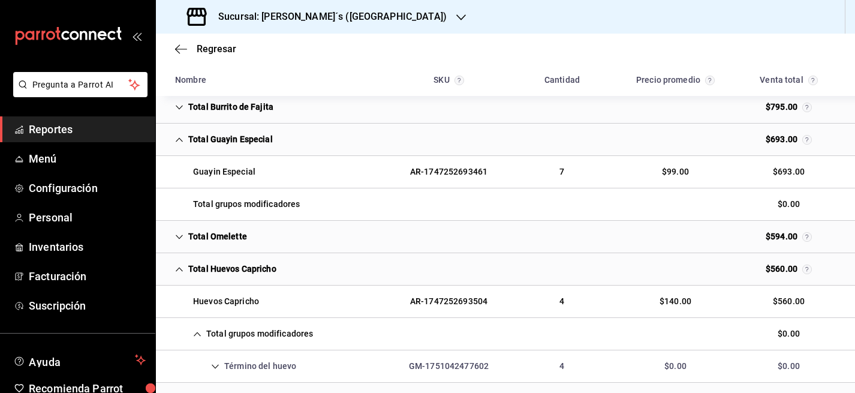
click at [184, 139] on div "Total Guayin Especial" at bounding box center [224, 139] width 117 height 22
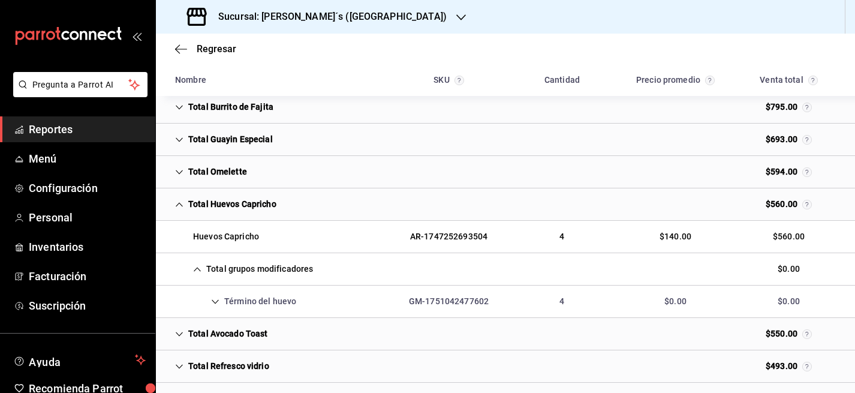
click at [183, 110] on div "Total Burrito de Fajita" at bounding box center [225, 107] width 118 height 22
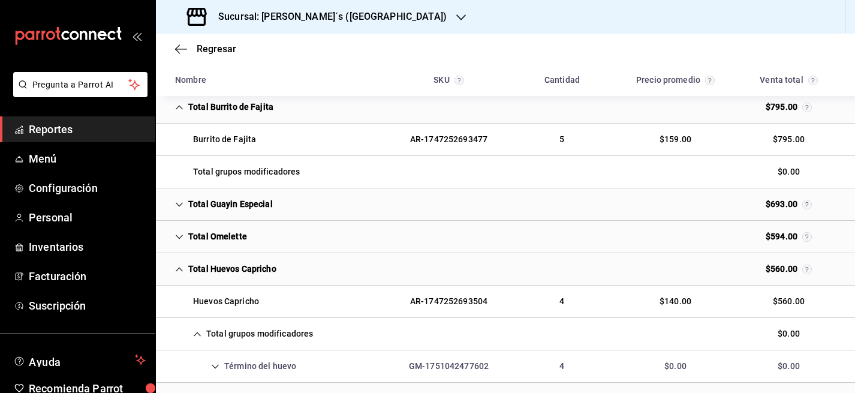
click at [183, 110] on div "Total Burrito de Fajita" at bounding box center [225, 107] width 118 height 22
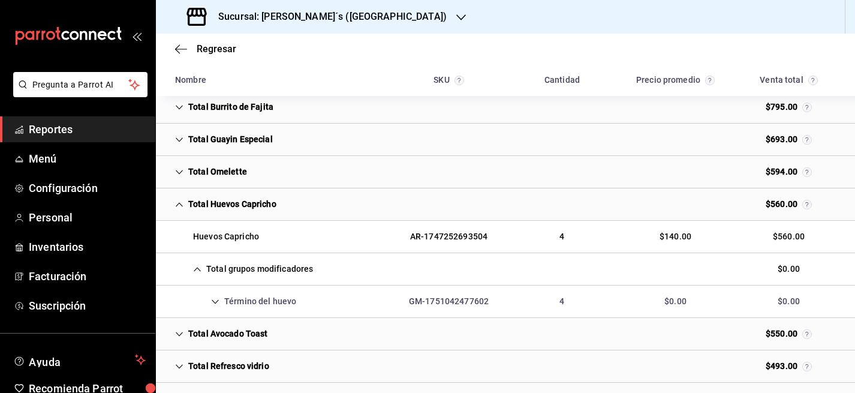
click at [178, 204] on icon "Cell" at bounding box center [179, 204] width 7 height 4
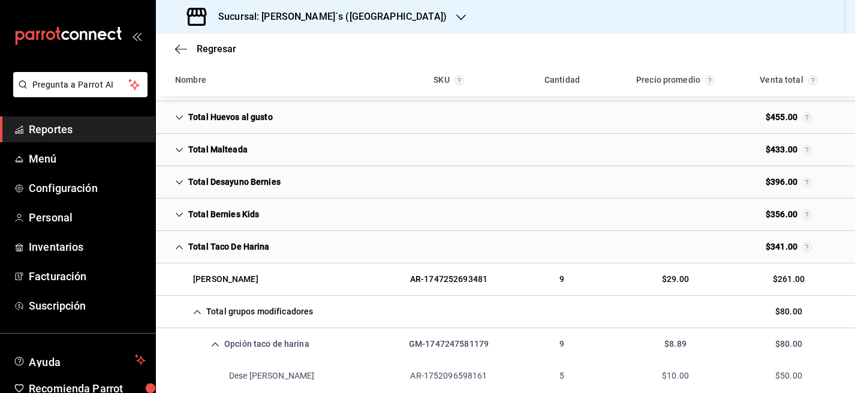
scroll to position [514, 0]
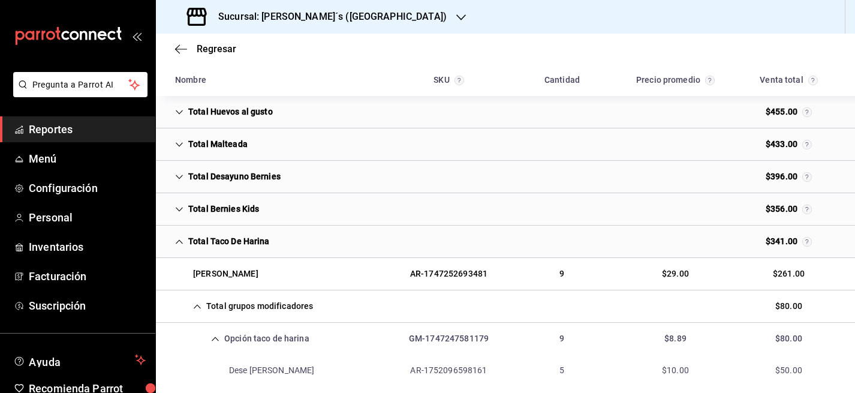
click at [178, 176] on icon "Cell" at bounding box center [179, 177] width 8 height 8
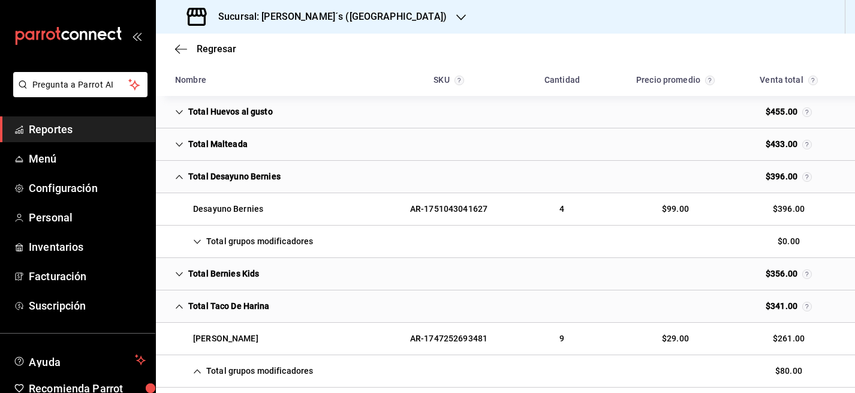
click at [178, 175] on icon "Cell" at bounding box center [179, 177] width 8 height 8
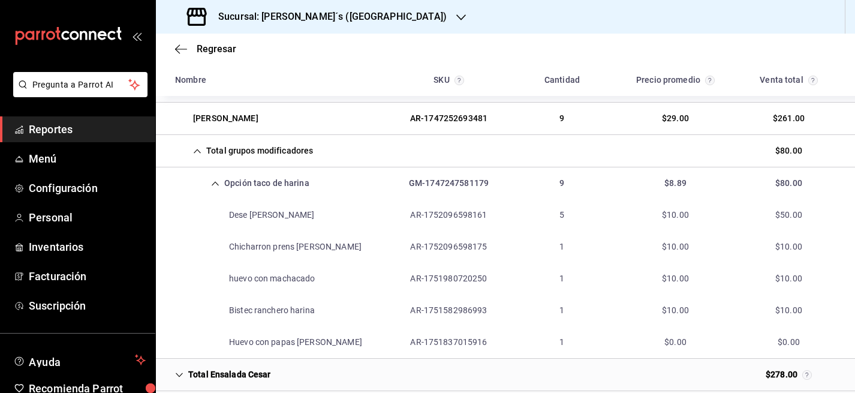
scroll to position [666, 0]
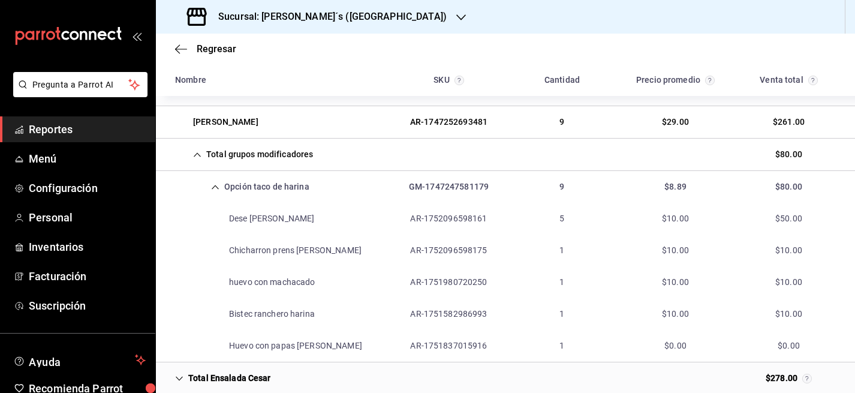
click at [198, 154] on icon "Cell" at bounding box center [197, 154] width 7 height 4
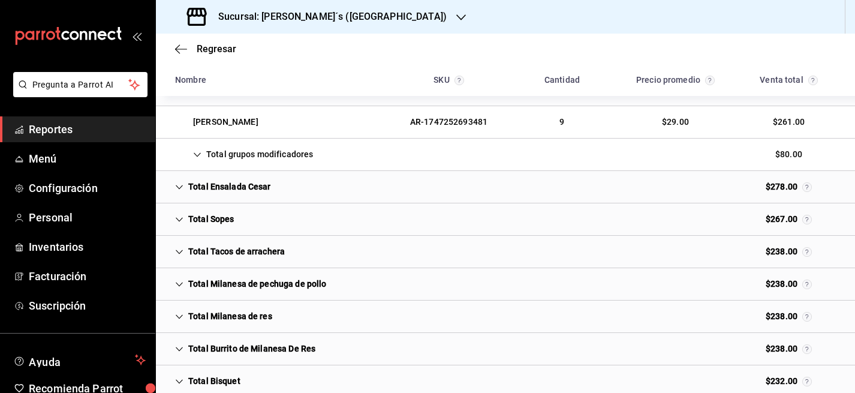
scroll to position [708, 0]
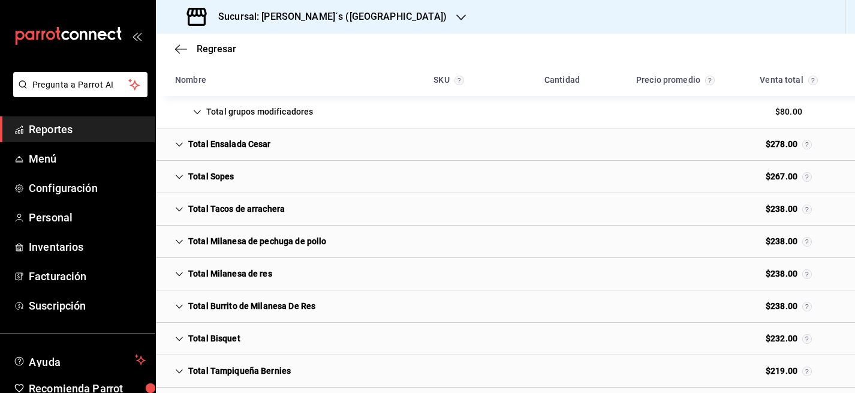
click at [181, 210] on icon "Cell" at bounding box center [179, 209] width 8 height 8
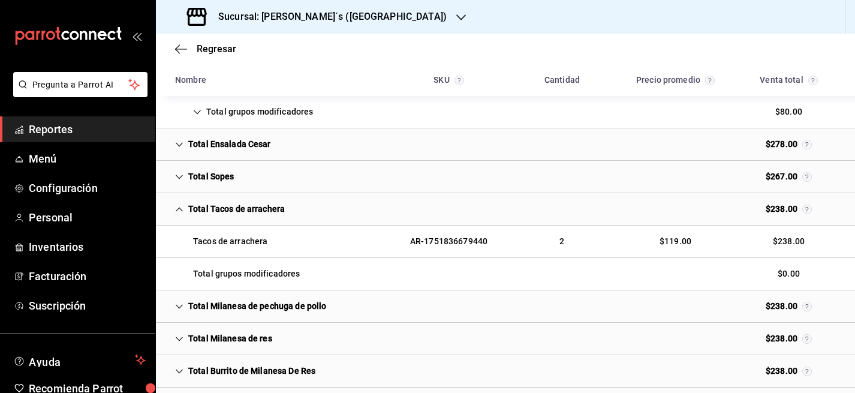
click at [203, 271] on div "Total grupos modificadores" at bounding box center [238, 274] width 144 height 22
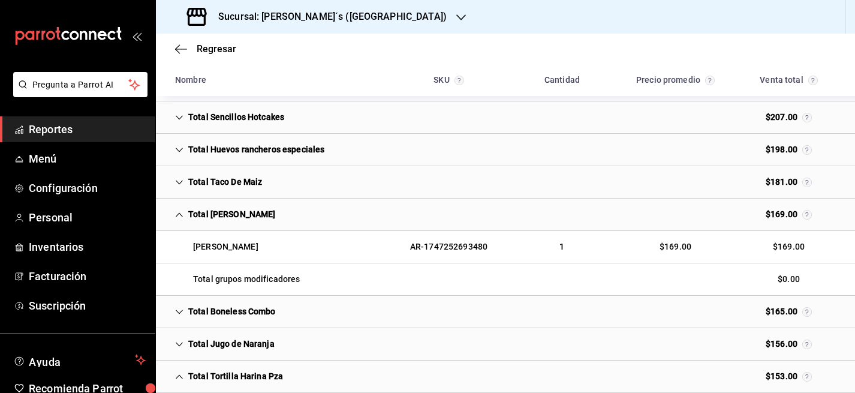
scroll to position [1138, 0]
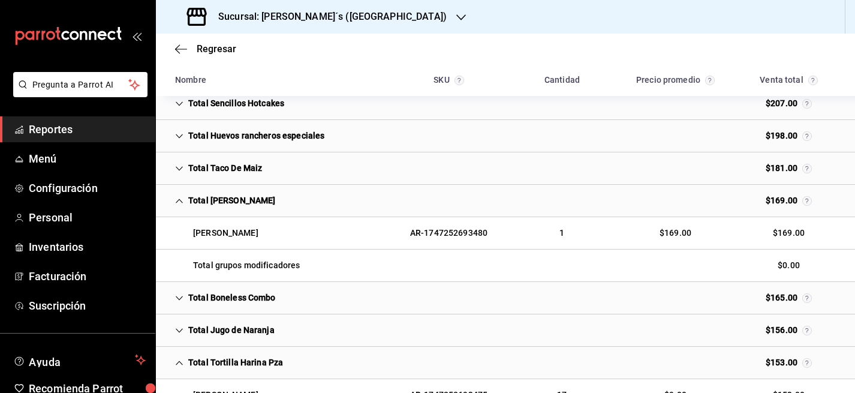
click at [185, 169] on div "Total Taco De Maiz" at bounding box center [219, 168] width 106 height 22
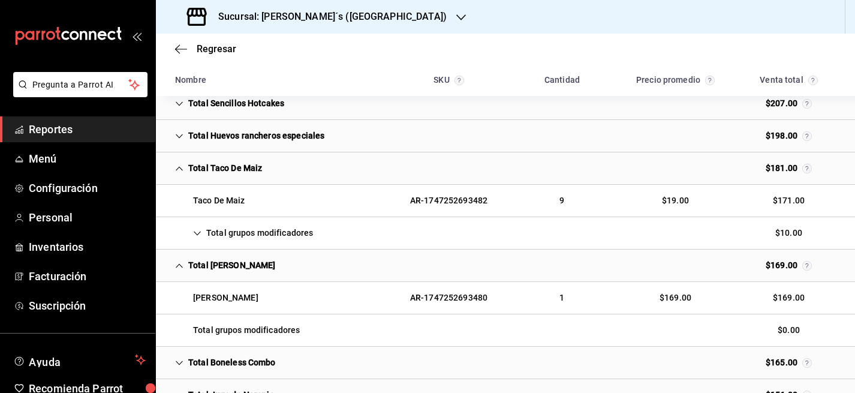
click at [198, 231] on icon "Cell" at bounding box center [197, 233] width 8 height 8
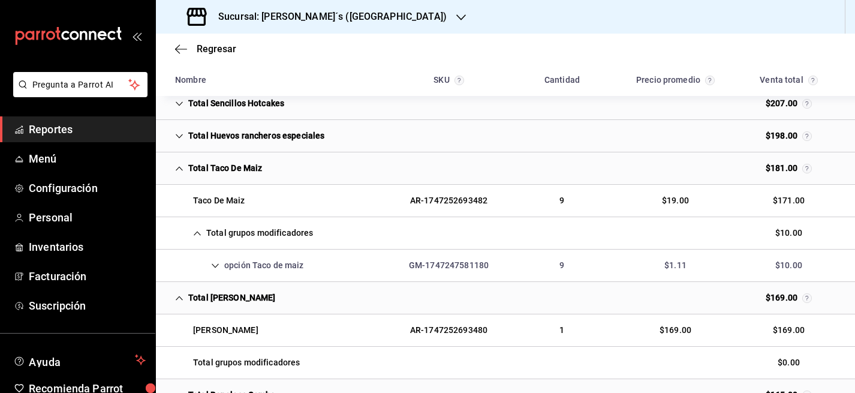
scroll to position [1150, 0]
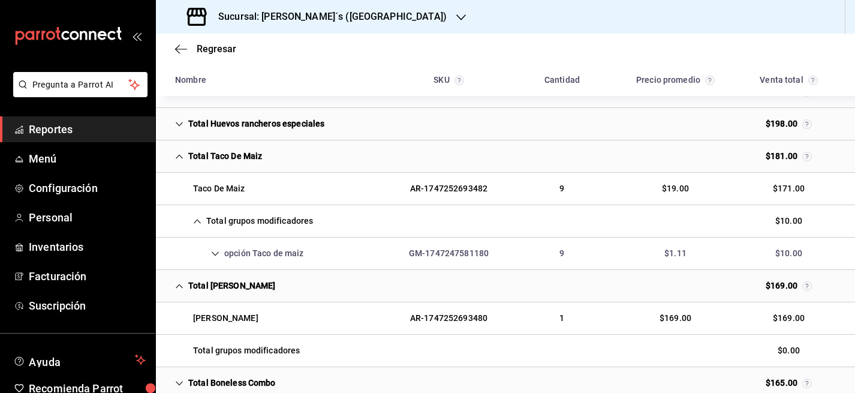
click at [280, 251] on div "opción Taco de maiz" at bounding box center [240, 253] width 148 height 22
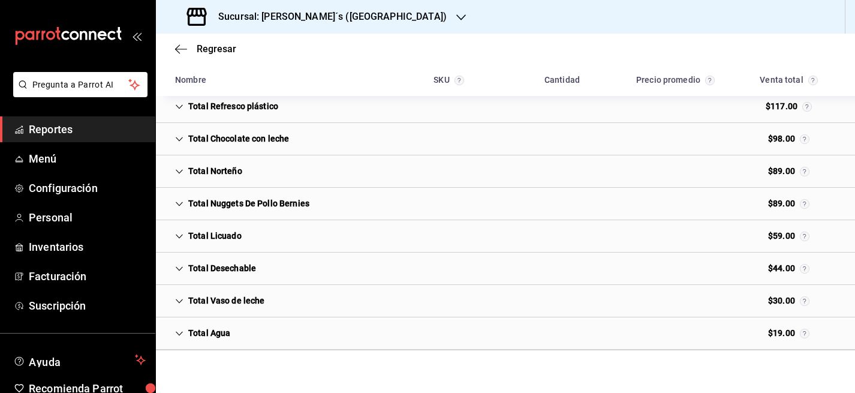
scroll to position [1782, 0]
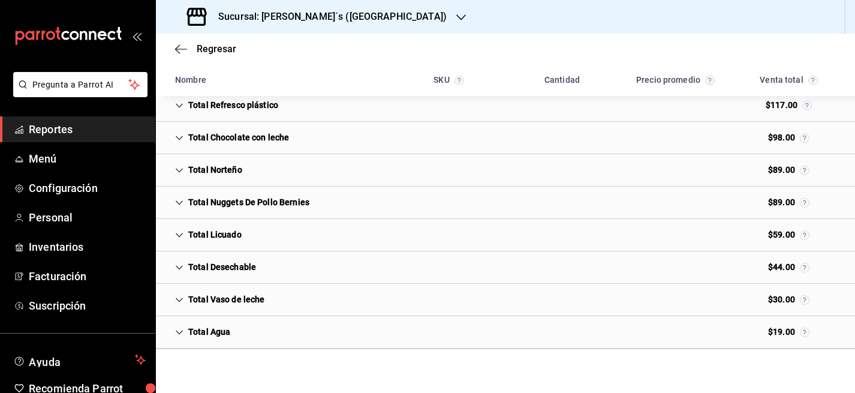
click at [202, 170] on div "Total Norteño" at bounding box center [209, 170] width 86 height 22
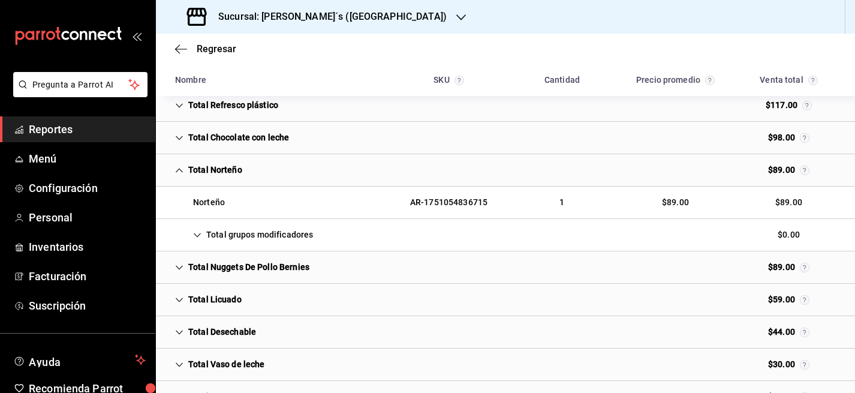
click at [202, 170] on div "Total Norteño" at bounding box center [209, 170] width 86 height 22
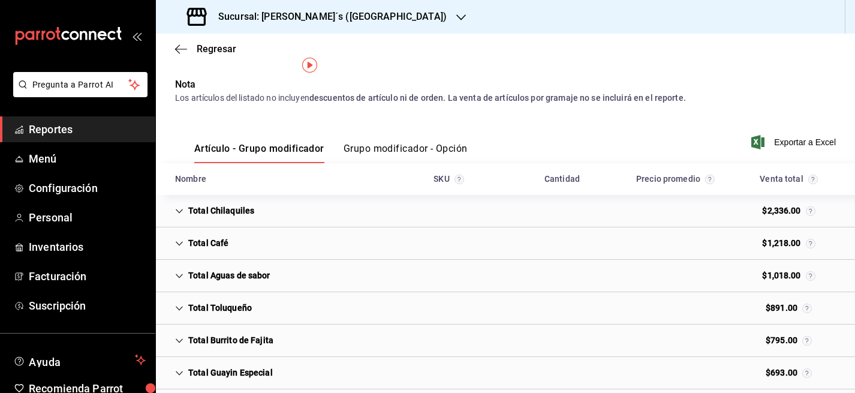
scroll to position [0, 0]
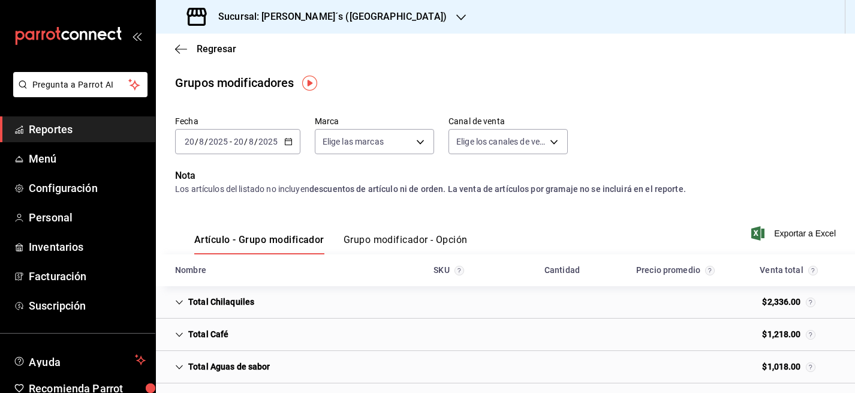
click at [287, 10] on h3 "Sucursal: [PERSON_NAME]´s ([GEOGRAPHIC_DATA])" at bounding box center [328, 17] width 238 height 14
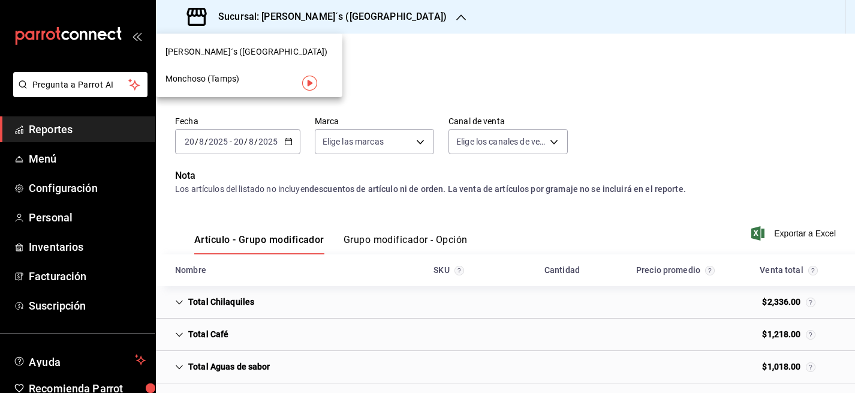
click at [234, 80] on span "Monchoso (Tamps)" at bounding box center [203, 79] width 74 height 13
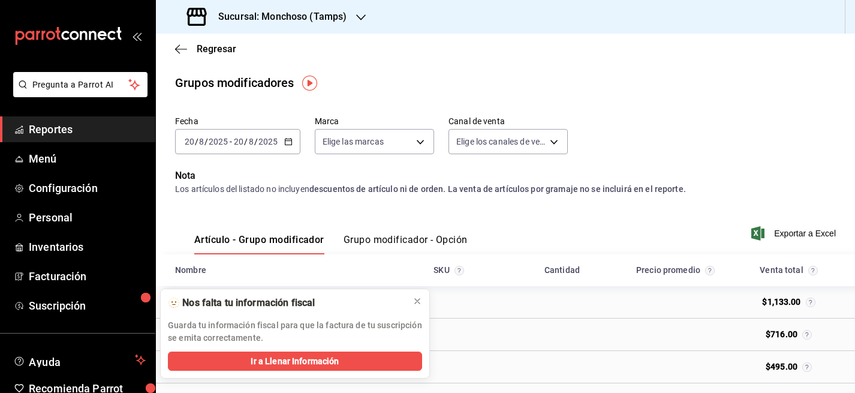
click at [291, 17] on h3 "Sucursal: Monchoso (Tamps)" at bounding box center [278, 17] width 138 height 14
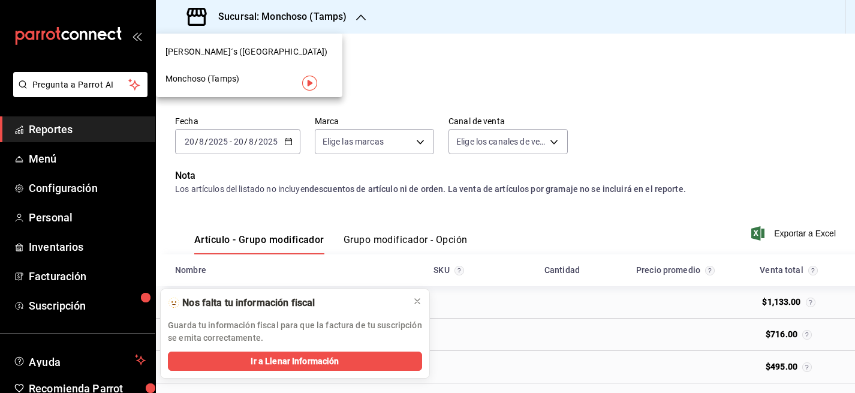
click at [432, 52] on div at bounding box center [427, 196] width 855 height 393
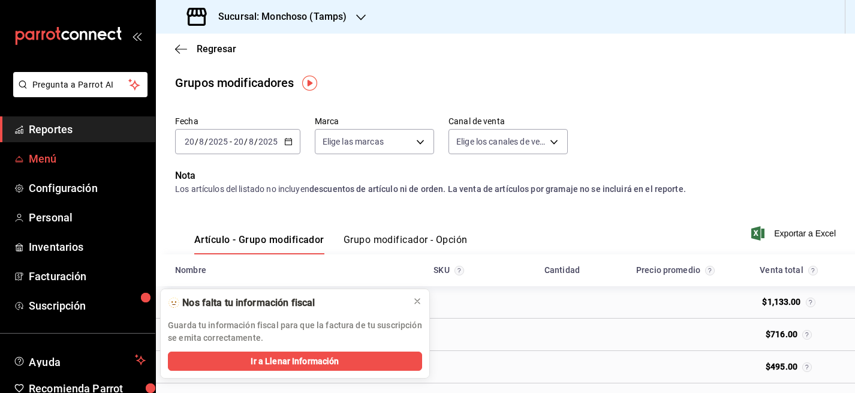
click at [49, 159] on span "Menú" at bounding box center [87, 159] width 117 height 16
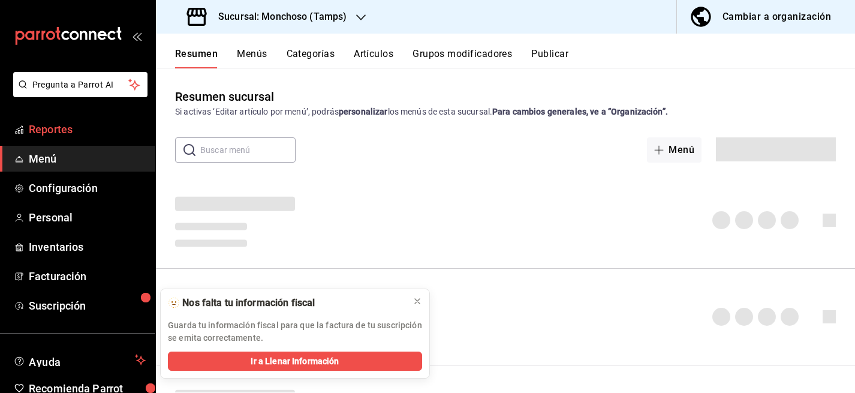
click at [88, 129] on span "Reportes" at bounding box center [87, 129] width 117 height 16
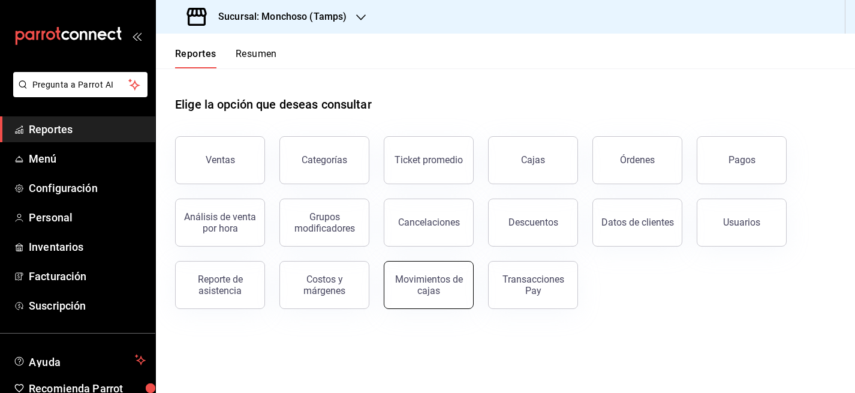
click at [440, 284] on div "Movimientos de cajas" at bounding box center [429, 284] width 74 height 23
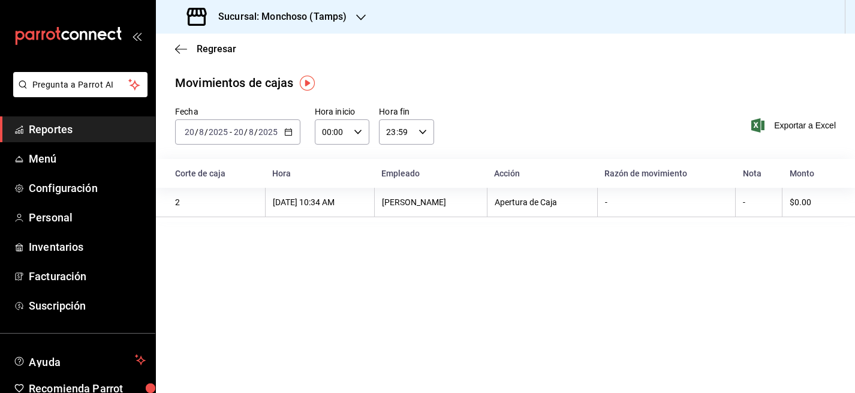
click at [251, 133] on input "8" at bounding box center [251, 132] width 6 height 10
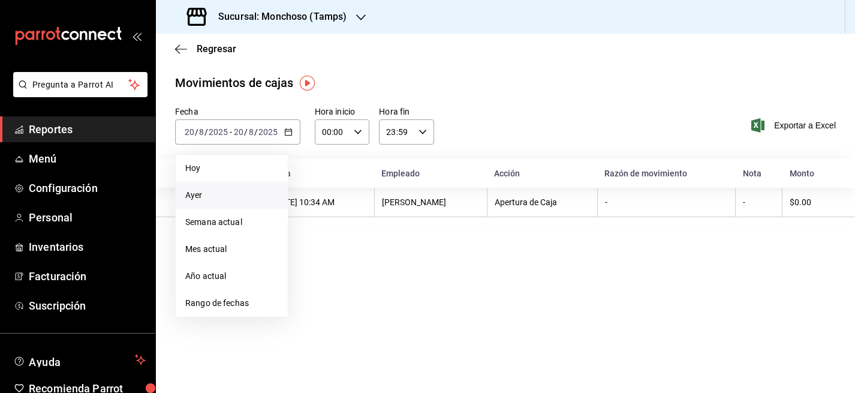
click at [197, 189] on span "Ayer" at bounding box center [231, 195] width 93 height 13
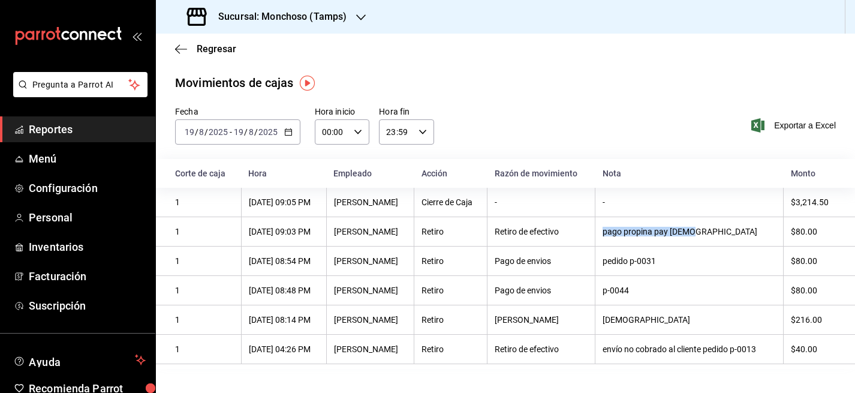
drag, startPoint x: 598, startPoint y: 233, endPoint x: 695, endPoint y: 235, distance: 97.2
click at [695, 235] on th "pago propina pay [DEMOGRAPHIC_DATA]" at bounding box center [689, 231] width 188 height 29
click at [675, 271] on th "pedido p-0031" at bounding box center [689, 260] width 188 height 29
click at [215, 49] on span "Regresar" at bounding box center [217, 48] width 40 height 11
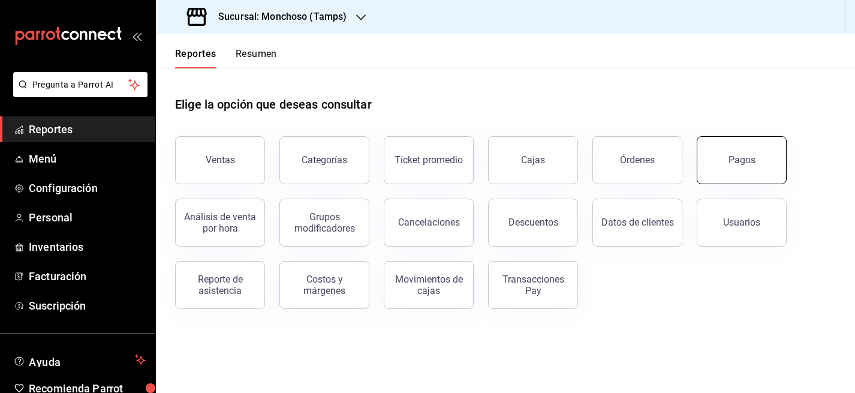
click at [765, 161] on button "Pagos" at bounding box center [742, 160] width 90 height 48
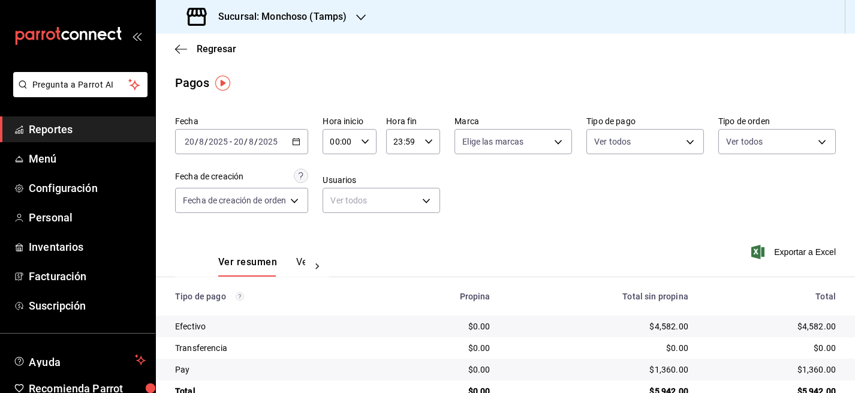
click at [250, 139] on input "8" at bounding box center [251, 142] width 6 height 10
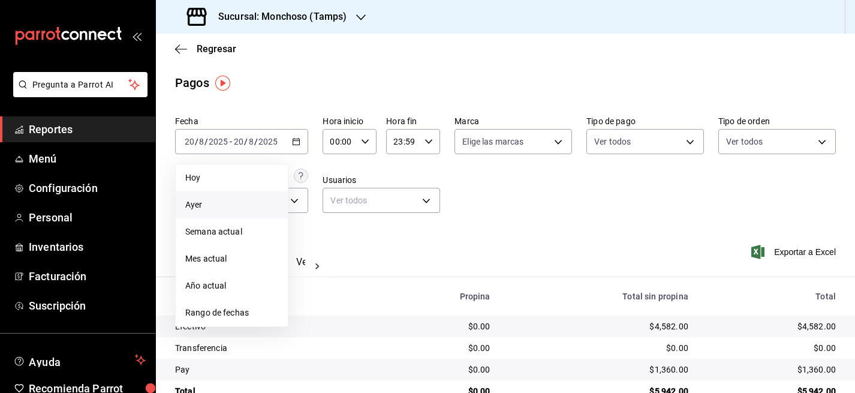
click at [215, 207] on span "Ayer" at bounding box center [231, 204] width 93 height 13
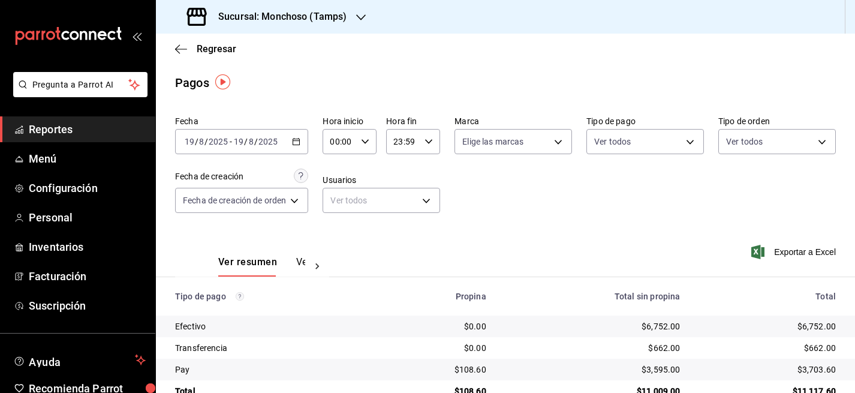
scroll to position [28, 0]
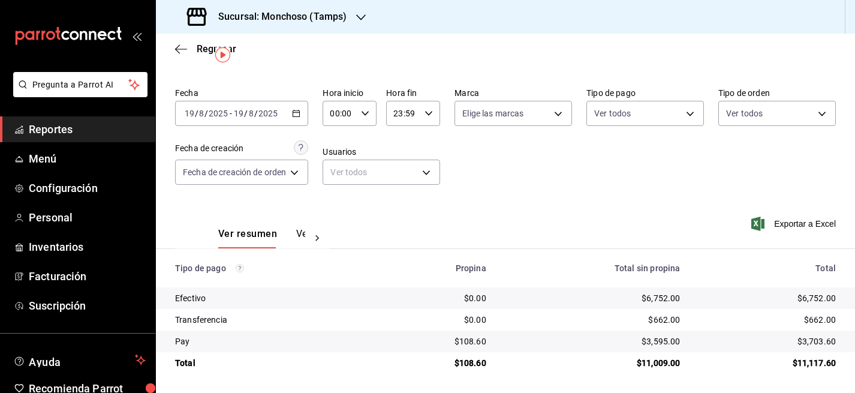
click at [296, 234] on button "Ver pagos" at bounding box center [318, 238] width 45 height 20
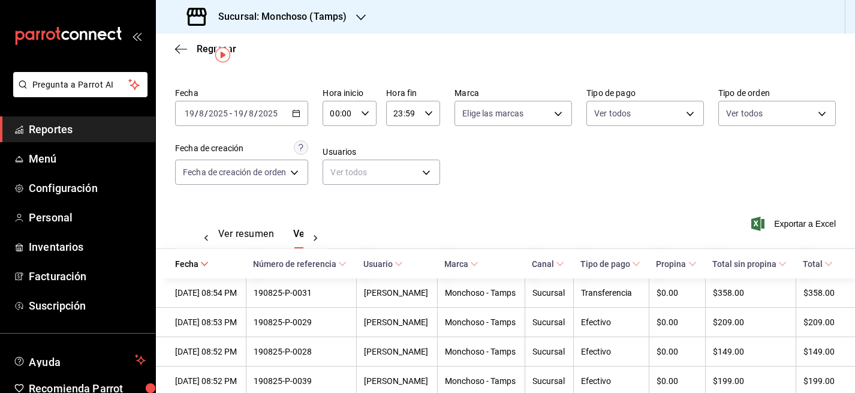
scroll to position [0, 35]
click at [634, 263] on icon at bounding box center [636, 264] width 8 height 8
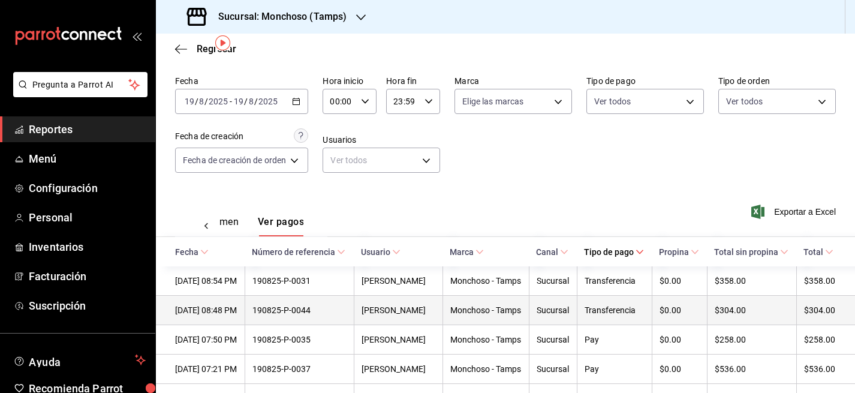
scroll to position [47, 0]
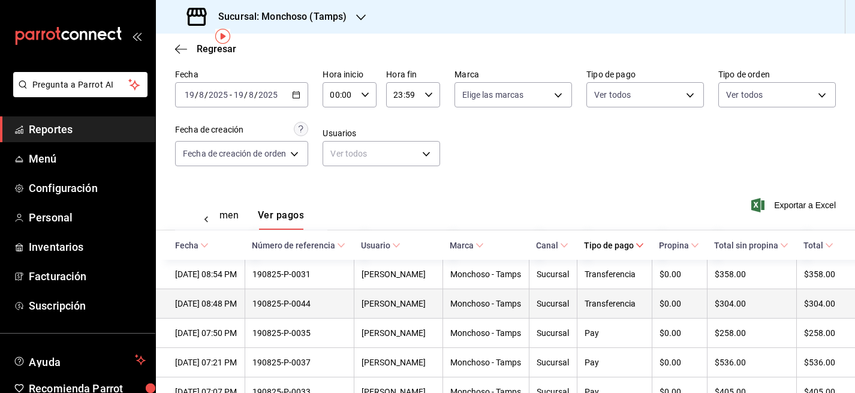
click at [309, 308] on div "190825-P-0044" at bounding box center [299, 304] width 94 height 10
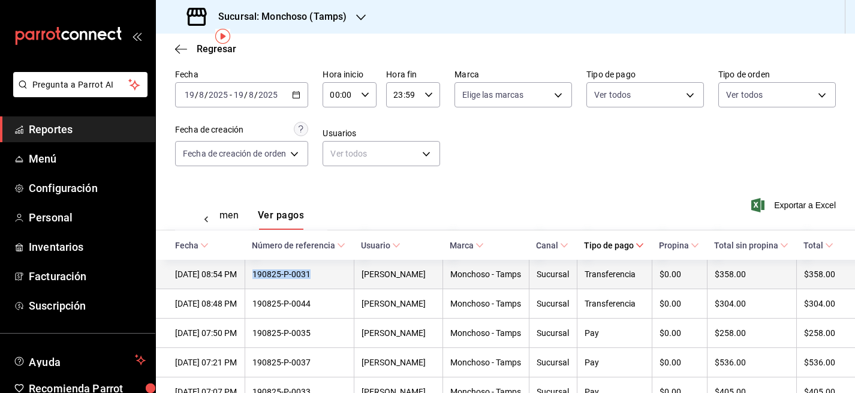
drag, startPoint x: 270, startPoint y: 286, endPoint x: 330, endPoint y: 289, distance: 59.4
click at [330, 279] on div "190825-P-0031" at bounding box center [299, 274] width 94 height 10
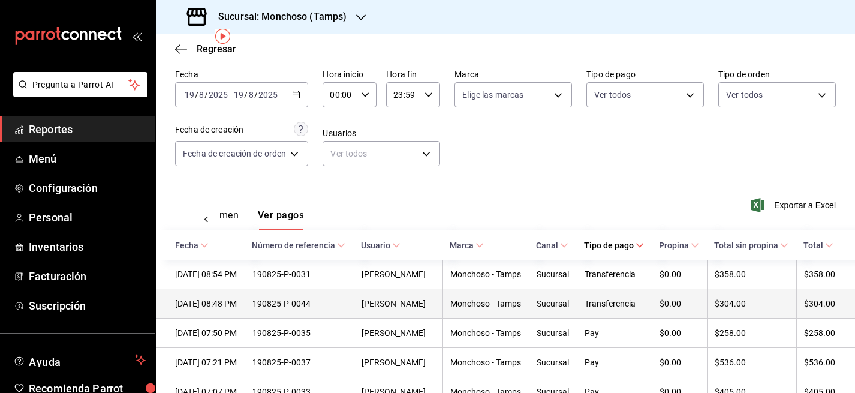
click at [347, 308] on div "190825-P-0044" at bounding box center [299, 304] width 94 height 10
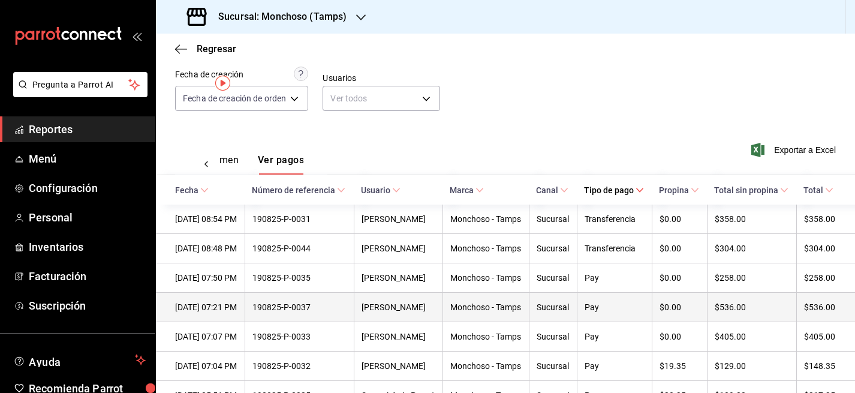
scroll to position [0, 0]
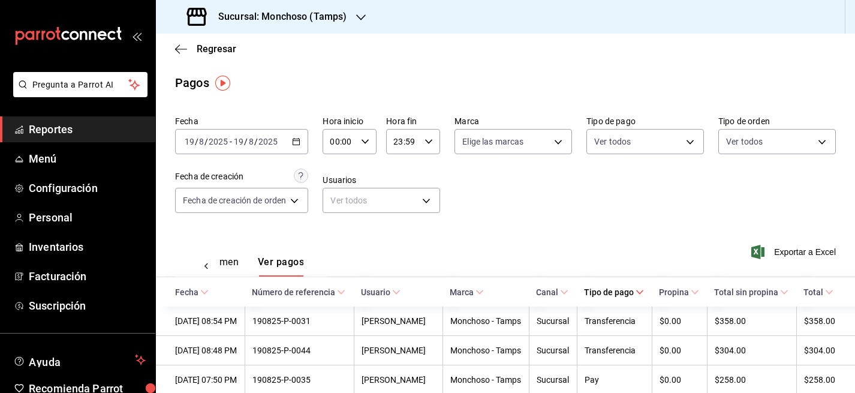
click at [63, 130] on span "Reportes" at bounding box center [87, 129] width 117 height 16
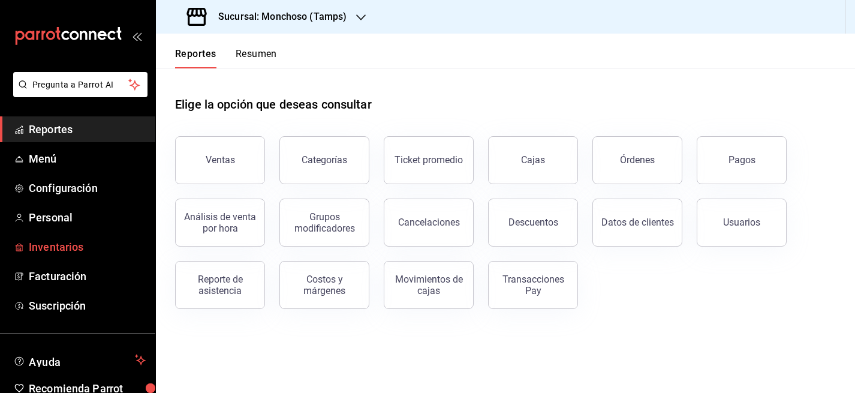
click at [74, 243] on span "Inventarios" at bounding box center [87, 247] width 117 height 16
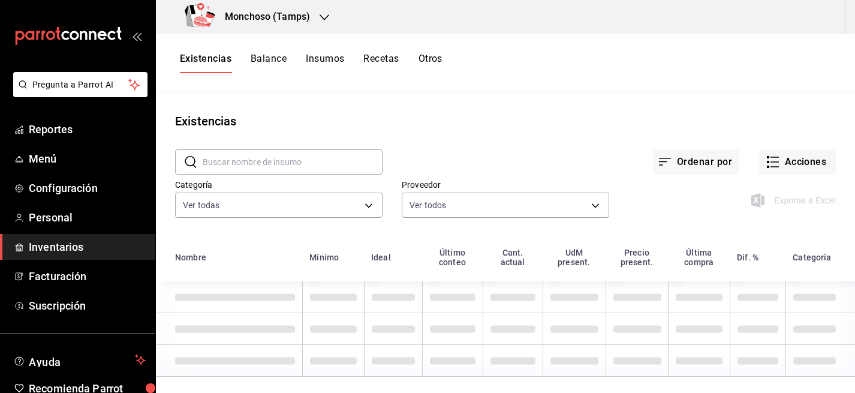
click at [288, 16] on h3 "Monchoso (Tamps)" at bounding box center [262, 17] width 95 height 14
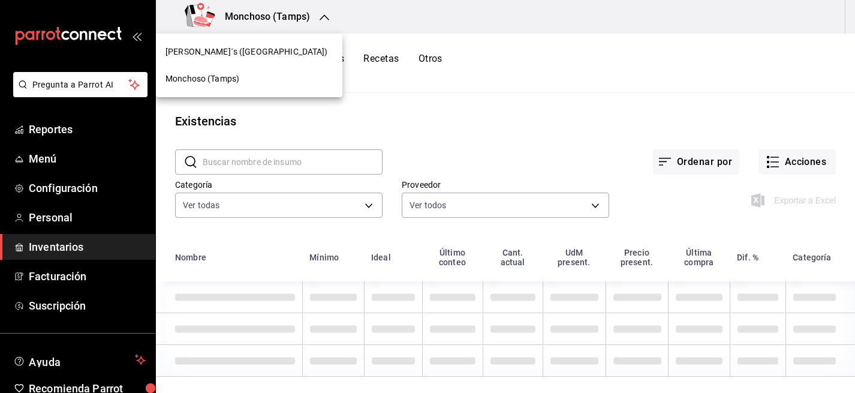
click at [583, 133] on div at bounding box center [427, 196] width 855 height 393
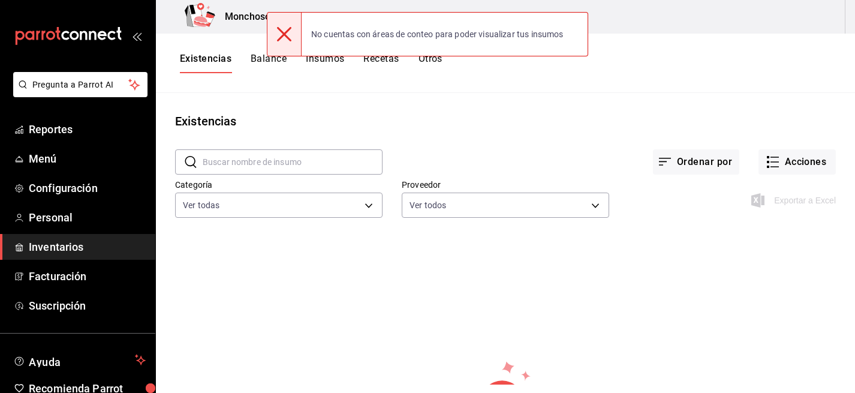
click at [285, 37] on icon at bounding box center [284, 34] width 14 height 14
click at [485, 125] on div "Existencias" at bounding box center [505, 121] width 699 height 18
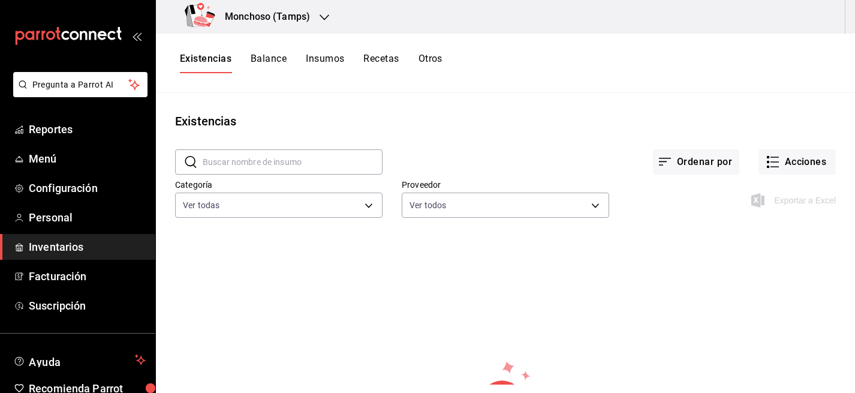
click at [805, 28] on div "Monchoso (Tamps)" at bounding box center [505, 17] width 699 height 34
click at [313, 176] on div "Categoría Ver todas 94728d07-f106-4946-a193-1fc3bce6d8f7,0d36833e-7a51-48a4-b76…" at bounding box center [269, 190] width 227 height 61
click at [297, 165] on input "text" at bounding box center [293, 162] width 180 height 24
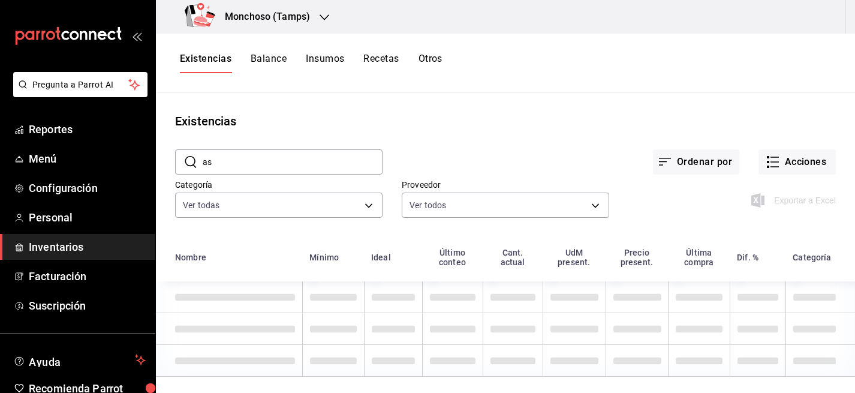
type input "a"
click at [336, 58] on button "Insumos" at bounding box center [325, 63] width 38 height 20
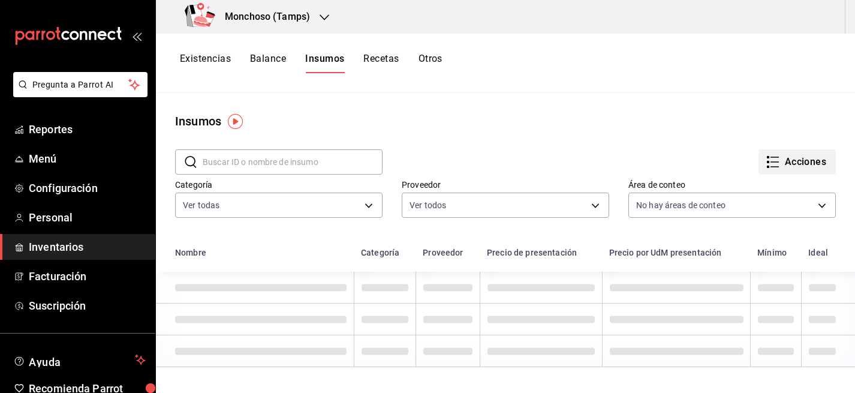
click at [808, 157] on button "Acciones" at bounding box center [797, 161] width 77 height 25
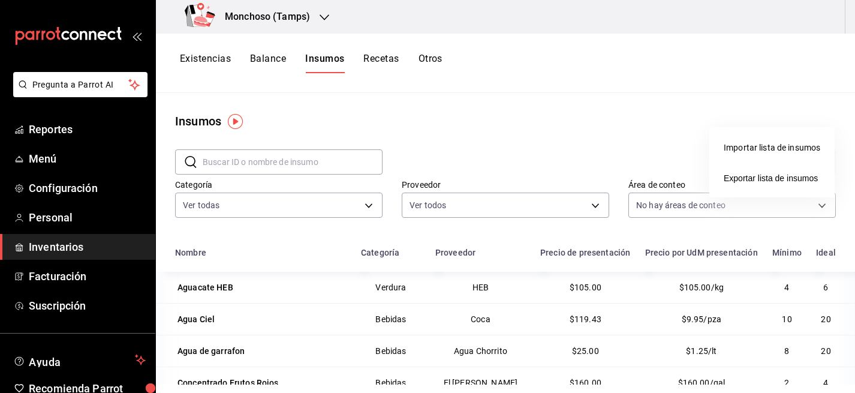
click at [554, 135] on div at bounding box center [427, 196] width 855 height 393
click at [299, 22] on h3 "Monchoso (Tamps)" at bounding box center [262, 17] width 95 height 14
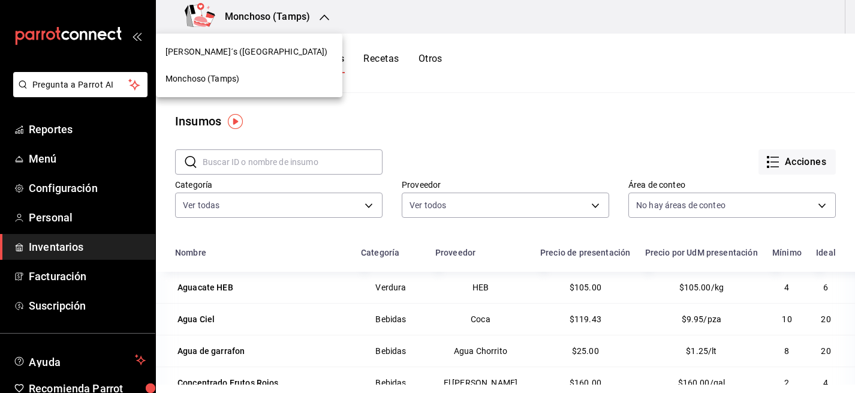
click at [489, 123] on div at bounding box center [427, 196] width 855 height 393
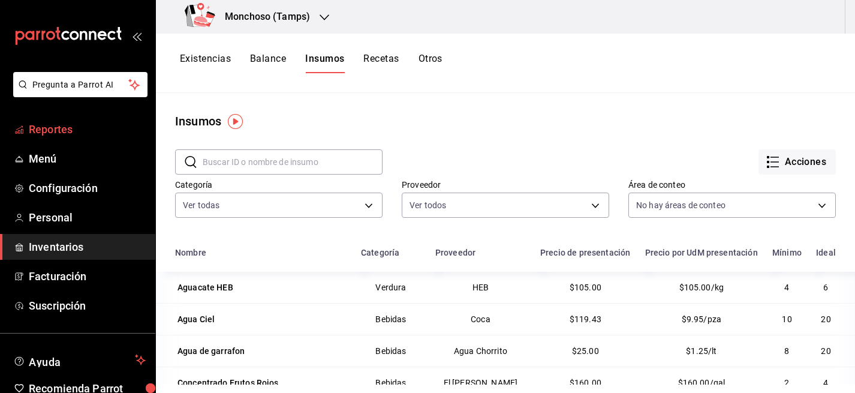
click at [49, 125] on span "Reportes" at bounding box center [87, 129] width 117 height 16
